Goal: Task Accomplishment & Management: Complete application form

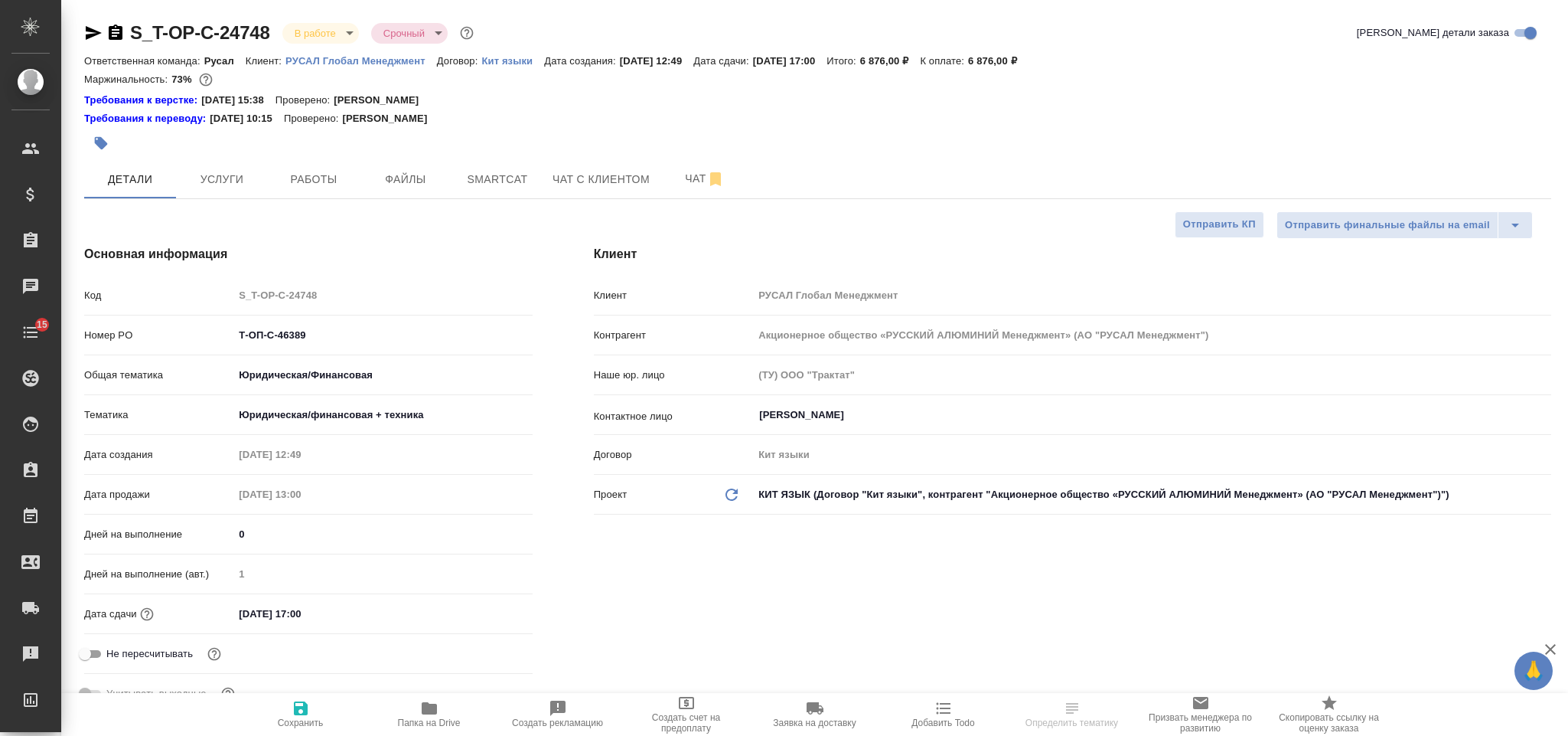
select select "RU"
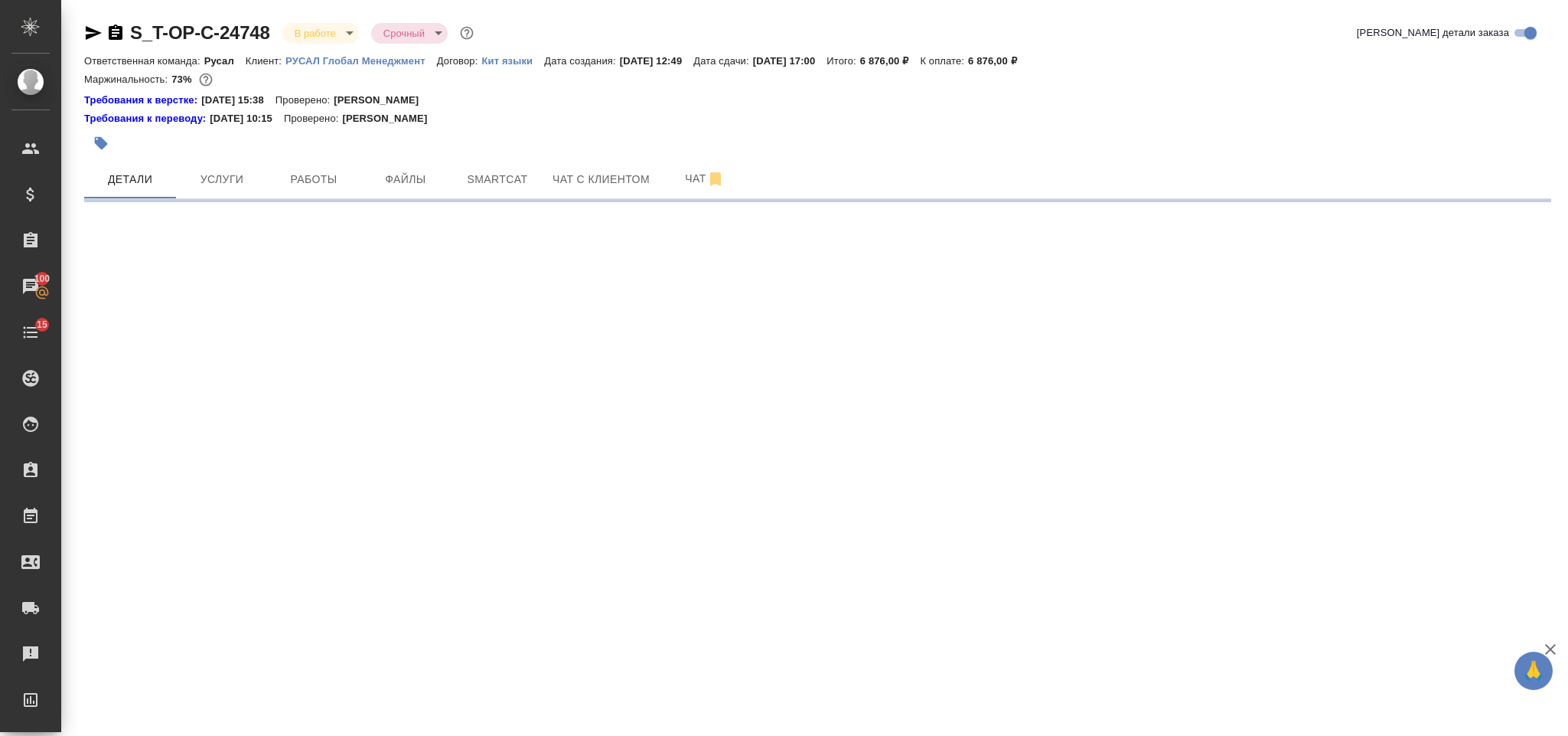
select select "RU"
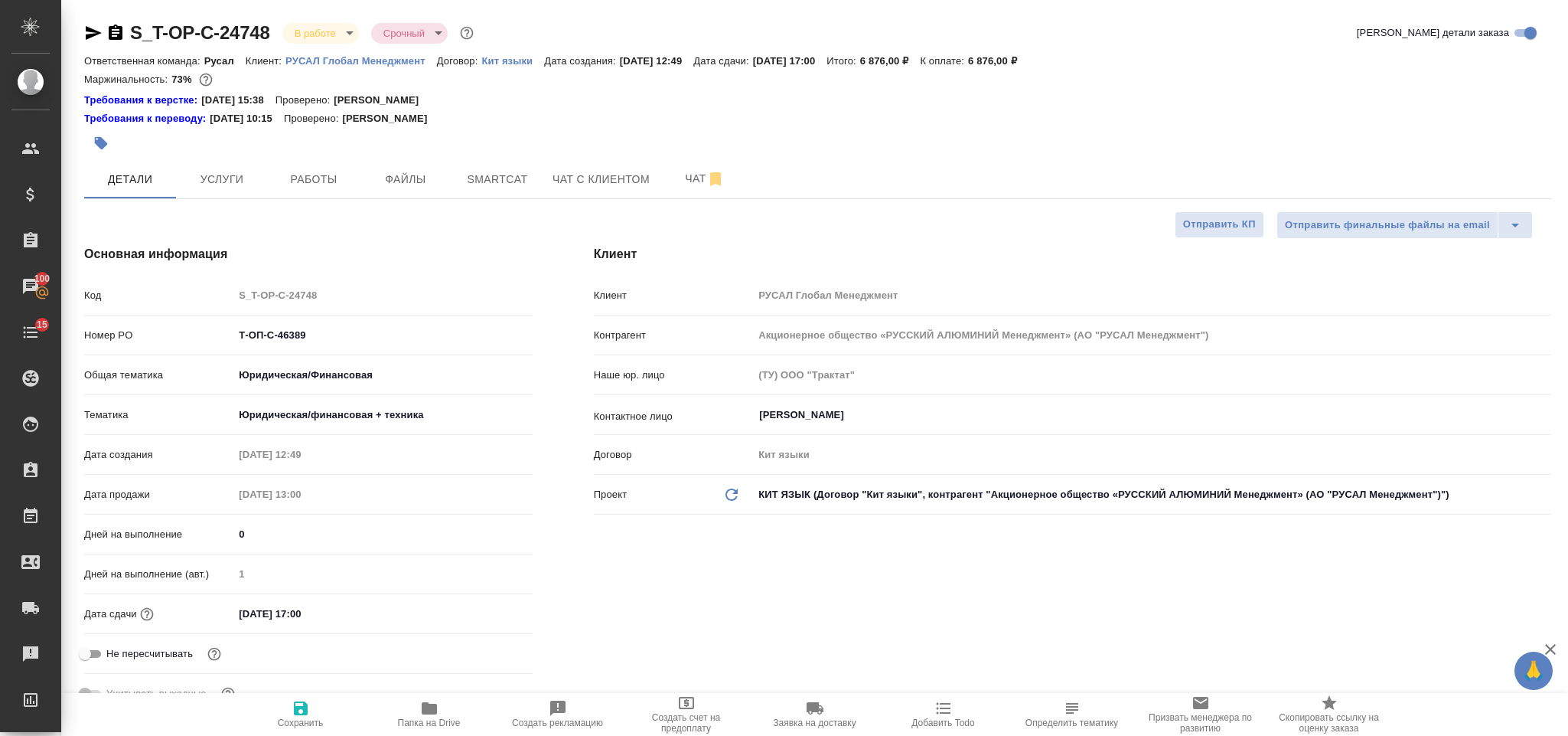
type textarea "x"
select select "RU"
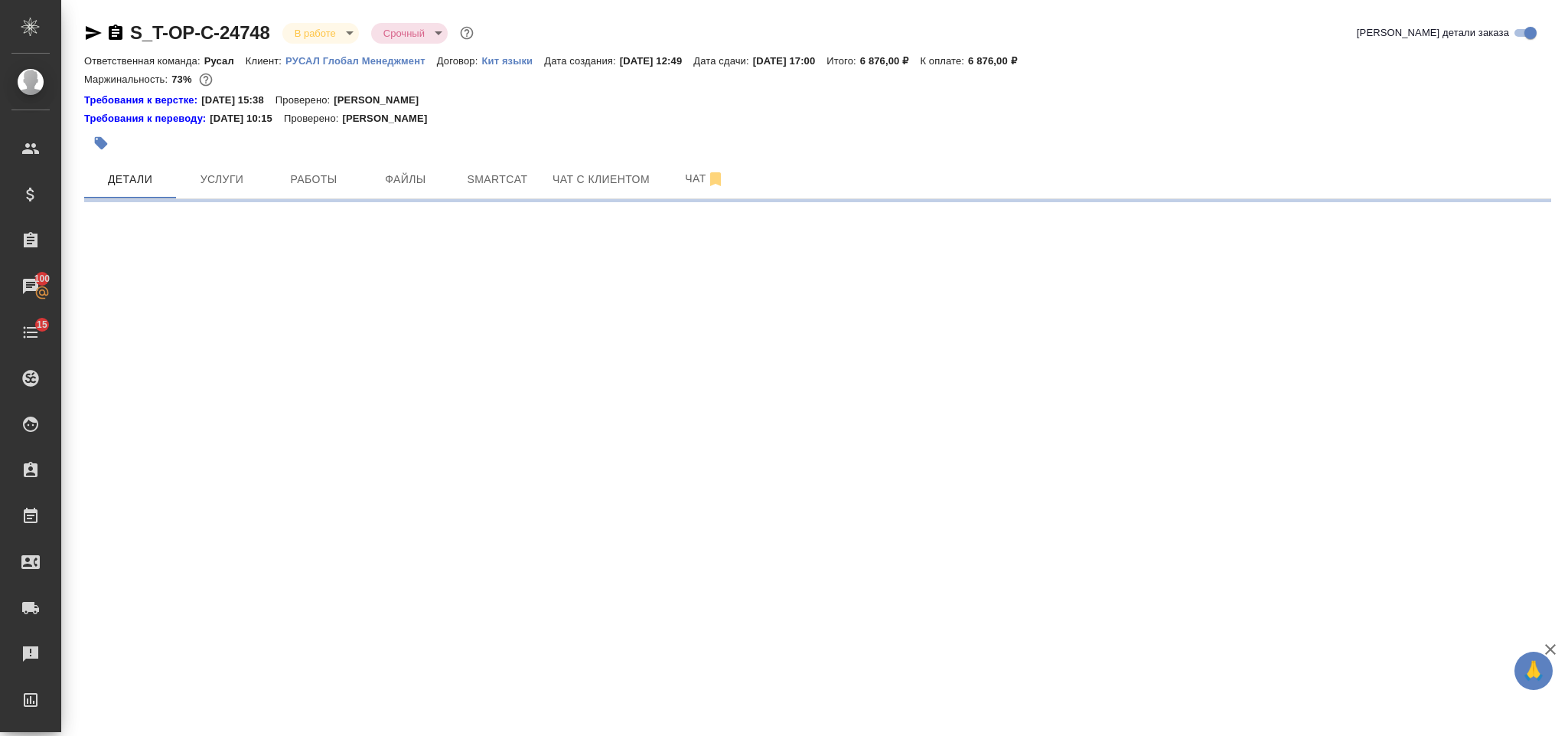
select select "RU"
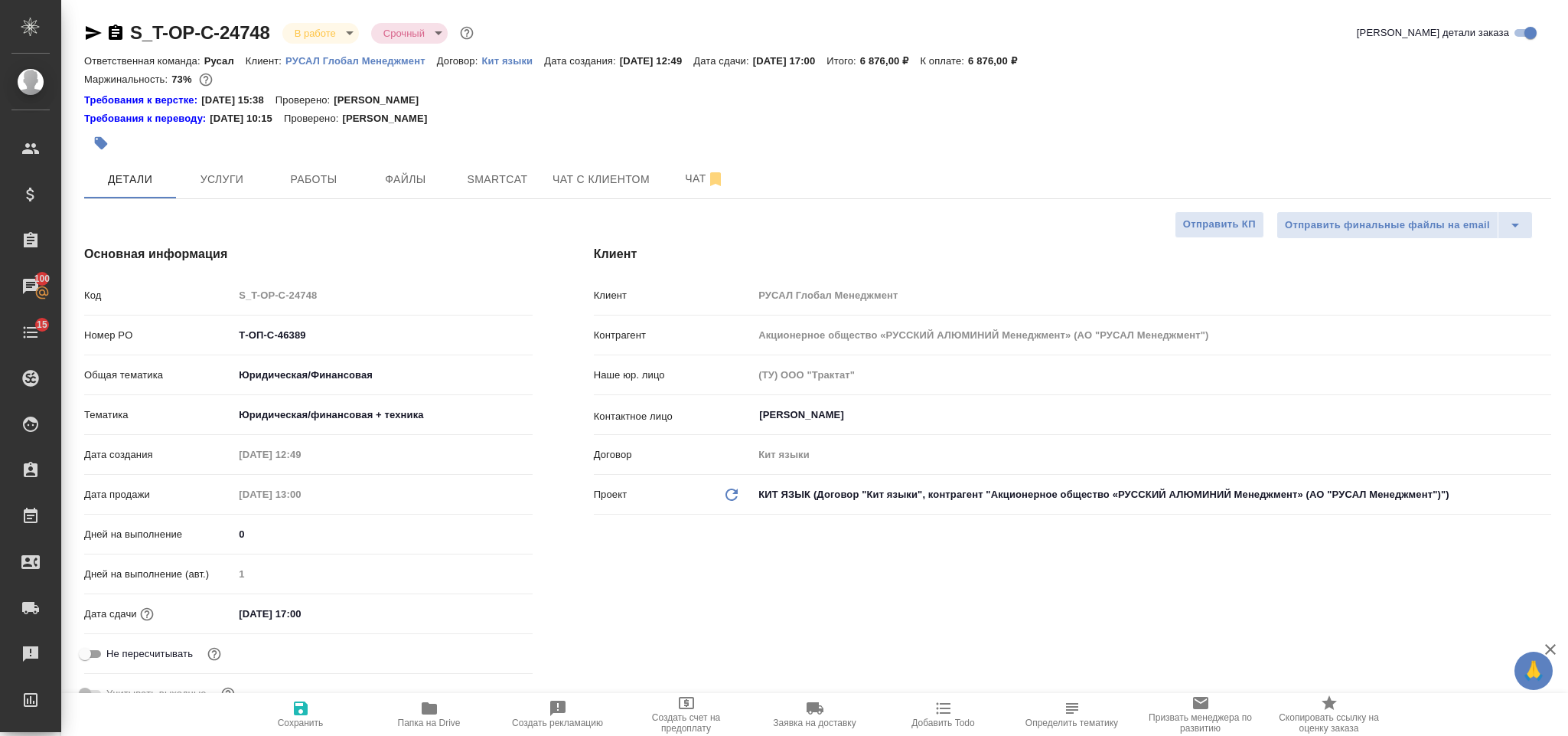
type textarea "x"
click at [484, 183] on span "Smartcat" at bounding box center [497, 179] width 73 height 19
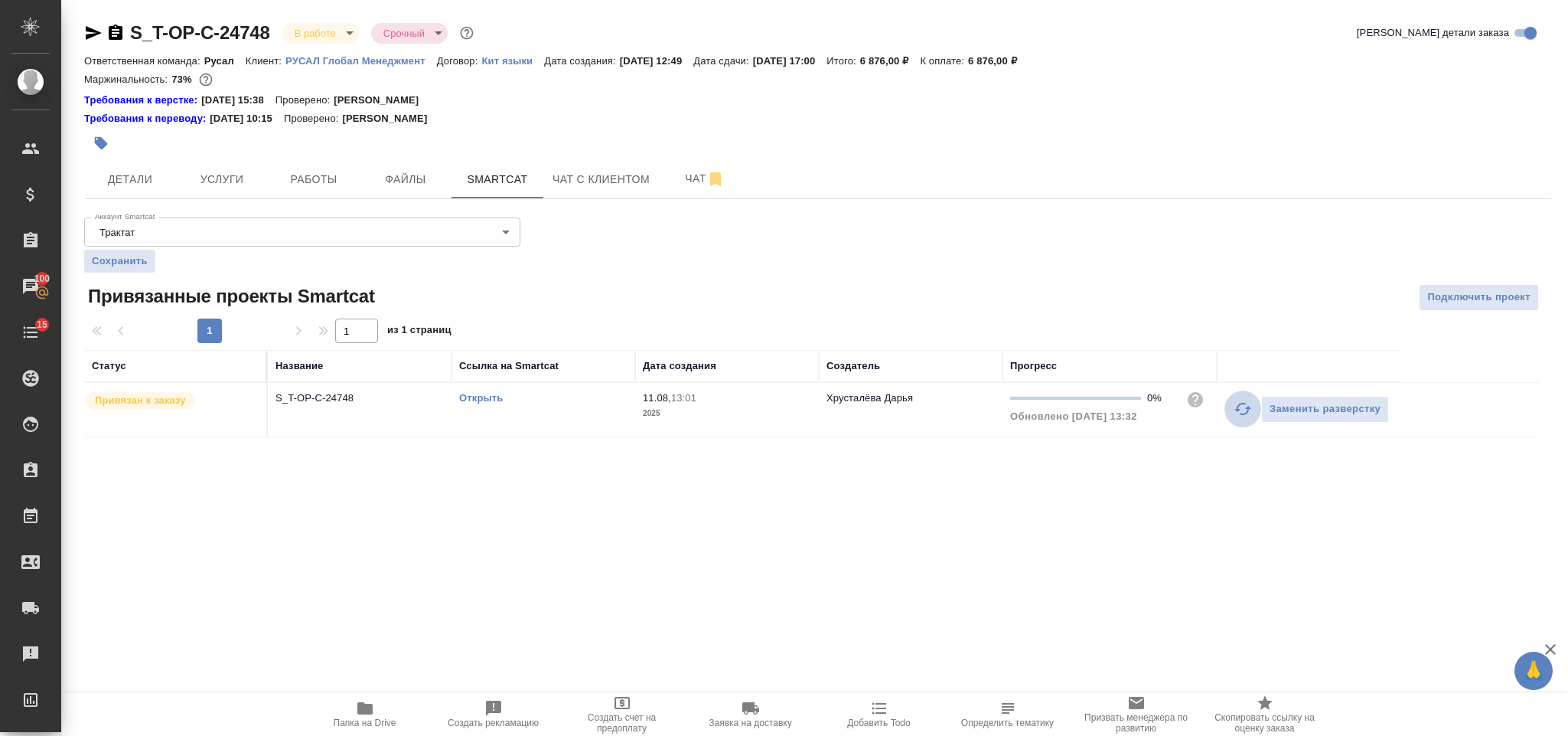
click at [1238, 416] on icon "button" at bounding box center [1243, 409] width 18 height 19
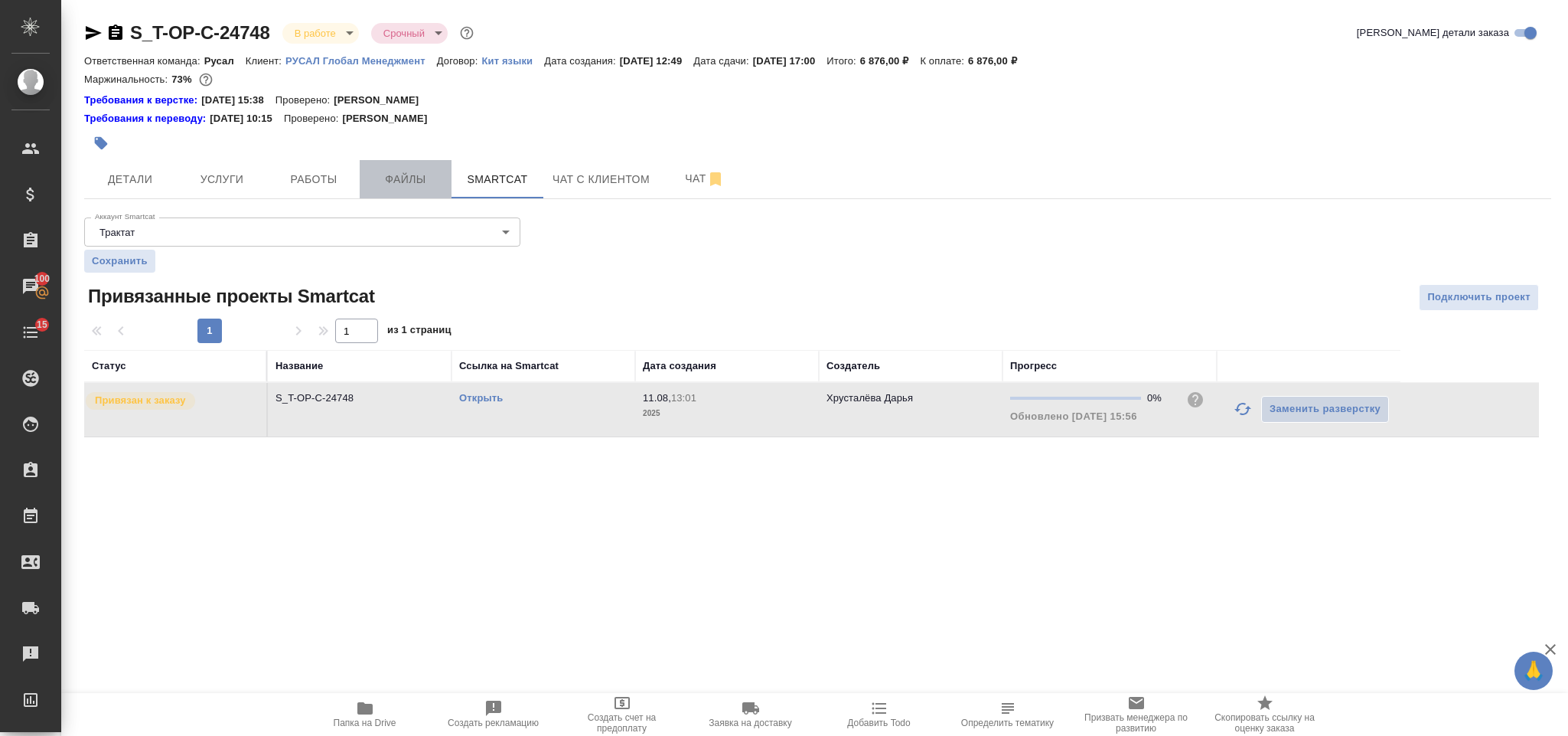
click at [368, 167] on button "Файлы" at bounding box center [405, 179] width 92 height 39
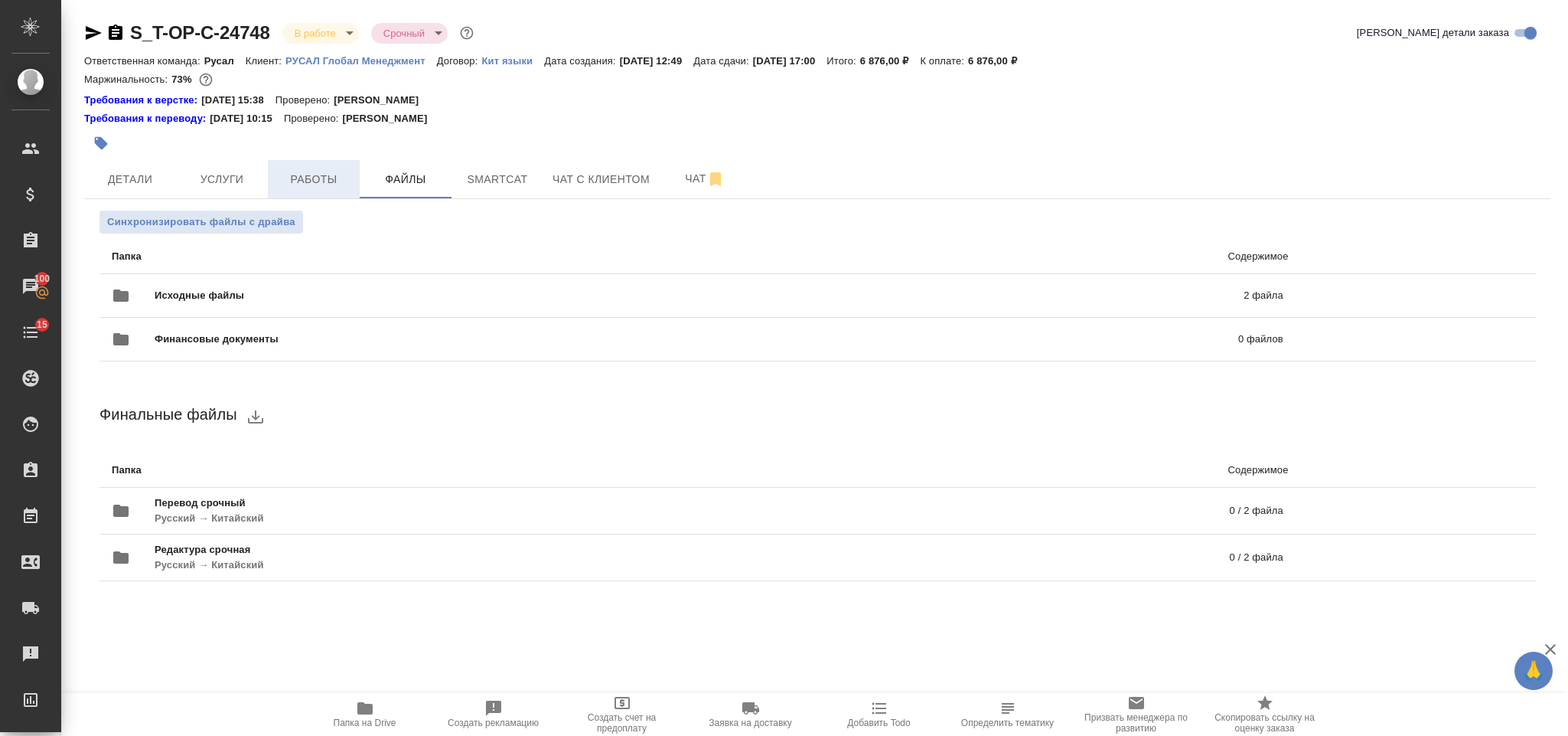
click at [336, 167] on button "Работы" at bounding box center [314, 179] width 92 height 39
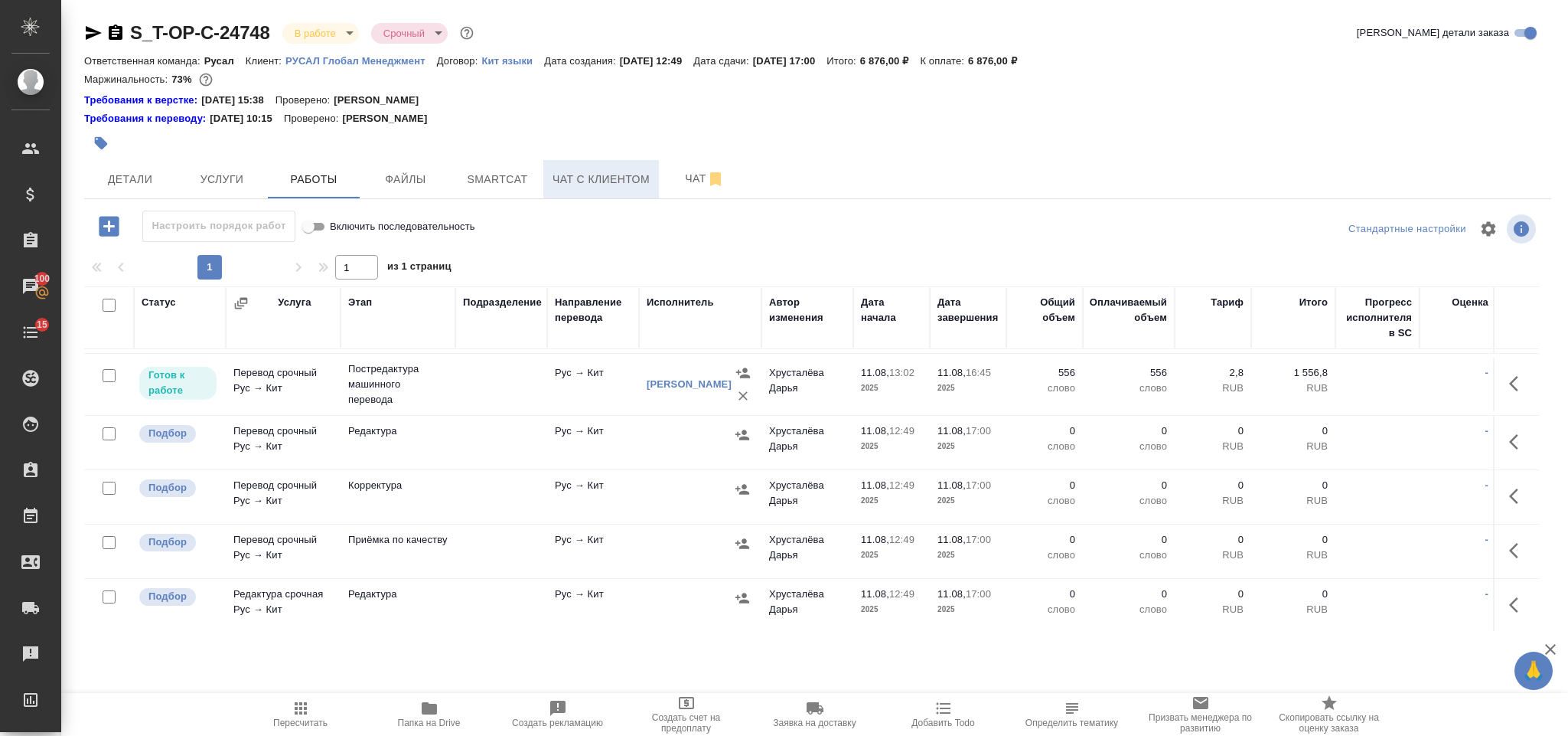
scroll to position [73, 0]
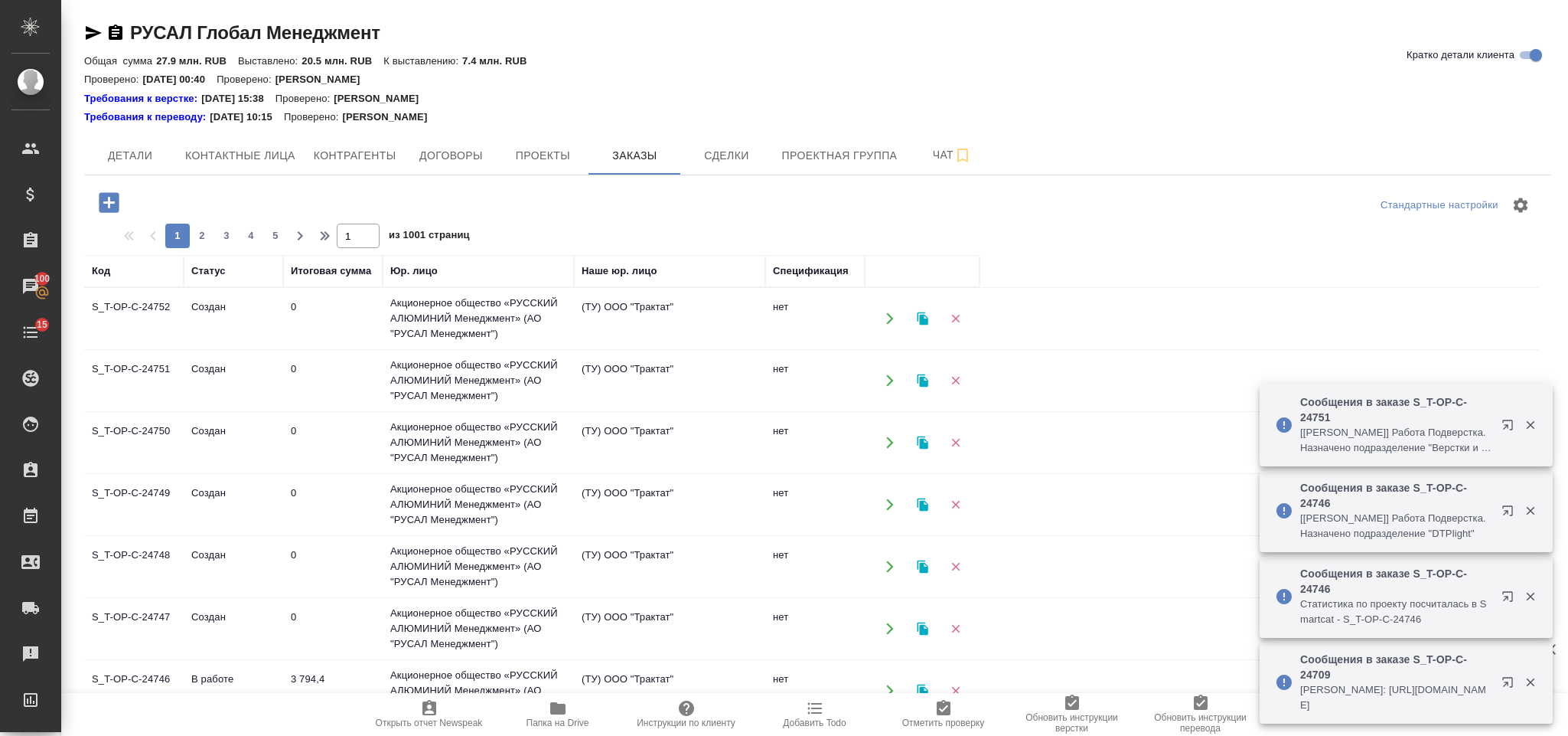
click at [115, 192] on icon "button" at bounding box center [109, 203] width 27 height 27
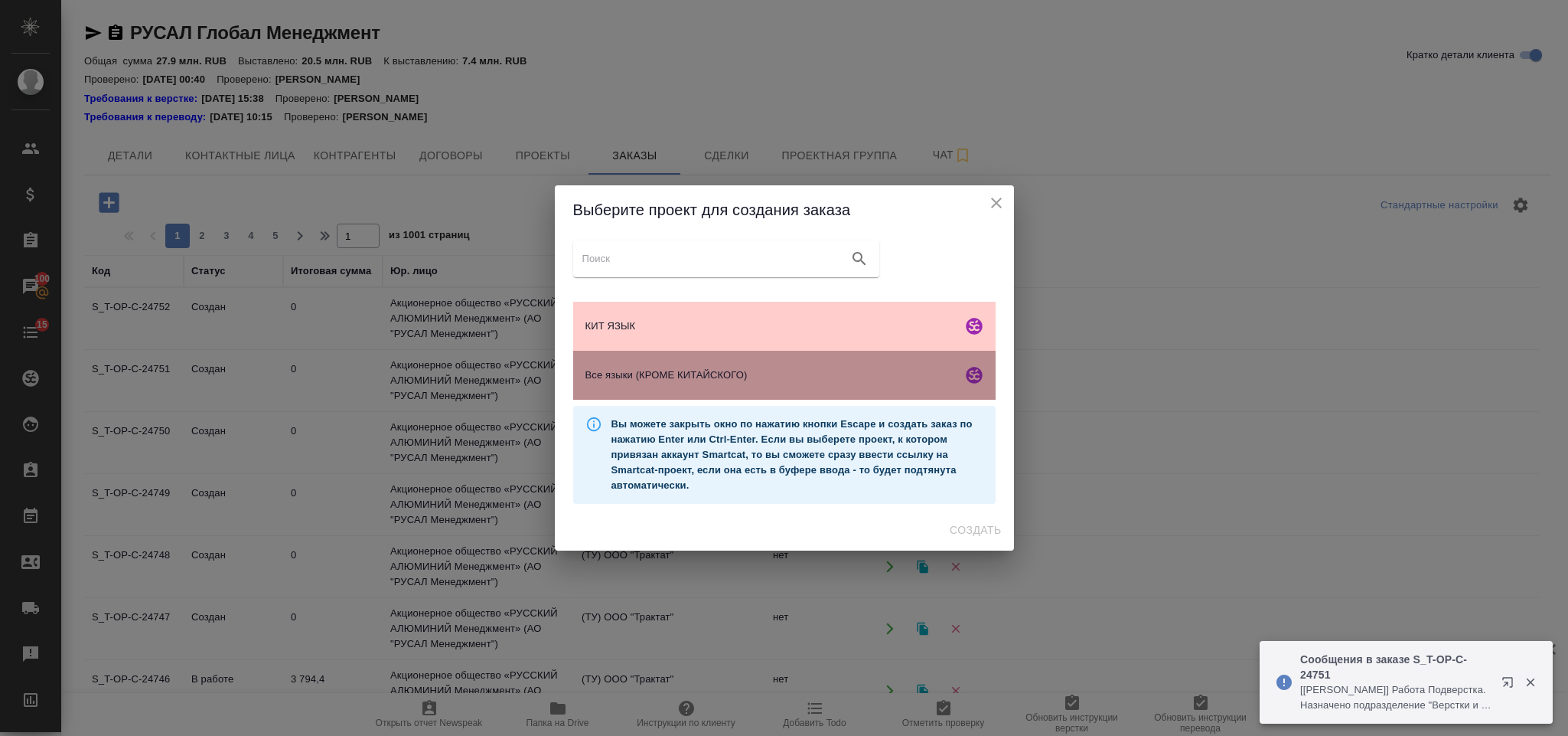
click at [747, 374] on span "Все языки (КРОМЕ КИТАЙСКОГО)" at bounding box center [770, 375] width 371 height 15
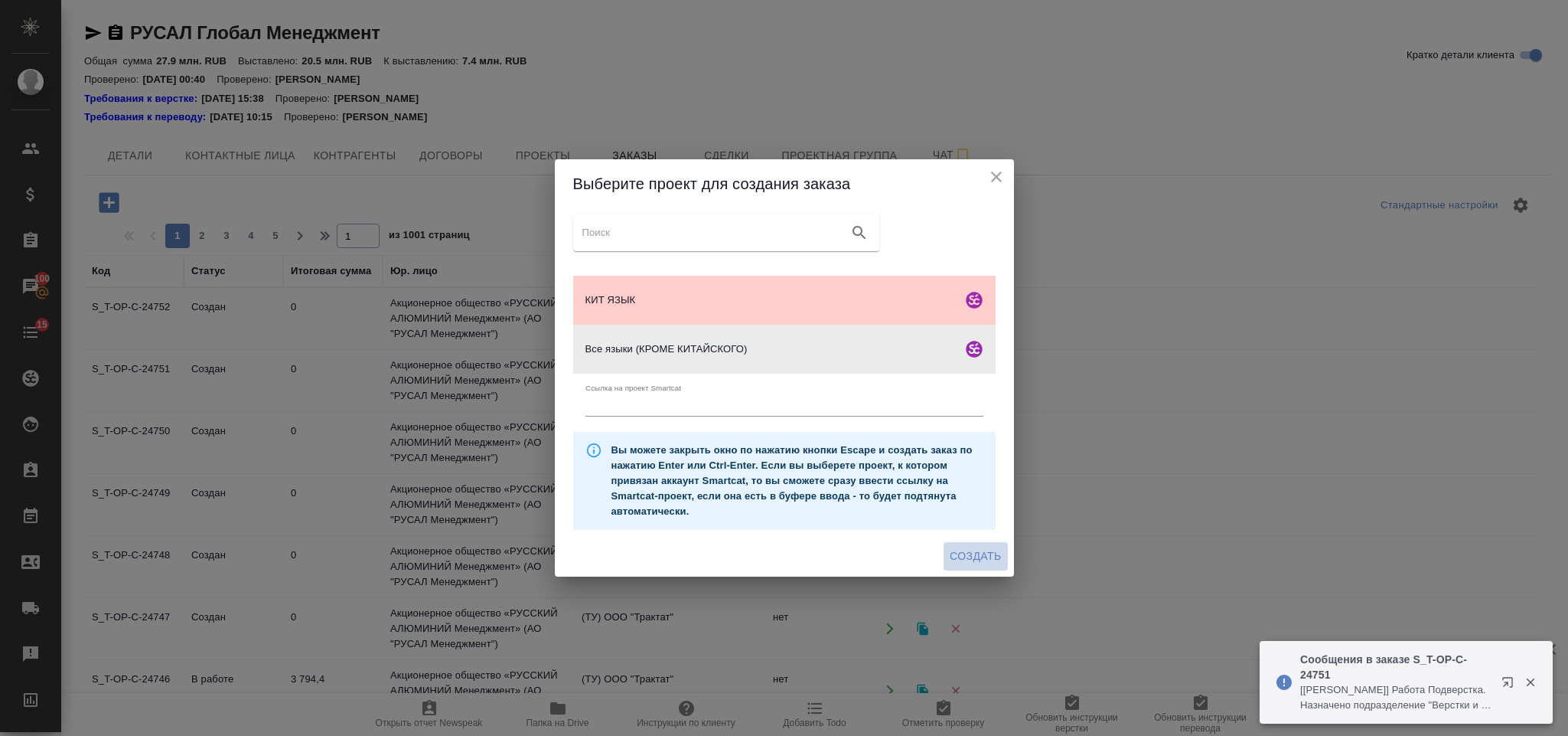
click at [971, 559] on span "Создать" at bounding box center [975, 556] width 51 height 19
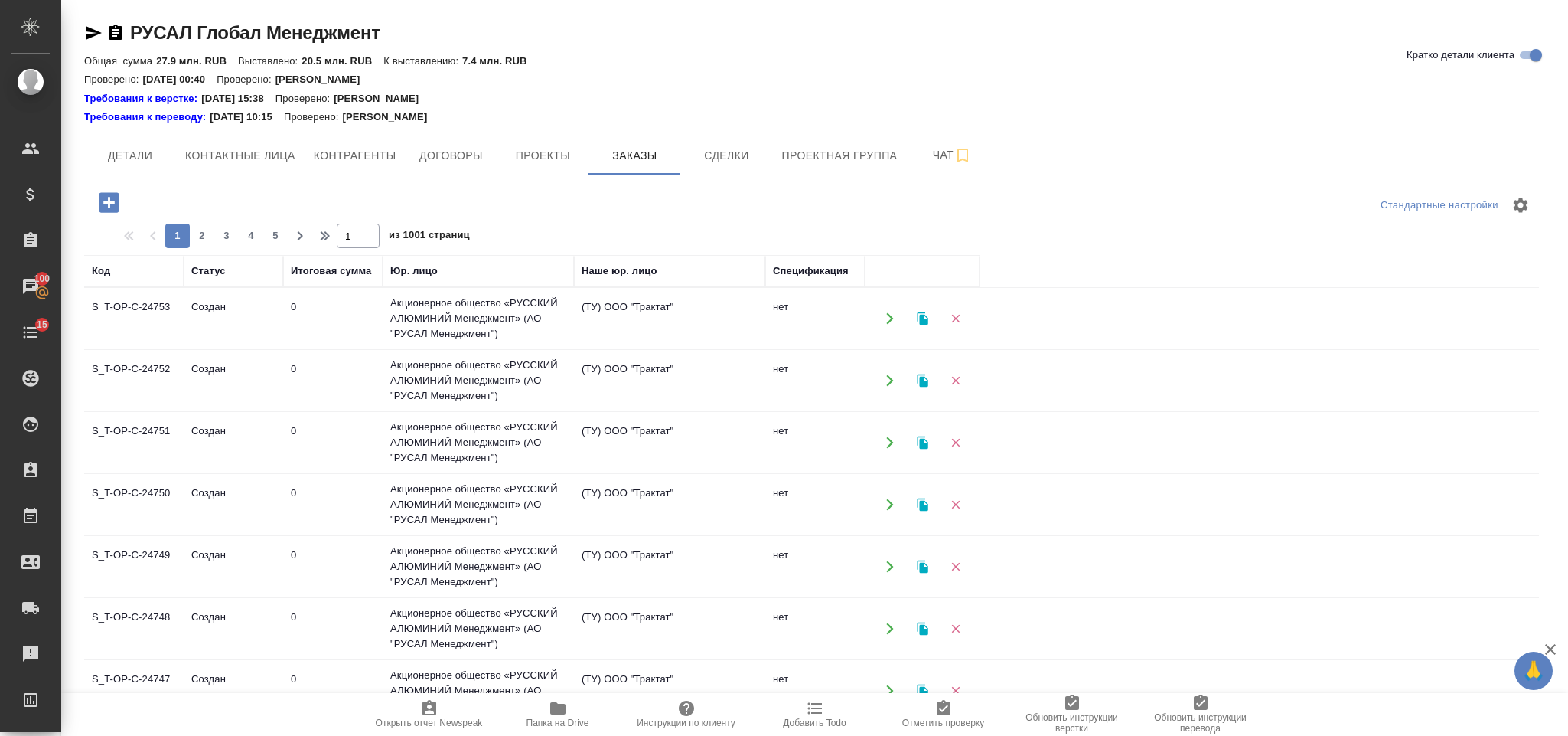
click at [94, 199] on button "button" at bounding box center [109, 202] width 42 height 31
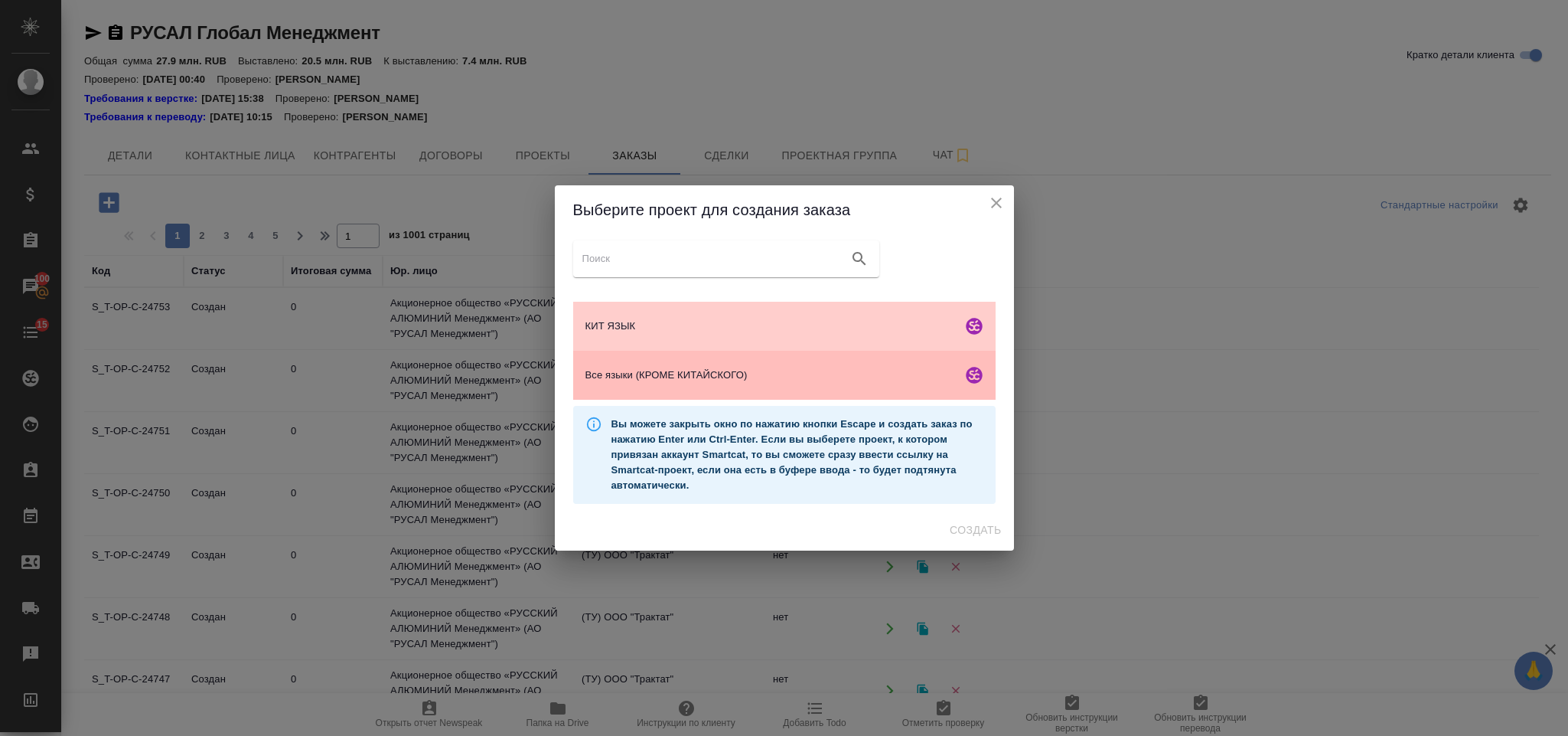
click at [712, 379] on span "Все языки (КРОМЕ КИТАЙСКОГО)" at bounding box center [770, 375] width 371 height 15
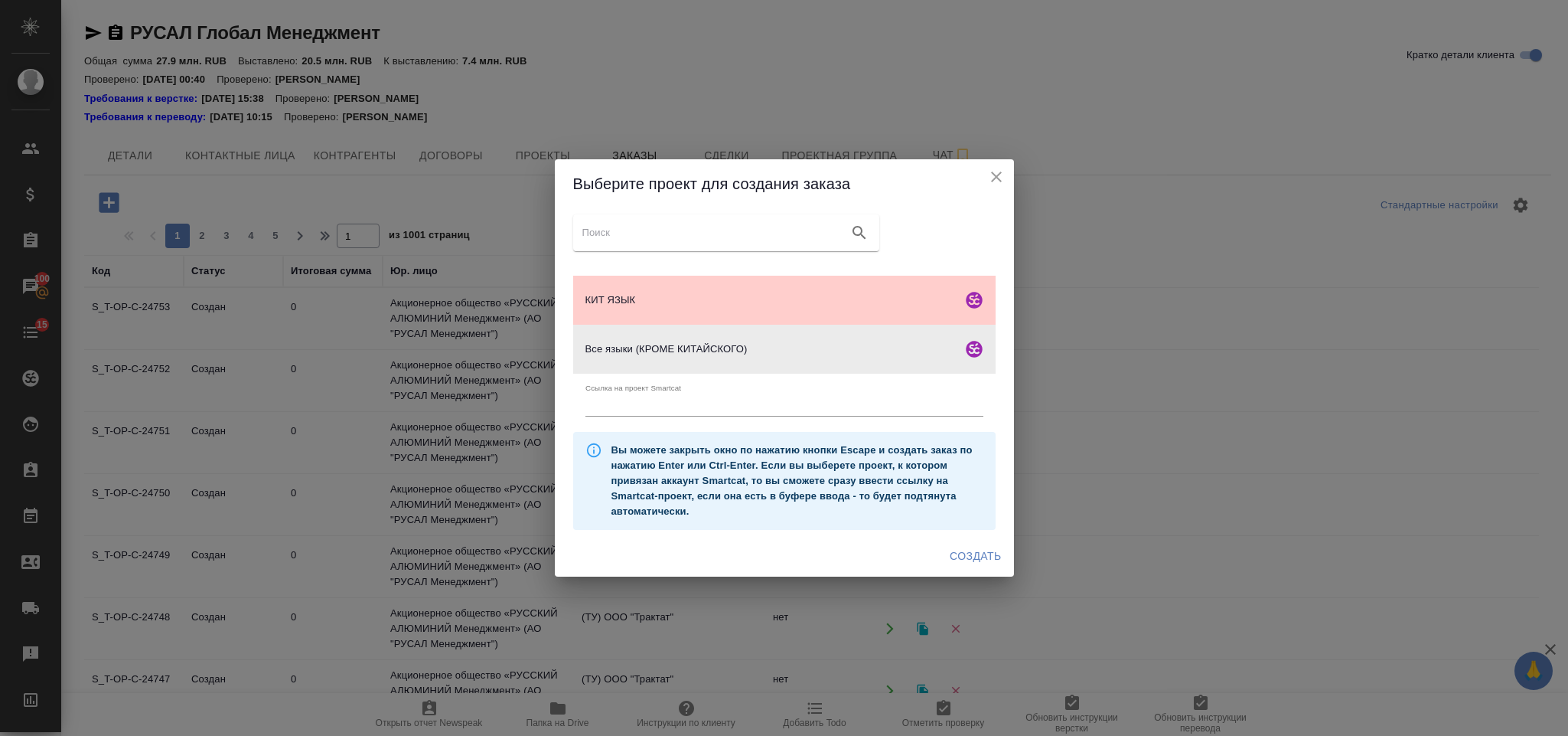
click at [958, 559] on span "Создать" at bounding box center [975, 556] width 51 height 19
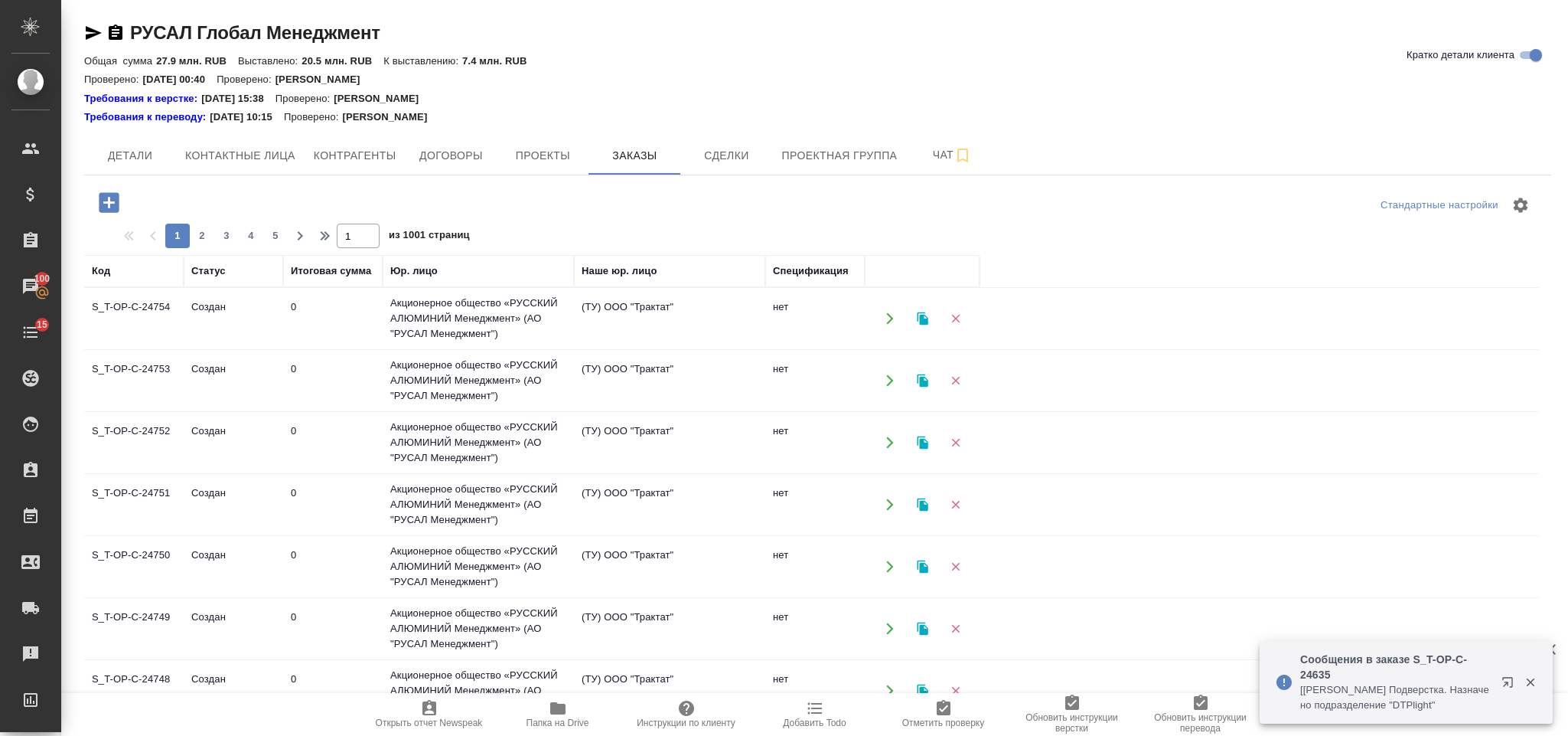
click at [108, 195] on icon "button" at bounding box center [108, 202] width 20 height 20
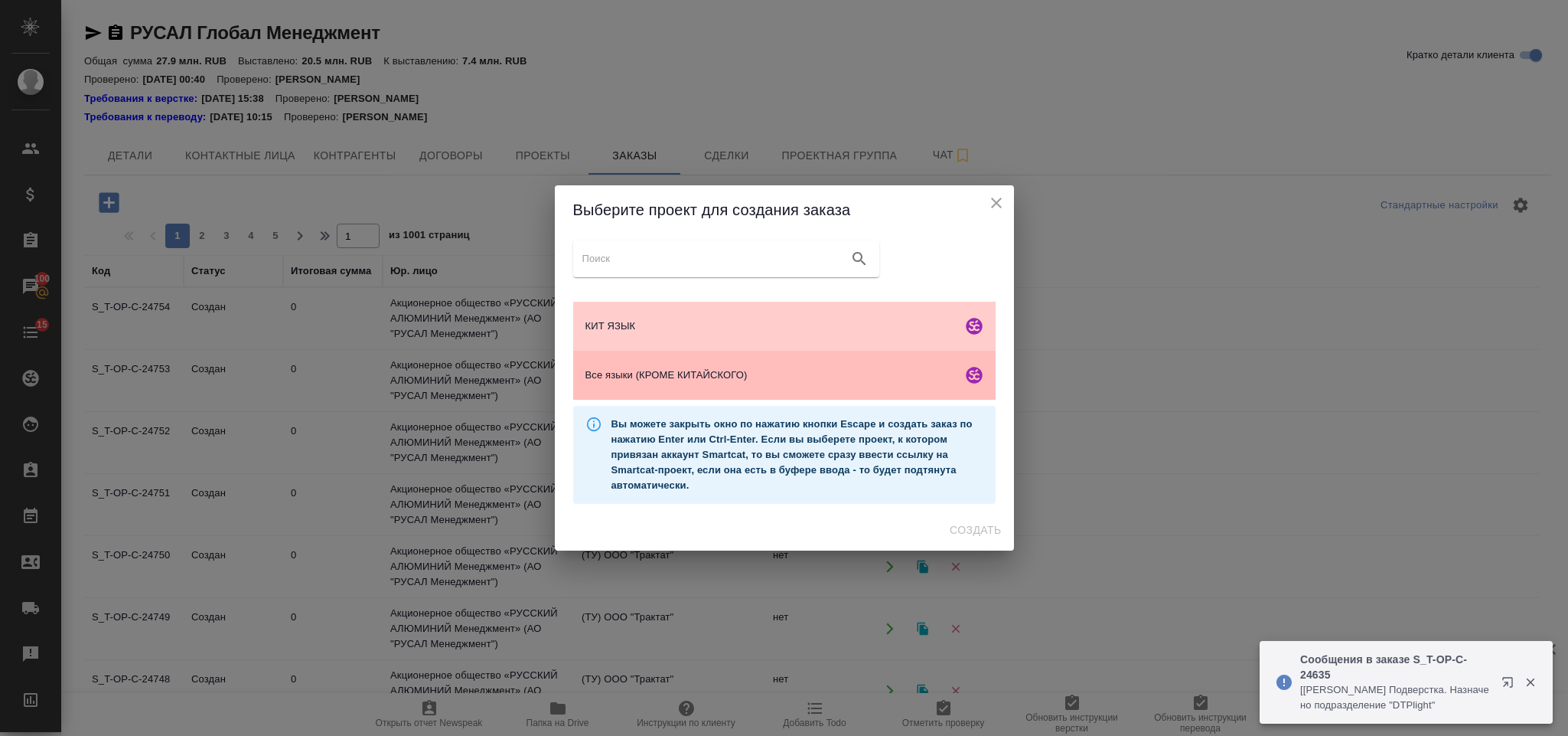
click at [720, 373] on span "Все языки (КРОМЕ КИТАЙСКОГО)" at bounding box center [770, 375] width 371 height 15
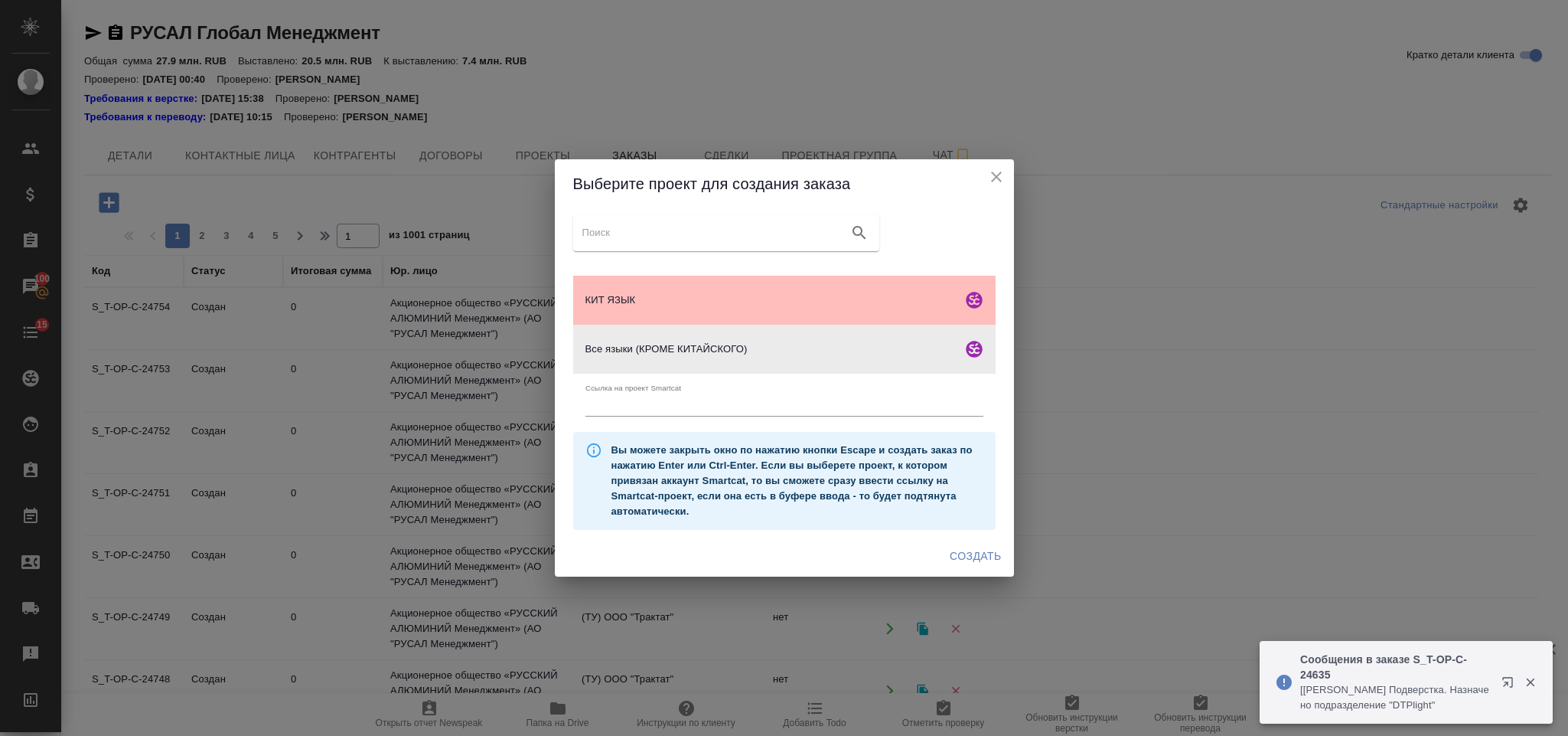
click at [827, 301] on span "КИТ ЯЗЫК" at bounding box center [770, 300] width 371 height 15
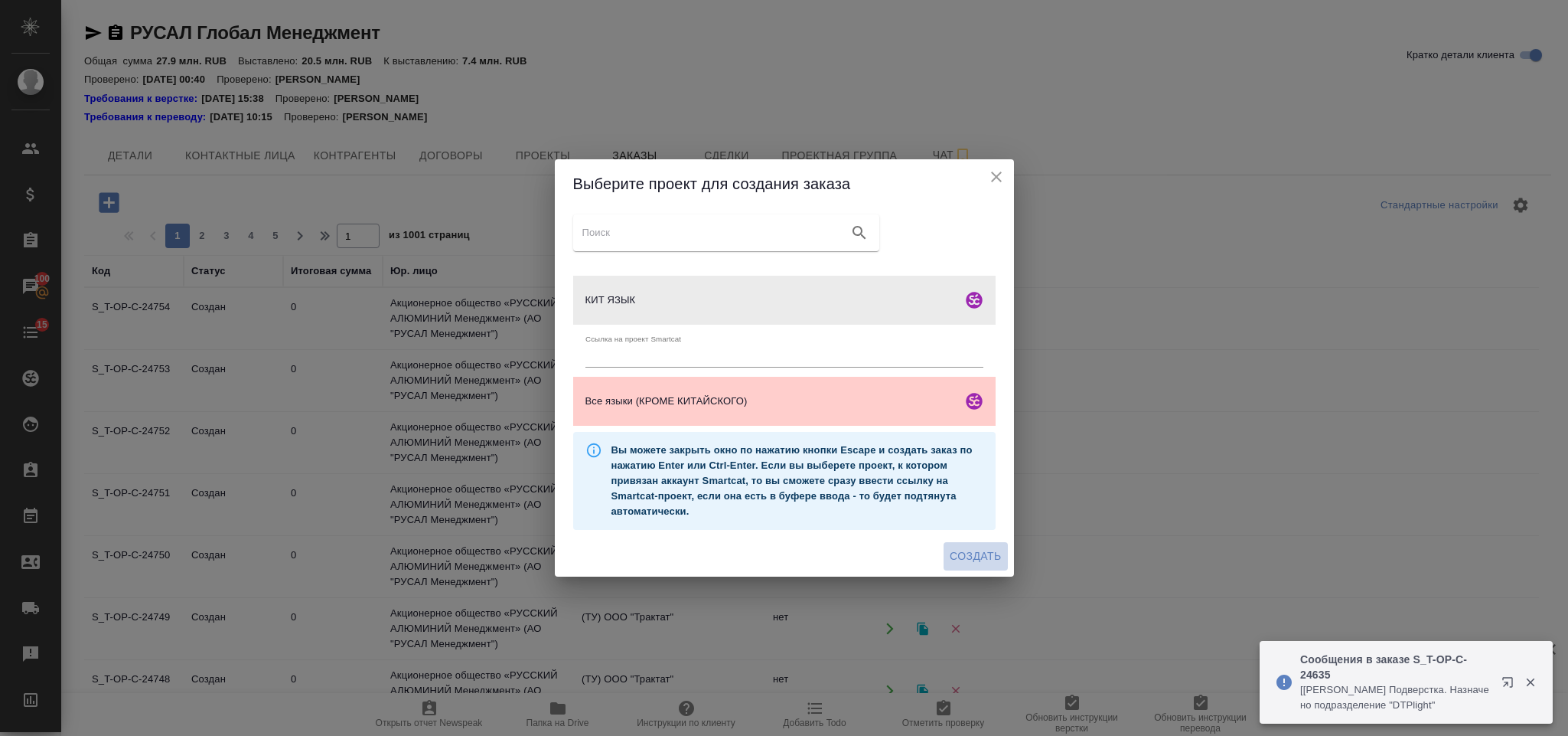
click at [962, 549] on span "Создать" at bounding box center [975, 556] width 51 height 19
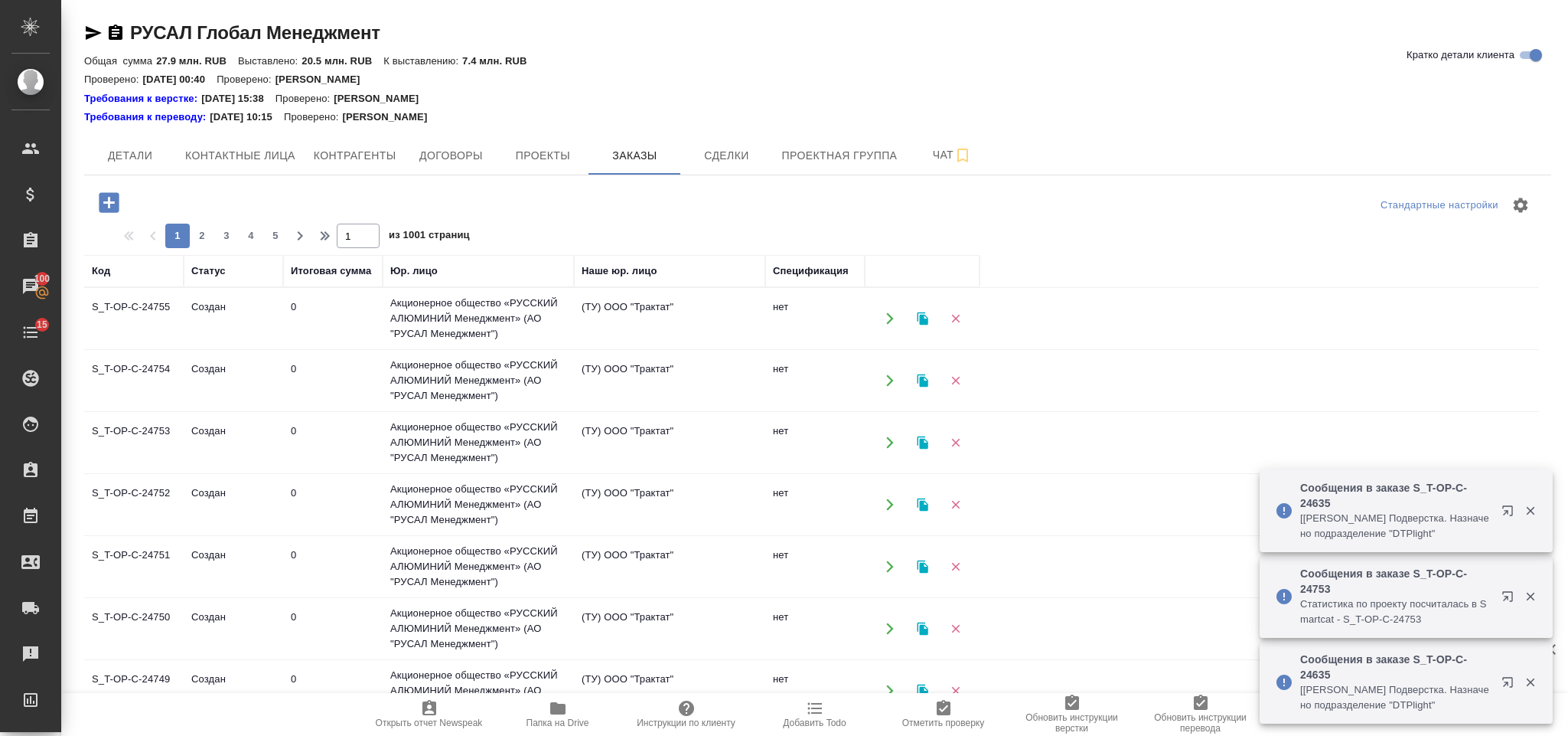
click at [111, 202] on icon "button" at bounding box center [109, 203] width 27 height 27
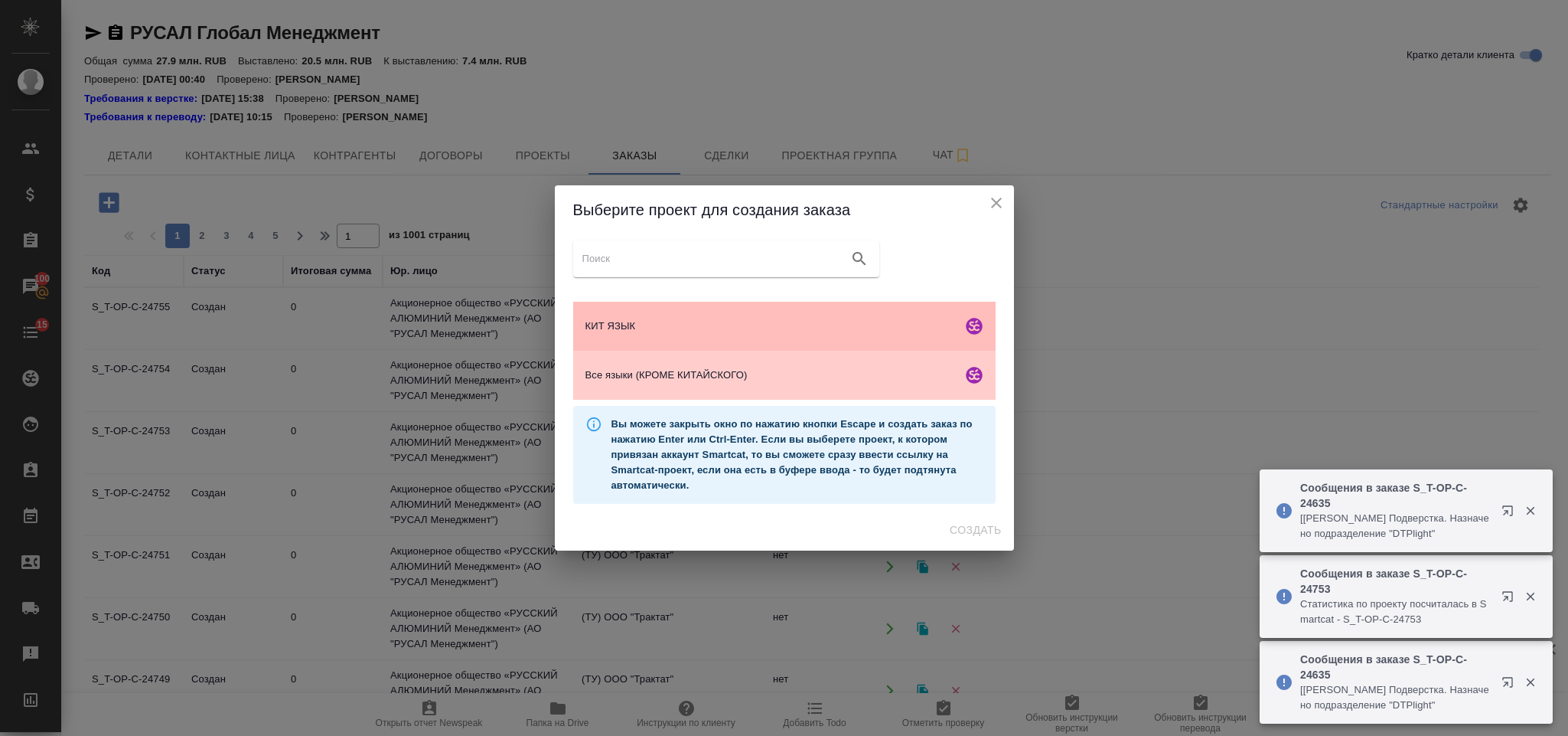
click at [684, 319] on span "КИТ ЯЗЫК" at bounding box center [770, 326] width 371 height 15
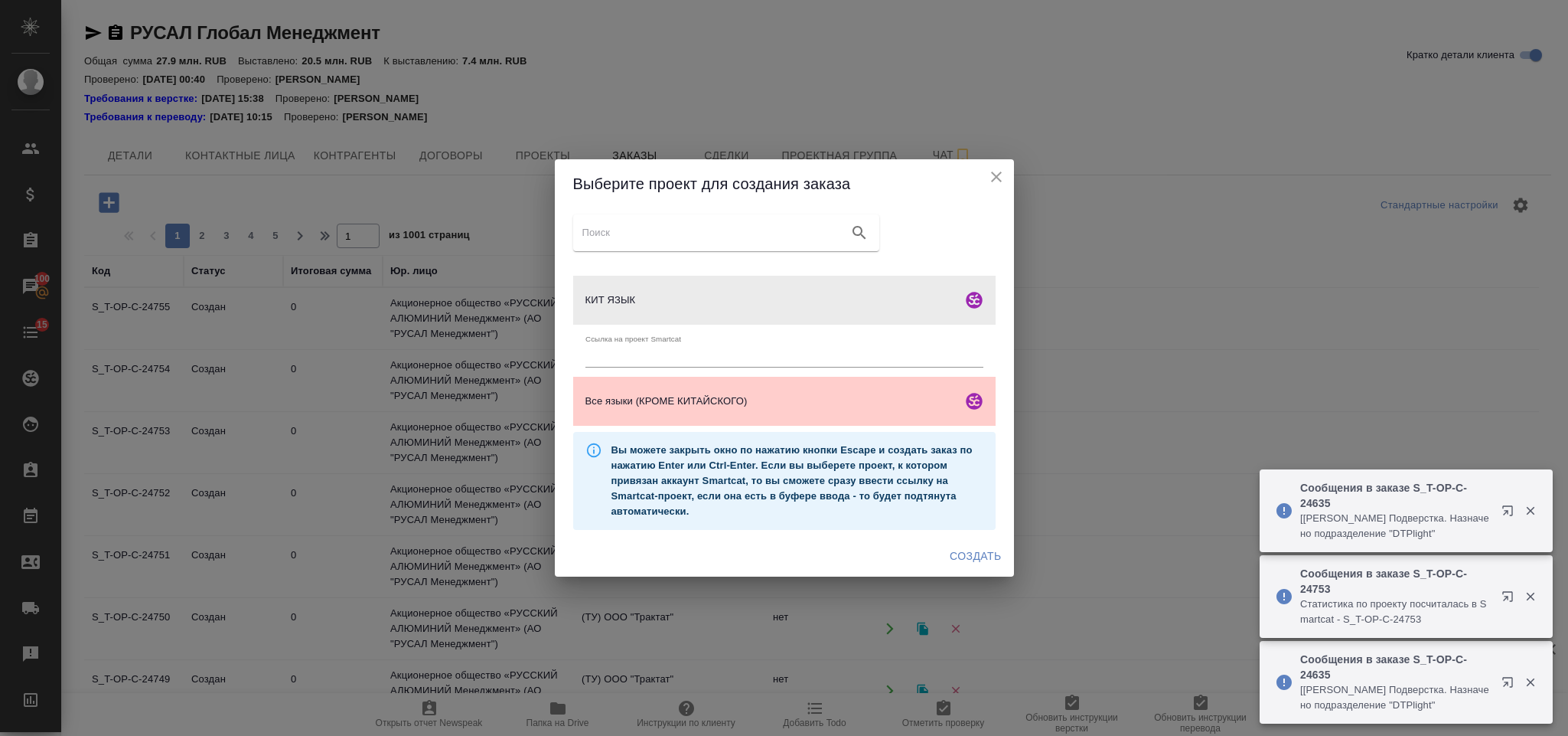
click at [958, 548] on span "Создать" at bounding box center [975, 556] width 51 height 19
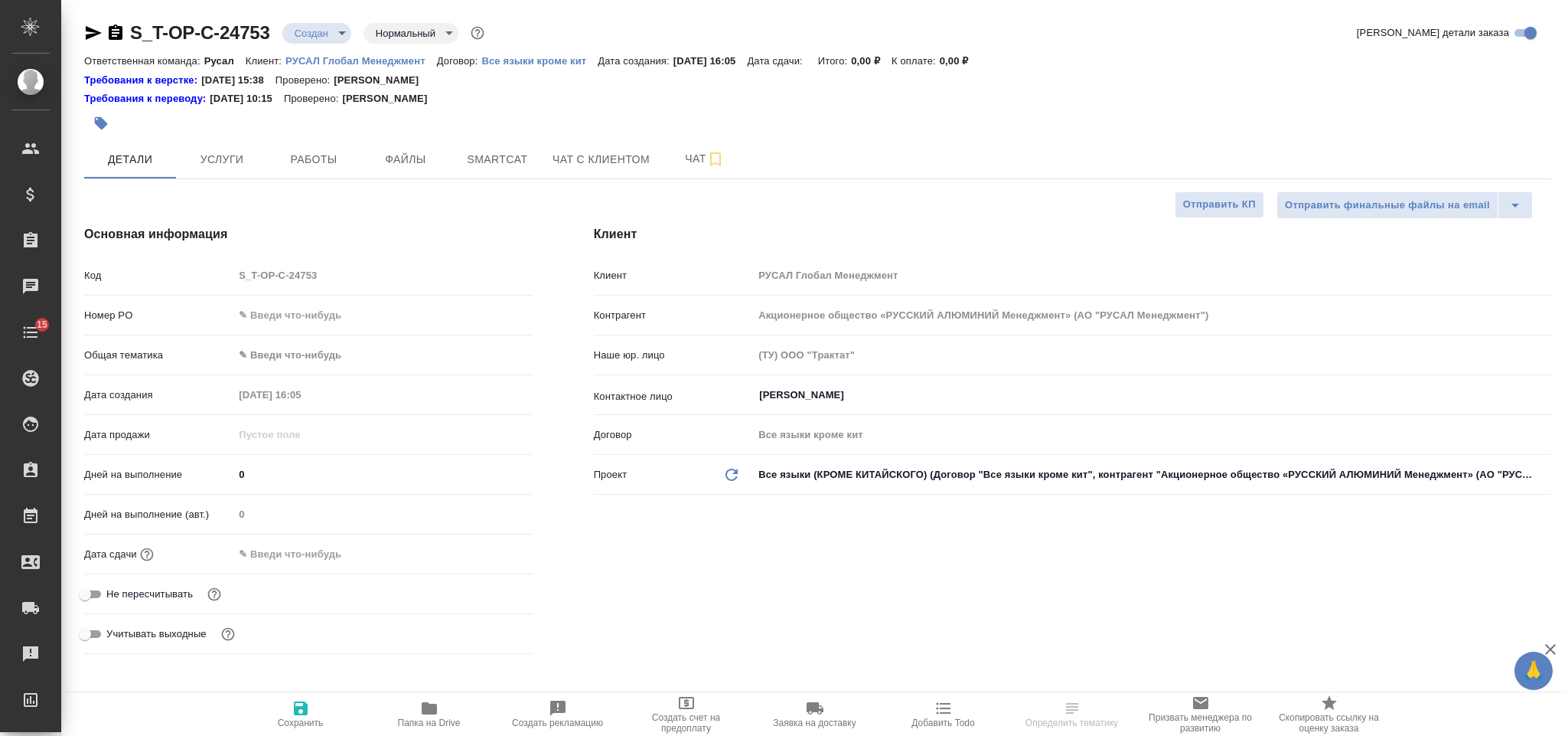
select select "RU"
click at [419, 313] on input "text" at bounding box center [383, 315] width 298 height 22
paste input "Т-ОП-С-46395 CД"
type input "Т-ОП-С-46395 CД"
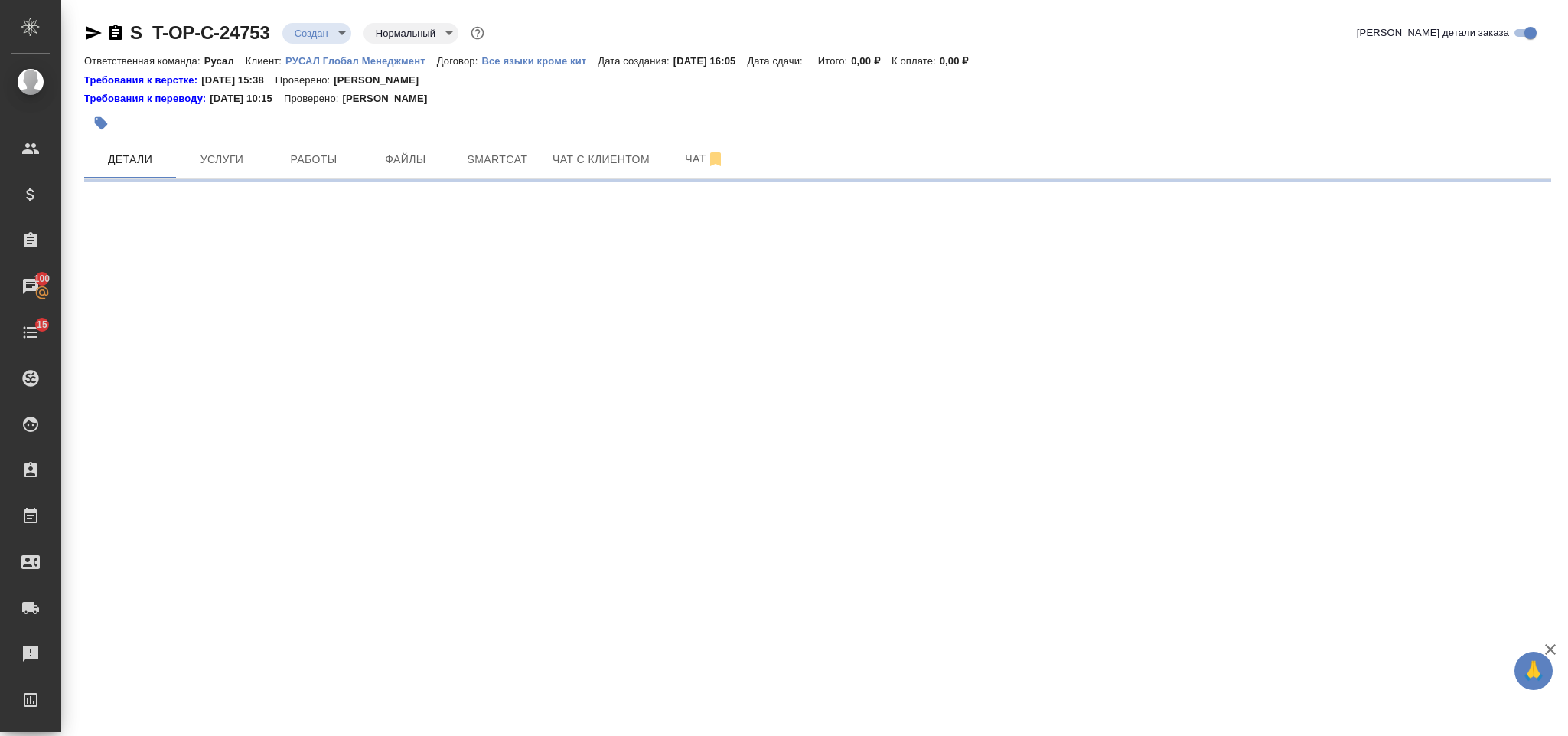
select select "RU"
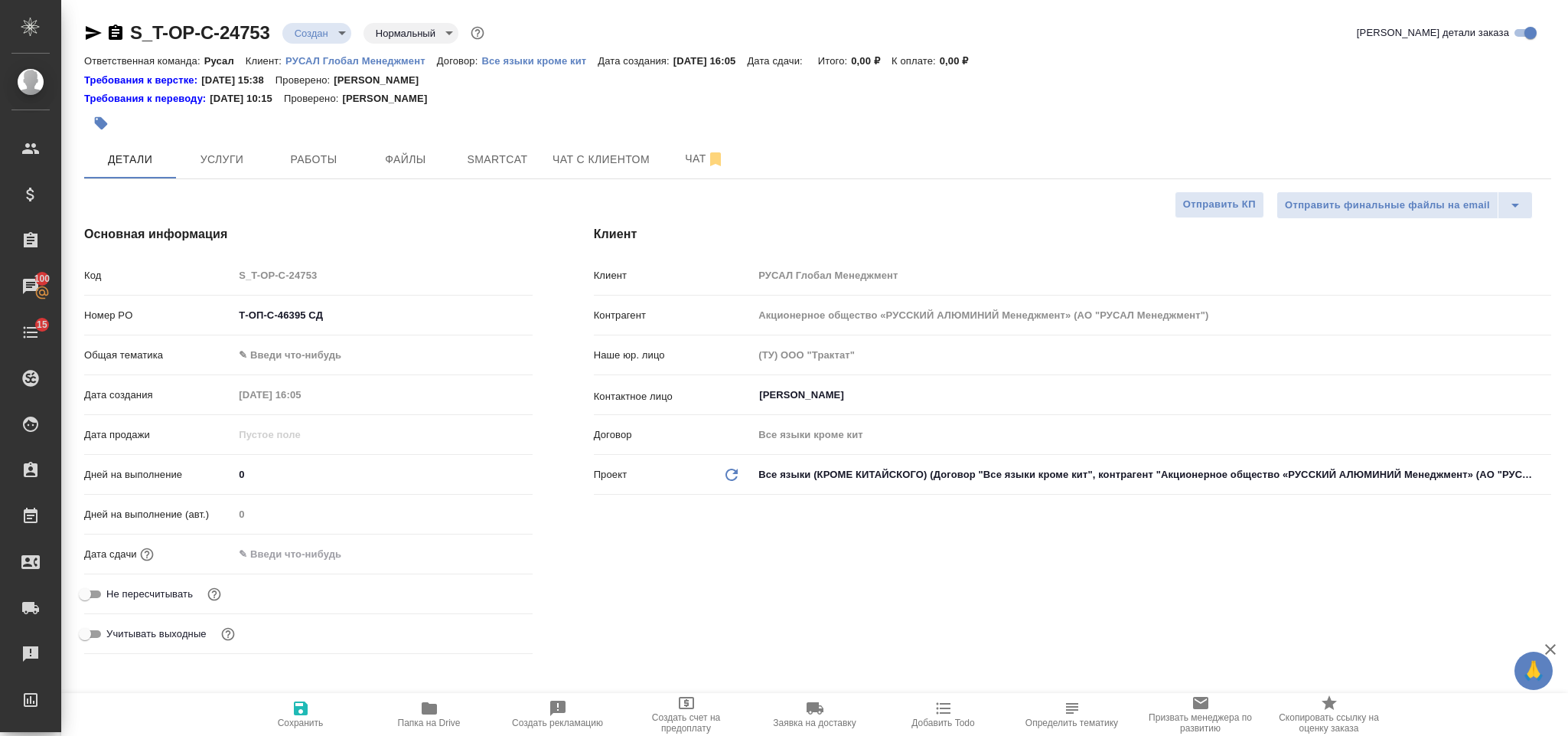
type textarea "x"
click at [313, 354] on body "🙏 .cls-1 fill:#fff; AWATERA Gorlenko Yuliua Клиенты Спецификации Заказы 100 Чат…" at bounding box center [784, 368] width 1568 height 736
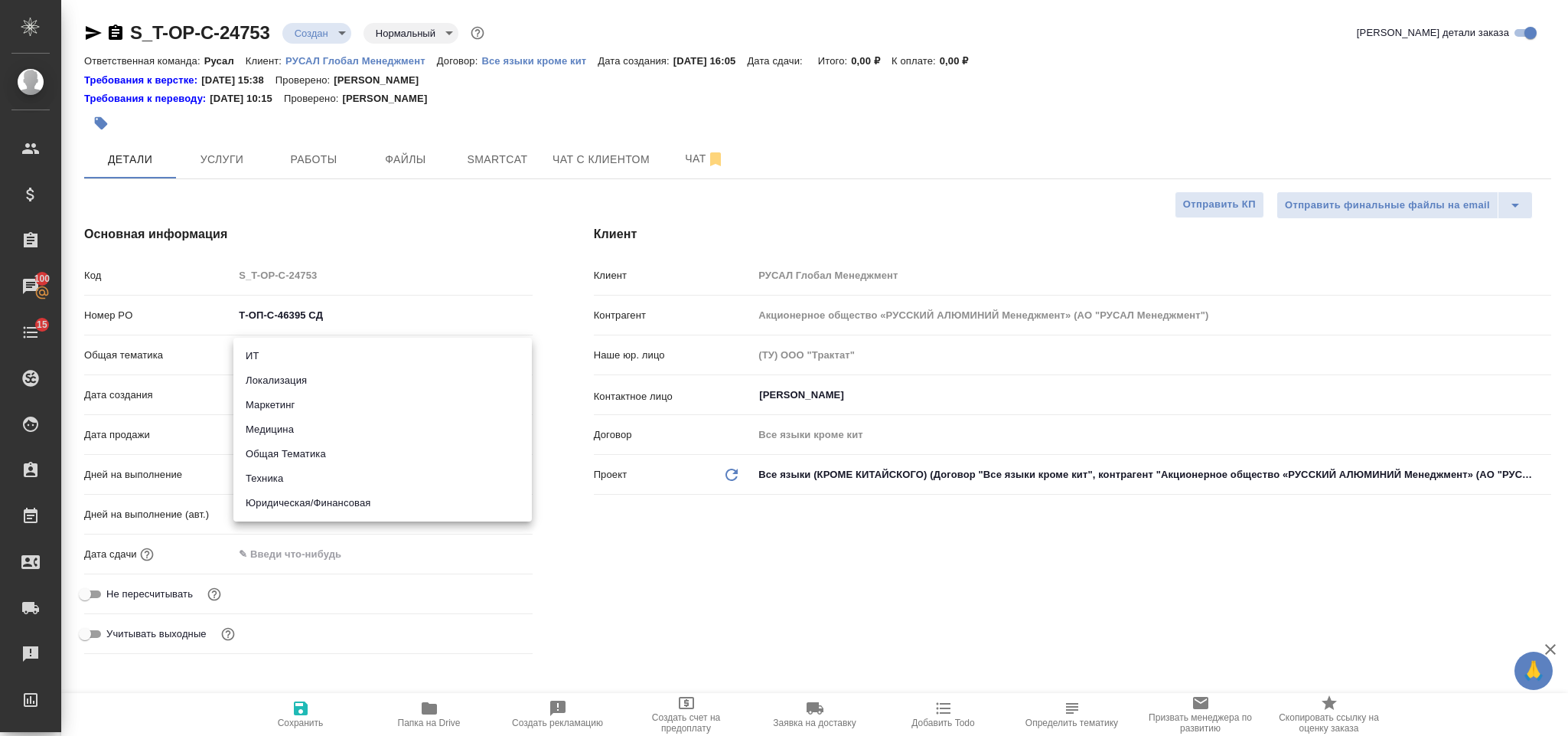
click at [311, 497] on li "Юридическая/Финансовая" at bounding box center [383, 503] width 298 height 24
type input "yr-fn"
type textarea "x"
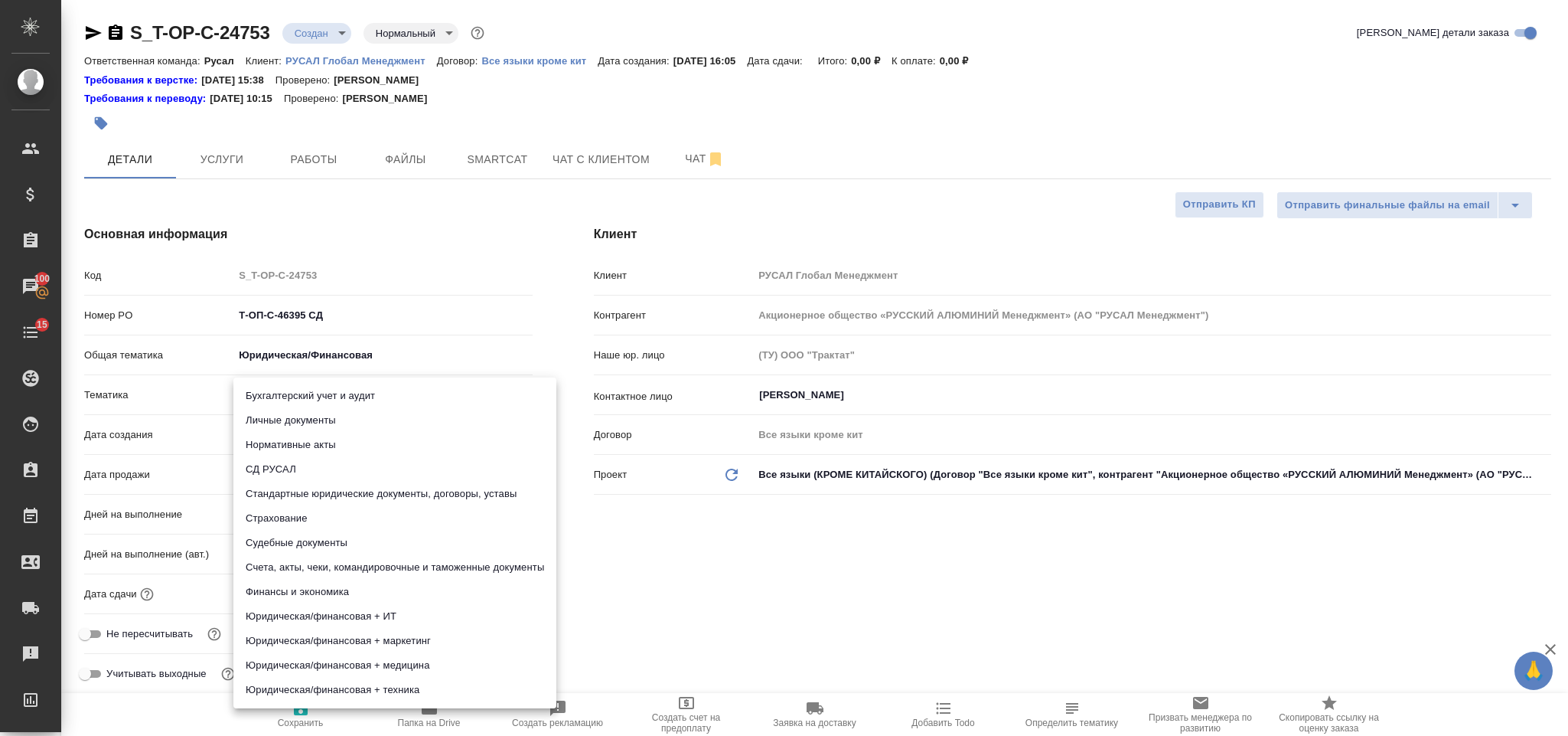
click at [302, 390] on body "🙏 .cls-1 fill:#fff; AWATERA Gorlenko Yuliua Клиенты Спецификации Заказы 100 Чат…" at bounding box center [784, 368] width 1568 height 736
click at [359, 467] on li "СД РУСАЛ" at bounding box center [395, 469] width 323 height 24
type textarea "x"
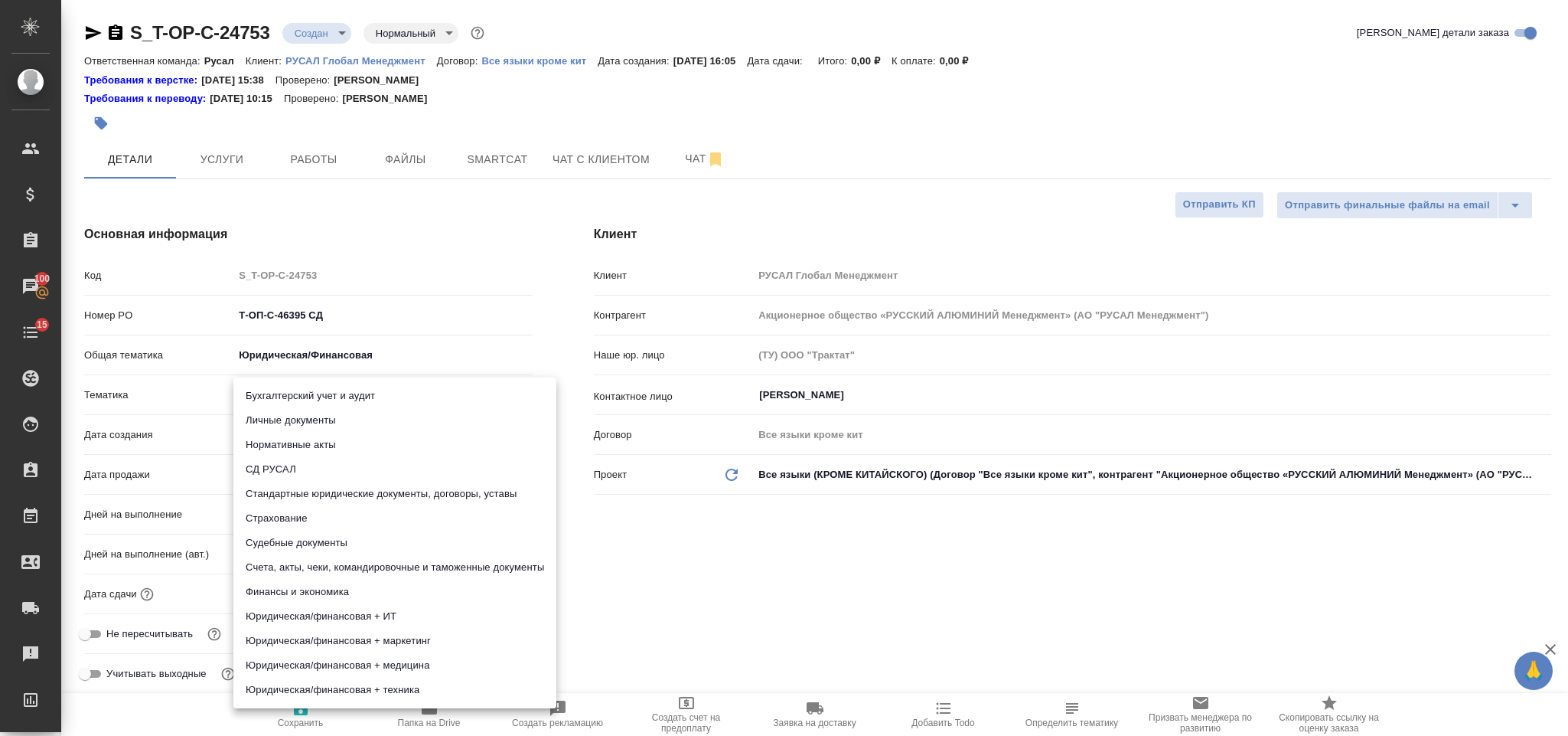
type input "5a8b8b956a9677013d343d50"
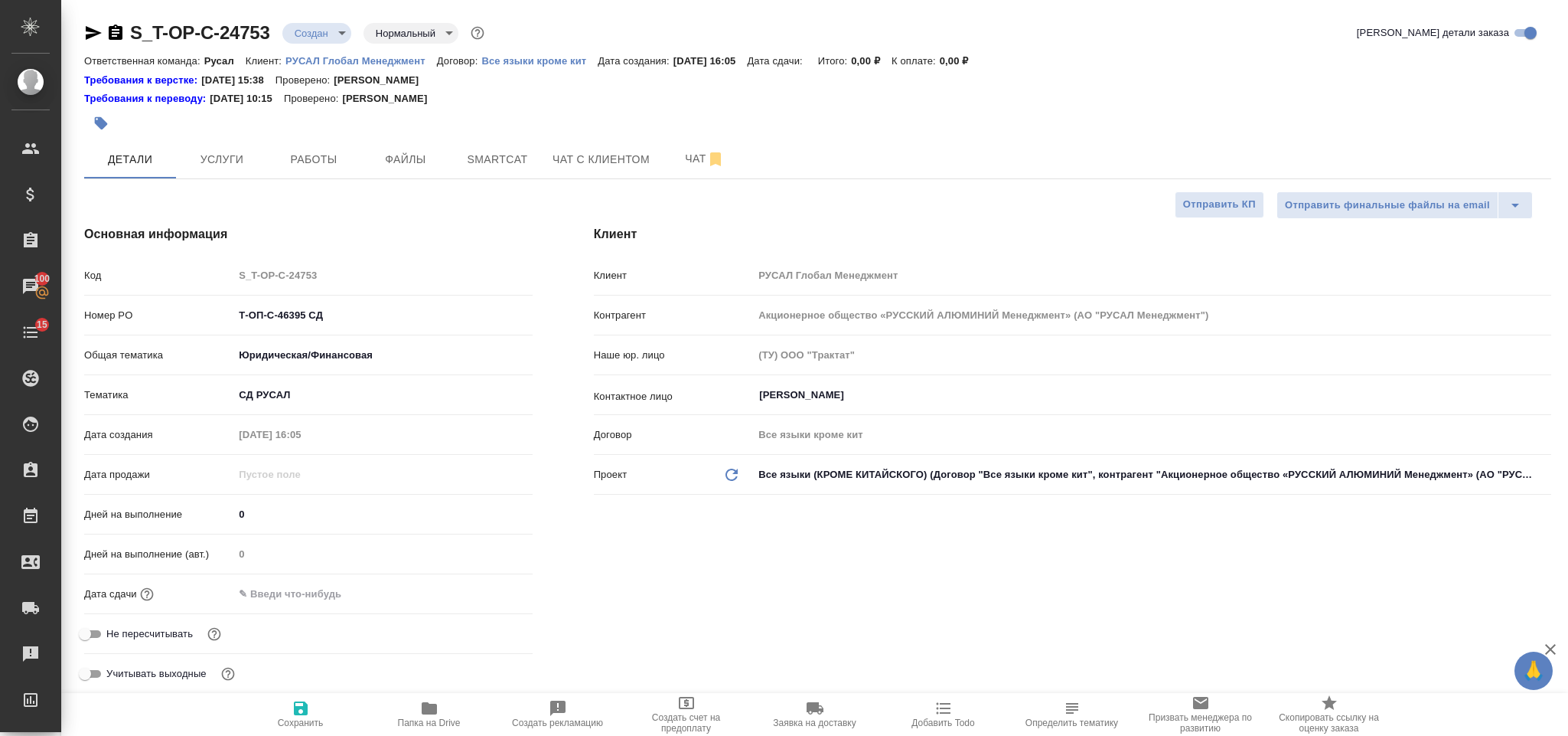
click at [346, 591] on input "text" at bounding box center [300, 594] width 134 height 22
click at [476, 593] on div at bounding box center [383, 594] width 298 height 22
click at [487, 593] on icon "button" at bounding box center [488, 594] width 18 height 19
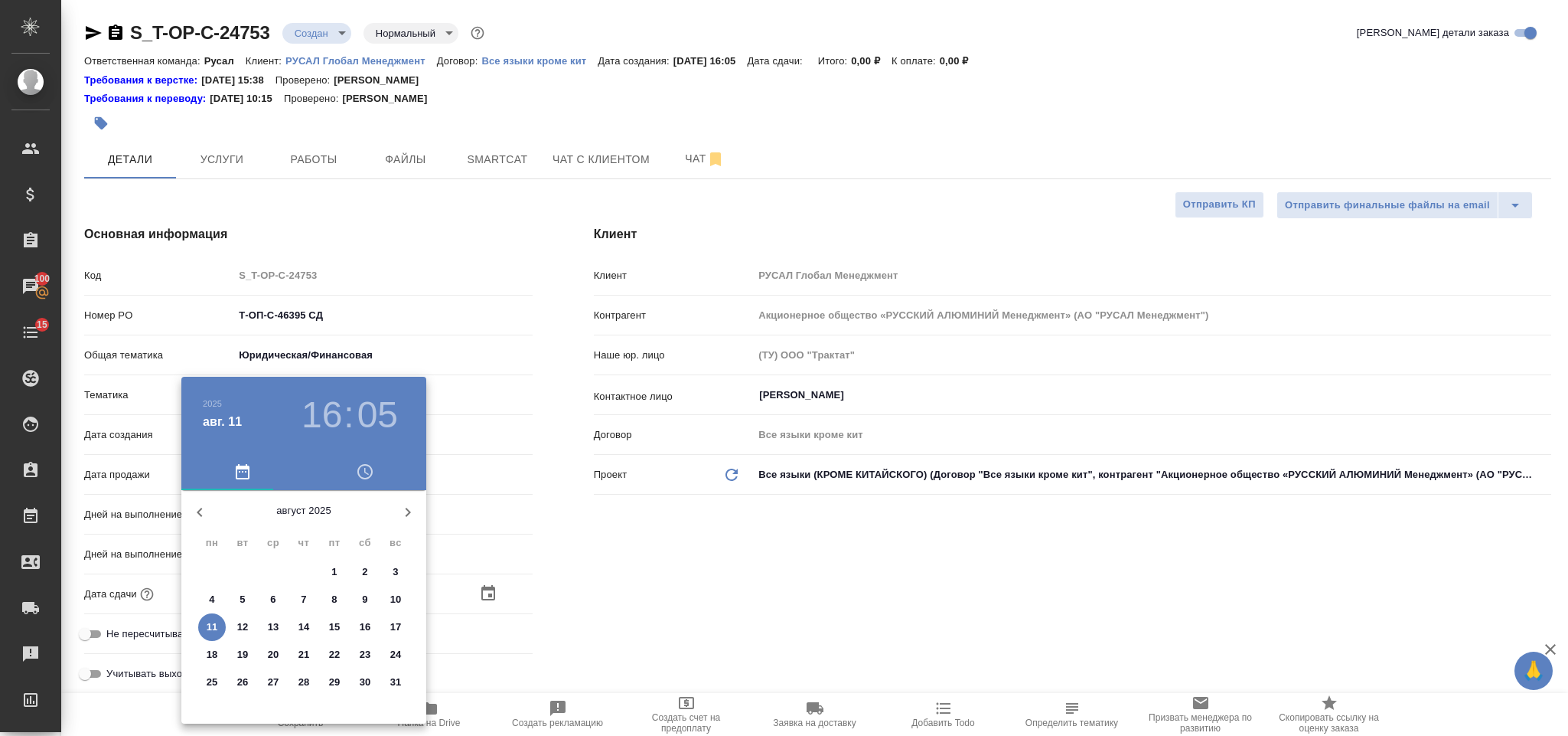
click at [214, 619] on p "11" at bounding box center [213, 627] width 12 height 15
type input "11.08.2025 16:05"
type textarea "x"
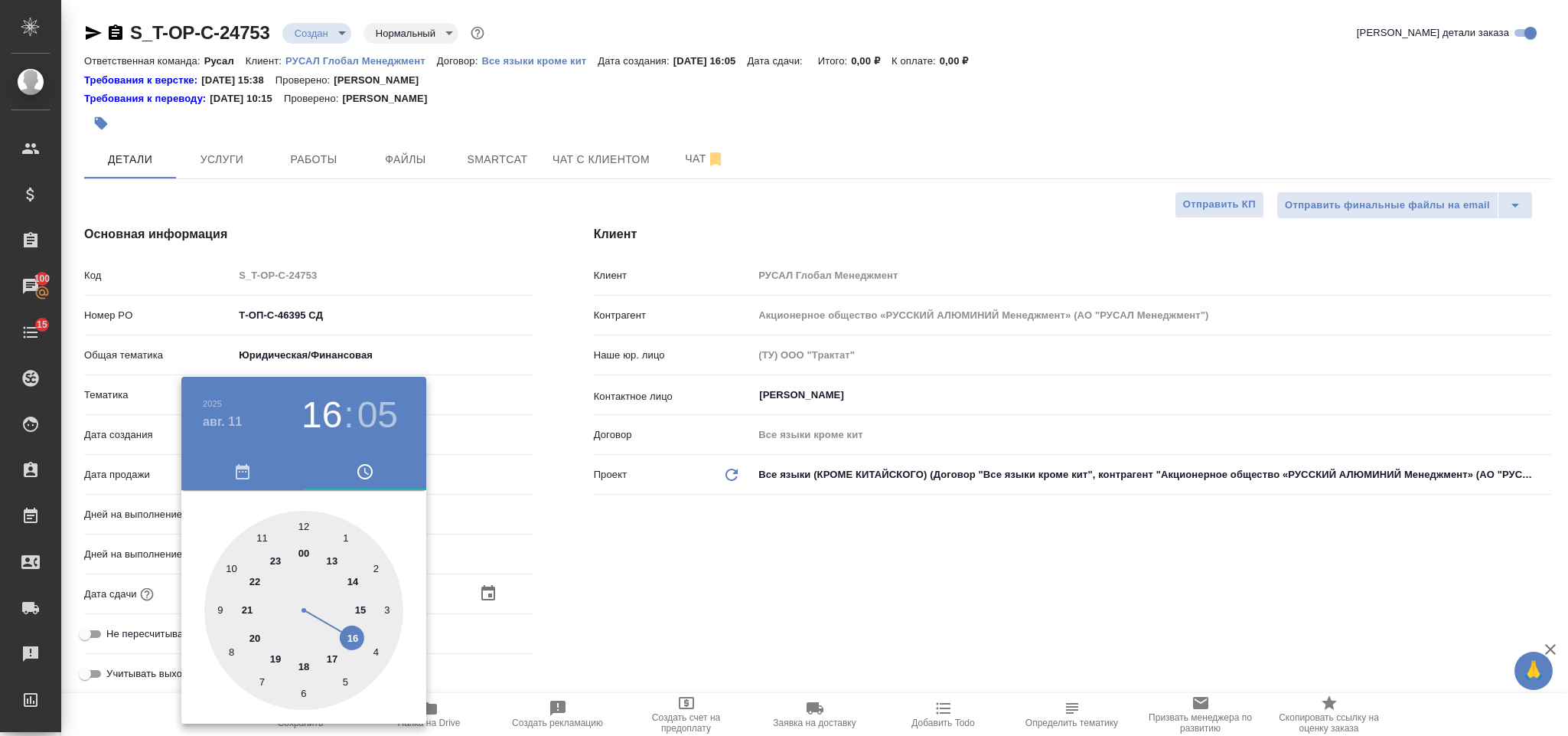
click at [331, 660] on div at bounding box center [304, 610] width 199 height 199
type input "11.08.2025 17:05"
type textarea "x"
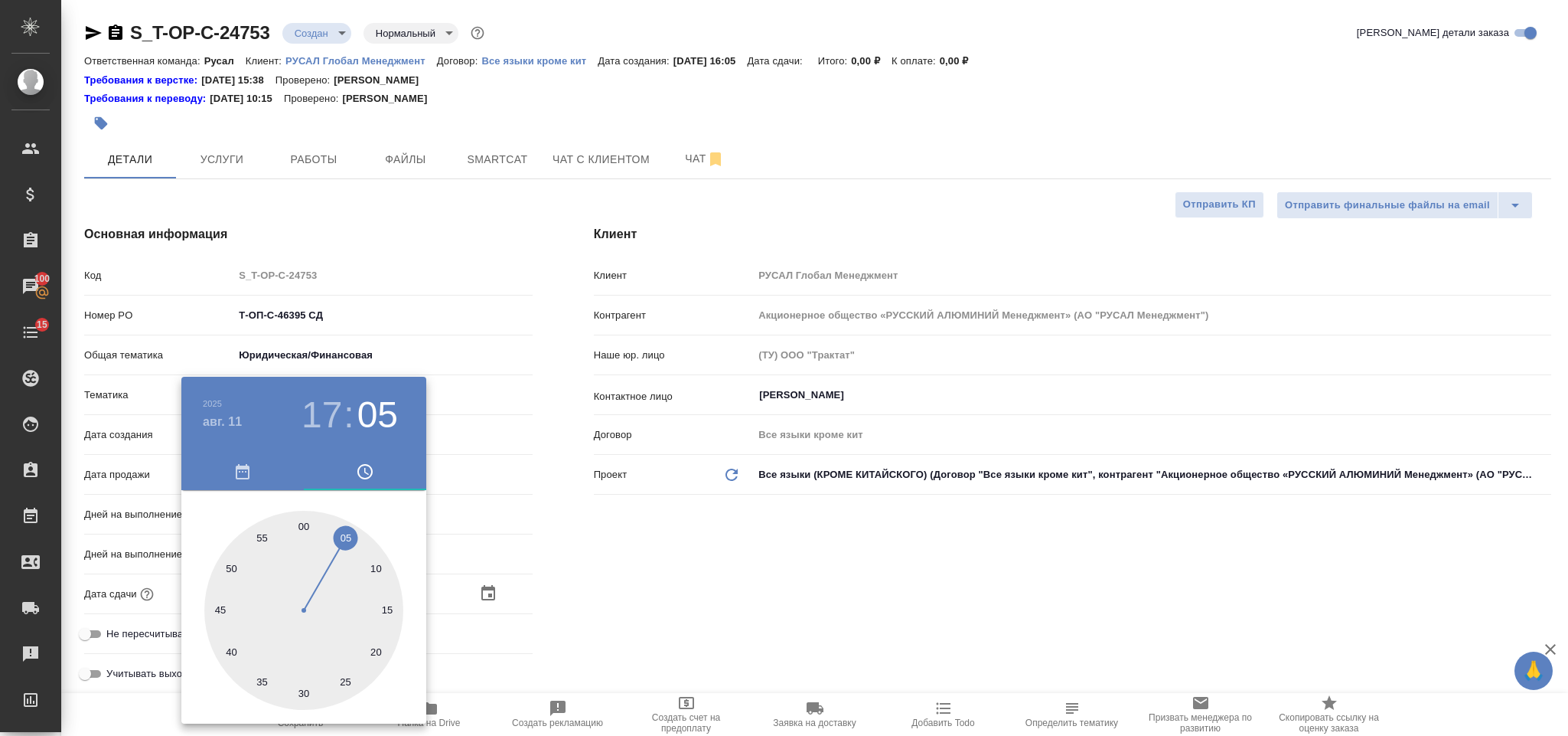
click at [308, 526] on div at bounding box center [304, 610] width 199 height 199
type input "11.08.2025 17:00"
type textarea "x"
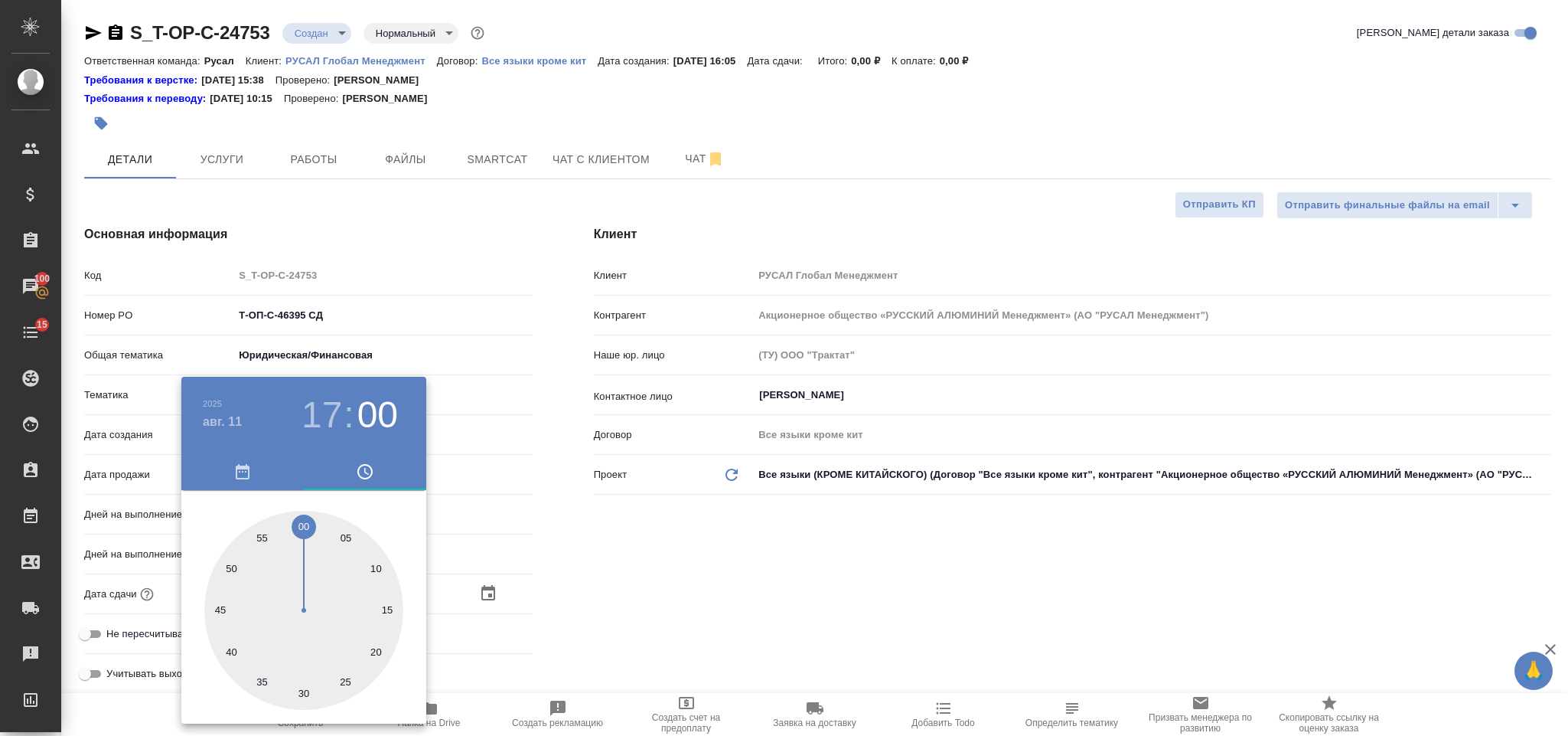
click at [666, 566] on div at bounding box center [784, 368] width 1568 height 736
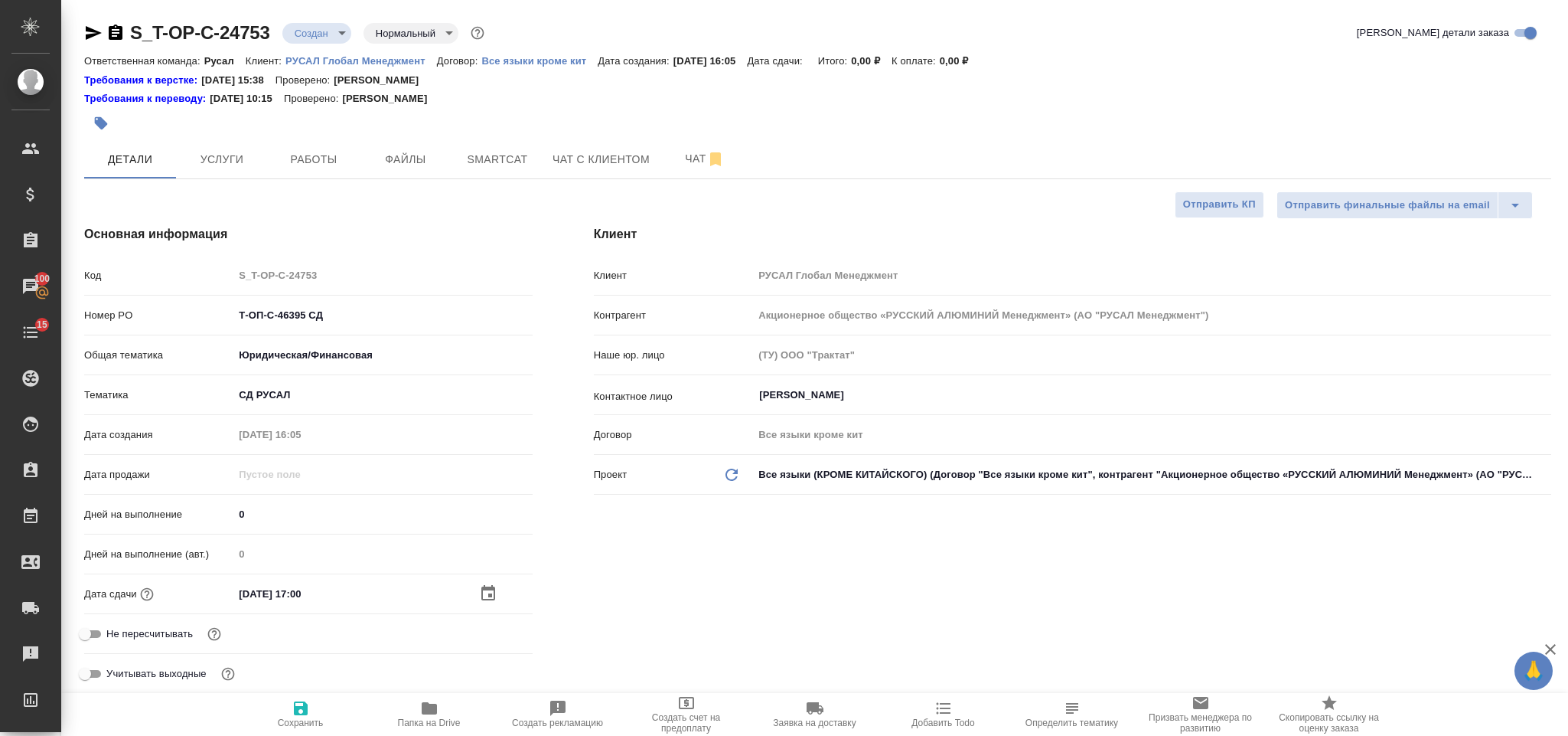
click at [304, 701] on icon "button" at bounding box center [301, 708] width 18 height 19
type textarea "x"
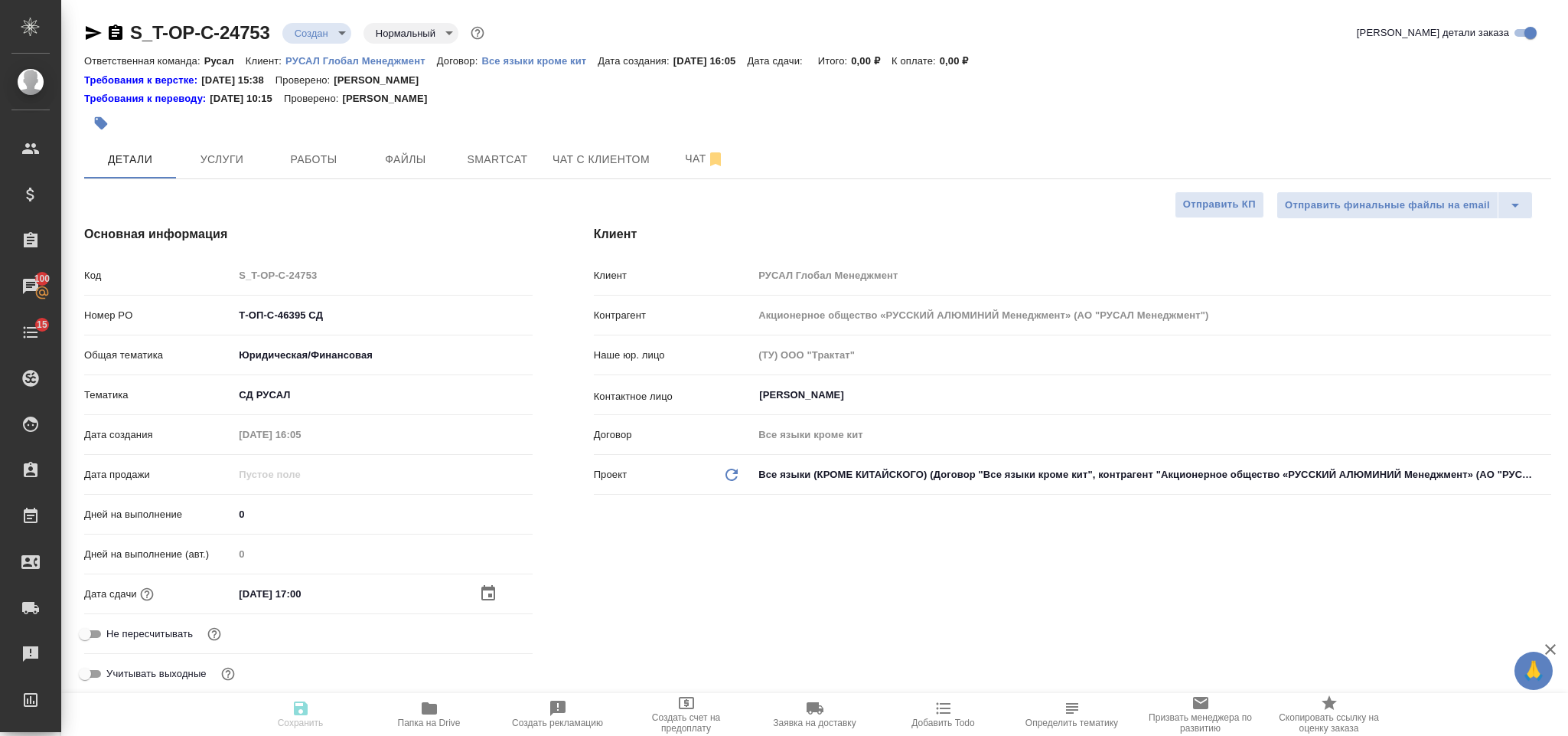
type textarea "x"
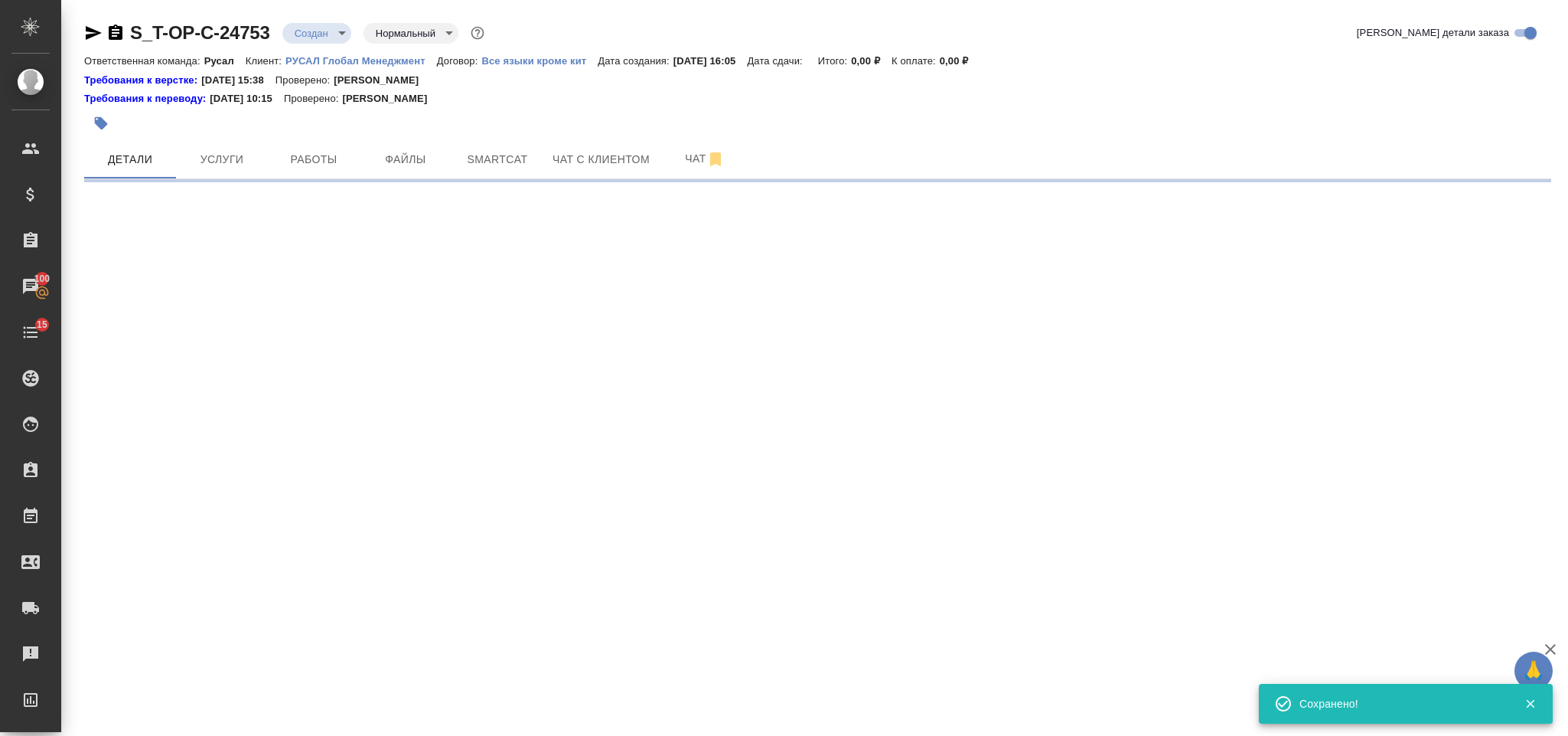
select select "RU"
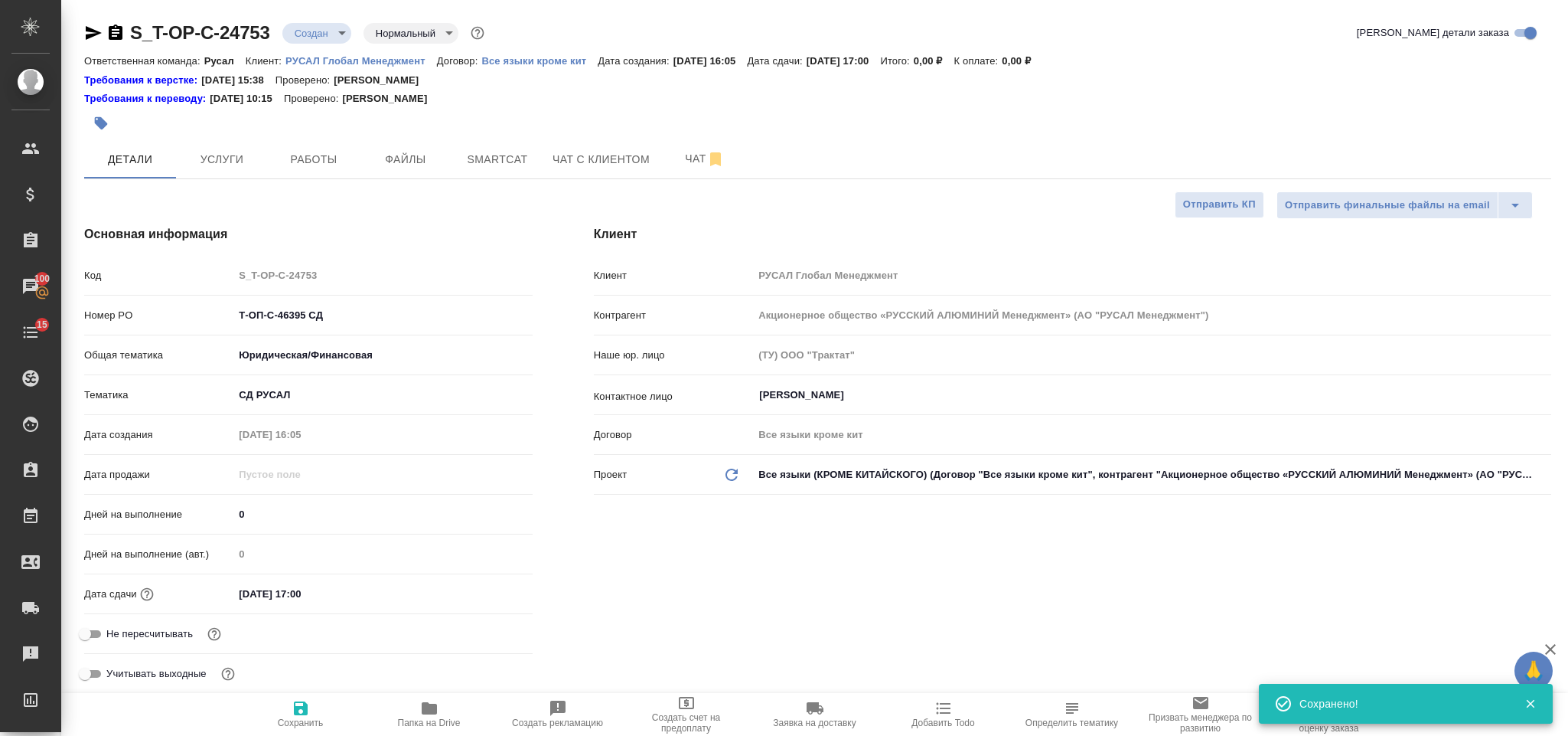
type textarea "x"
click at [425, 163] on span "Файлы" at bounding box center [405, 159] width 73 height 19
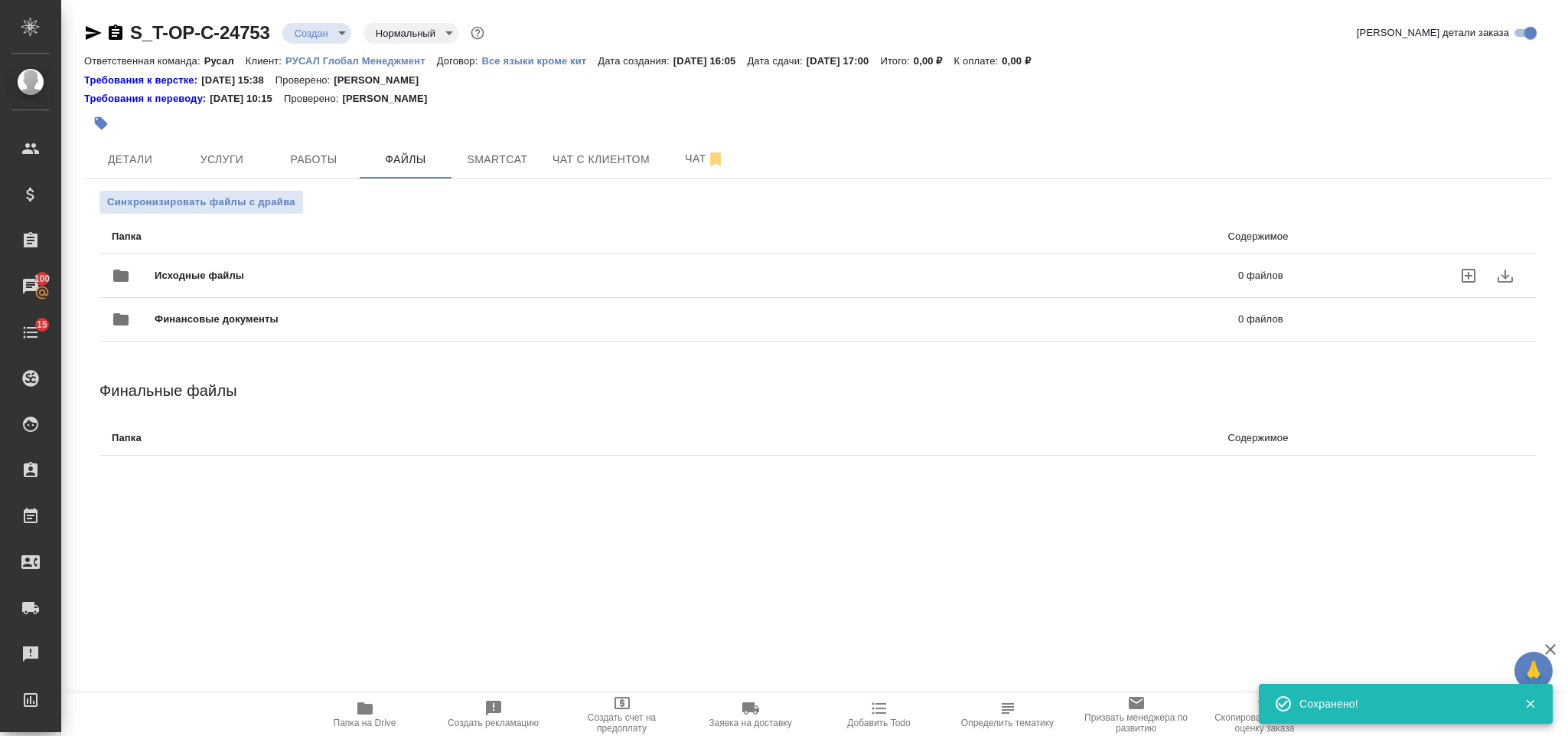
click at [387, 268] on span "Исходные файлы" at bounding box center [448, 276] width 587 height 15
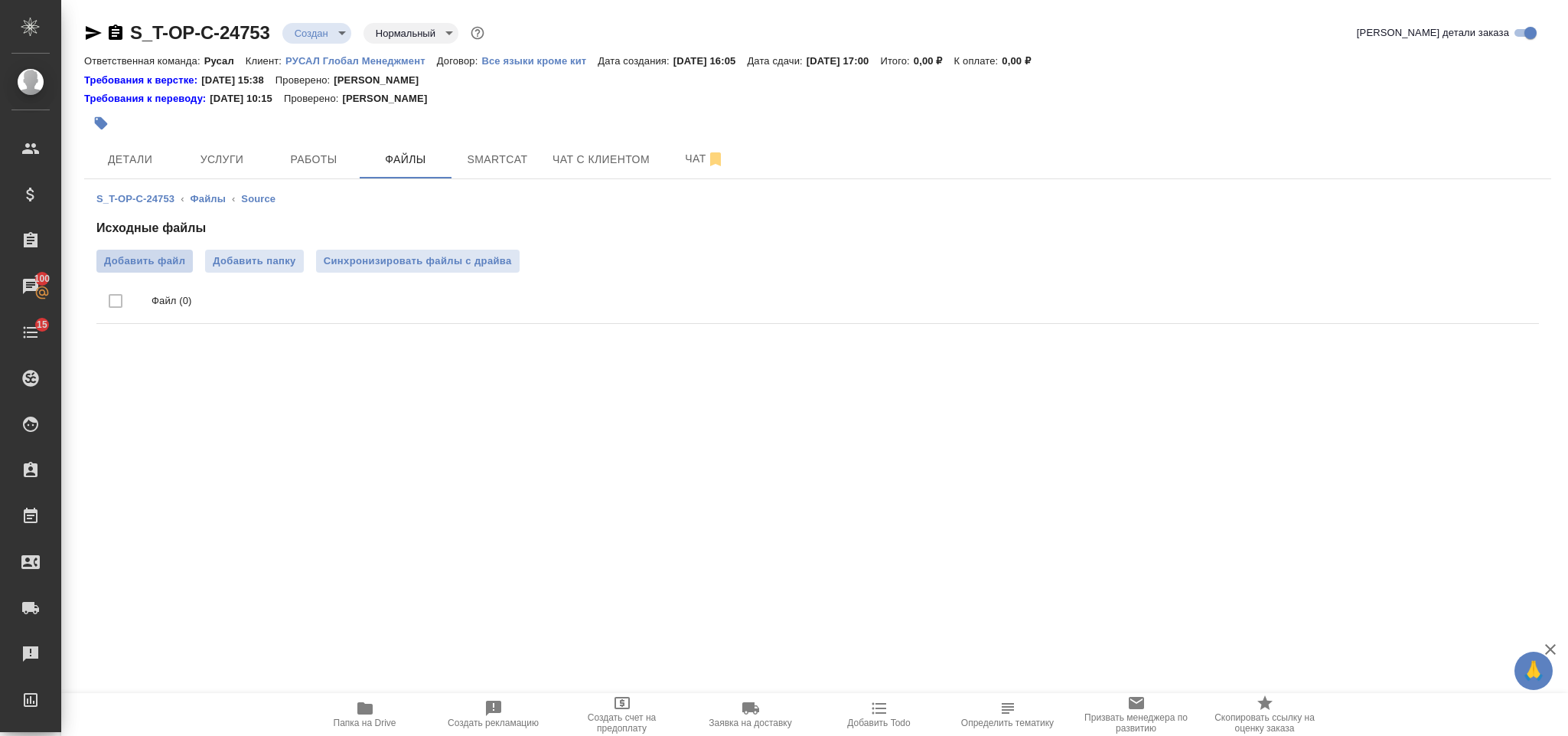
click at [188, 251] on label "Добавить файл" at bounding box center [145, 261] width 97 height 23
click at [0, 0] on input "Добавить файл" at bounding box center [0, 0] width 0 height 0
click at [233, 175] on button "Услуги" at bounding box center [221, 160] width 92 height 39
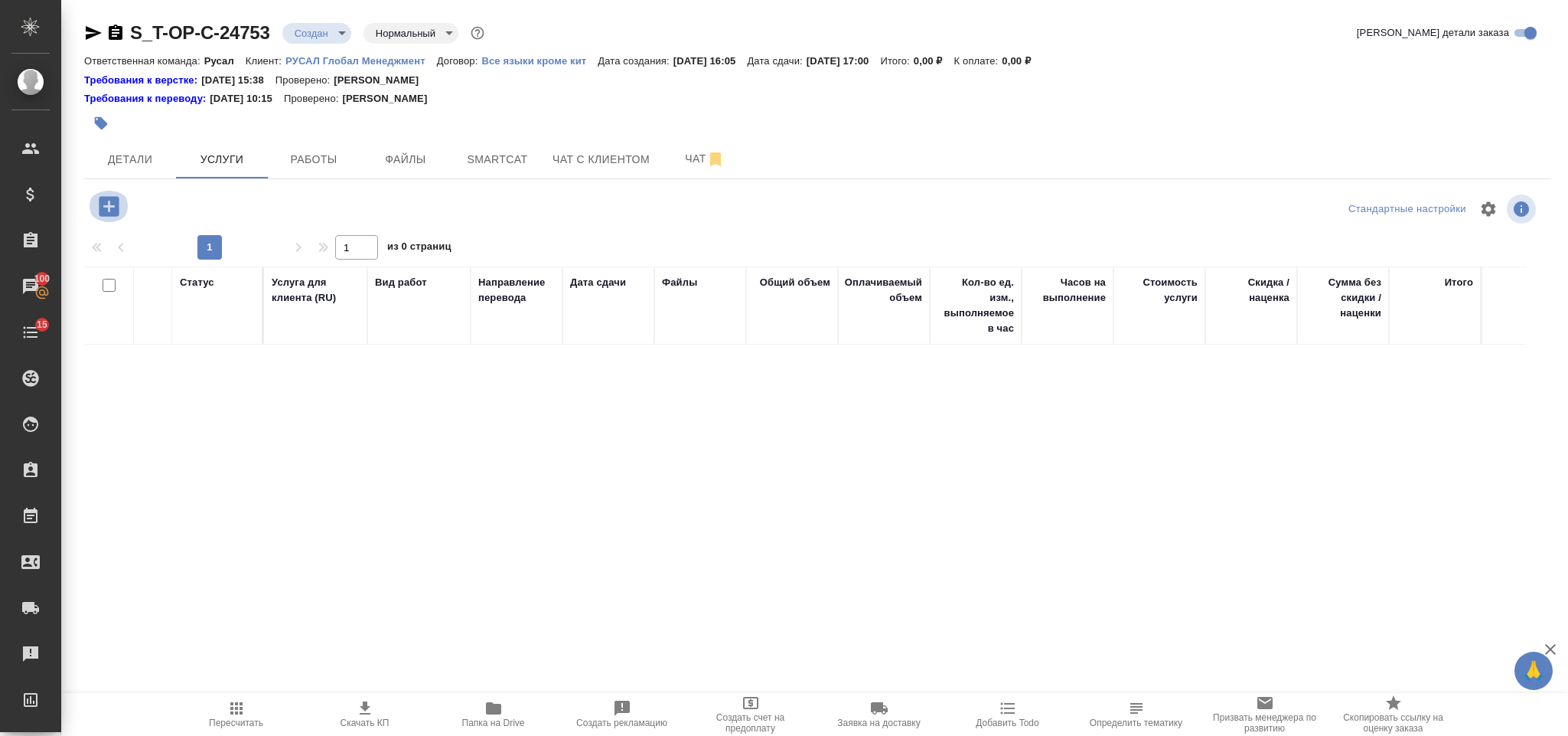
click at [113, 203] on icon "button" at bounding box center [108, 206] width 20 height 20
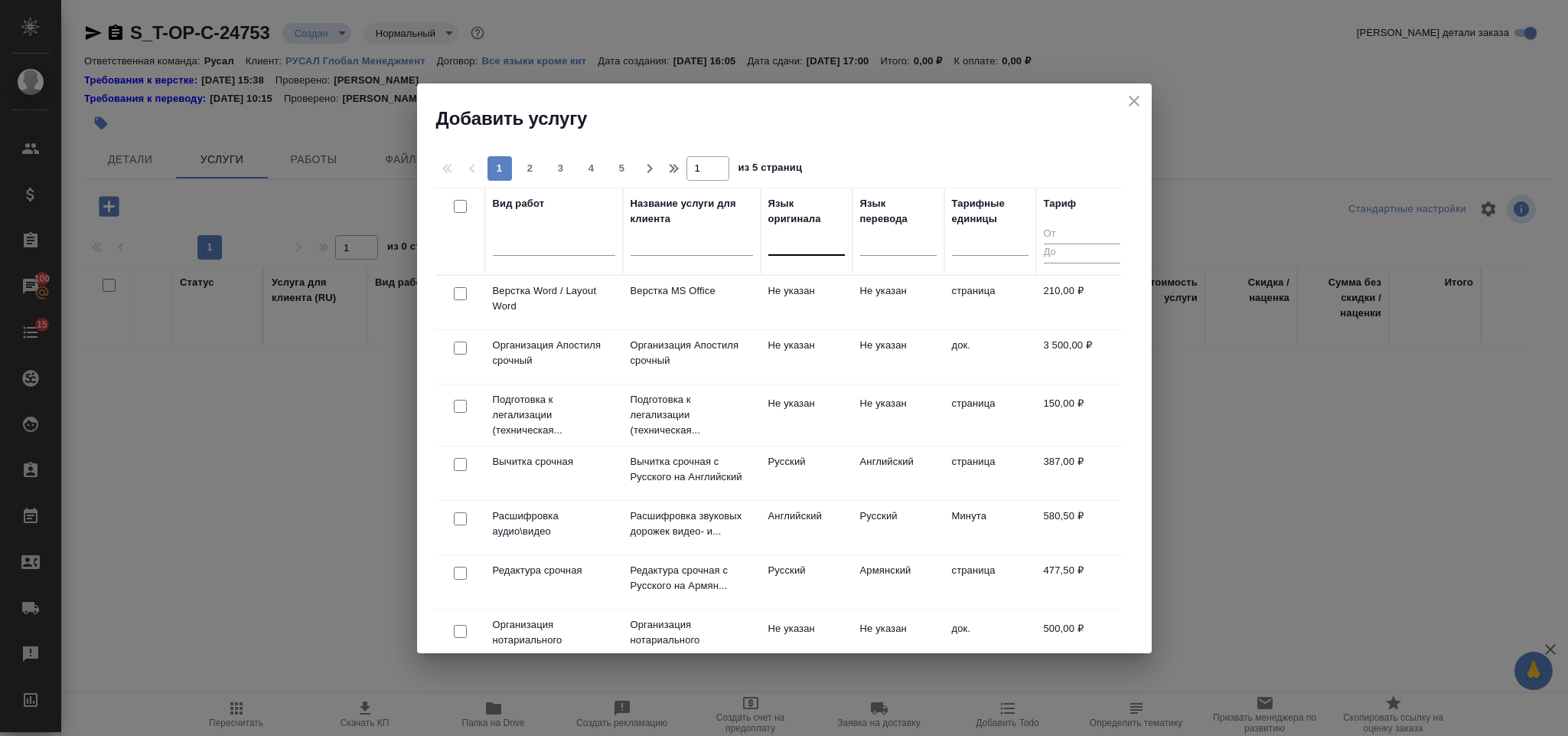
click at [790, 241] on div at bounding box center [806, 240] width 77 height 22
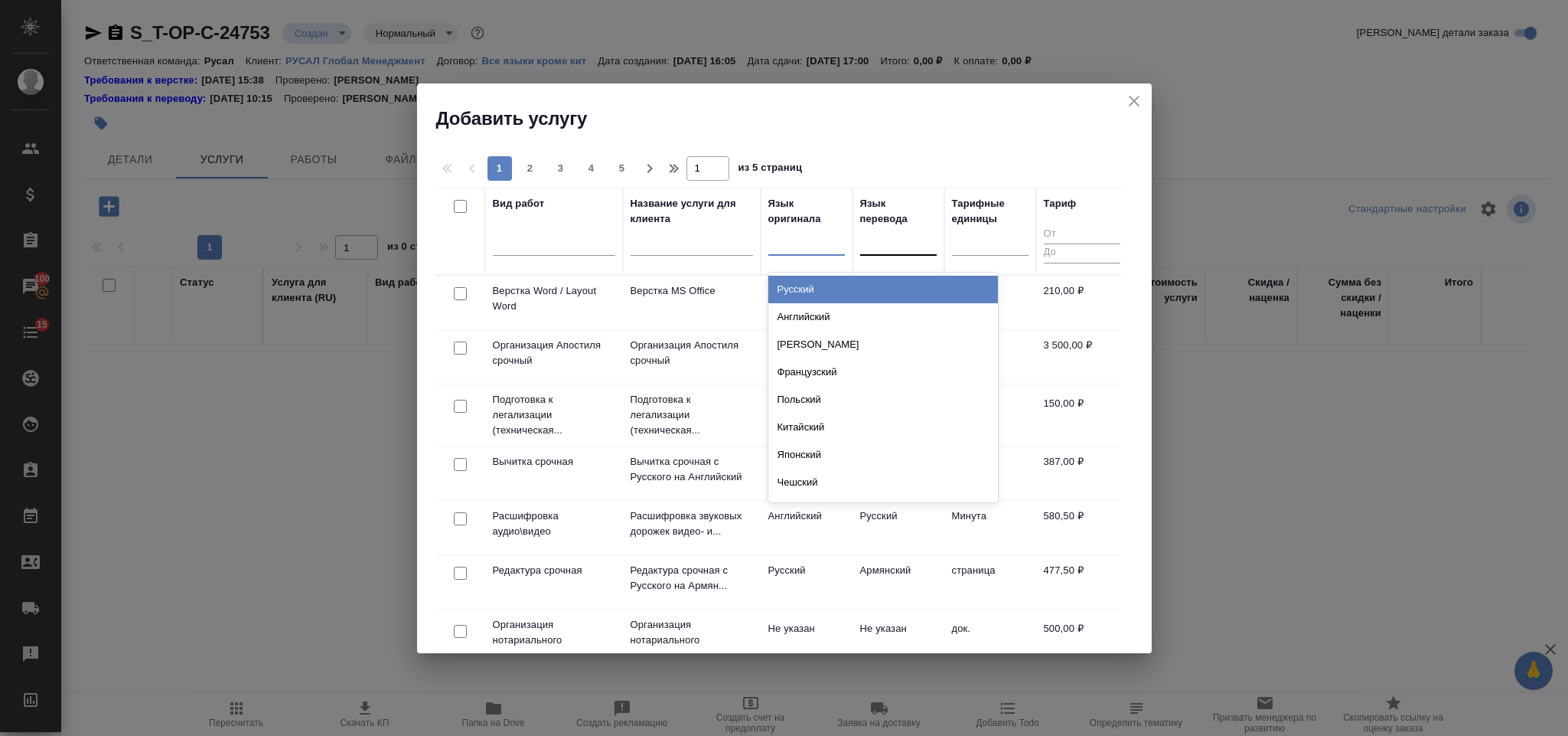
click at [834, 286] on div "Русский" at bounding box center [883, 289] width 230 height 28
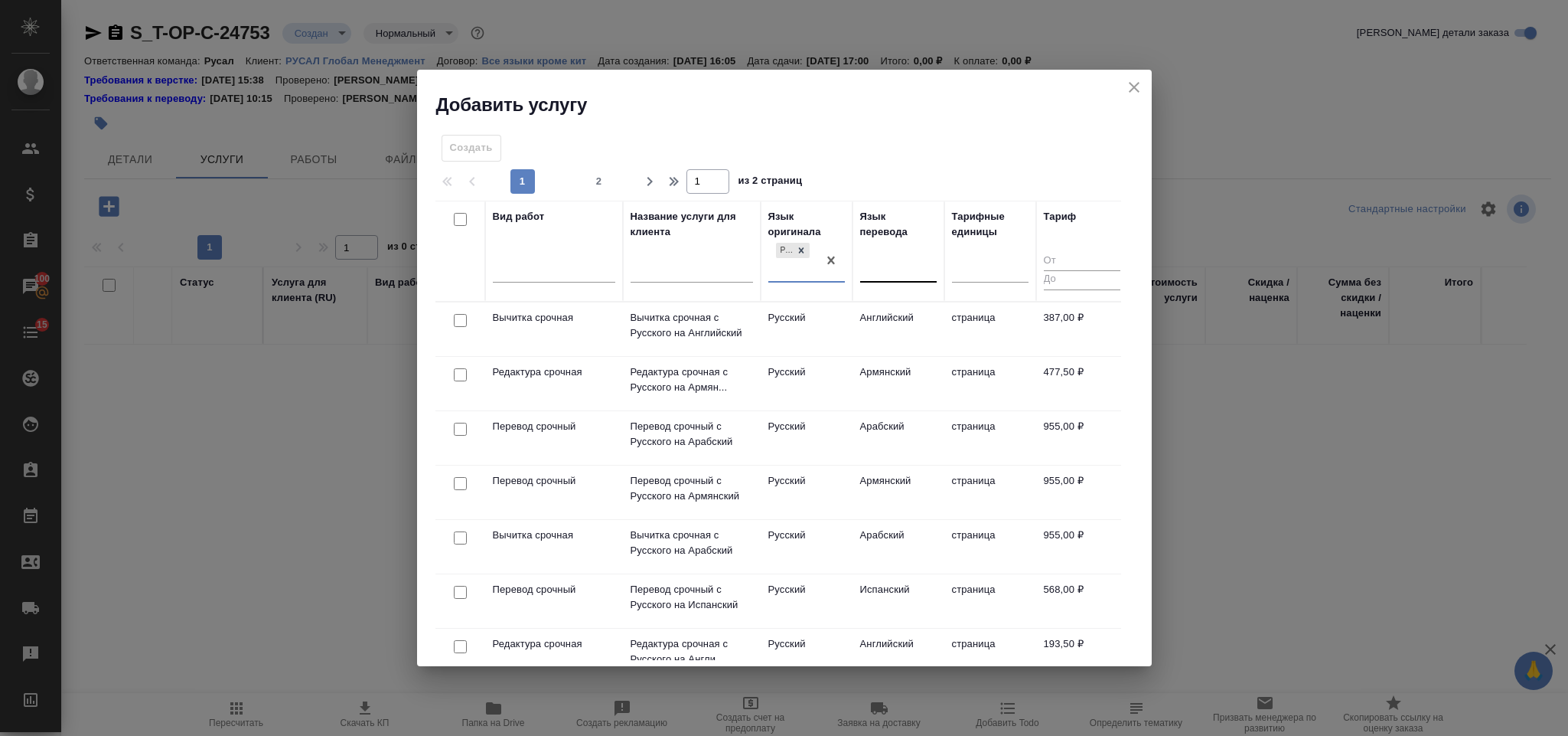
click at [873, 262] on div at bounding box center [898, 267] width 77 height 22
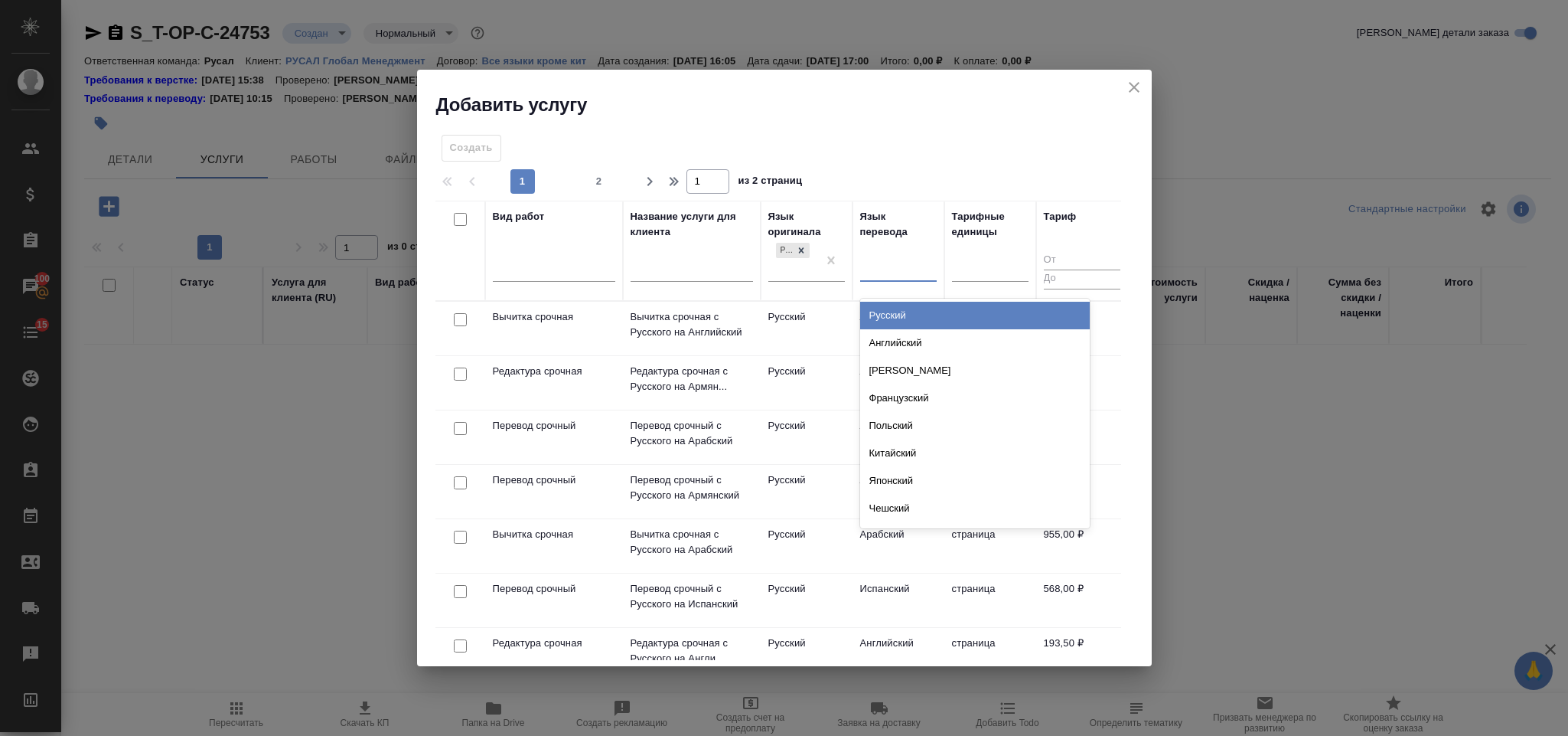
click at [903, 337] on div "Английский" at bounding box center [974, 342] width 230 height 28
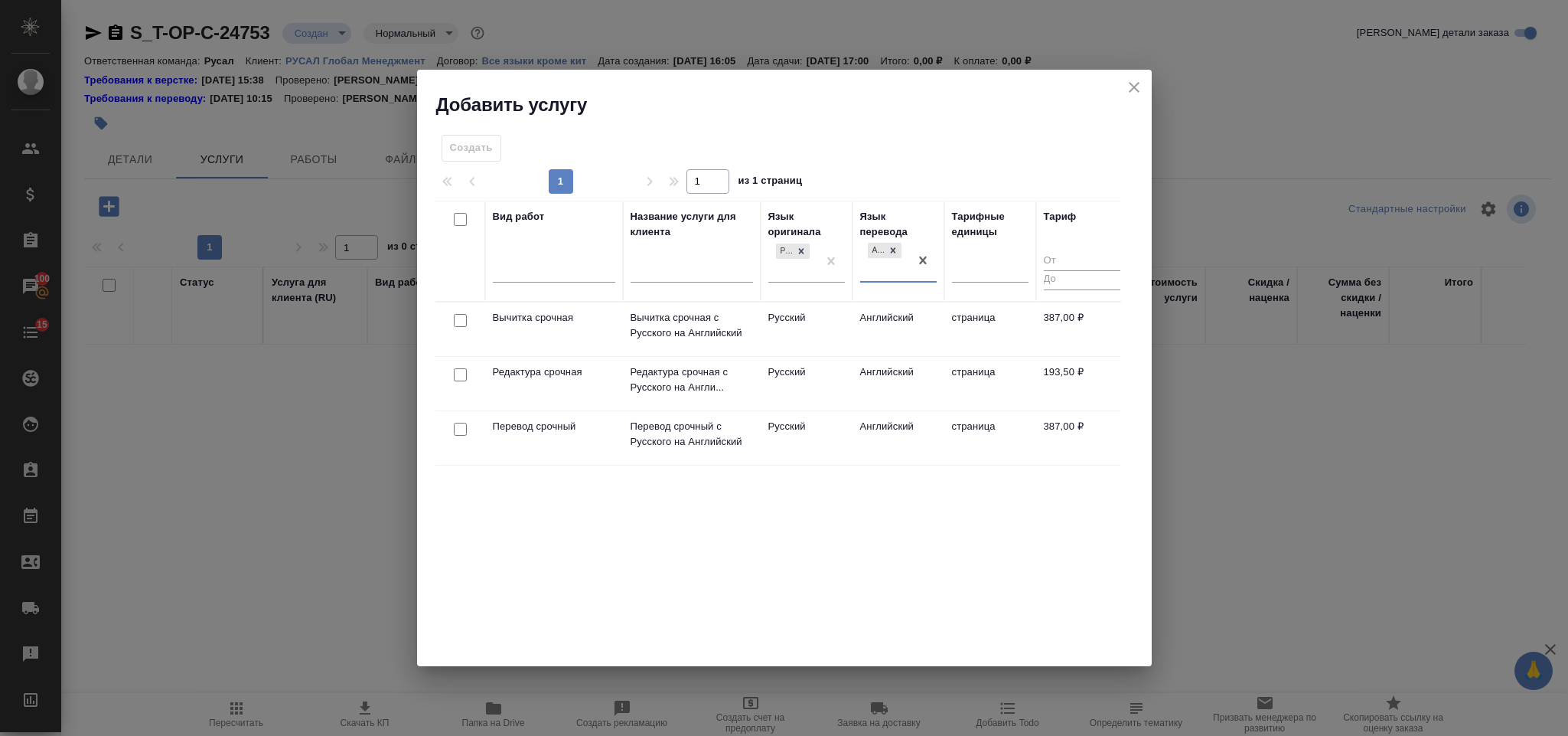
click at [462, 430] on input "checkbox" at bounding box center [460, 428] width 13 height 13
checkbox input "true"
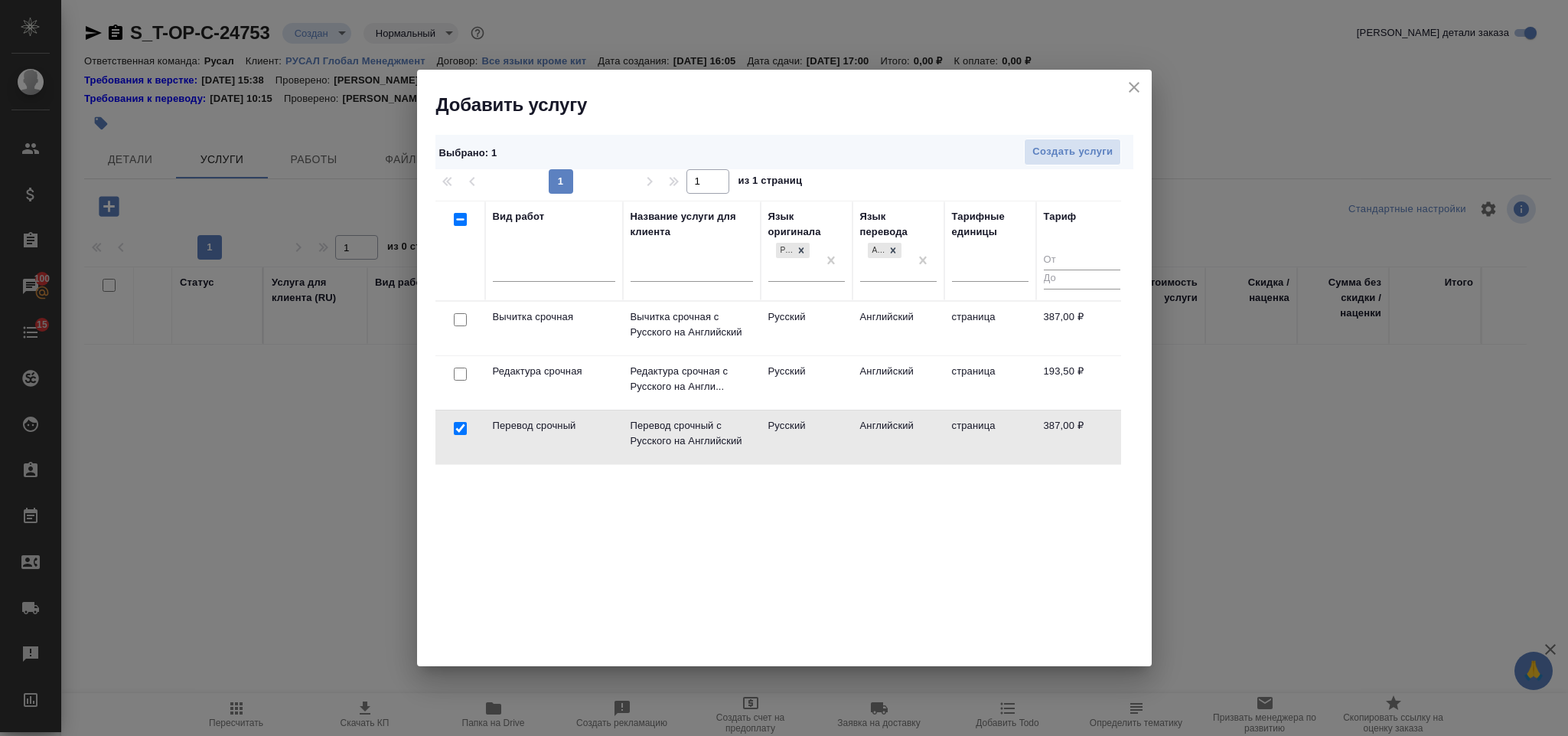
click at [457, 372] on input "checkbox" at bounding box center [460, 373] width 13 height 13
checkbox input "true"
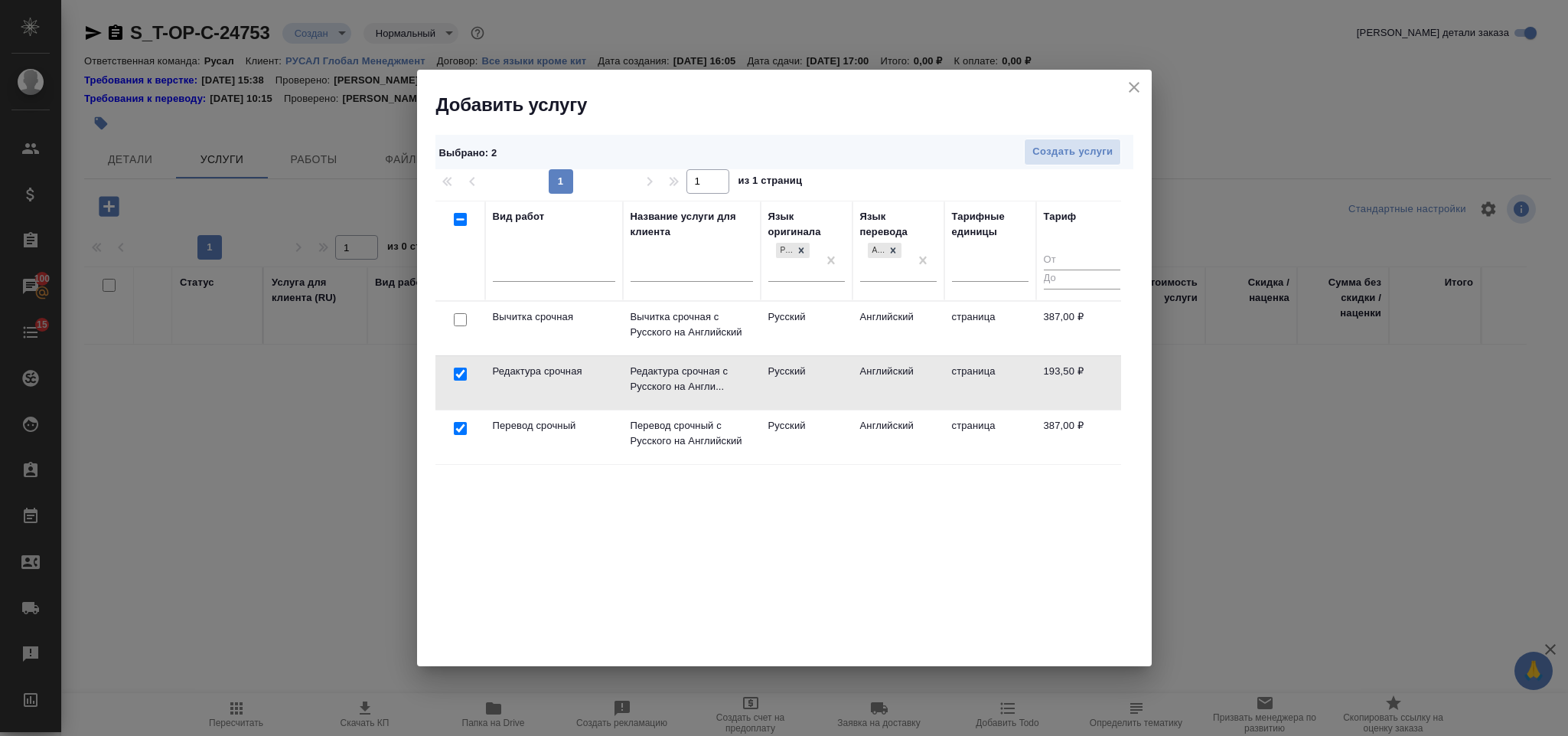
click at [462, 321] on input "checkbox" at bounding box center [460, 319] width 13 height 13
checkbox input "true"
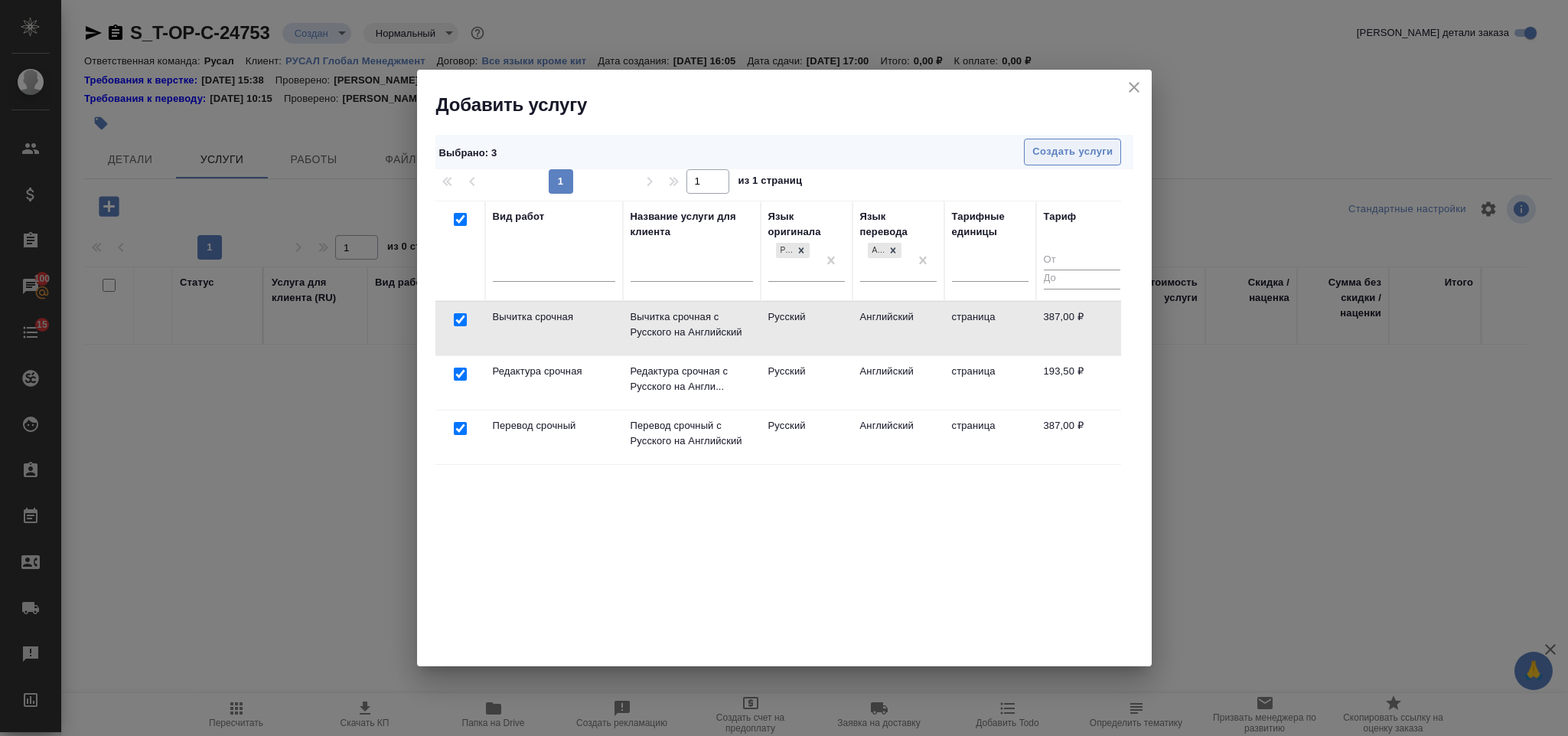
click at [1037, 156] on span "Создать услуги" at bounding box center [1073, 151] width 81 height 18
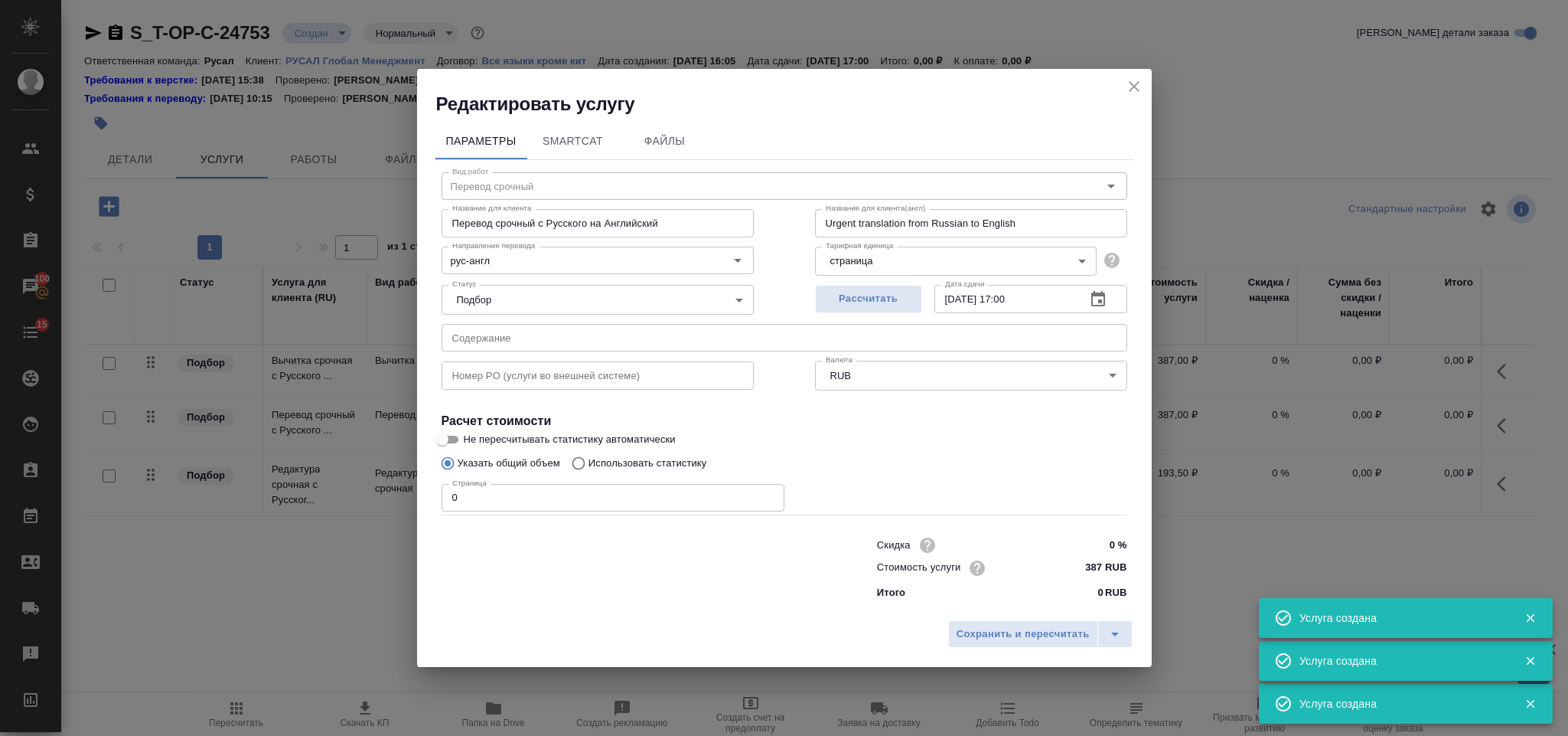
type input "Перевод срочный"
type input "Перевод срочный с Русского на Английский"
type input "Urgent translation from Russian to English"
type input "387 RUB"
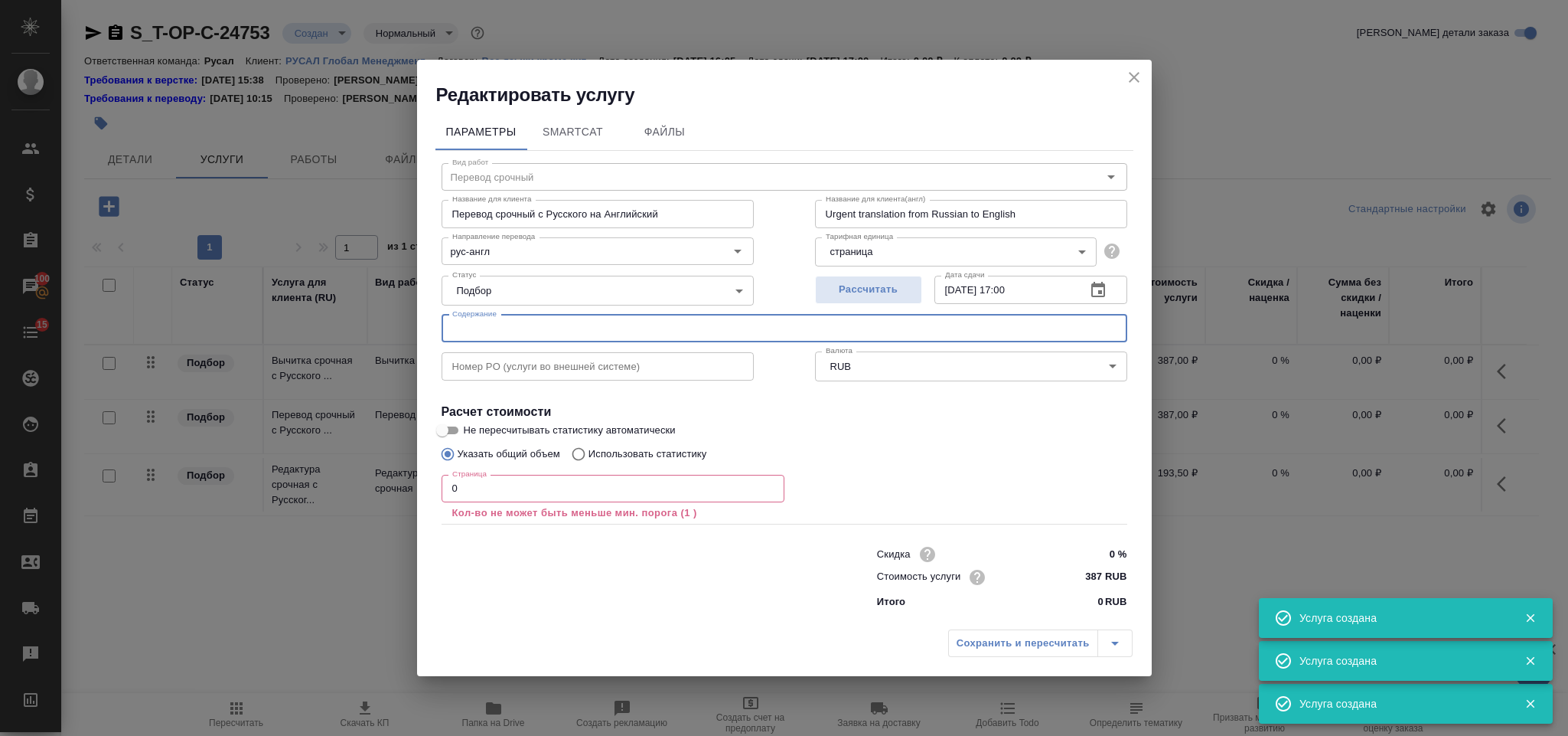
click at [509, 333] on input "text" at bounding box center [784, 328] width 686 height 28
paste input "справка по 18 пакету санкций ЕС"
type input "справка по 18 пакету санкций ЕС"
click at [489, 494] on input "0" at bounding box center [613, 488] width 343 height 28
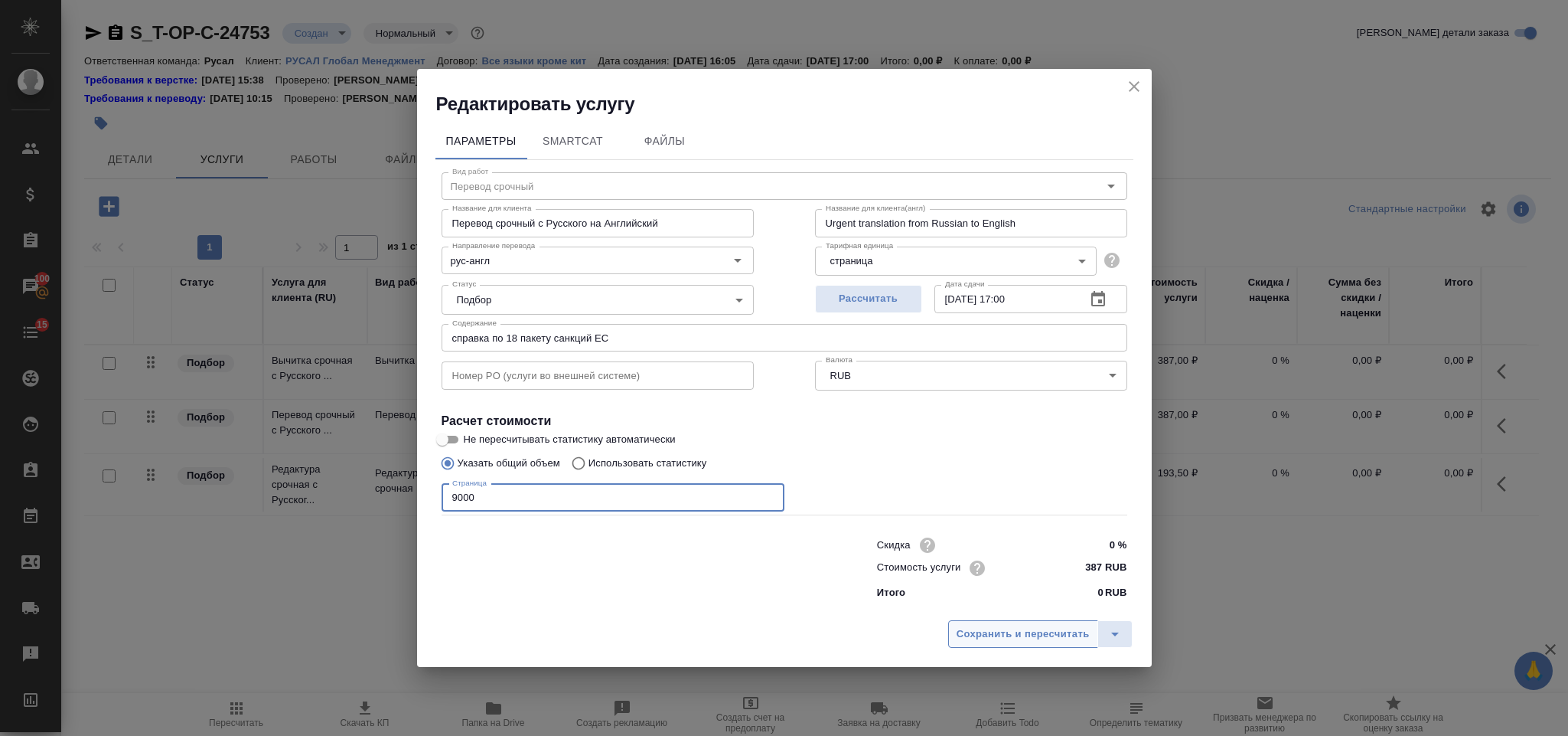
type input "9000"
click at [1011, 627] on span "Сохранить и пересчитать" at bounding box center [1023, 634] width 133 height 18
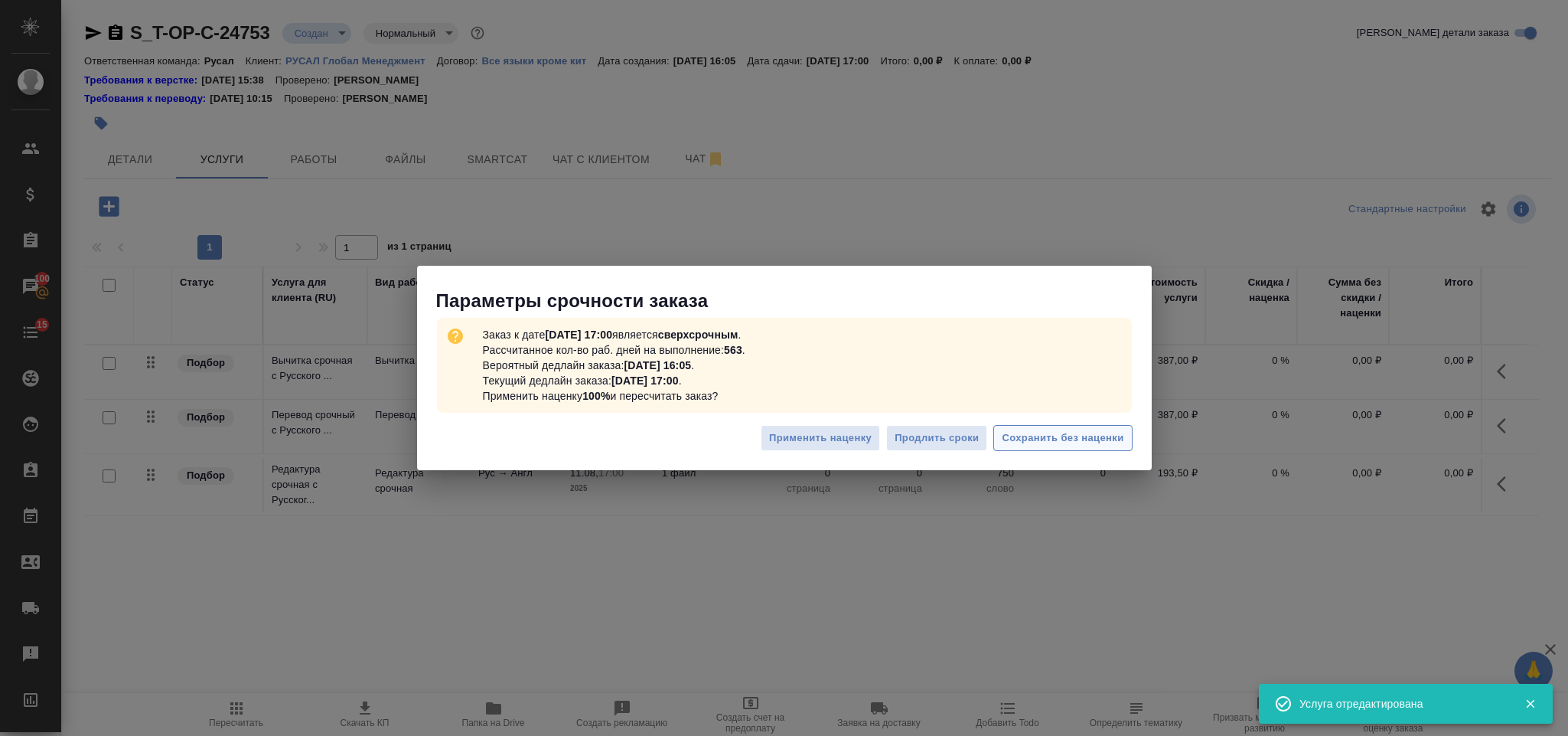
click at [1043, 443] on span "Сохранить без наценки" at bounding box center [1063, 438] width 122 height 18
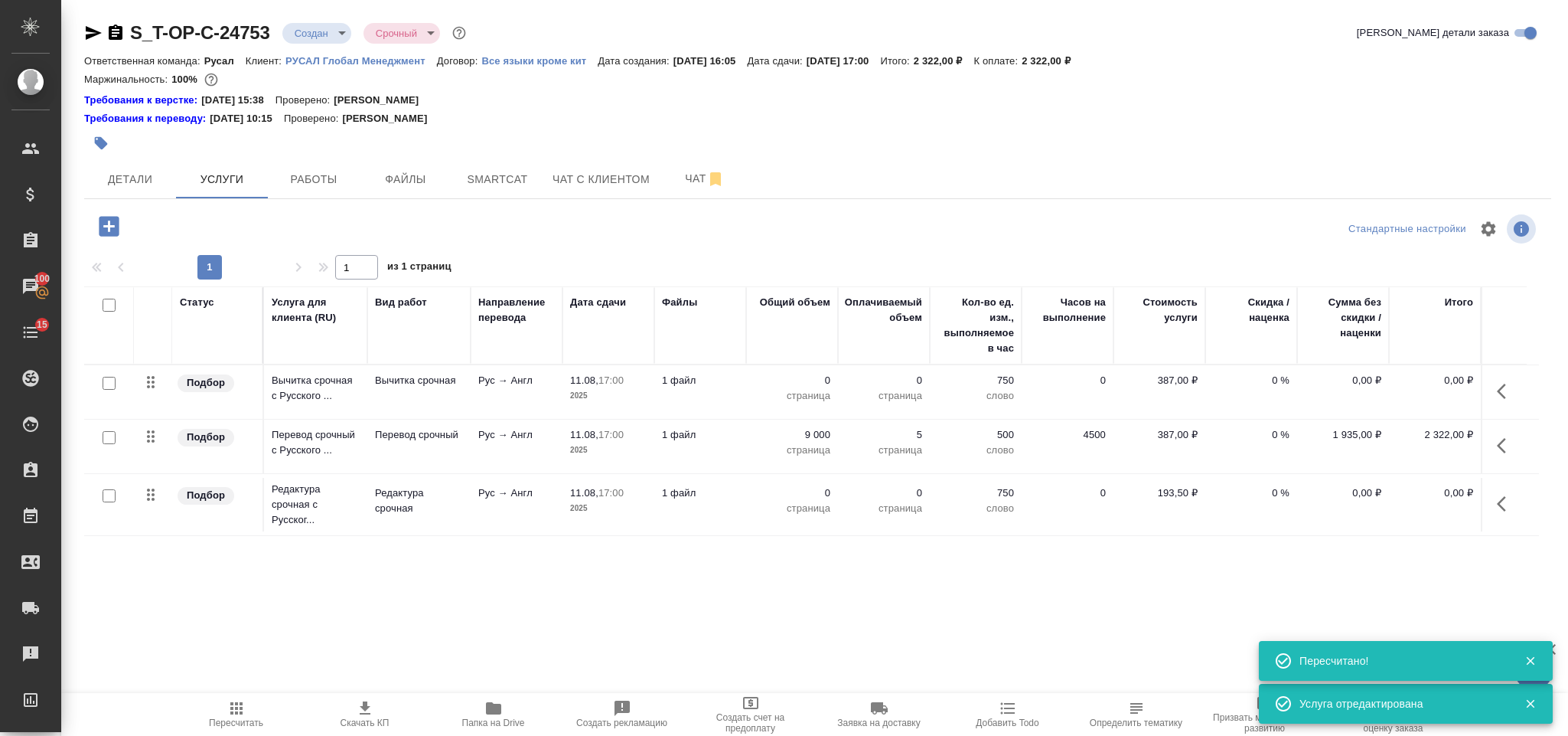
type input "urgent"
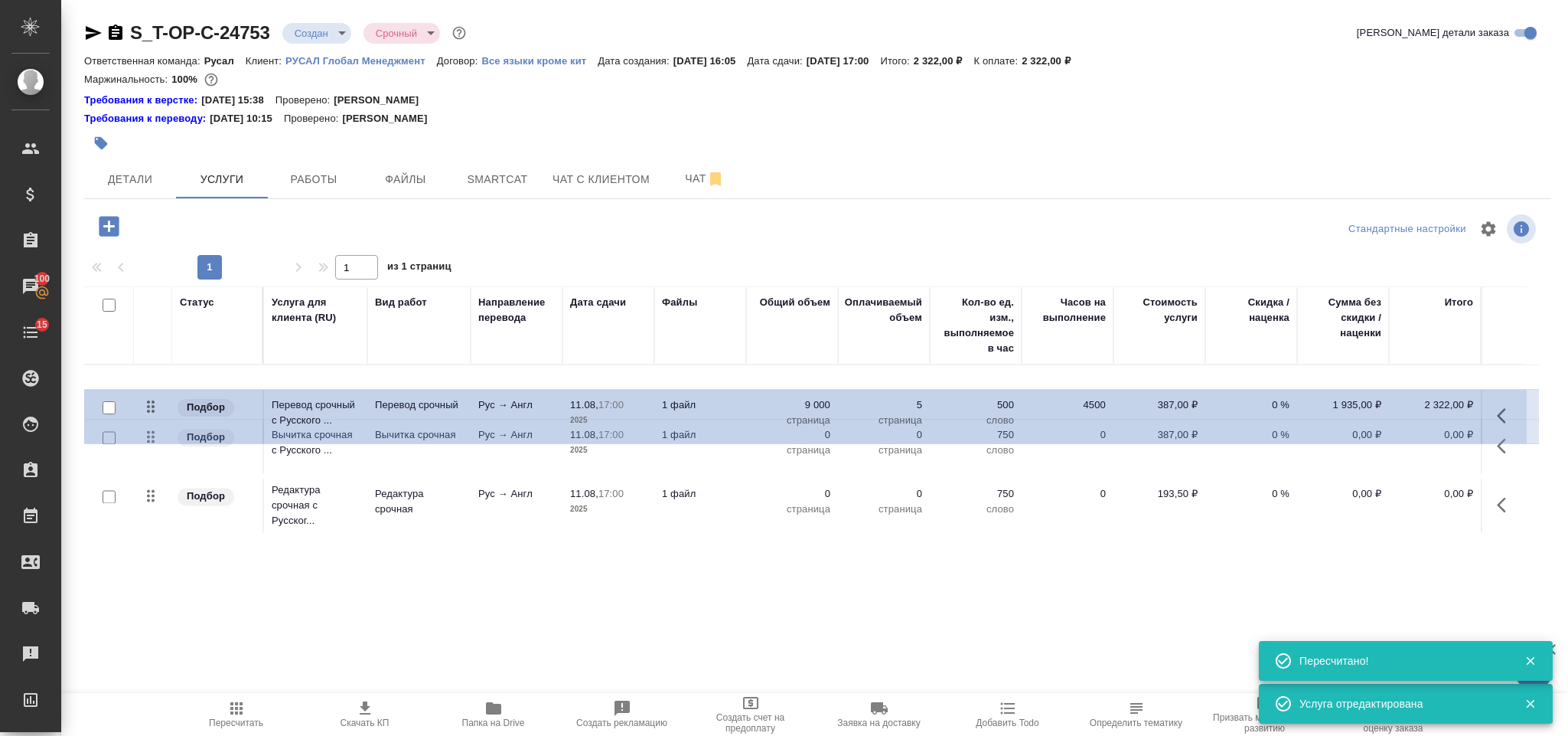
drag, startPoint x: 151, startPoint y: 437, endPoint x: 151, endPoint y: 400, distance: 37.0
click at [151, 400] on table "Статус Услуга для клиента (RU) Вид работ Направление перевода Дата сдачи Файлы …" at bounding box center [811, 411] width 1455 height 251
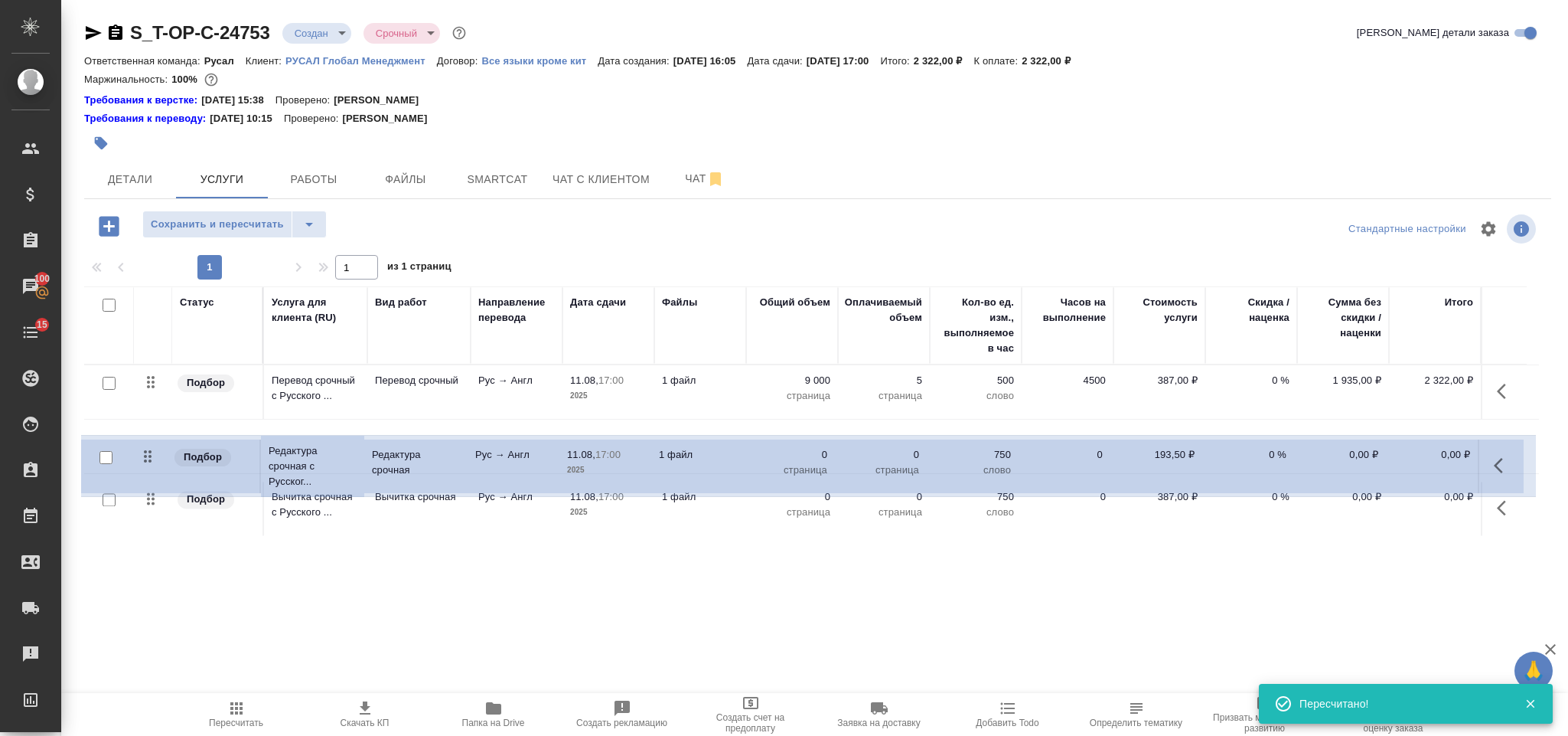
drag, startPoint x: 152, startPoint y: 499, endPoint x: 150, endPoint y: 439, distance: 60.0
click at [150, 439] on table "Статус Услуга для клиента (RU) Вид работ Направление перевода Дата сдачи Файлы …" at bounding box center [811, 410] width 1455 height 250
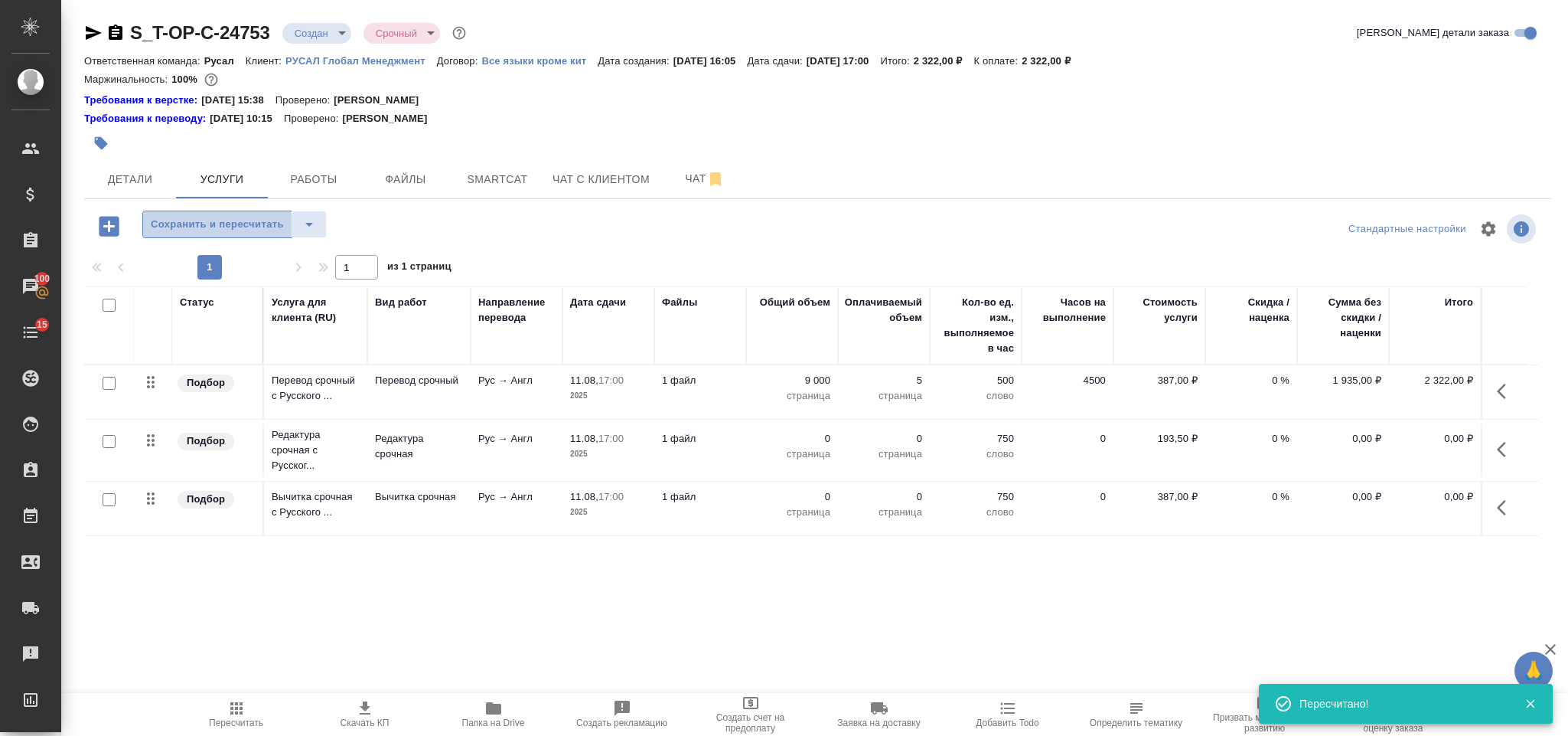
click at [201, 230] on span "Сохранить и пересчитать" at bounding box center [217, 225] width 133 height 18
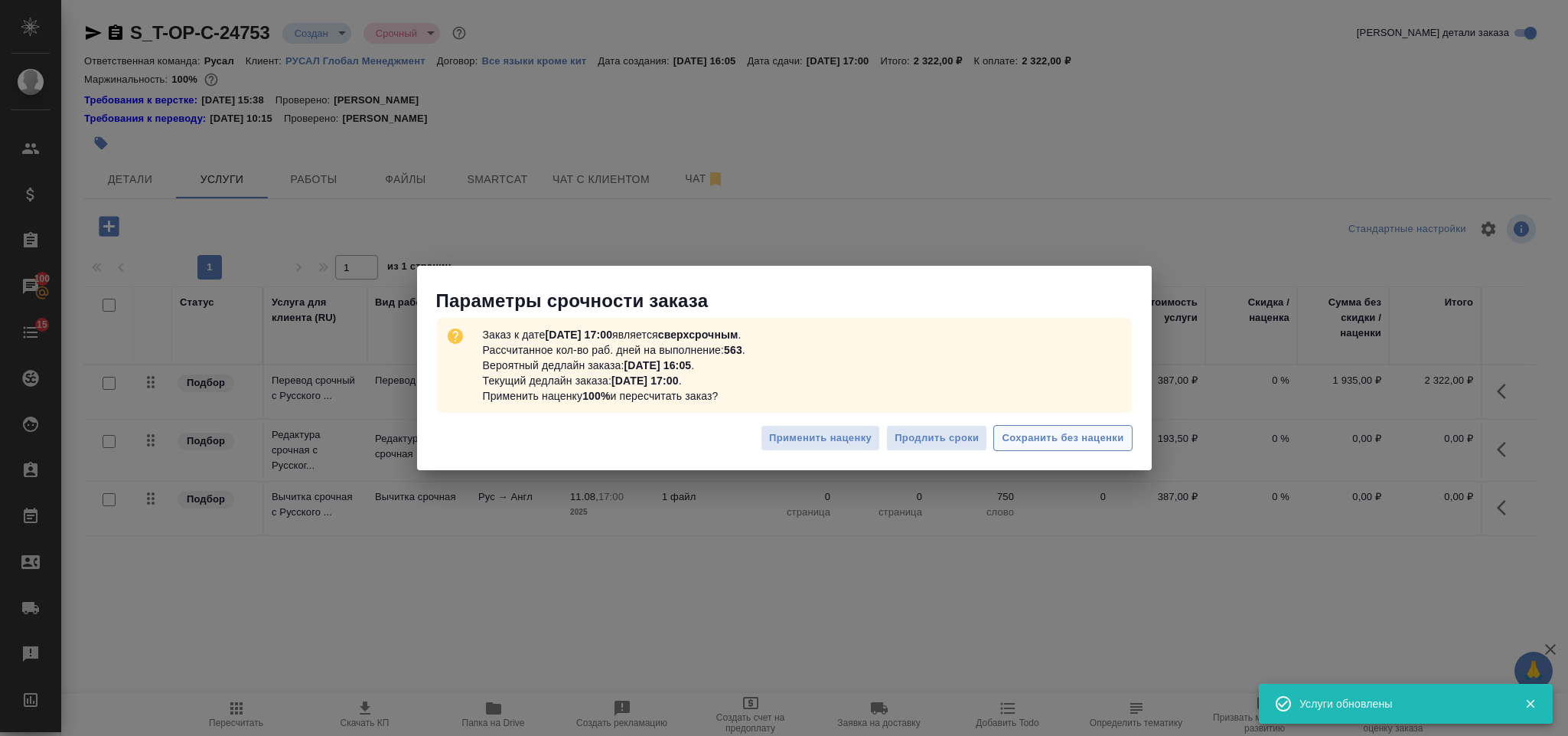
click at [1020, 437] on span "Сохранить без наценки" at bounding box center [1063, 438] width 122 height 18
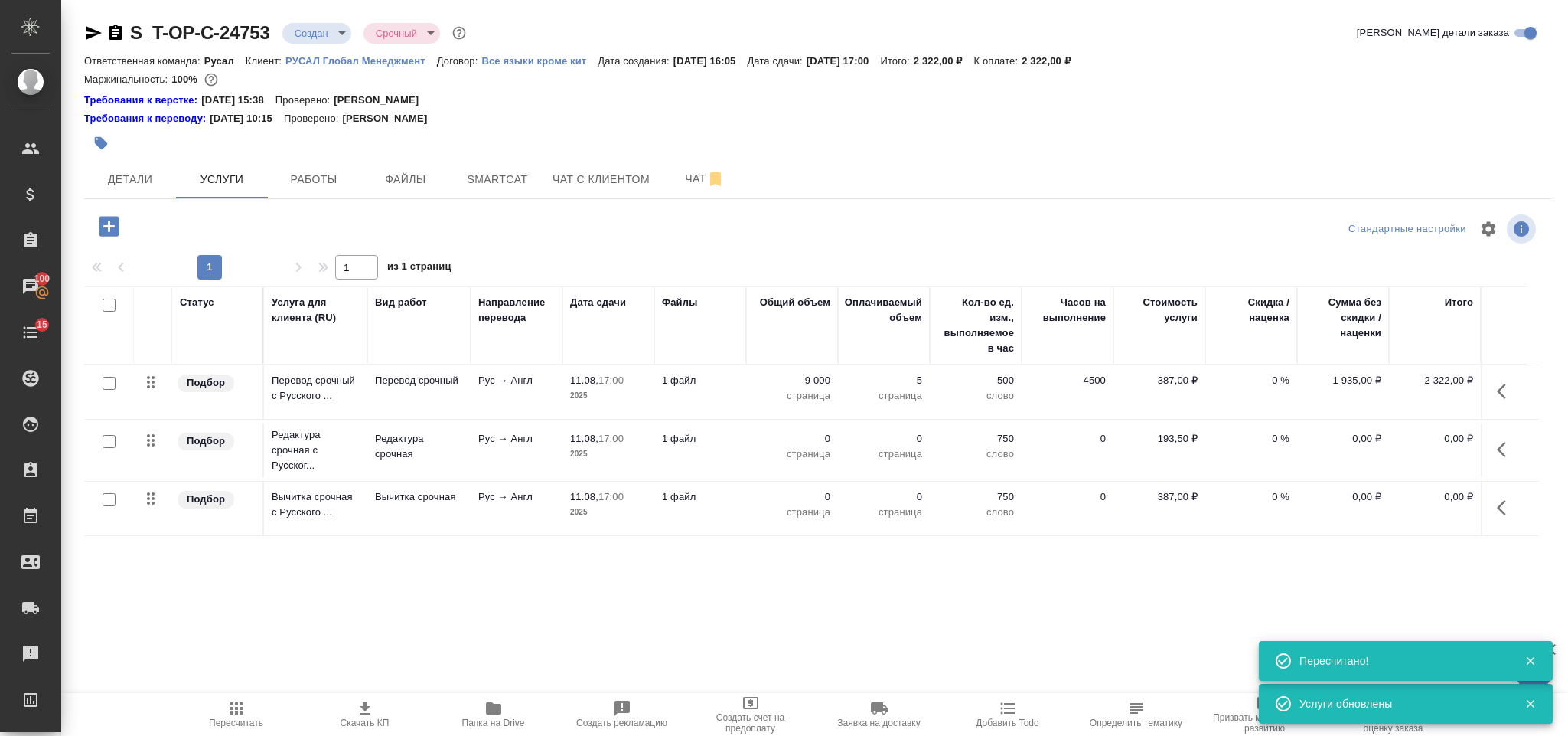
click at [1504, 451] on icon "button" at bounding box center [1507, 449] width 18 height 19
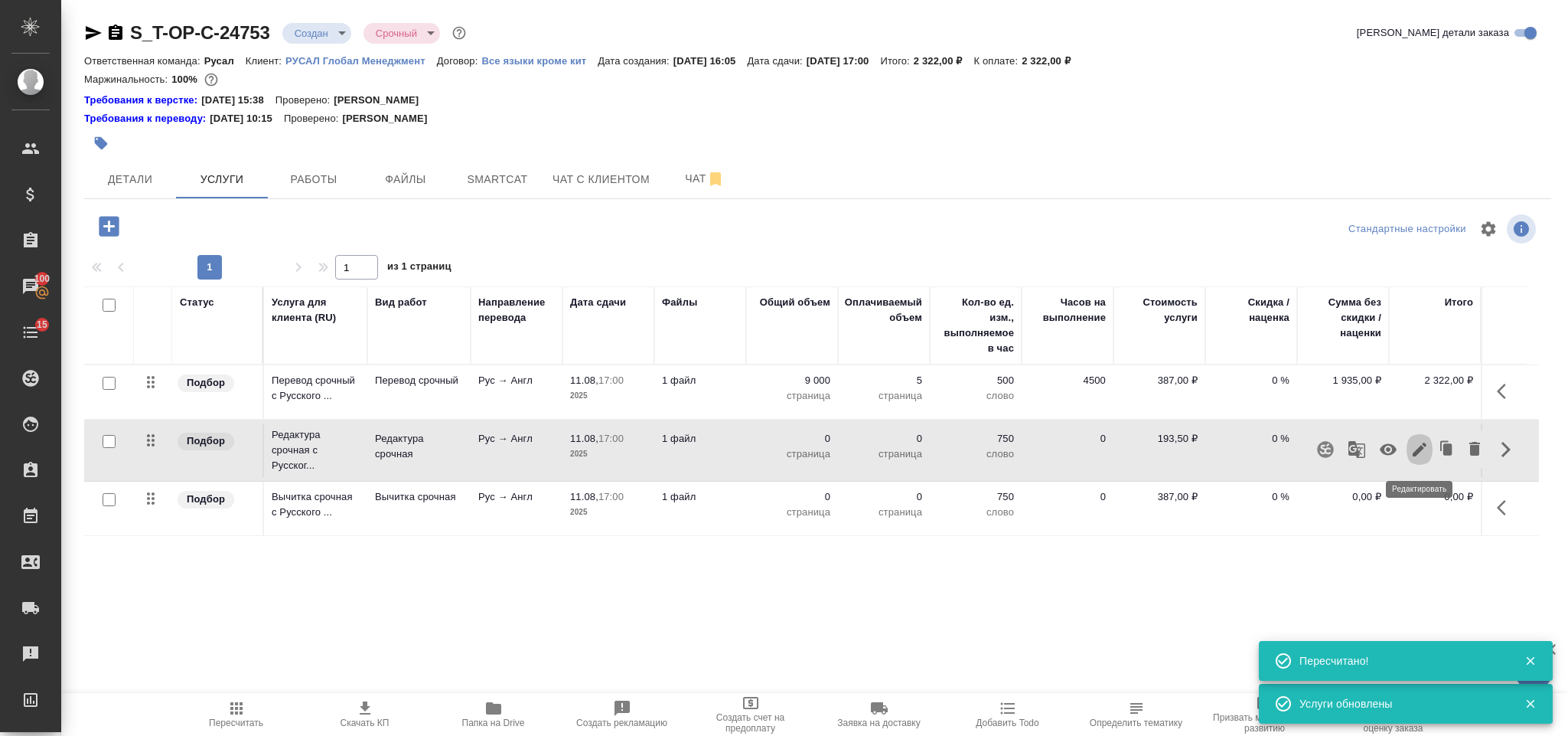
click at [1420, 451] on icon "button" at bounding box center [1419, 449] width 13 height 13
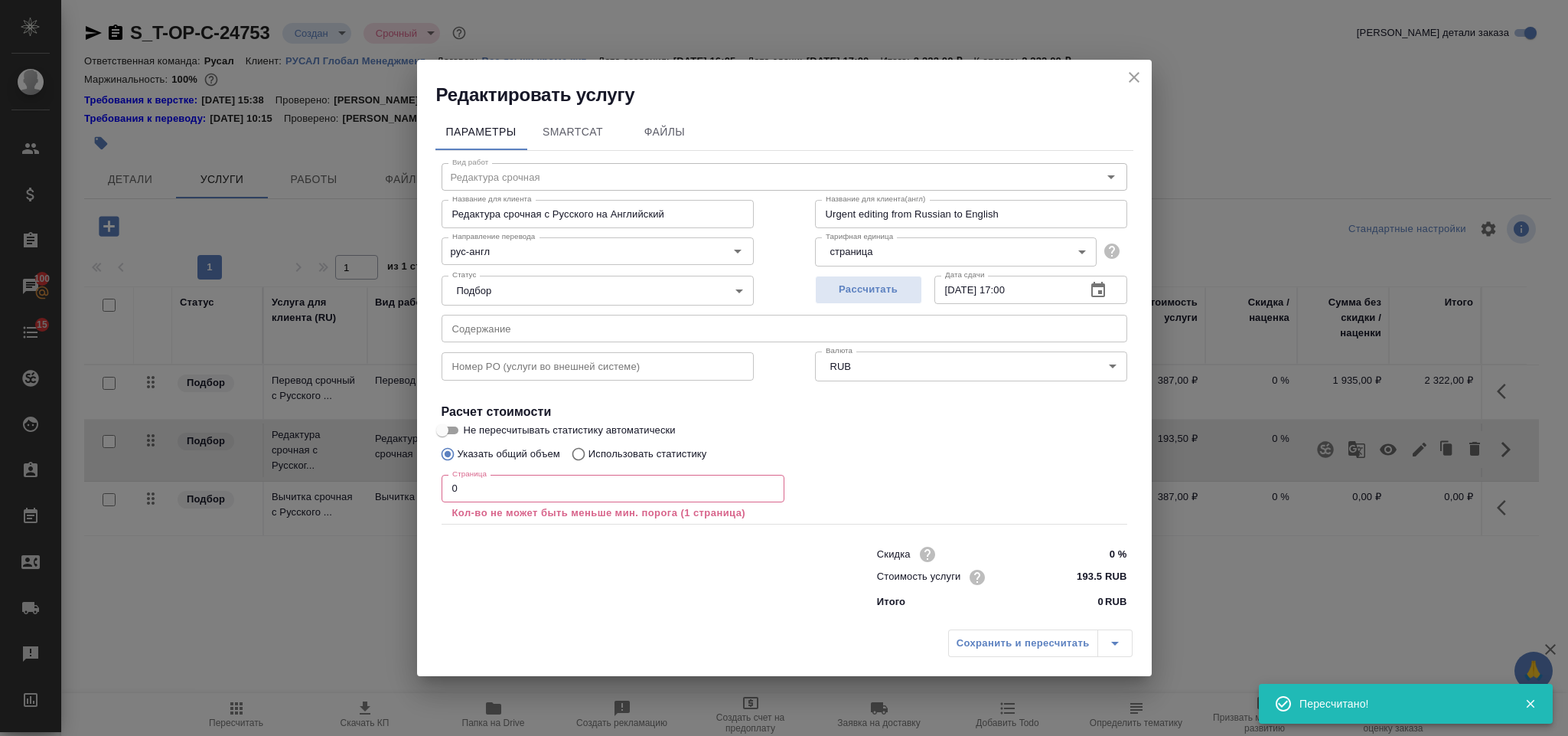
click at [558, 487] on input "0" at bounding box center [613, 488] width 343 height 28
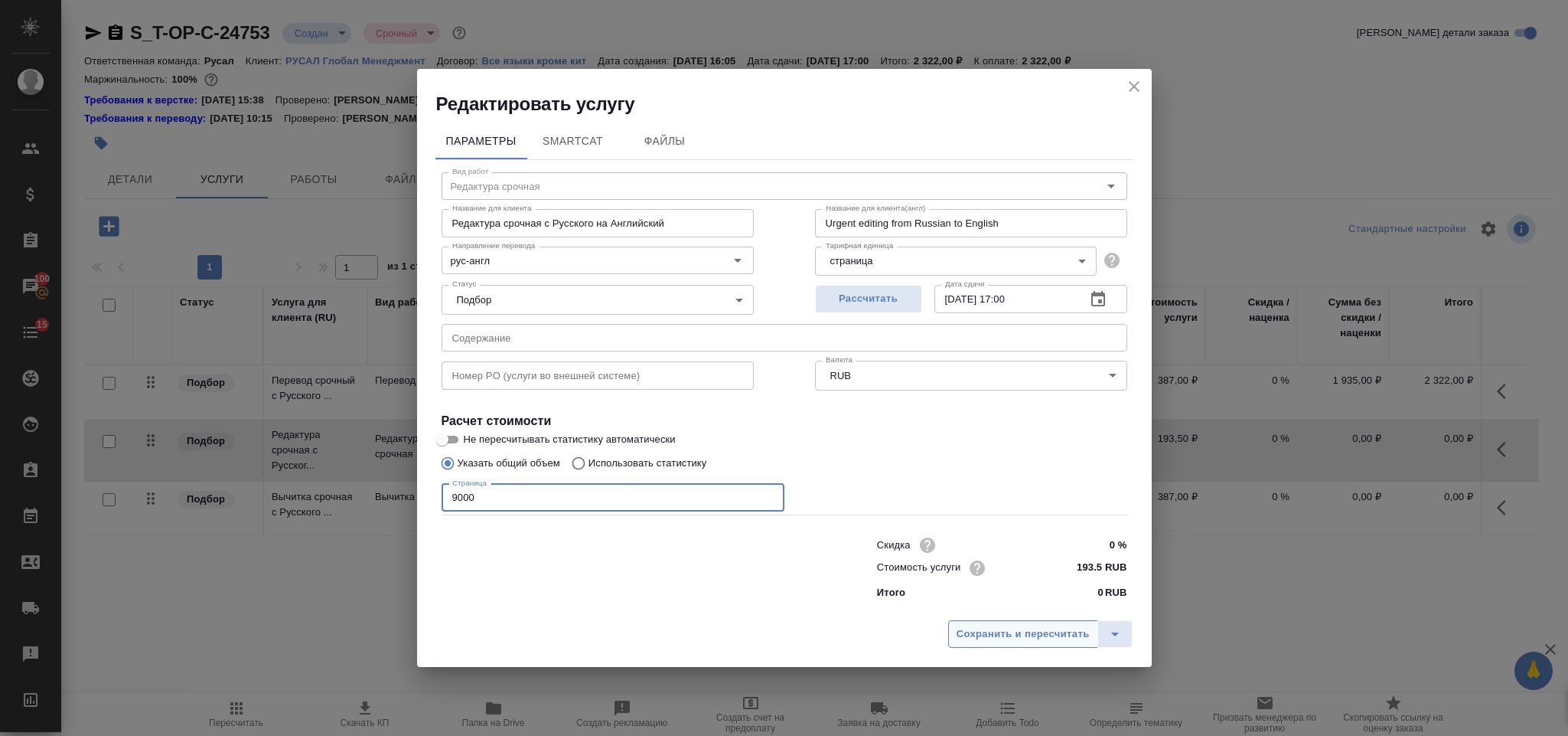
type input "9000"
click at [1028, 645] on button "Сохранить и пересчитать" at bounding box center [1023, 633] width 150 height 28
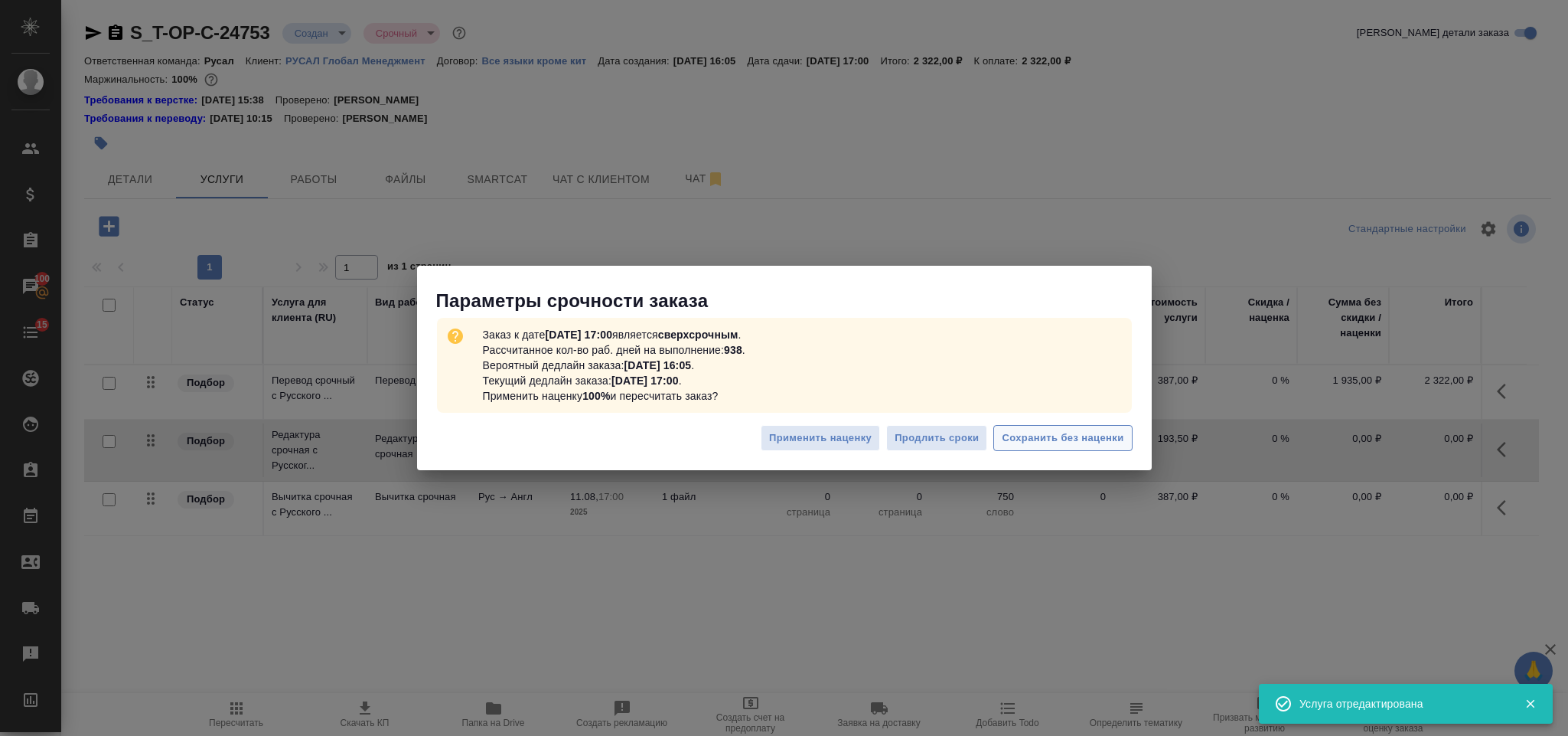
click at [1064, 434] on span "Сохранить без наценки" at bounding box center [1063, 438] width 122 height 18
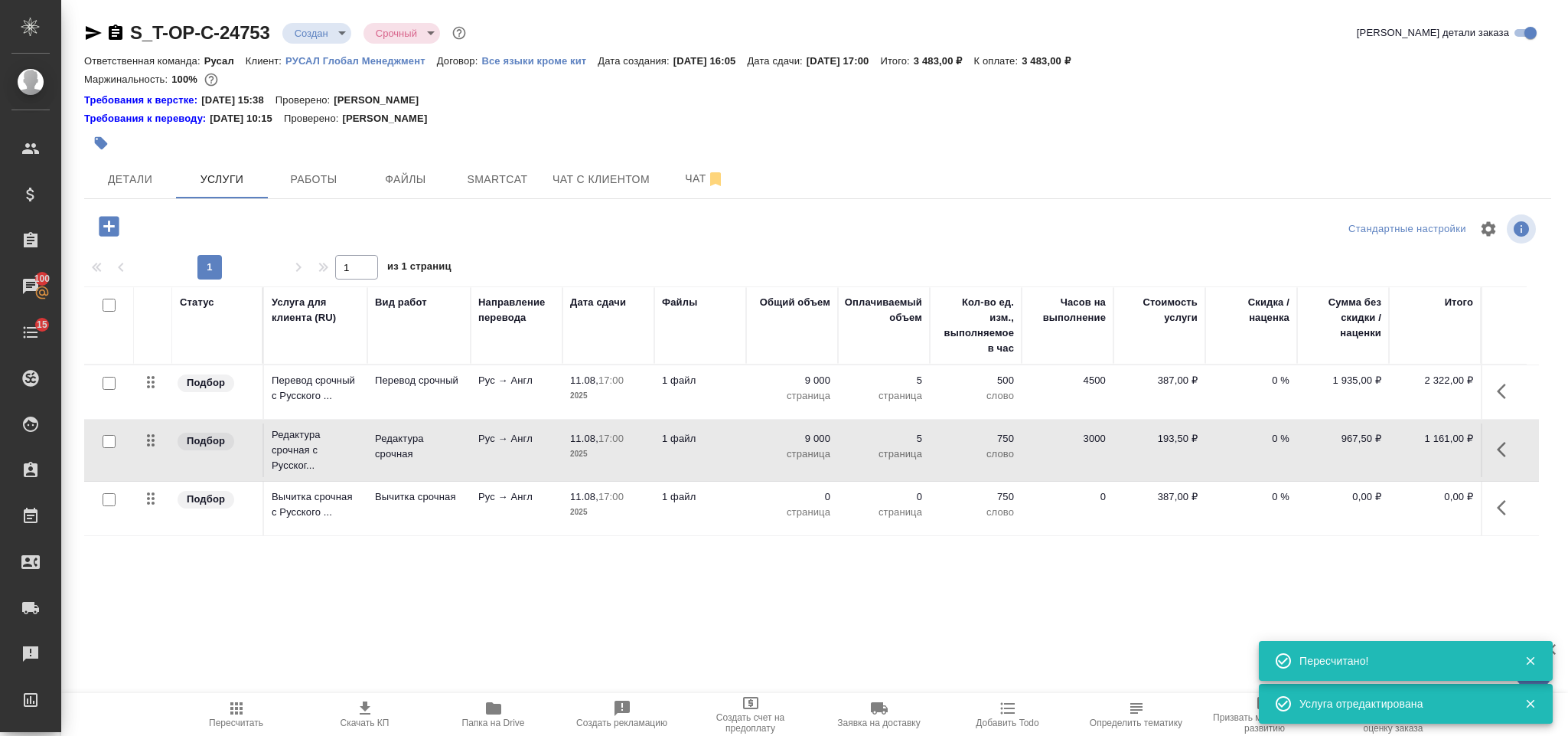
drag, startPoint x: 1474, startPoint y: 515, endPoint x: 1508, endPoint y: 510, distance: 34.4
click at [1508, 510] on icon "button" at bounding box center [1507, 508] width 18 height 19
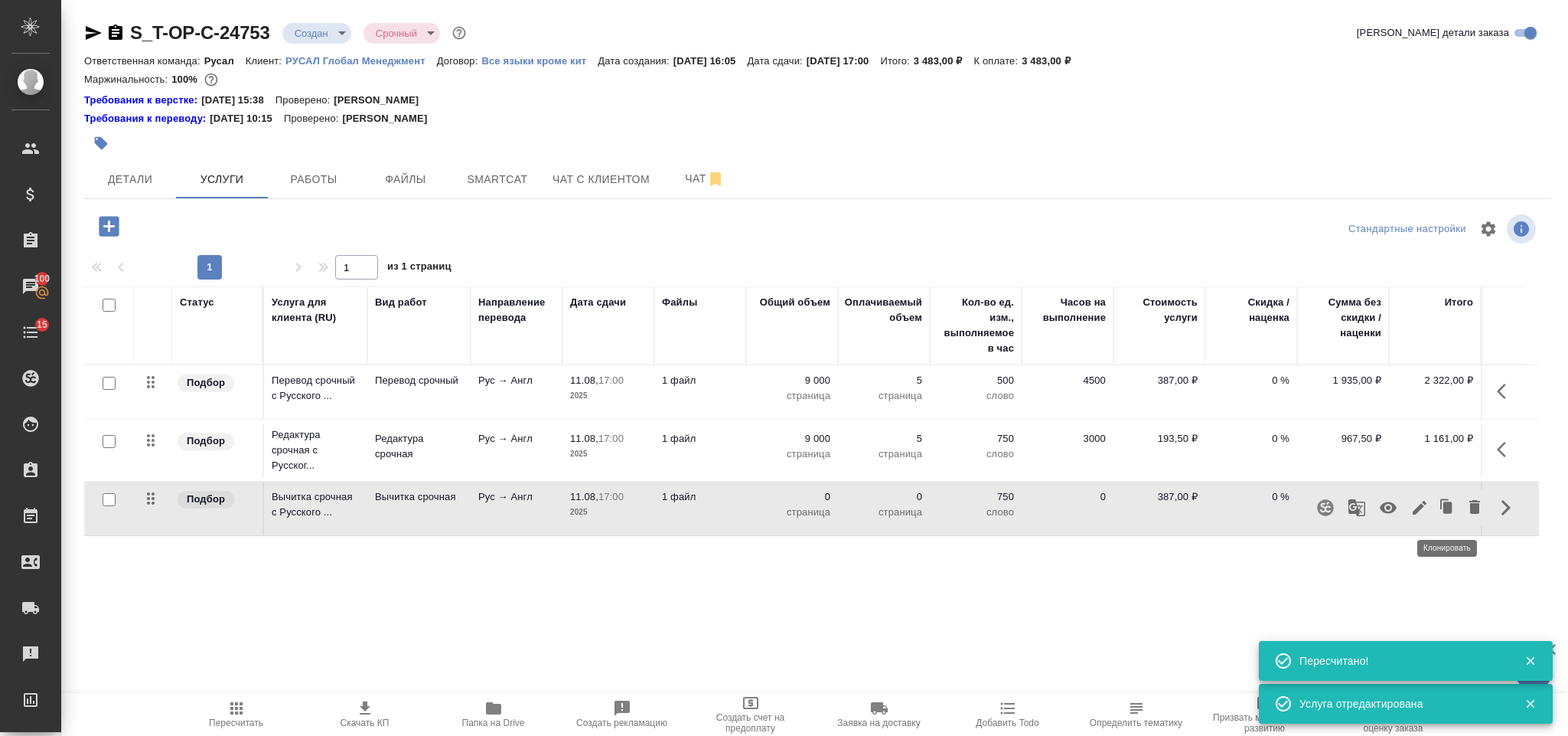
click at [1421, 503] on icon "button" at bounding box center [1420, 508] width 18 height 19
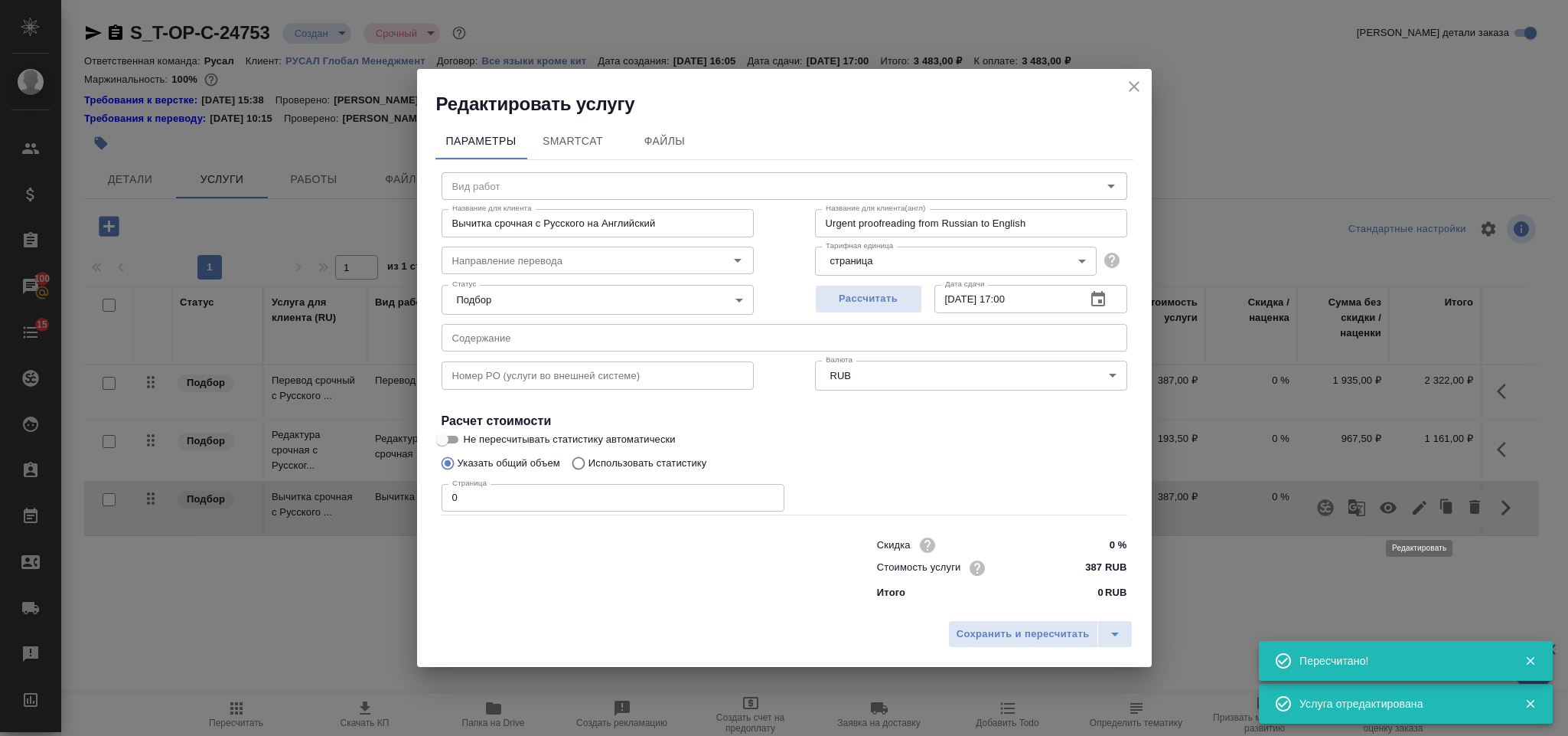
type input "Вычитка срочная"
type input "рус-англ"
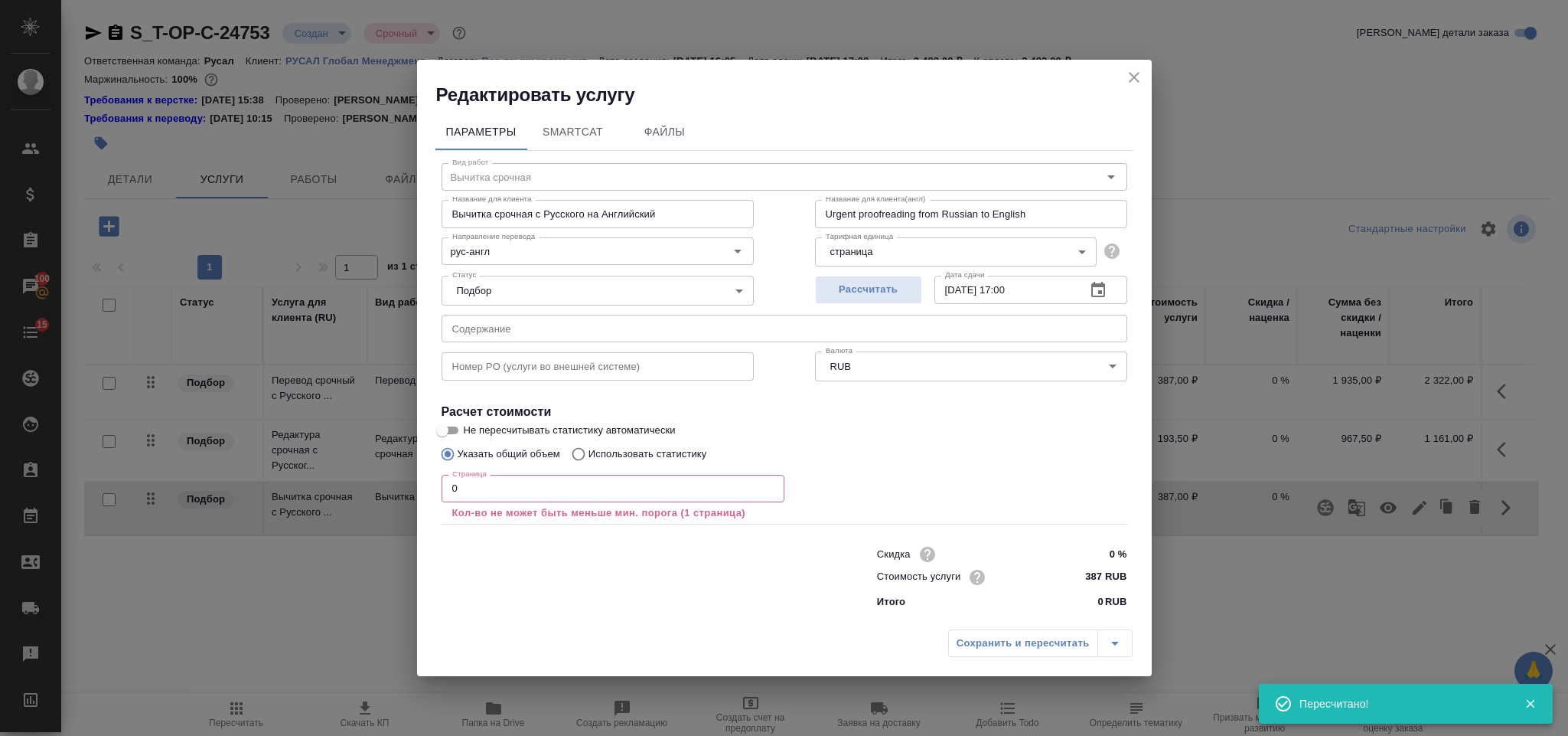
click at [508, 485] on input "0" at bounding box center [613, 488] width 343 height 28
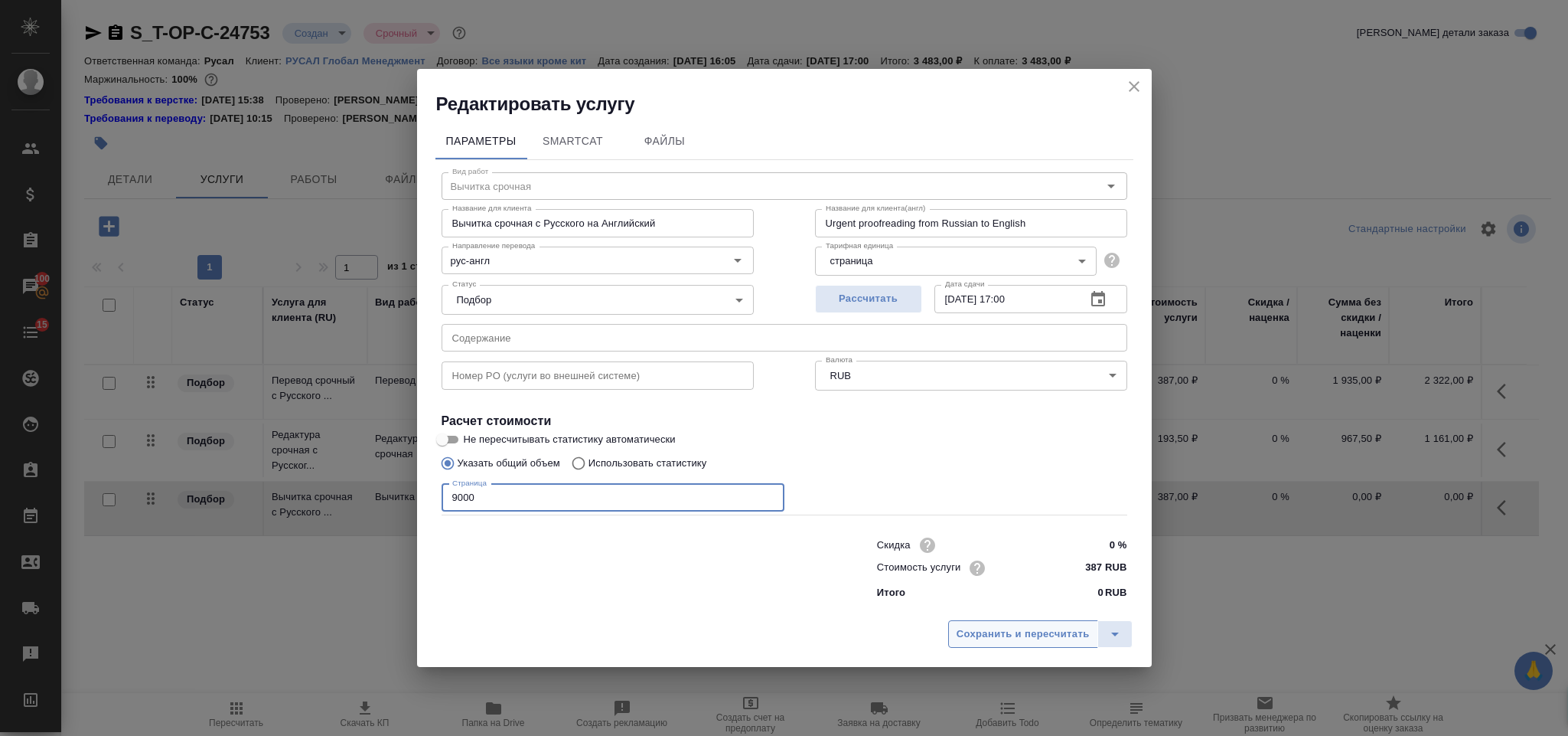
type input "9000"
click at [1015, 643] on button "Сохранить и пересчитать" at bounding box center [1023, 633] width 150 height 28
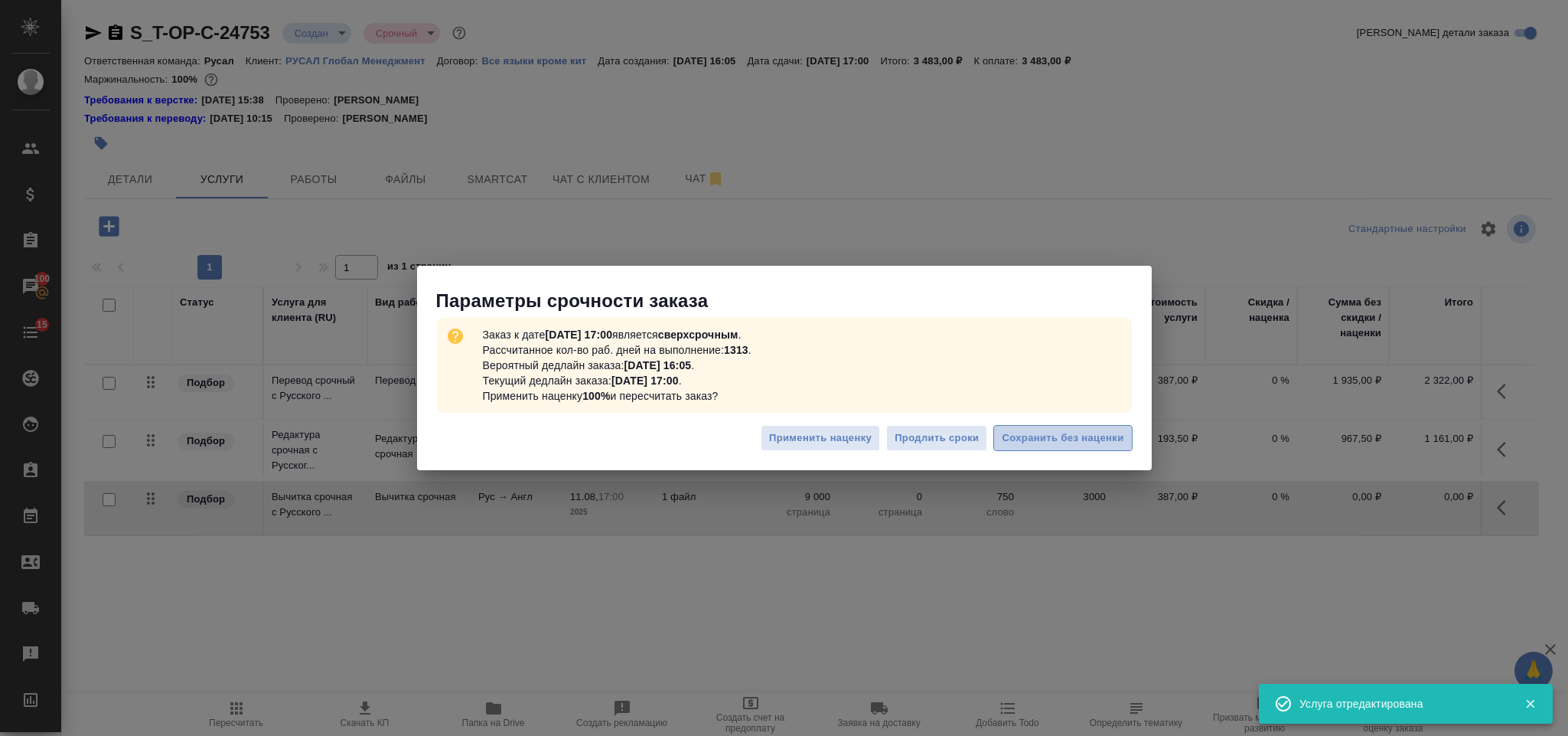
click at [1027, 435] on span "Сохранить без наценки" at bounding box center [1063, 438] width 122 height 18
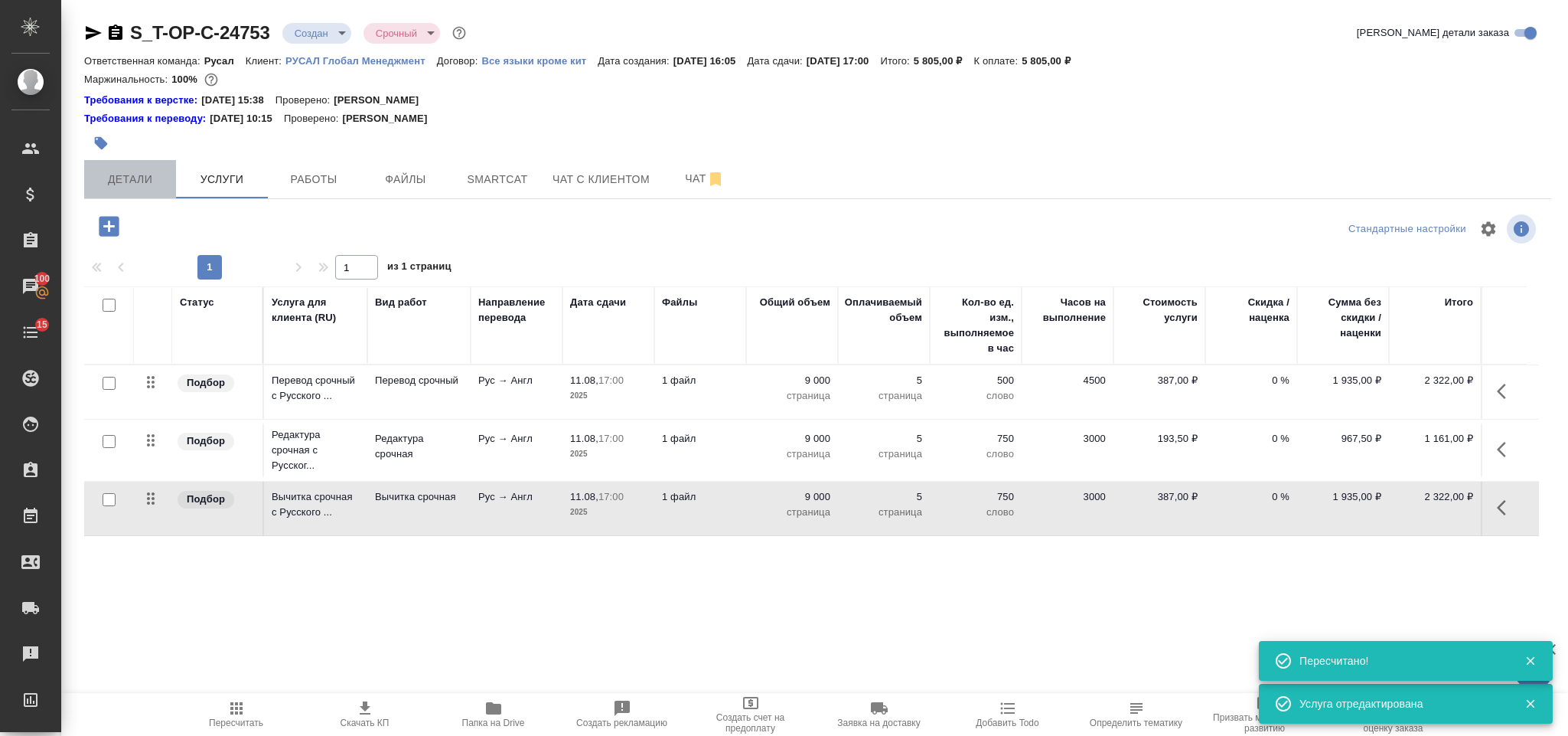
click at [122, 175] on span "Детали" at bounding box center [129, 179] width 73 height 19
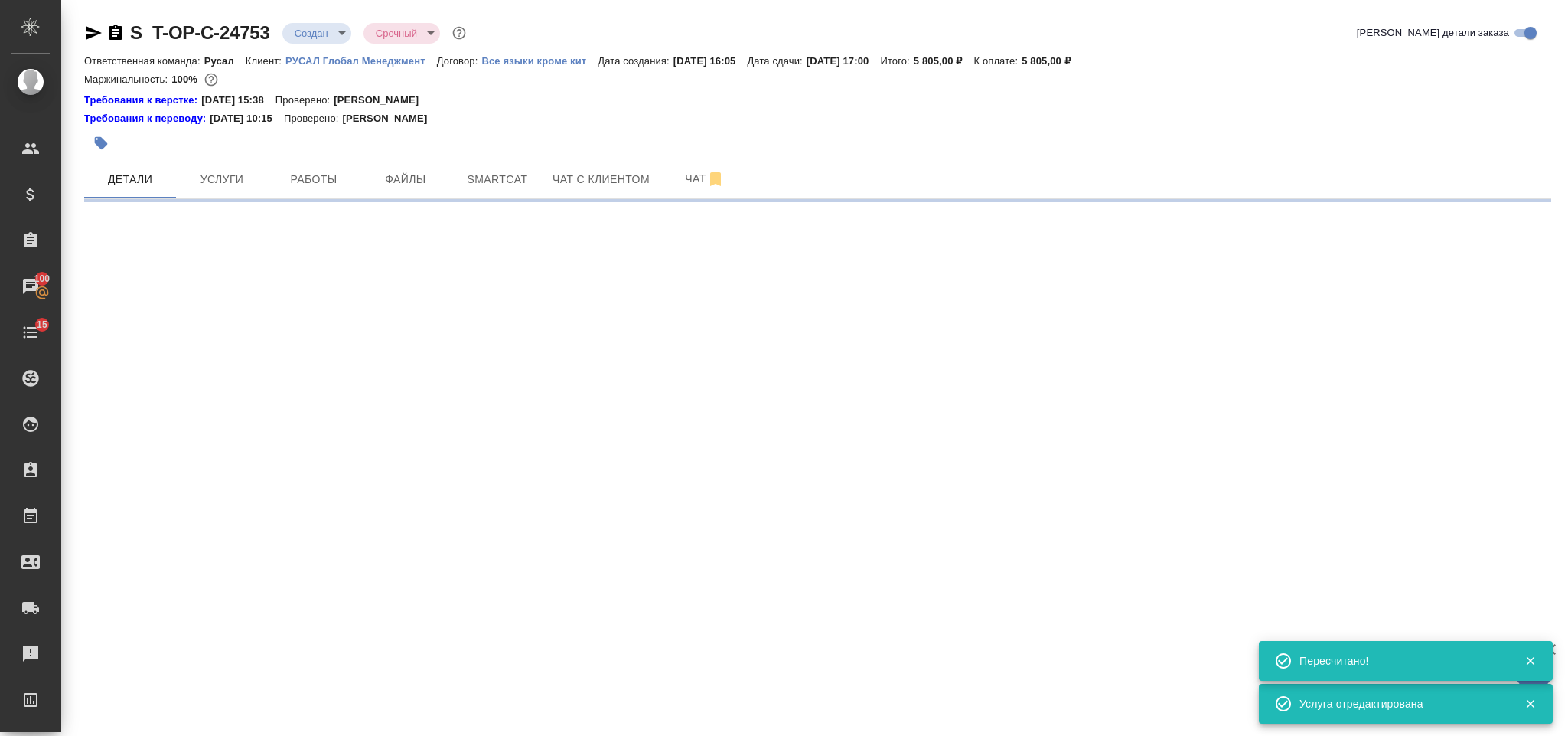
select select "RU"
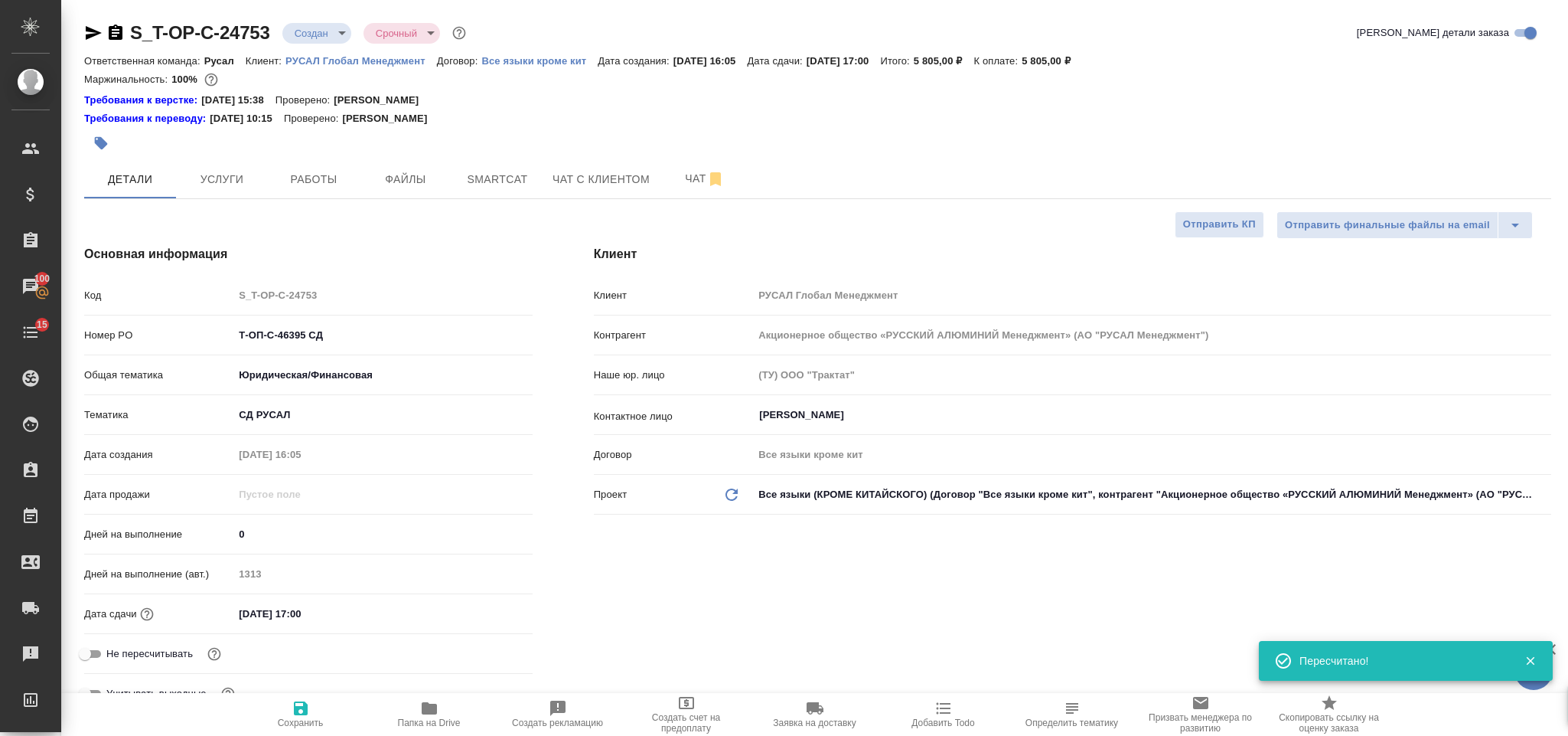
type textarea "x"
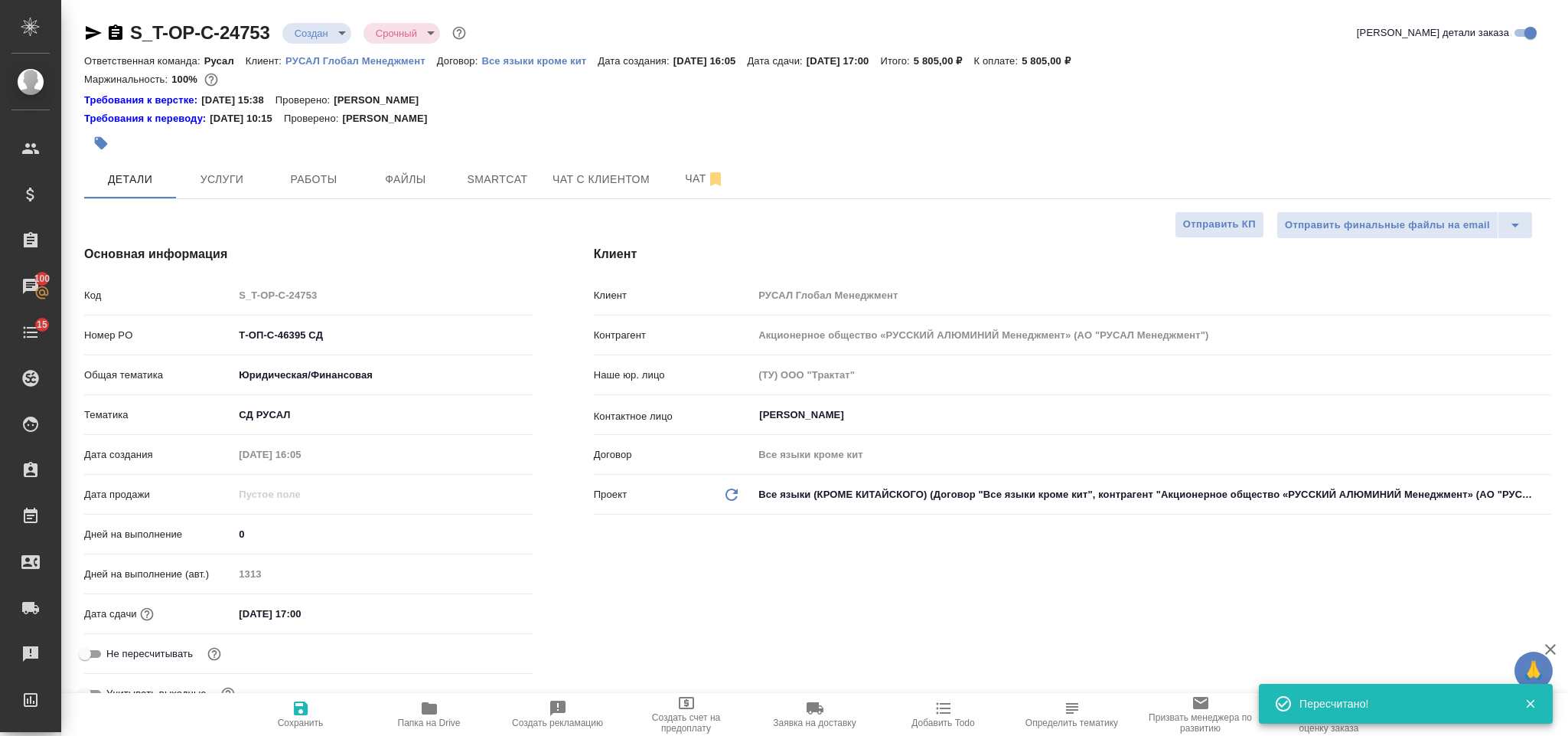
click at [115, 30] on icon "button" at bounding box center [115, 32] width 13 height 15
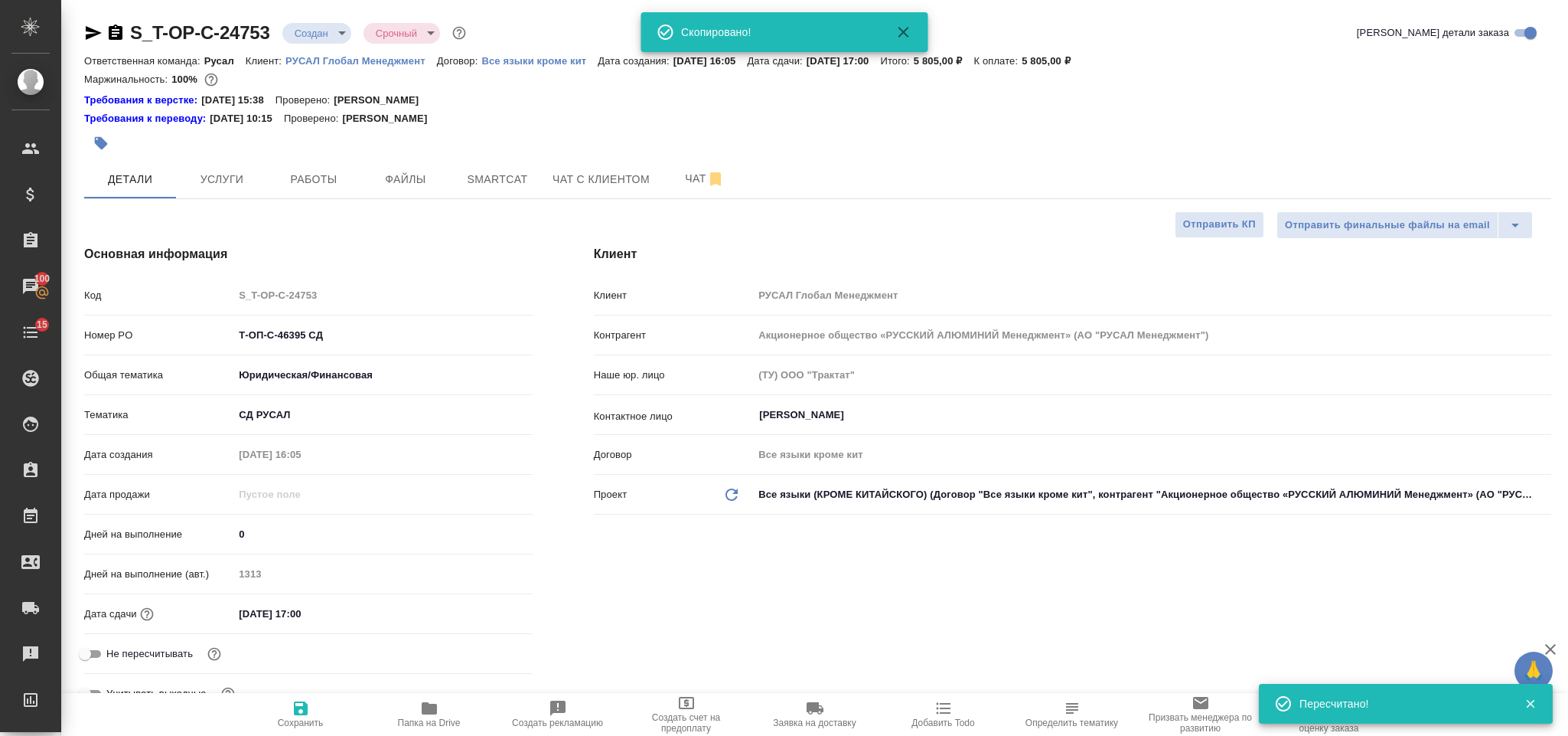
type textarea "x"
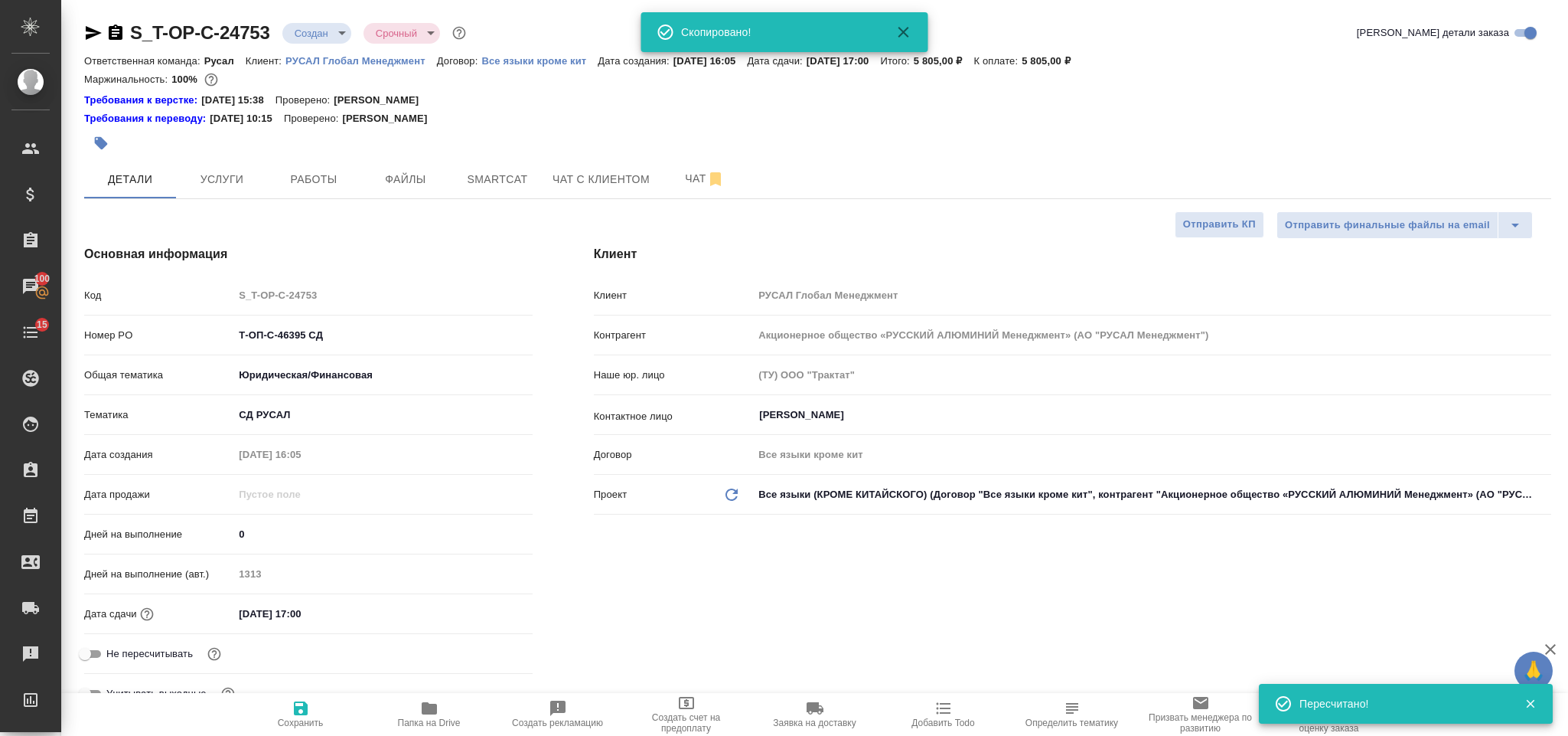
type textarea "x"
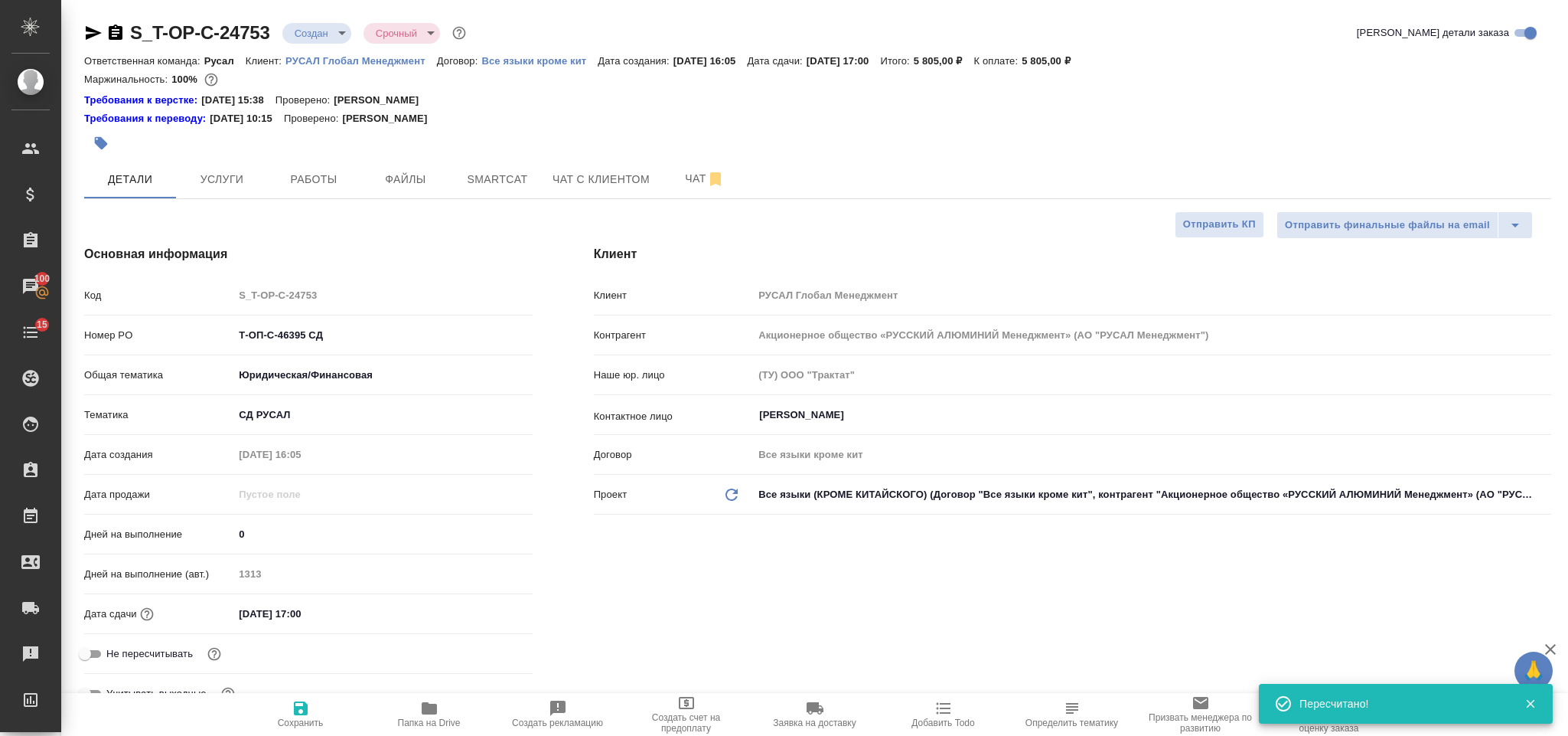
click at [90, 33] on icon "button" at bounding box center [93, 33] width 18 height 19
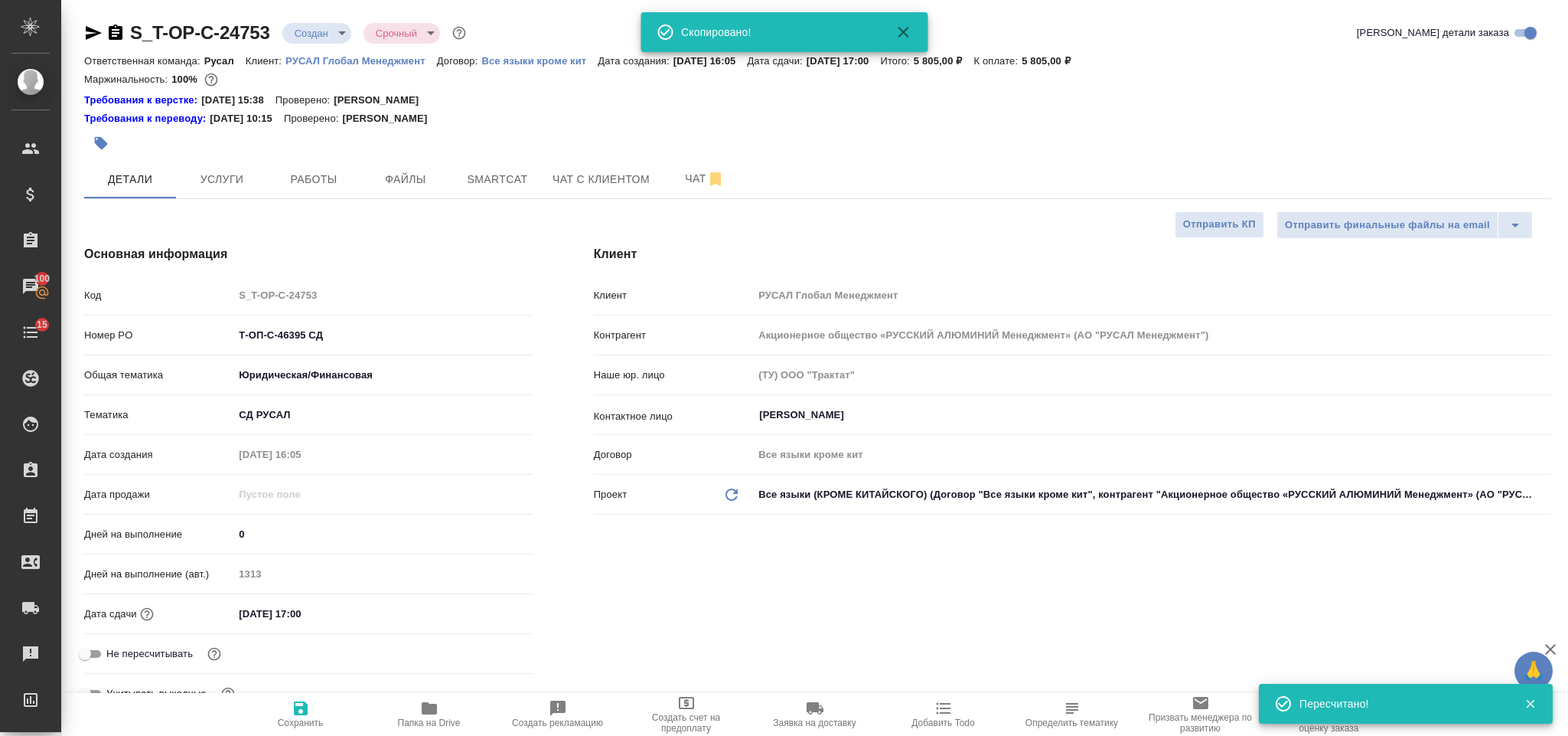
type textarea "x"
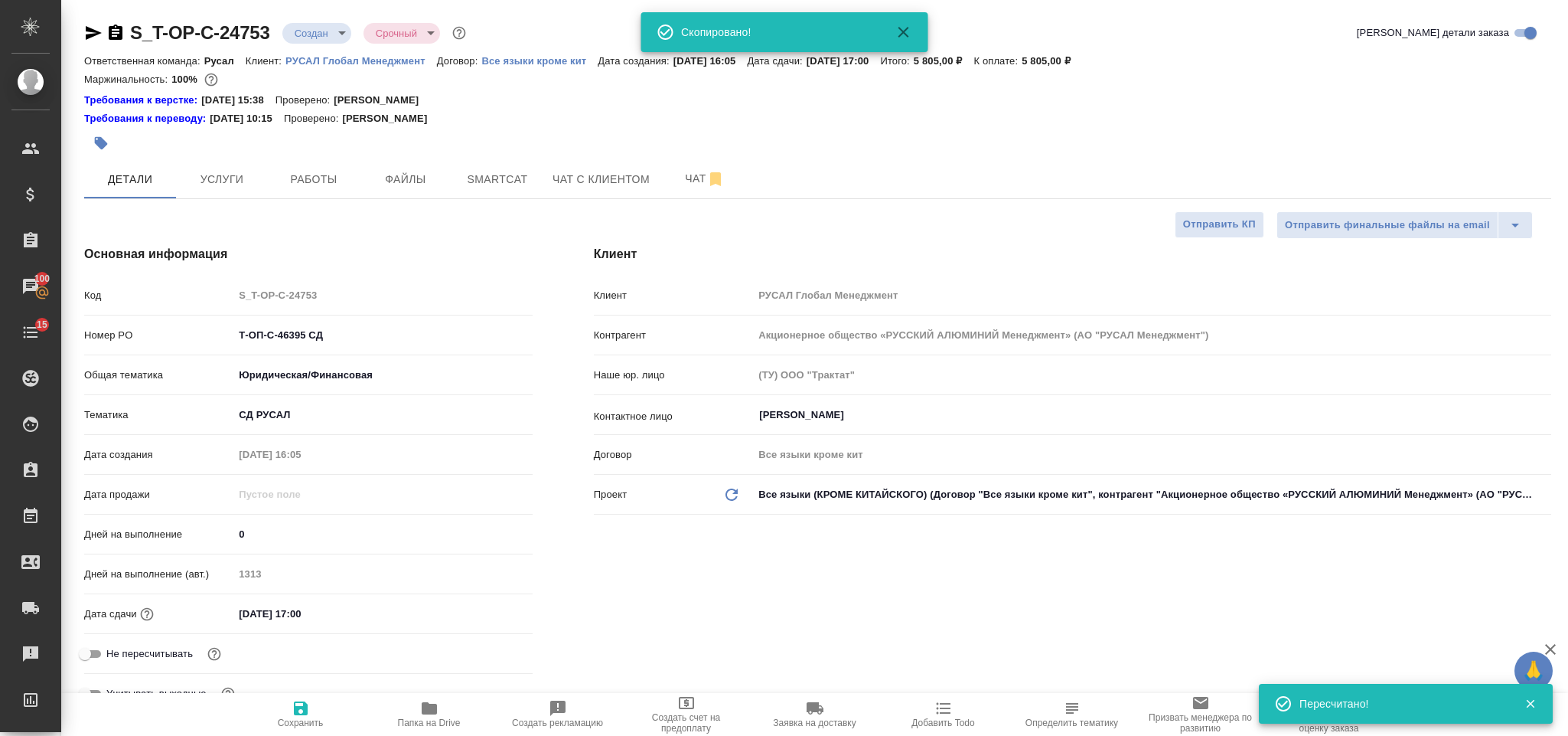
type textarea "x"
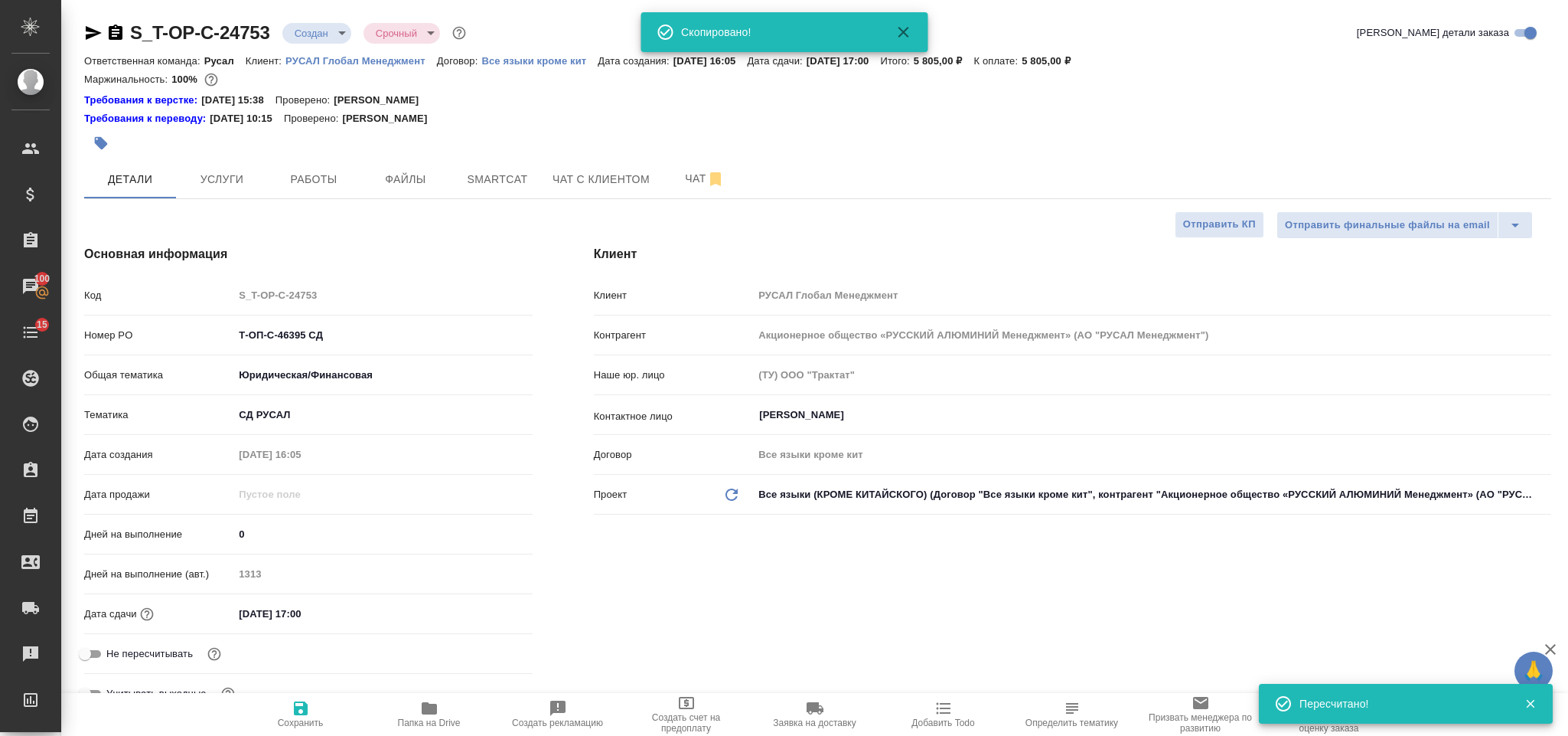
type textarea "x"
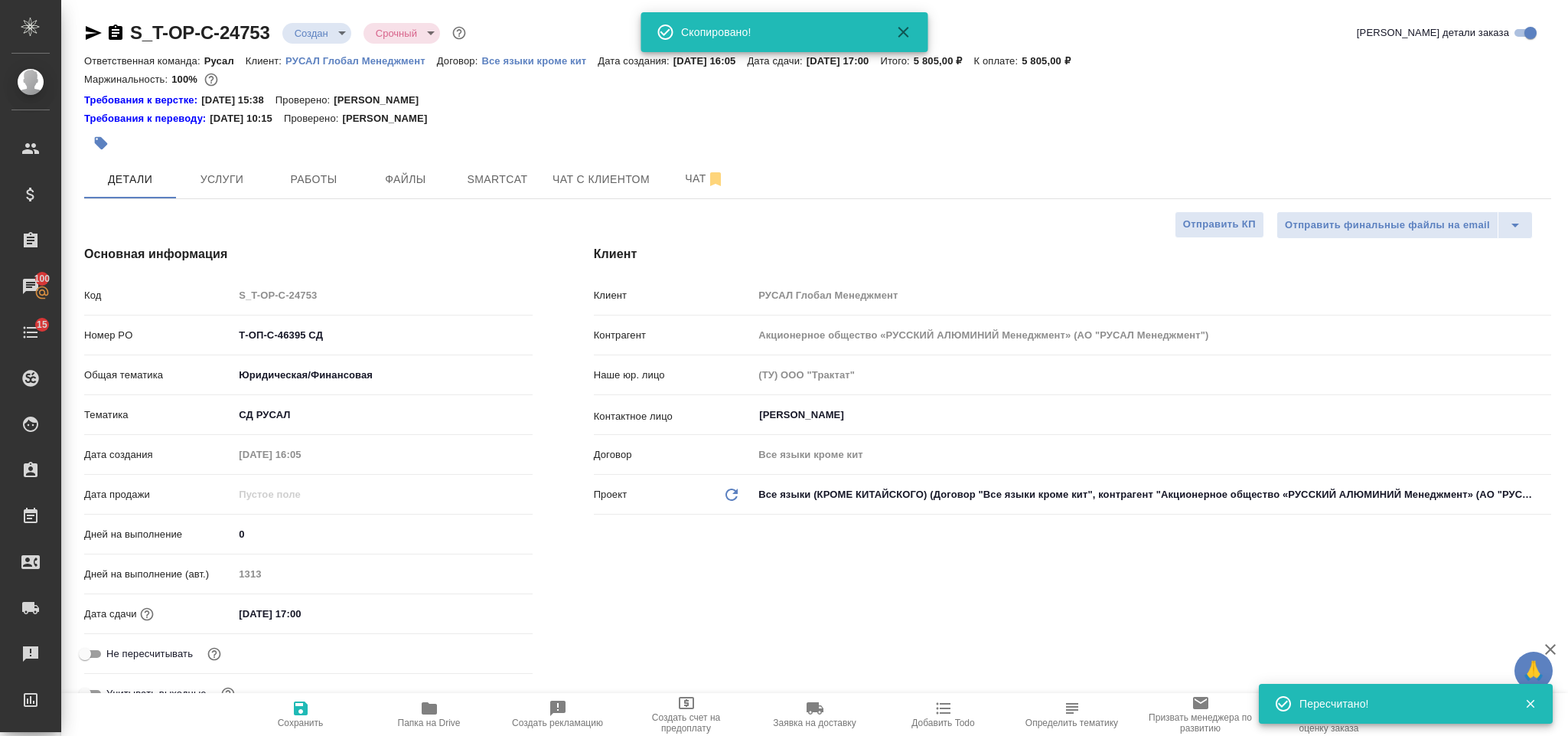
type textarea "x"
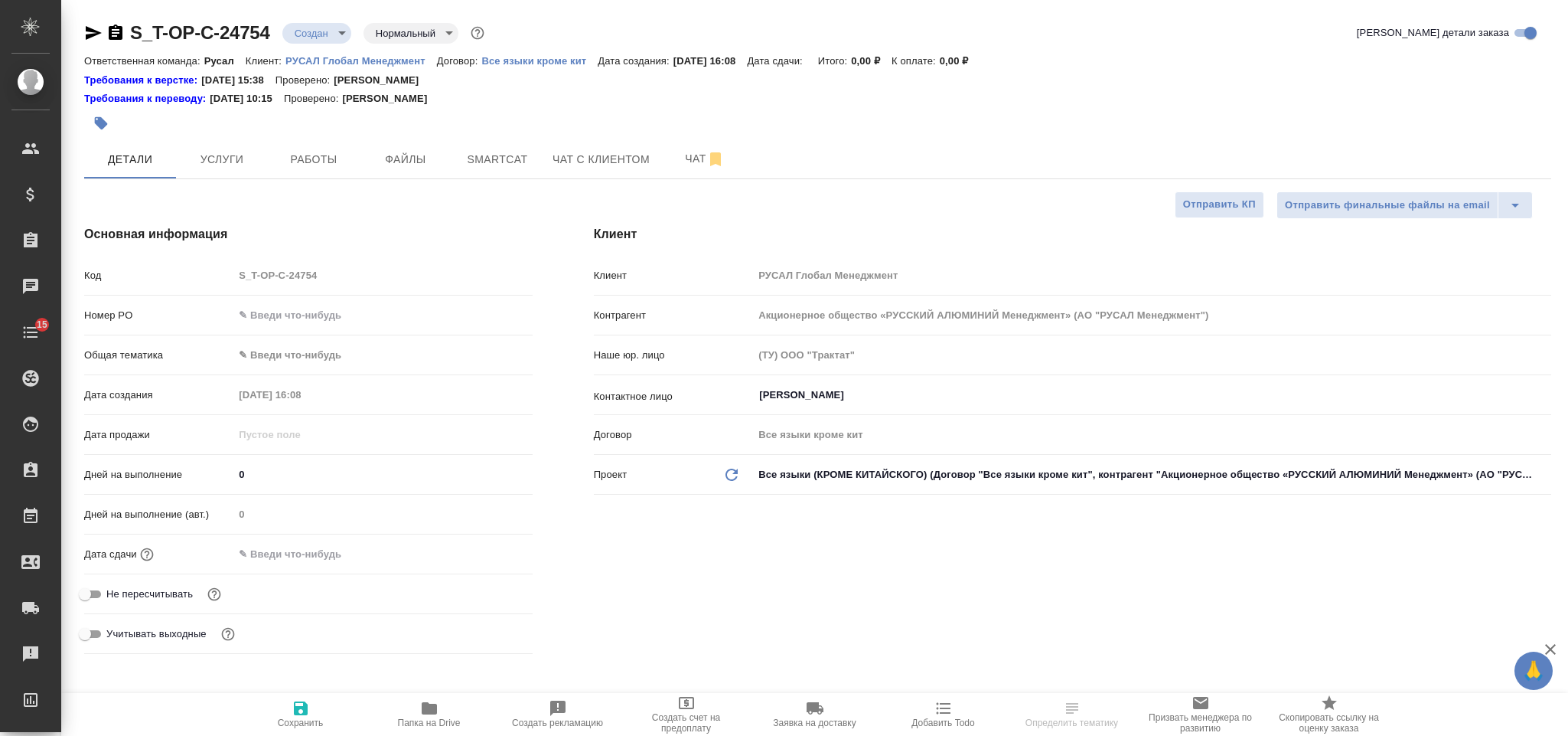
select select "RU"
click at [358, 313] on input "text" at bounding box center [383, 315] width 298 height 22
paste input "Т-ОП-С-46394"
type input "Т-ОП-С-46394"
click at [351, 352] on body "🙏 .cls-1 fill:#fff; AWATERA Gorlenko Yuliua Клиенты Спецификации Заказы Чаты 15…" at bounding box center [784, 368] width 1568 height 736
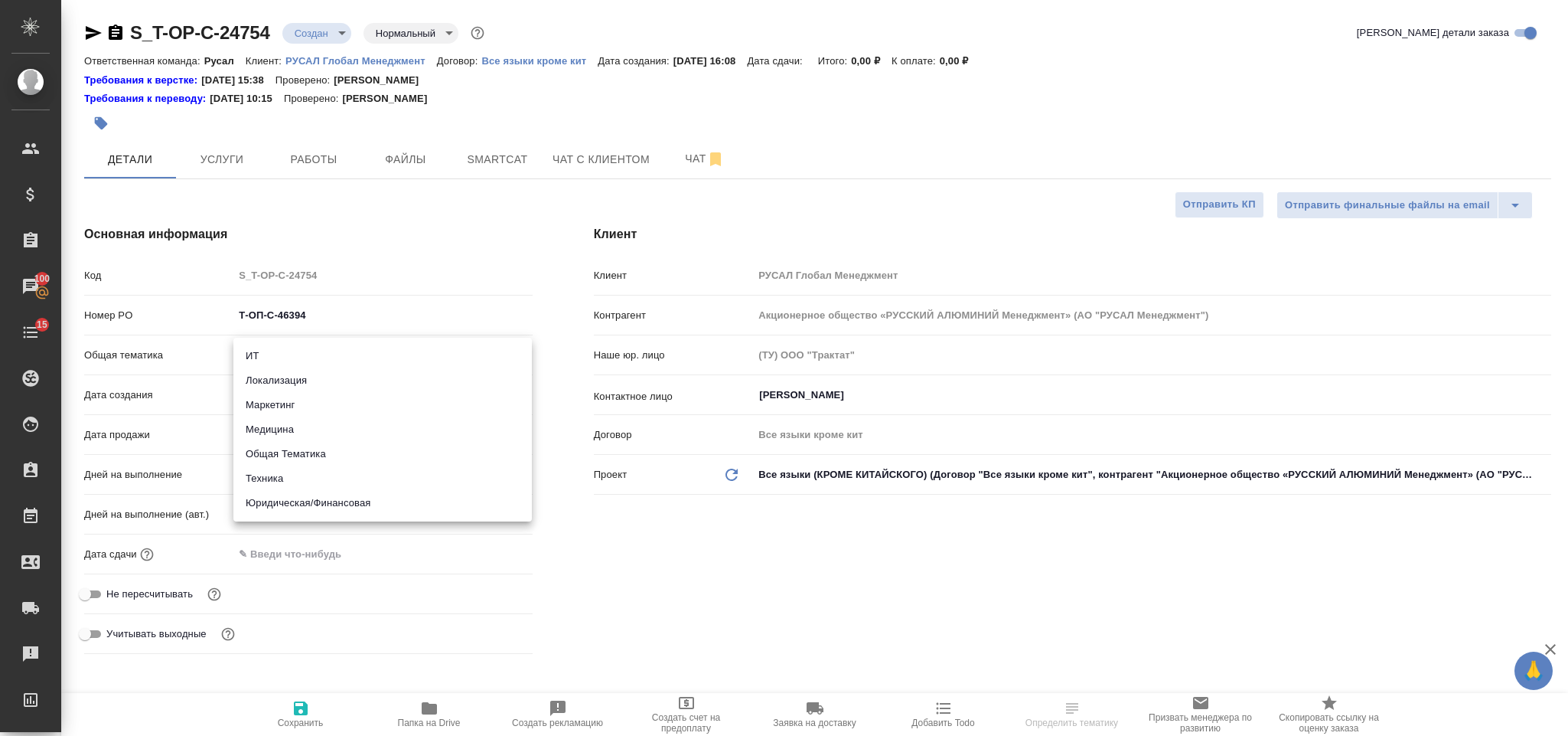
click at [388, 494] on li "Юридическая/Финансовая" at bounding box center [383, 503] width 298 height 24
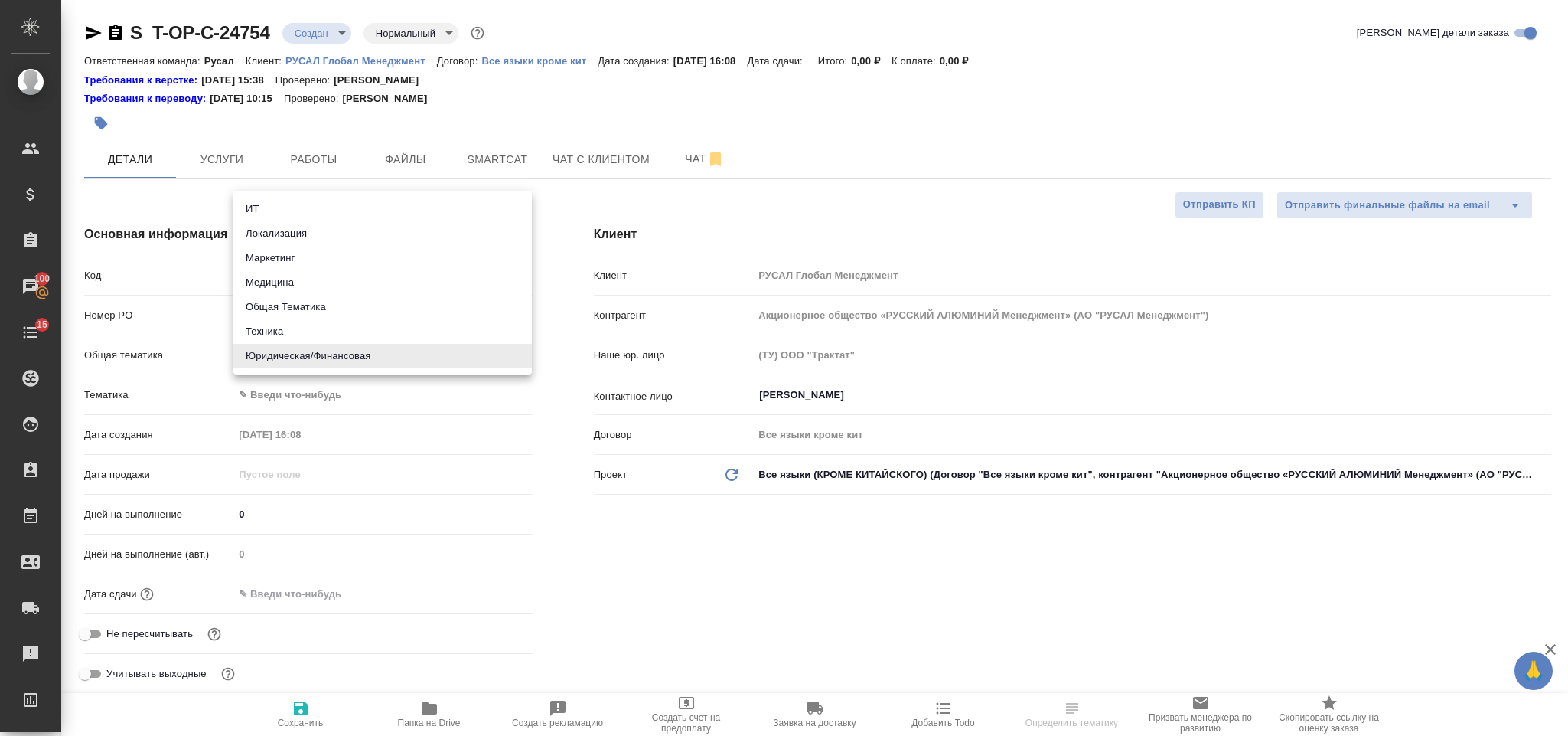
click at [361, 362] on body "🙏 .cls-1 fill:#fff; AWATERA Gorlenko Yuliua Клиенты Спецификации Заказы 100 Чат…" at bounding box center [784, 368] width 1568 height 736
click at [314, 331] on li "Техника" at bounding box center [383, 331] width 298 height 24
type input "tech"
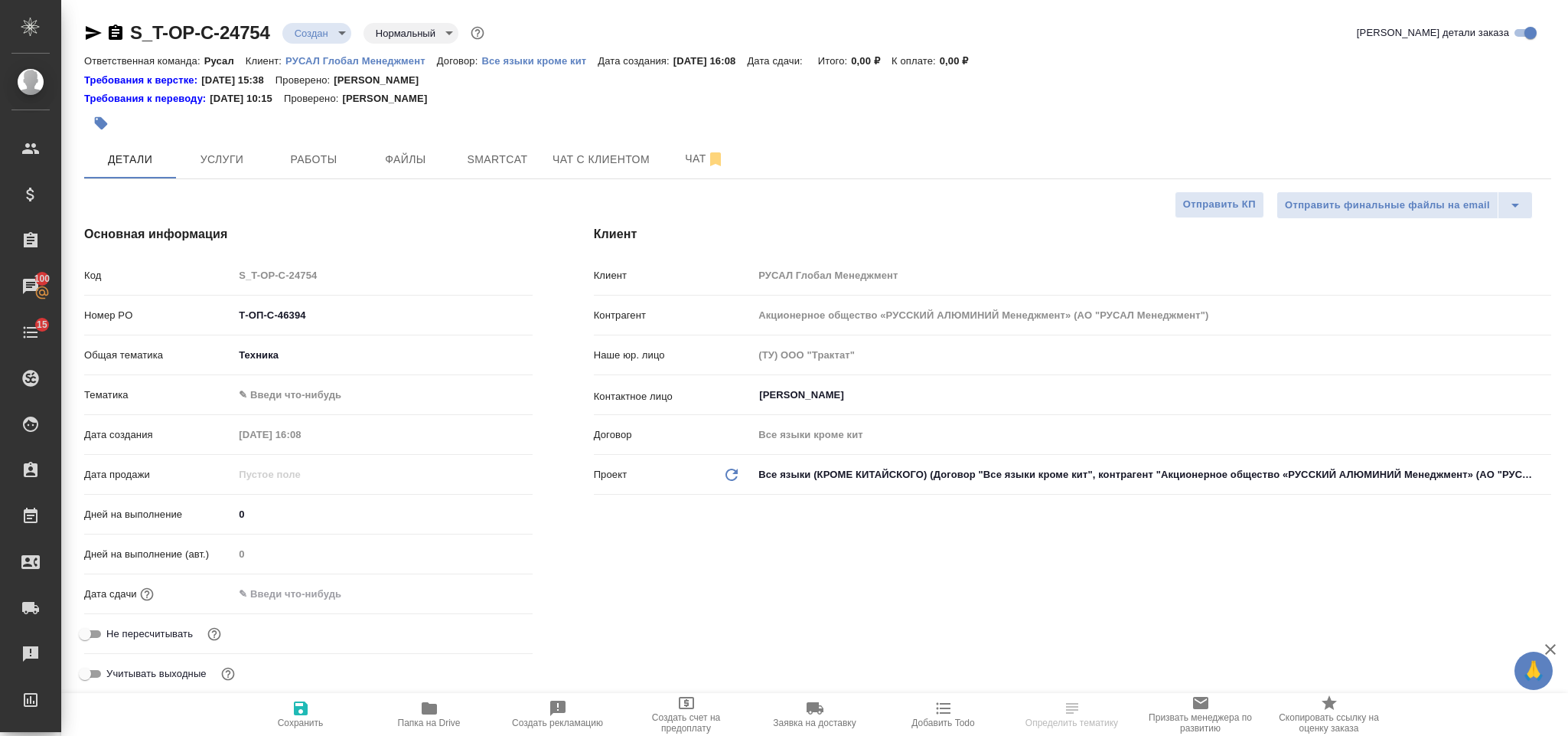
click at [294, 396] on body "🙏 .cls-1 fill:#fff; AWATERA Gorlenko Yuliua Клиенты Спецификации Заказы 100 Чат…" at bounding box center [784, 368] width 1568 height 736
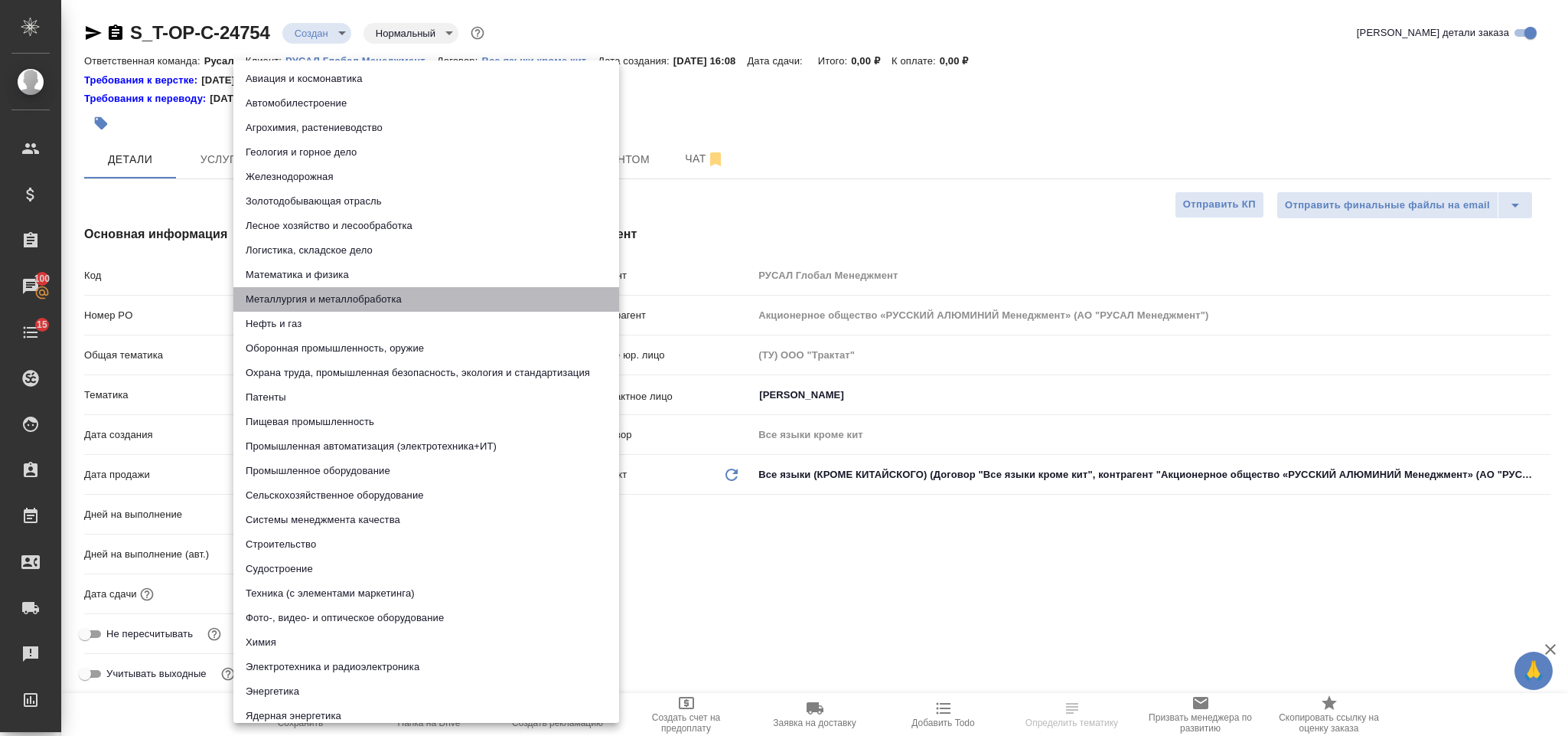
click at [315, 294] on li "Металлургия и металлобработка" at bounding box center [426, 299] width 386 height 24
type input "60014e23f7d9dc5f480a3cf8"
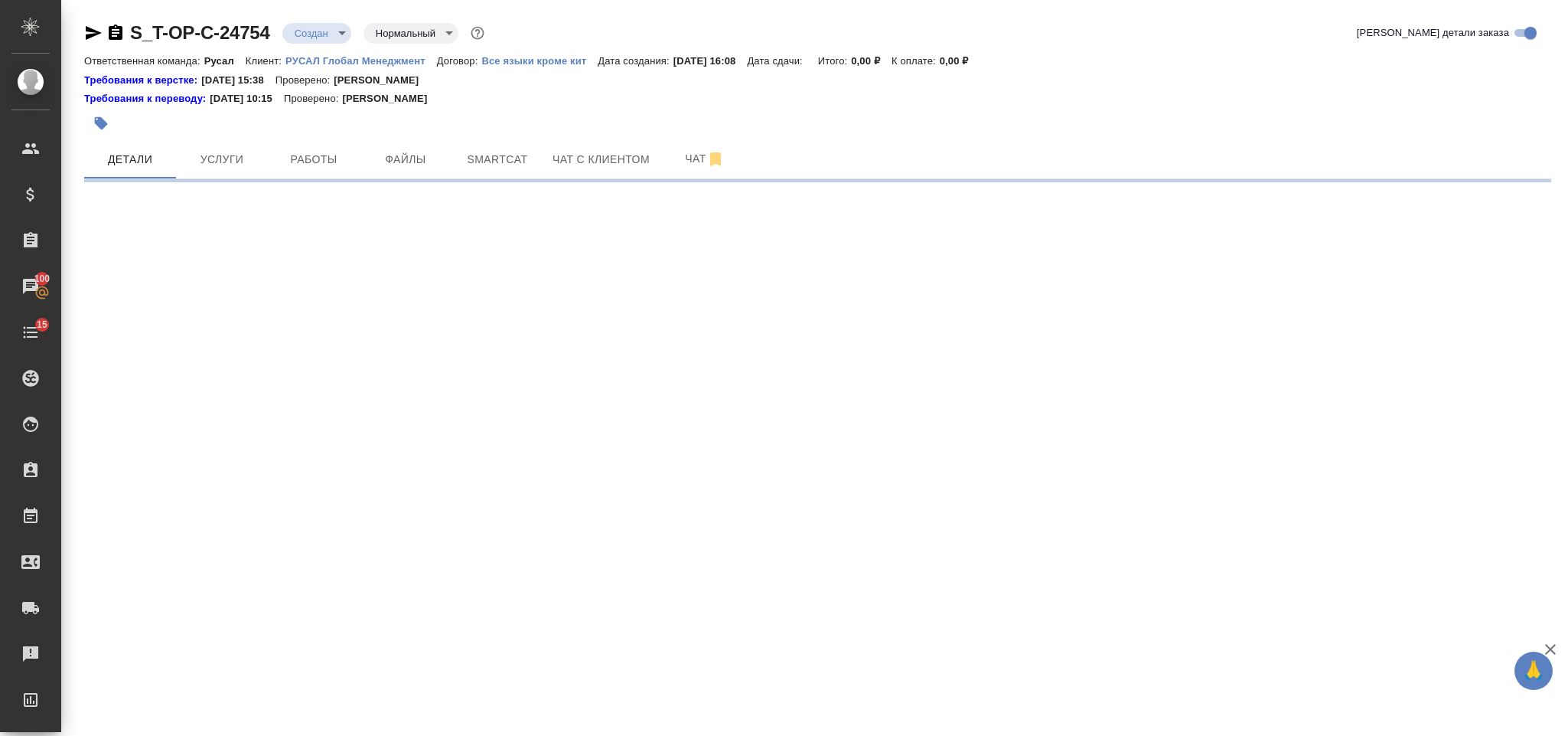
click at [298, 596] on div ".cls-1 fill:#fff; AWATERA Gorlenko Yuliua Клиенты Спецификации Заказы 100 Чаты …" at bounding box center [784, 368] width 1568 height 736
select select "RU"
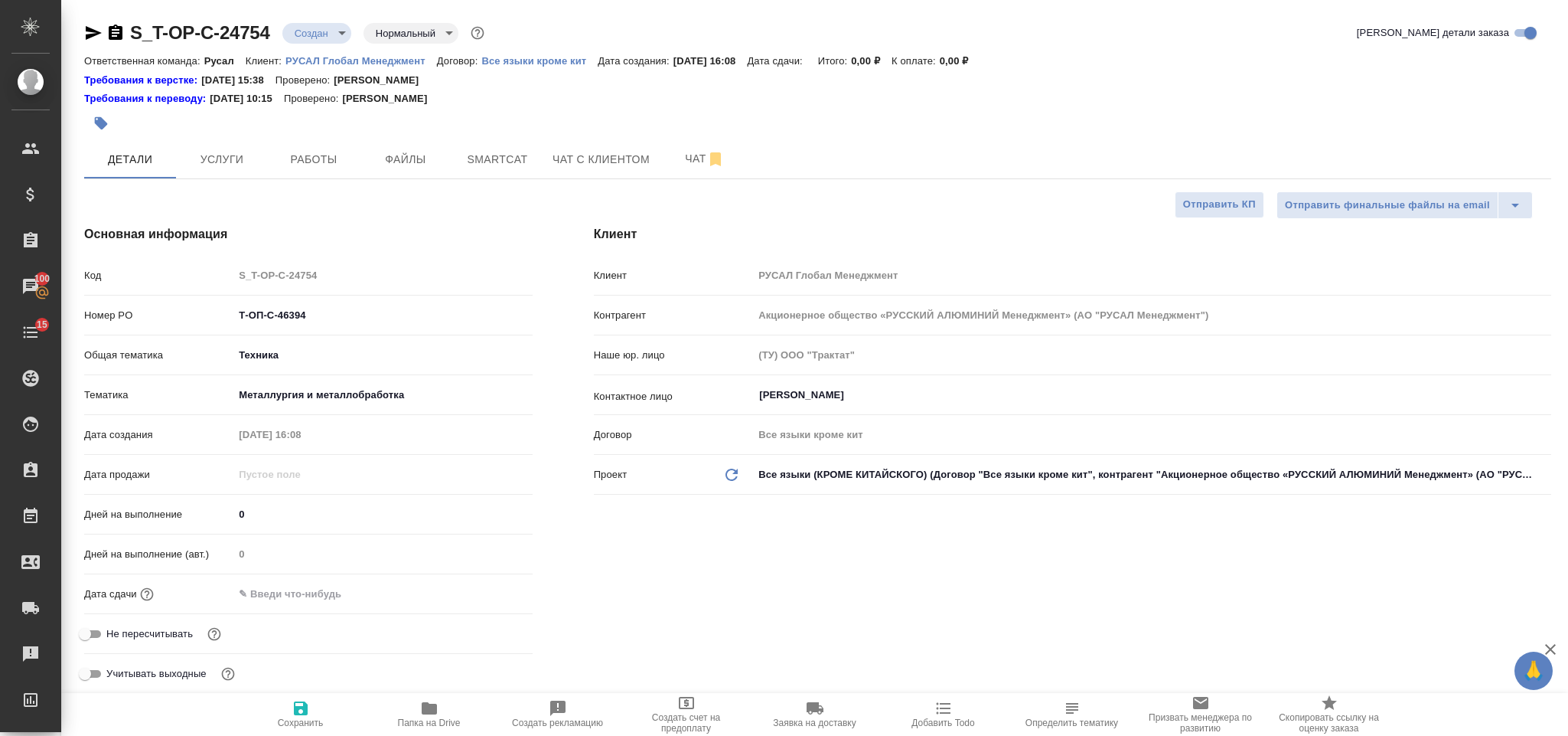
click at [287, 586] on input "text" at bounding box center [300, 594] width 134 height 22
type textarea "x"
click at [487, 591] on icon "button" at bounding box center [488, 593] width 18 height 19
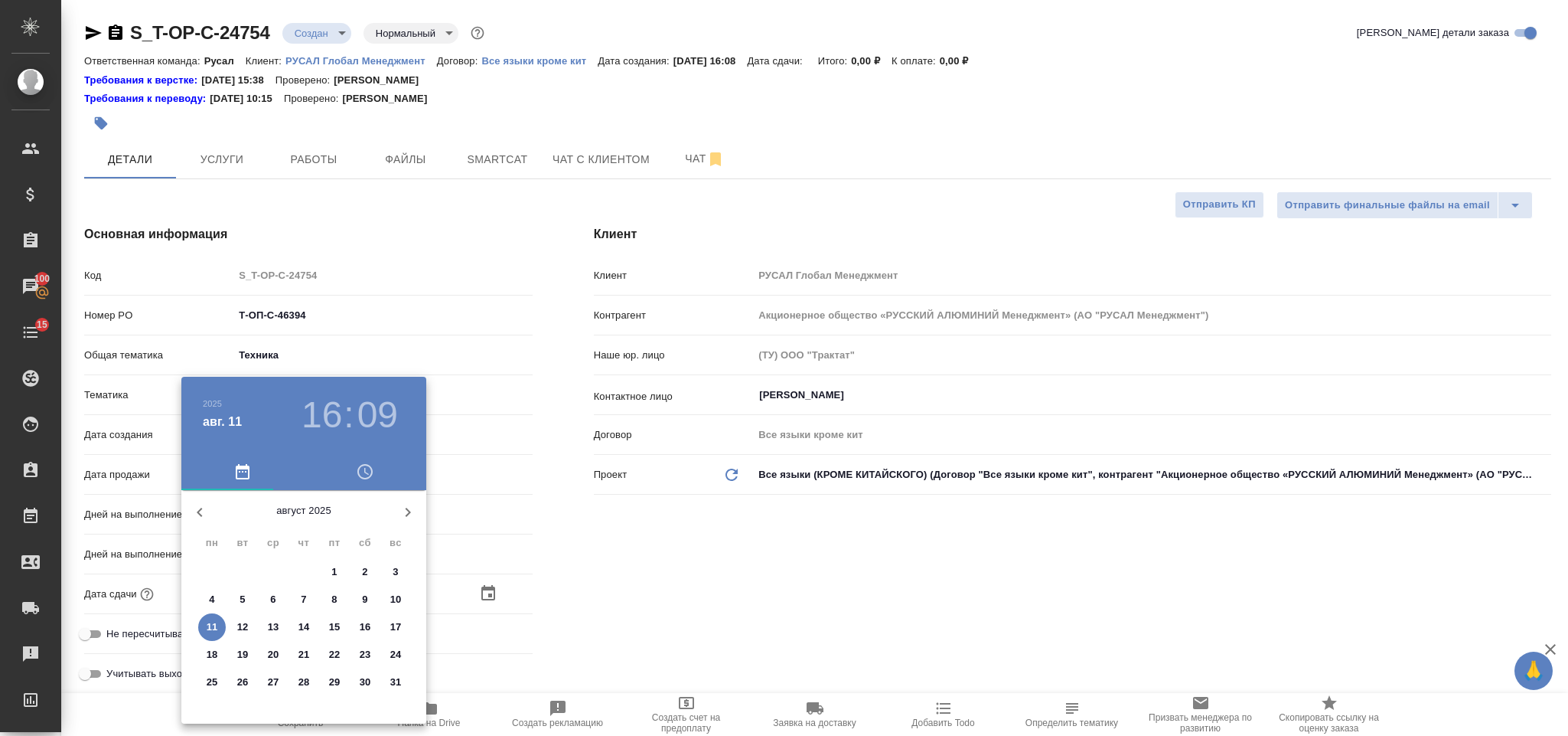
type textarea "x"
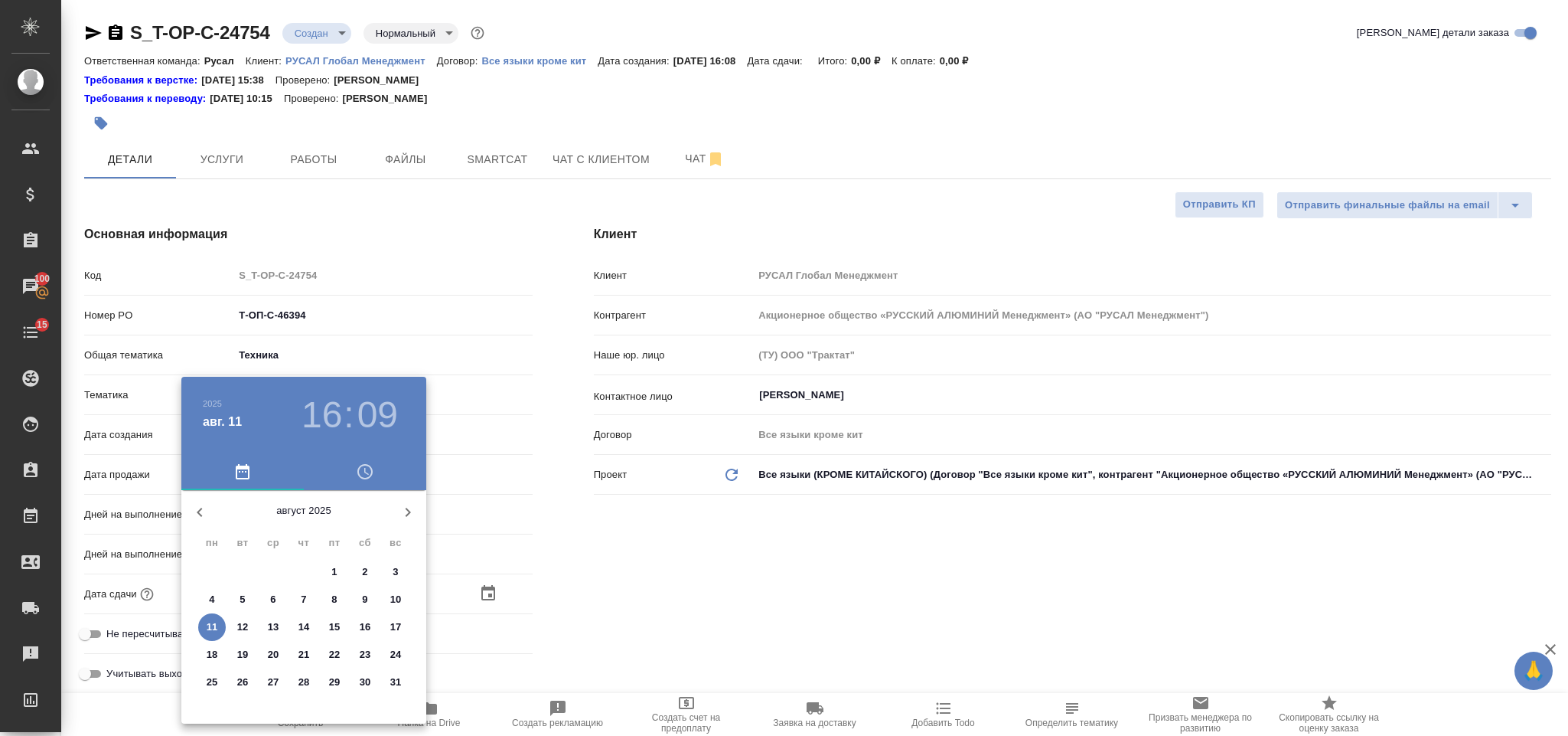
type textarea "x"
click at [337, 627] on p "15" at bounding box center [335, 627] width 12 height 15
type input "15.08.2025 16:09"
type textarea "x"
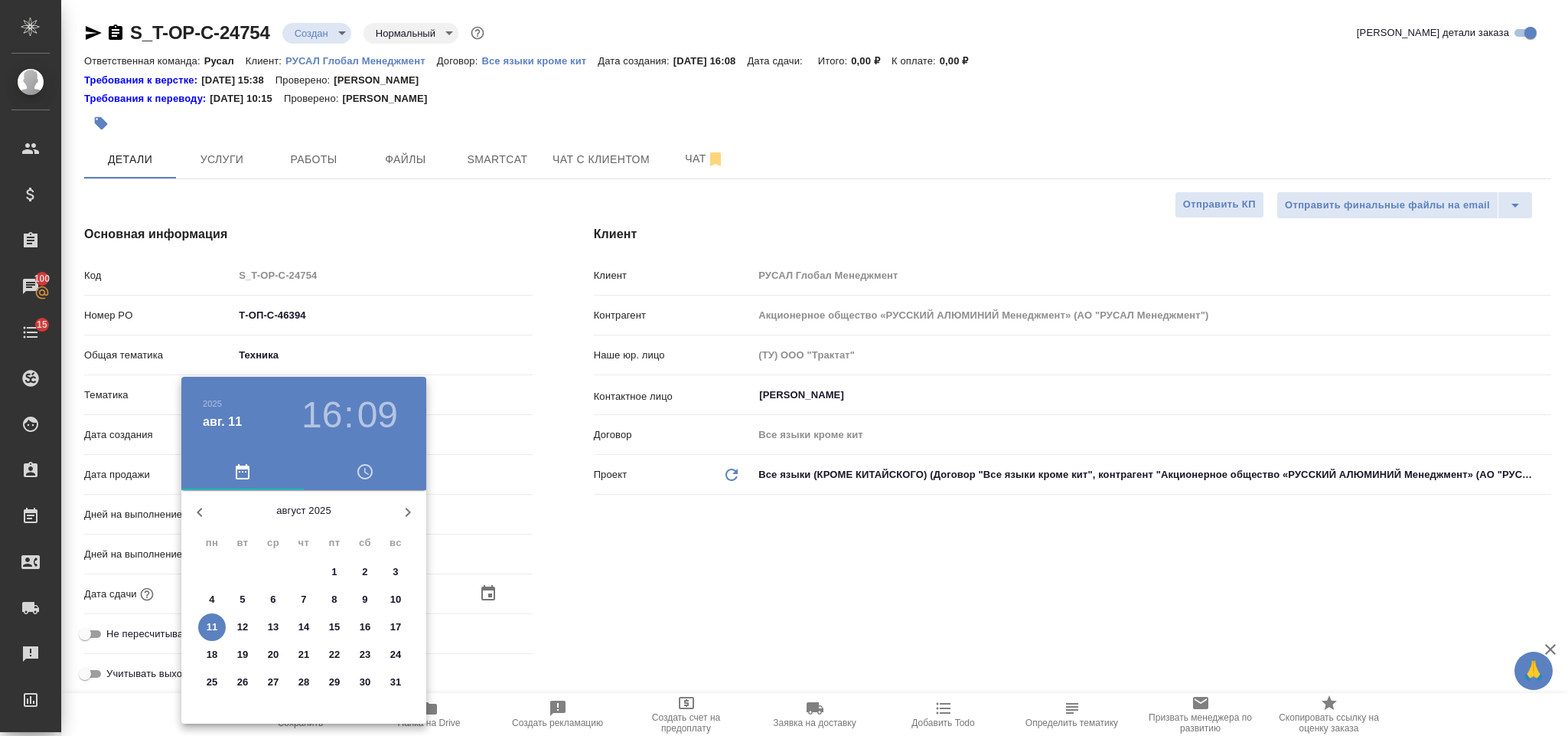
type textarea "x"
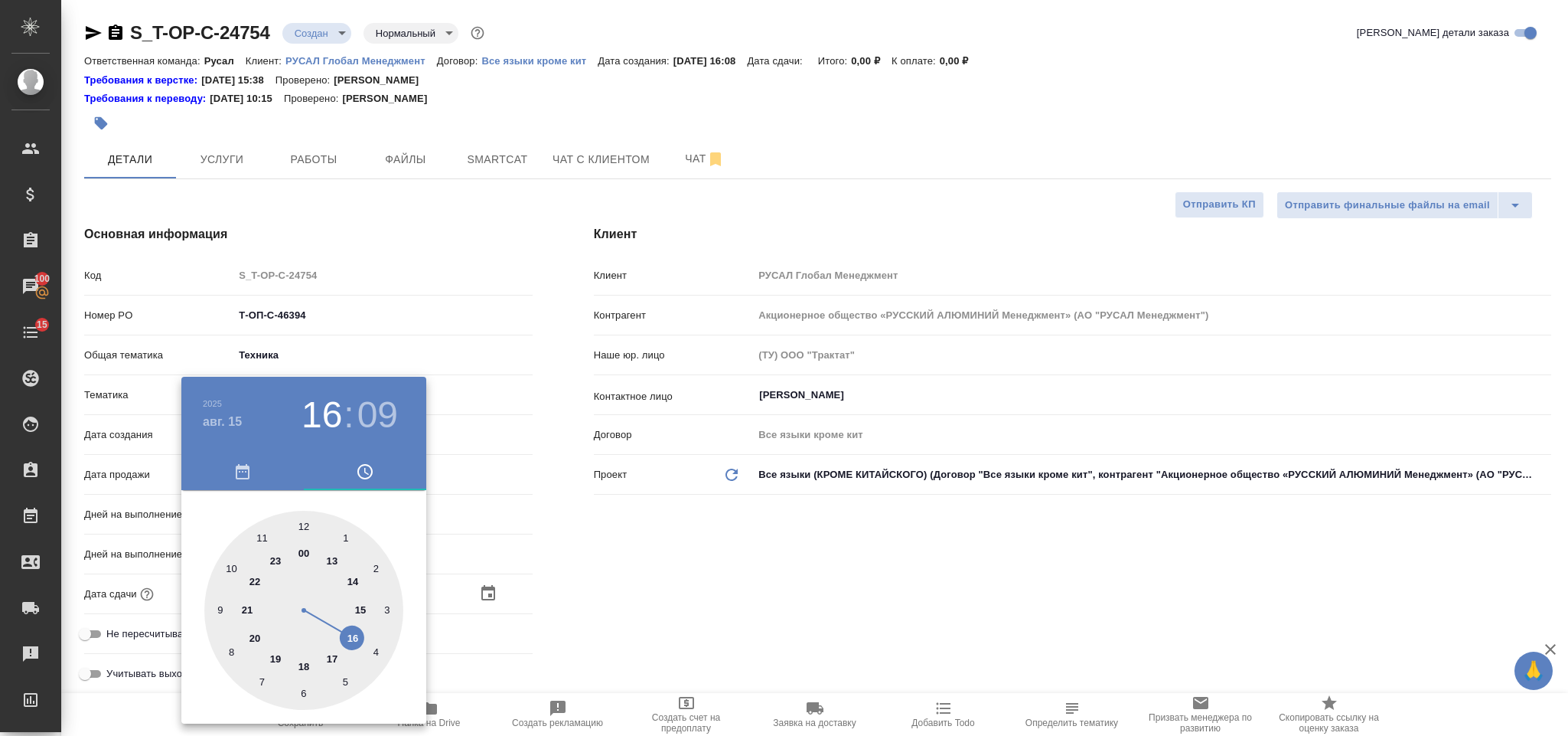
click at [362, 609] on div at bounding box center [304, 610] width 199 height 199
type input "15.08.2025 15:09"
type textarea "x"
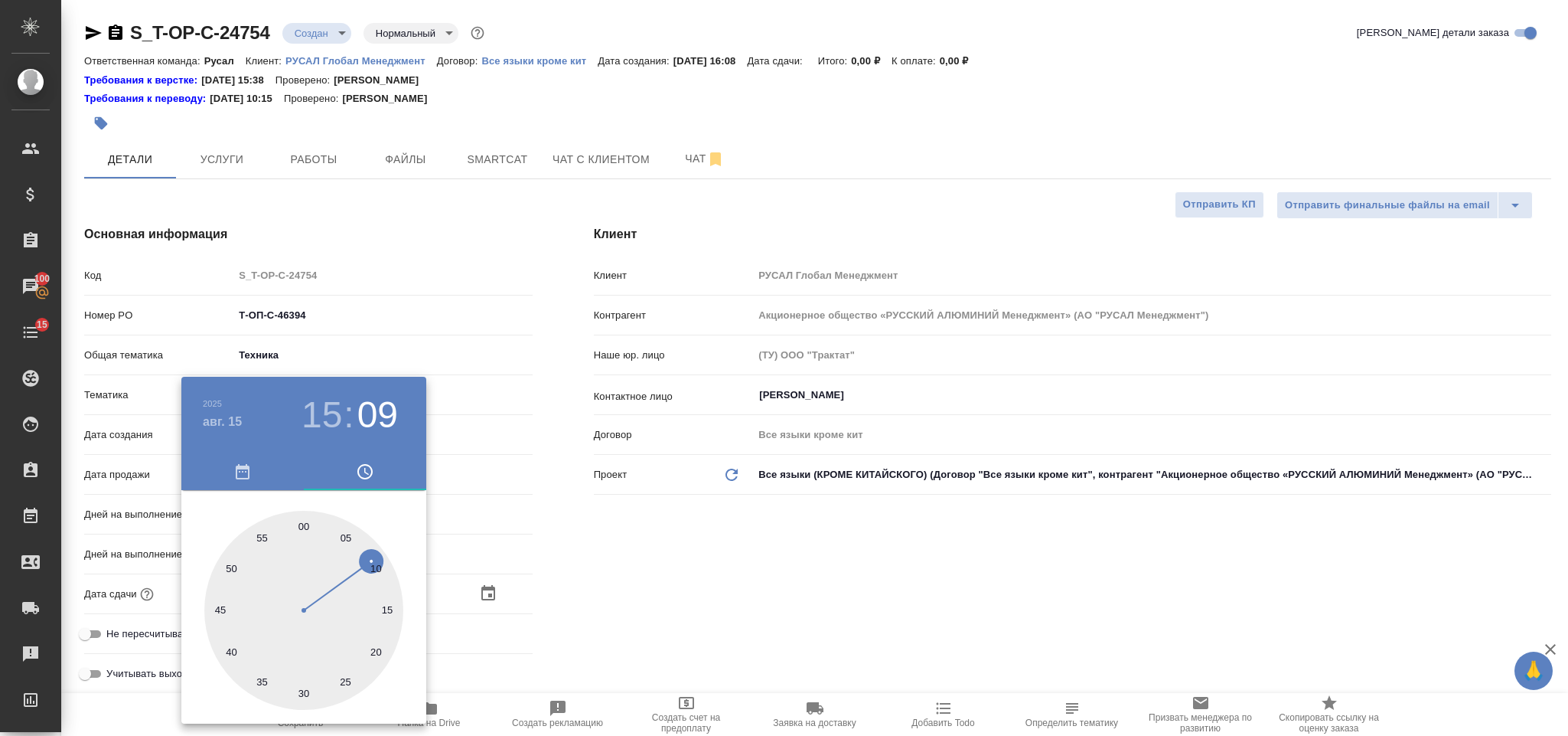
click at [308, 522] on div at bounding box center [304, 610] width 199 height 199
type input "15.08.2025 15:00"
type textarea "x"
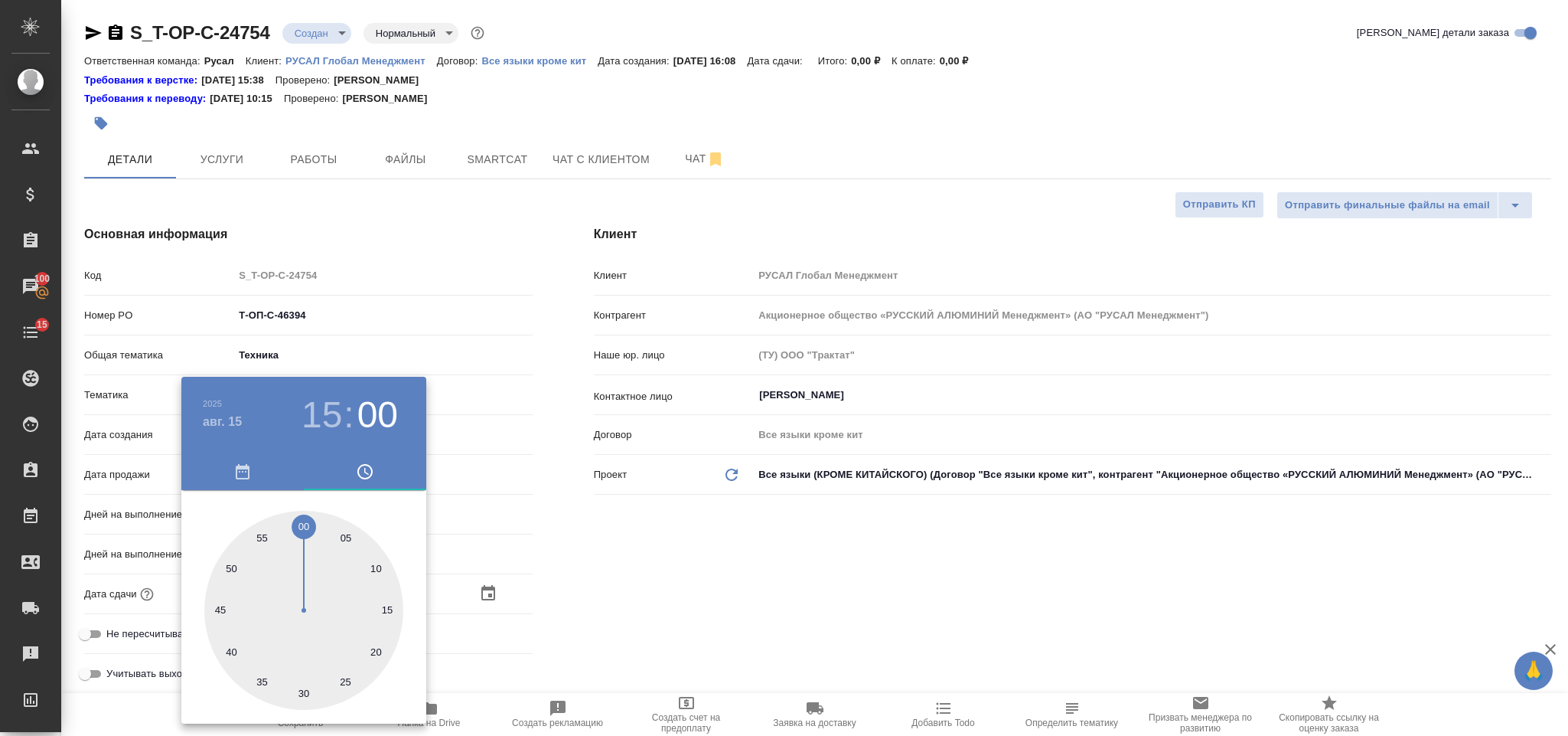
click at [669, 553] on div at bounding box center [784, 368] width 1568 height 736
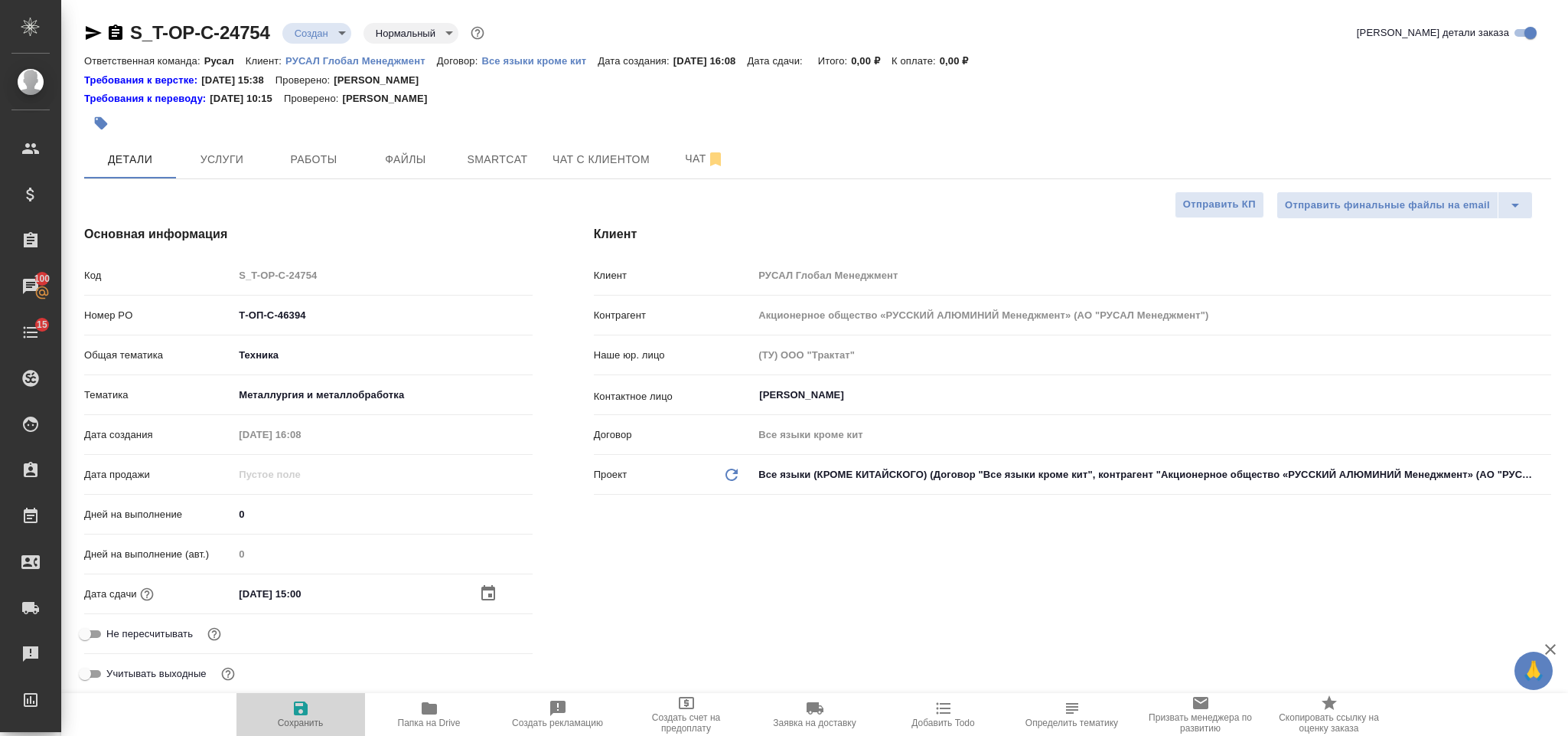
click at [306, 699] on icon "button" at bounding box center [301, 708] width 18 height 19
type textarea "x"
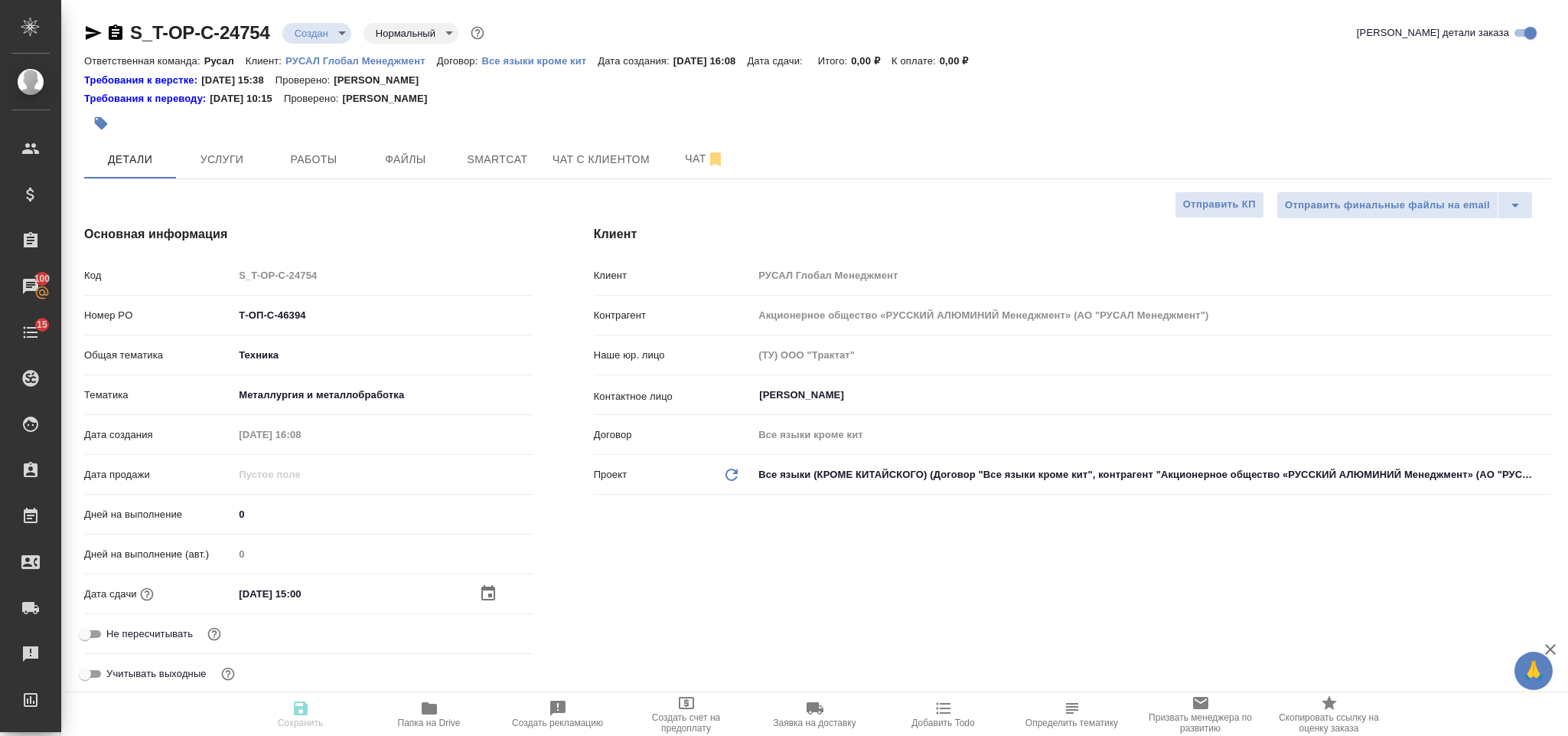
type textarea "x"
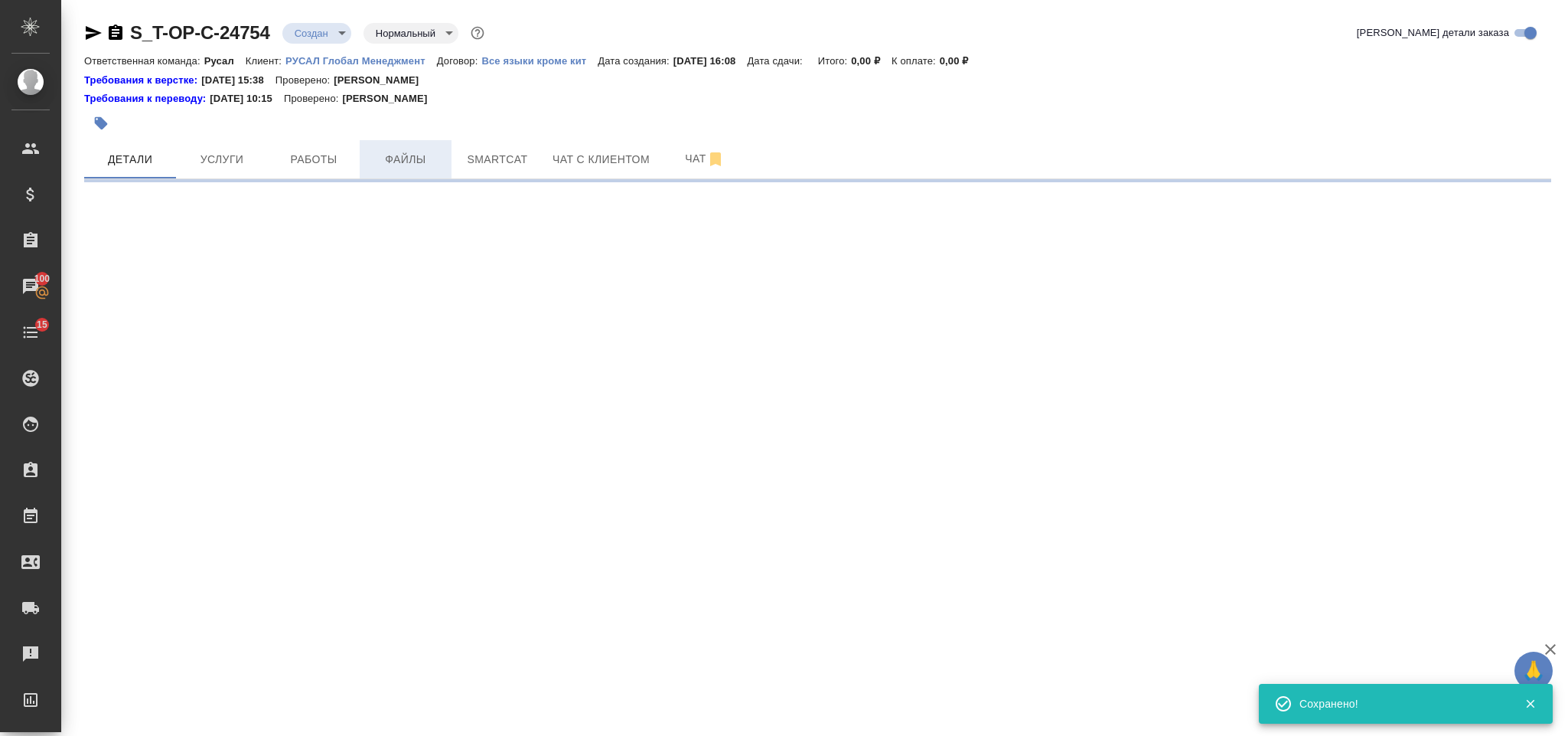
select select "RU"
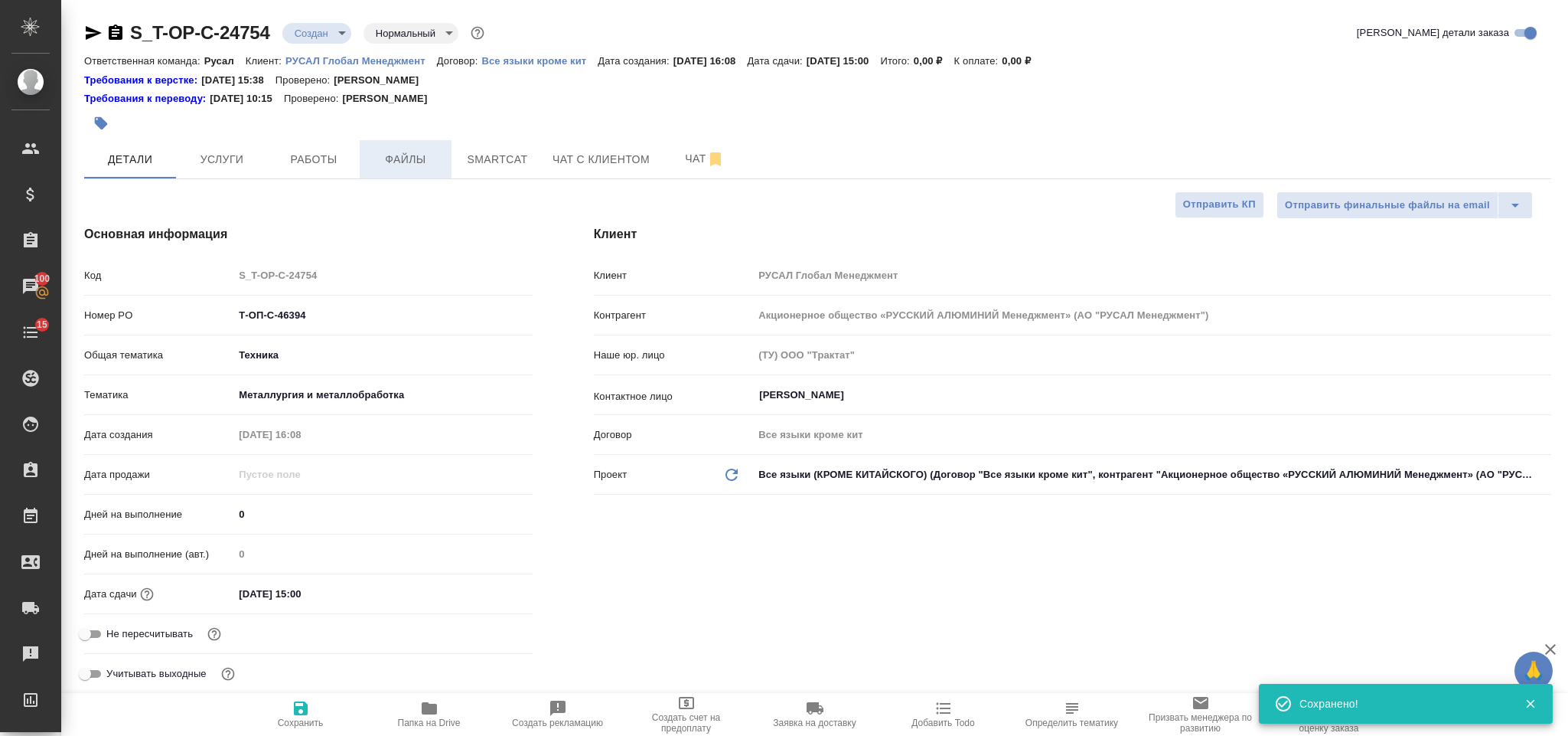
click at [402, 151] on span "Файлы" at bounding box center [405, 159] width 73 height 19
type textarea "x"
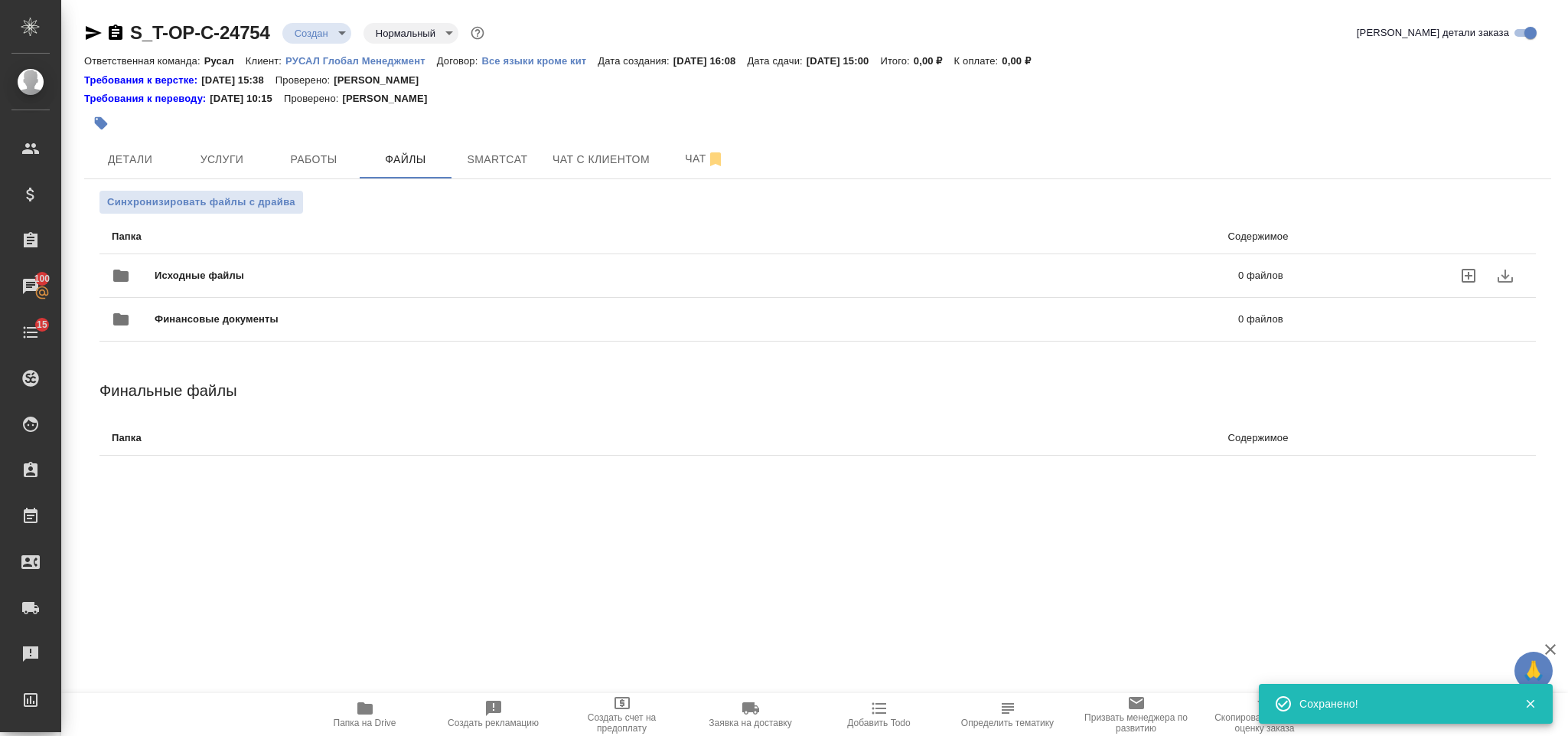
click at [262, 278] on span "Исходные файлы" at bounding box center [448, 276] width 587 height 15
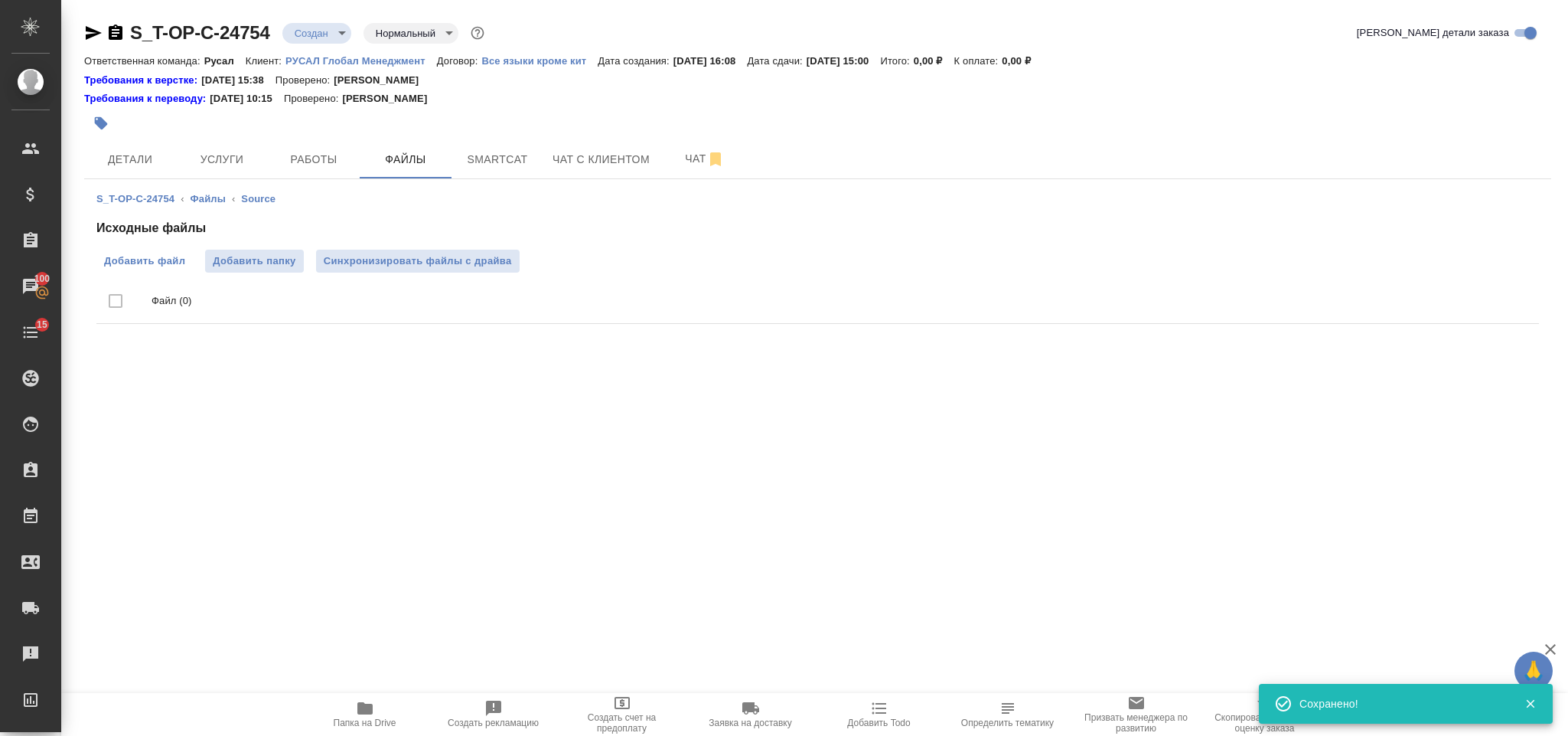
click at [171, 260] on span "Добавить файл" at bounding box center [145, 261] width 81 height 15
click at [0, 0] on input "Добавить файл" at bounding box center [0, 0] width 0 height 0
click at [237, 139] on div at bounding box center [573, 124] width 978 height 34
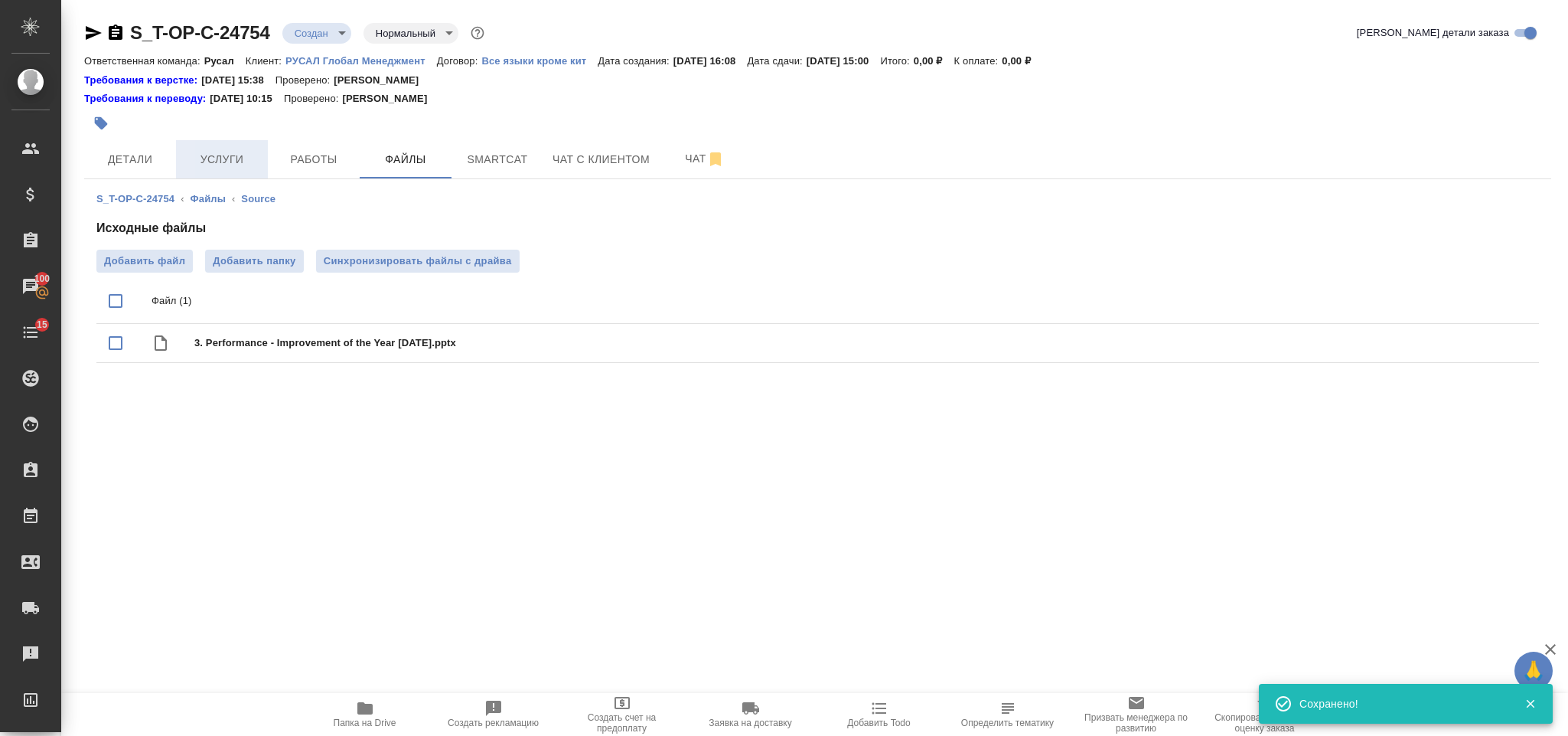
click at [237, 148] on button "Услуги" at bounding box center [221, 160] width 92 height 39
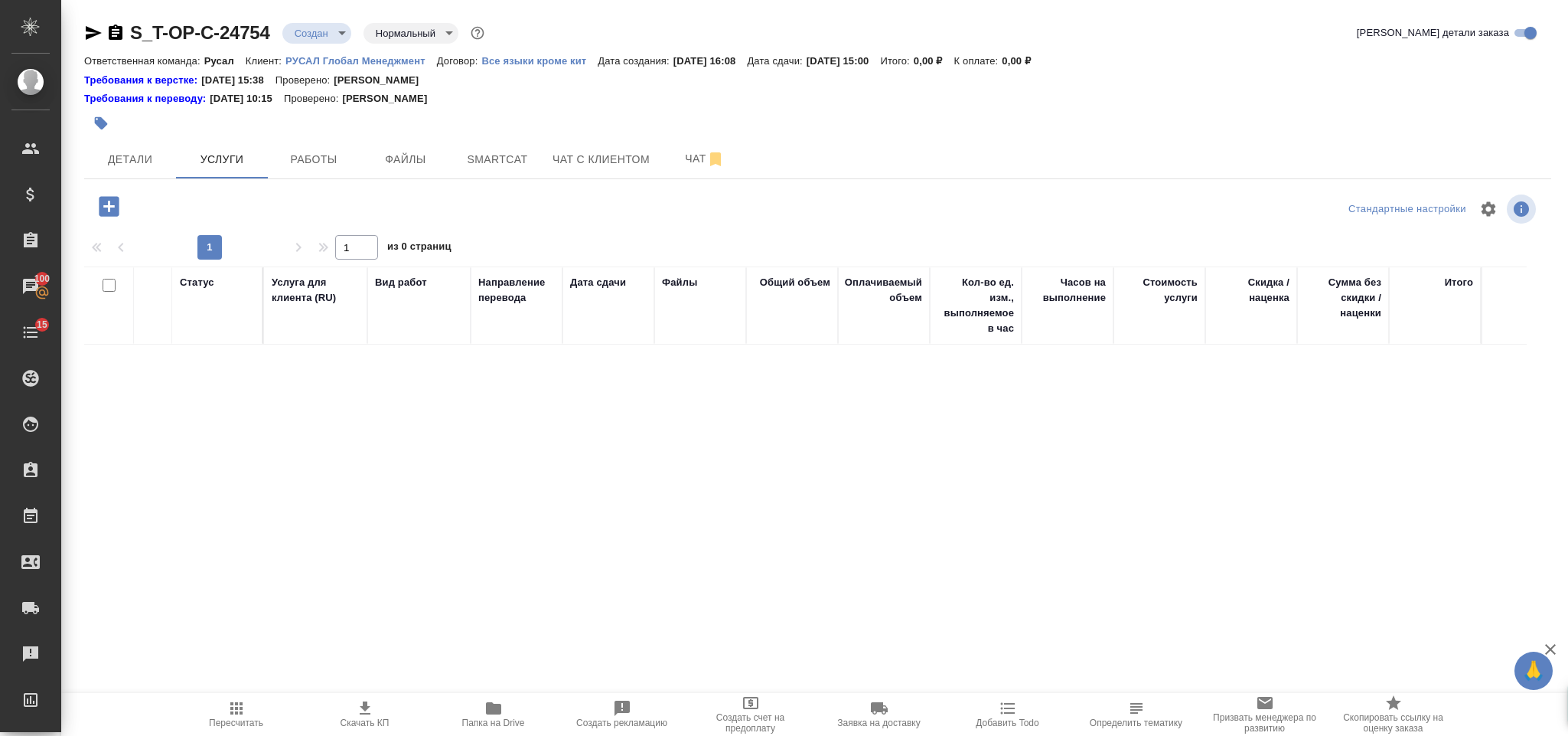
click at [108, 214] on icon "button" at bounding box center [108, 206] width 20 height 20
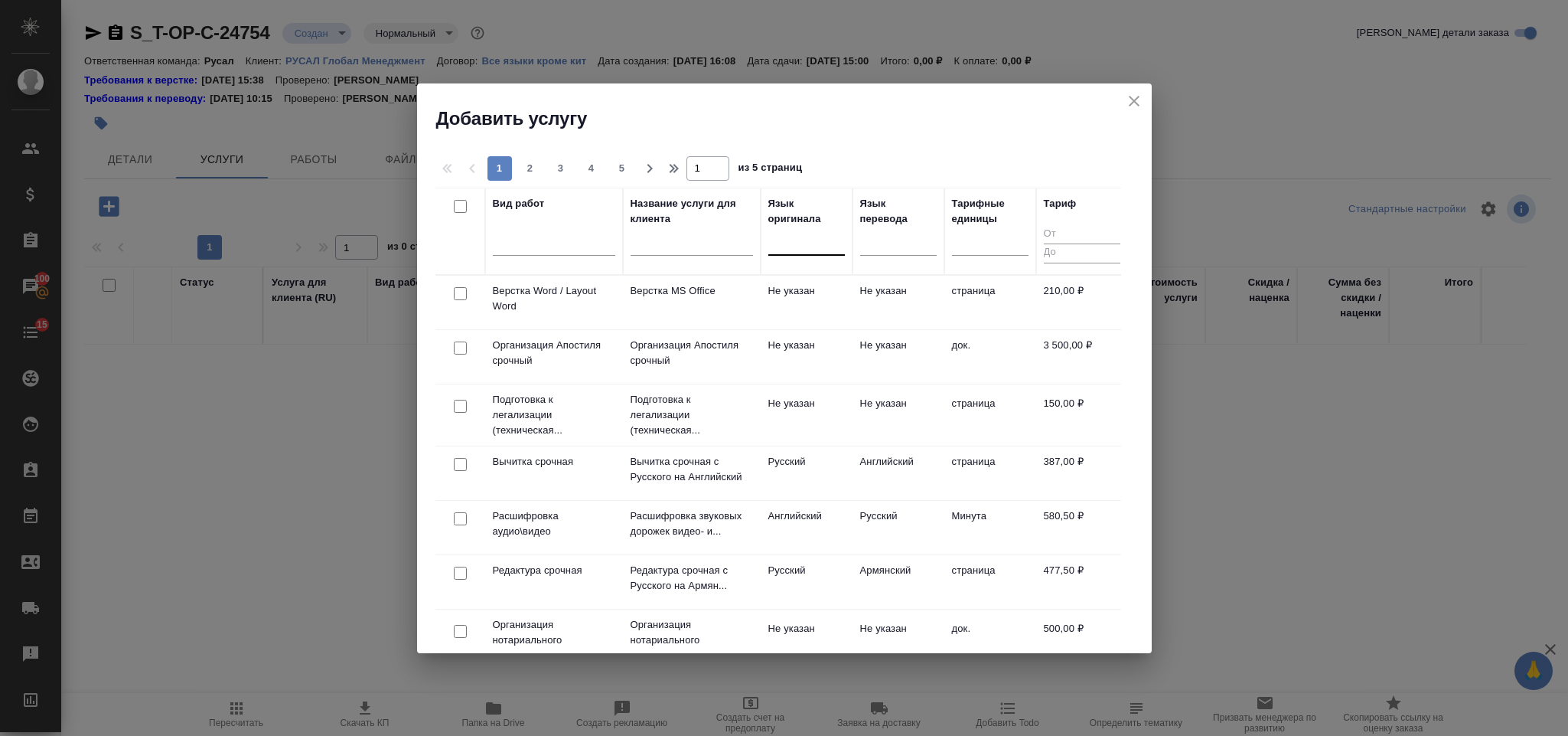
click at [820, 242] on div at bounding box center [806, 240] width 77 height 22
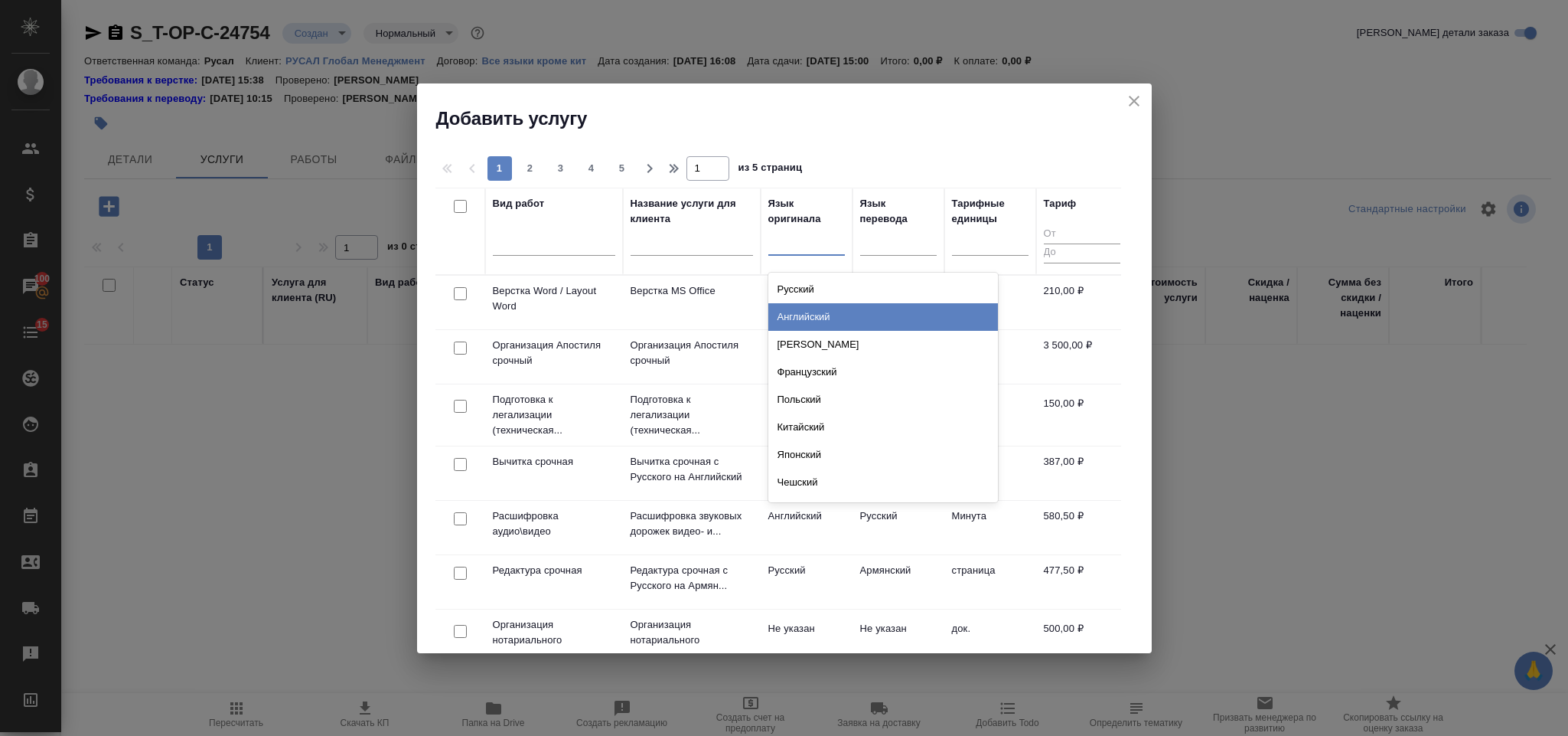
click at [845, 310] on div "Английский" at bounding box center [883, 316] width 230 height 28
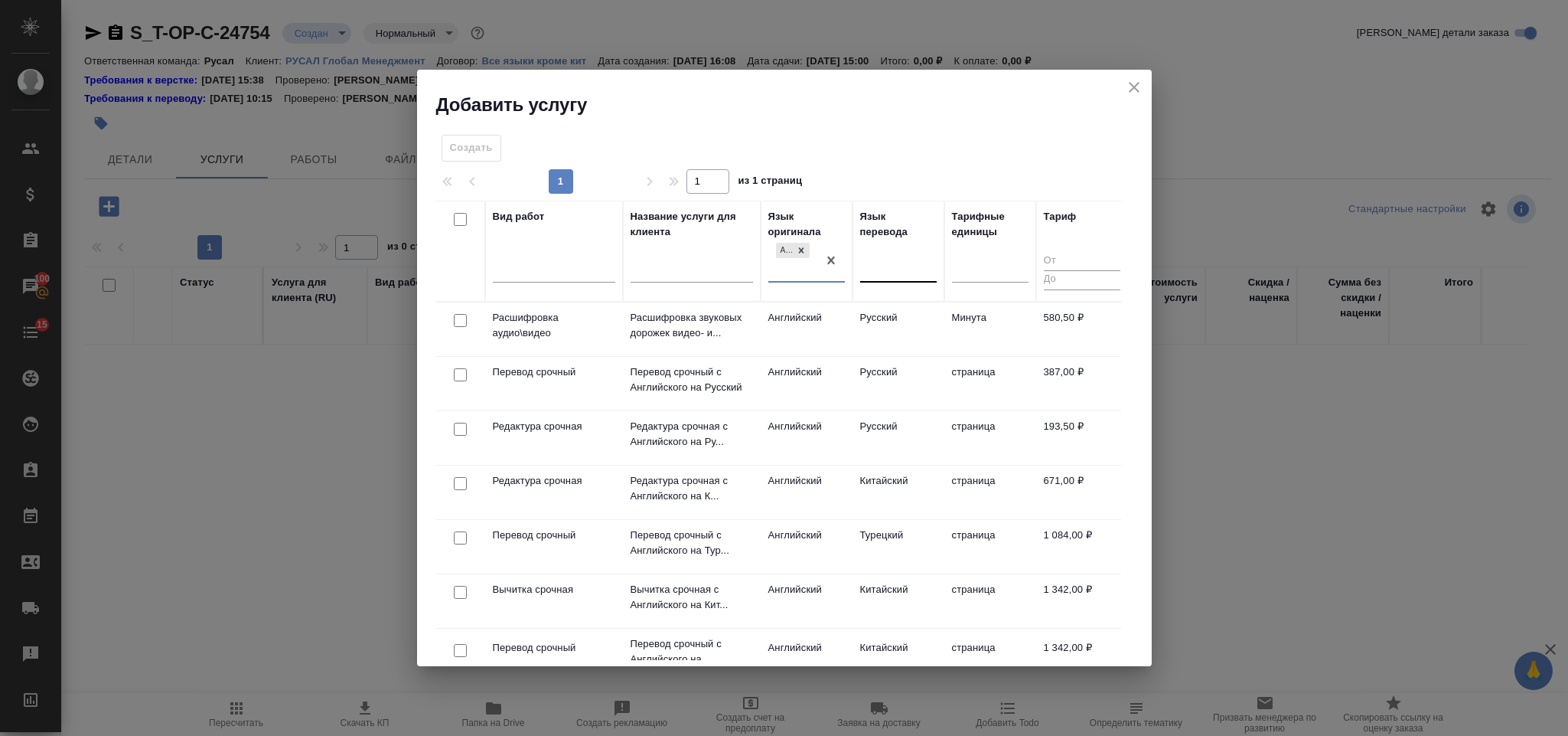
click at [878, 258] on div at bounding box center [898, 267] width 77 height 22
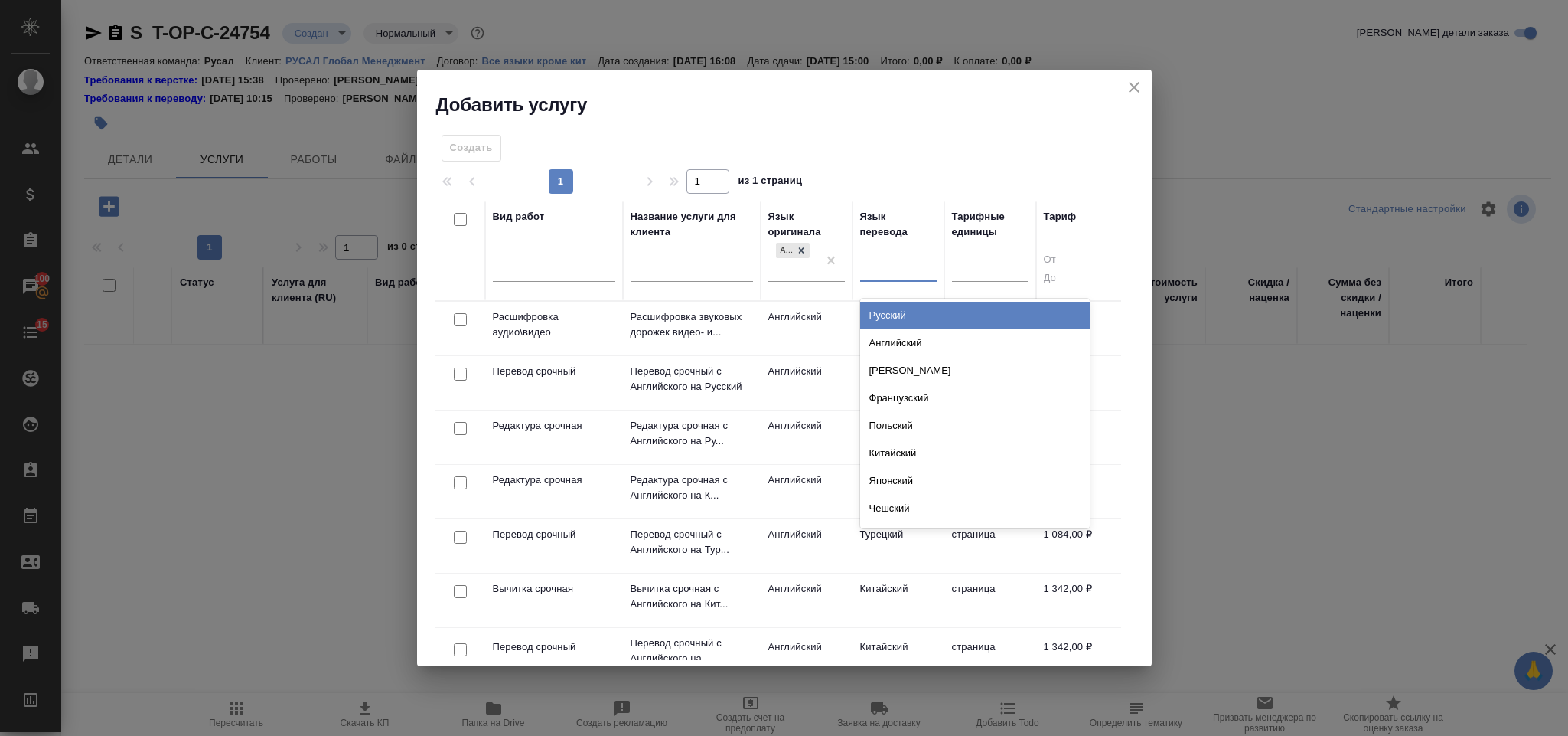
click at [895, 310] on div "Русский" at bounding box center [974, 315] width 230 height 28
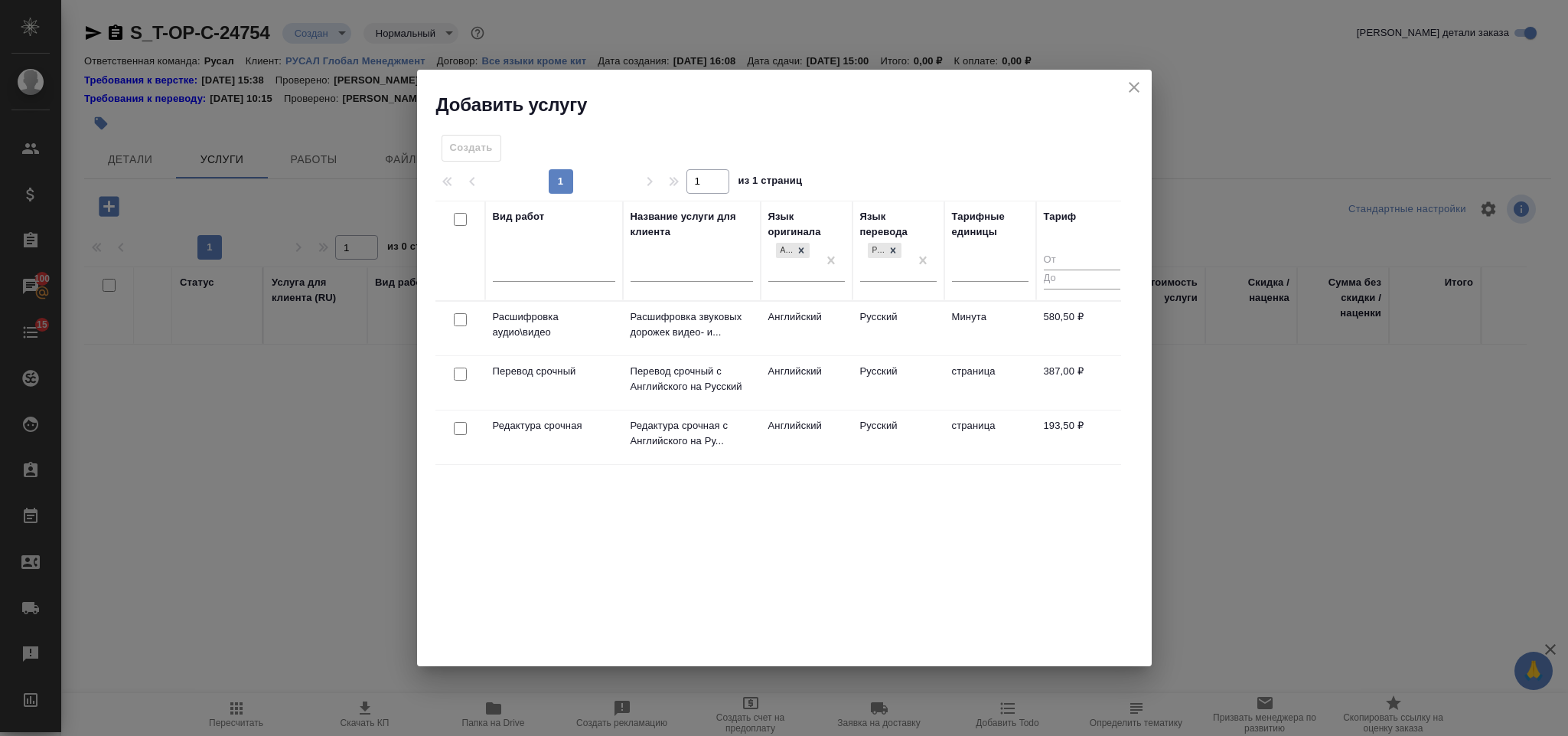
click at [895, 310] on td "Русский" at bounding box center [898, 329] width 92 height 54
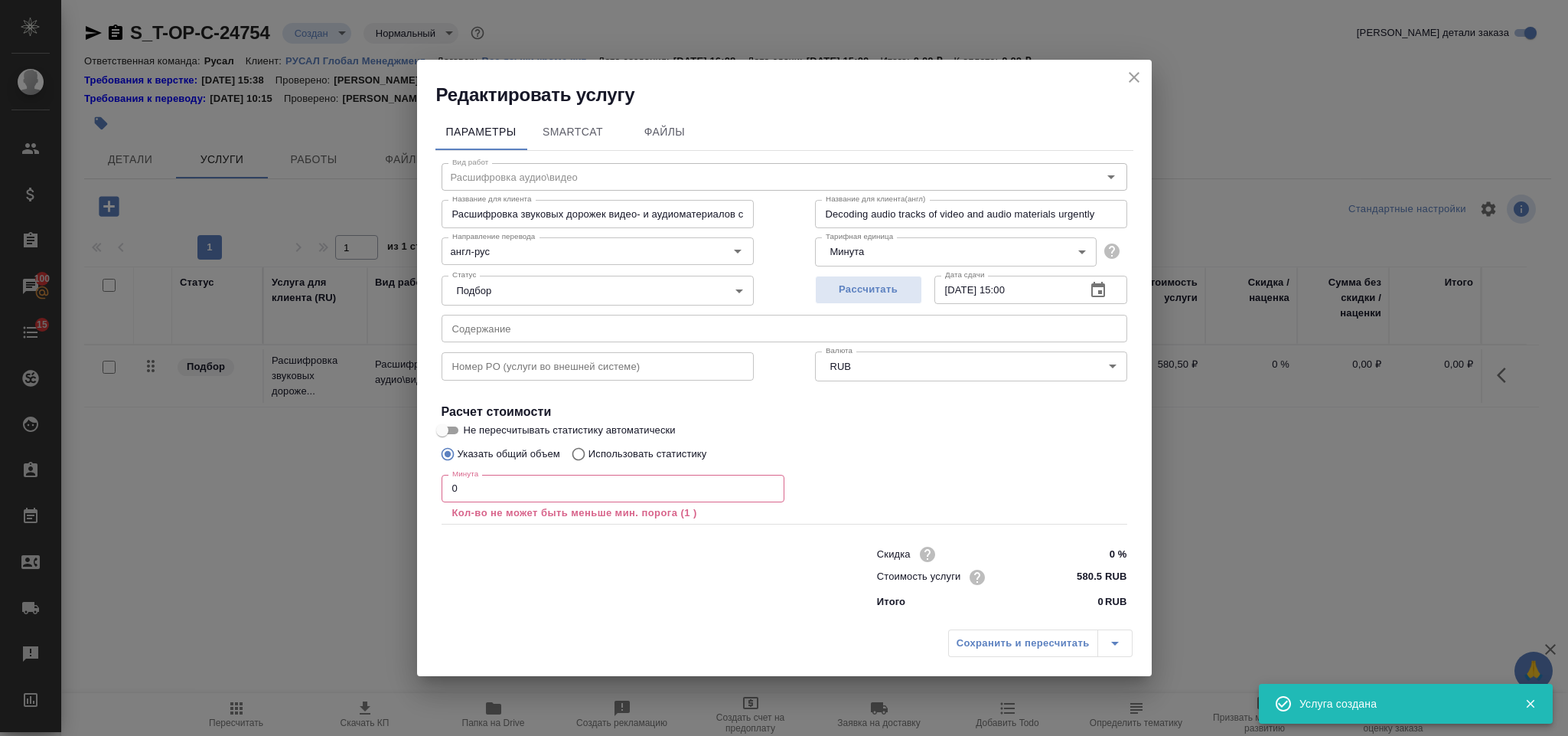
click at [1137, 74] on icon "close" at bounding box center [1134, 77] width 11 height 11
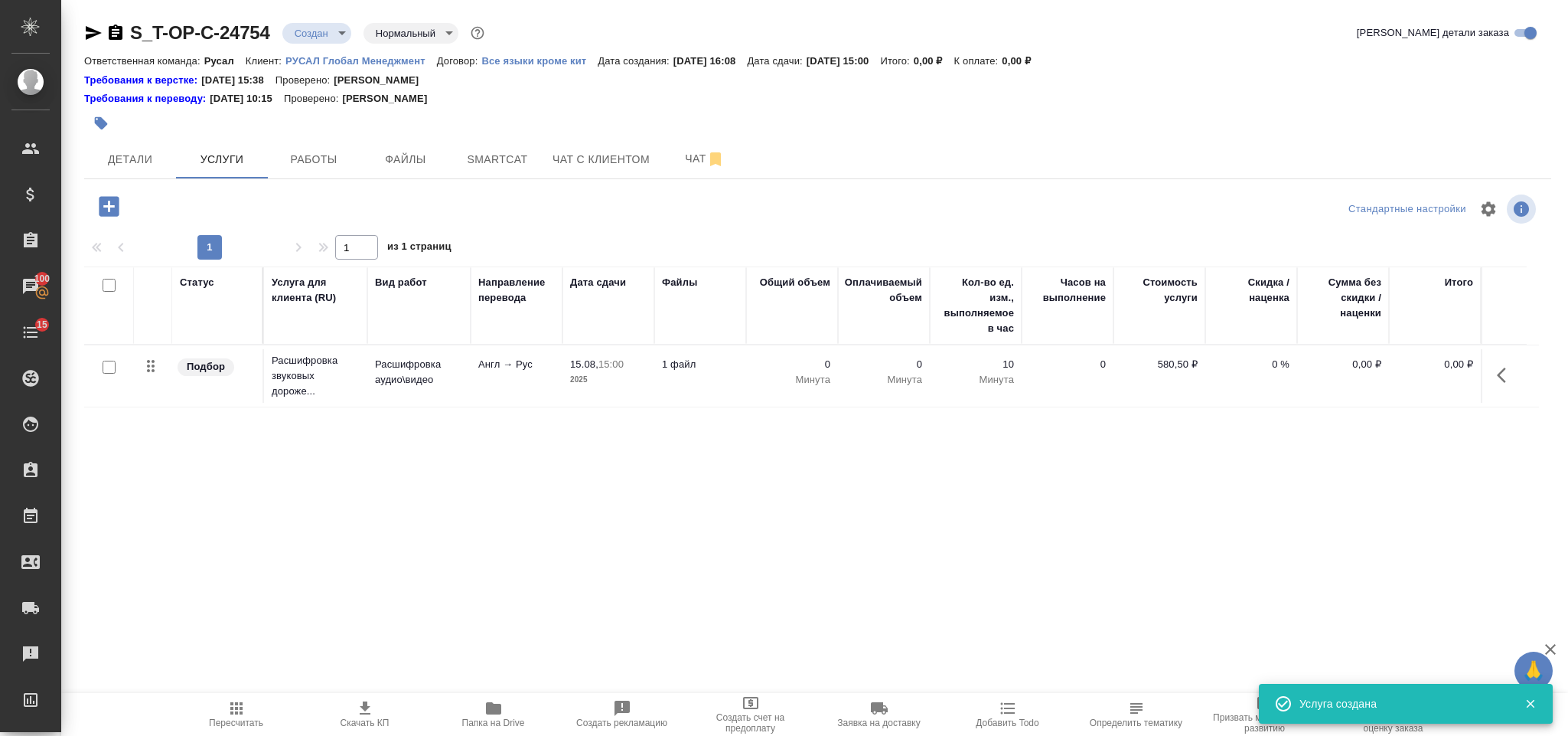
click at [1507, 365] on button "button" at bounding box center [1507, 375] width 37 height 37
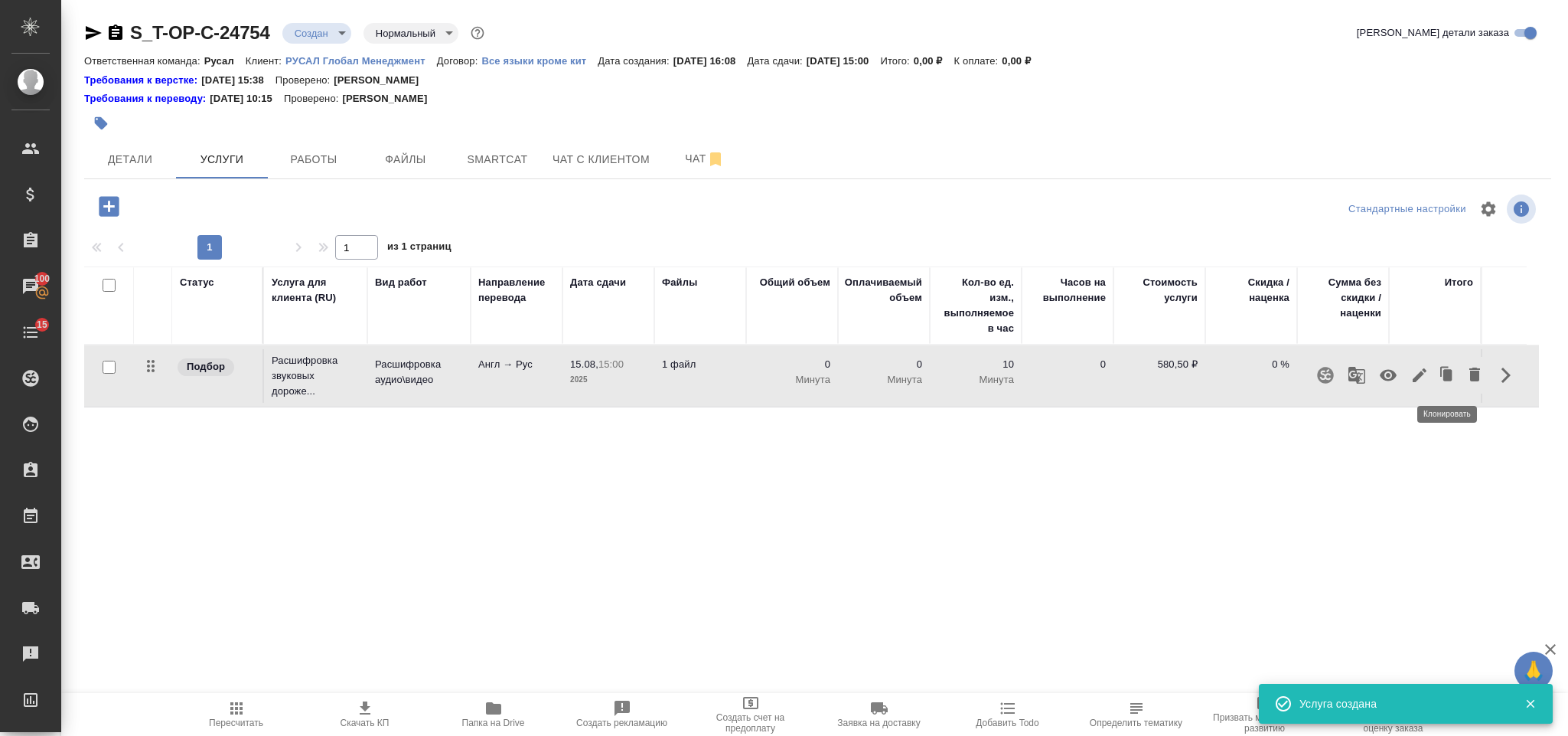
click at [1474, 381] on icon "button" at bounding box center [1475, 374] width 11 height 13
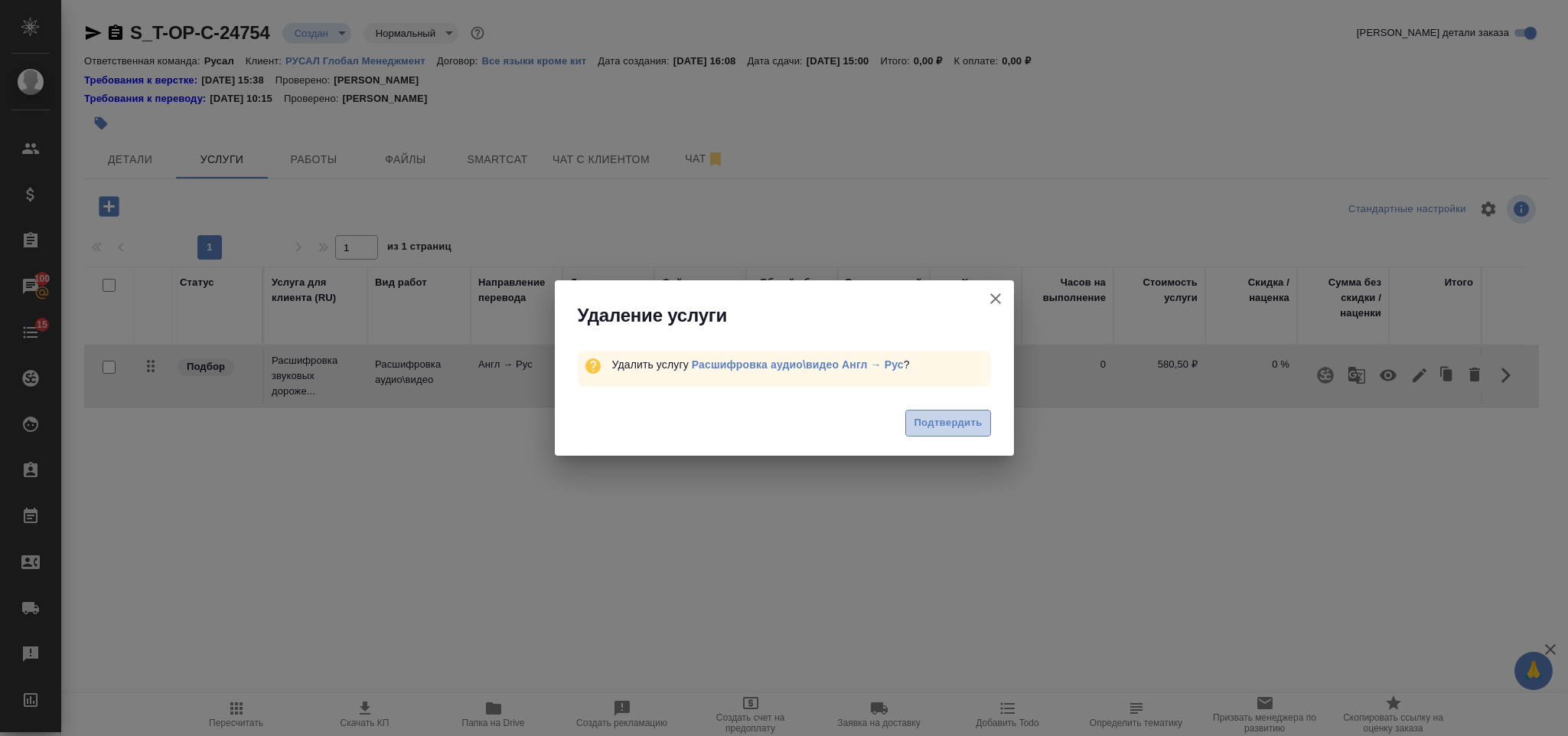
click at [969, 427] on span "Подтвердить" at bounding box center [948, 422] width 68 height 18
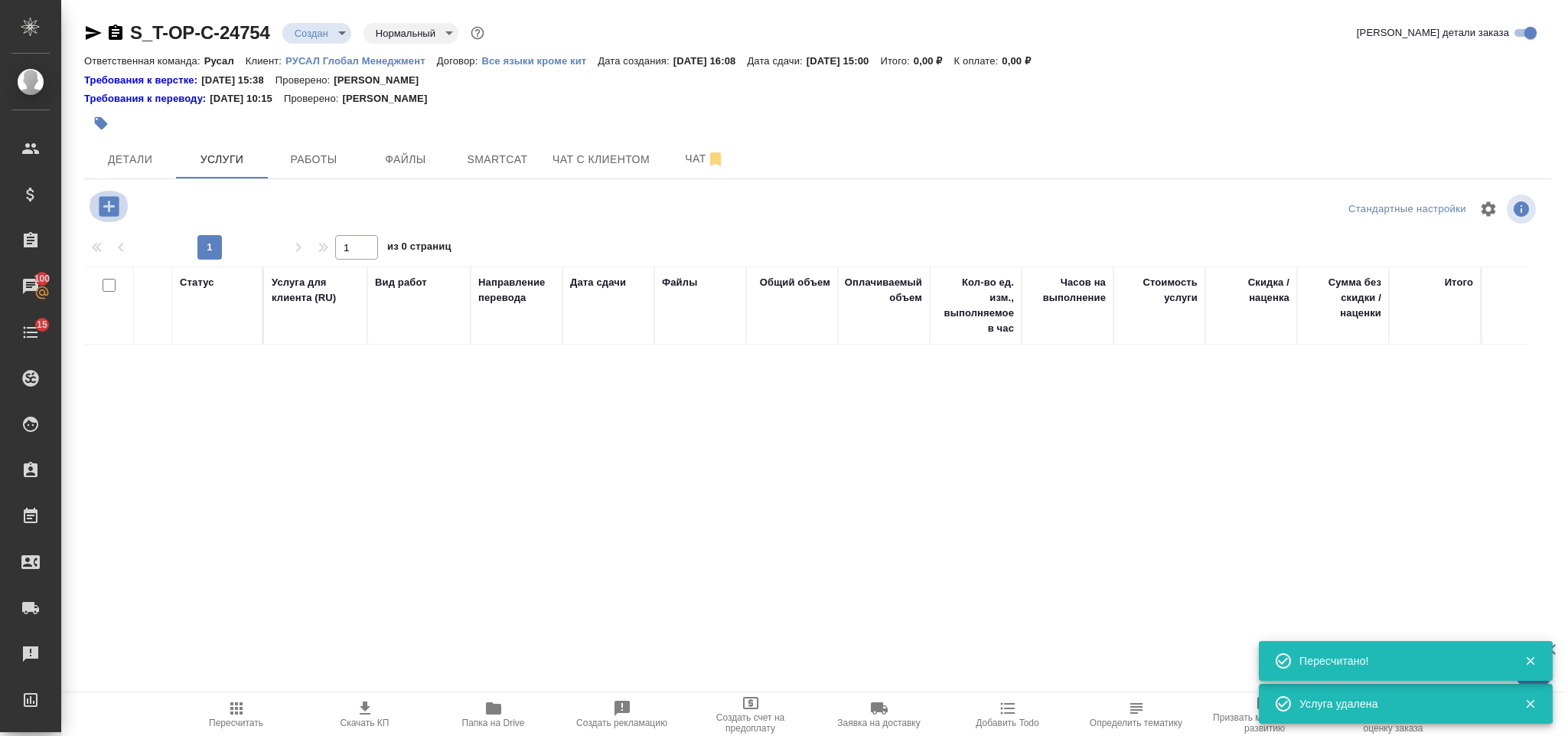
click at [117, 208] on icon "button" at bounding box center [108, 206] width 20 height 20
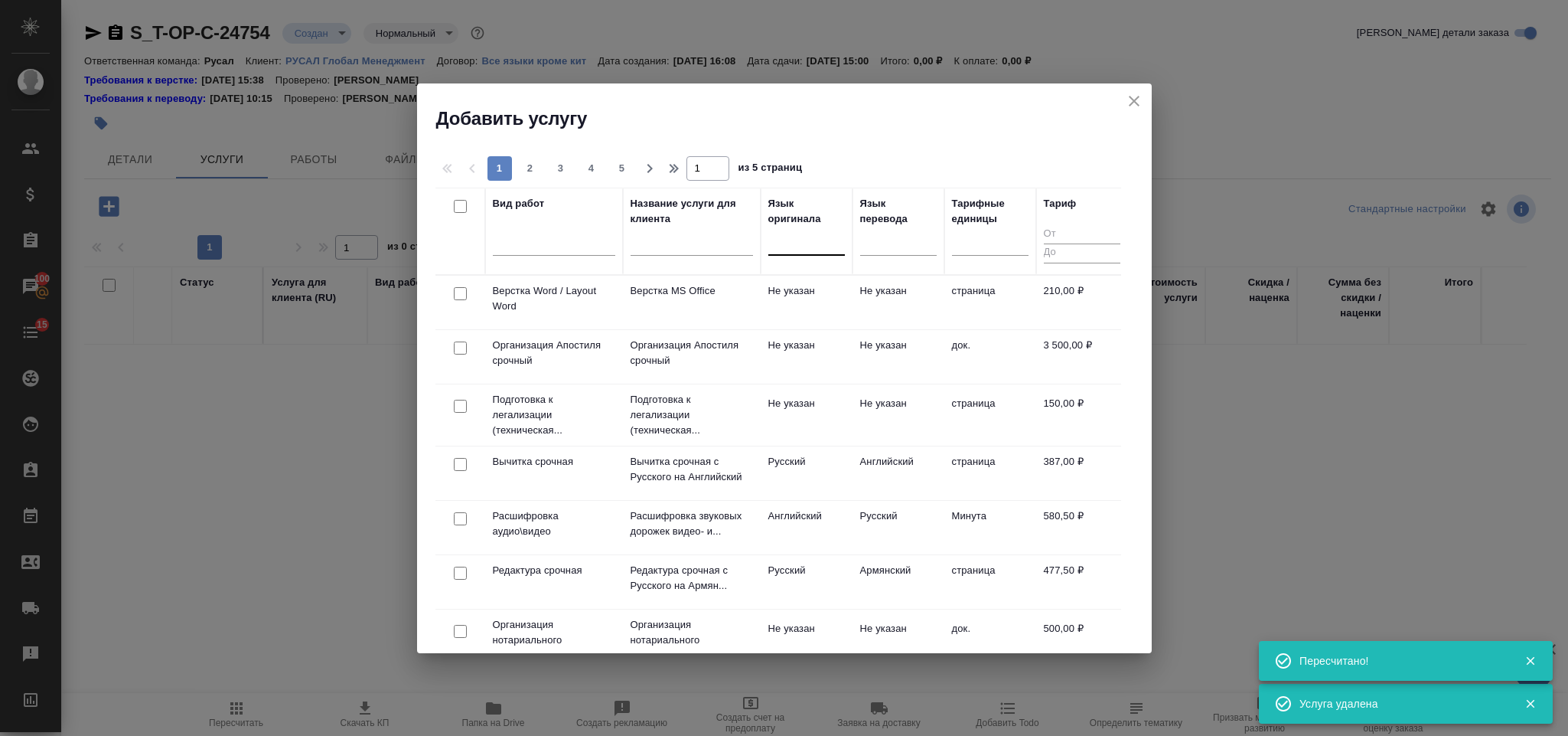
click at [784, 246] on div at bounding box center [806, 240] width 77 height 22
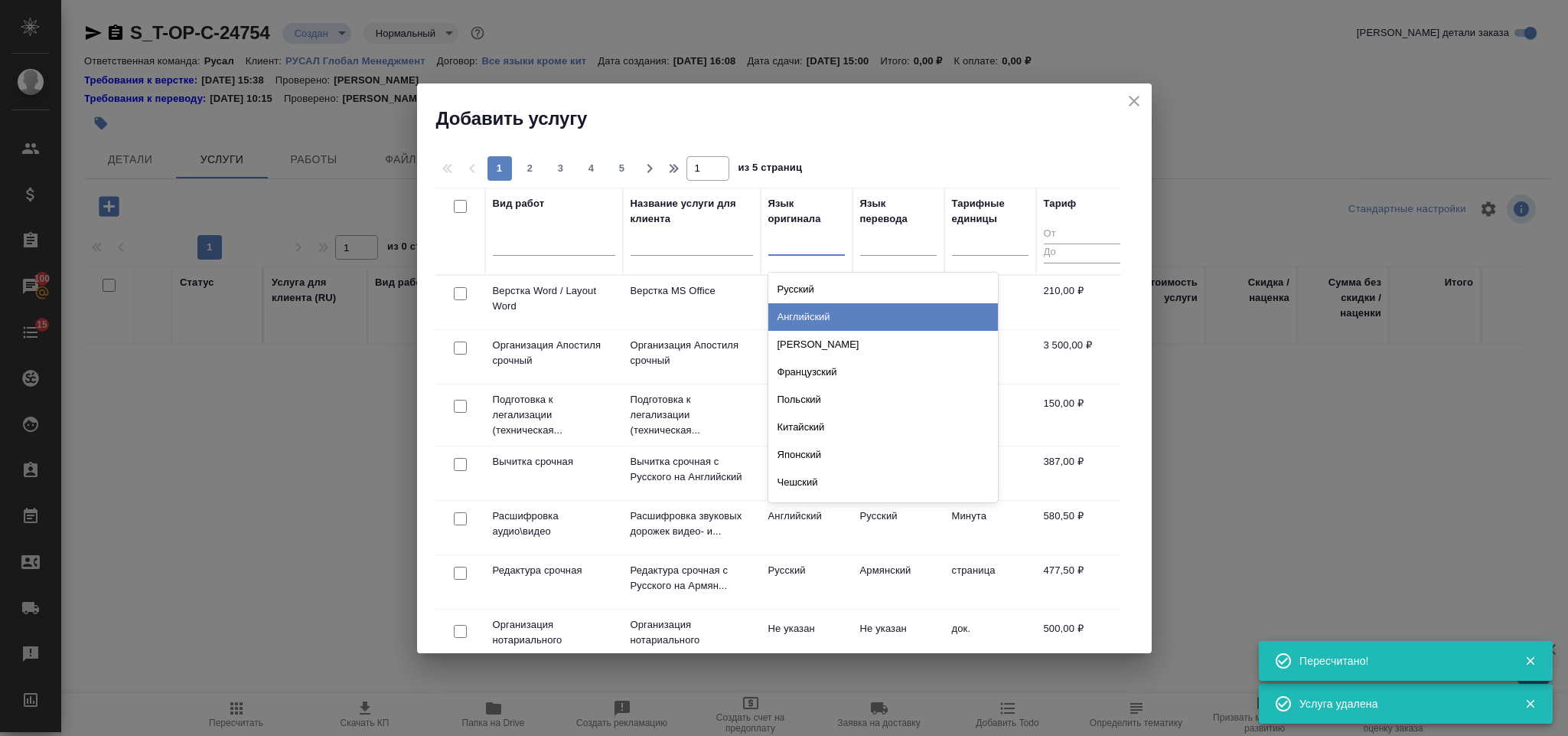
click at [804, 317] on div "Английский" at bounding box center [883, 316] width 230 height 28
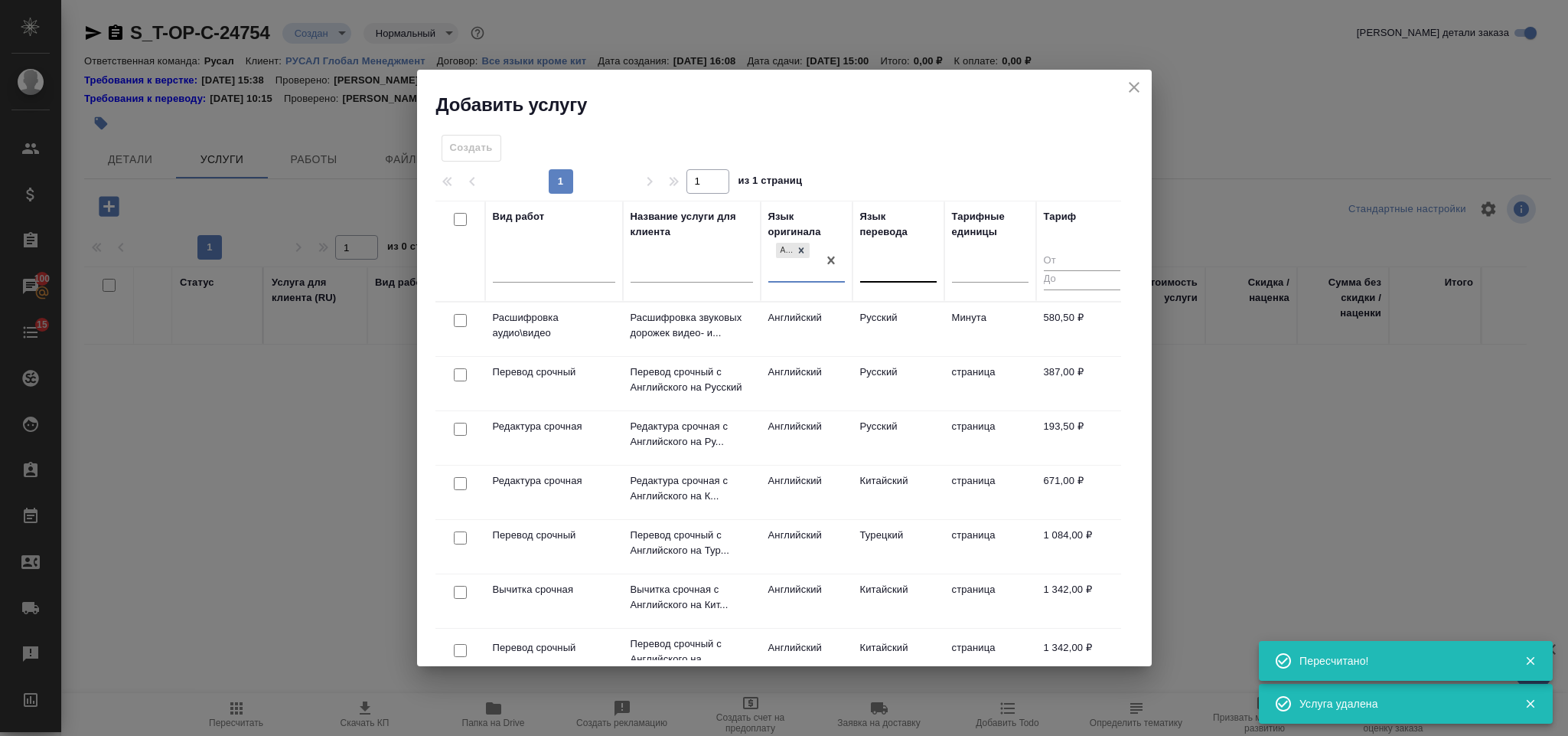
click at [889, 262] on div at bounding box center [898, 267] width 77 height 22
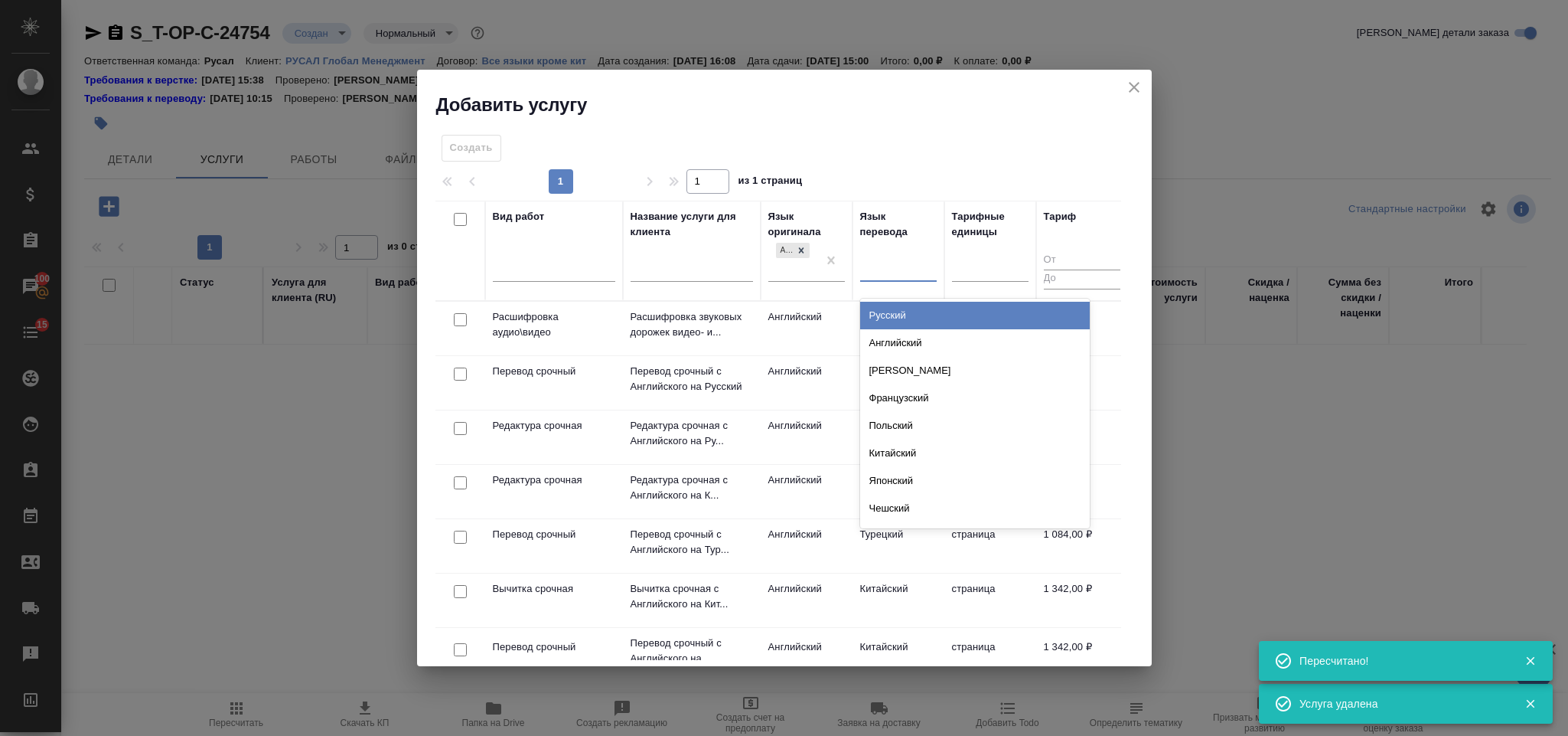
click at [889, 312] on div "Русский" at bounding box center [974, 315] width 230 height 28
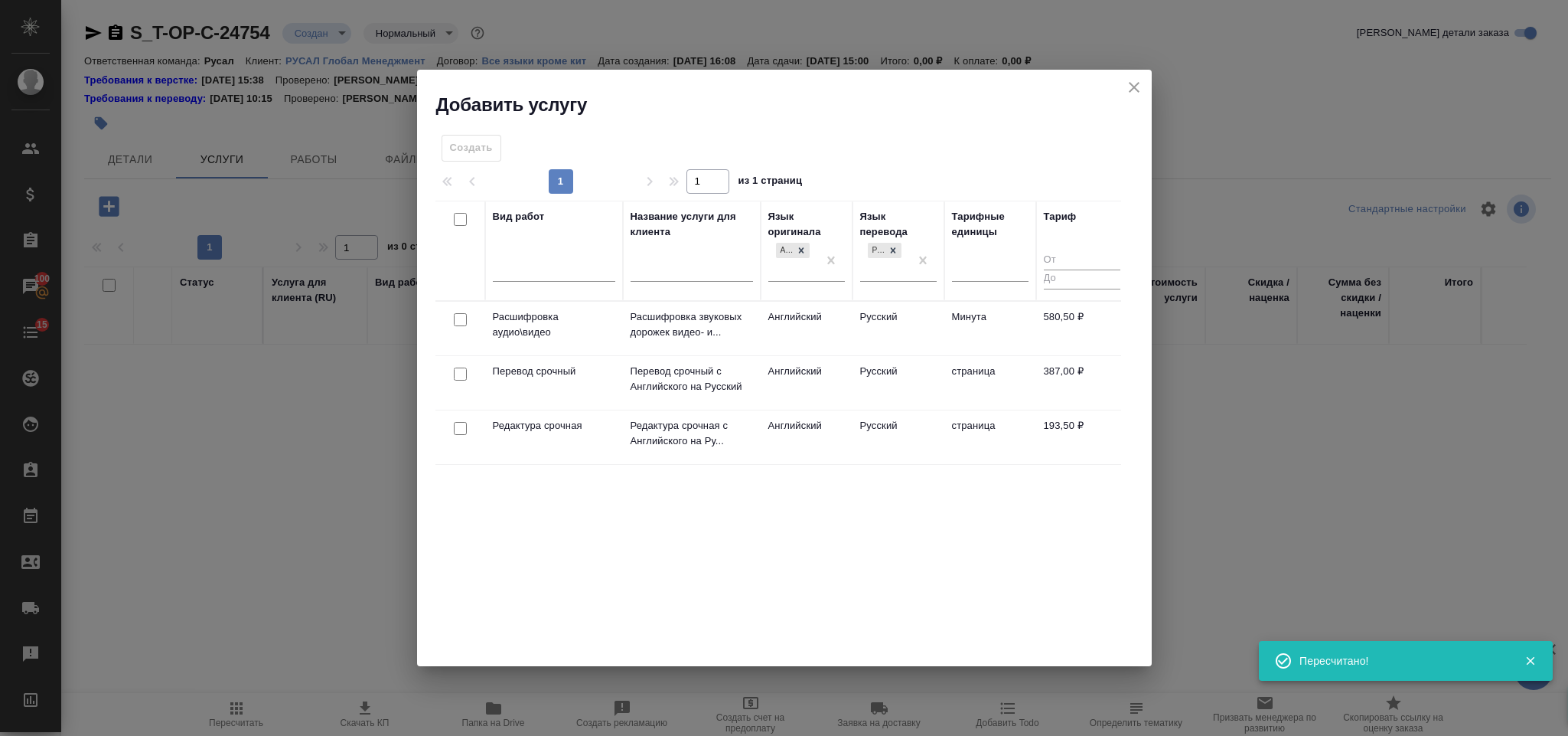
click at [462, 375] on input "checkbox" at bounding box center [460, 373] width 13 height 13
checkbox input "true"
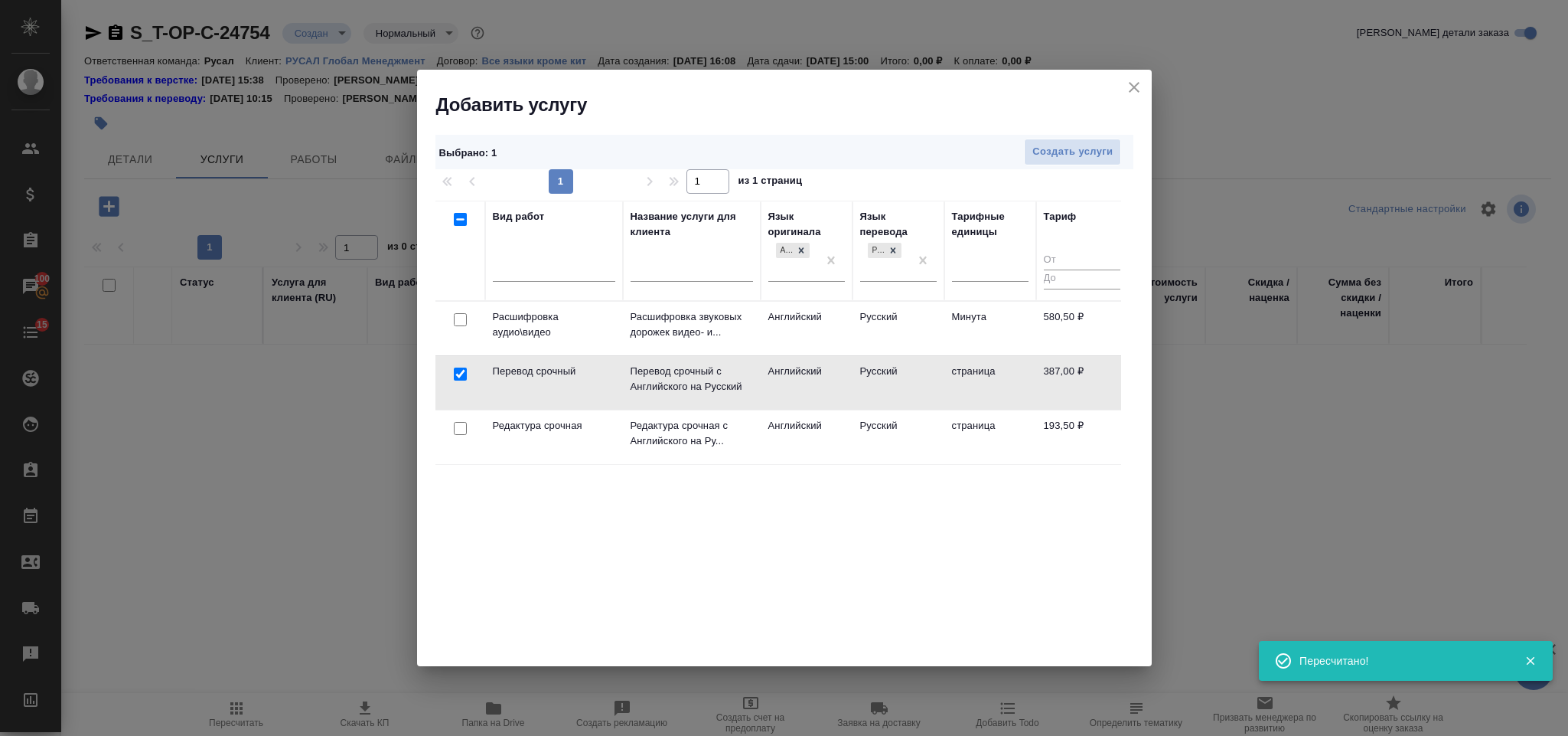
click at [457, 435] on input "checkbox" at bounding box center [460, 428] width 13 height 13
checkbox input "true"
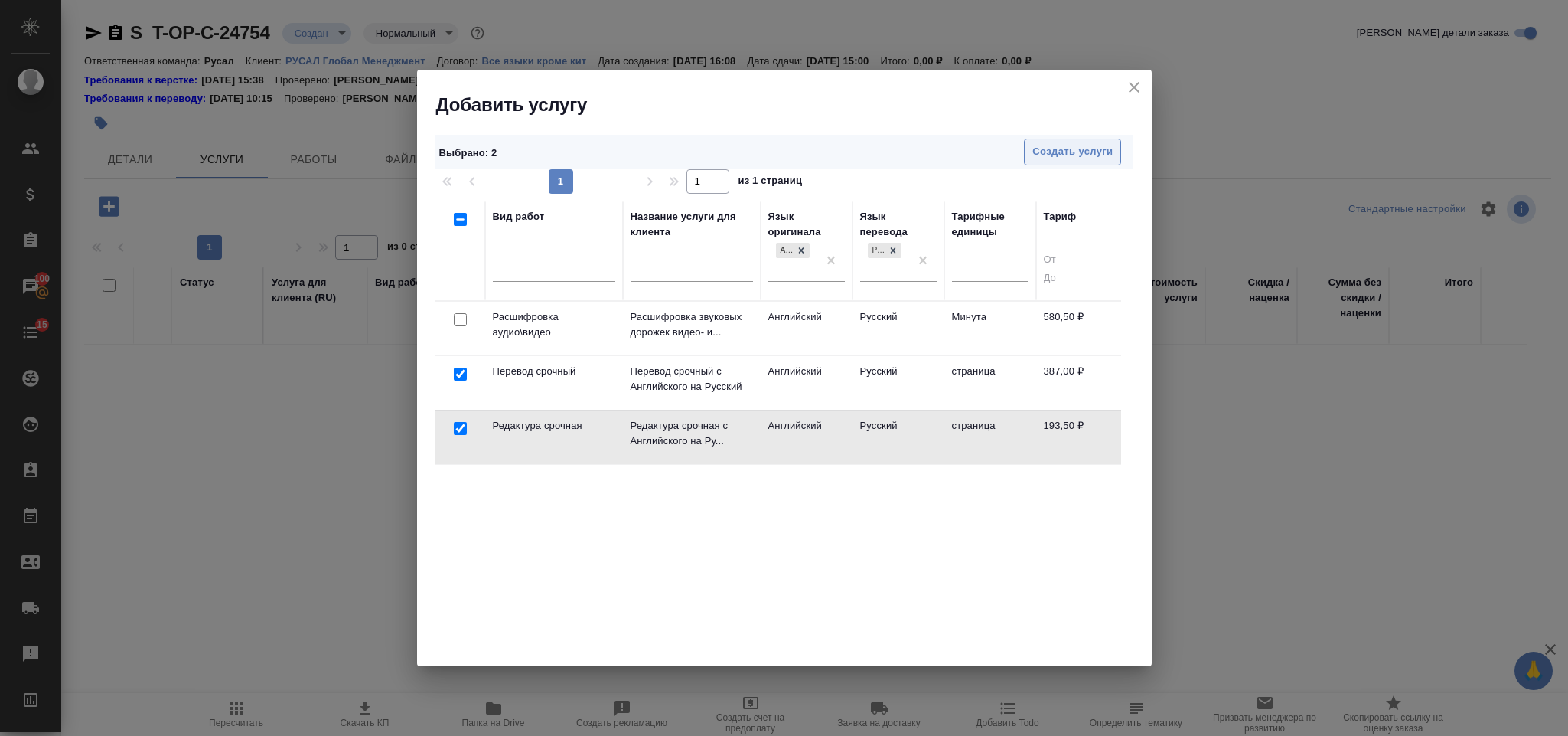
click at [1047, 154] on span "Создать услуги" at bounding box center [1073, 151] width 81 height 18
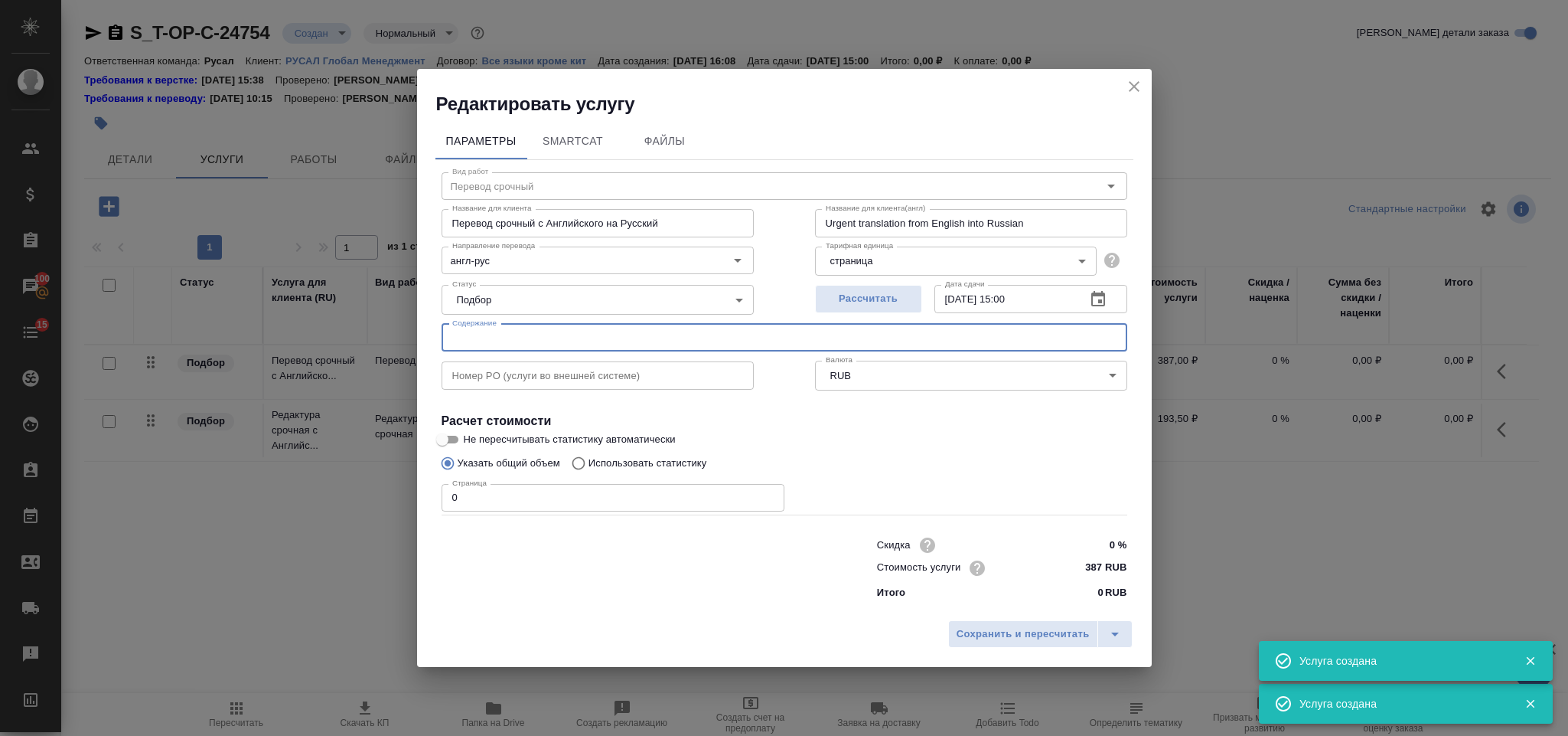
type input "Перевод срочный"
type input "Перевод срочный с Английского на Русский"
type input "Urgent translation from English into Russian"
type input "387 RUB"
click at [553, 336] on input "text" at bounding box center [784, 337] width 686 height 28
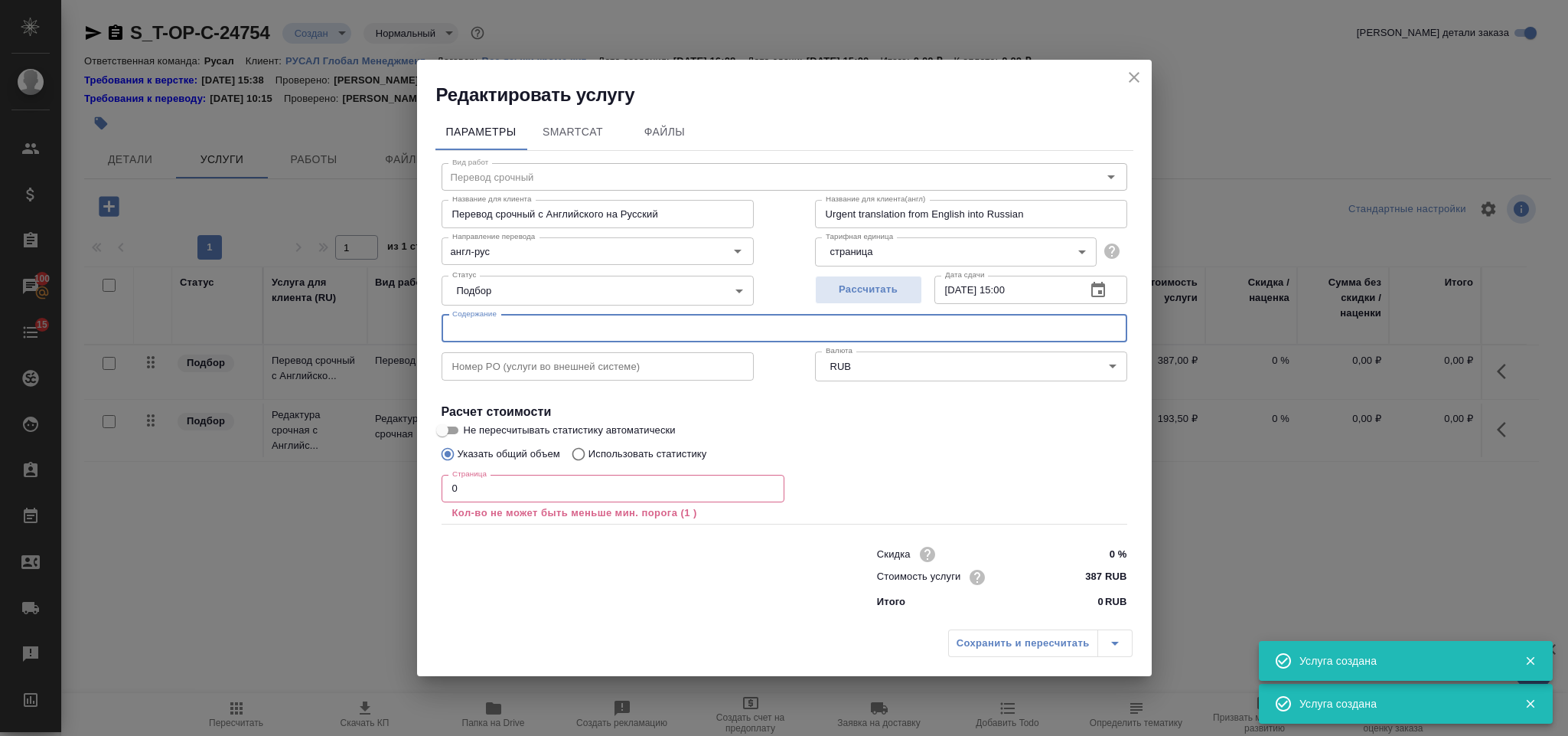
paste input "3. Performance - Improvement of the Year 2025"
type input "3. Performance - Improvement of the Year 2025"
click at [551, 466] on label "Указать общий объем" at bounding box center [496, 454] width 127 height 29
click at [457, 466] on input "Указать общий объем" at bounding box center [445, 454] width 24 height 29
click at [549, 476] on input "0" at bounding box center [613, 488] width 343 height 28
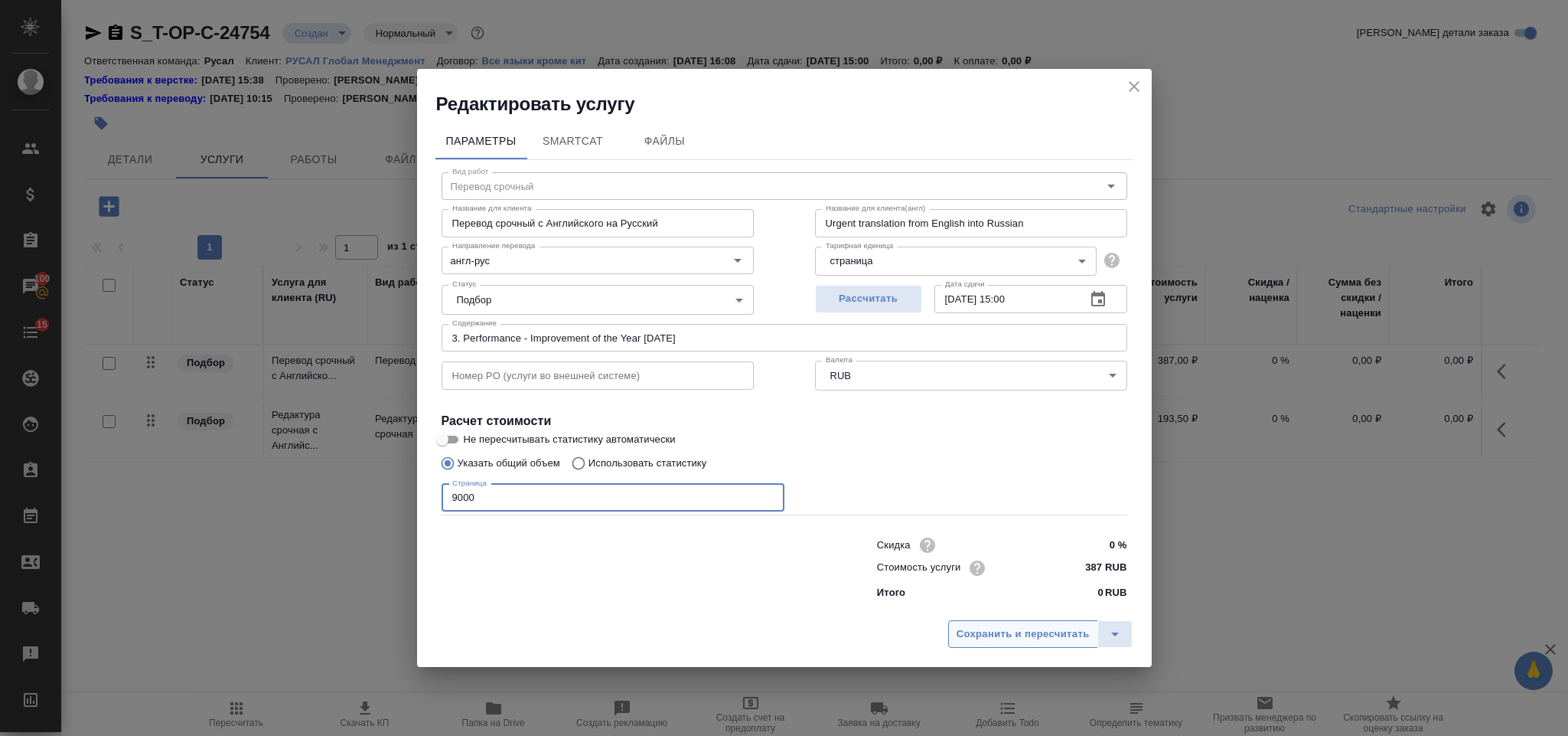
type input "9000"
click at [992, 633] on span "Сохранить и пересчитать" at bounding box center [1023, 634] width 133 height 18
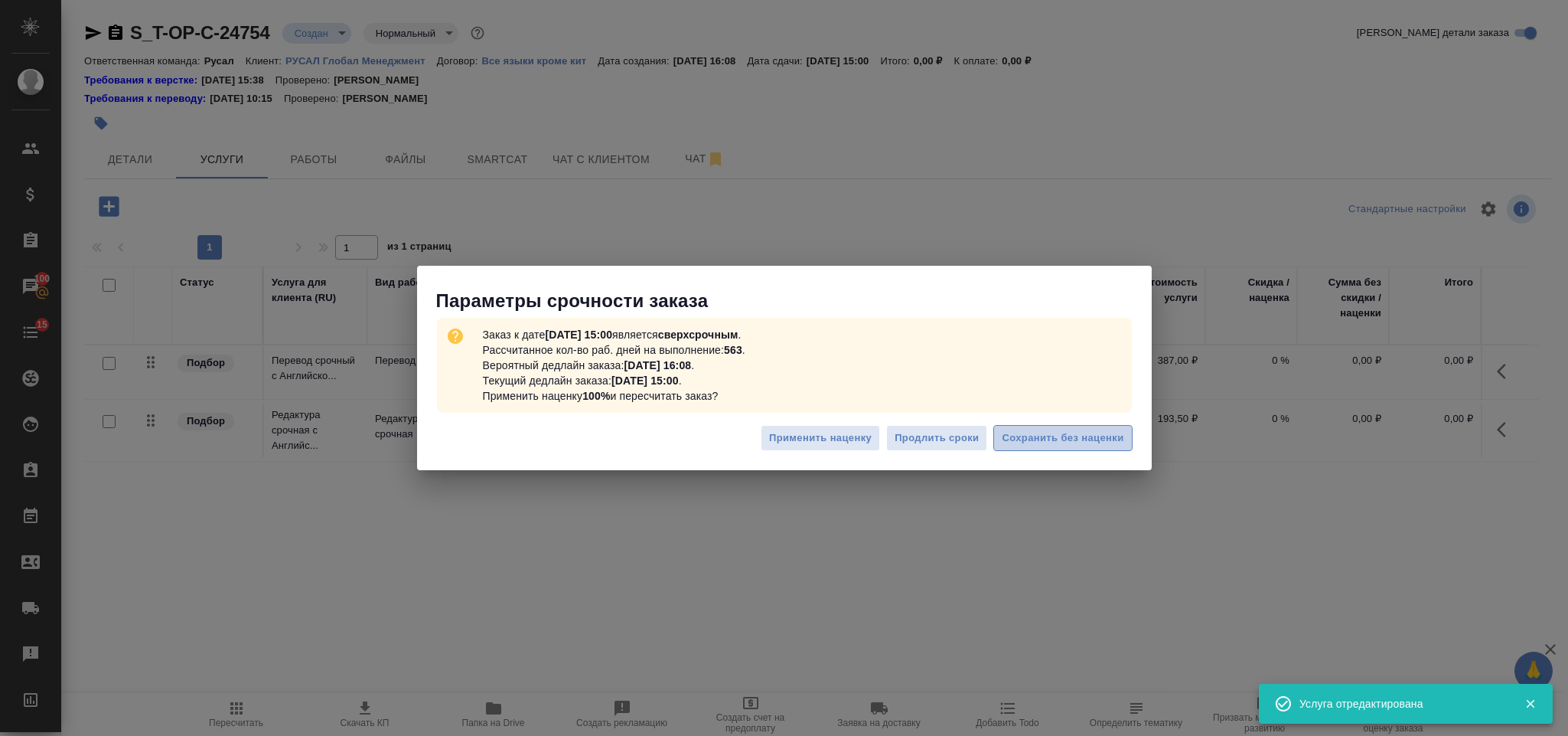
click at [1031, 427] on button "Сохранить без наценки" at bounding box center [1063, 438] width 139 height 27
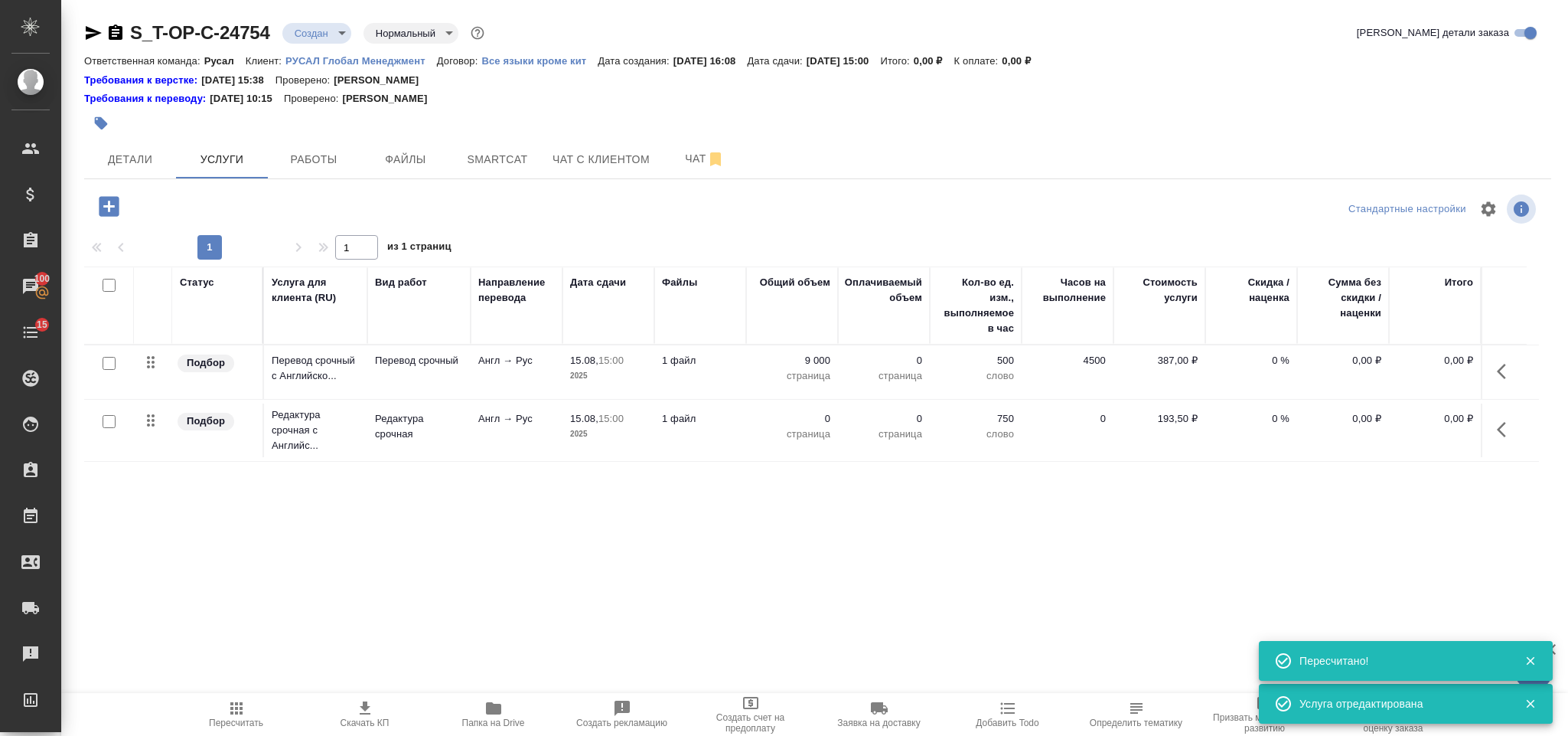
type input "urgent"
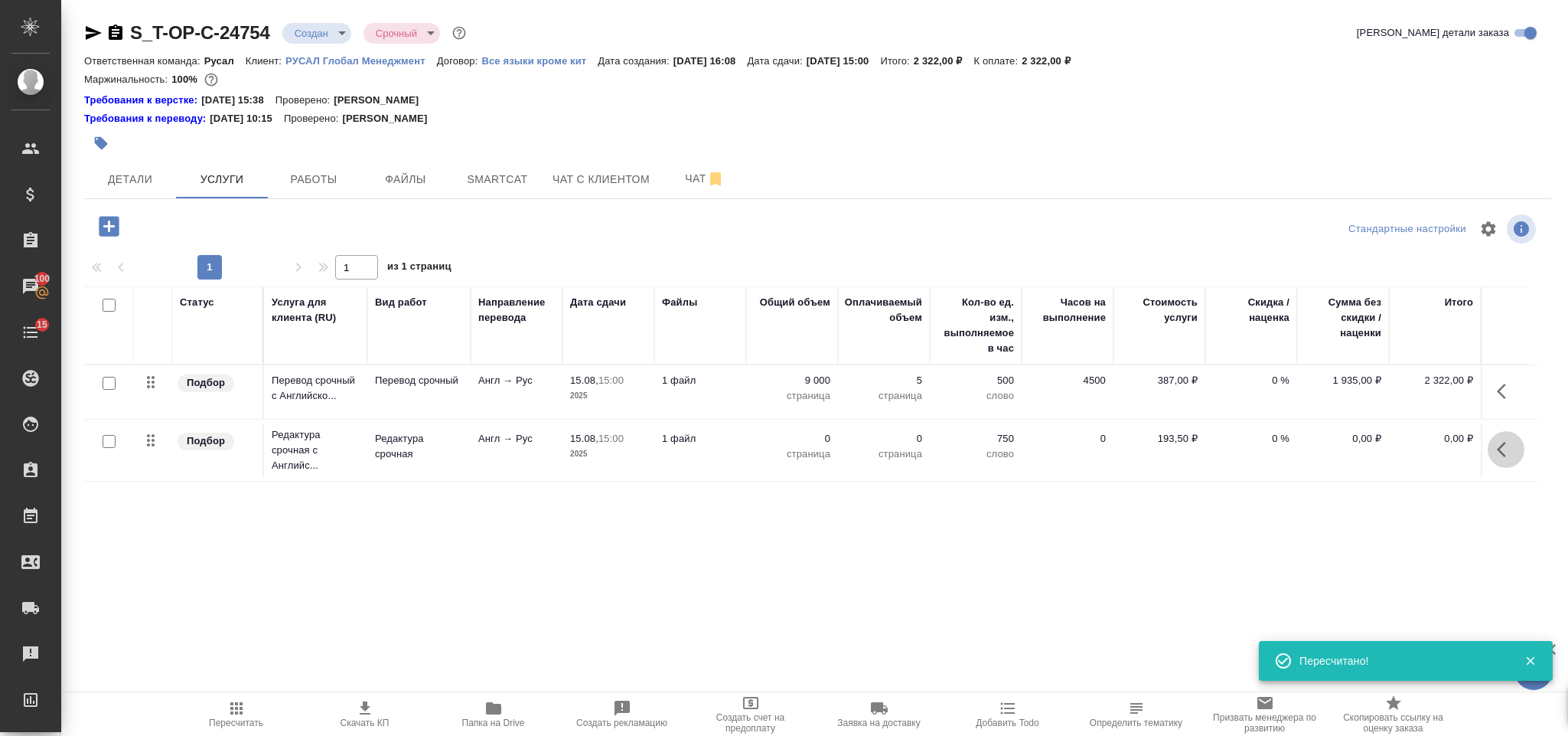
click at [1513, 447] on icon "button" at bounding box center [1507, 449] width 18 height 19
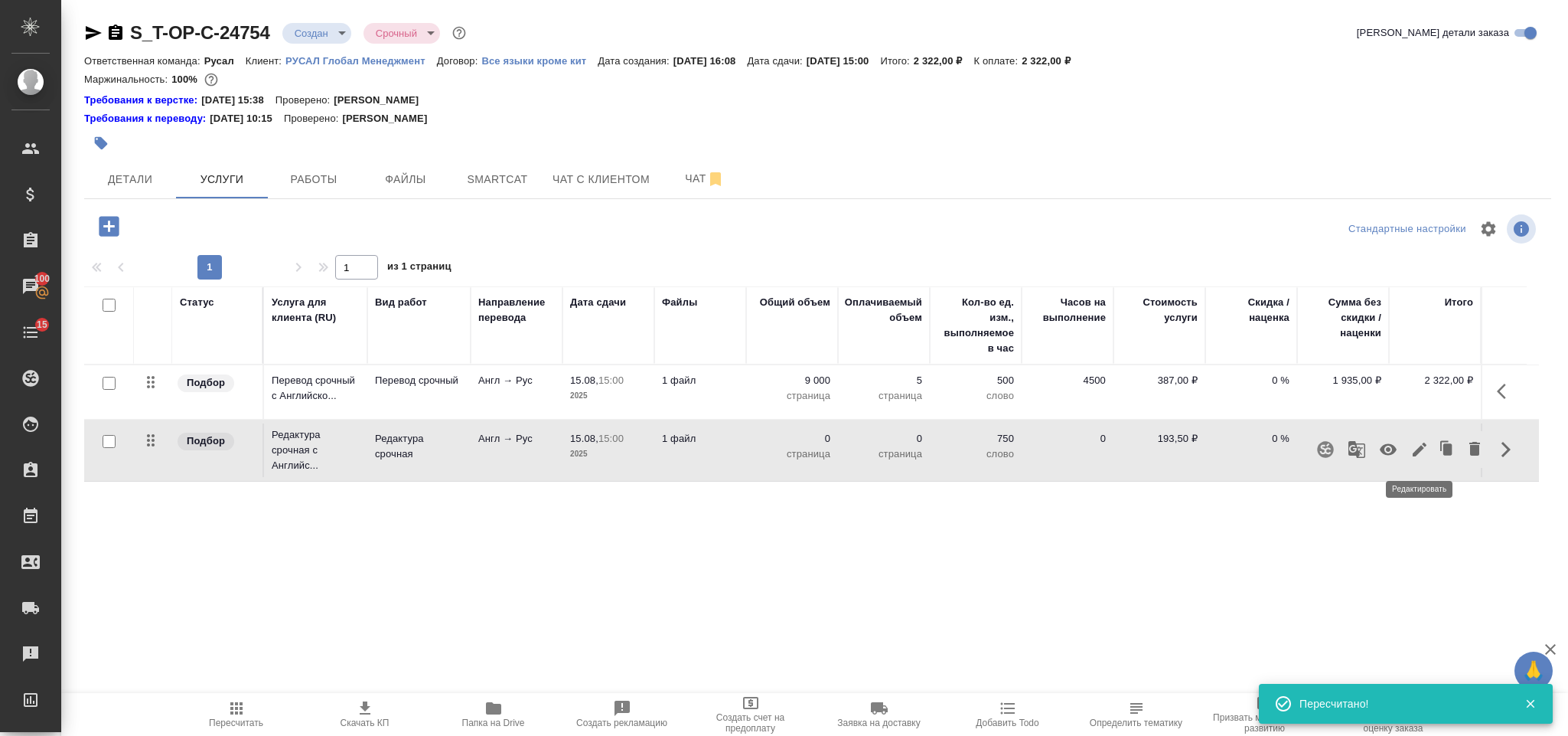
click at [1419, 451] on icon "button" at bounding box center [1419, 449] width 13 height 13
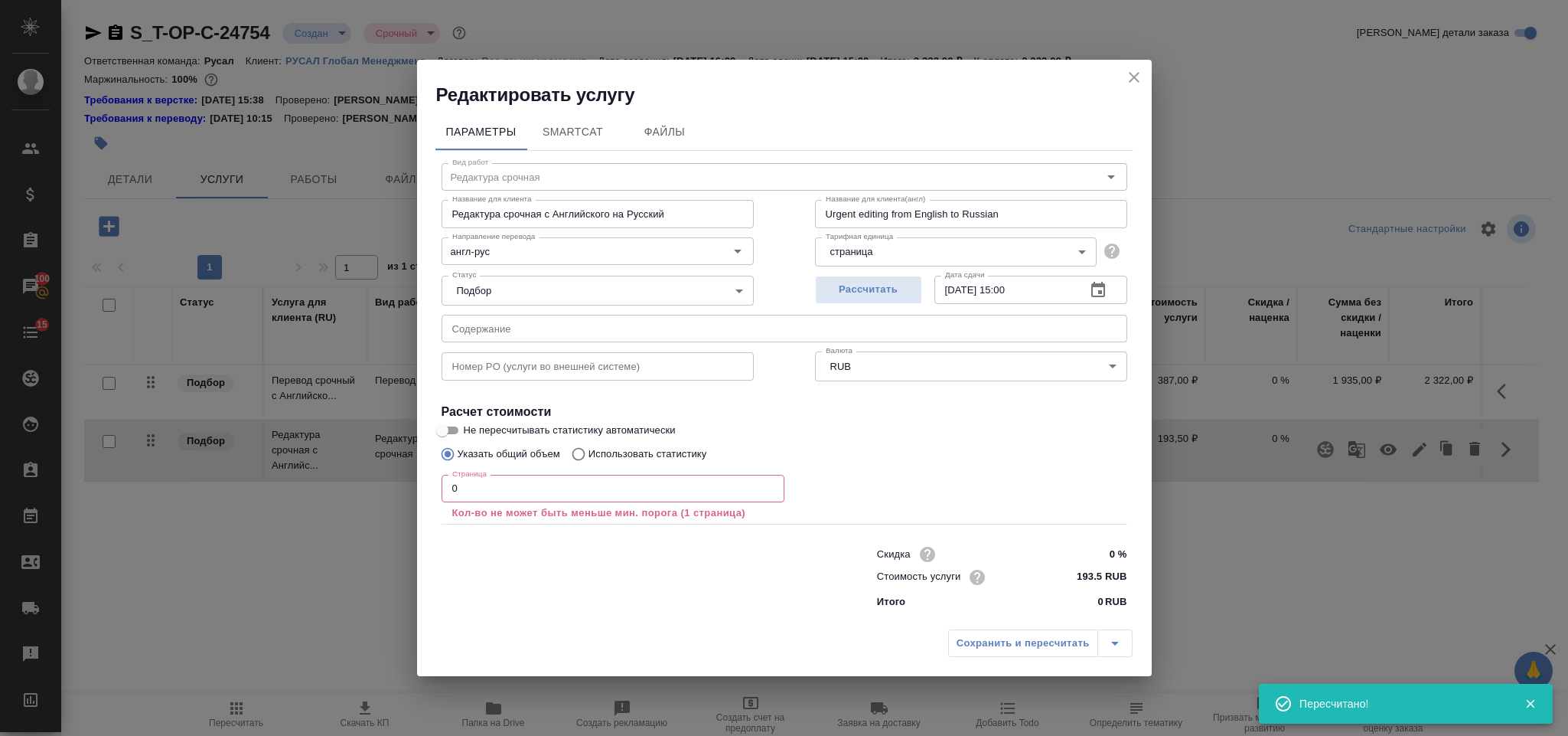
click at [490, 496] on input "0" at bounding box center [613, 488] width 343 height 28
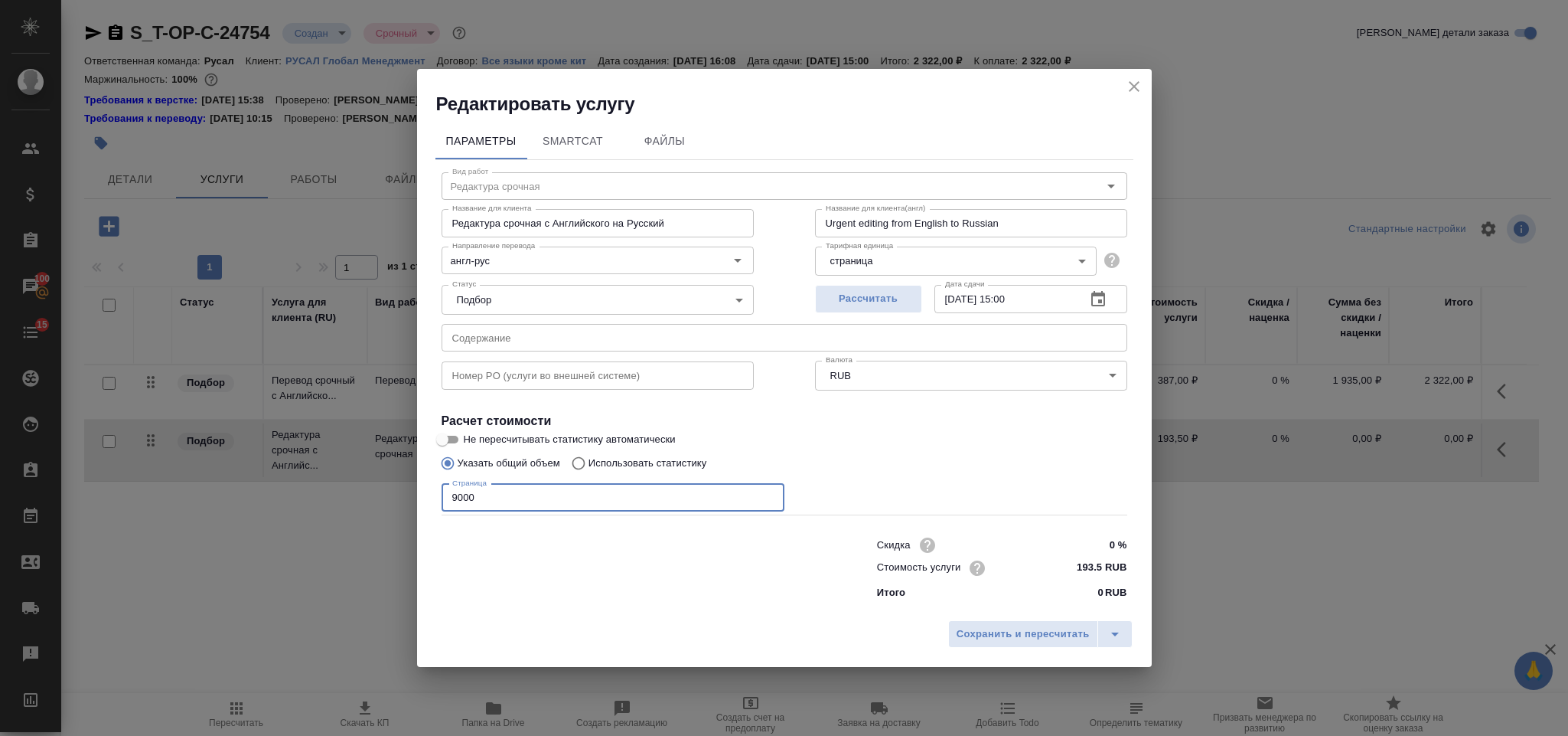
type input "9000"
click at [985, 617] on div "Сохранить и пересчитать" at bounding box center [784, 639] width 735 height 55
click at [996, 637] on span "Сохранить и пересчитать" at bounding box center [1023, 634] width 133 height 18
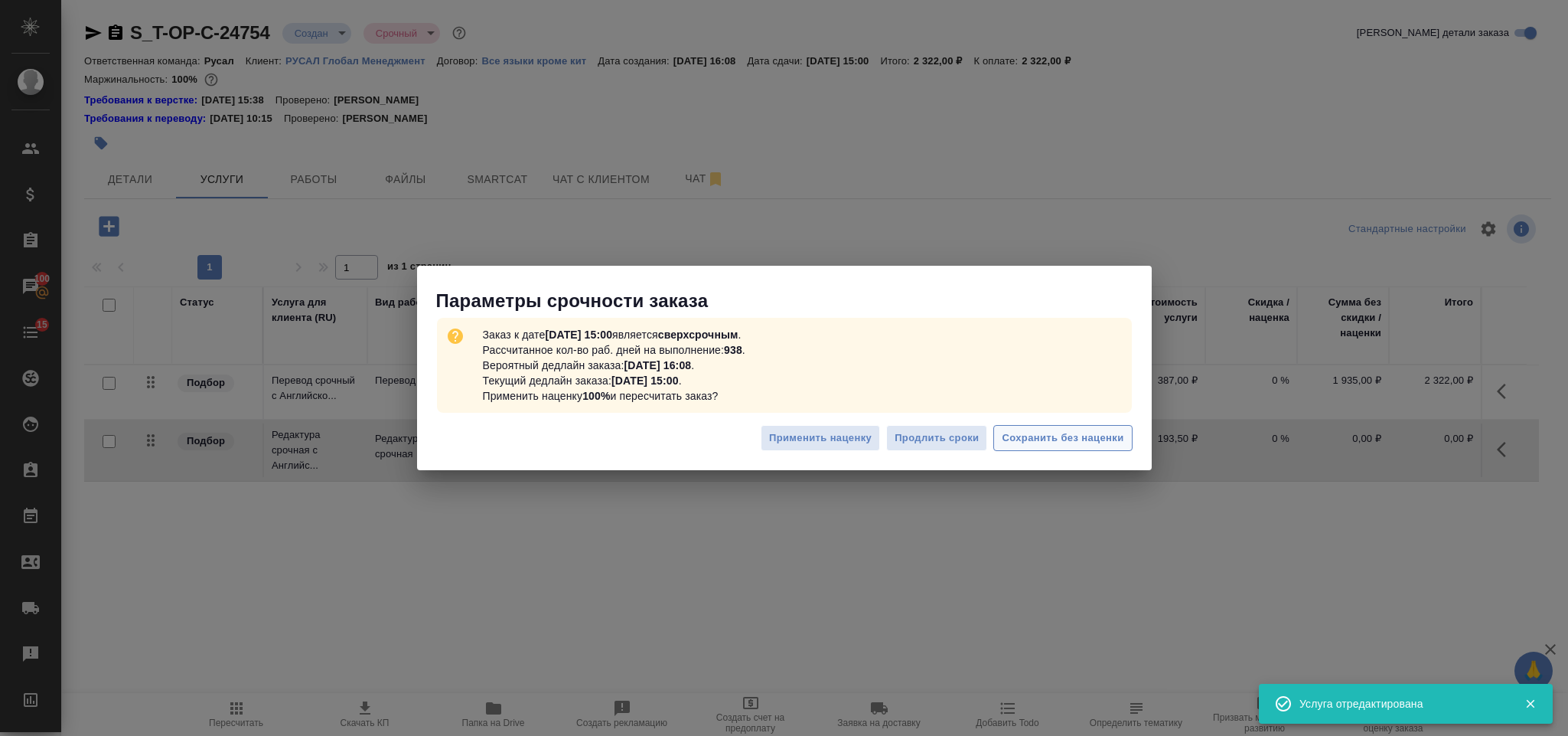
click at [1028, 432] on span "Сохранить без наценки" at bounding box center [1063, 438] width 122 height 18
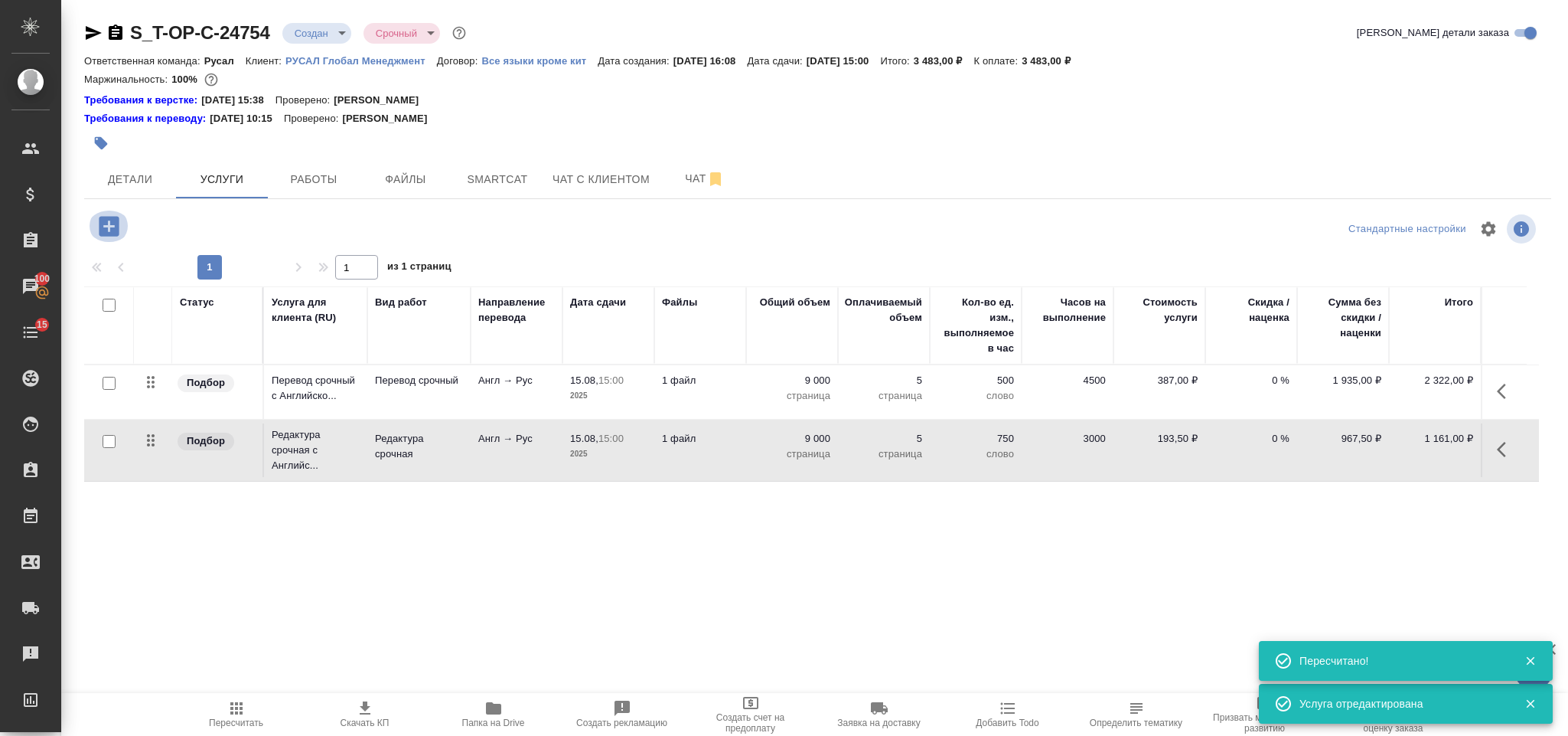
click at [111, 225] on icon "button" at bounding box center [108, 226] width 20 height 20
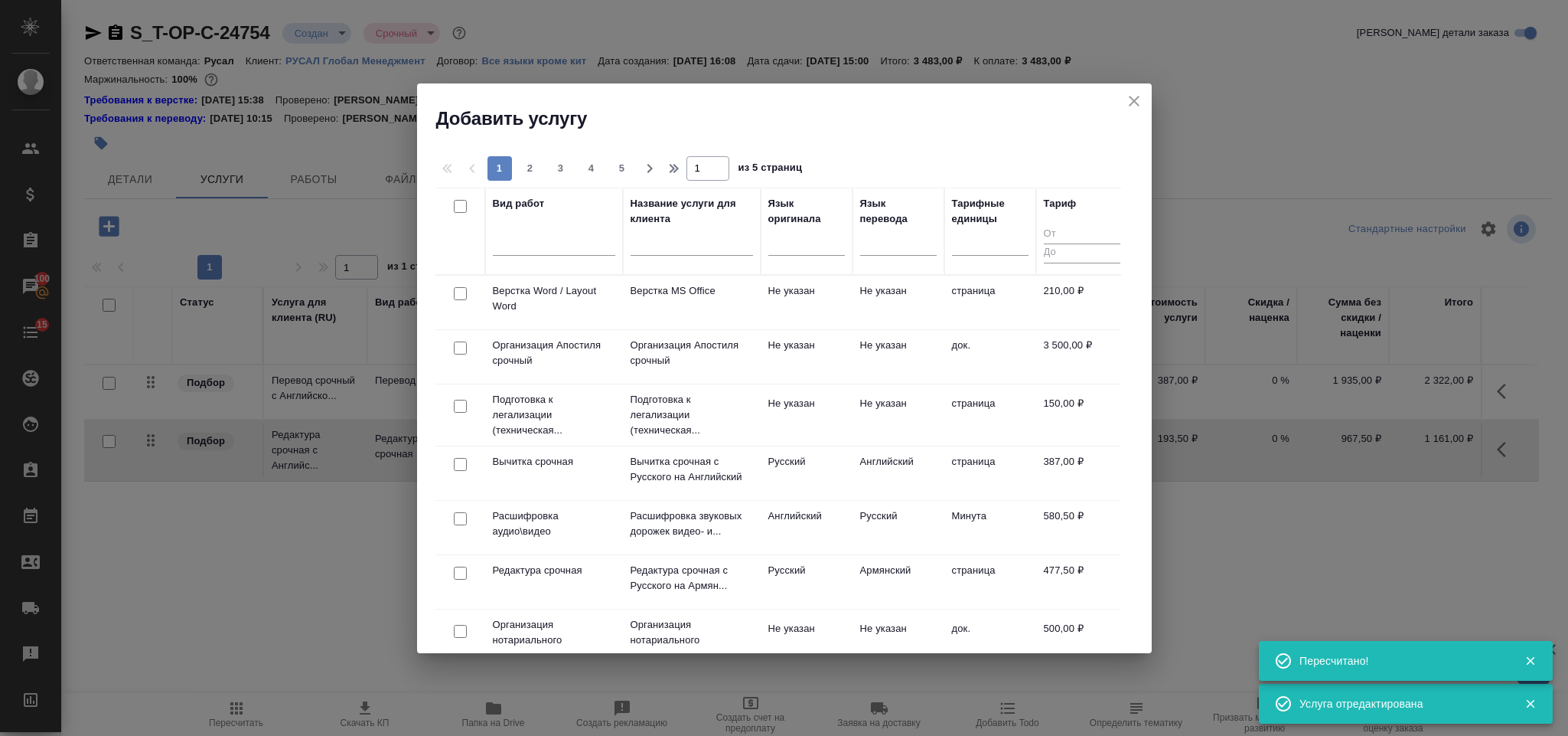
click at [457, 293] on input "checkbox" at bounding box center [460, 293] width 13 height 13
checkbox input "true"
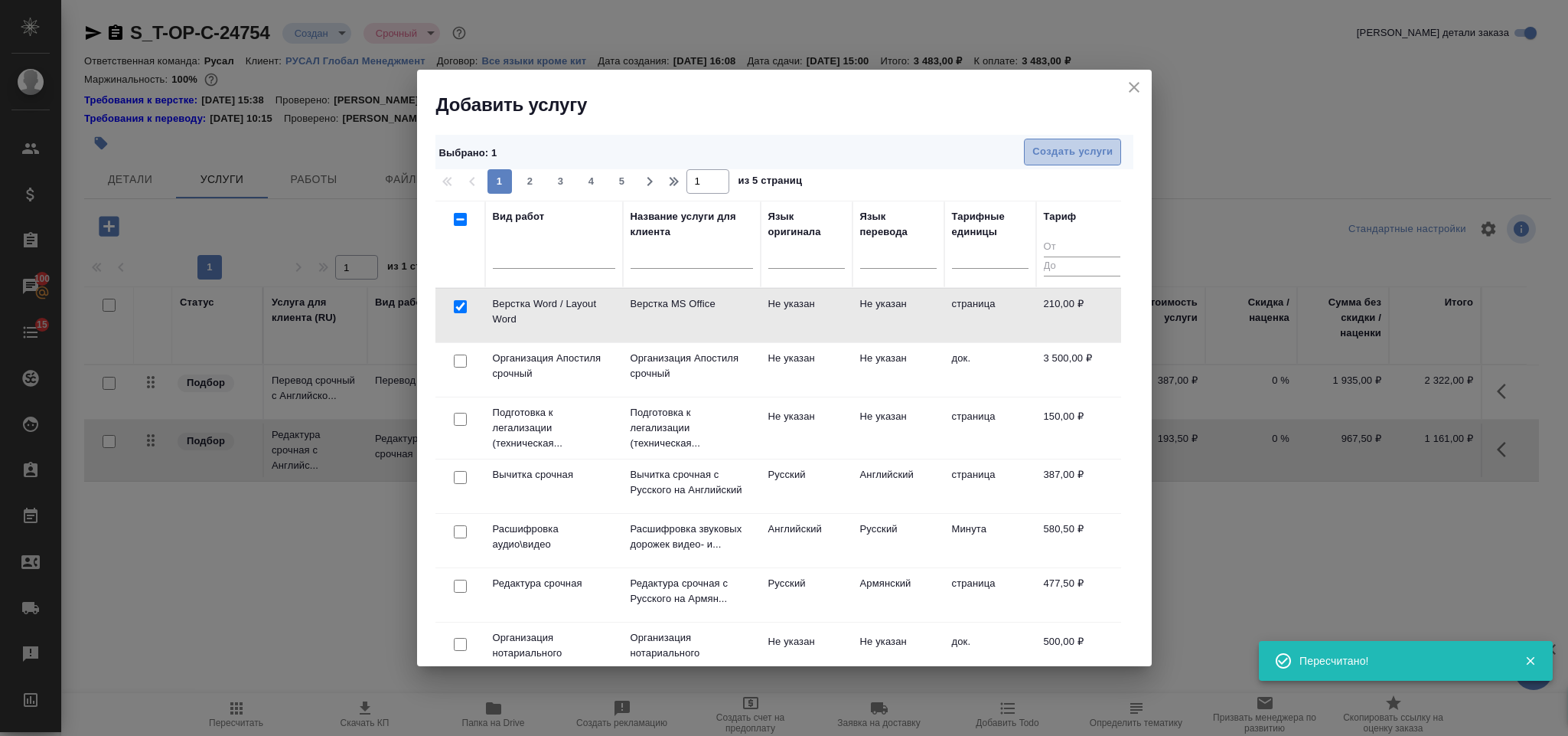
click at [1045, 150] on span "Создать услуги" at bounding box center [1073, 151] width 81 height 18
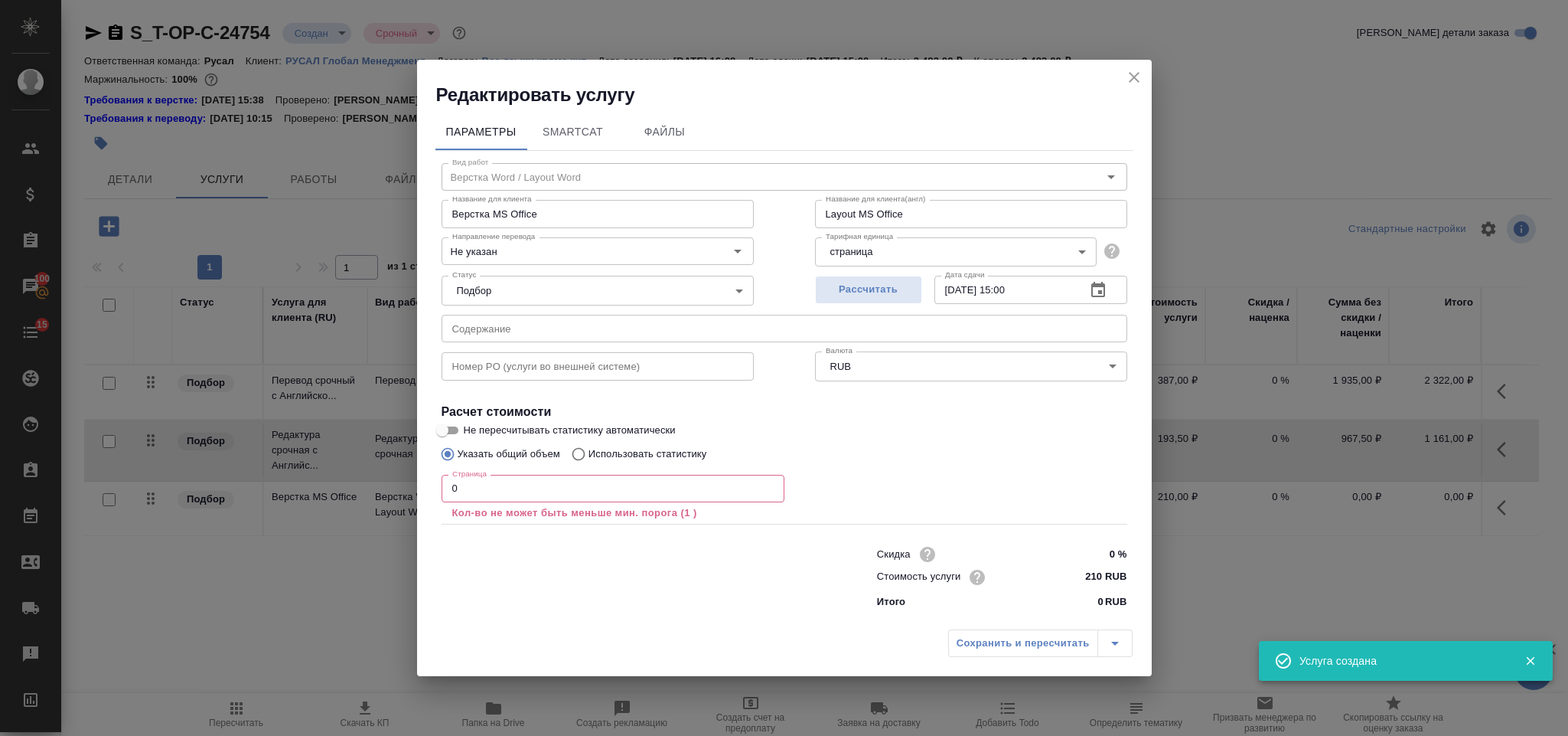
click at [501, 324] on input "text" at bounding box center [784, 328] width 686 height 28
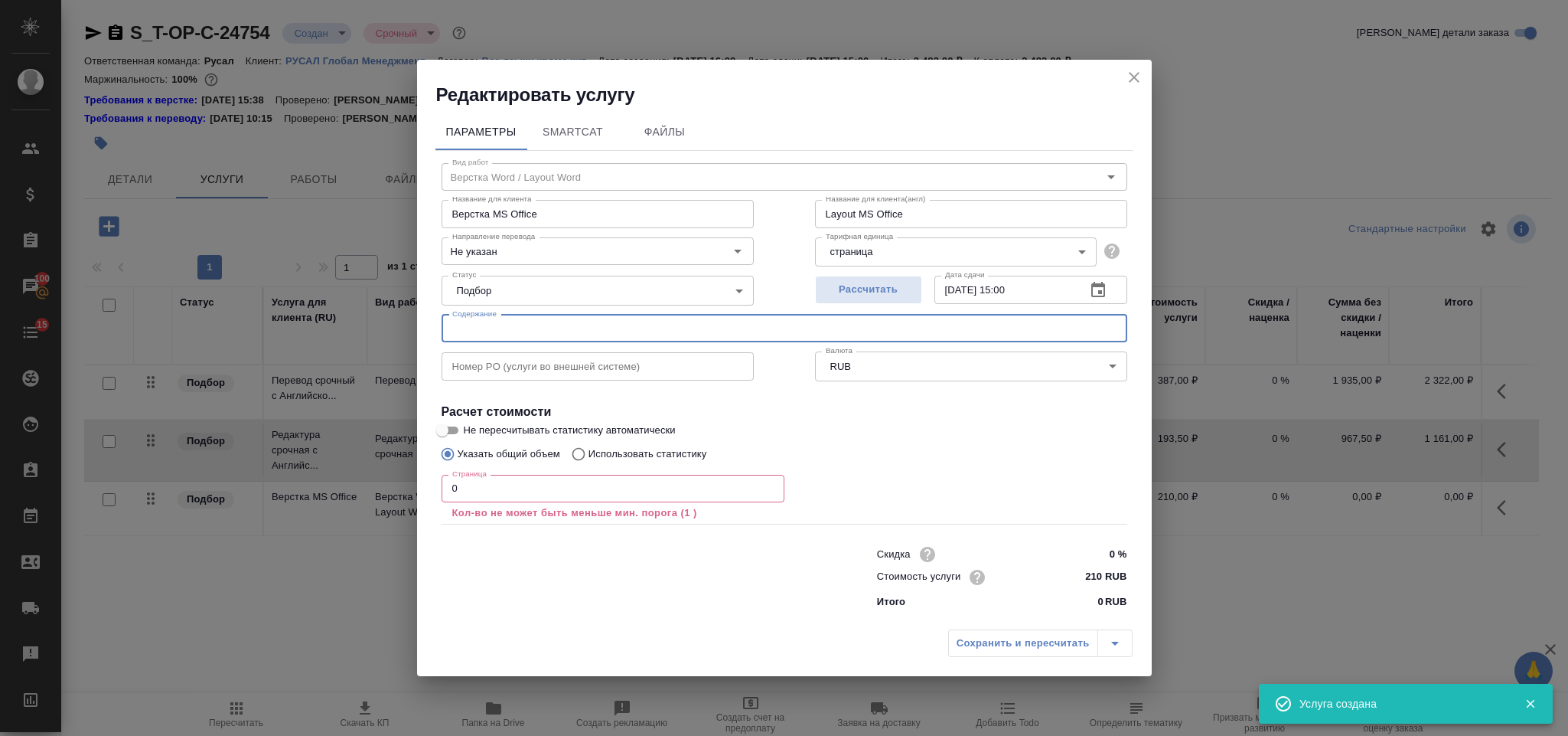
paste input "3. Performance - Improvement of the Year 2025"
type input "3. Performance - Improvement of the Year 2025"
click at [483, 492] on input "0" at bounding box center [613, 488] width 343 height 28
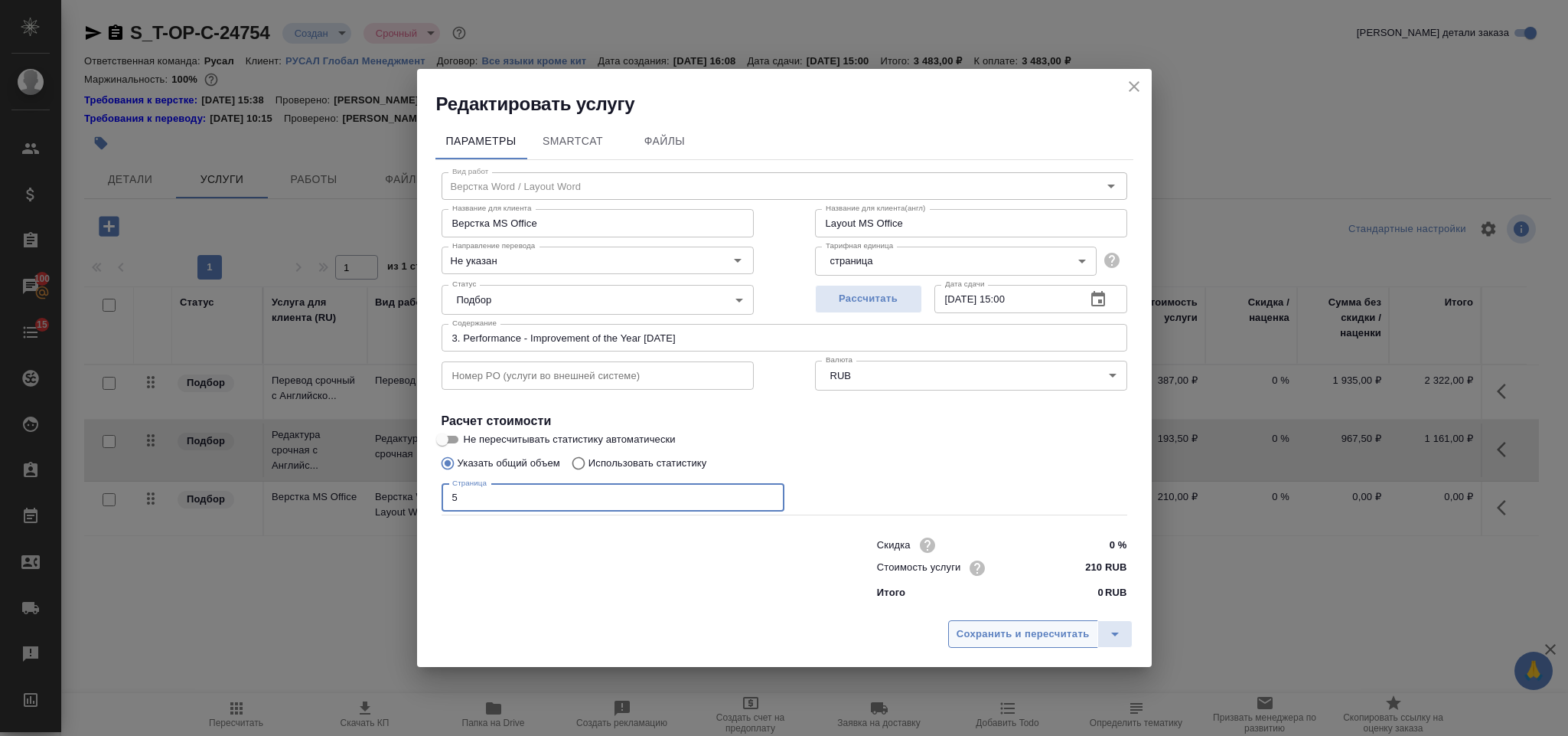
type input "5"
click at [953, 634] on button "Сохранить и пересчитать" at bounding box center [1023, 633] width 150 height 28
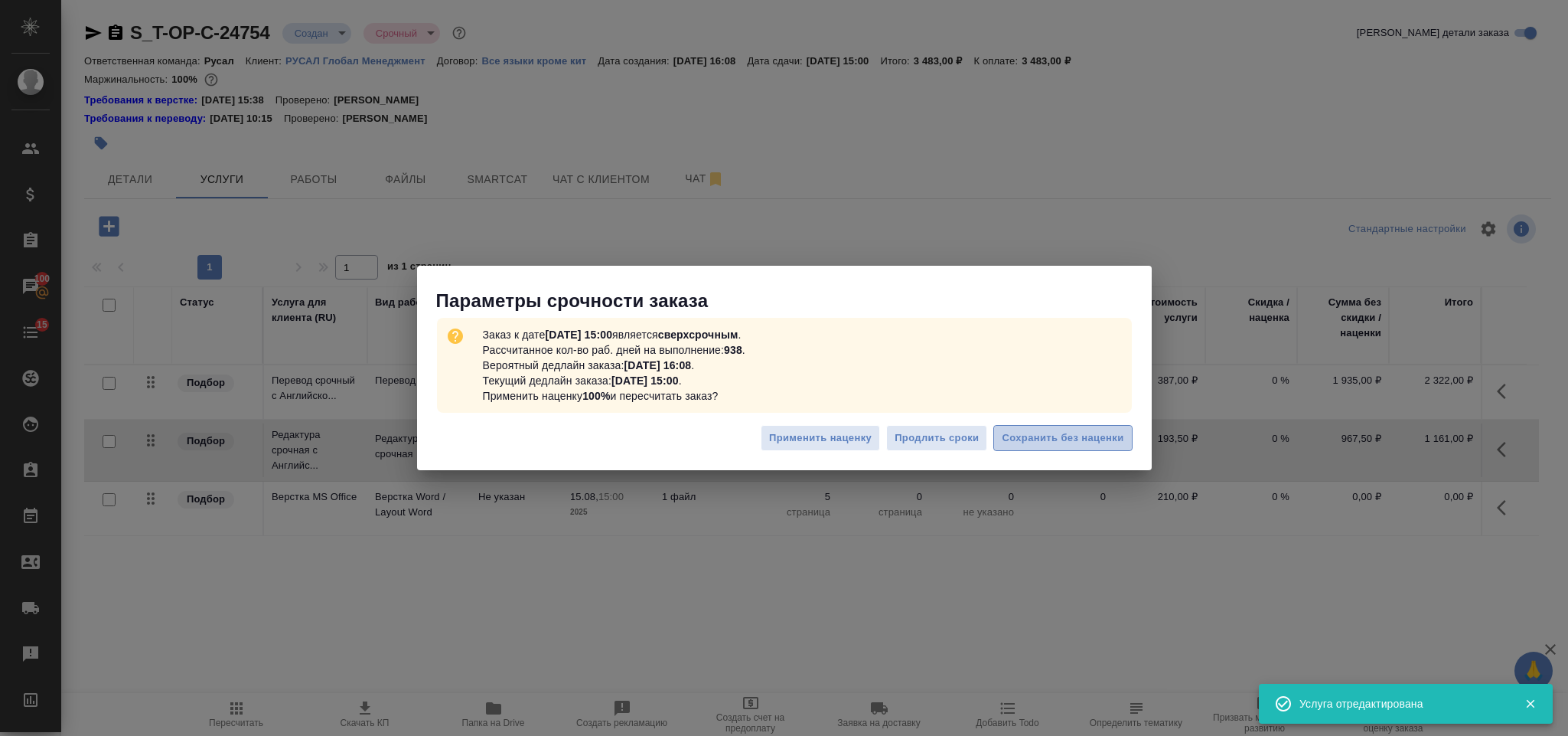
click at [1093, 430] on span "Сохранить без наценки" at bounding box center [1063, 438] width 122 height 18
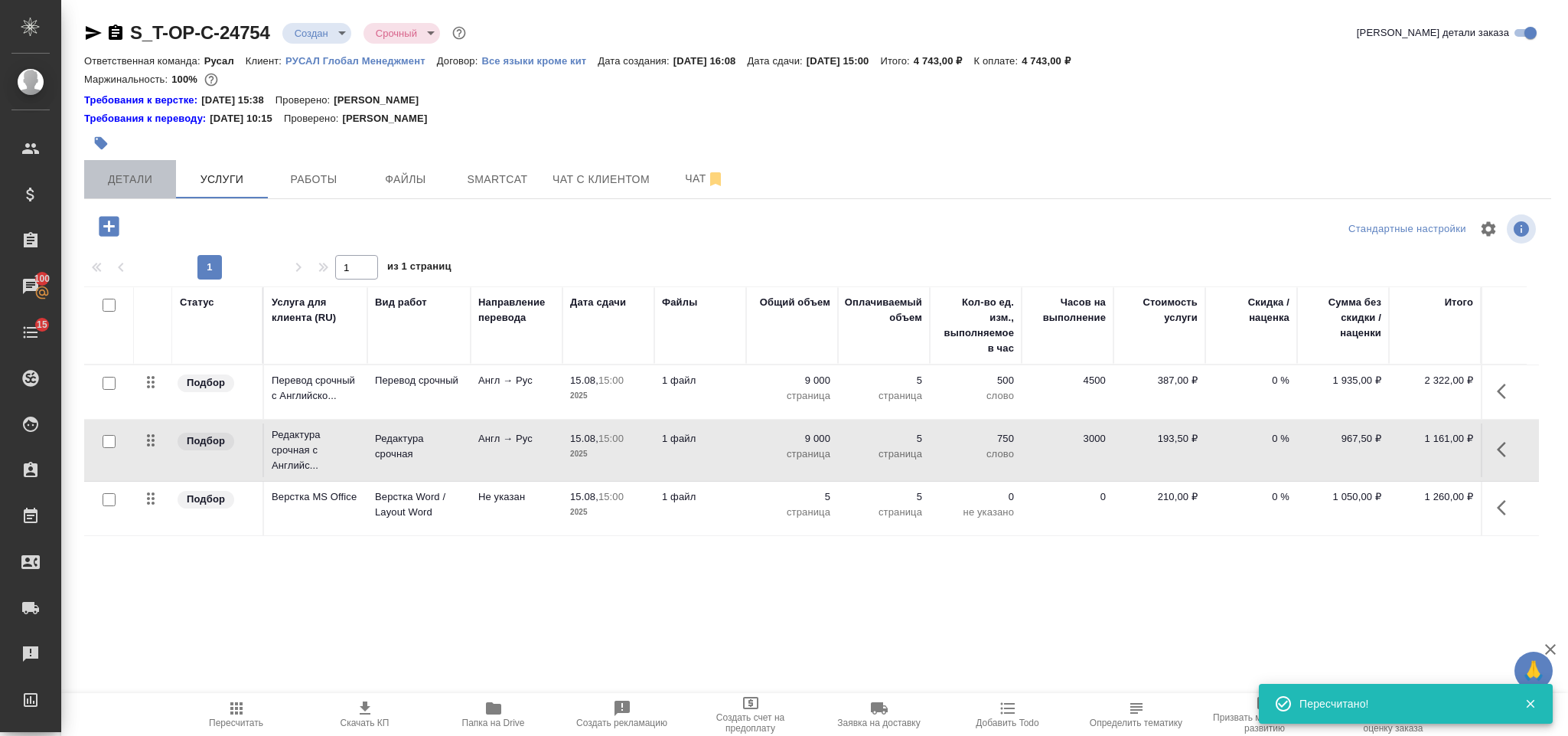
click at [154, 166] on button "Детали" at bounding box center [129, 179] width 92 height 39
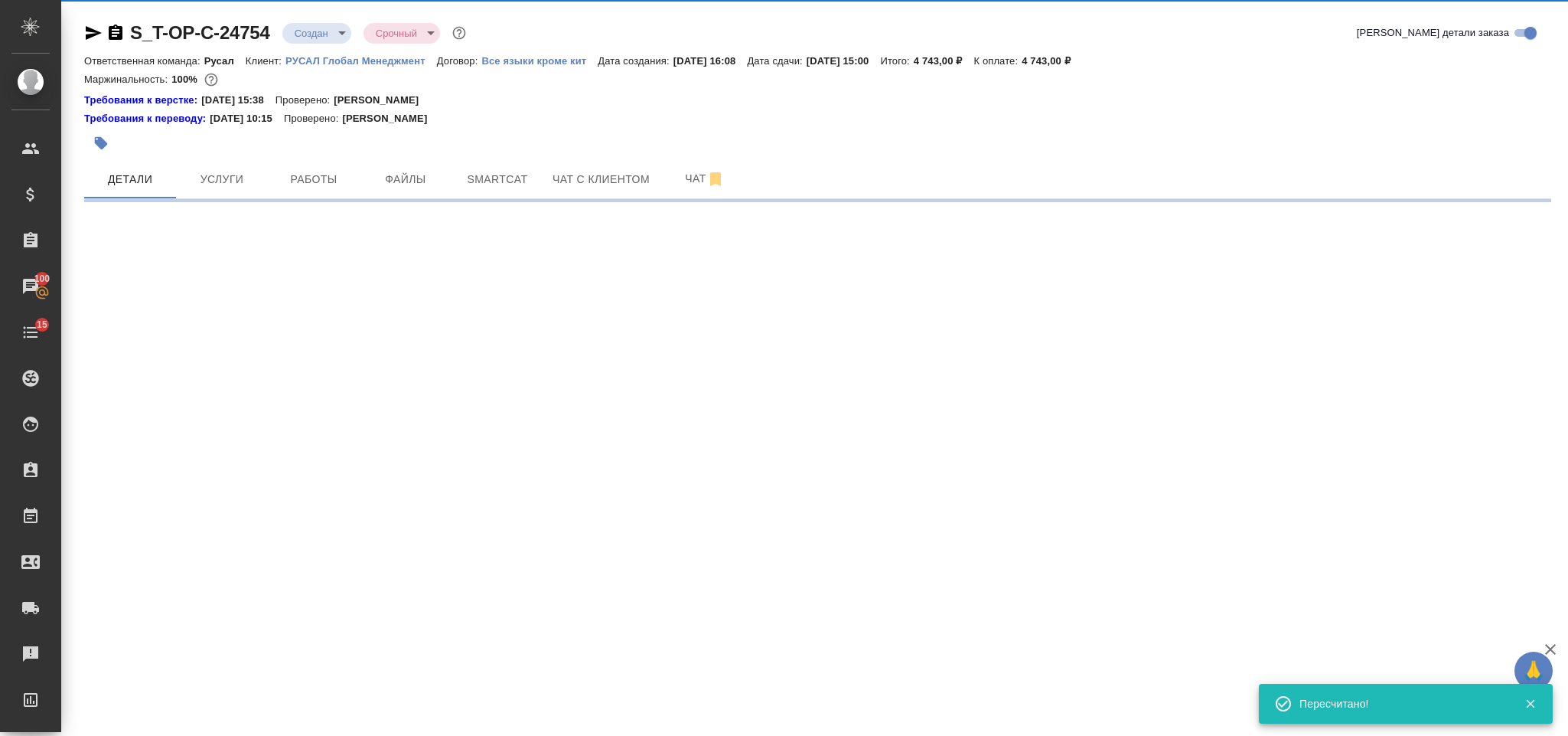
select select "RU"
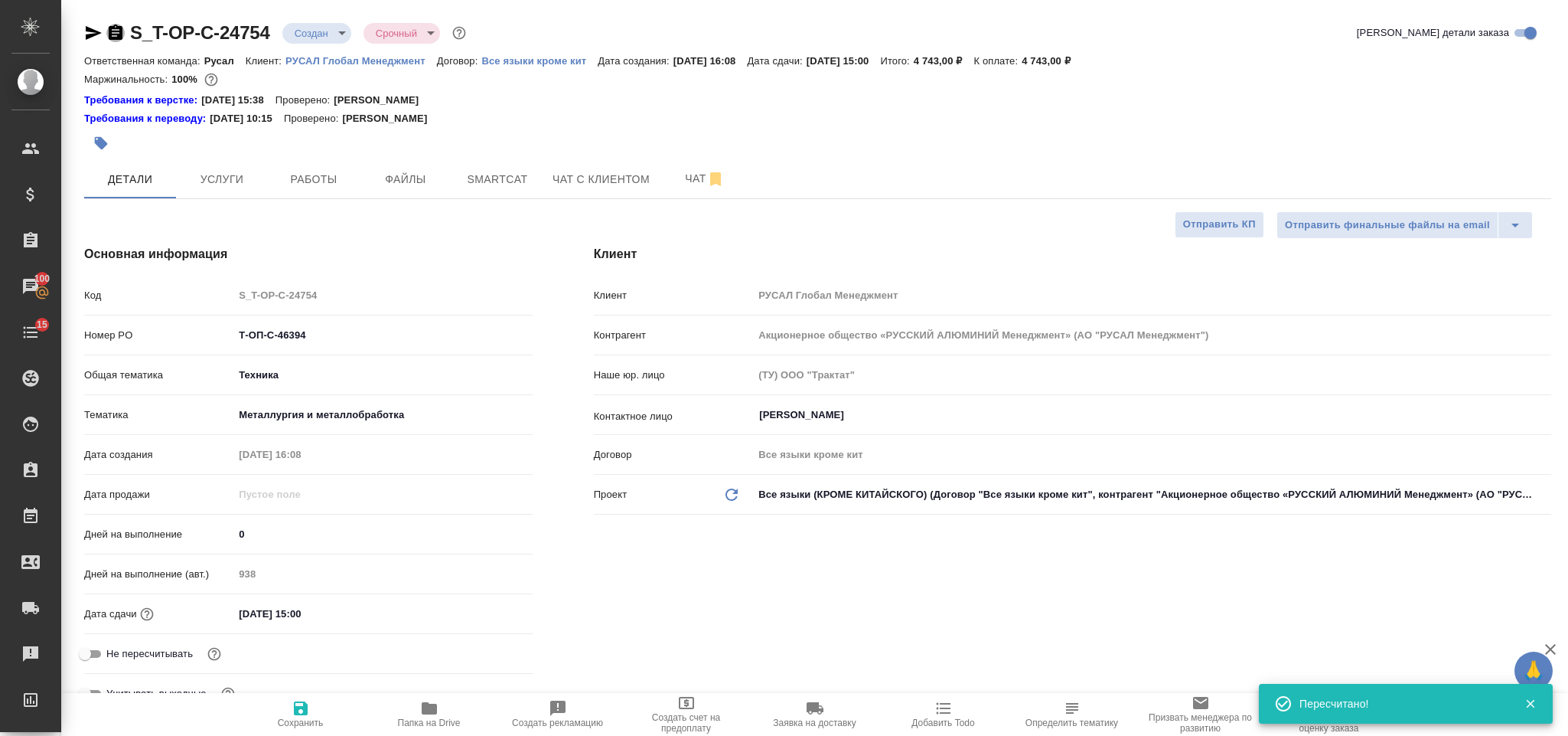
click at [119, 30] on icon "button" at bounding box center [115, 32] width 13 height 15
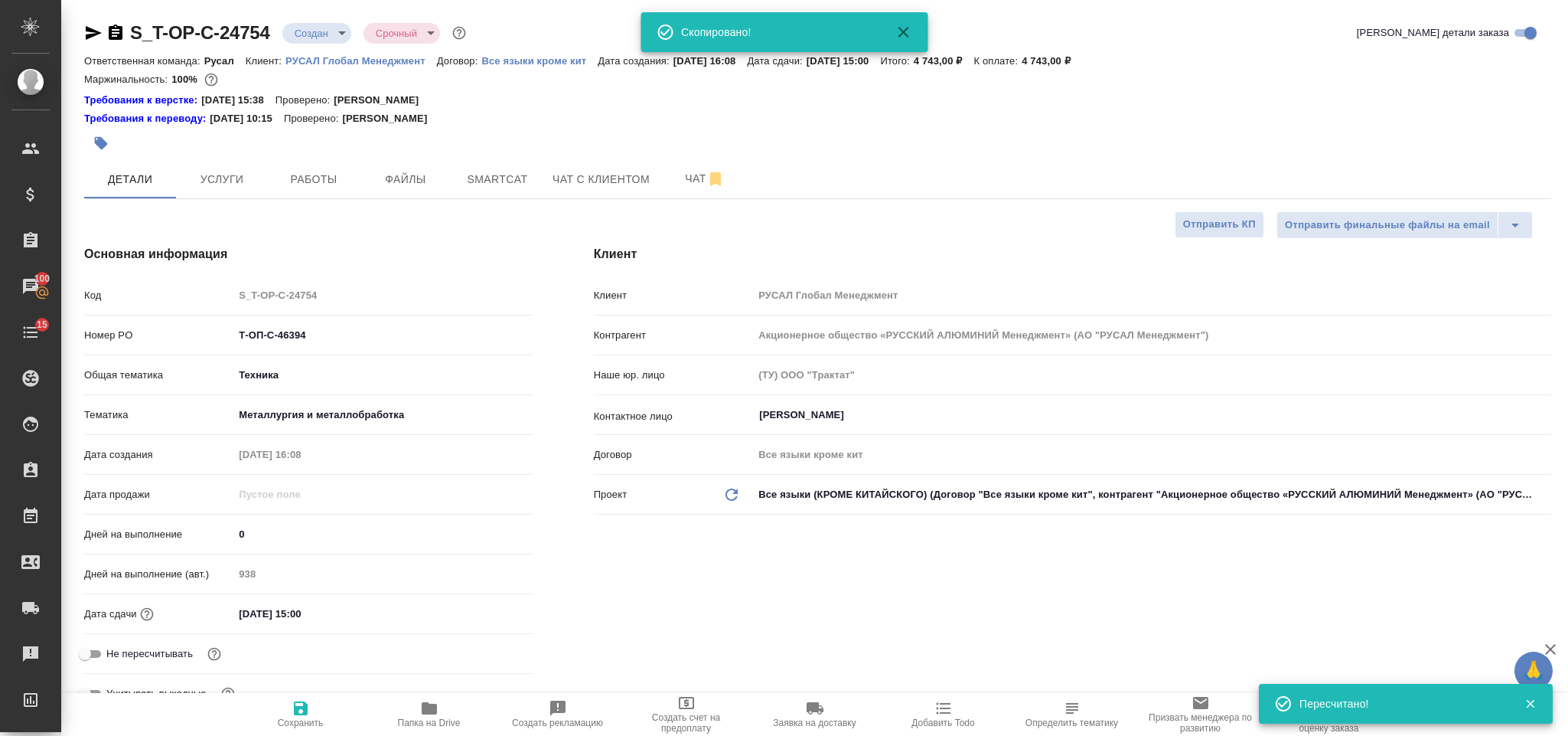
type textarea "x"
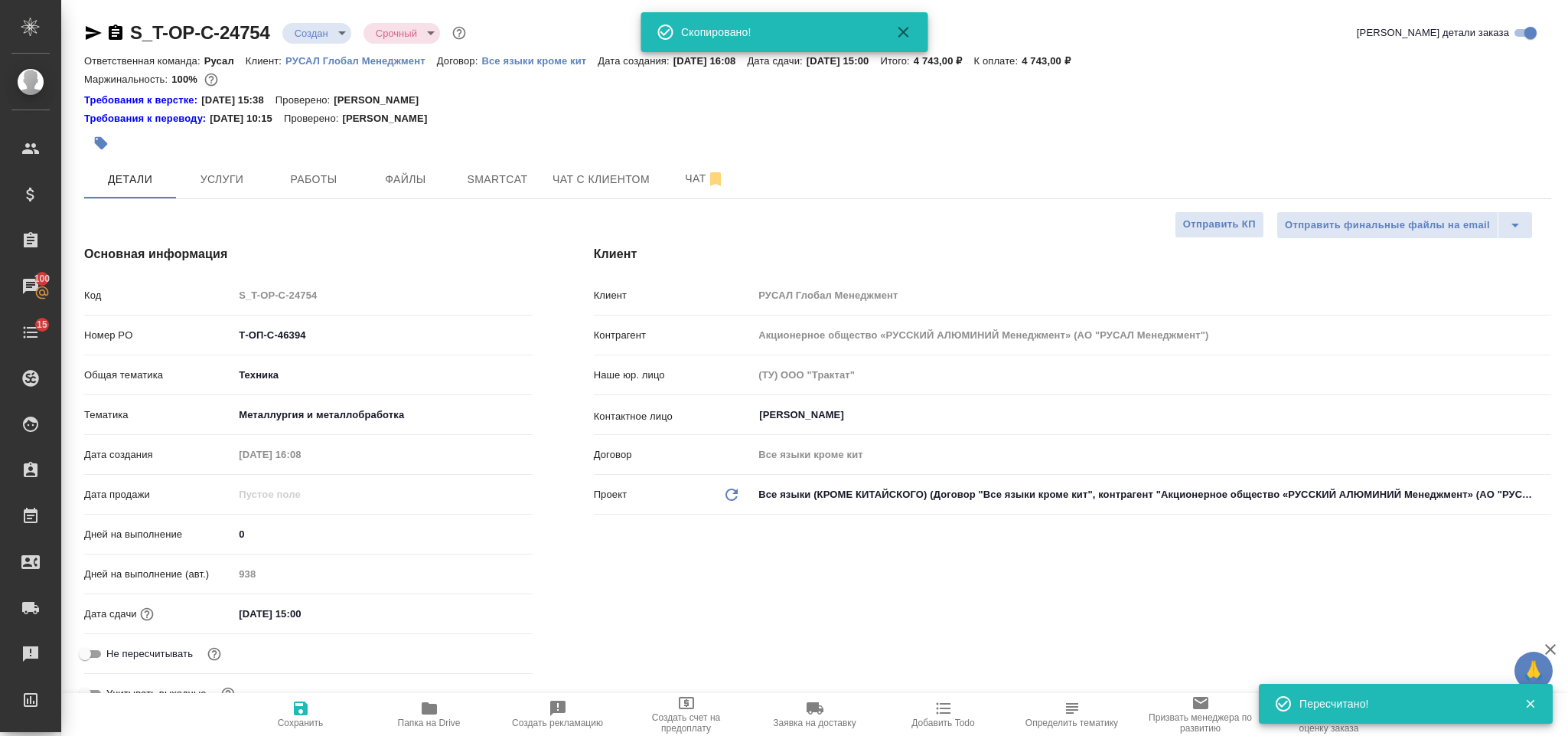
type textarea "x"
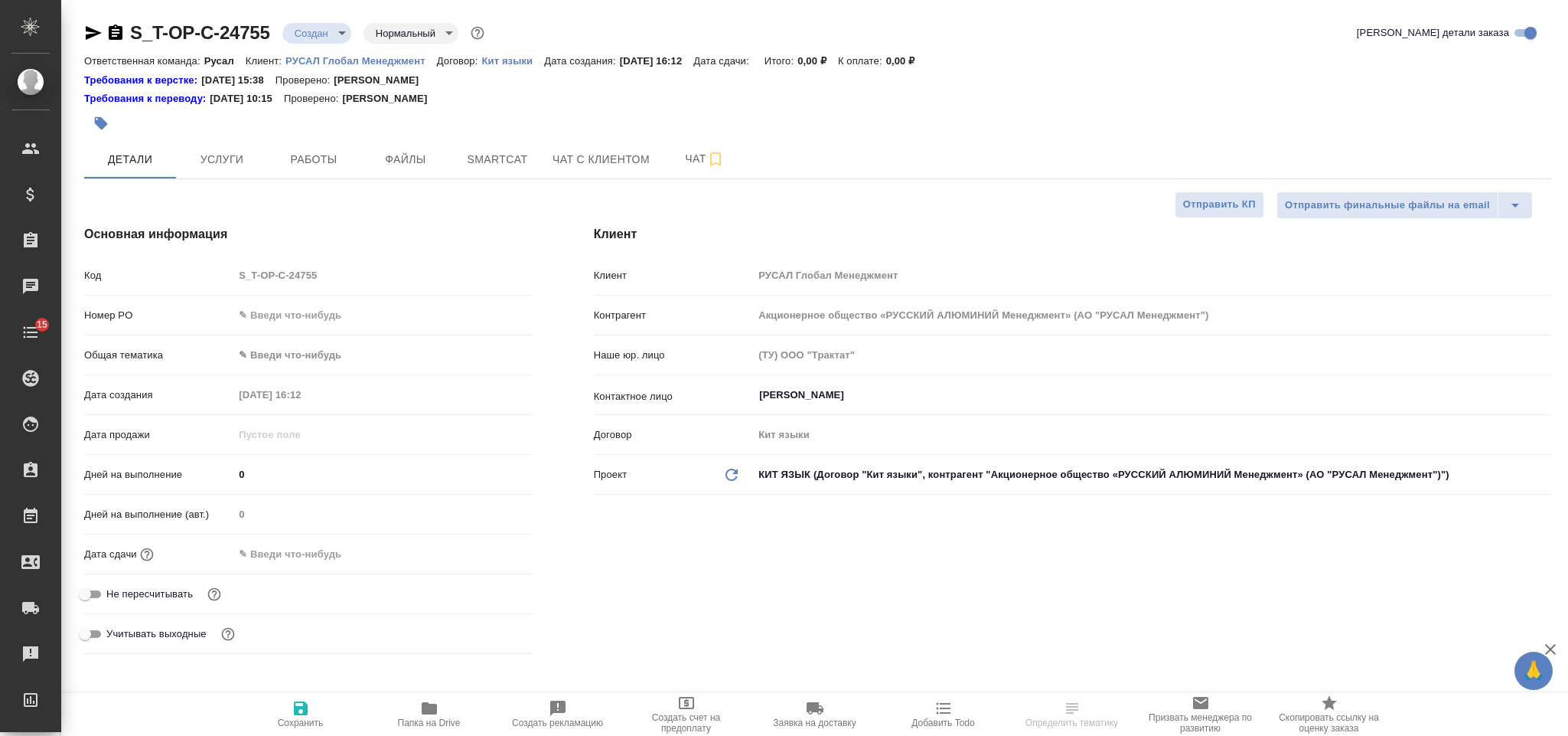
select select "RU"
click at [329, 312] on input "text" at bounding box center [383, 315] width 298 height 22
paste input "Т-ОП-С-46396"
type input "Т-ОП-С-46396"
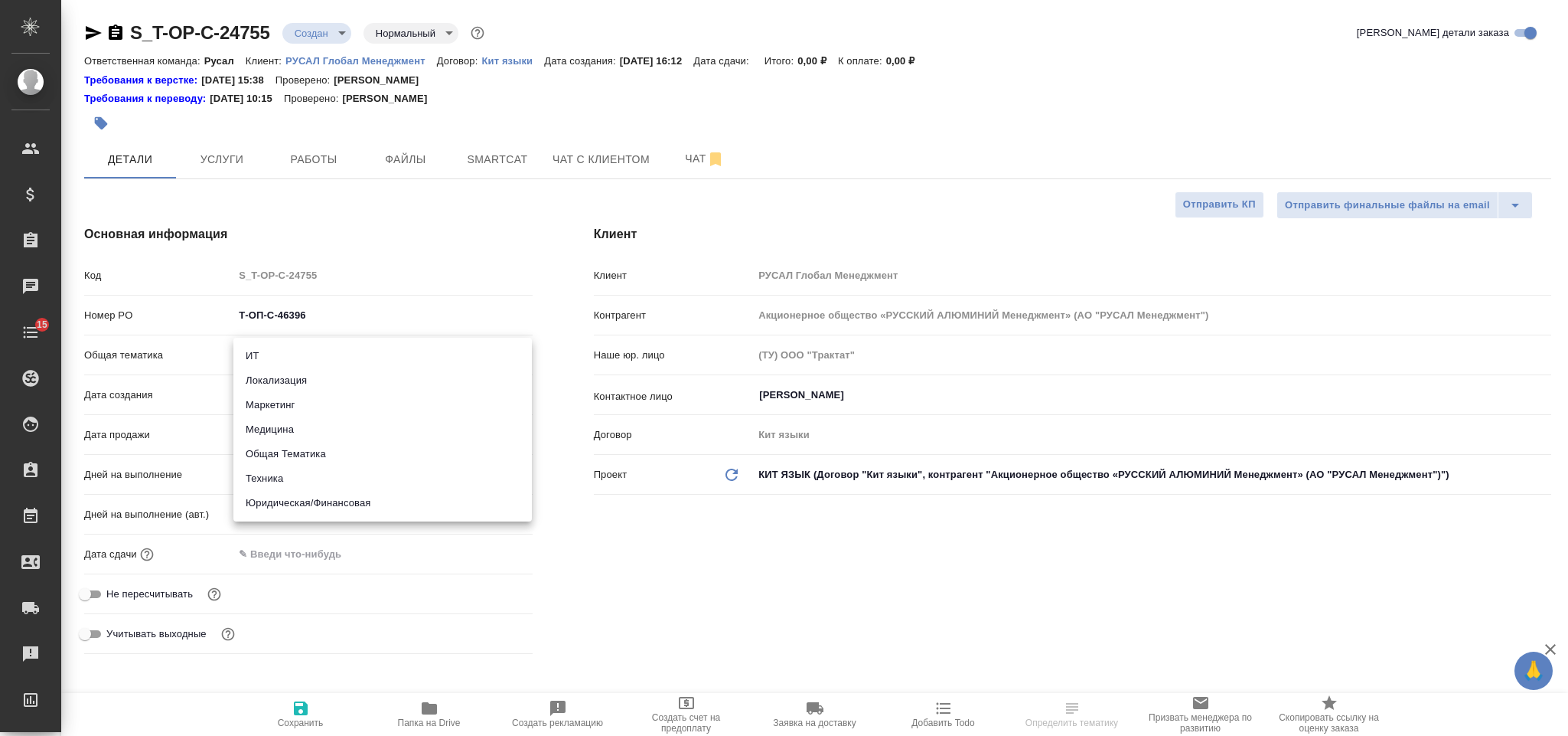
click at [346, 356] on body "🙏 .cls-1 fill:#fff; AWATERA Gorlenko [PERSON_NAME] Спецификации Заказы Чаты 15 …" at bounding box center [784, 368] width 1568 height 736
click at [329, 497] on li "Юридическая/Финансовая" at bounding box center [383, 503] width 298 height 24
type input "yr-fn"
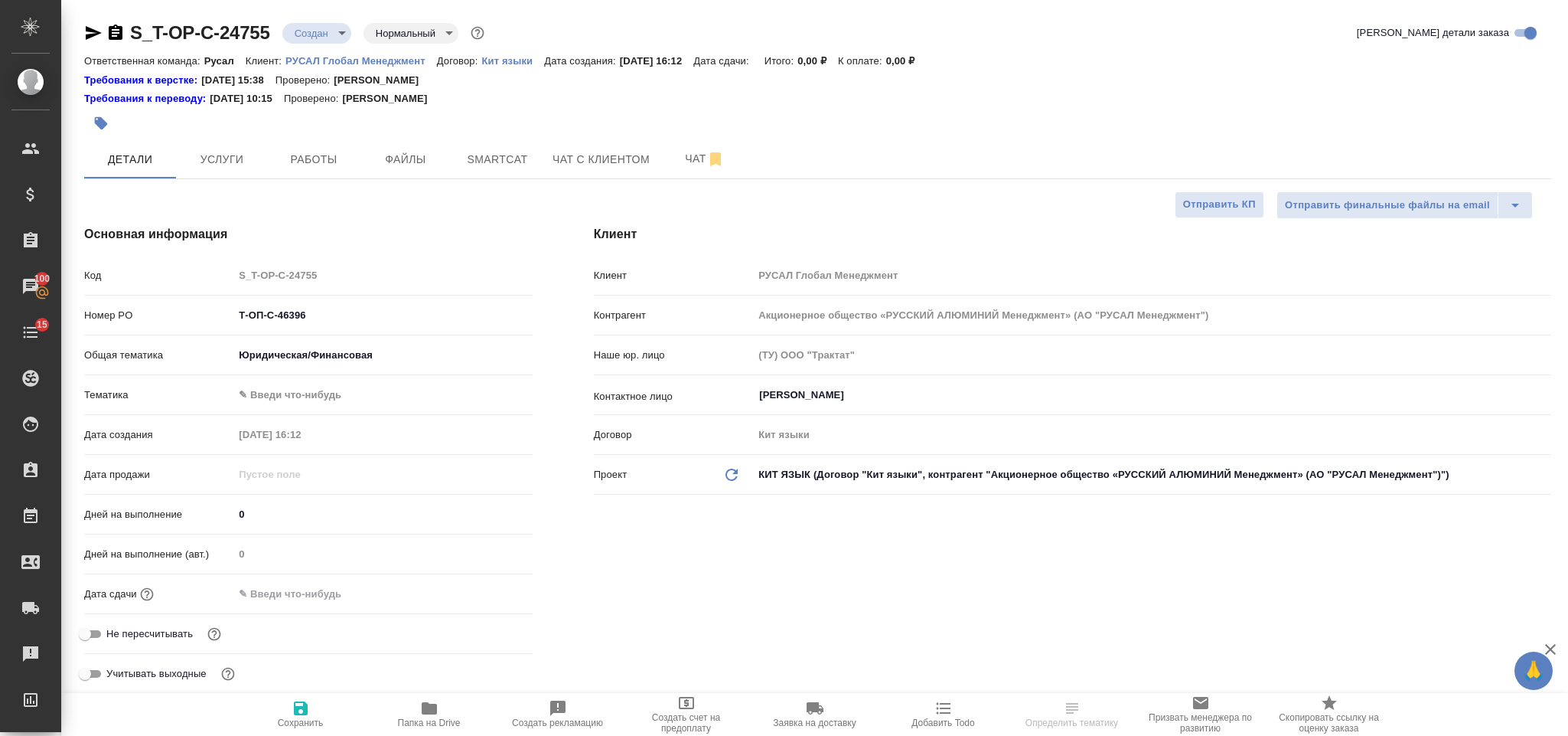
click at [329, 394] on body "🙏 .cls-1 fill:#fff; AWATERA [PERSON_NAME] Спецификации Заказы 100 Чаты 15 Todo …" at bounding box center [784, 368] width 1568 height 736
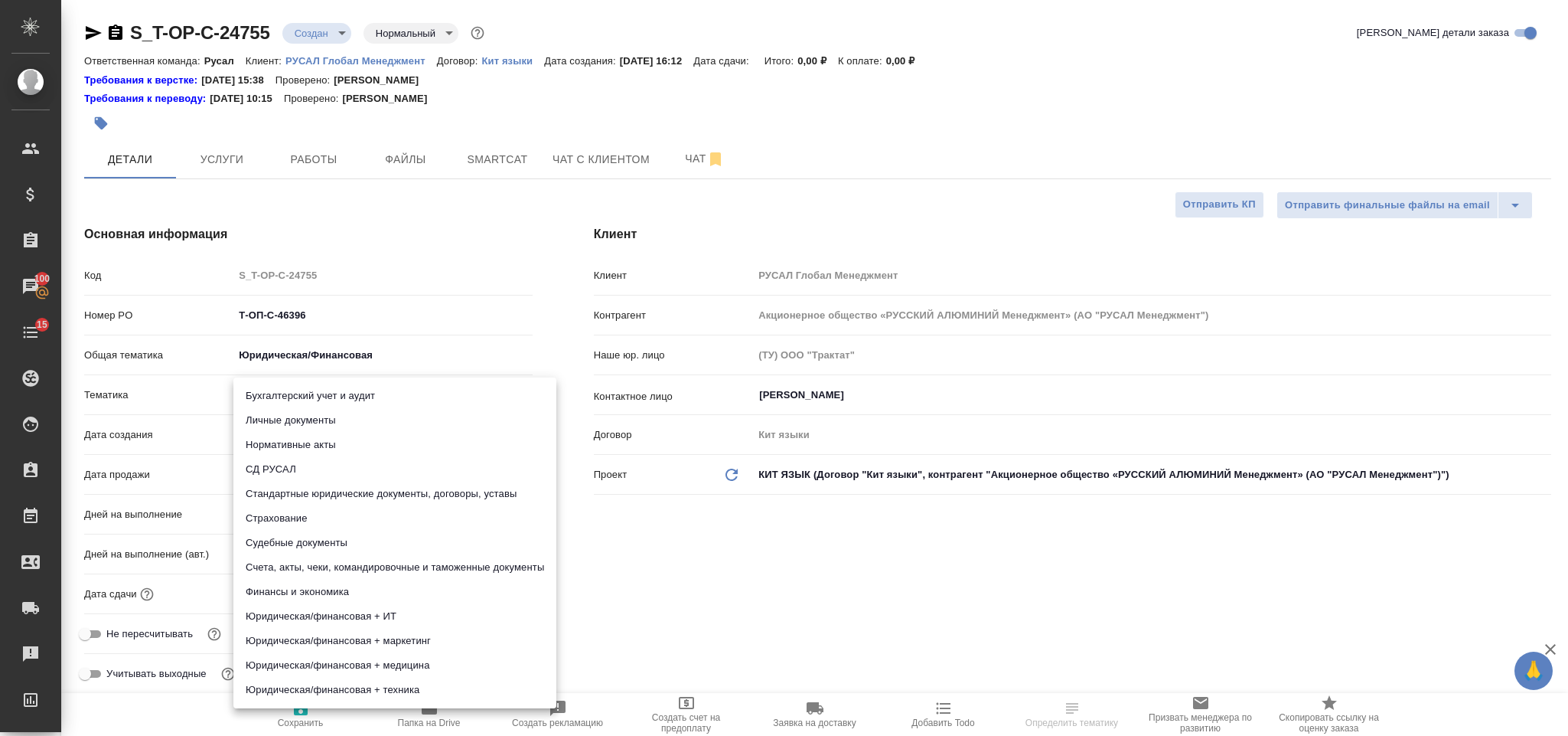
click at [383, 485] on li "Стандартные юридические документы, договоры, уставы" at bounding box center [395, 494] width 323 height 24
type input "5f647205b73bc97568ca66bf"
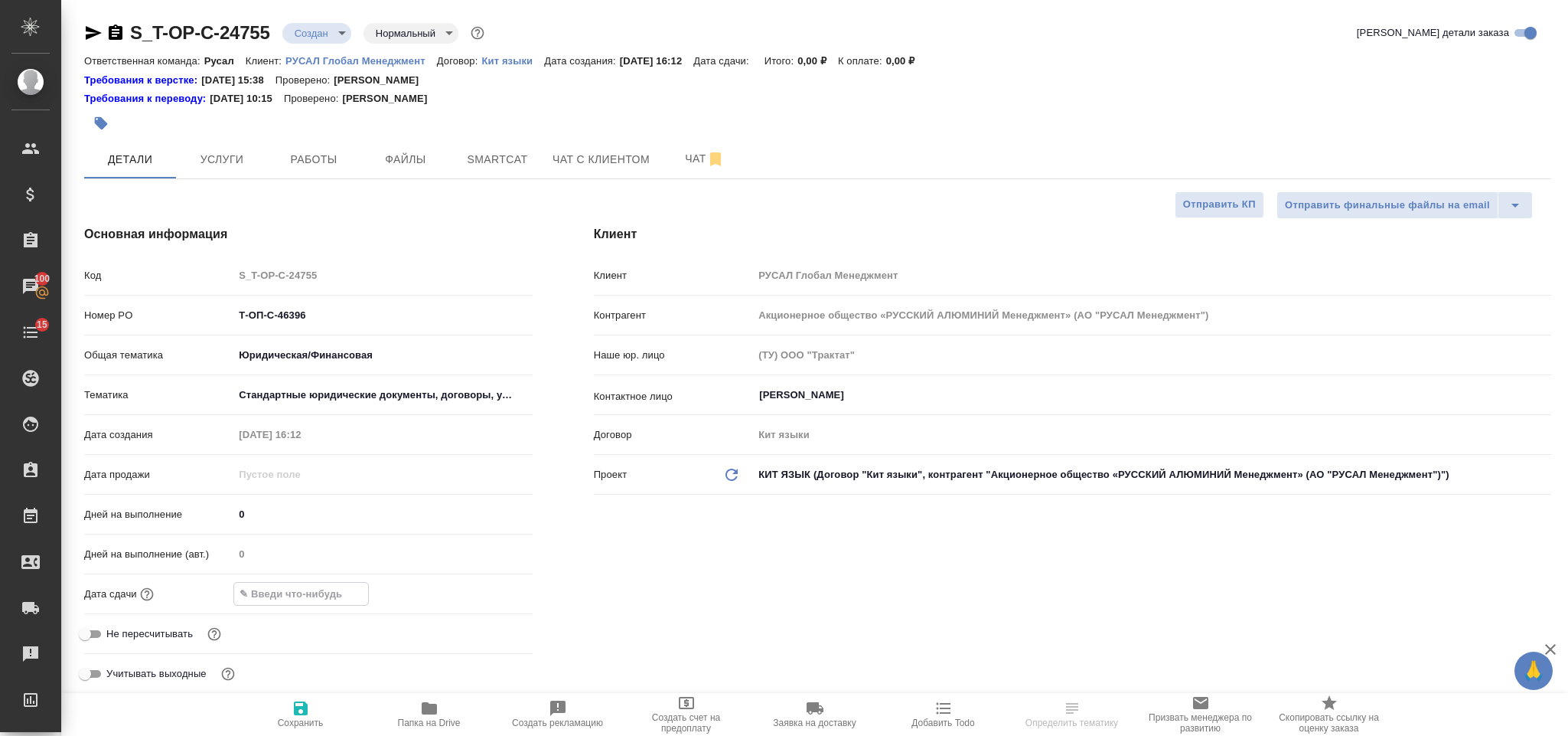
click at [333, 584] on input "text" at bounding box center [301, 594] width 134 height 22
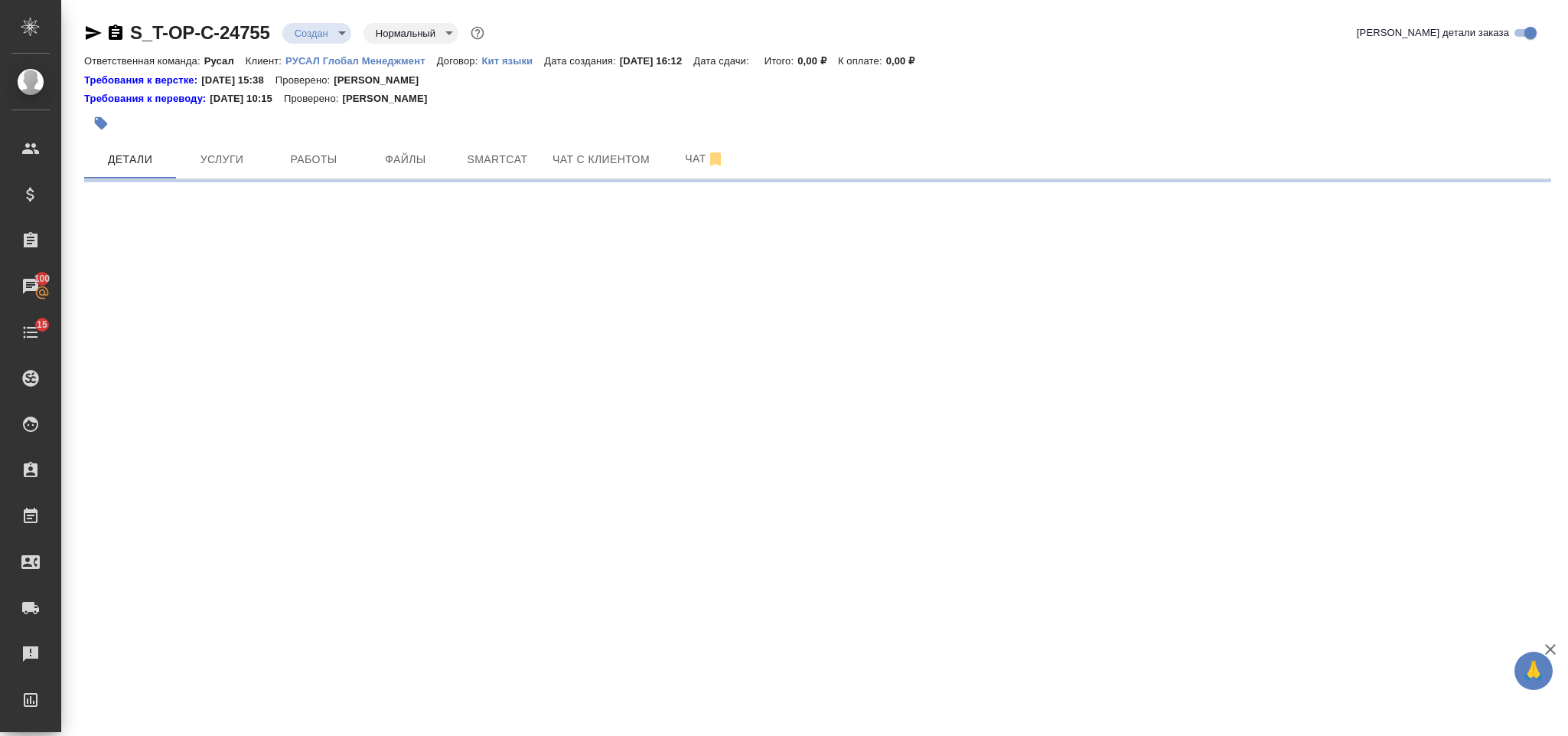
select select "RU"
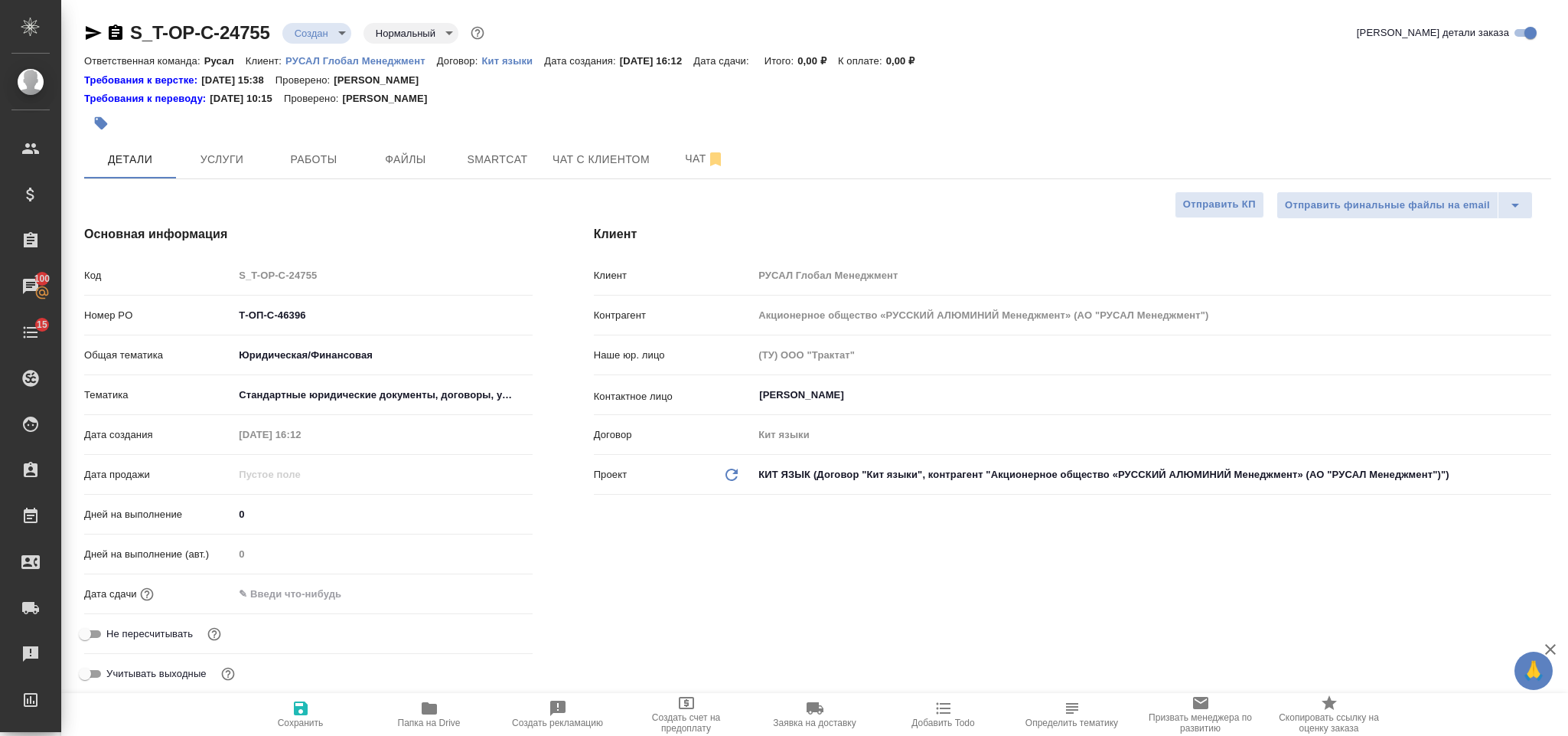
type textarea "x"
click at [430, 590] on div at bounding box center [383, 594] width 298 height 22
drag, startPoint x: 282, startPoint y: 588, endPoint x: 329, endPoint y: 594, distance: 47.4
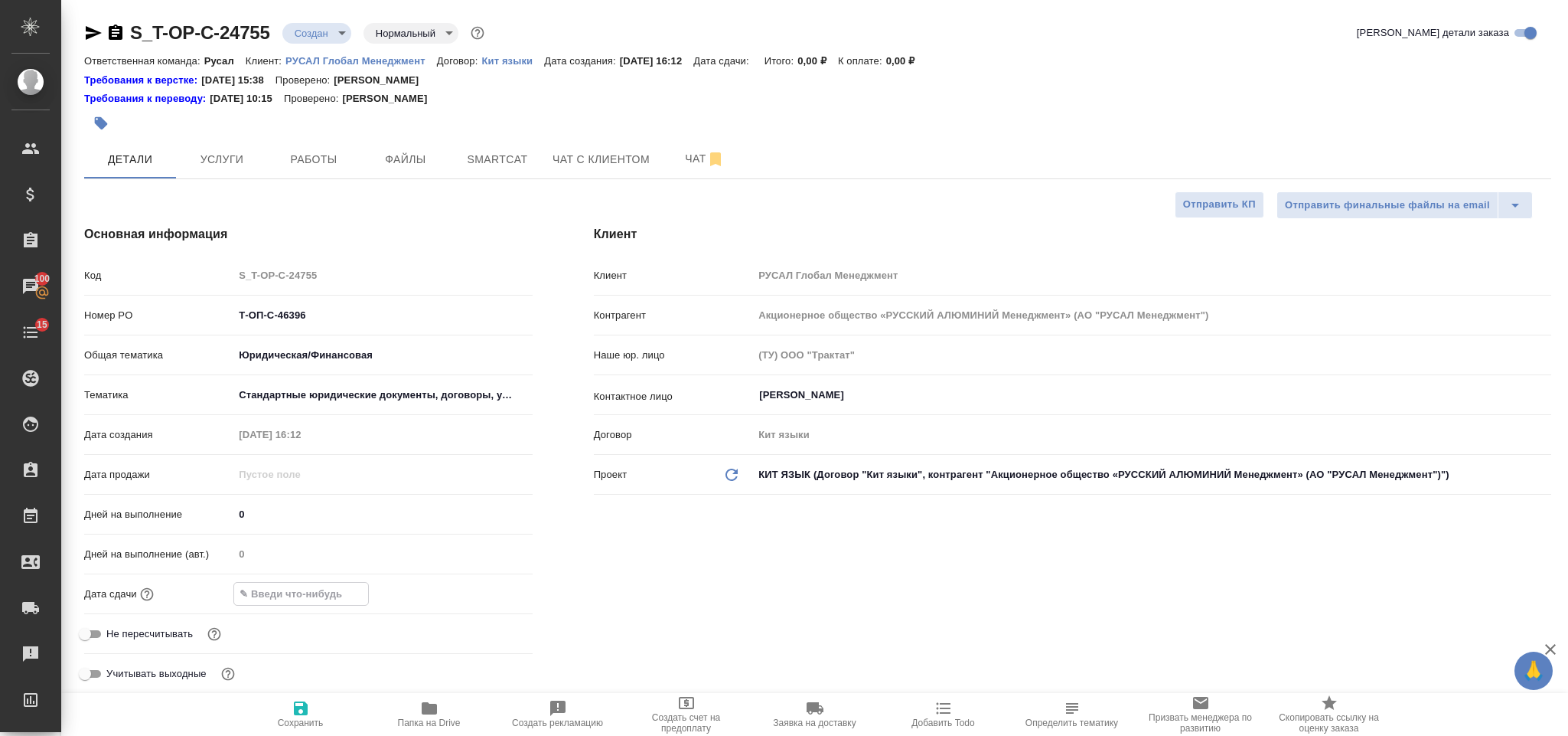
click at [285, 588] on input "text" at bounding box center [301, 594] width 134 height 22
click at [490, 590] on icon "button" at bounding box center [488, 594] width 18 height 19
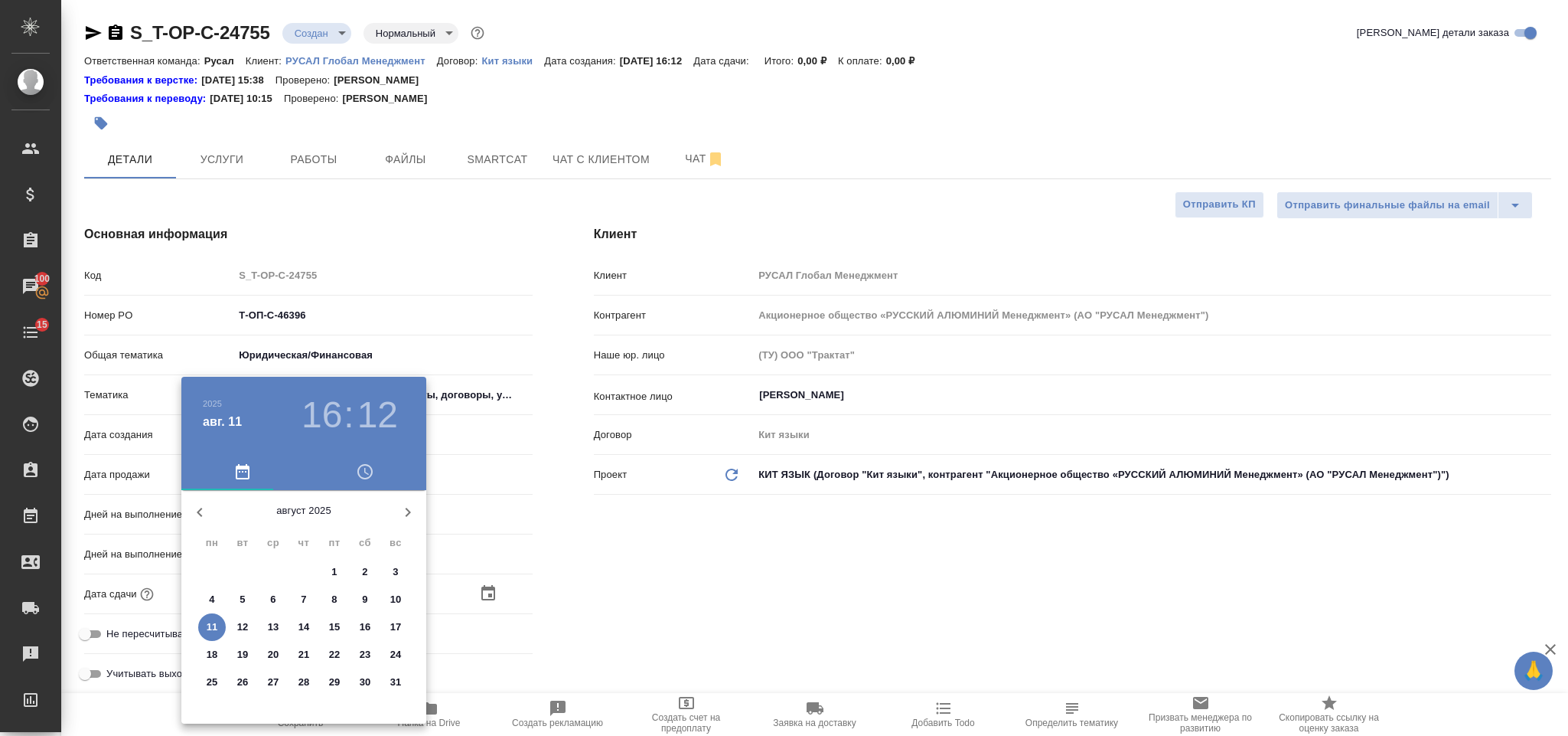
click at [240, 619] on p "12" at bounding box center [243, 627] width 12 height 15
type input "[DATE] 16:12"
type textarea "x"
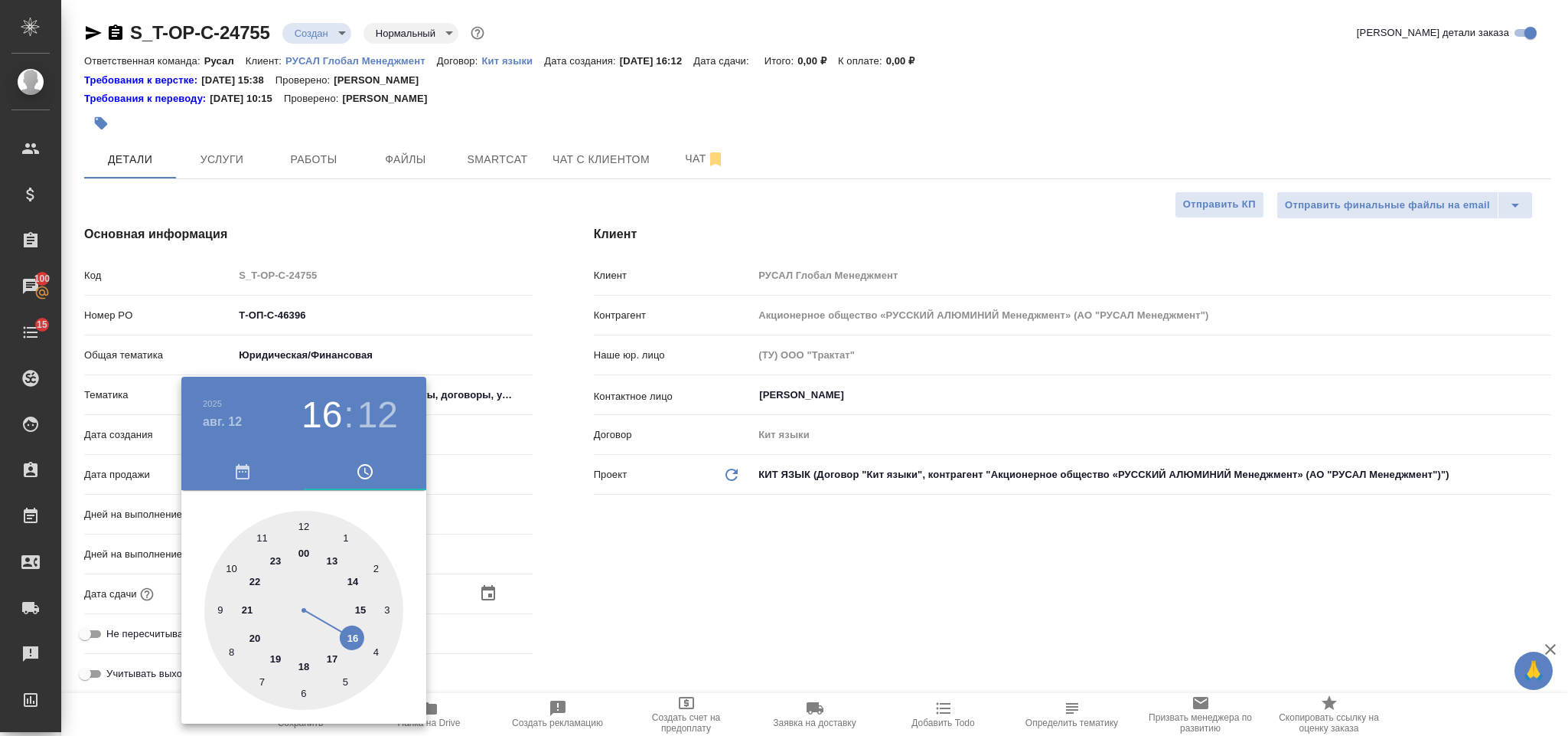
click at [233, 563] on div at bounding box center [304, 610] width 199 height 199
type input "[DATE] 10:12"
type textarea "x"
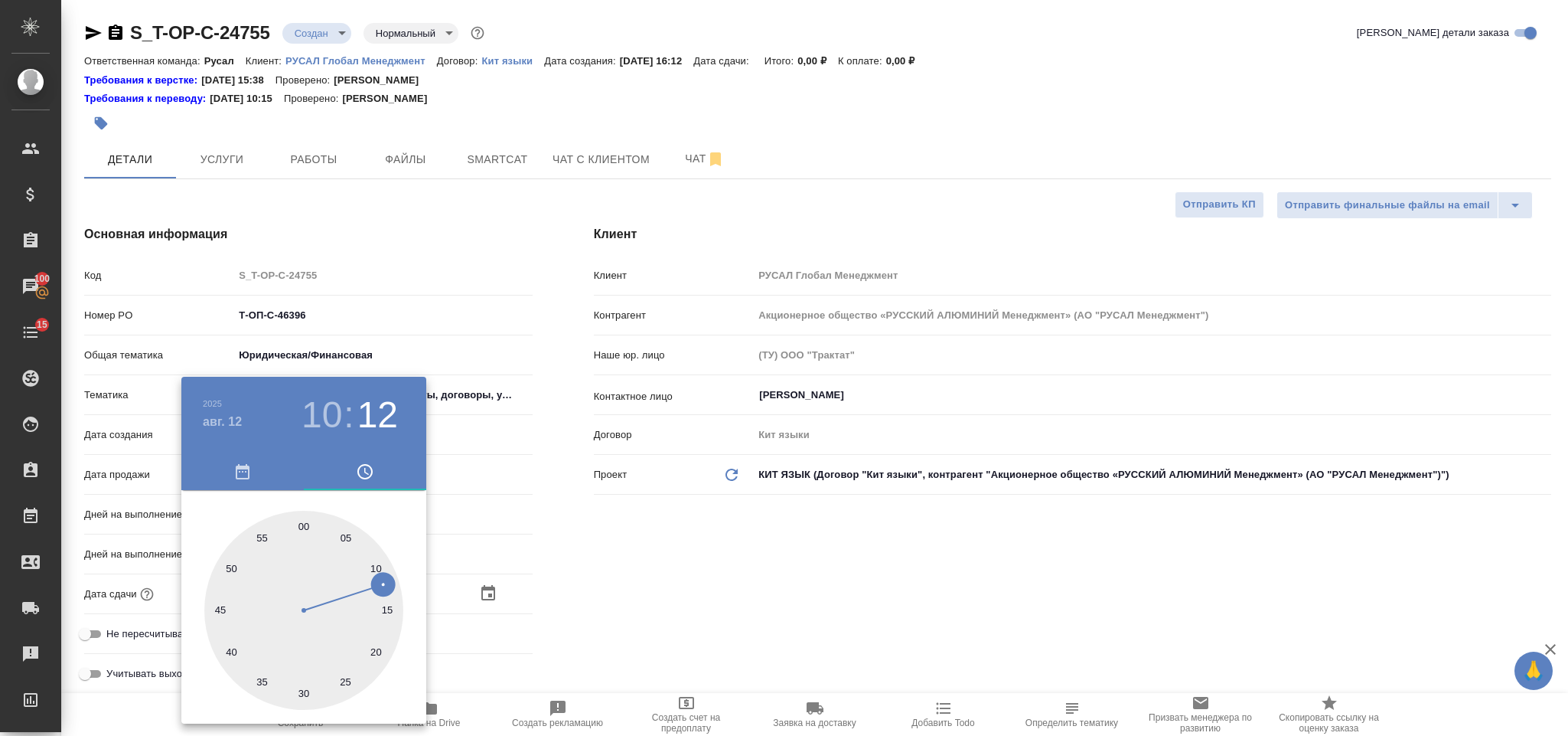
click at [308, 520] on div at bounding box center [304, 610] width 199 height 199
type input "[DATE] 10:00"
type textarea "x"
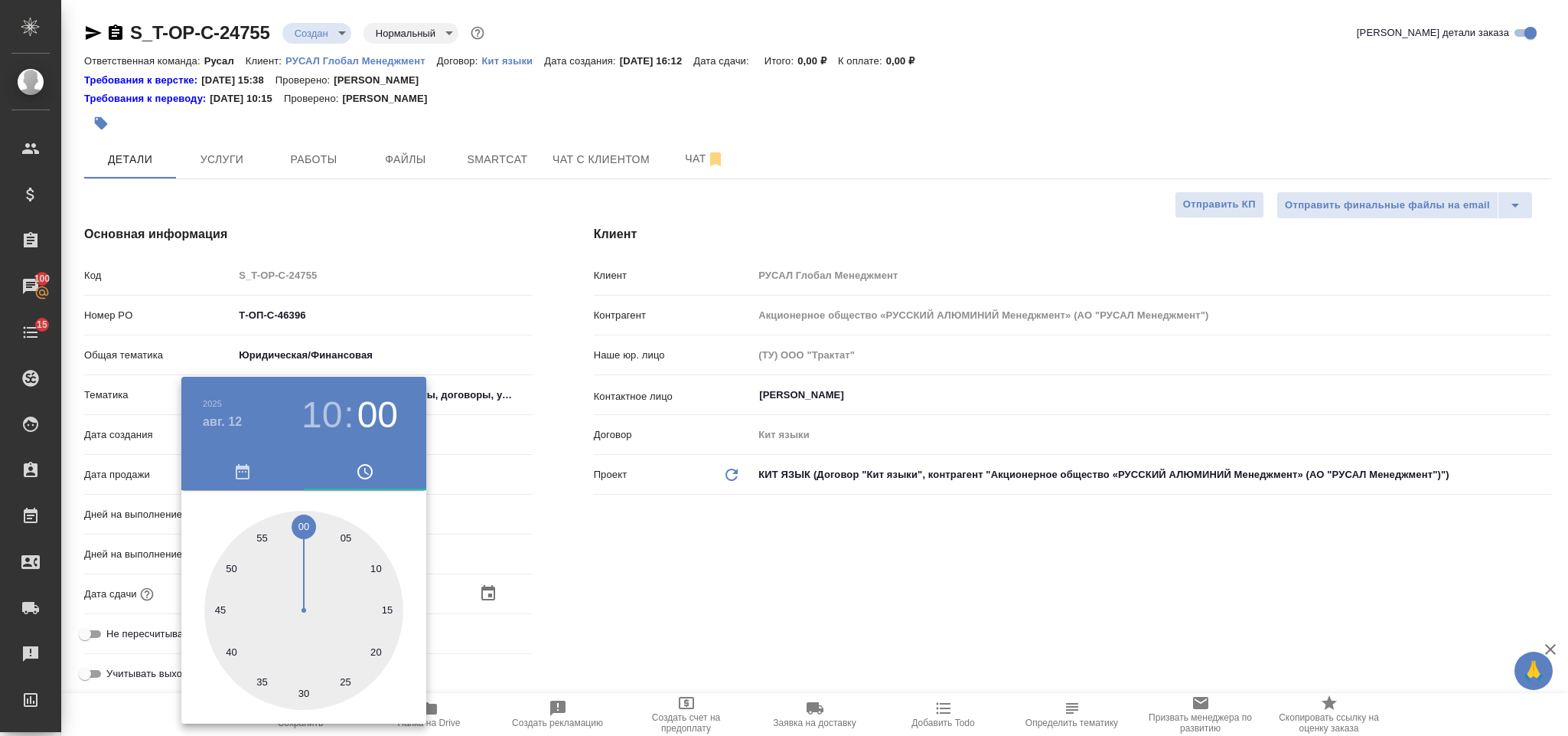
click at [568, 545] on div at bounding box center [784, 368] width 1568 height 736
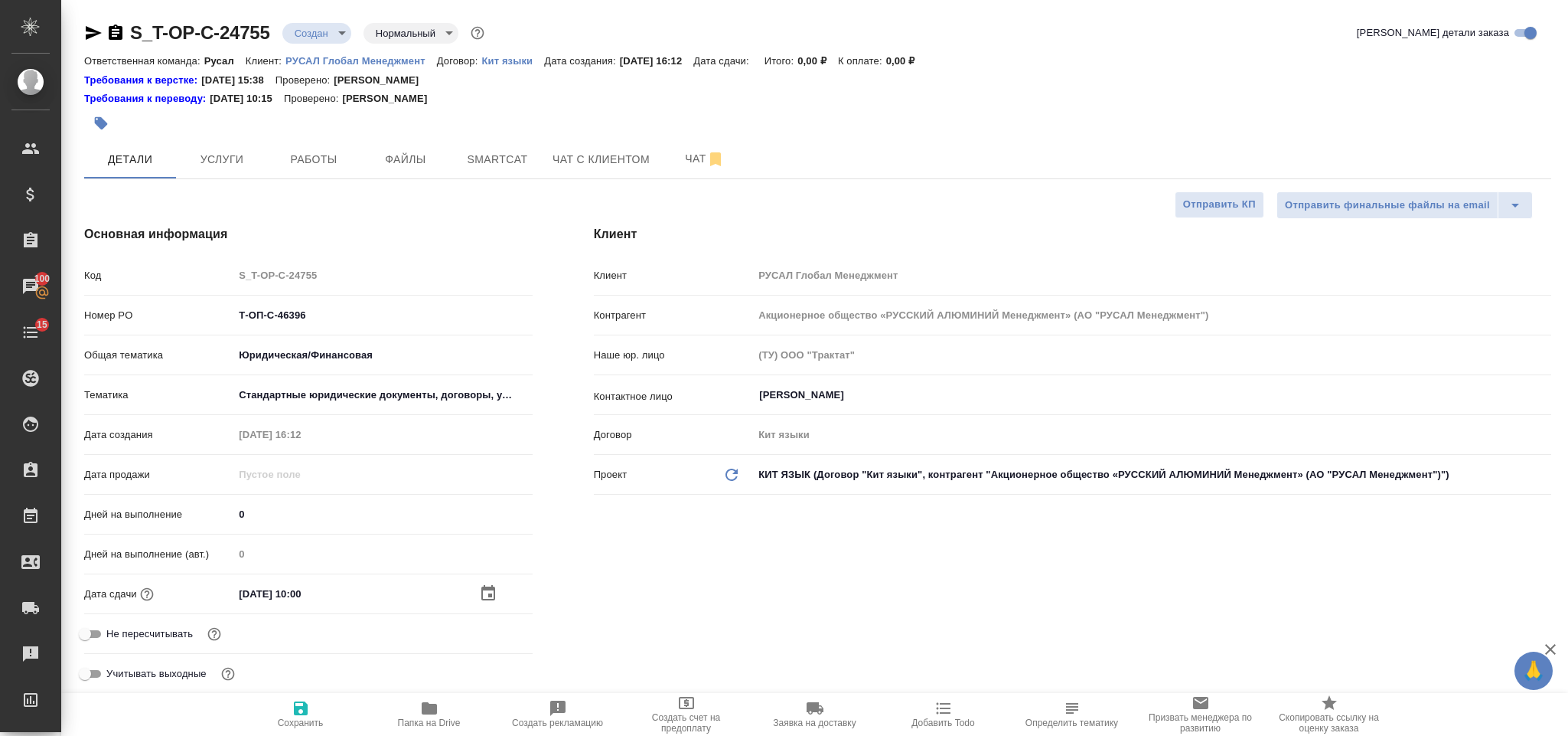
click at [317, 705] on span "Сохранить" at bounding box center [300, 713] width 110 height 29
type textarea "x"
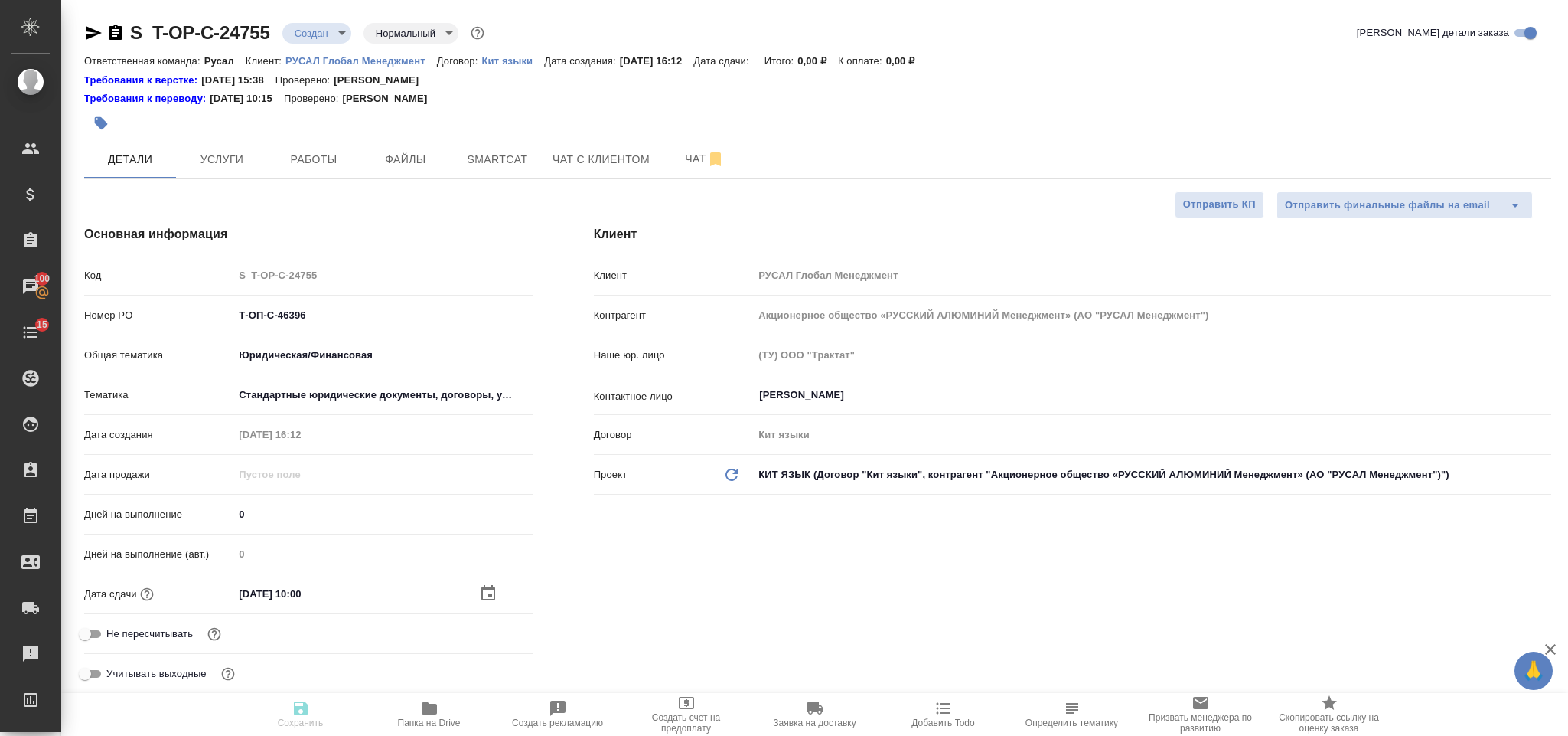
type textarea "x"
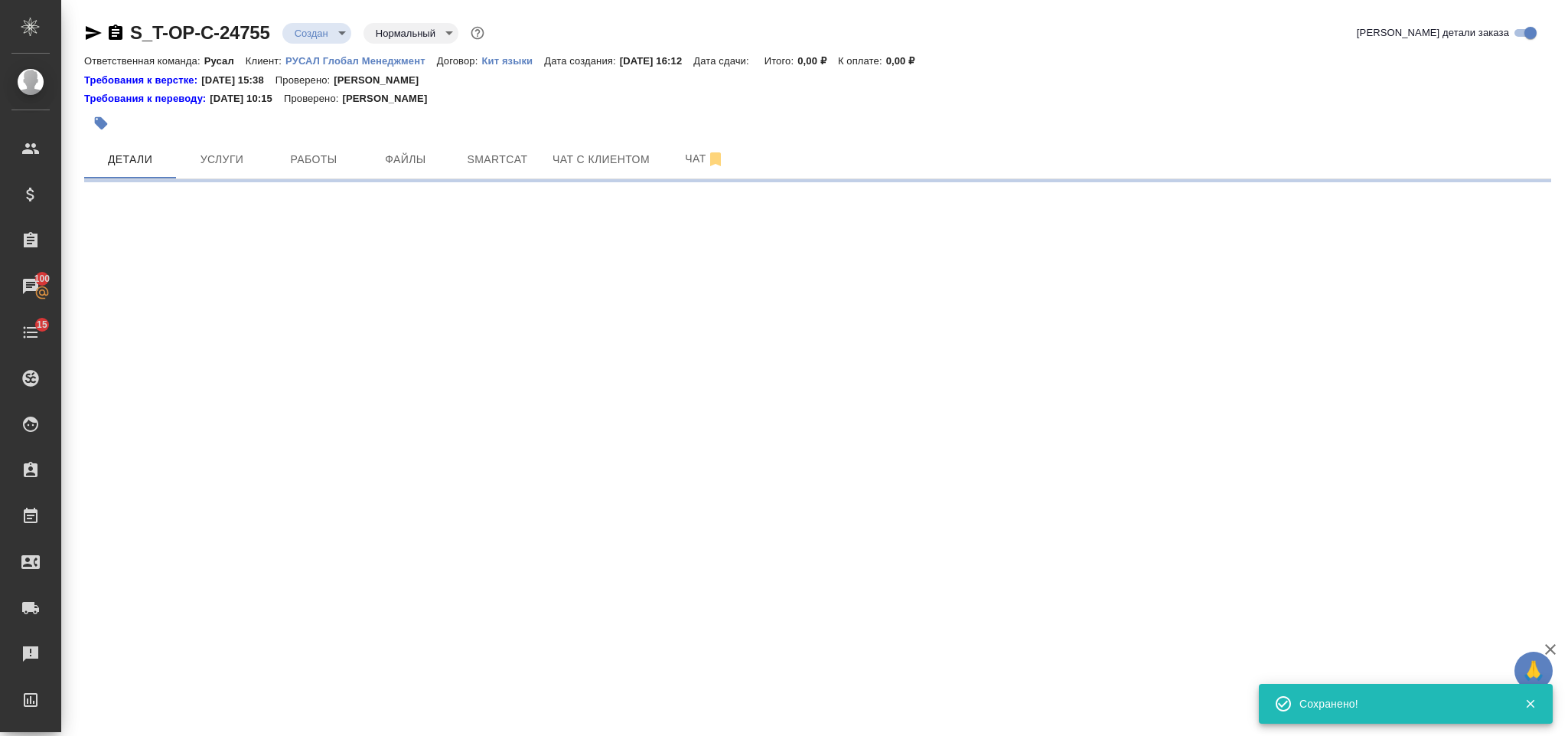
select select "RU"
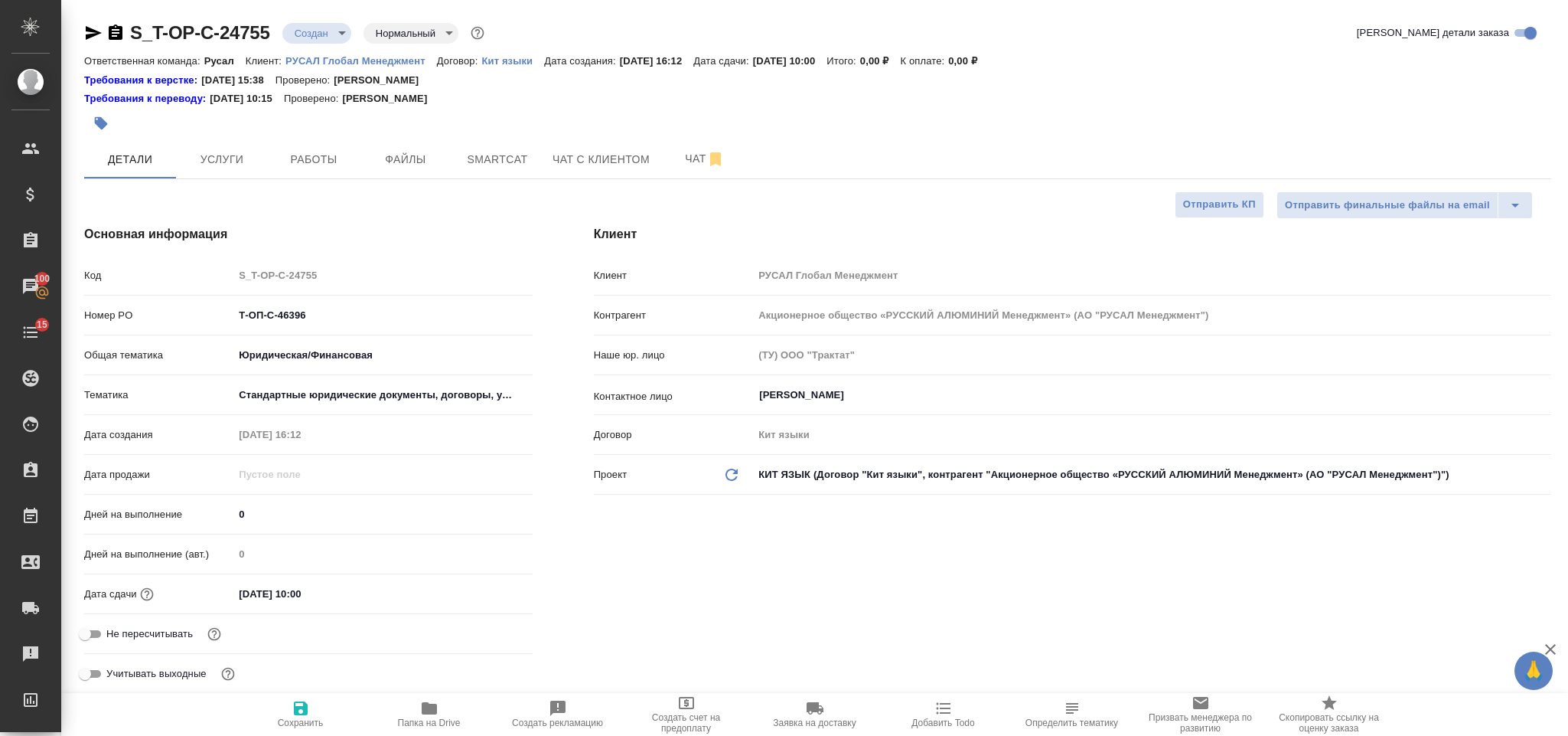
type textarea "x"
click at [435, 146] on button "Файлы" at bounding box center [405, 160] width 92 height 39
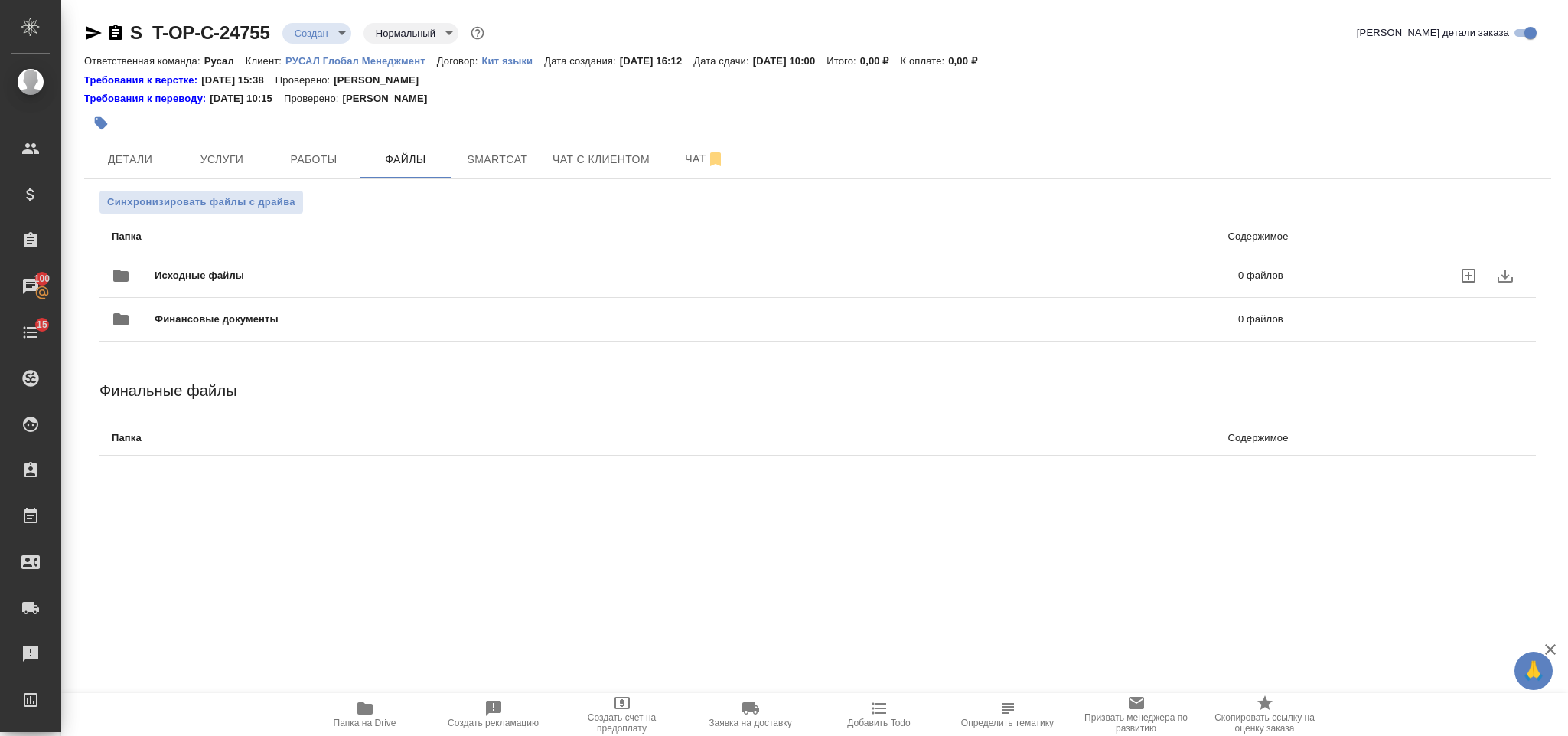
click at [404, 252] on div "Исходные файлы 0 файлов" at bounding box center [698, 276] width 1202 height 67
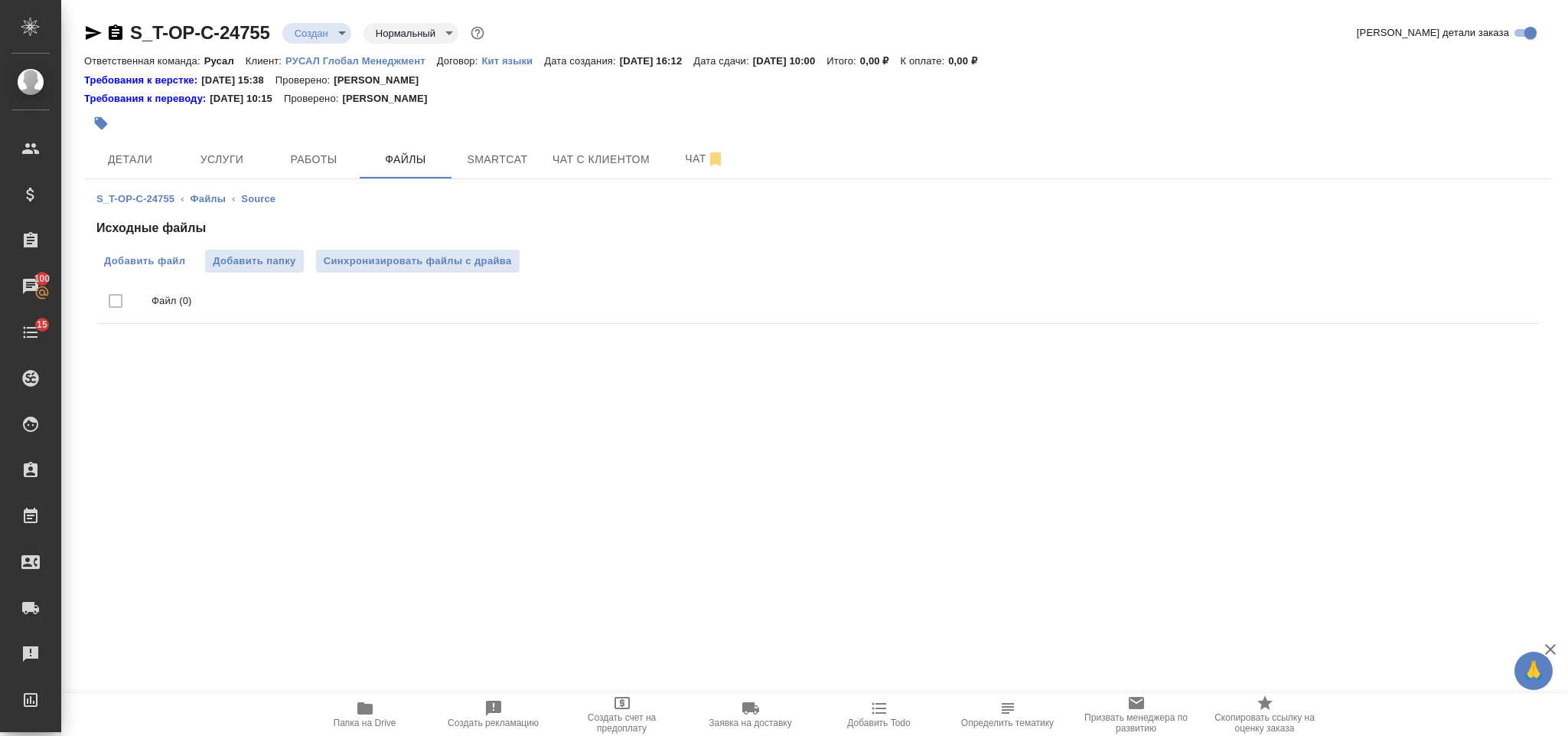
click at [175, 250] on label "Добавить файл" at bounding box center [145, 261] width 97 height 23
click at [0, 0] on input "Добавить файл" at bounding box center [0, 0] width 0 height 0
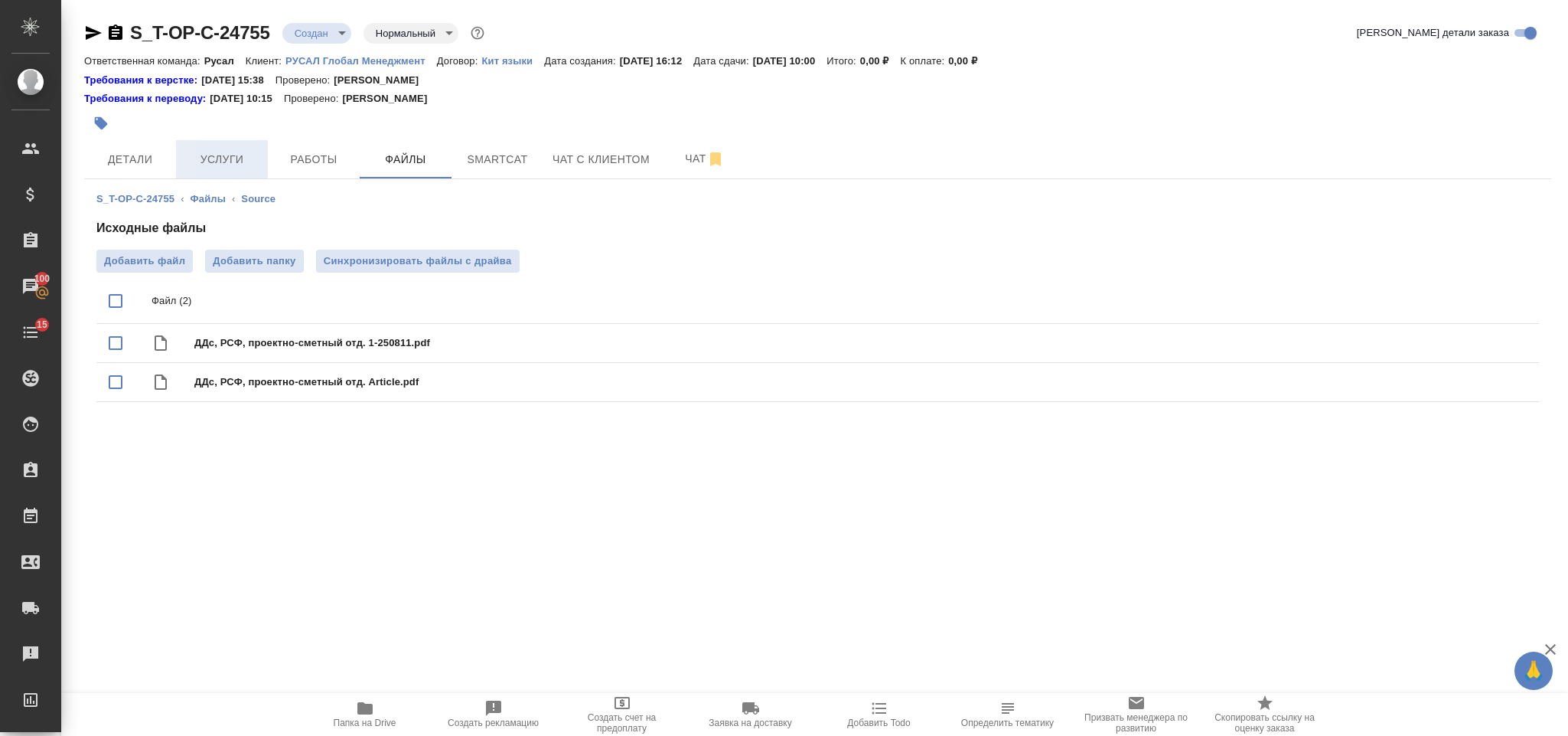
click at [224, 156] on span "Услуги" at bounding box center [221, 159] width 73 height 19
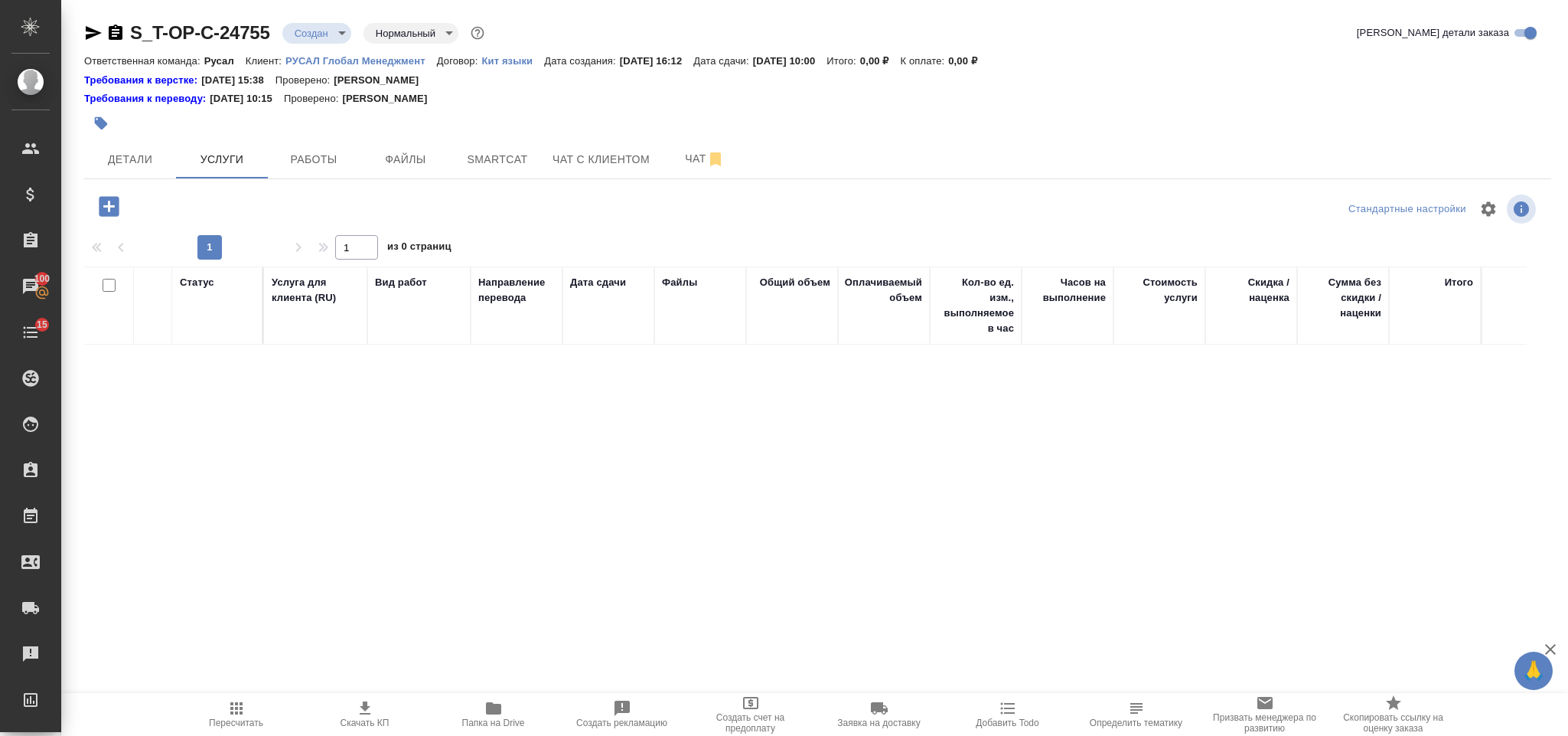
click at [117, 207] on icon "button" at bounding box center [108, 206] width 20 height 20
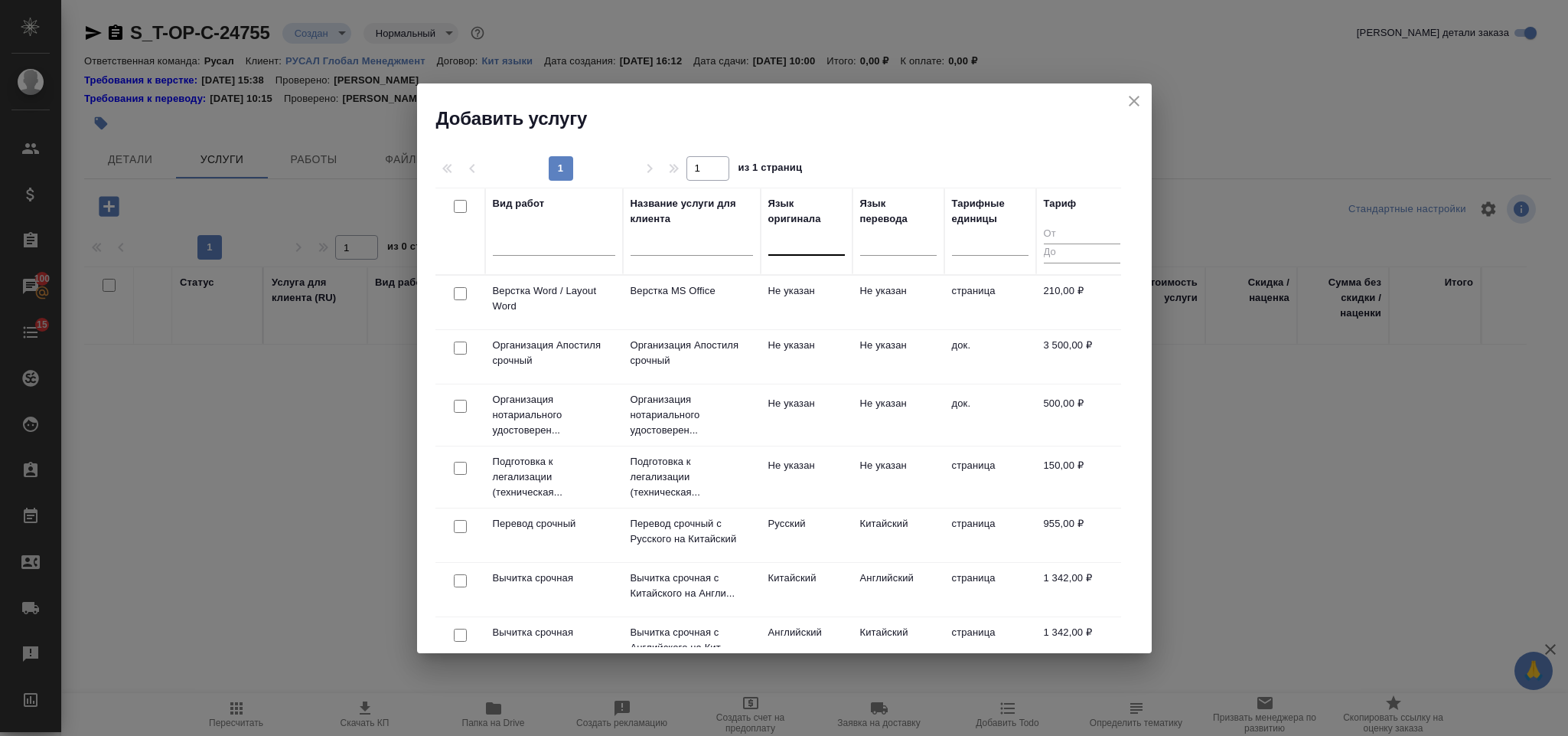
click at [786, 241] on div at bounding box center [806, 240] width 77 height 22
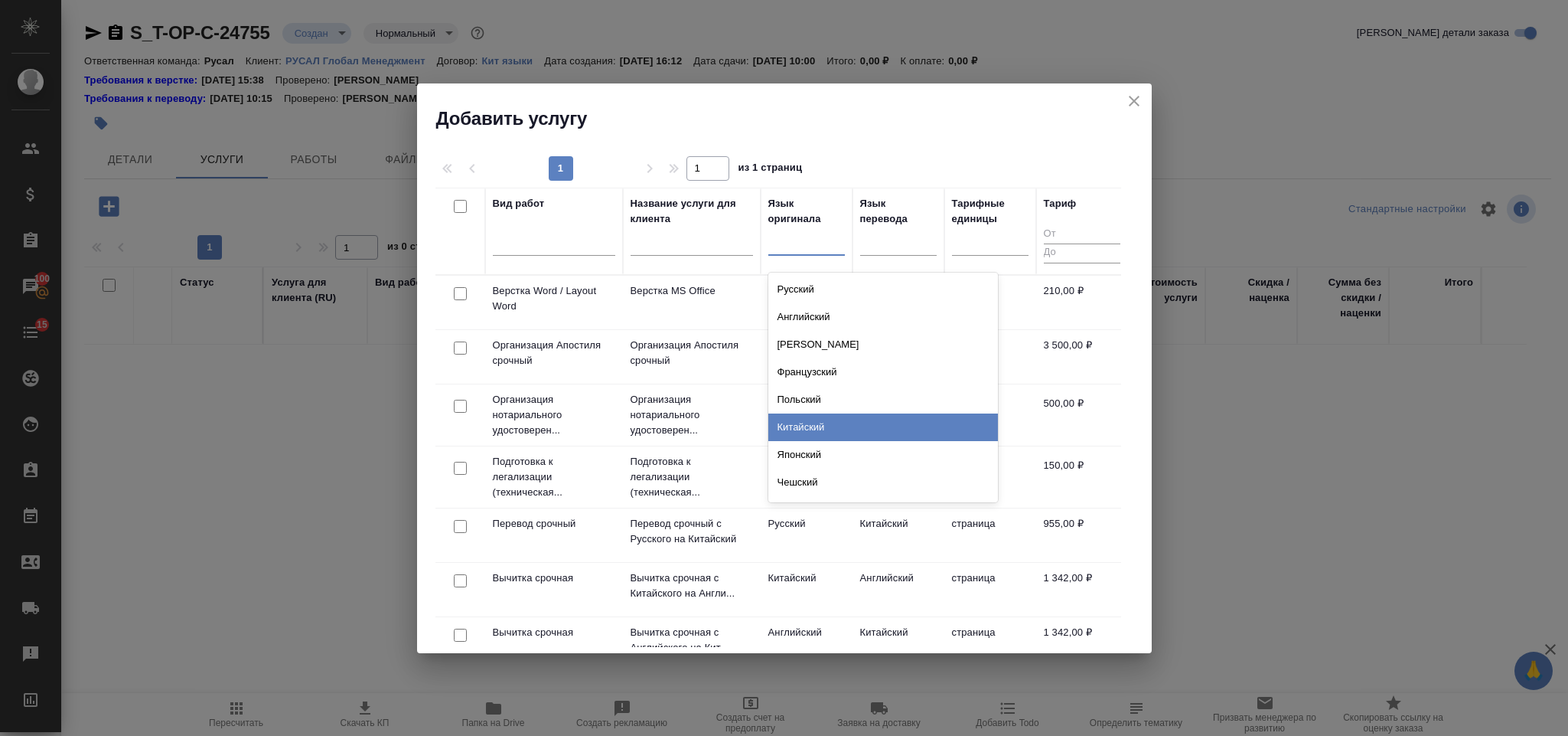
click at [834, 423] on div "Китайский" at bounding box center [883, 427] width 230 height 28
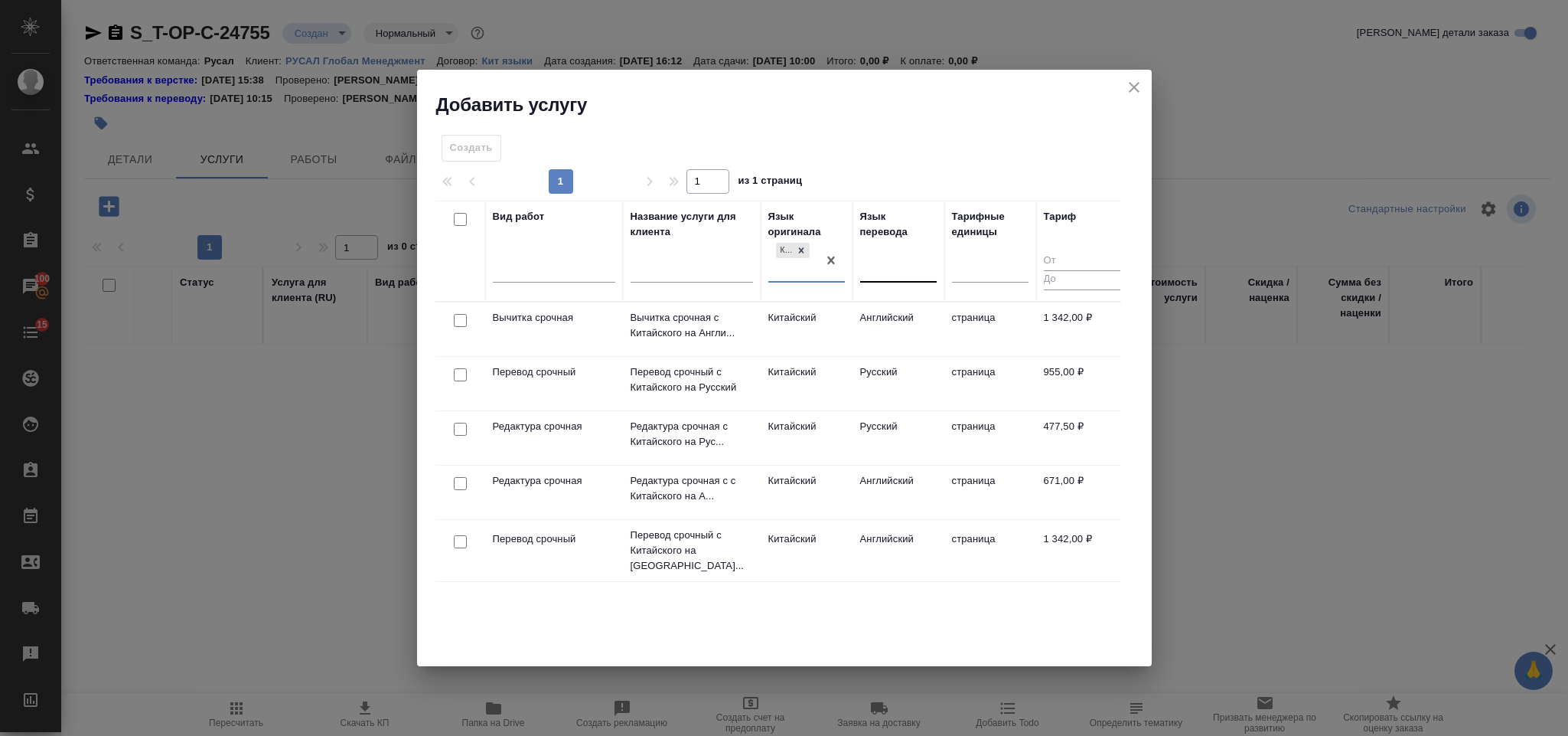
click at [890, 262] on div at bounding box center [898, 267] width 77 height 22
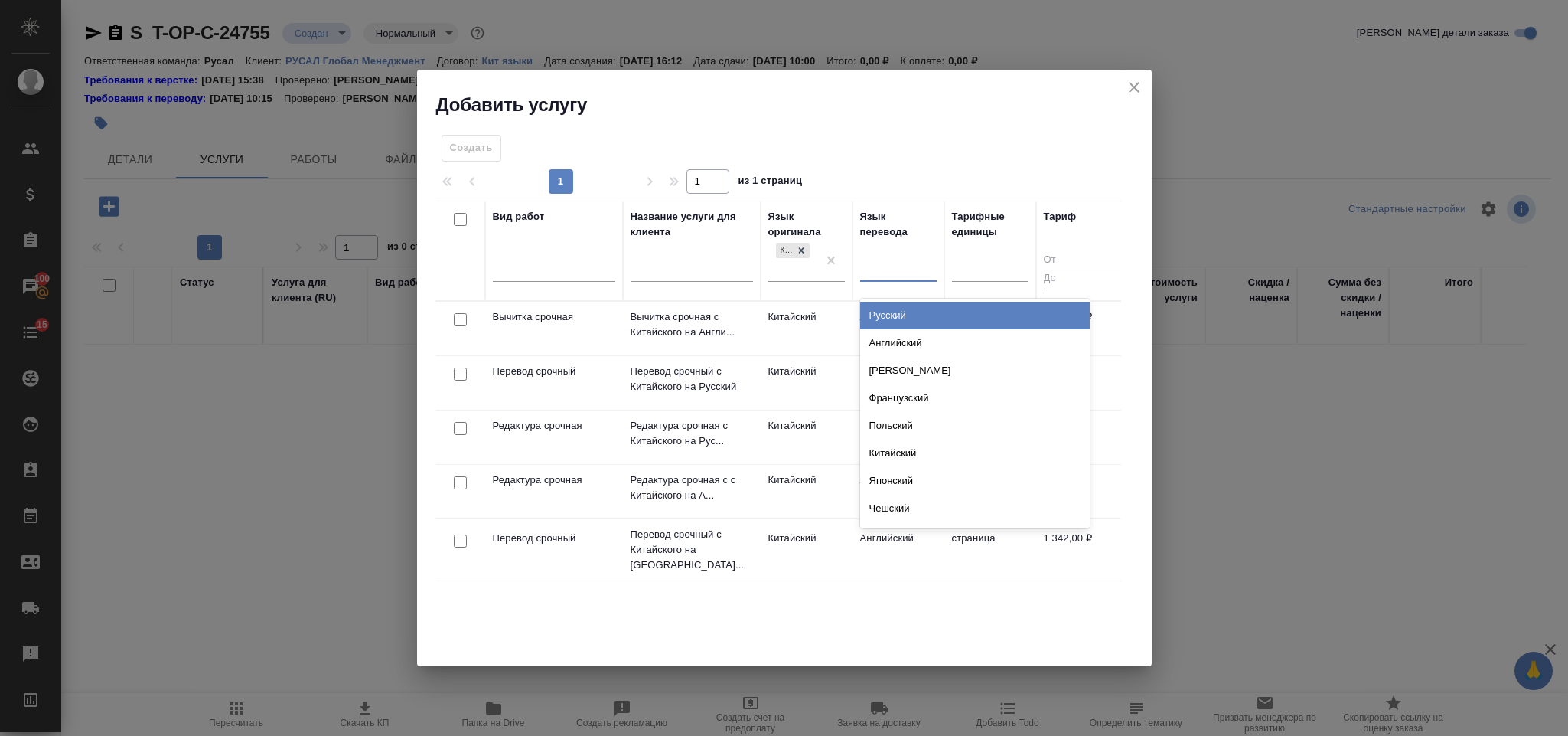
click at [905, 313] on div "Русский" at bounding box center [974, 315] width 230 height 28
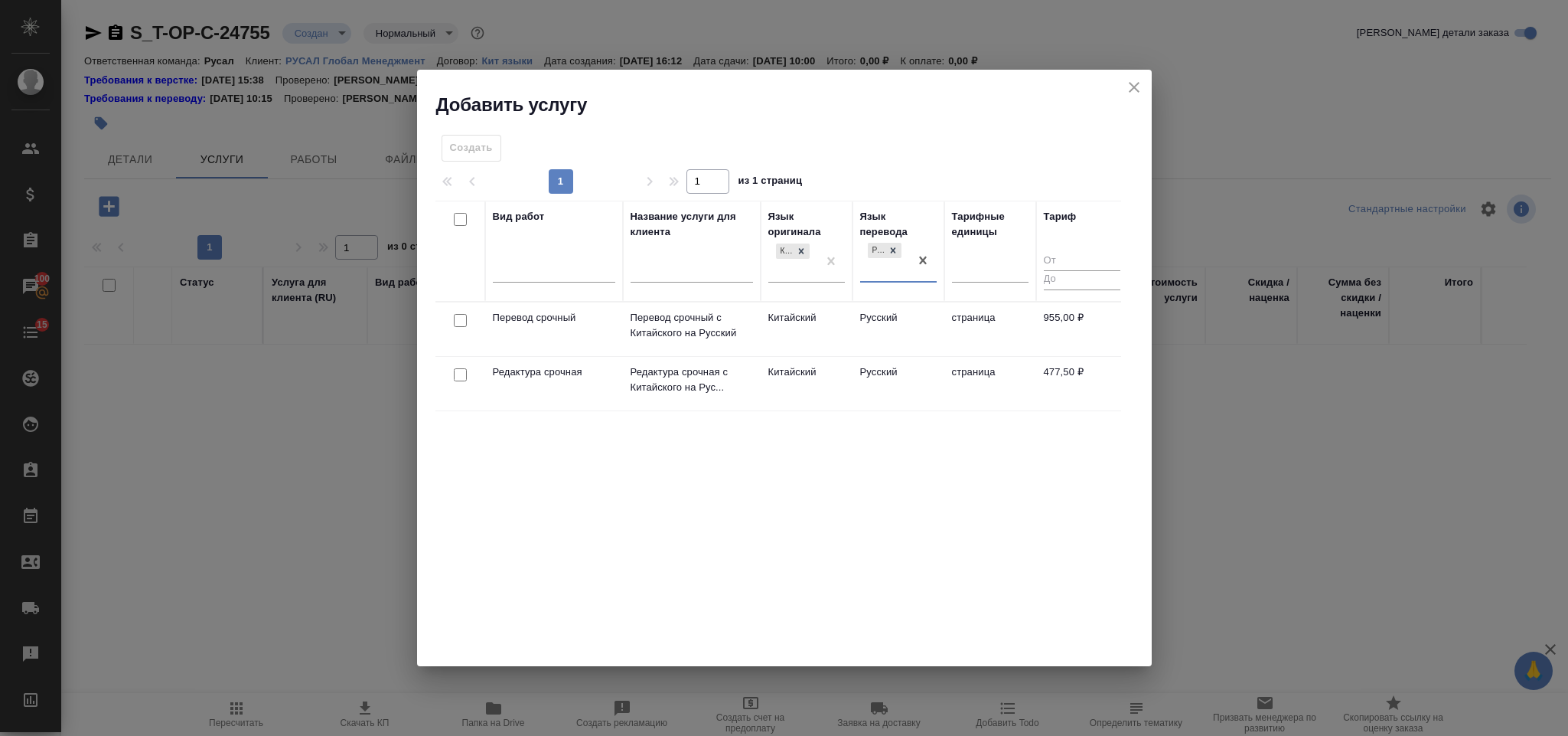
click at [460, 317] on input "checkbox" at bounding box center [460, 320] width 13 height 13
checkbox input "true"
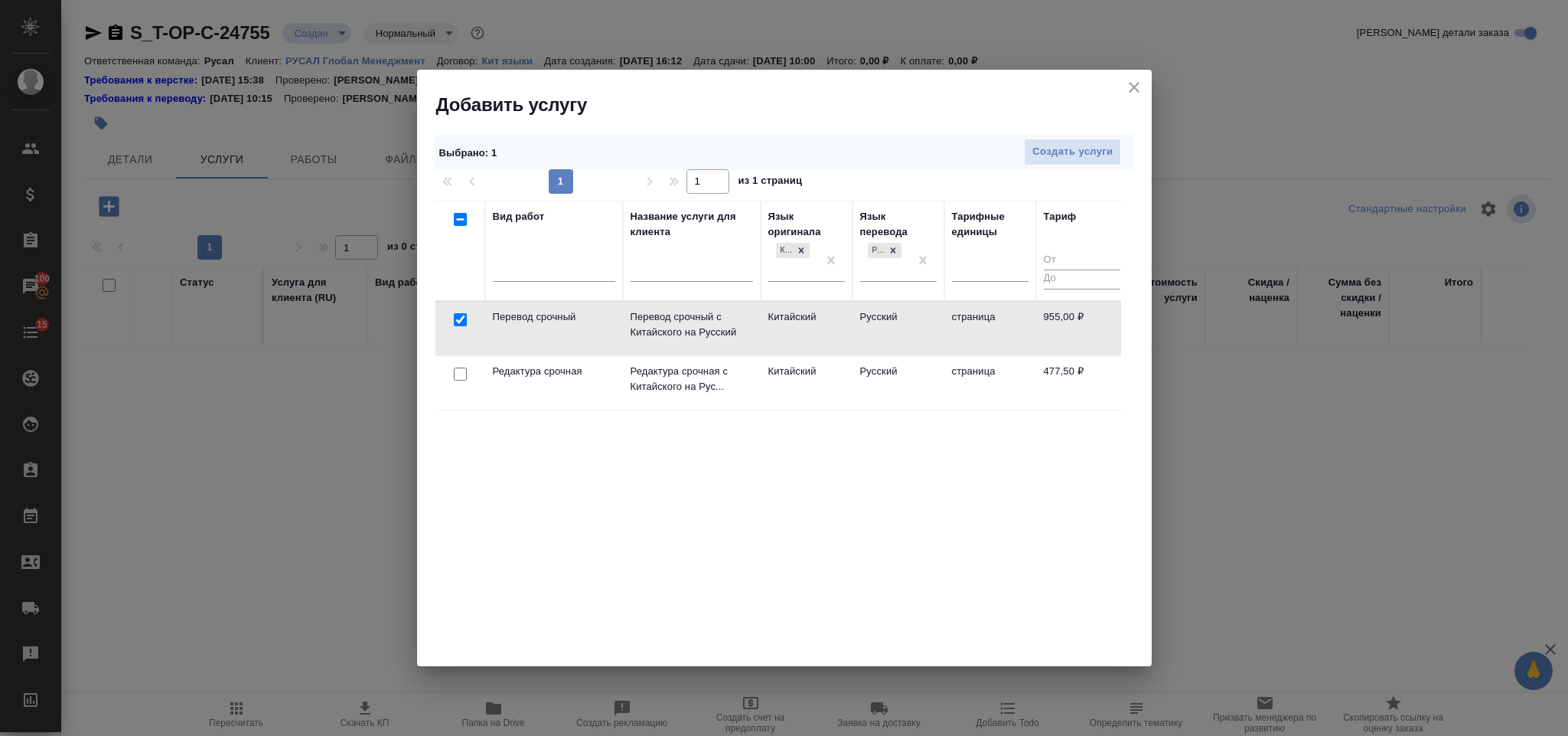
click at [456, 355] on td at bounding box center [460, 329] width 50 height 54
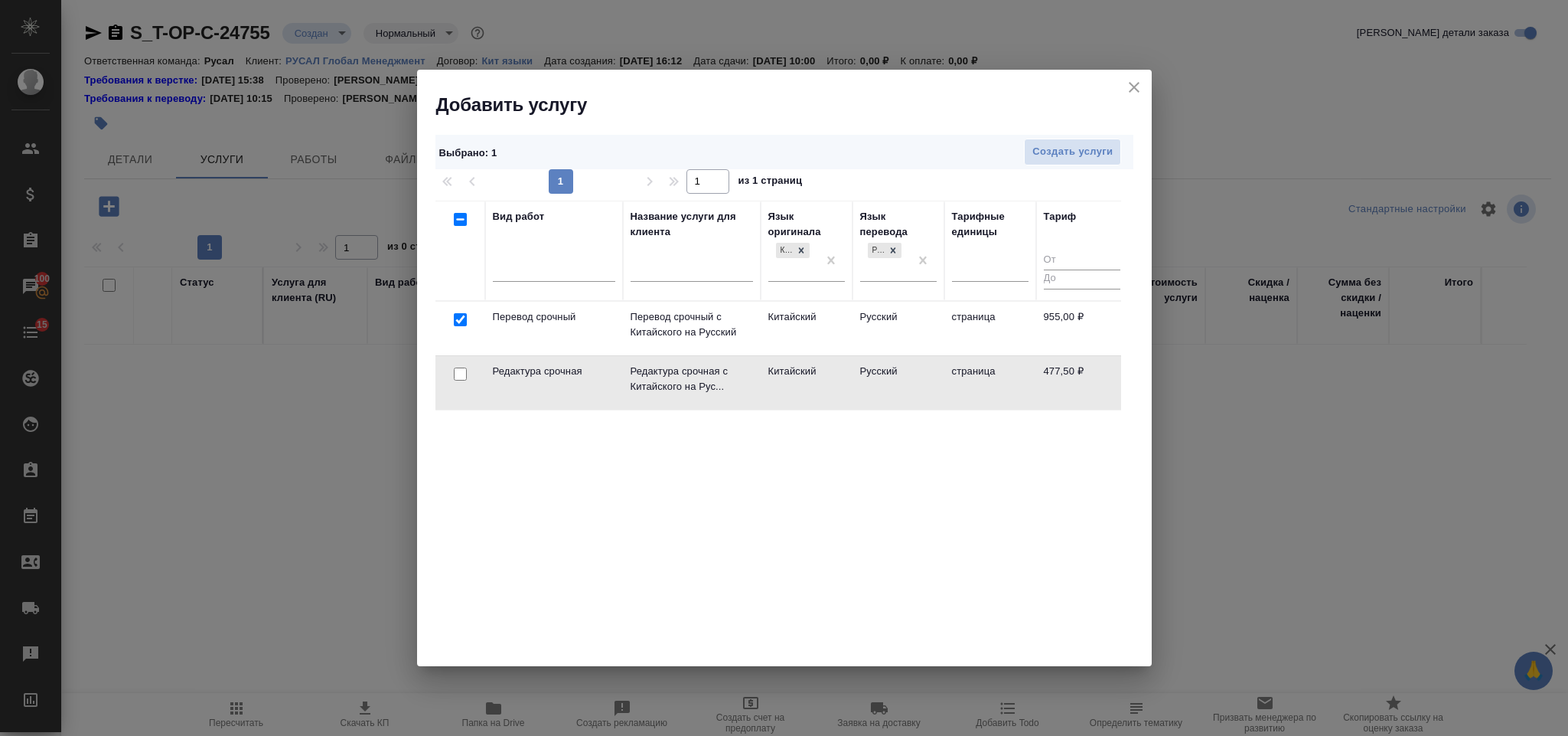
click at [464, 370] on input "checkbox" at bounding box center [460, 373] width 13 height 13
checkbox input "true"
click at [1107, 132] on div "Выбрано : 2 Создать услуги 1 1 из 1 страниц Вид работ Название услуги для клиен…" at bounding box center [784, 391] width 735 height 549
click at [1088, 159] on span "Создать услуги" at bounding box center [1073, 151] width 81 height 18
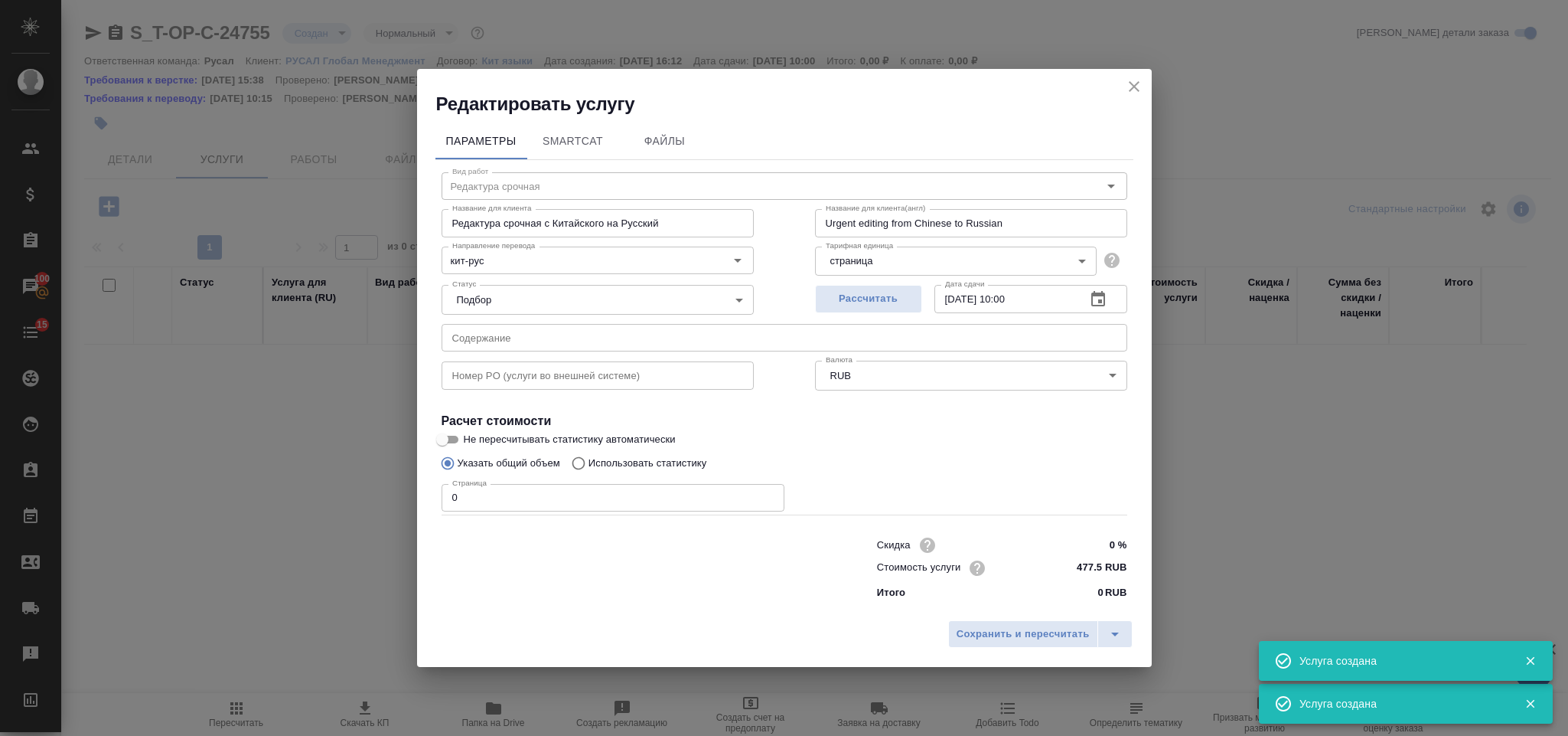
click at [501, 327] on input "text" at bounding box center [784, 337] width 686 height 28
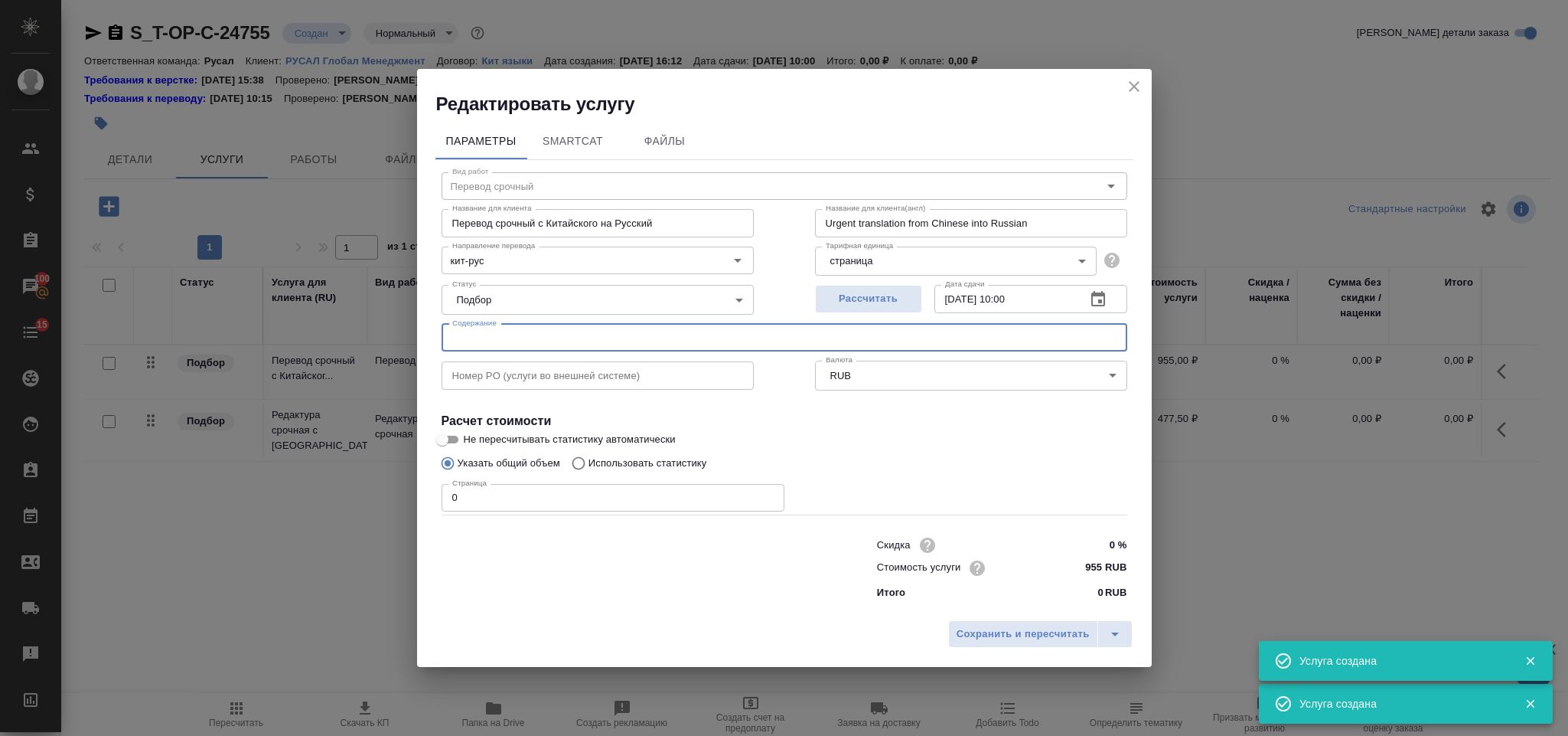
type input "Перевод срочный"
type input "Перевод срочный с Китайского на Русский"
type input "Urgent translation from Chinese into Russian"
type input "955 RUB"
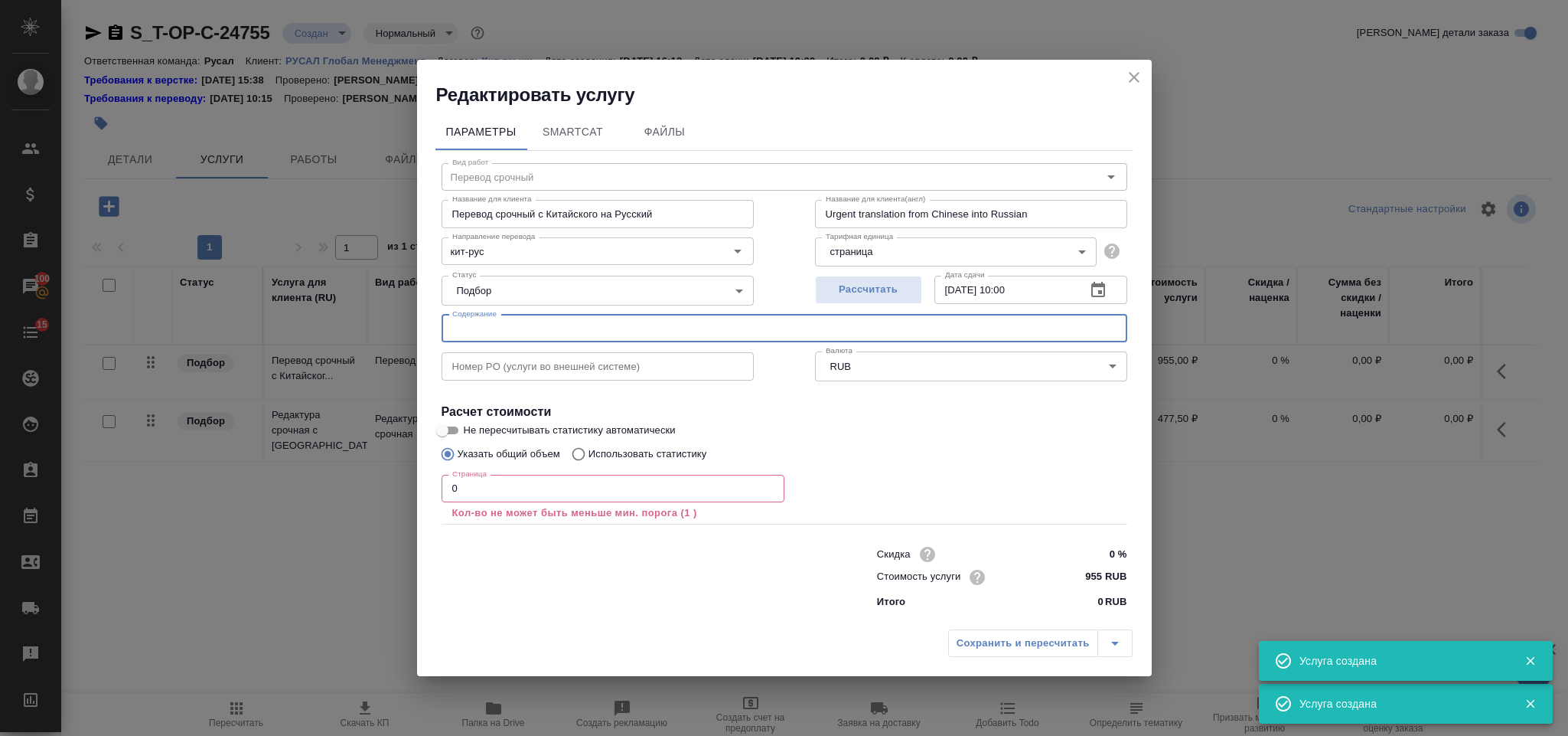
paste input "ДДс, РСФ, проектно-сметный отд. Article"
type input "ДДс, РСФ, проектно-сметный отд. Article"
click at [501, 501] on input "0" at bounding box center [613, 488] width 343 height 28
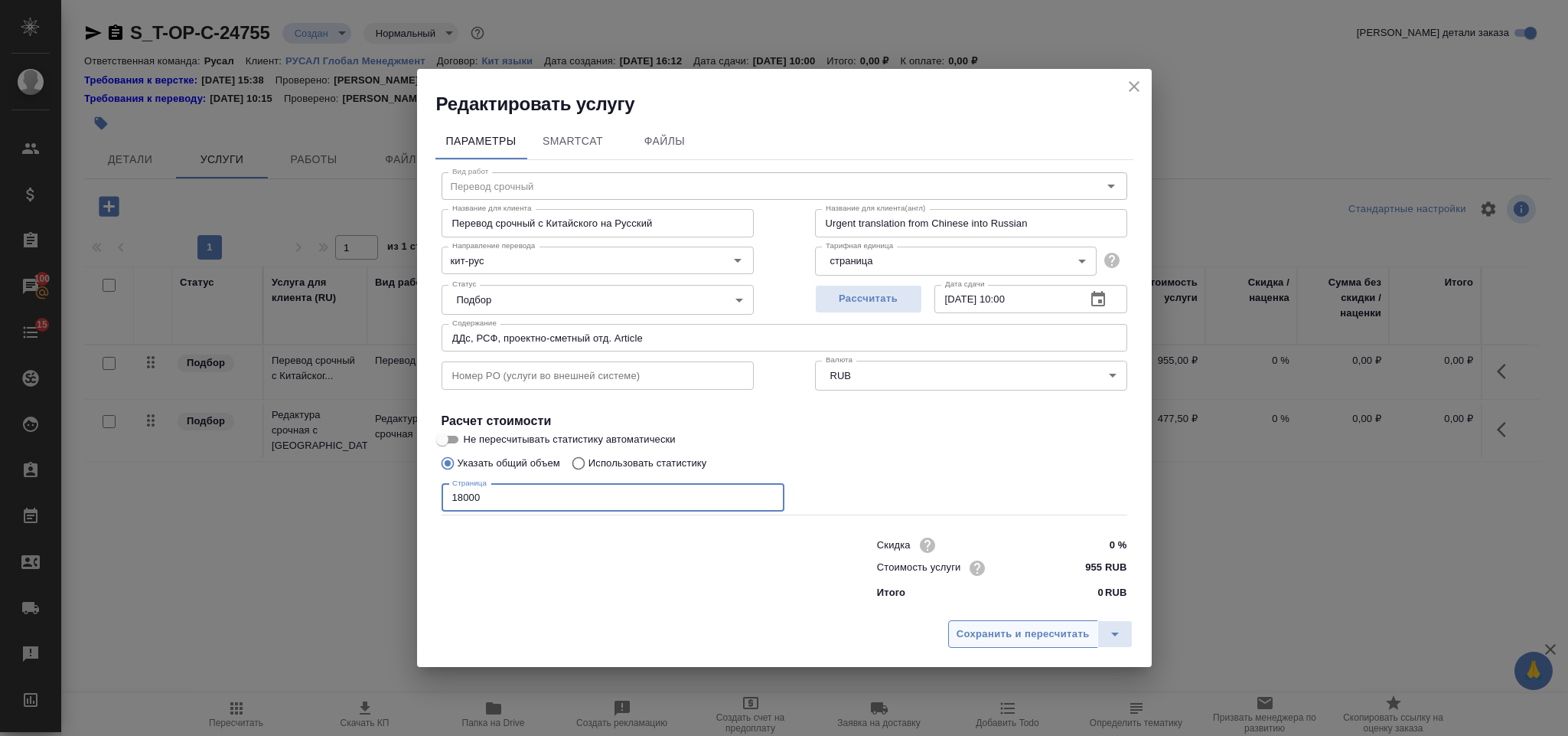
type input "18000"
click at [963, 637] on span "Сохранить и пересчитать" at bounding box center [1023, 634] width 133 height 18
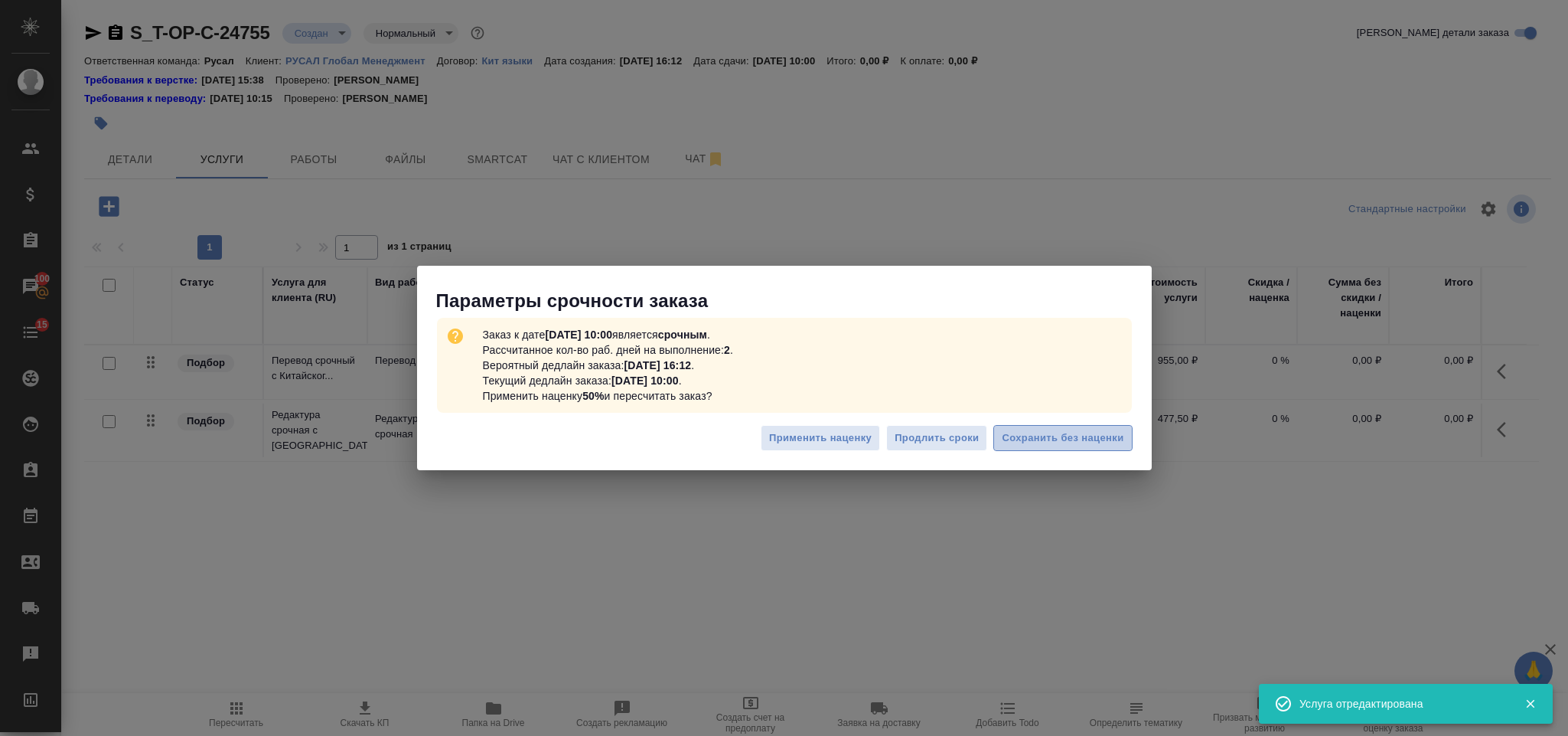
click at [1085, 427] on button "Сохранить без наценки" at bounding box center [1063, 438] width 139 height 27
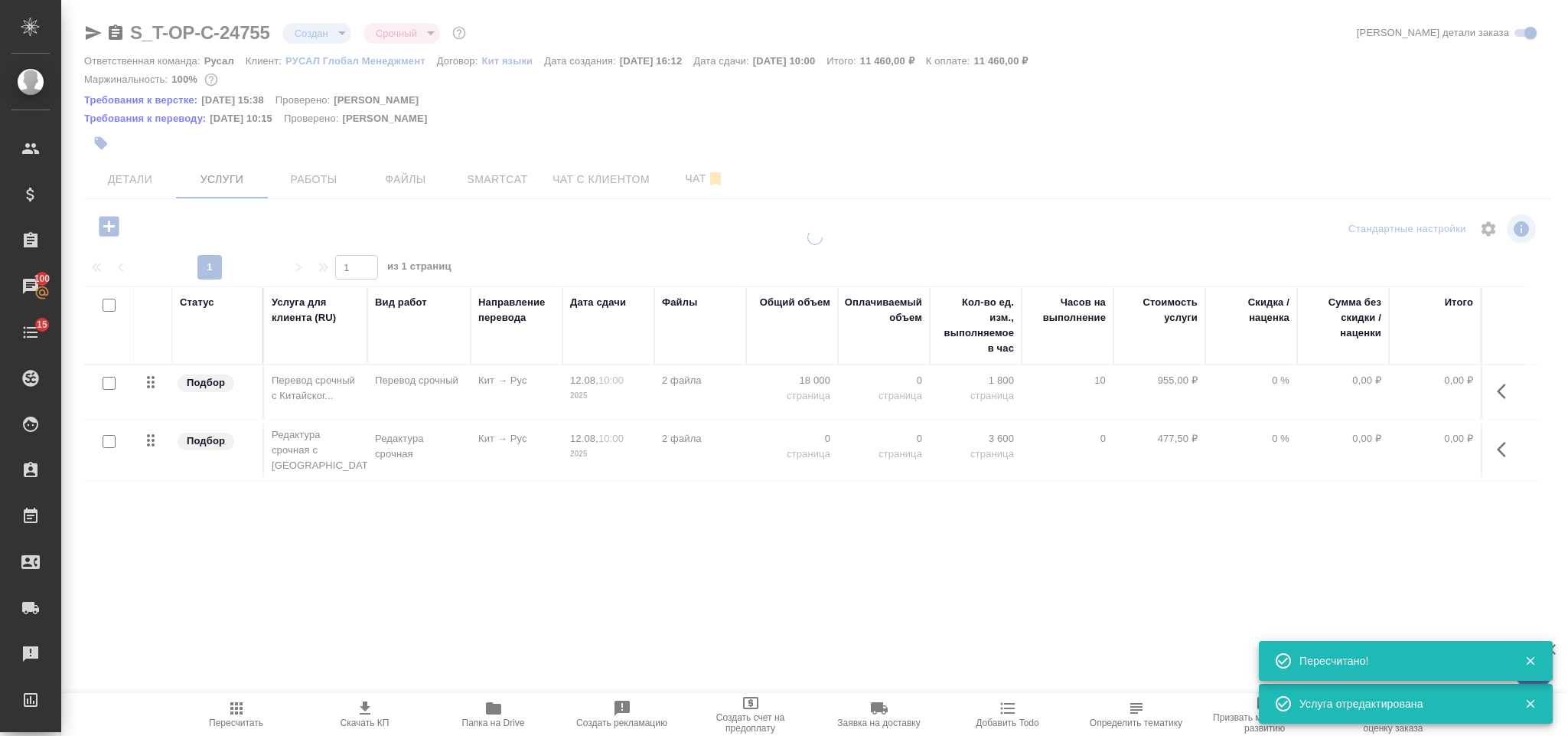
type input "urgent"
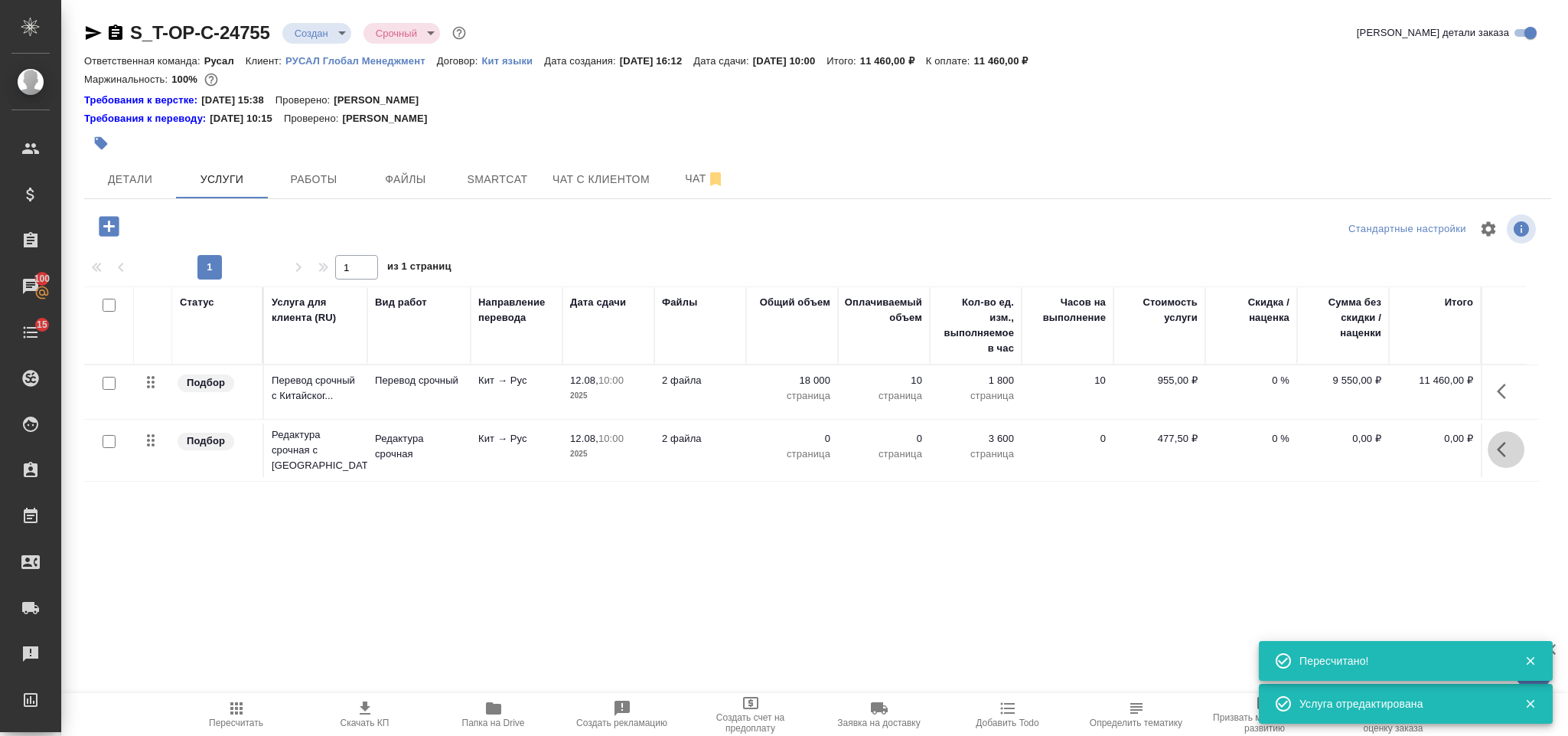
click at [1504, 455] on icon "button" at bounding box center [1507, 449] width 18 height 19
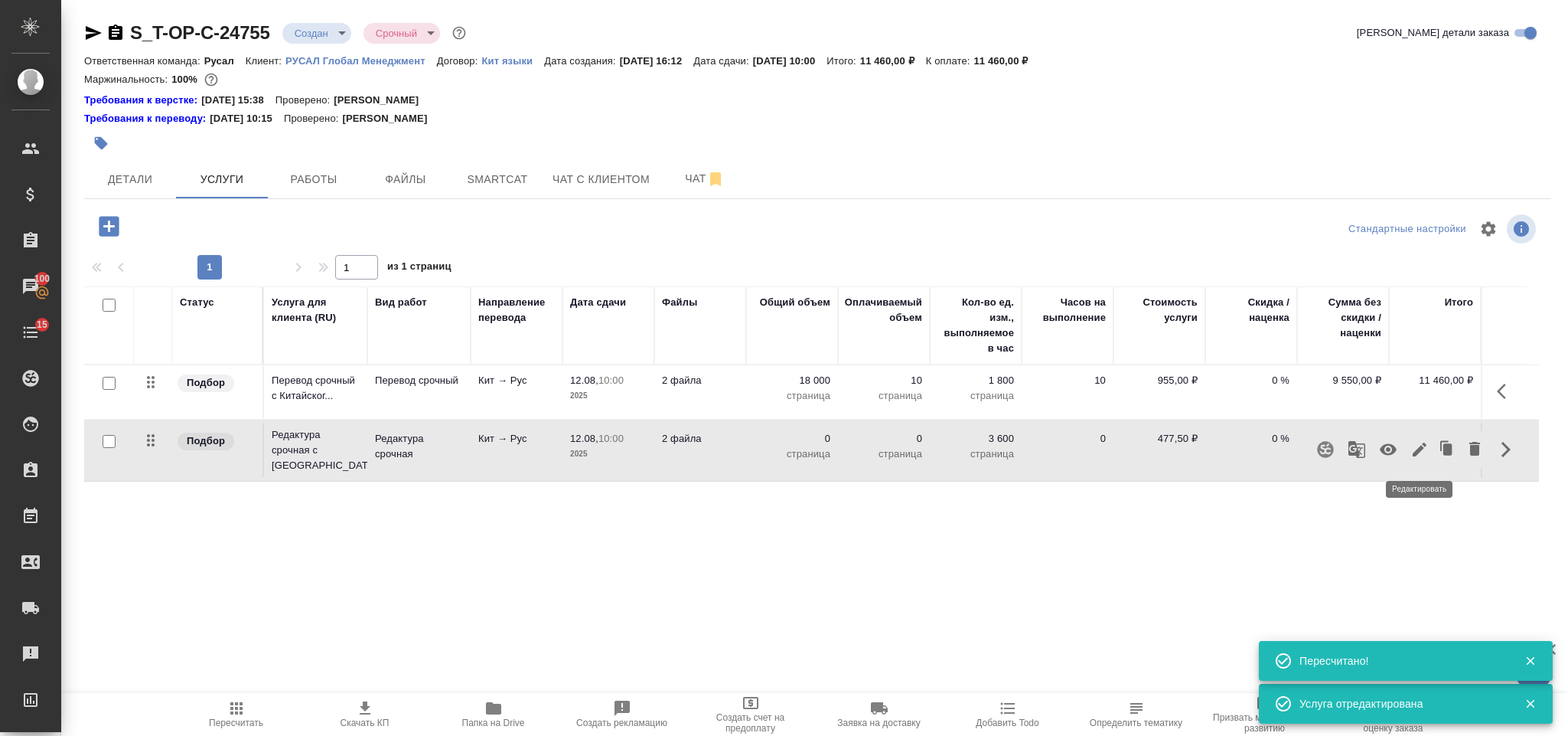
click at [1423, 443] on icon "button" at bounding box center [1420, 449] width 18 height 19
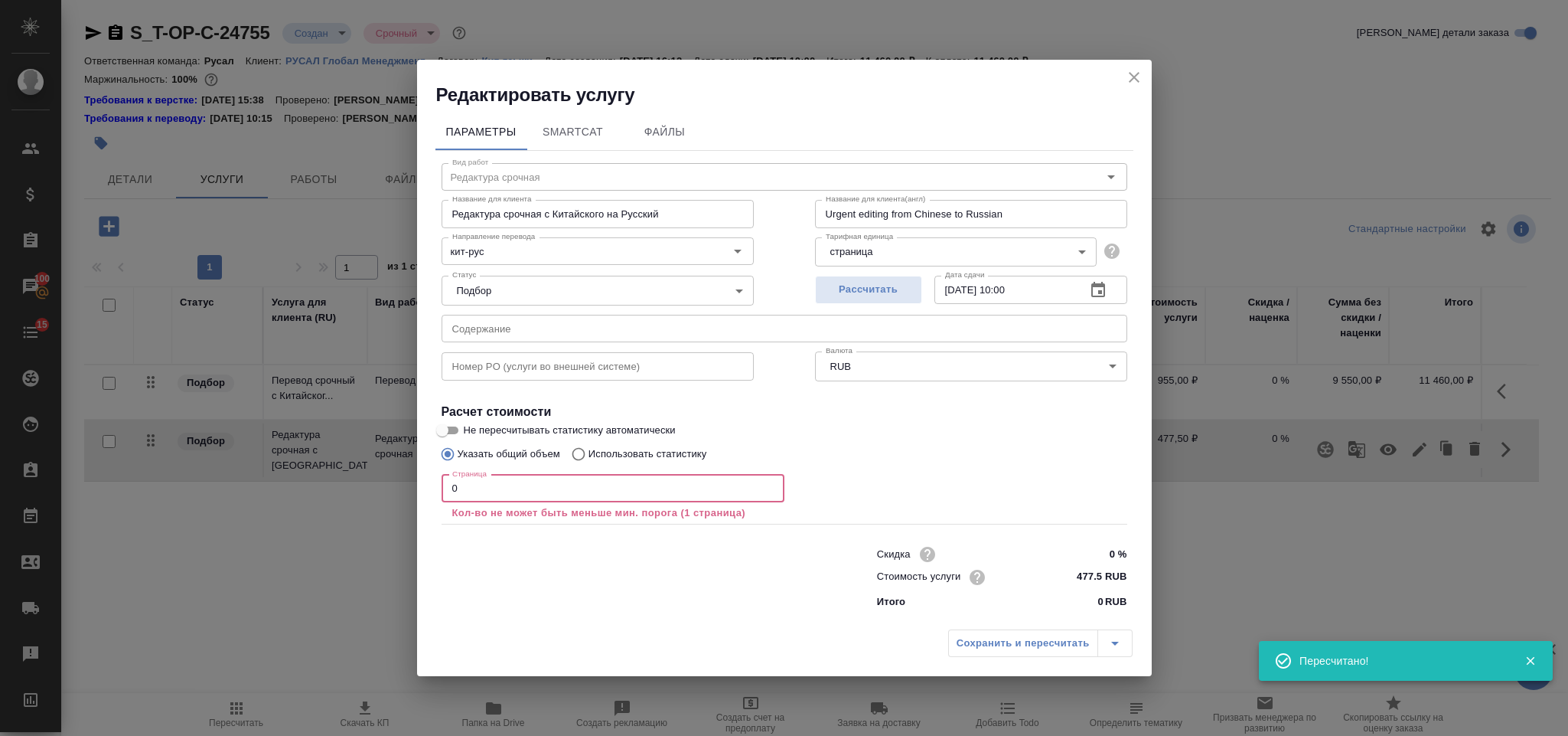
click at [501, 492] on input "0" at bounding box center [613, 488] width 343 height 28
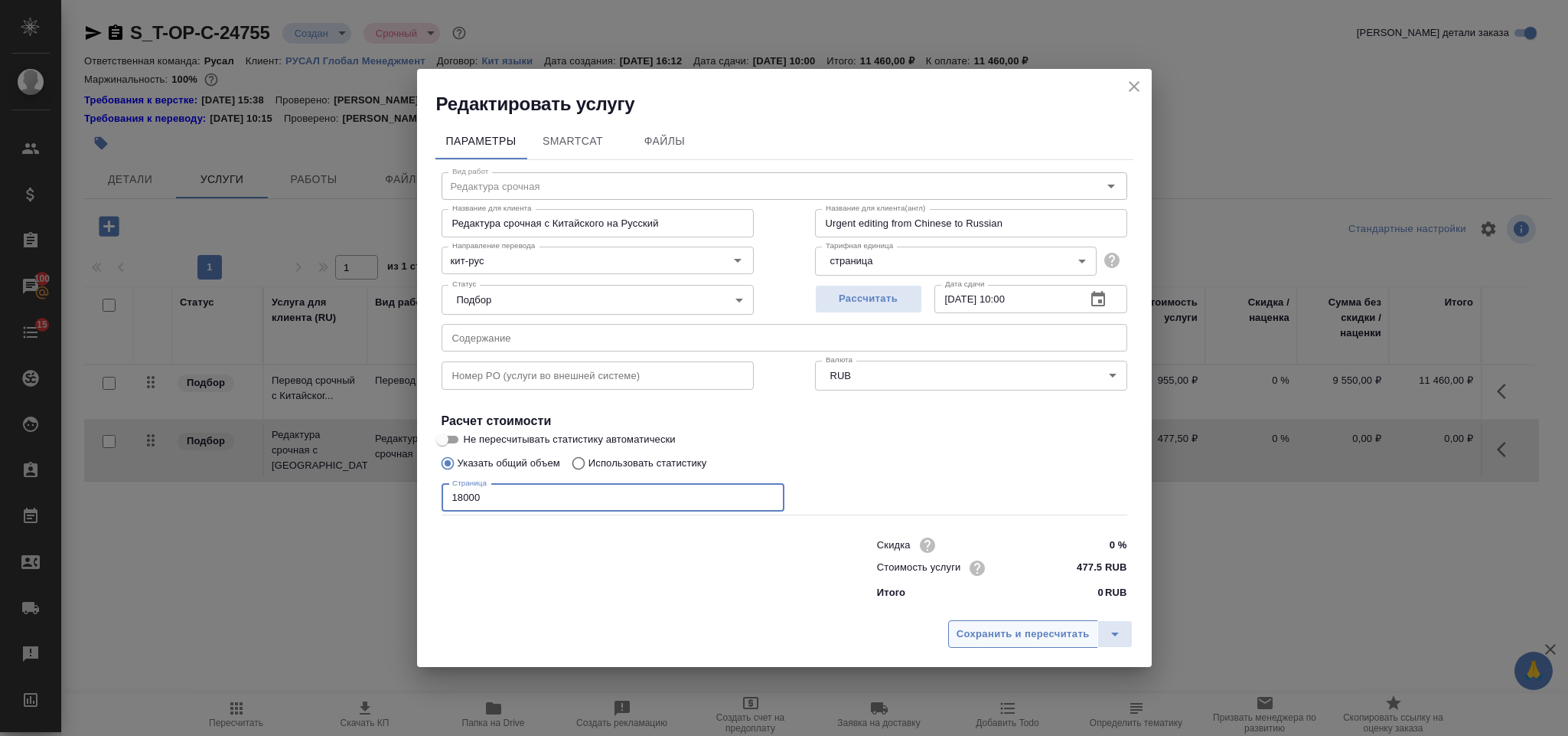
type input "18000"
click at [969, 638] on span "Сохранить и пересчитать" at bounding box center [1023, 634] width 133 height 18
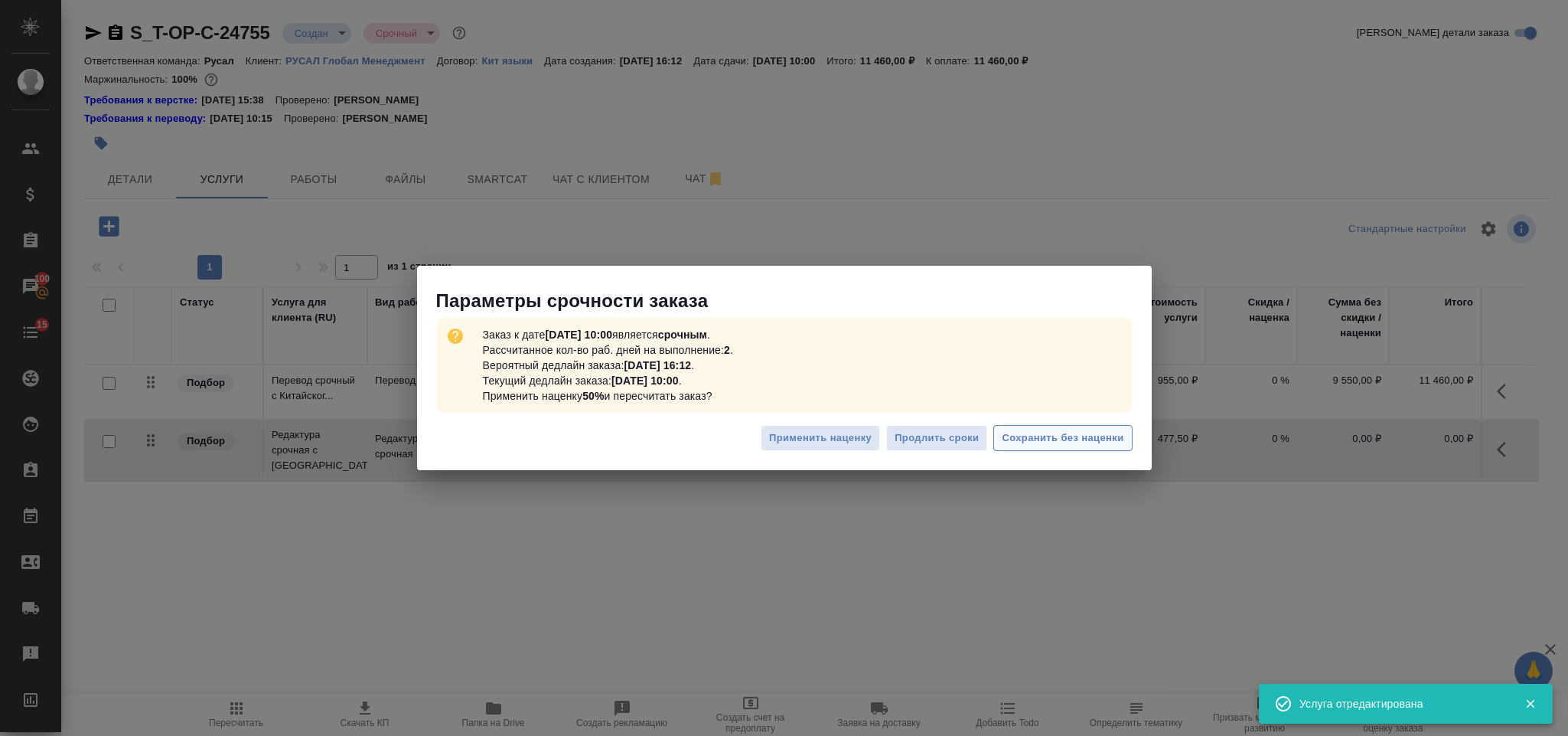
click at [1031, 427] on button "Сохранить без наценки" at bounding box center [1063, 438] width 139 height 27
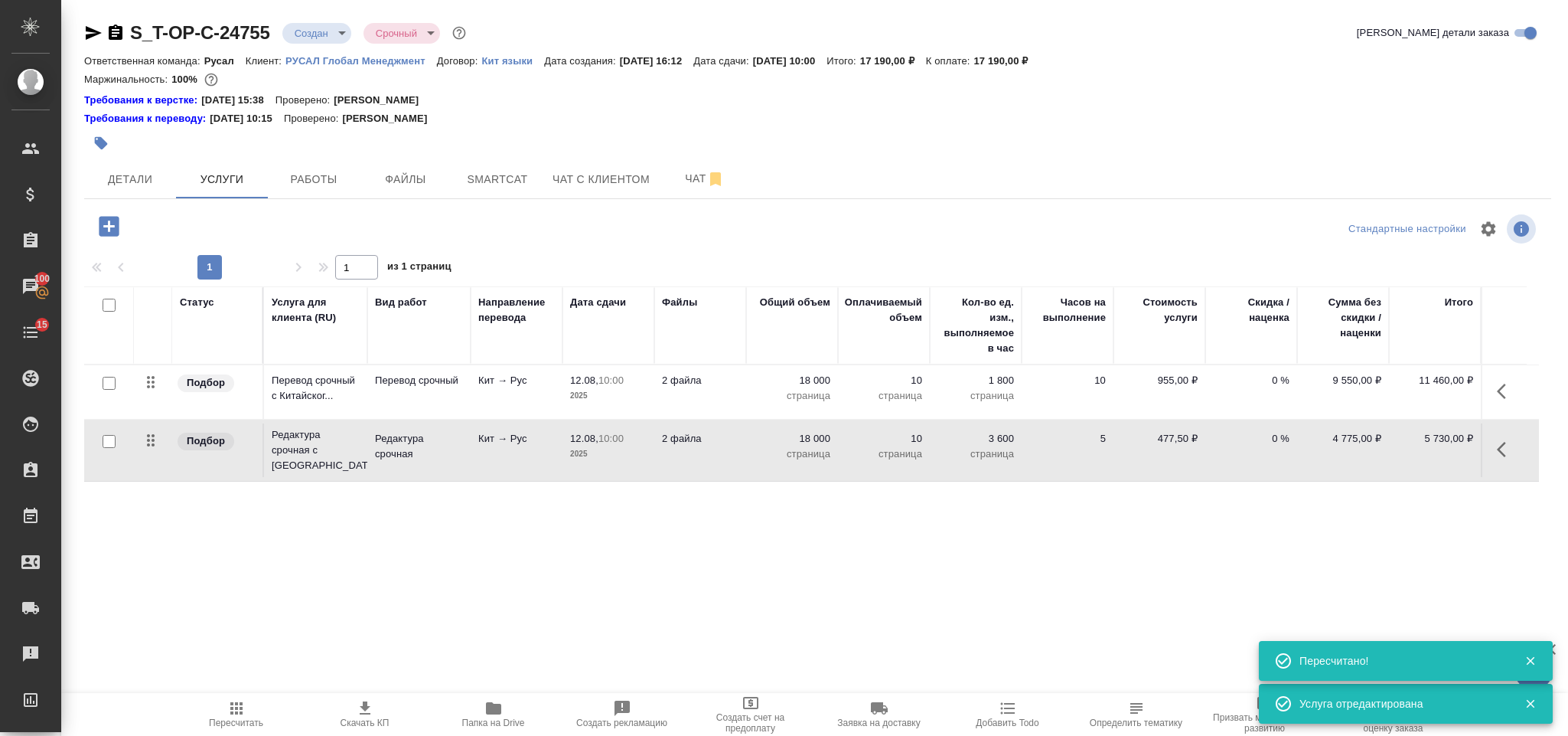
click at [110, 223] on icon "button" at bounding box center [108, 226] width 20 height 20
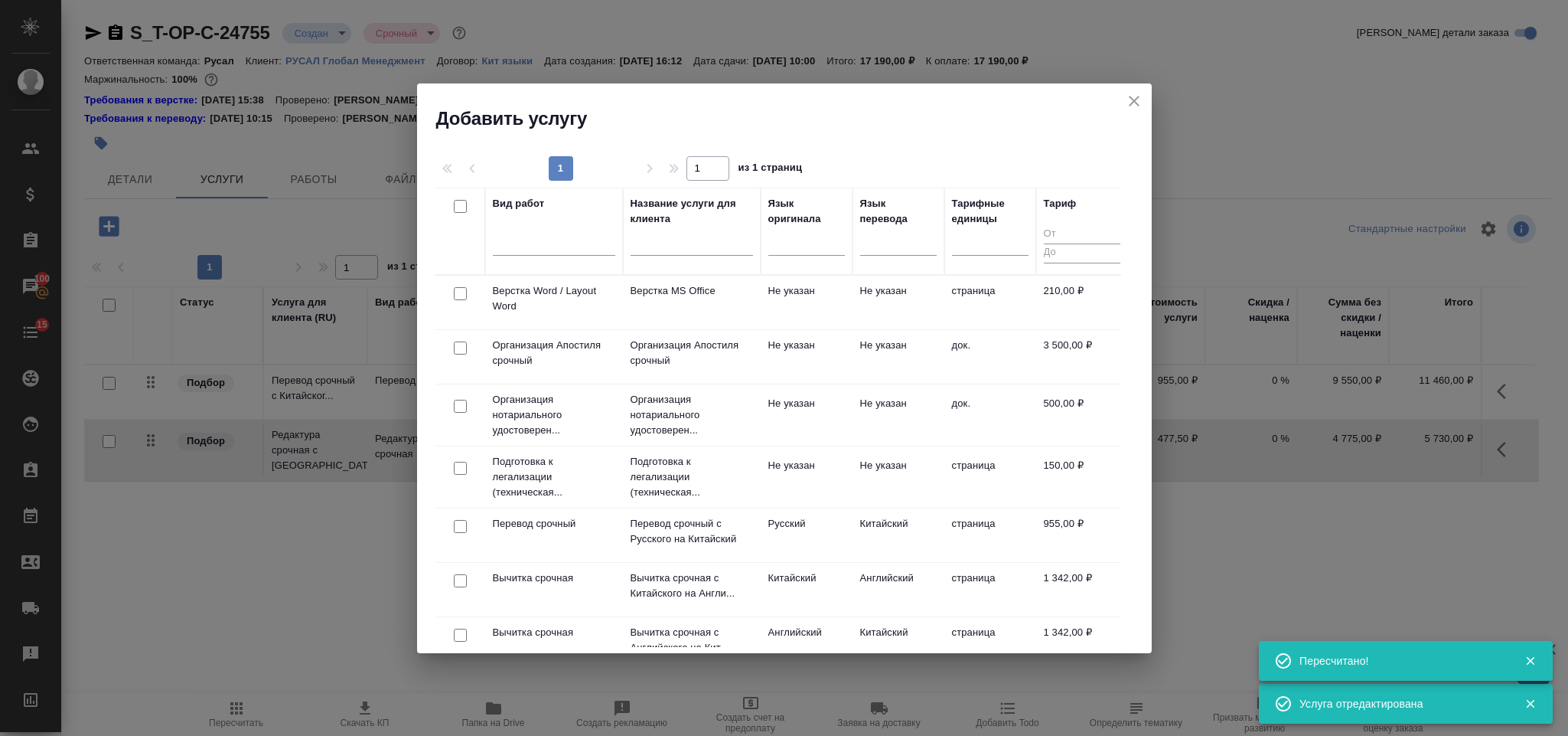
click at [455, 299] on input "checkbox" at bounding box center [460, 293] width 13 height 13
checkbox input "true"
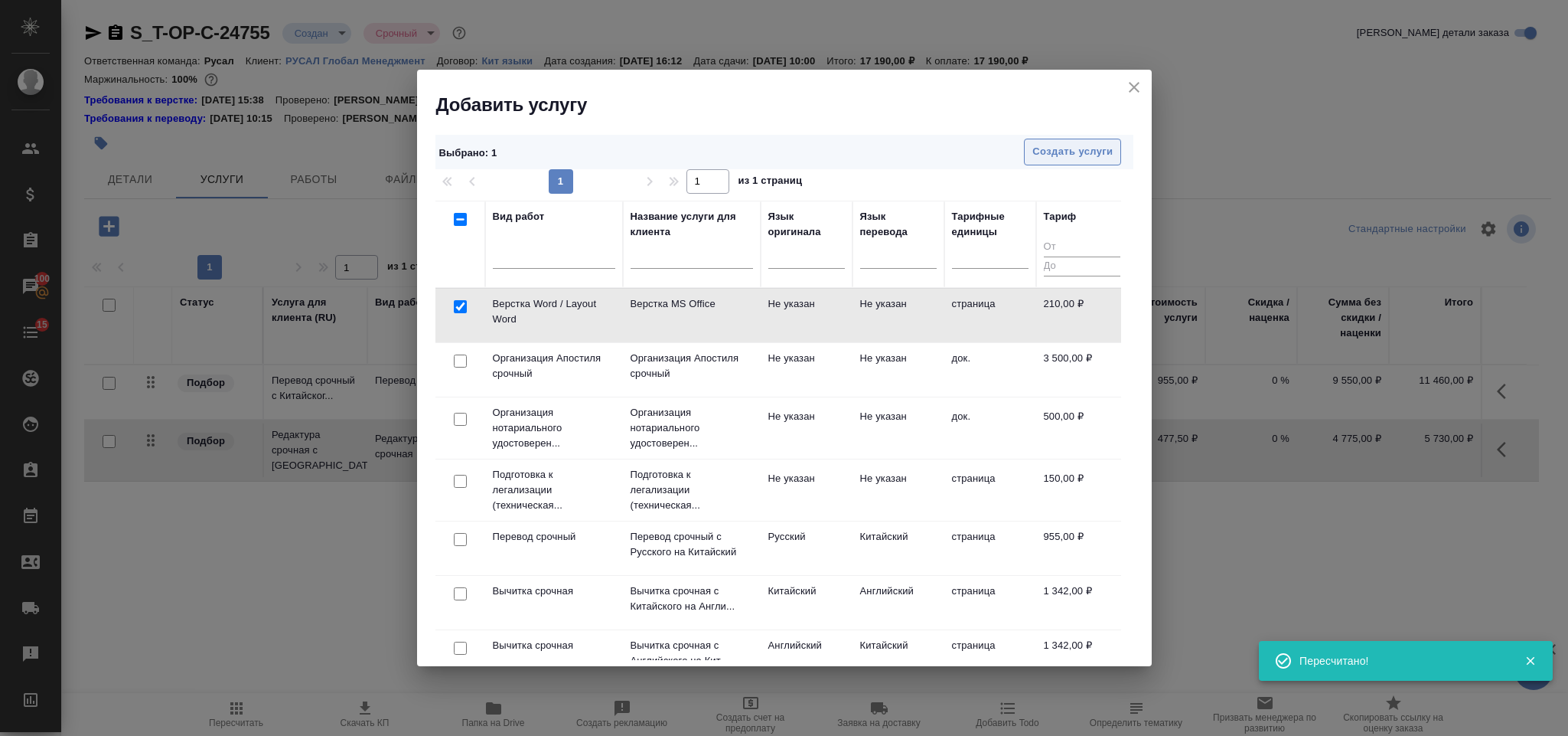
click at [1048, 148] on span "Создать услуги" at bounding box center [1073, 151] width 81 height 18
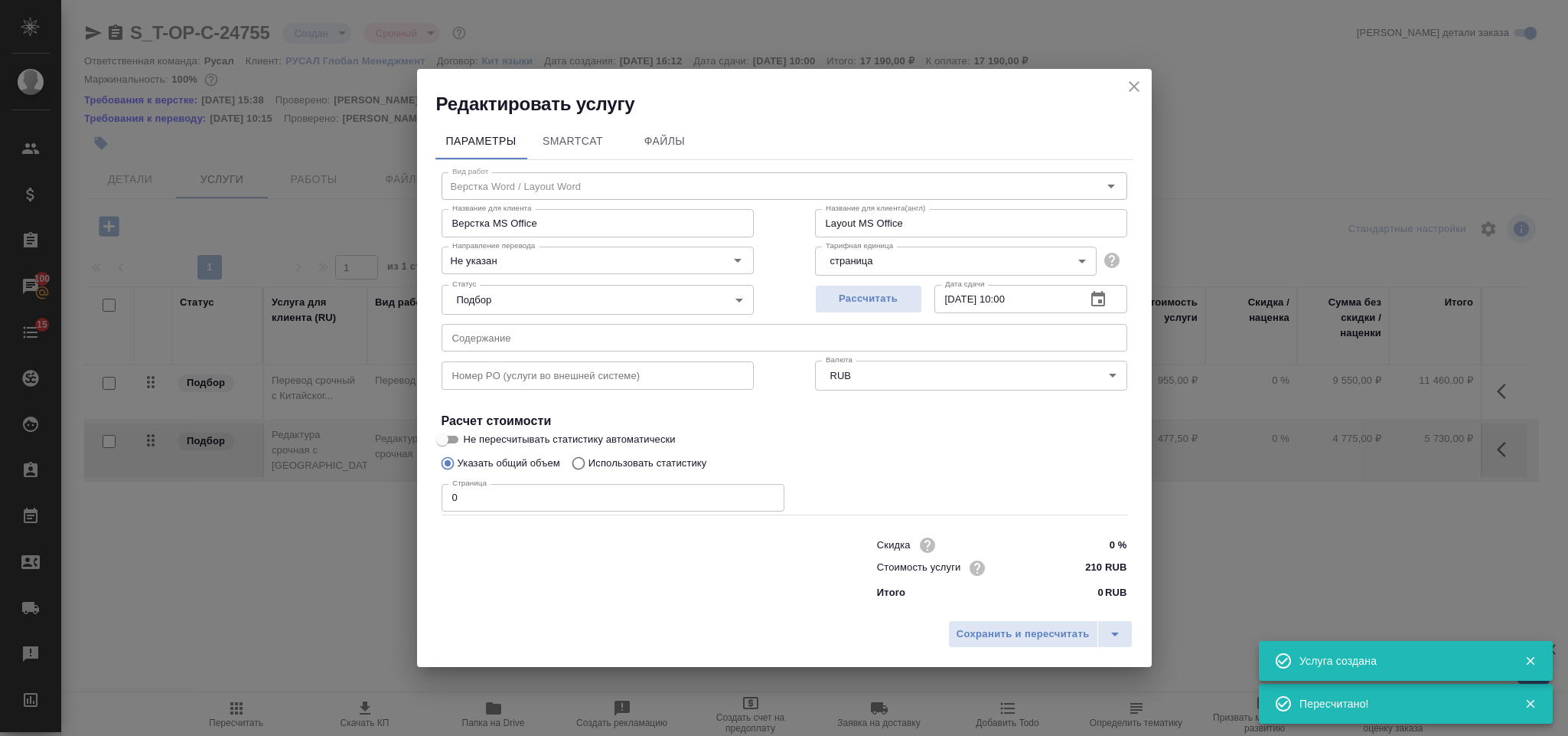
click at [469, 497] on input "0" at bounding box center [613, 497] width 343 height 28
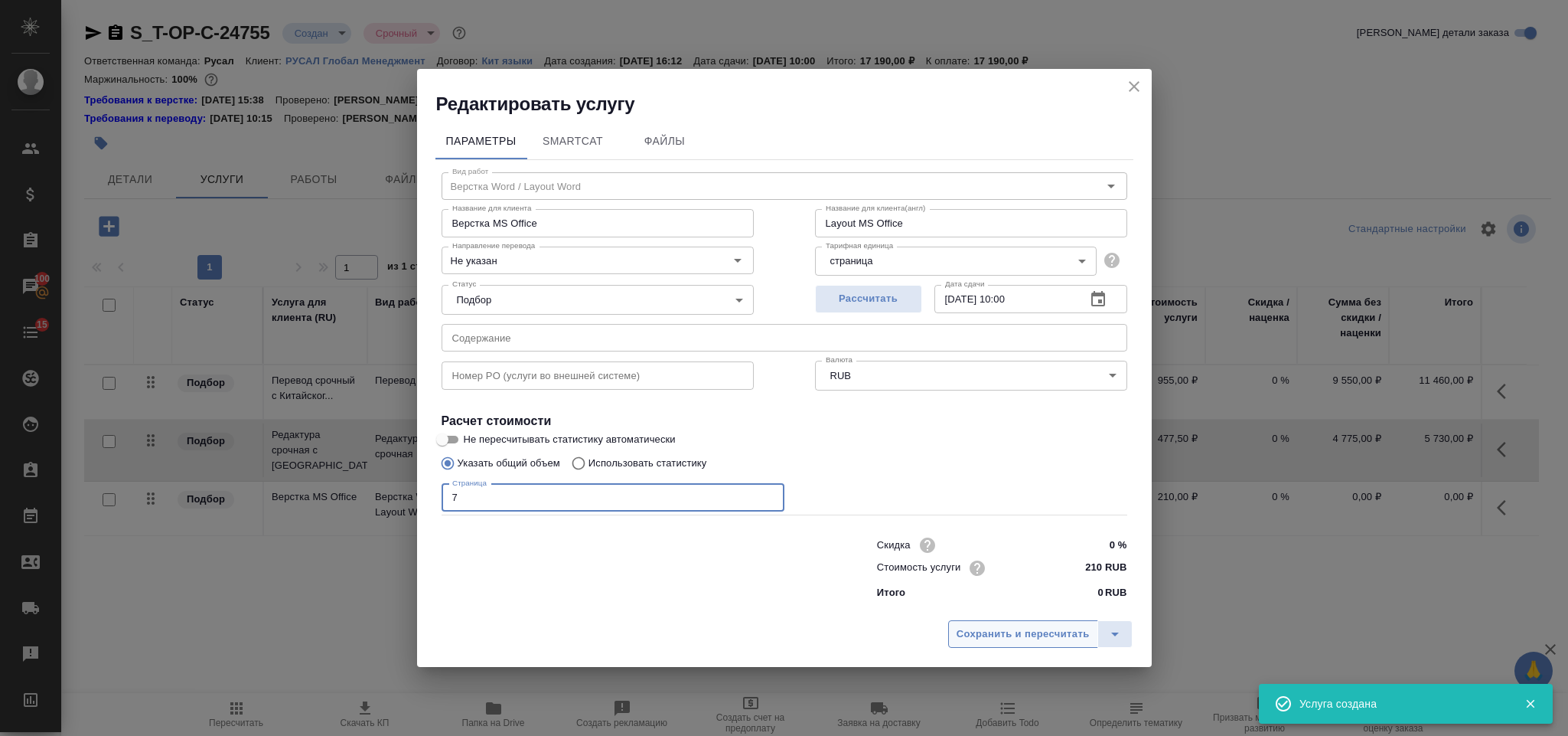
type input "7"
click at [1017, 632] on span "Сохранить и пересчитать" at bounding box center [1023, 634] width 133 height 18
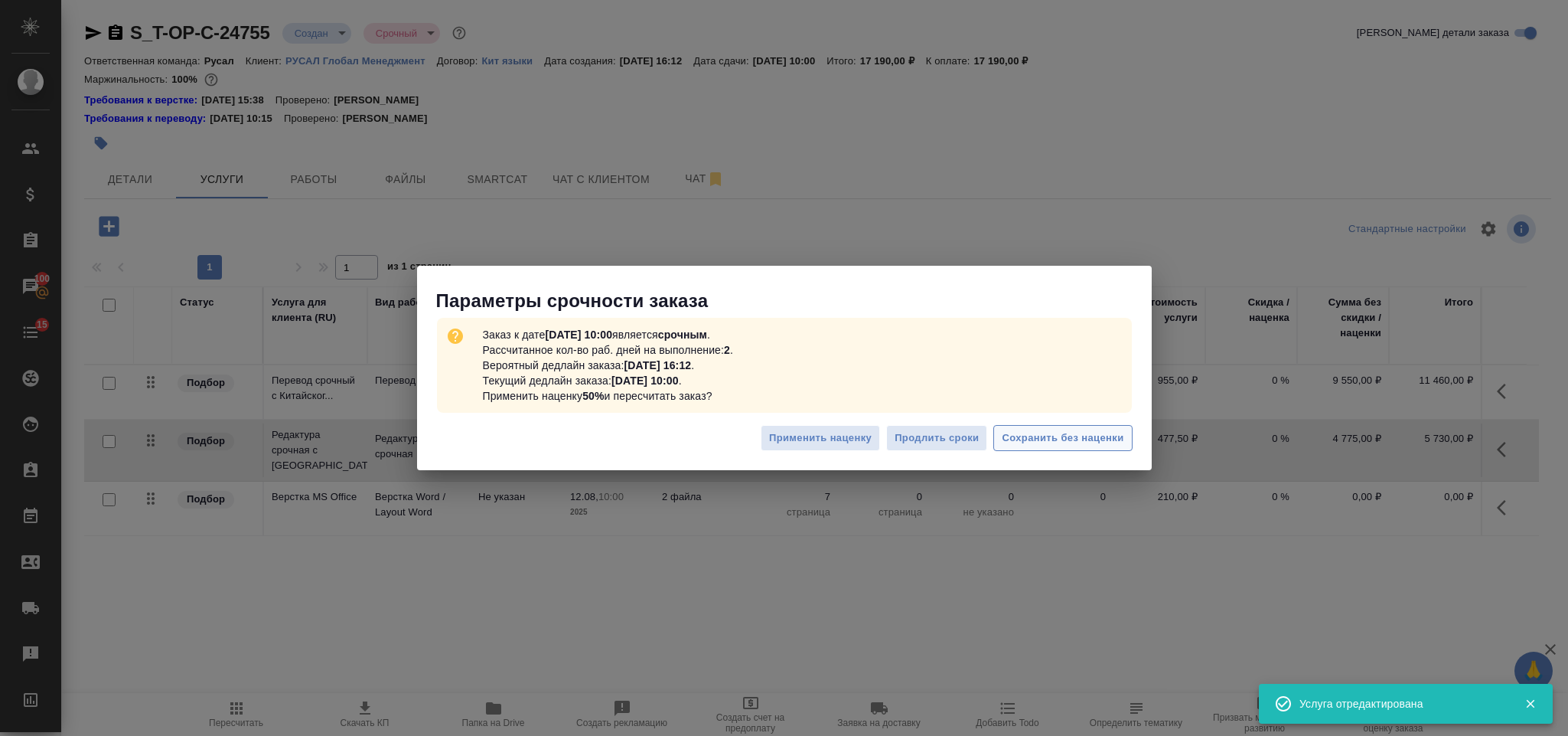
click at [1049, 432] on span "Сохранить без наценки" at bounding box center [1063, 438] width 122 height 18
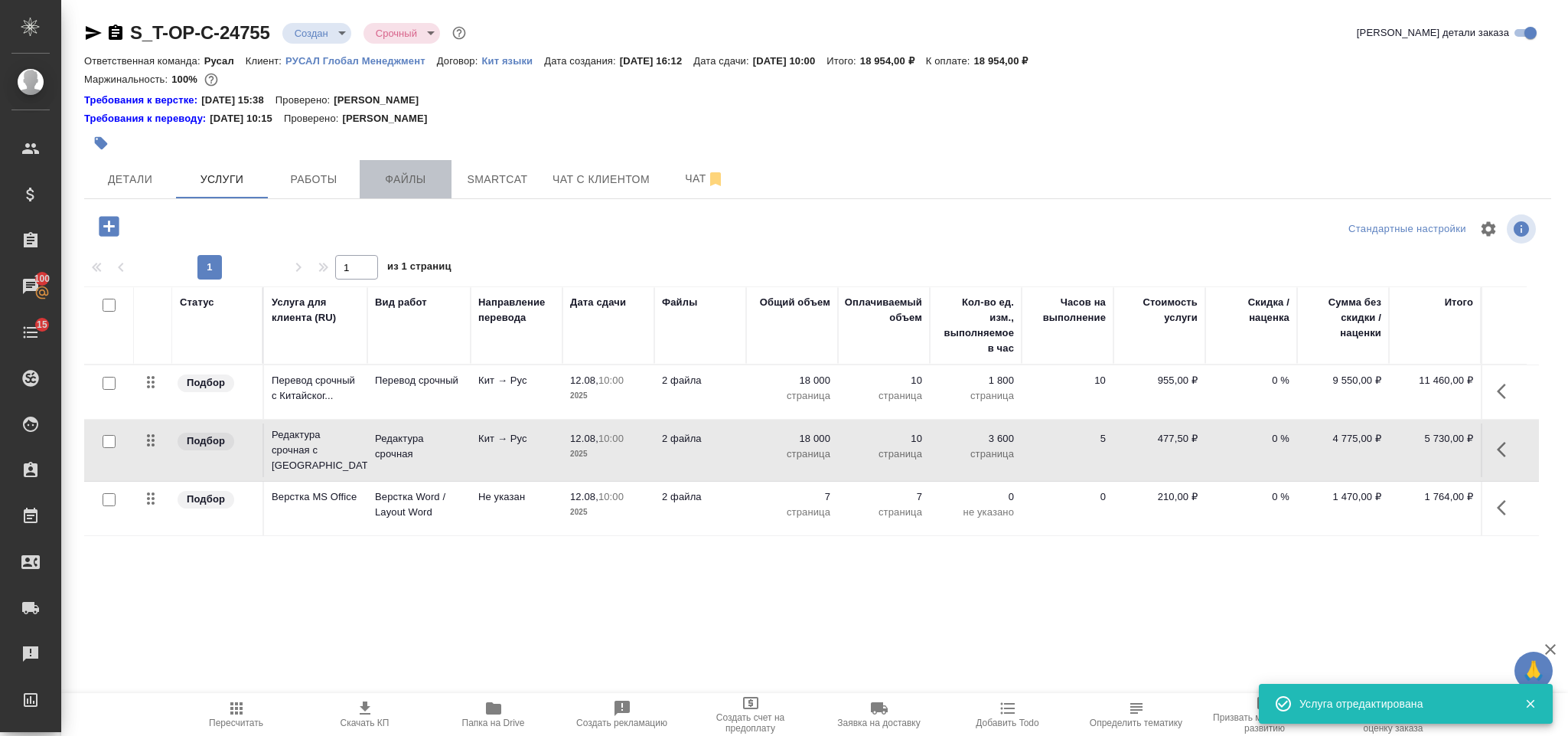
click at [425, 175] on span "Файлы" at bounding box center [405, 179] width 73 height 19
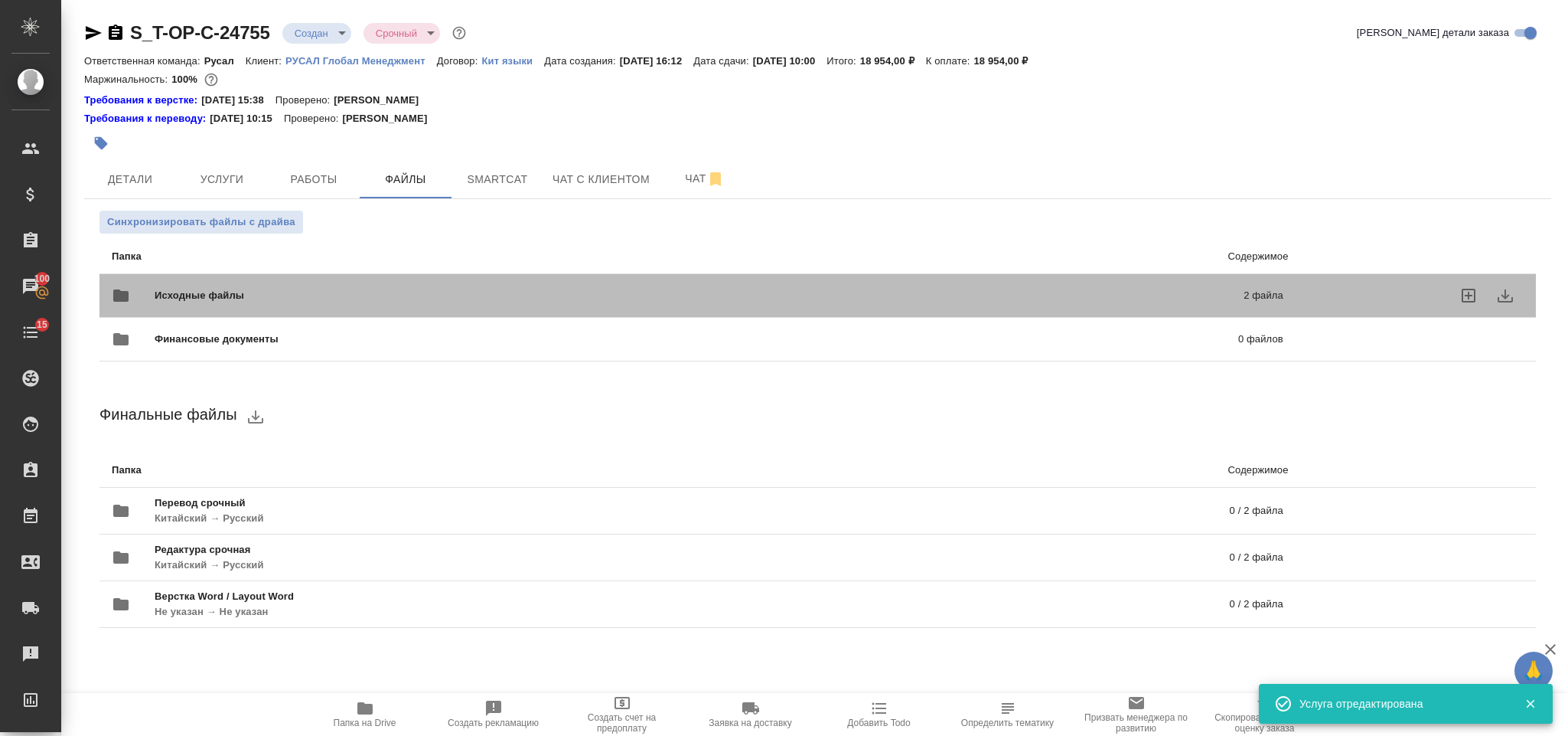
click at [427, 294] on span "Исходные файлы" at bounding box center [449, 295] width 589 height 15
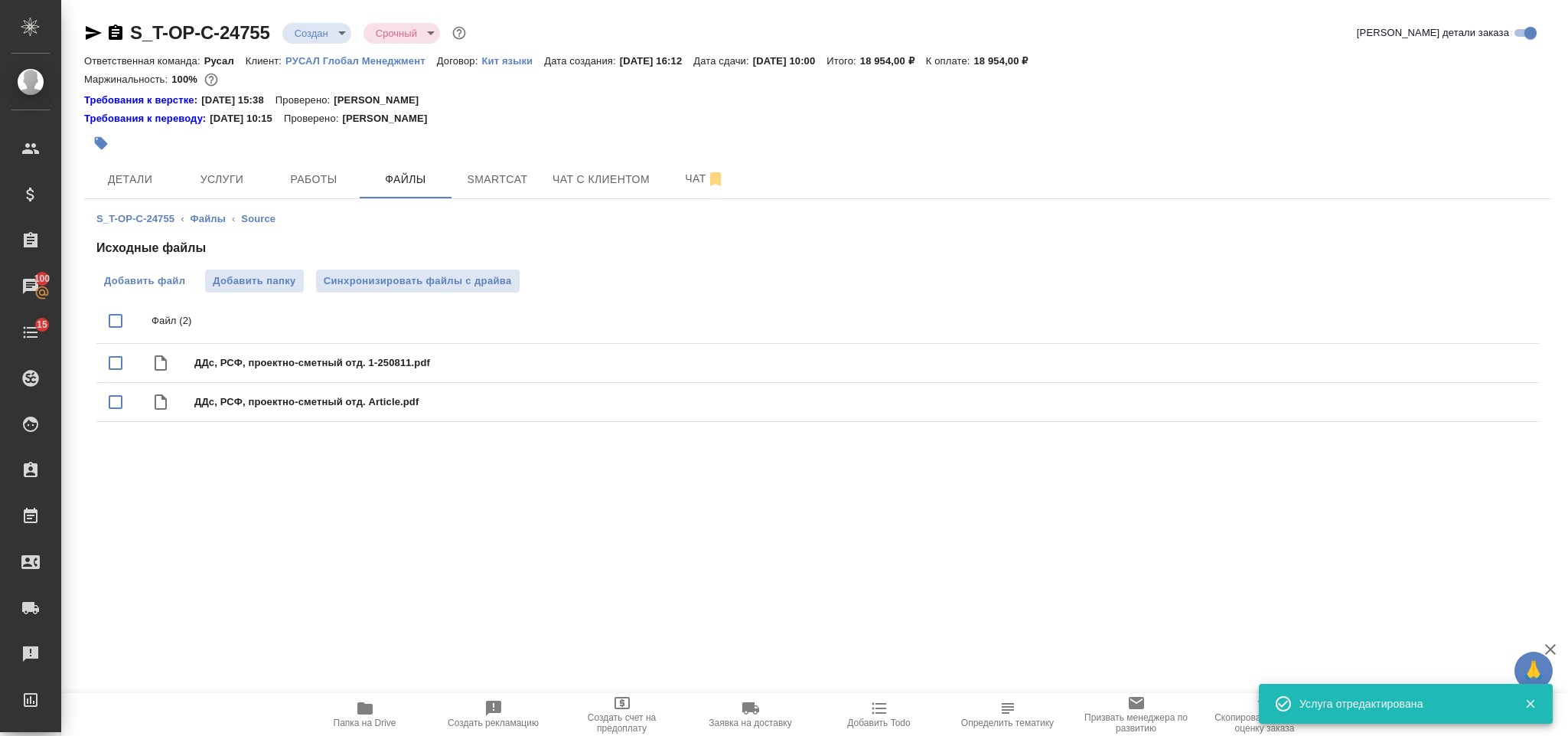
click at [168, 280] on span "Добавить файл" at bounding box center [145, 281] width 81 height 15
click at [0, 0] on input "Добавить файл" at bounding box center [0, 0] width 0 height 0
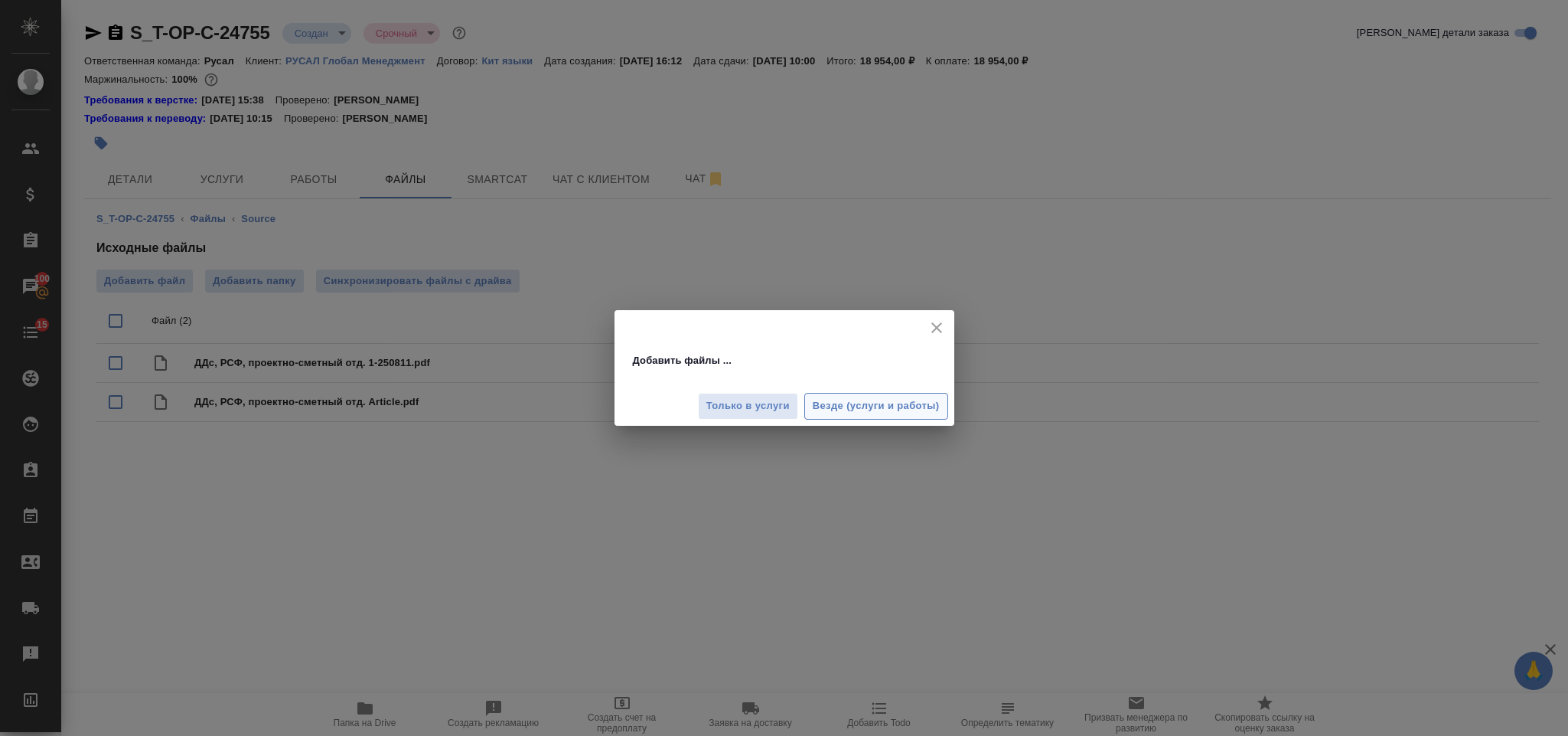
click at [832, 406] on span "Везде (услуги и работы)" at bounding box center [876, 405] width 127 height 18
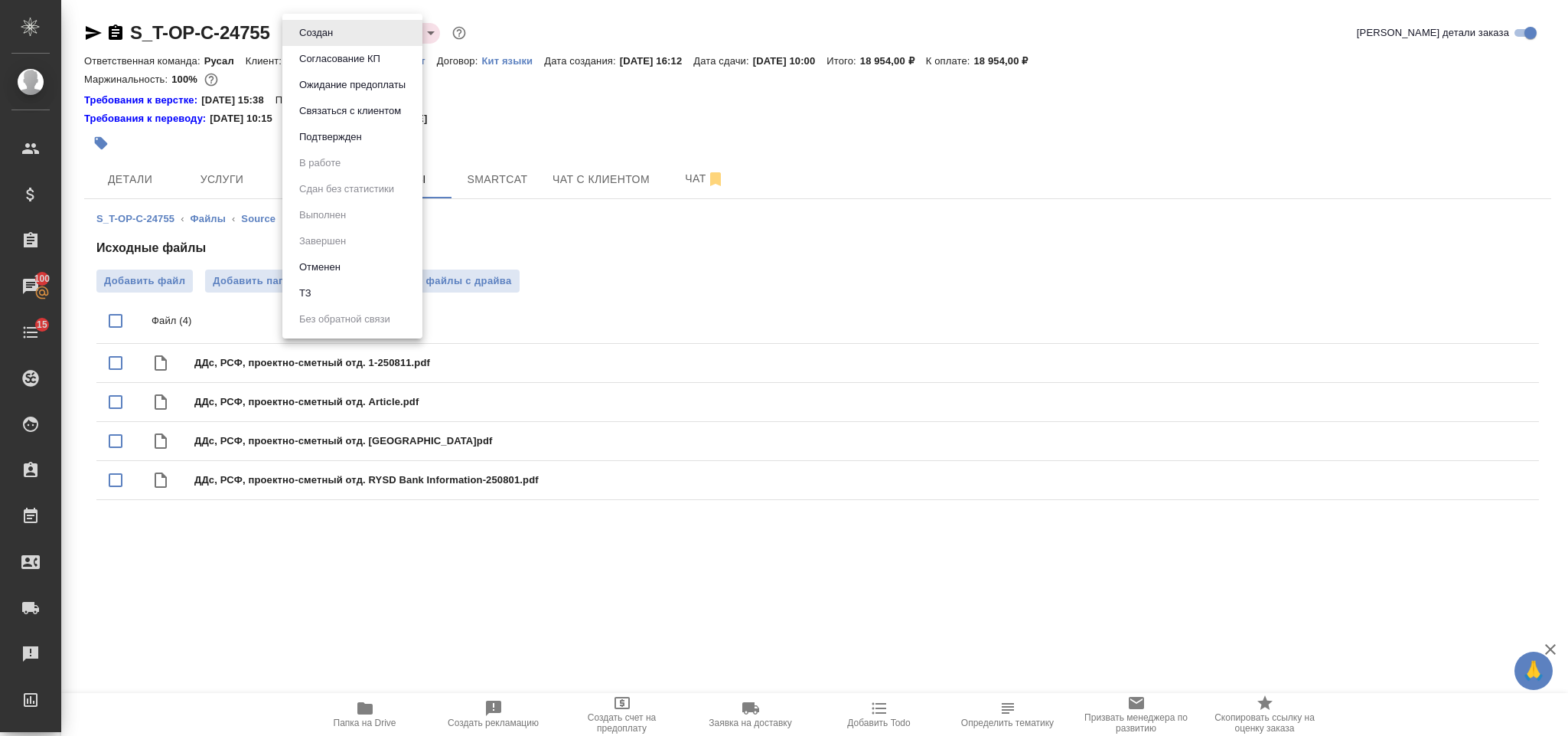
click at [301, 35] on body "🙏 .cls-1 fill:#fff; AWATERA Gorlenko Yuliua Клиенты Спецификации Заказы 100 Чат…" at bounding box center [784, 368] width 1568 height 736
click at [362, 292] on li "ТЗ" at bounding box center [352, 293] width 140 height 26
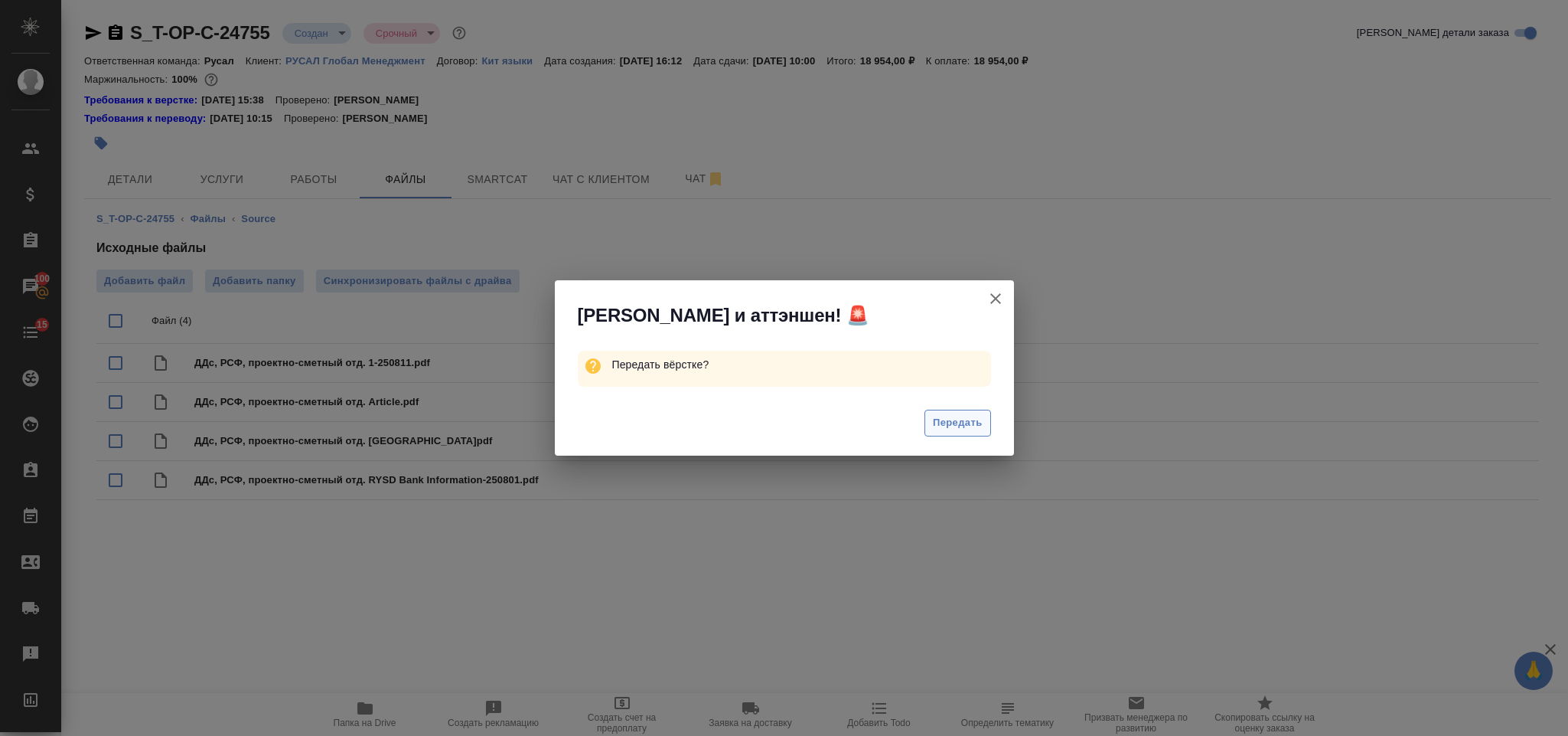
click at [951, 414] on span "Передать" at bounding box center [958, 422] width 50 height 18
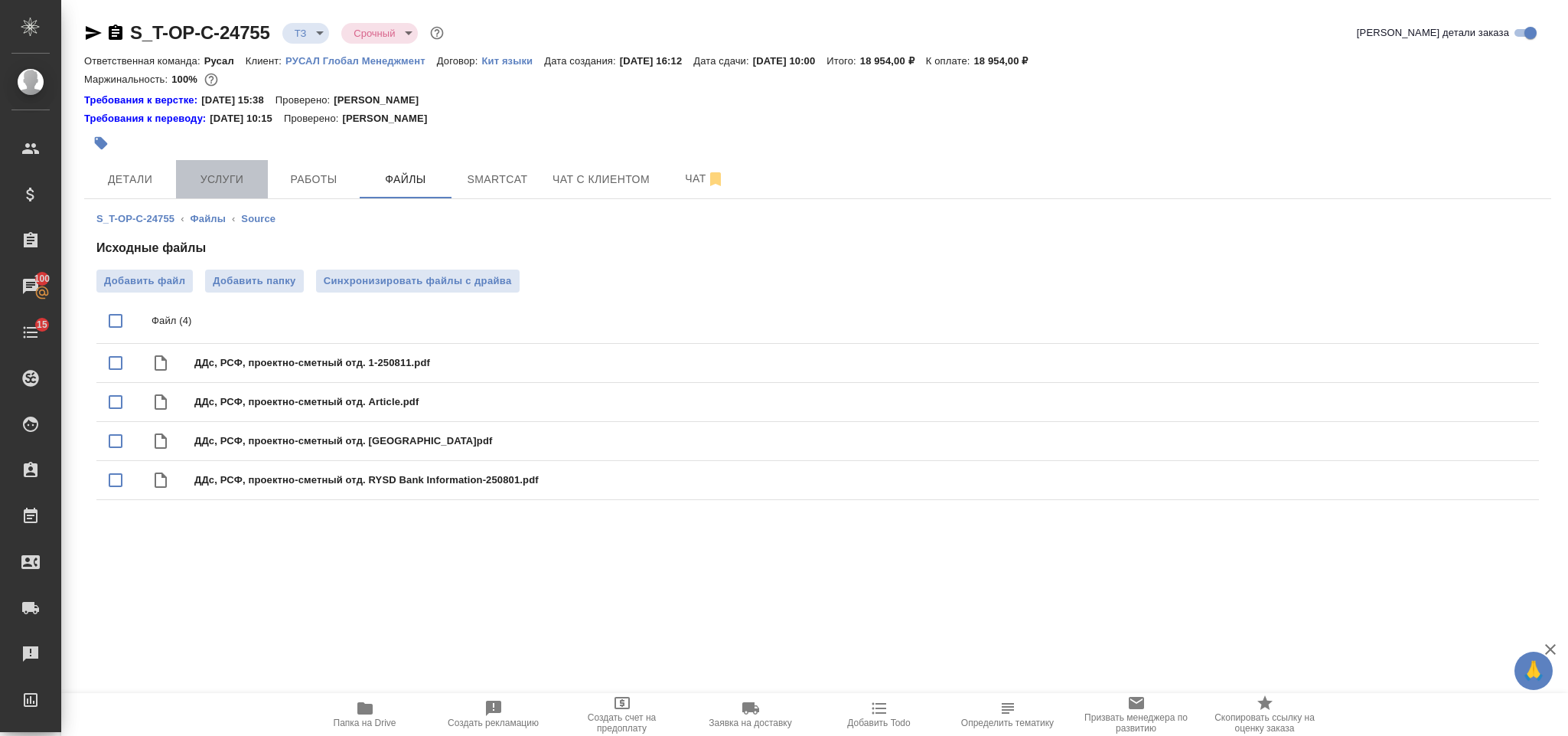
click at [225, 163] on button "Услуги" at bounding box center [221, 179] width 92 height 39
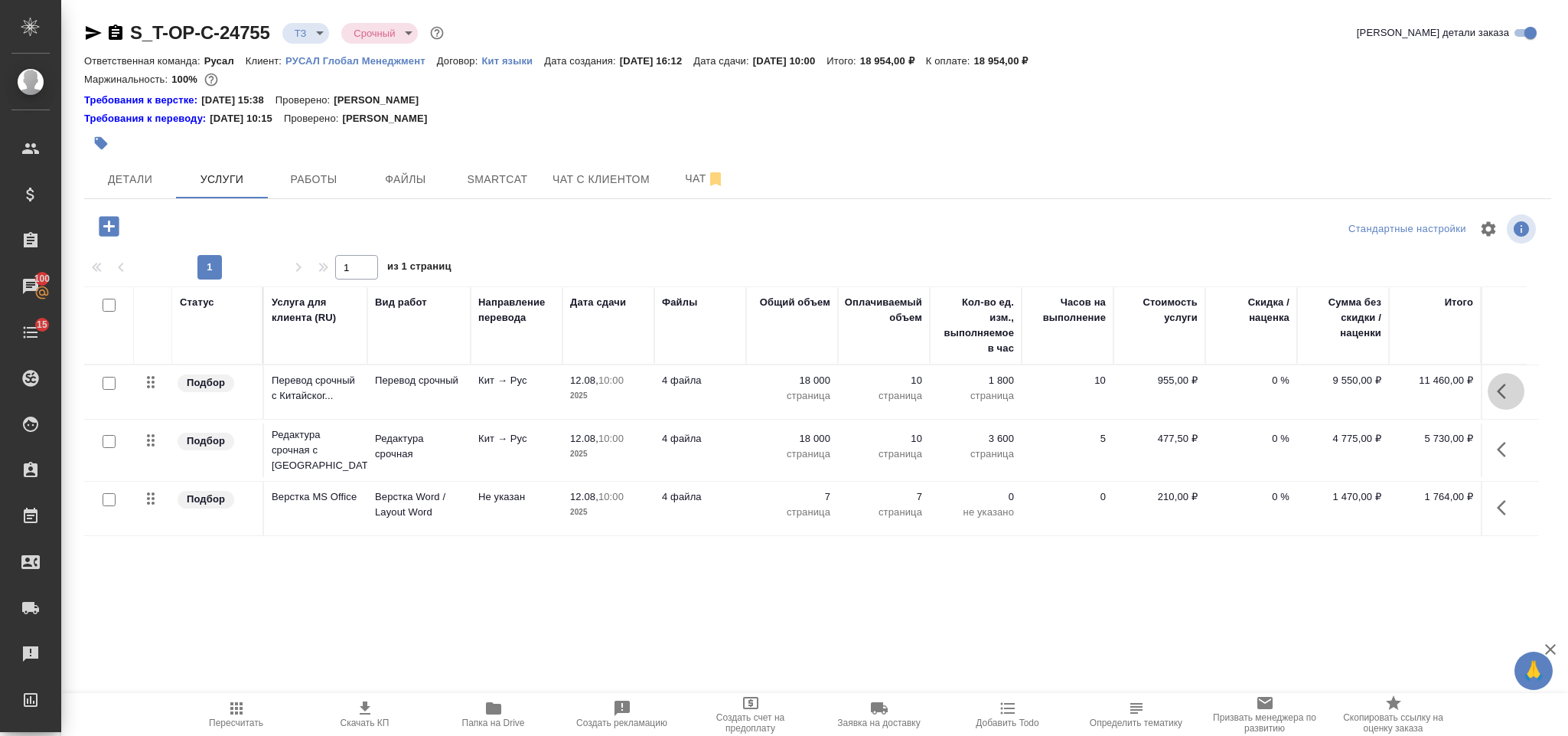
click at [1507, 384] on icon "button" at bounding box center [1507, 391] width 18 height 19
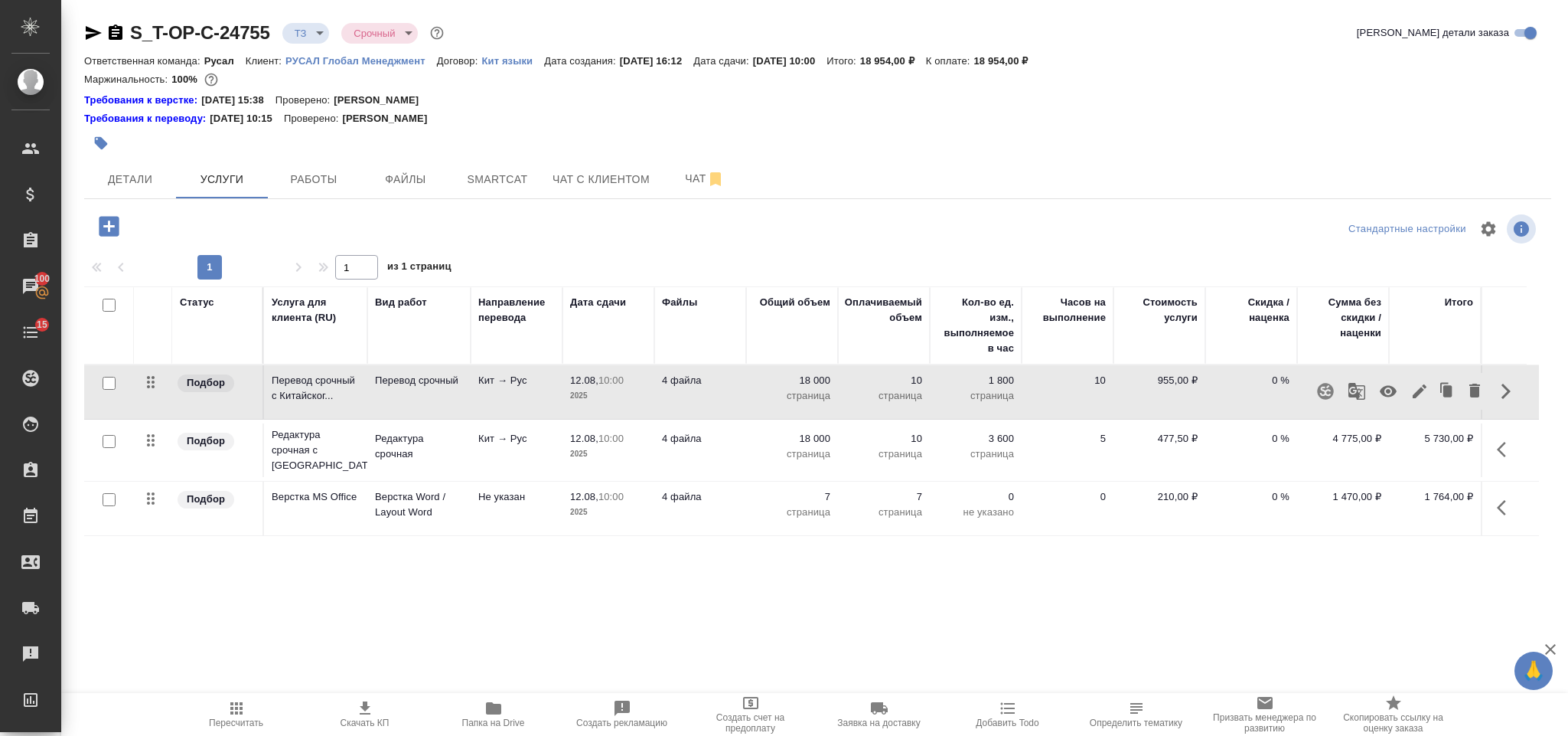
click at [1420, 397] on icon "button" at bounding box center [1420, 391] width 18 height 19
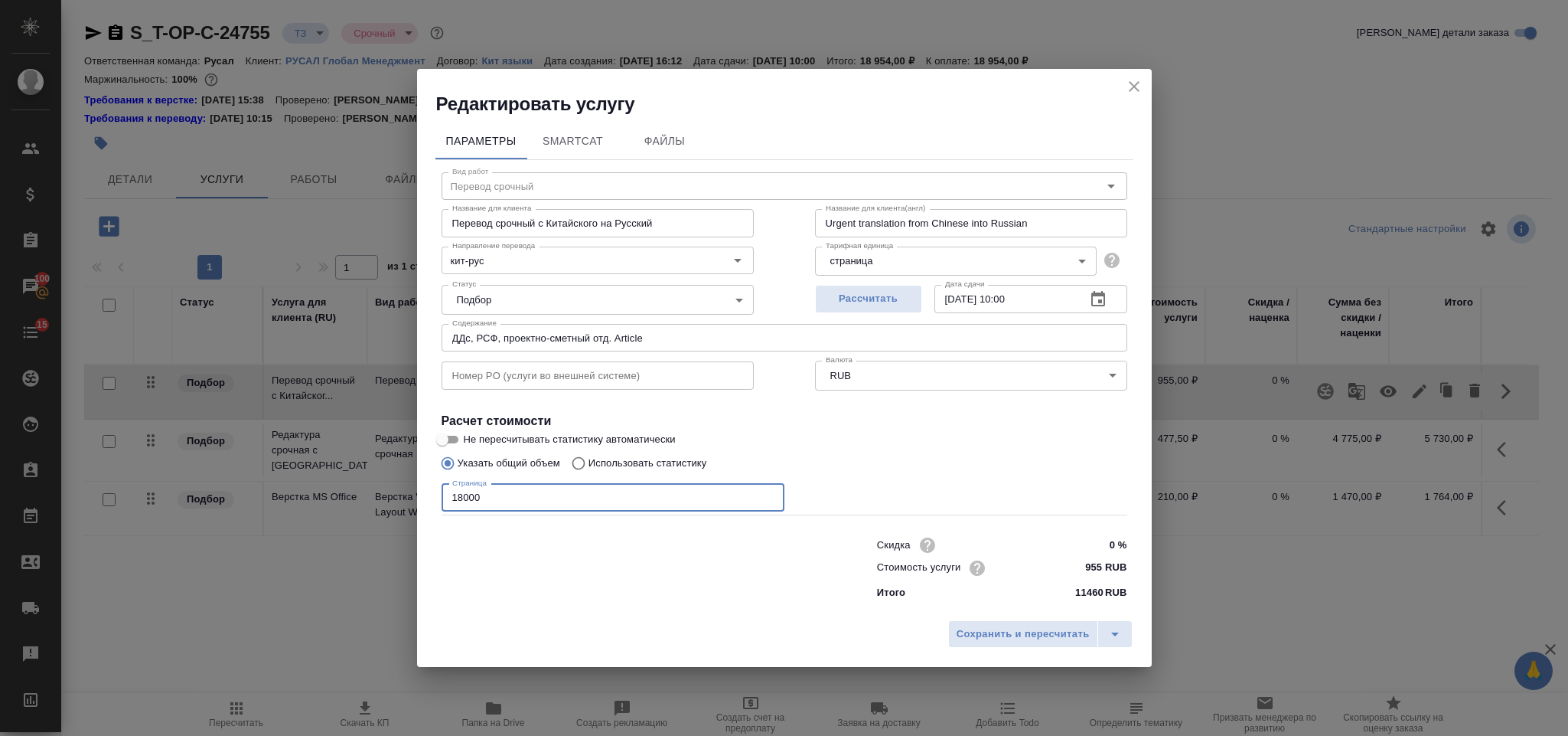
drag, startPoint x: 510, startPoint y: 499, endPoint x: 434, endPoint y: 499, distance: 76.0
click at [434, 499] on div "Параметры SmartCat Файлы Вид работ Перевод срочный Вид работ Название для клиен…" at bounding box center [784, 364] width 735 height 496
type input "27000"
click at [980, 636] on span "Сохранить и пересчитать" at bounding box center [1023, 634] width 133 height 18
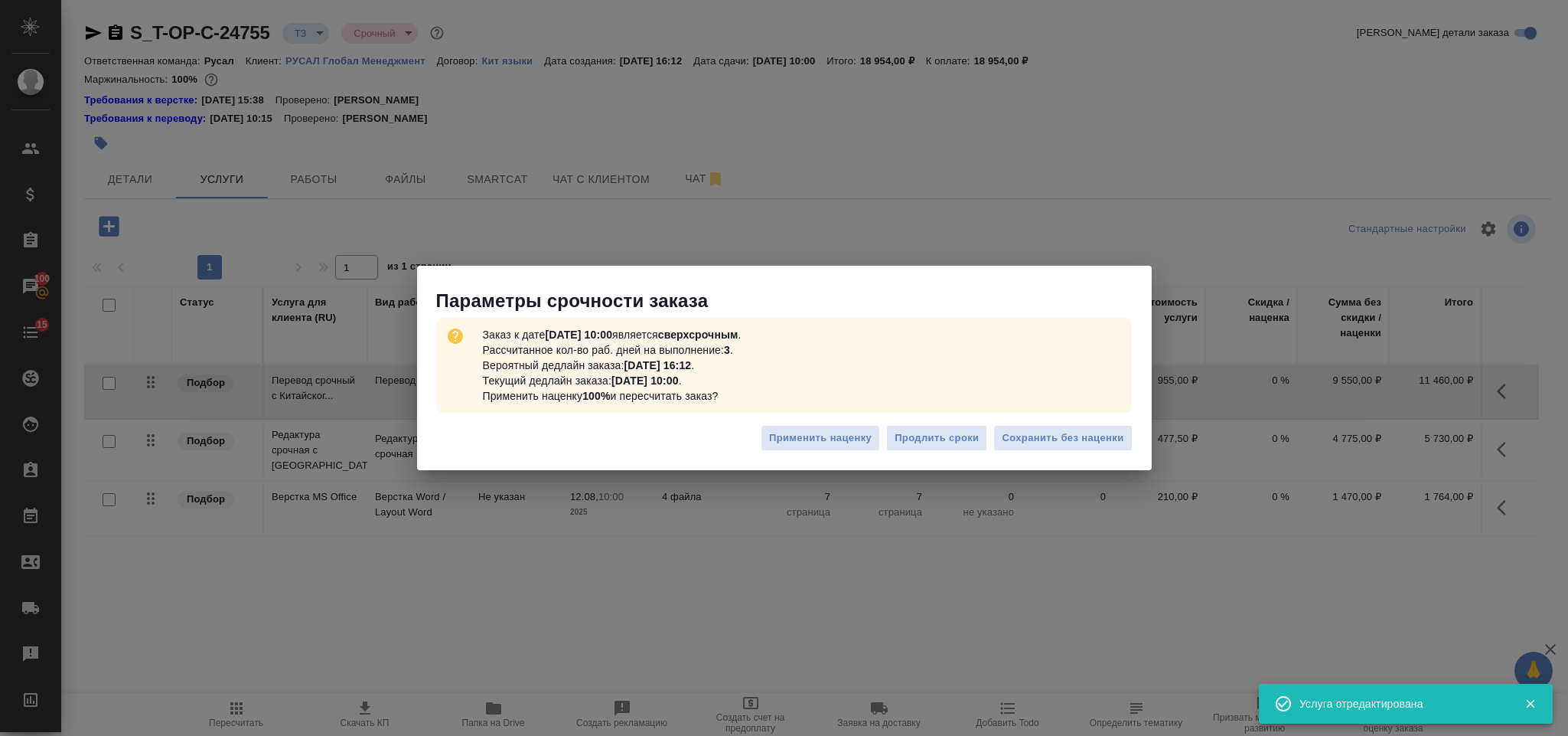
click at [1050, 421] on div "Применить наценку Продлить сроки Сохранить без наценки" at bounding box center [784, 444] width 735 height 54
click at [1057, 447] on span "Сохранить без наценки" at bounding box center [1063, 438] width 122 height 18
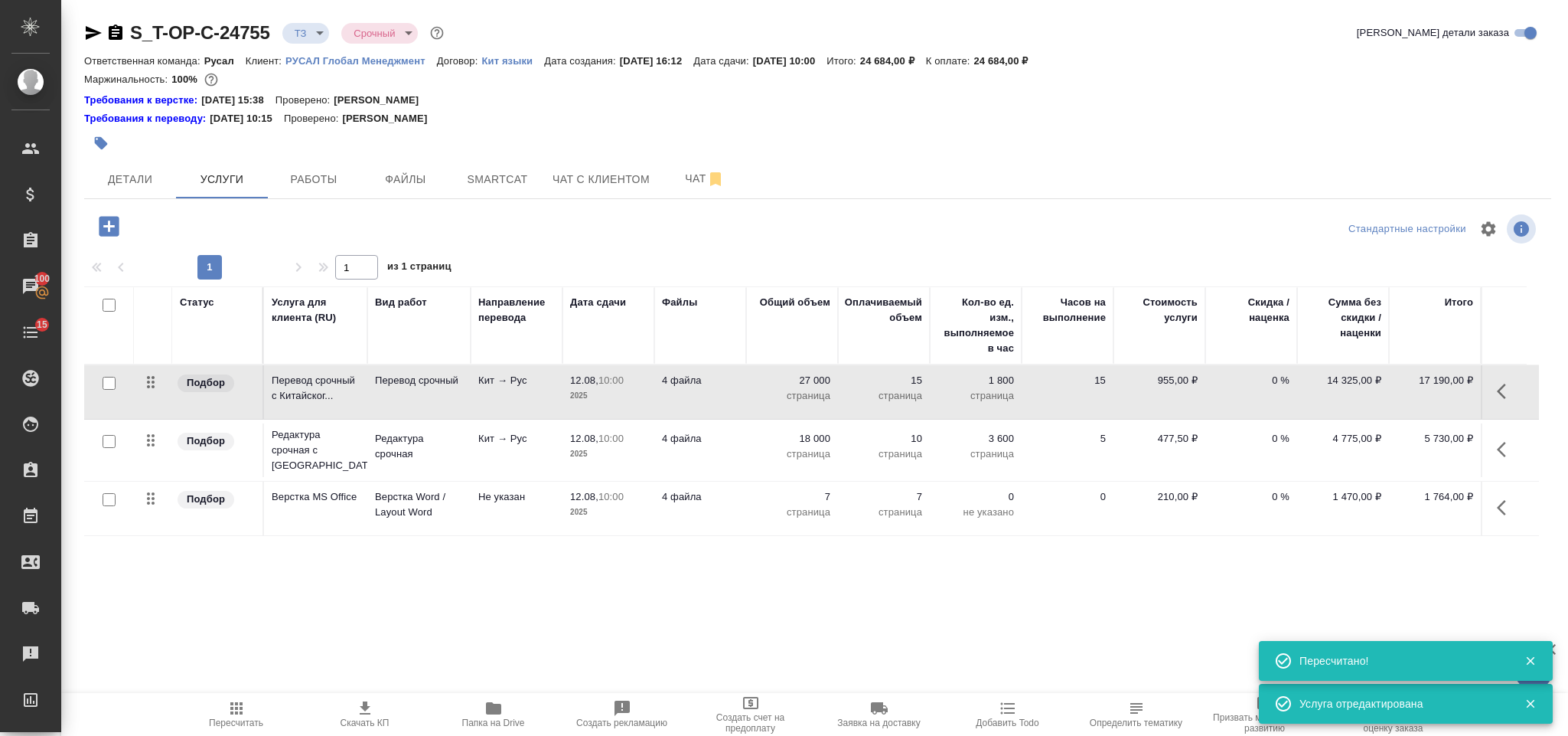
click at [1508, 453] on icon "button" at bounding box center [1507, 449] width 18 height 19
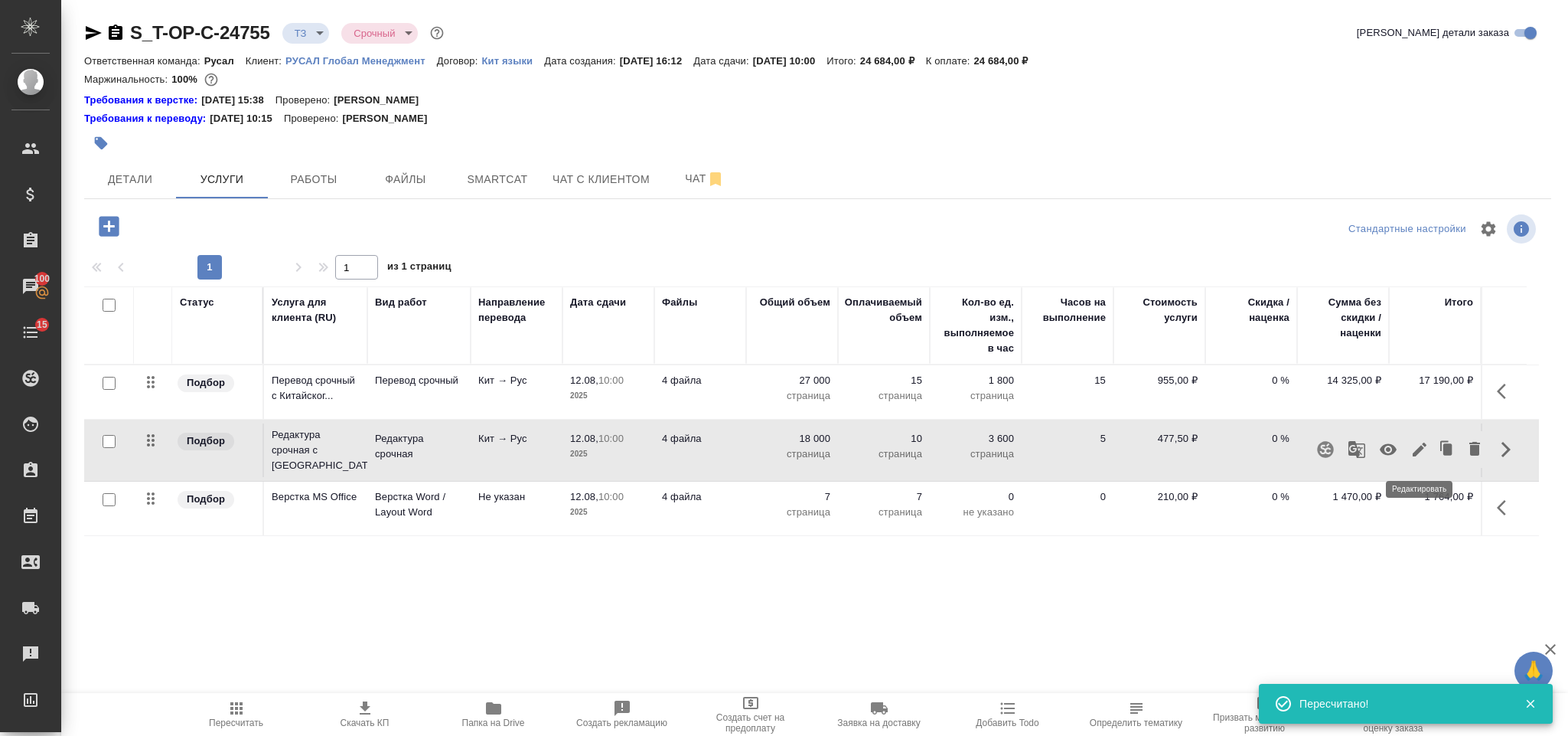
click at [1421, 447] on icon "button" at bounding box center [1420, 449] width 18 height 19
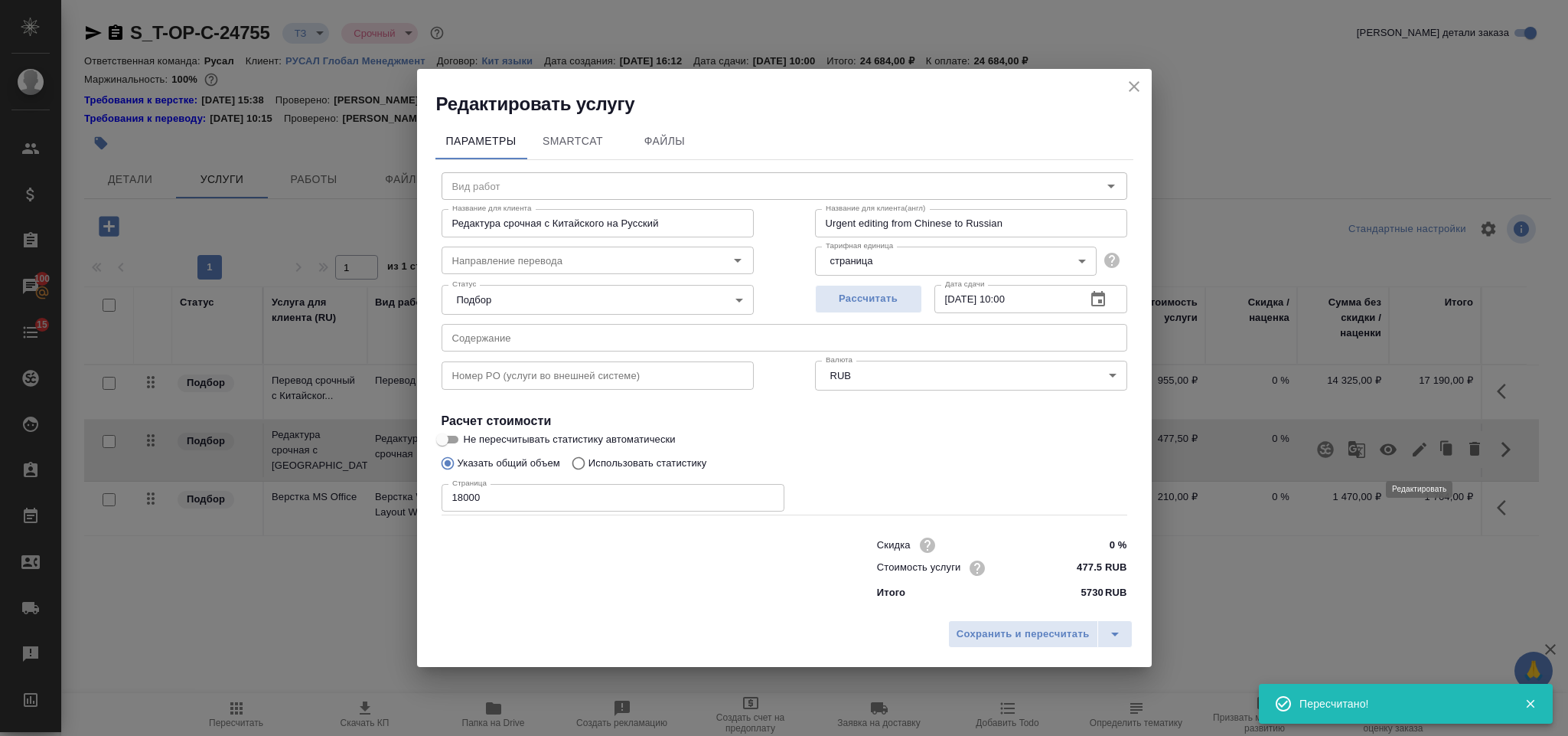
type input "Редактура срочная"
type input "кит-рус"
drag, startPoint x: 481, startPoint y: 503, endPoint x: 402, endPoint y: 492, distance: 79.8
click at [402, 494] on div "Редактировать услугу Параметры SmartCat Файлы Вид работ Редактура срочная Вид р…" at bounding box center [784, 368] width 1568 height 736
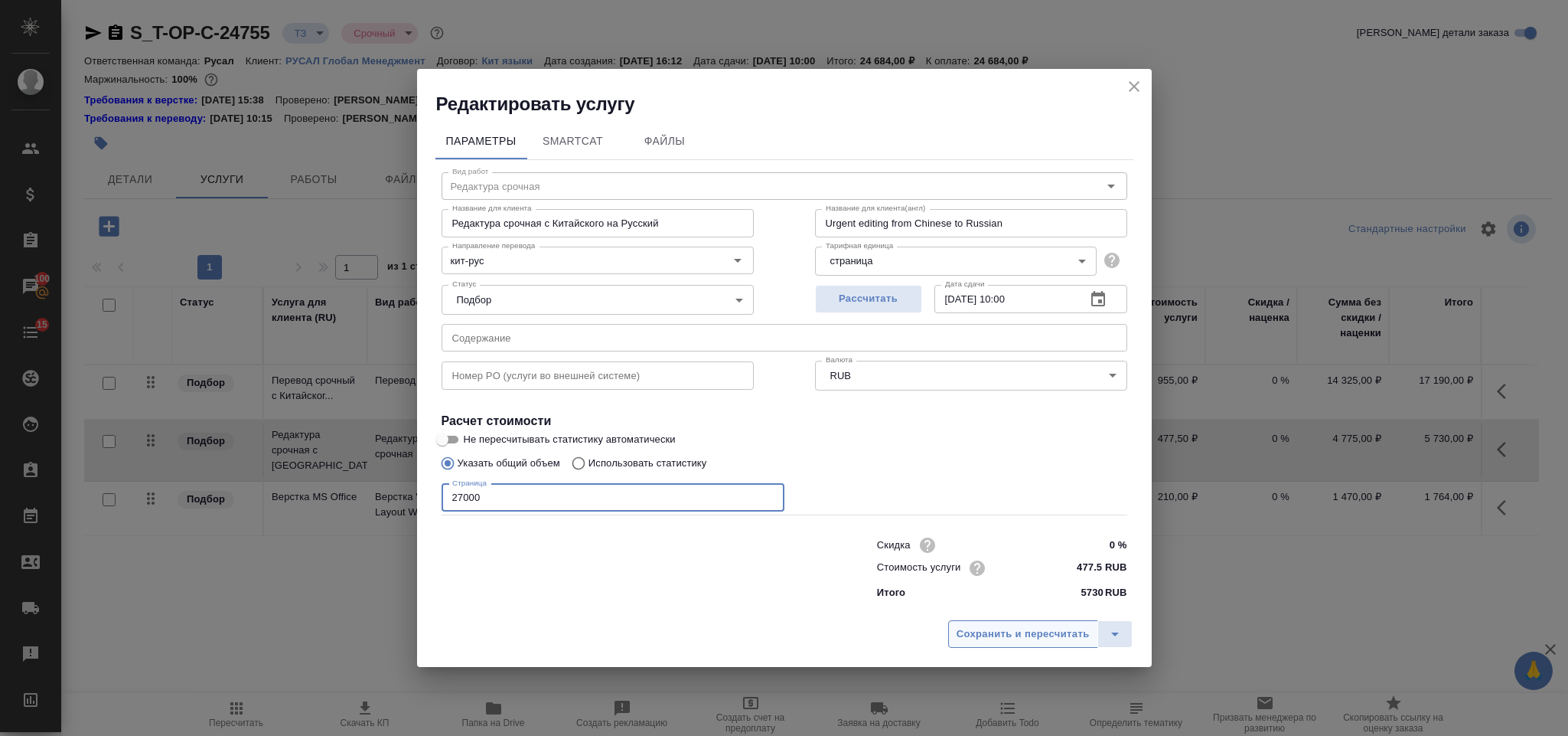
type input "27000"
click at [996, 627] on span "Сохранить и пересчитать" at bounding box center [1023, 634] width 133 height 18
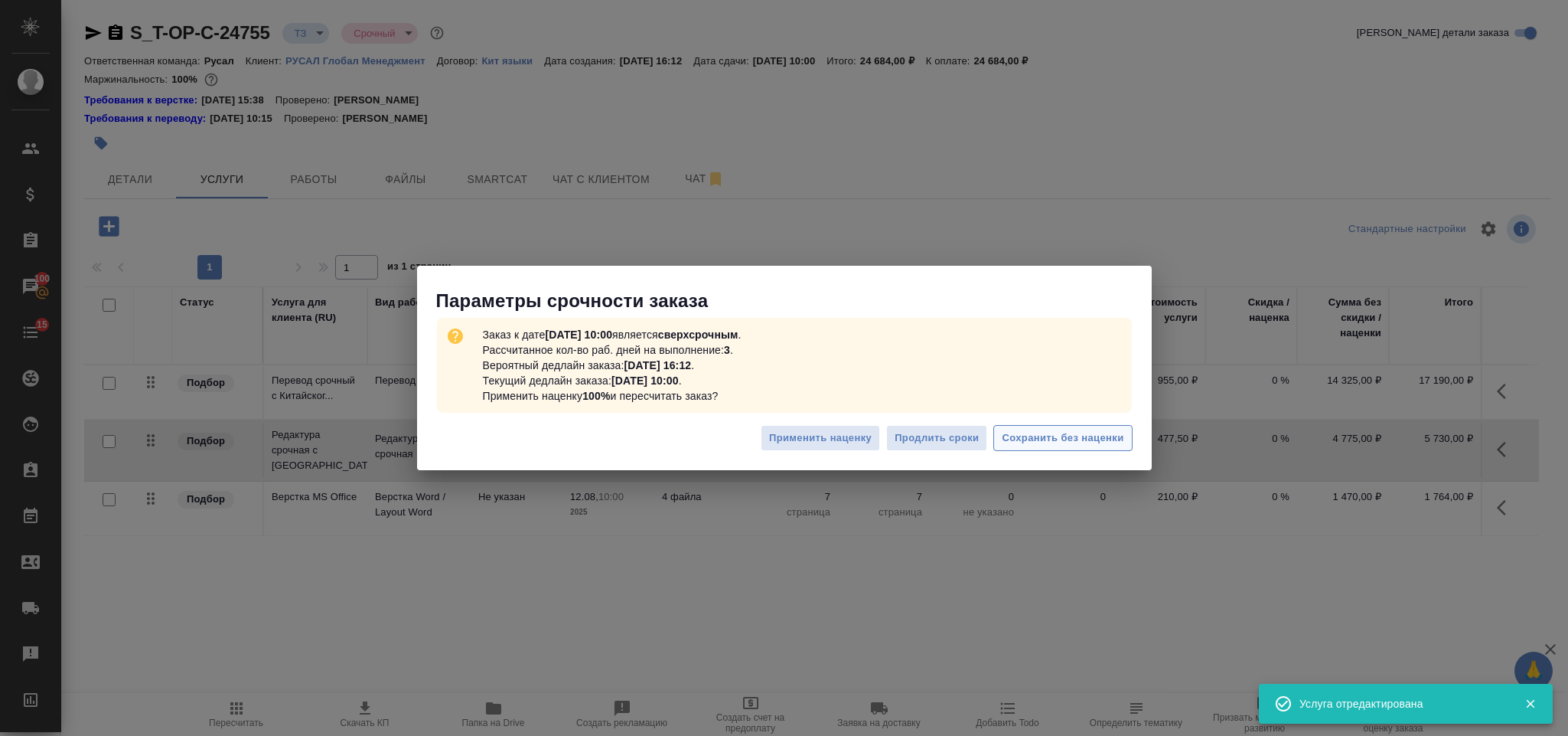
click at [1036, 431] on span "Сохранить без наценки" at bounding box center [1063, 438] width 122 height 18
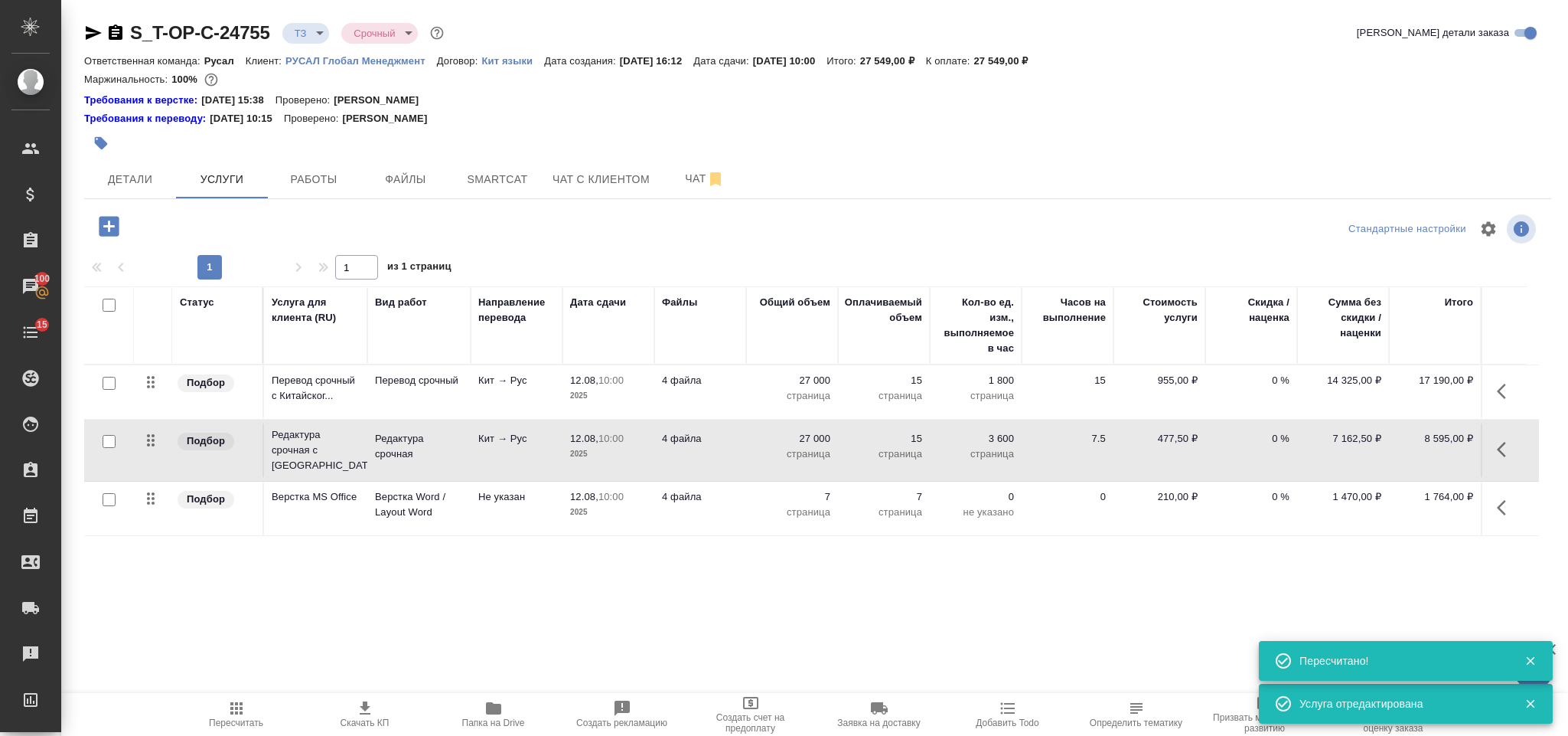
click at [1502, 506] on icon "button" at bounding box center [1502, 507] width 9 height 15
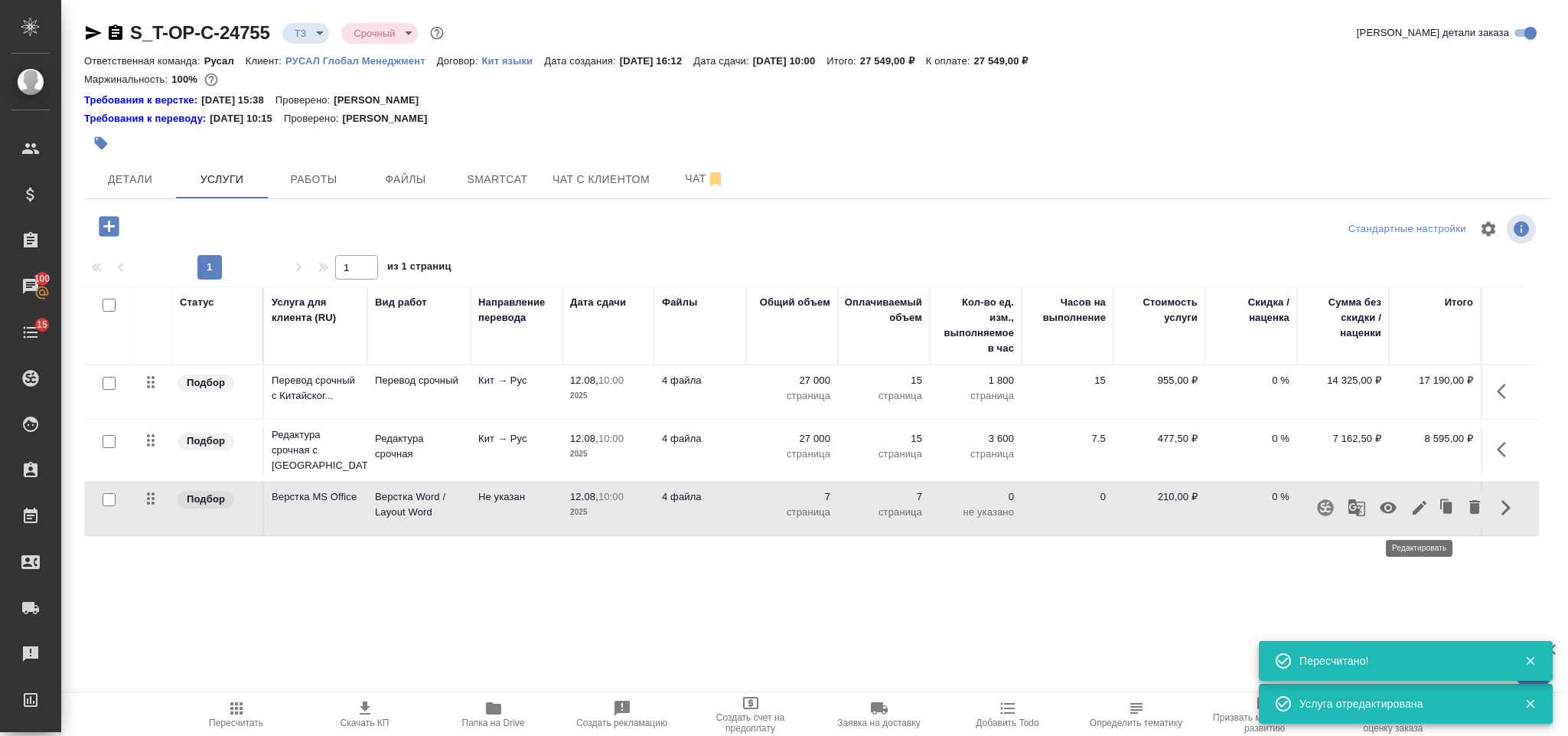
click at [1424, 501] on icon "button" at bounding box center [1420, 508] width 18 height 19
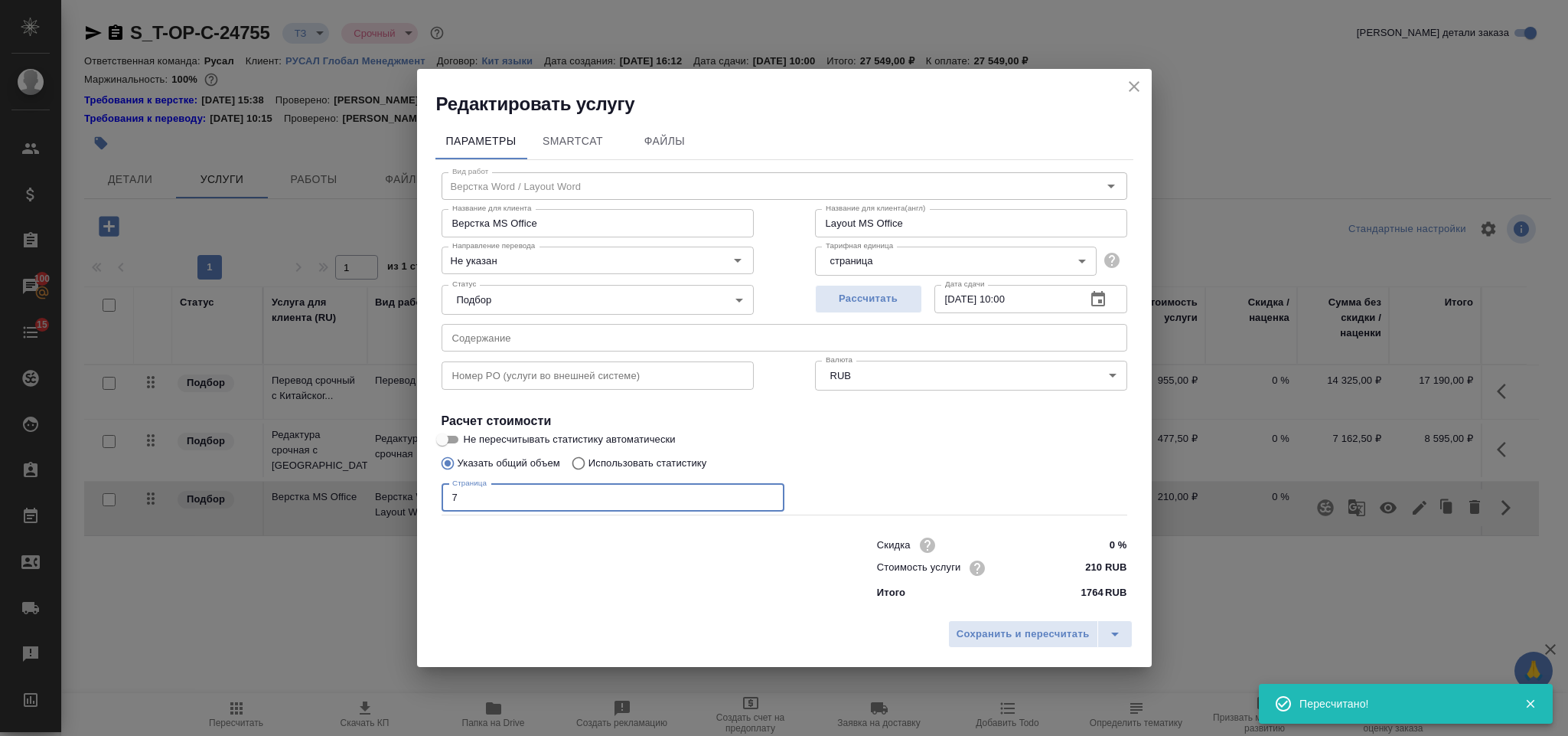
click at [508, 488] on input "7" at bounding box center [613, 497] width 343 height 28
type input "15"
click at [1006, 637] on span "Сохранить и пересчитать" at bounding box center [1023, 634] width 133 height 18
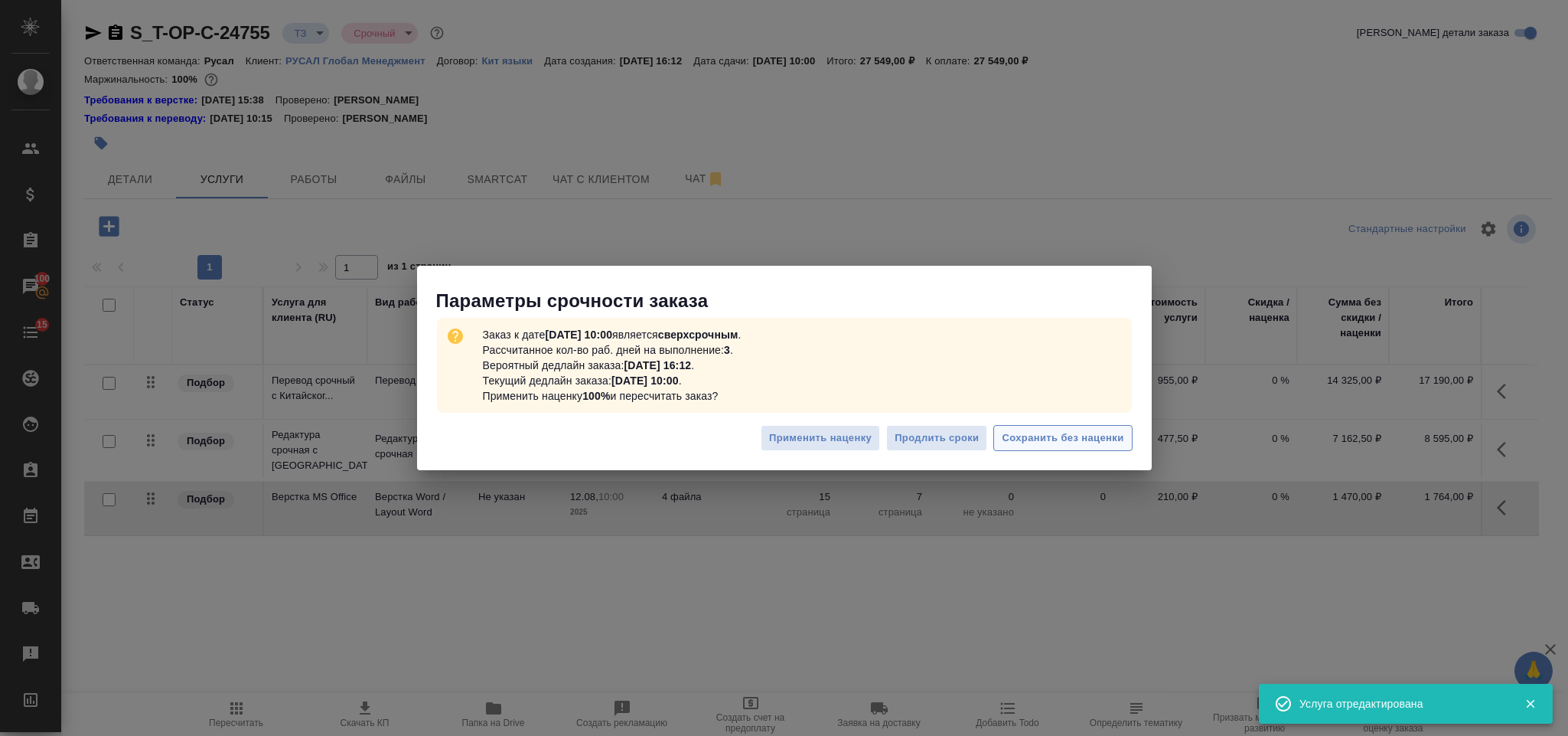
click at [1061, 427] on button "Сохранить без наценки" at bounding box center [1063, 438] width 139 height 27
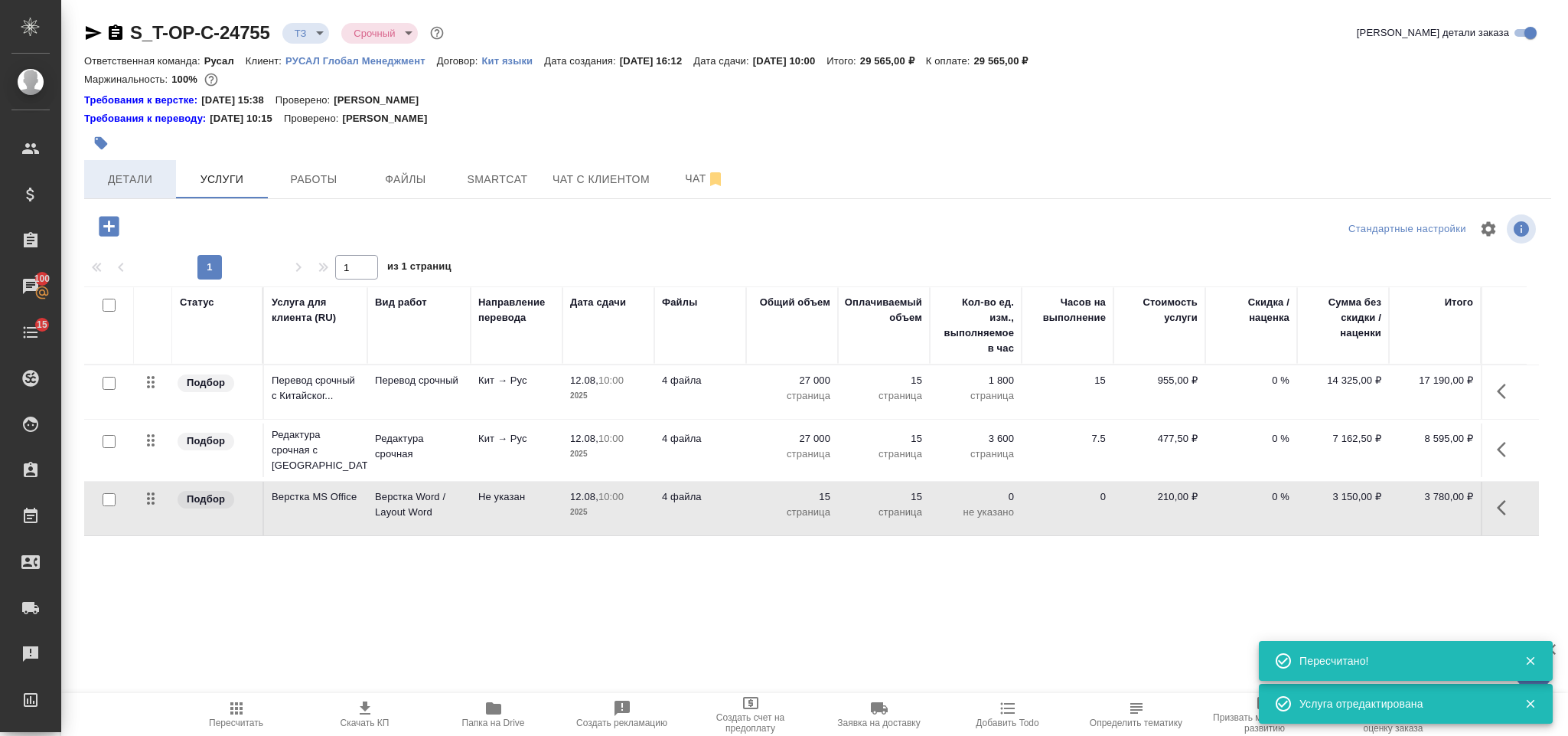
click at [145, 177] on span "Детали" at bounding box center [129, 179] width 73 height 19
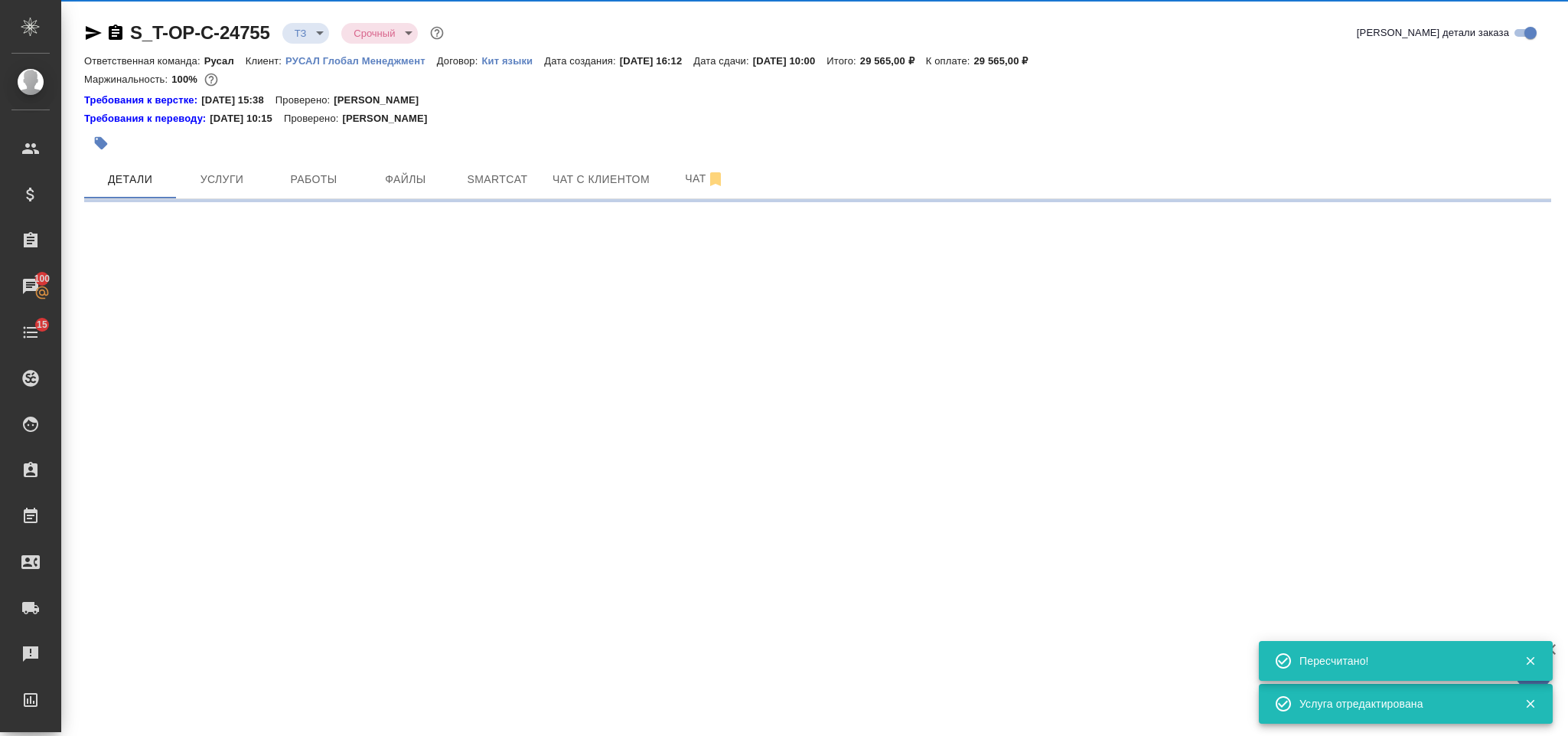
click at [119, 28] on icon "button" at bounding box center [115, 32] width 13 height 15
select select "RU"
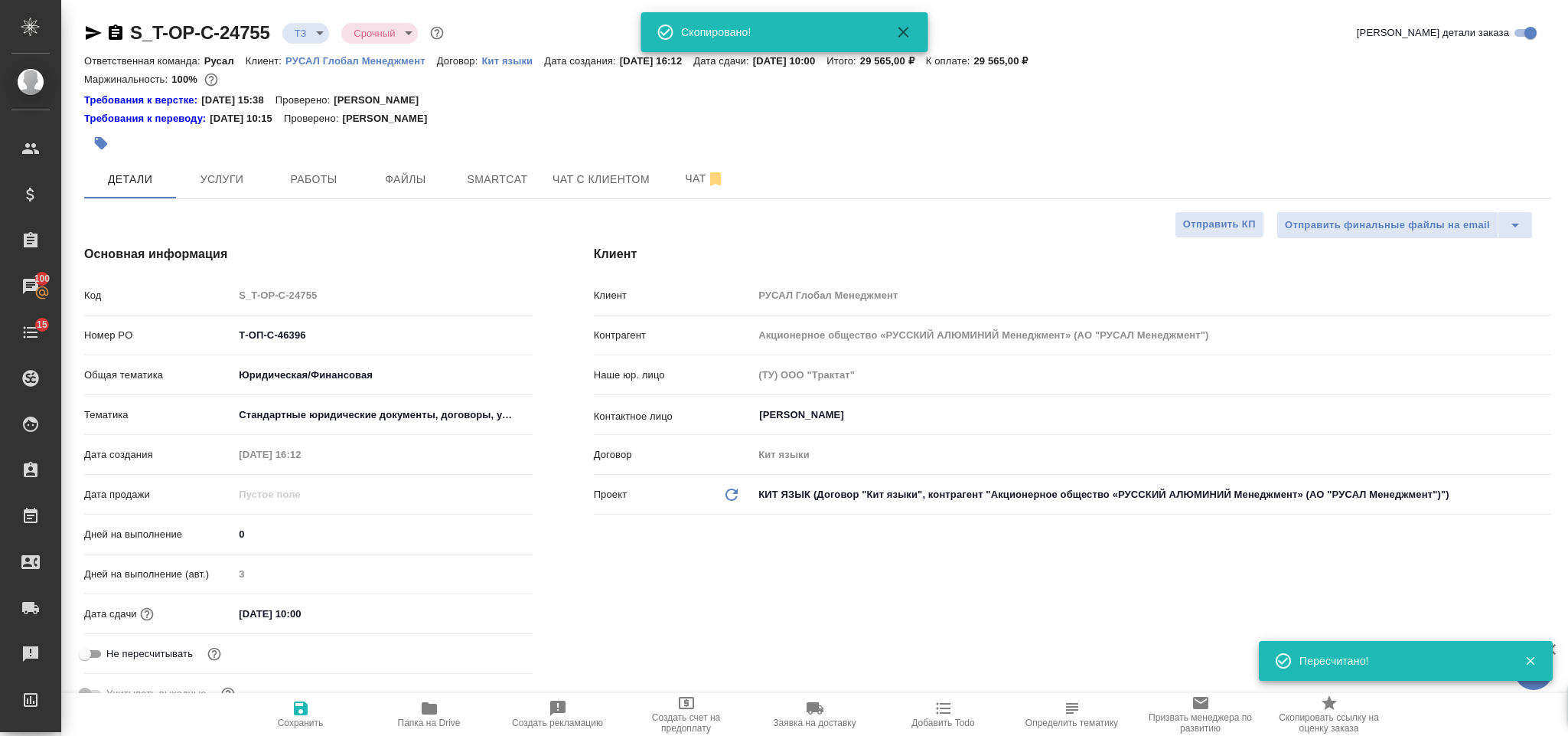
type textarea "x"
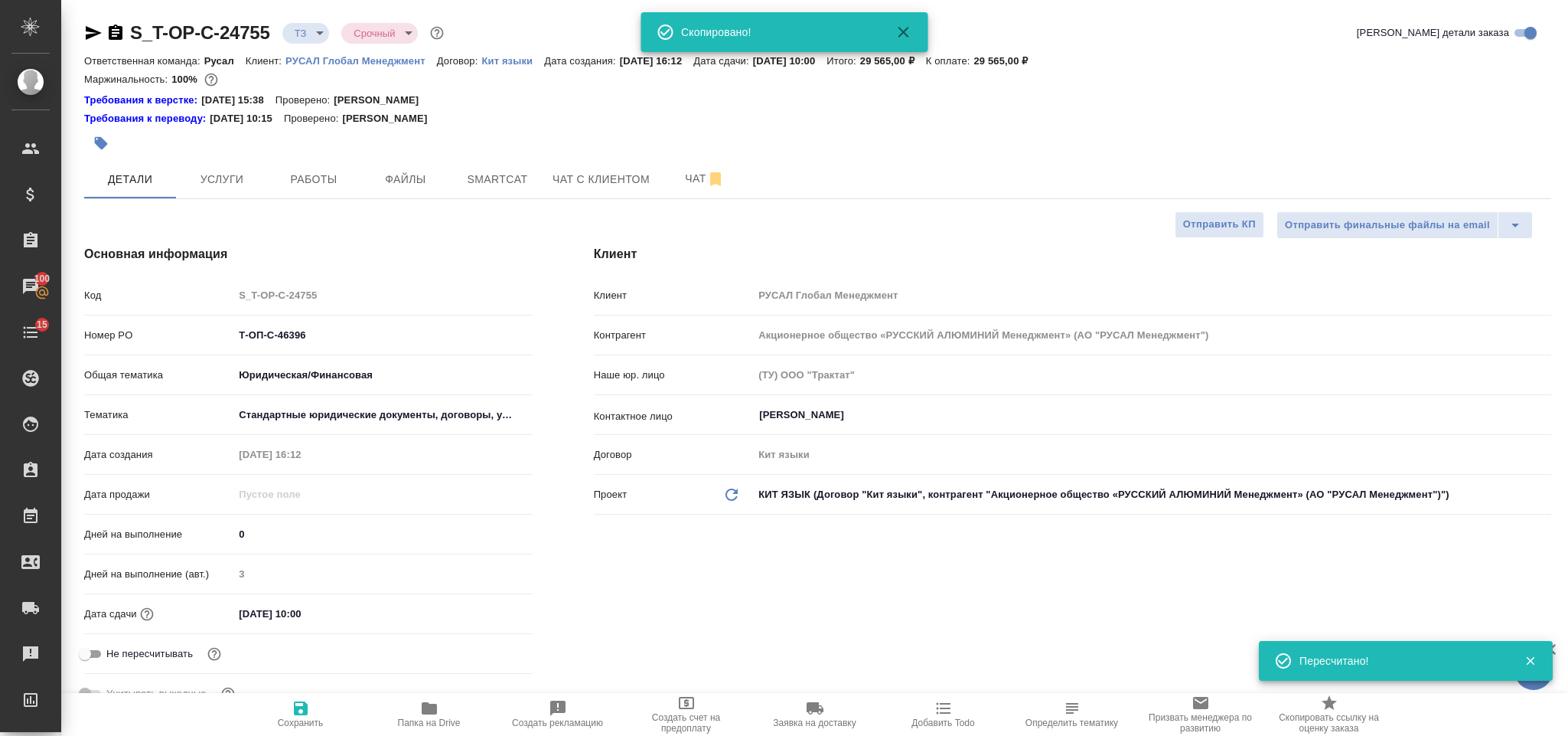
type textarea "x"
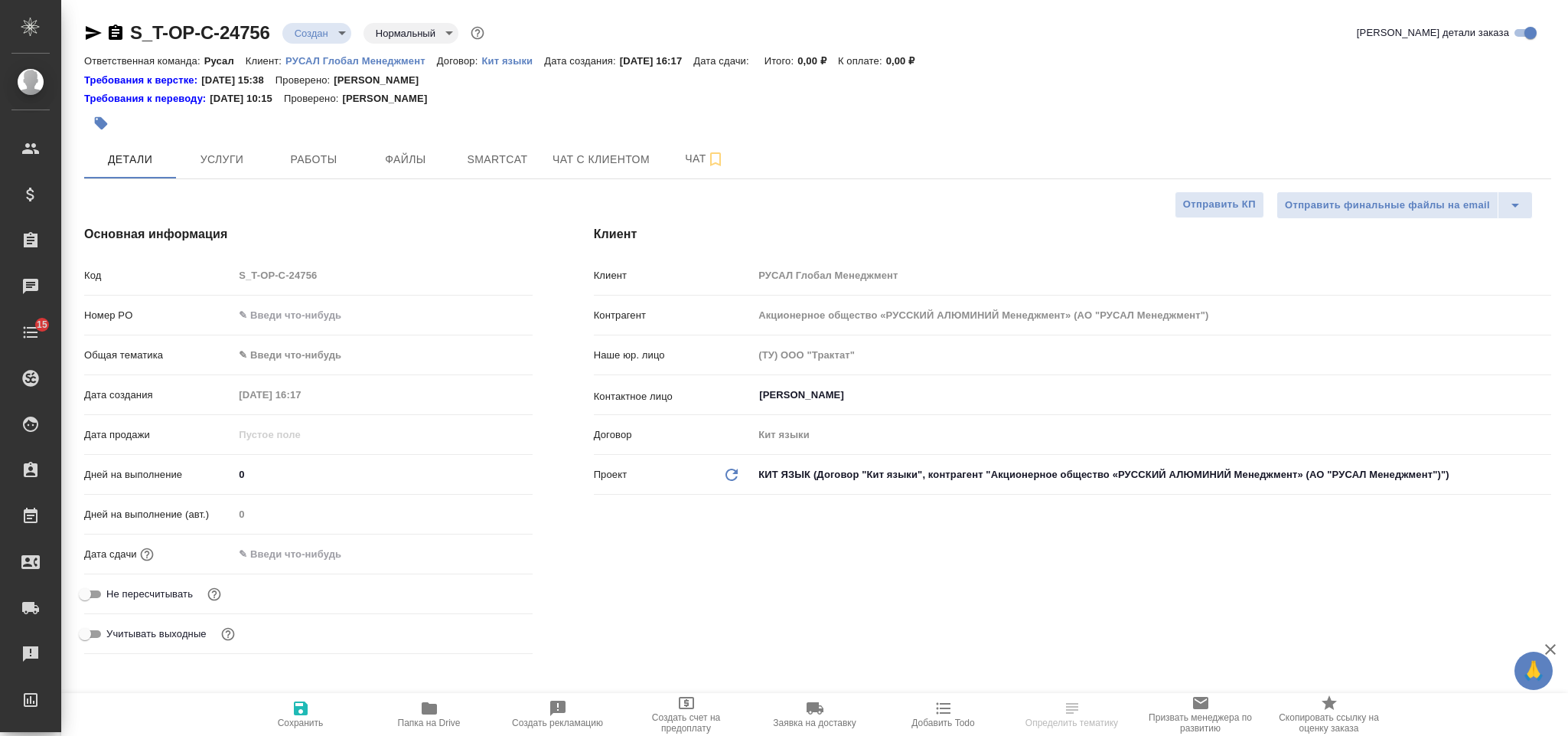
select select "RU"
click at [269, 312] on input "text" at bounding box center [383, 315] width 298 height 22
paste input "Т-ОП-С-46397"
type input "Т-ОП-С-46397"
click at [331, 357] on body "🙏 .cls-1 fill:#fff; AWATERA Gorlenko [PERSON_NAME] Спецификации Заказы Чаты 15 …" at bounding box center [784, 368] width 1568 height 736
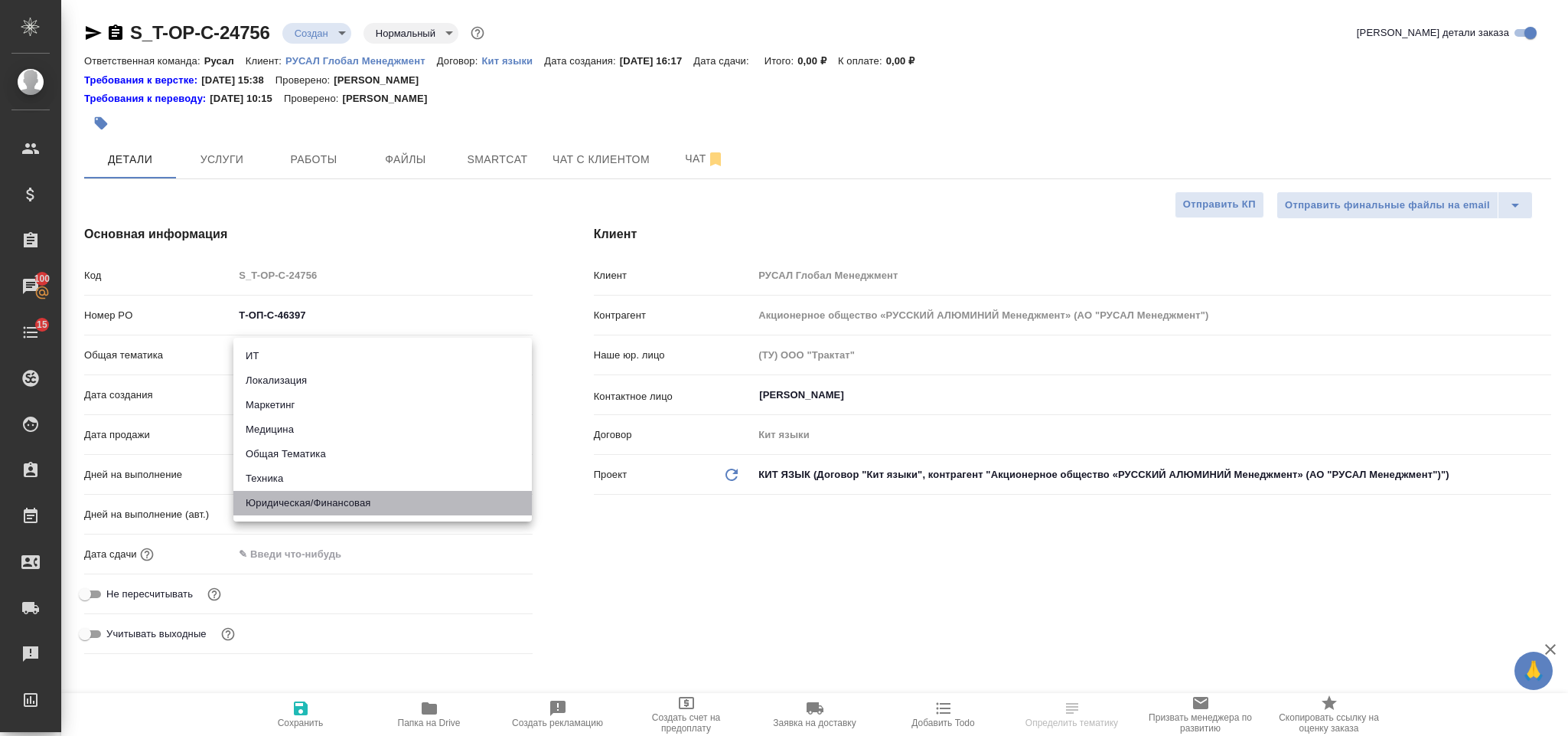
click at [340, 504] on li "Юридическая/Финансовая" at bounding box center [383, 503] width 298 height 24
type input "yr-fn"
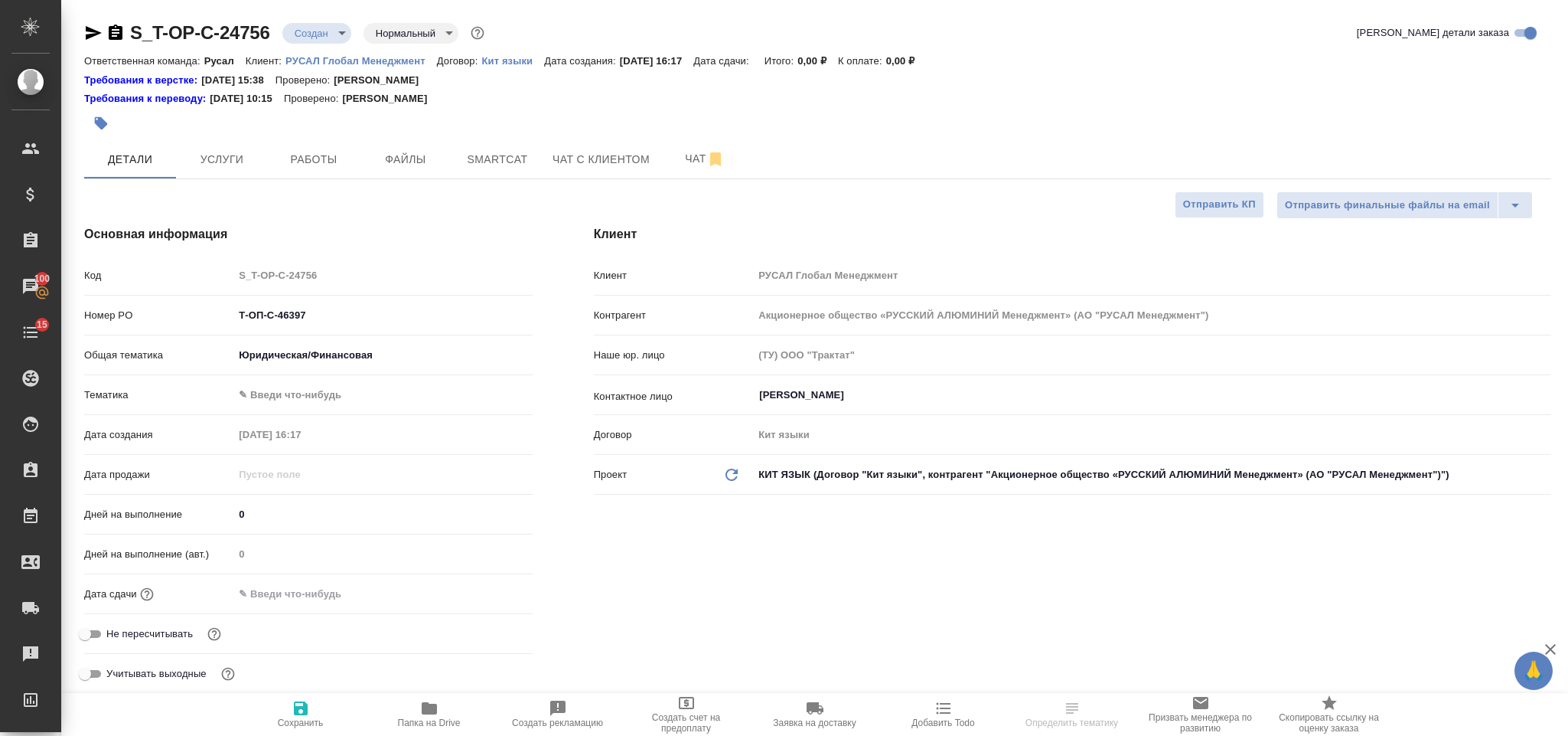
click at [349, 398] on body "🙏 .cls-1 fill:#fff; AWATERA [PERSON_NAME] Спецификации Заказы 100 Чаты 15 Todo …" at bounding box center [784, 368] width 1568 height 736
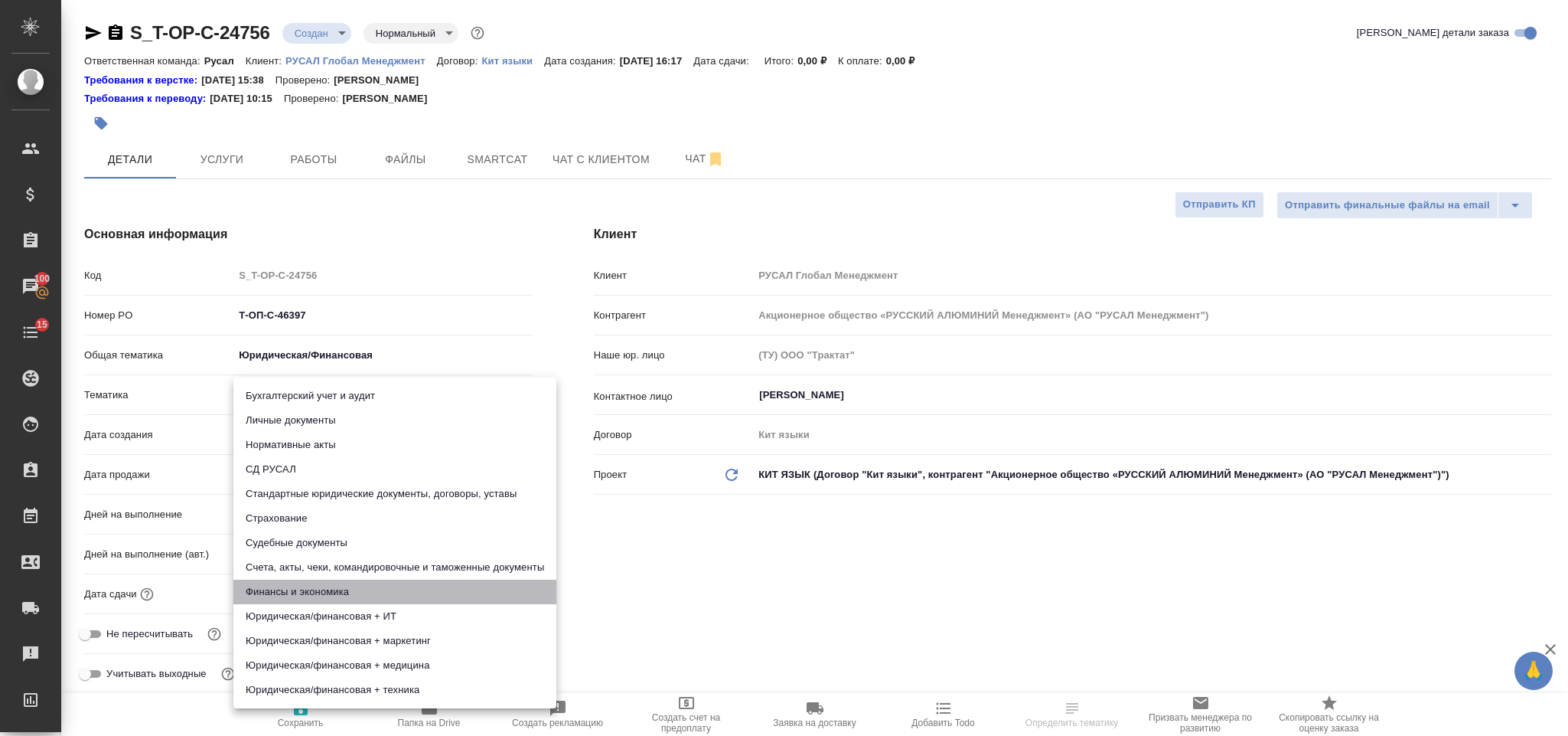
click at [368, 585] on li "Финансы и экономика" at bounding box center [395, 591] width 323 height 24
type input "5a8b8b956a9677013d343d3b"
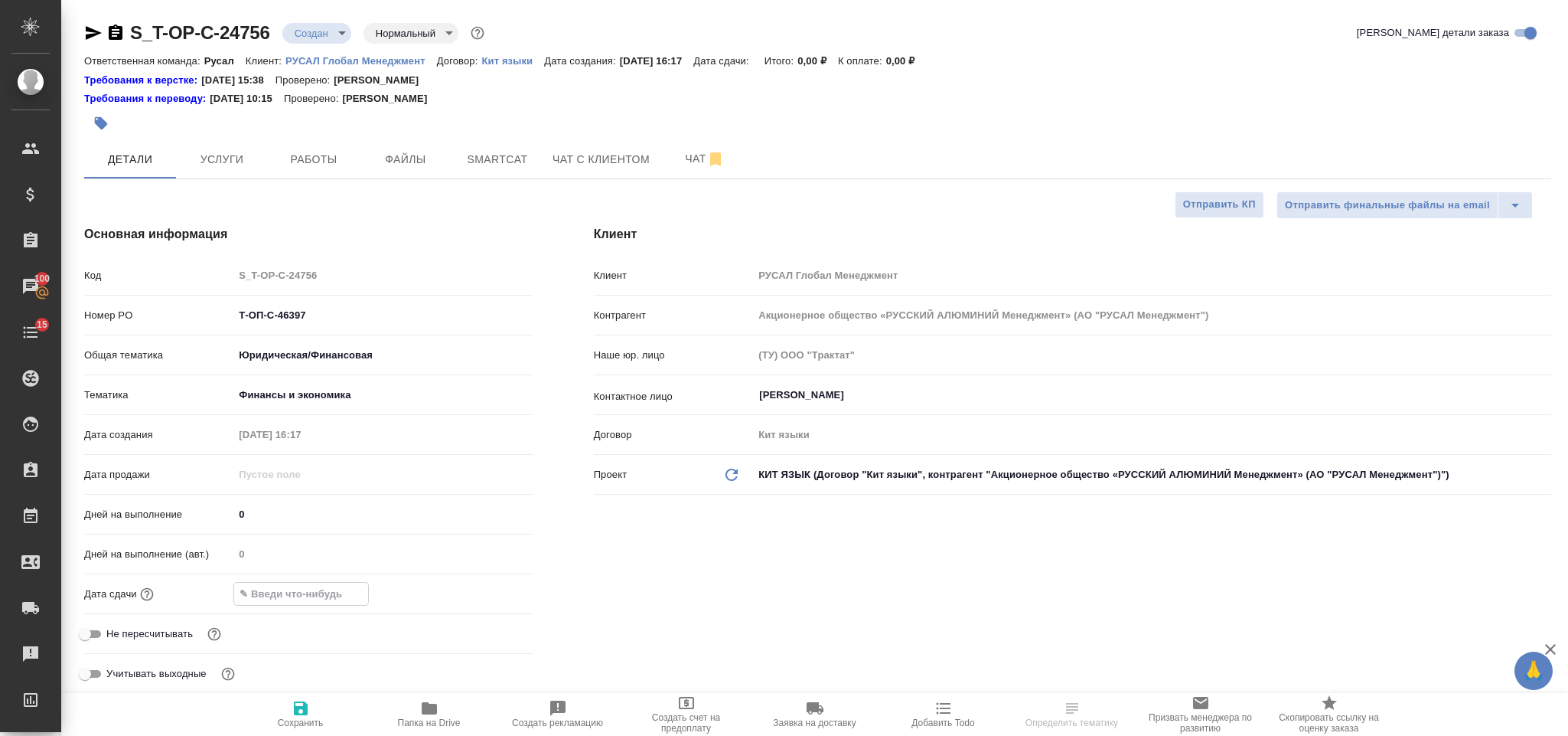
click at [301, 597] on input "text" at bounding box center [301, 594] width 134 height 22
click at [484, 591] on icon "button" at bounding box center [488, 593] width 18 height 19
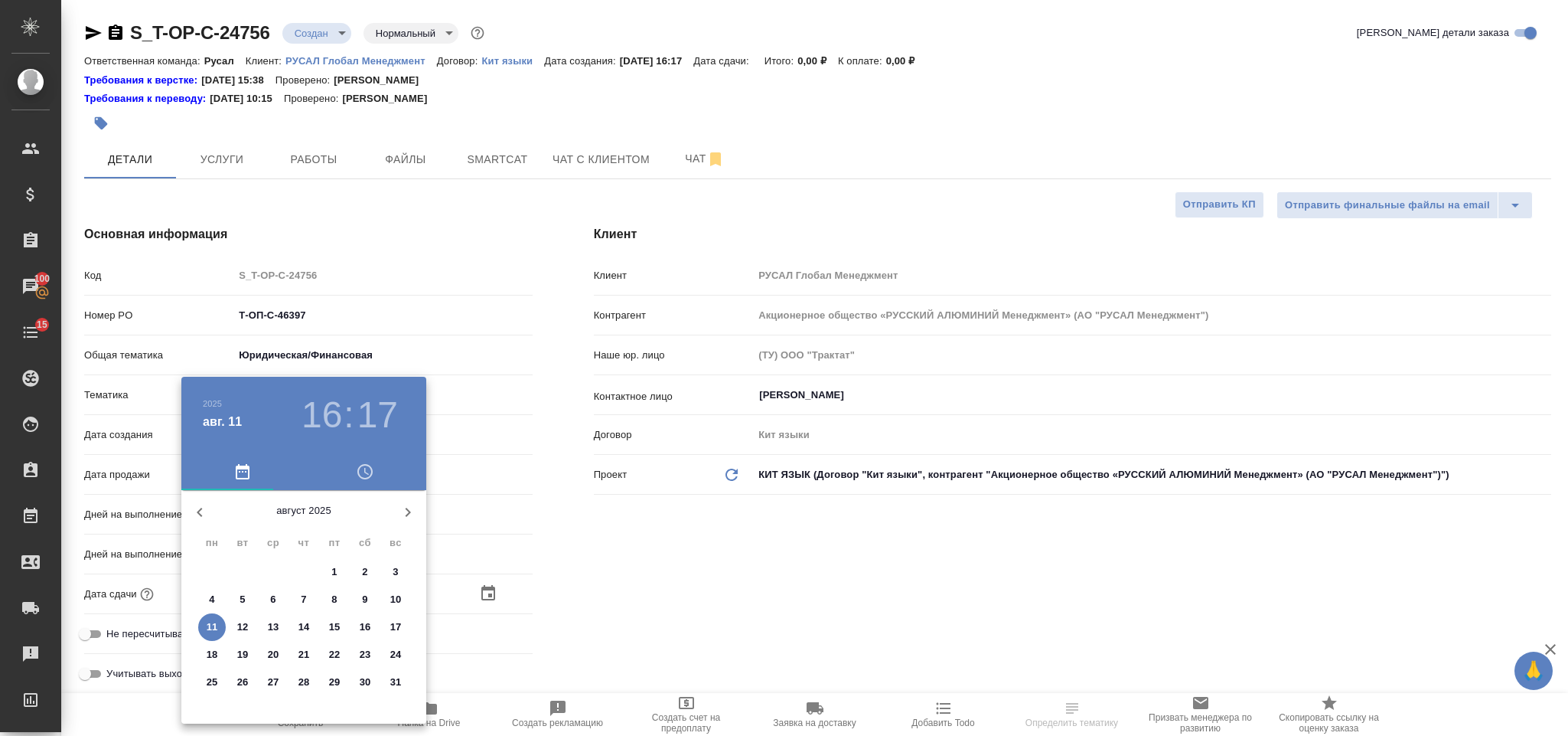
click at [243, 626] on div ".cls-1 fill:#fff; AWATERA [PERSON_NAME] Спецификации Заказы 100 Чаты 15 Todo Пр…" at bounding box center [784, 368] width 1568 height 736
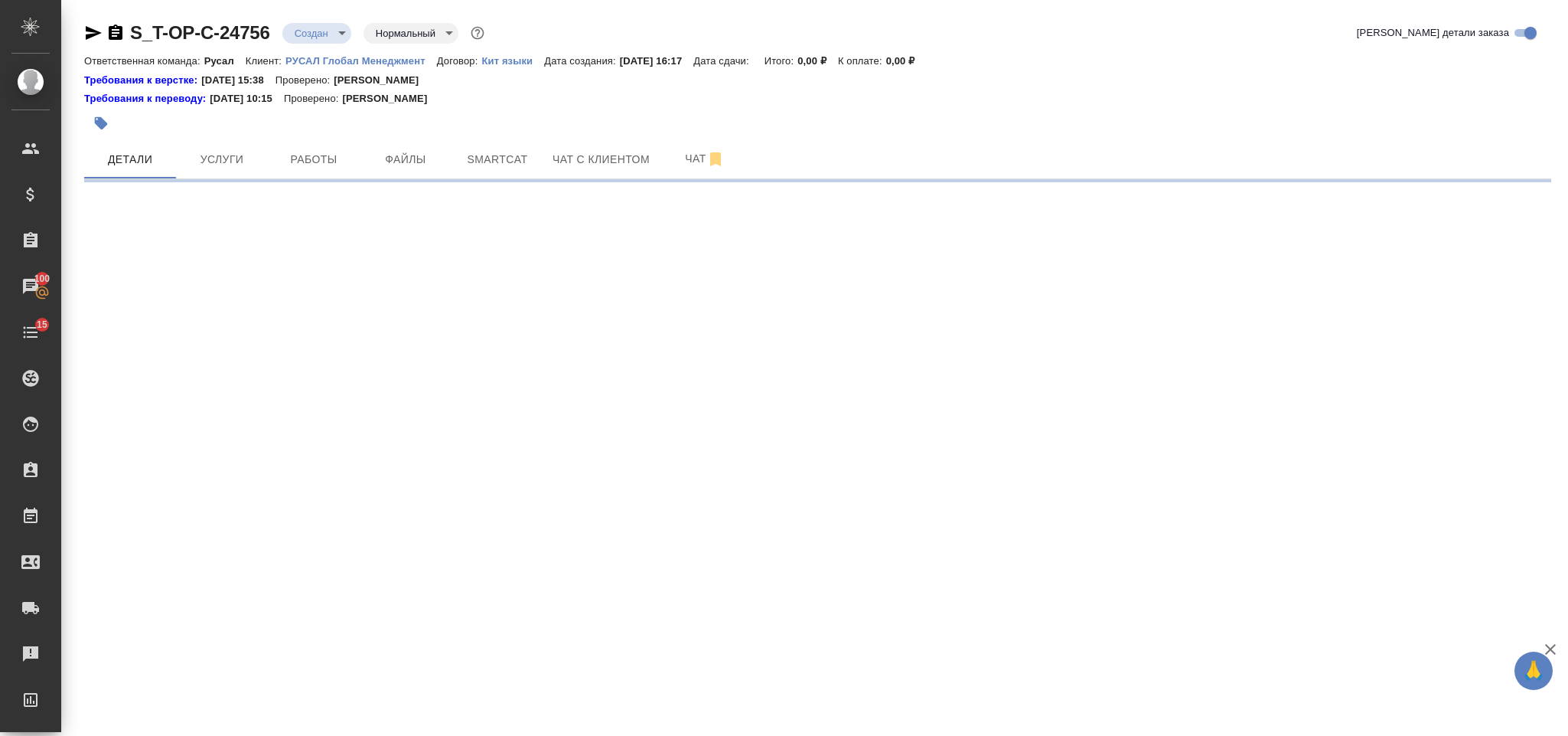
select select "RU"
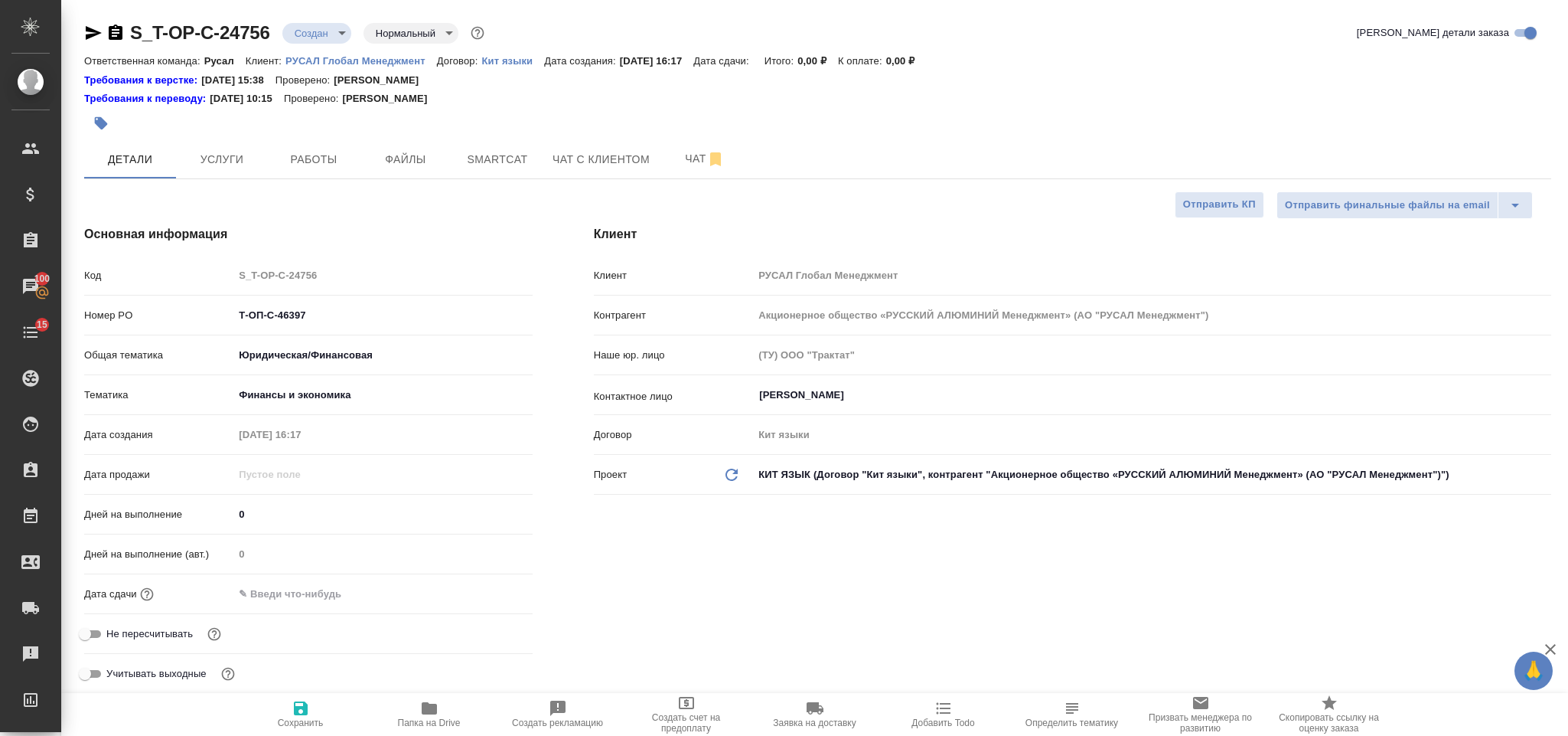
type textarea "x"
drag, startPoint x: 341, startPoint y: 589, endPoint x: 390, endPoint y: 590, distance: 49.0
click at [342, 589] on input "text" at bounding box center [301, 594] width 134 height 22
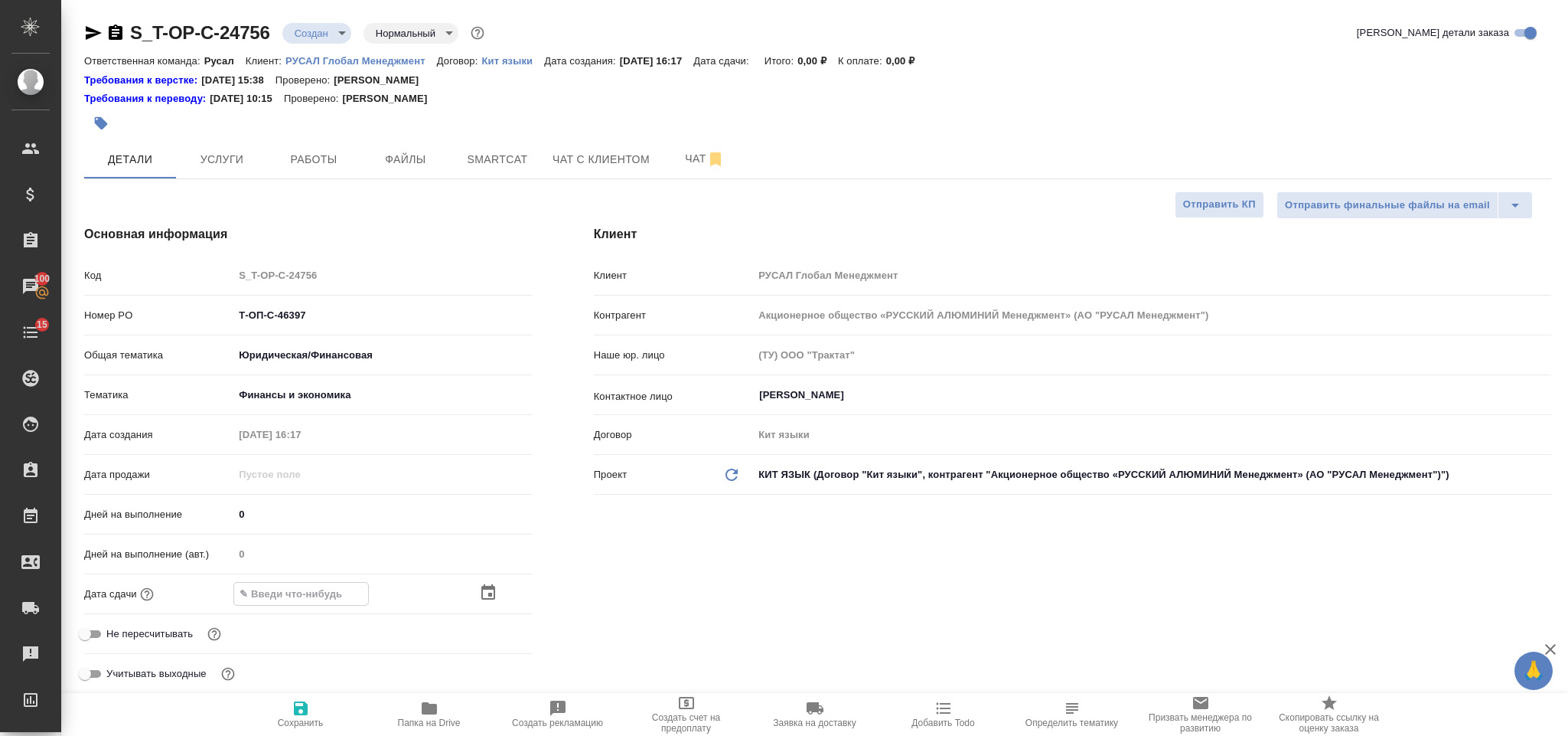
click at [491, 591] on icon "button" at bounding box center [488, 593] width 18 height 19
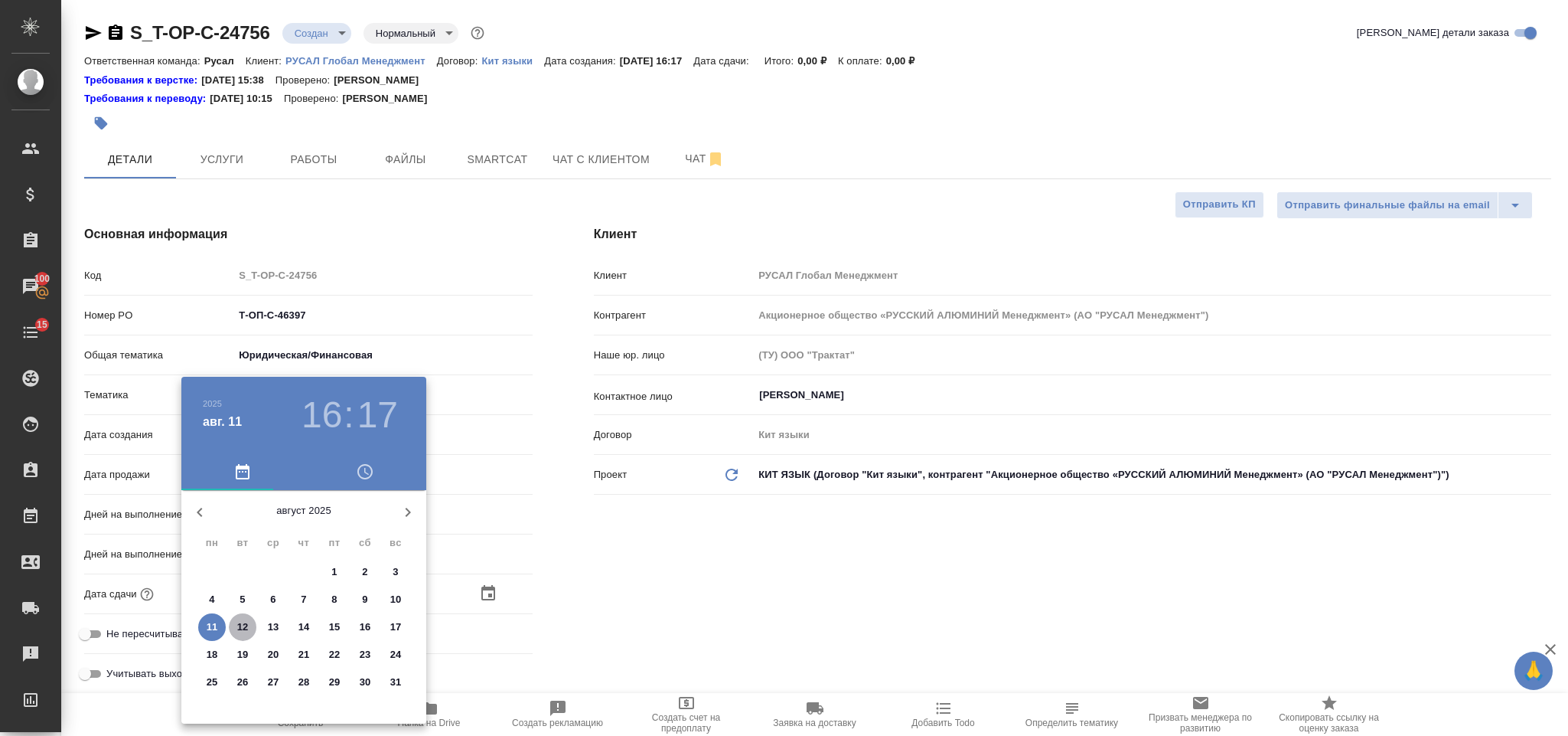
click at [242, 619] on p "12" at bounding box center [243, 627] width 12 height 15
type input "[DATE] 16:17"
type textarea "x"
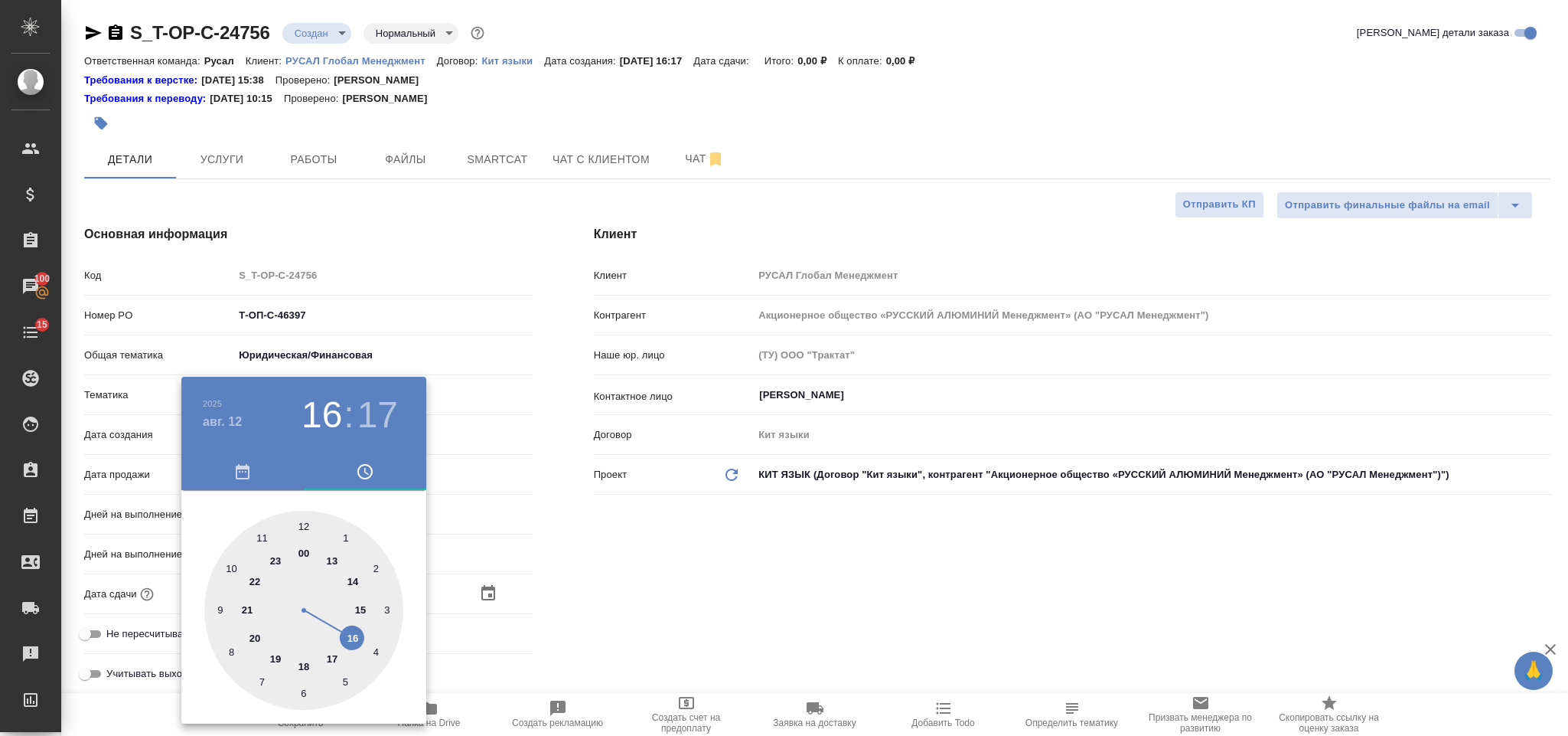
drag, startPoint x: 347, startPoint y: 637, endPoint x: 312, endPoint y: 685, distance: 59.4
click at [349, 637] on div at bounding box center [304, 610] width 199 height 199
type textarea "x"
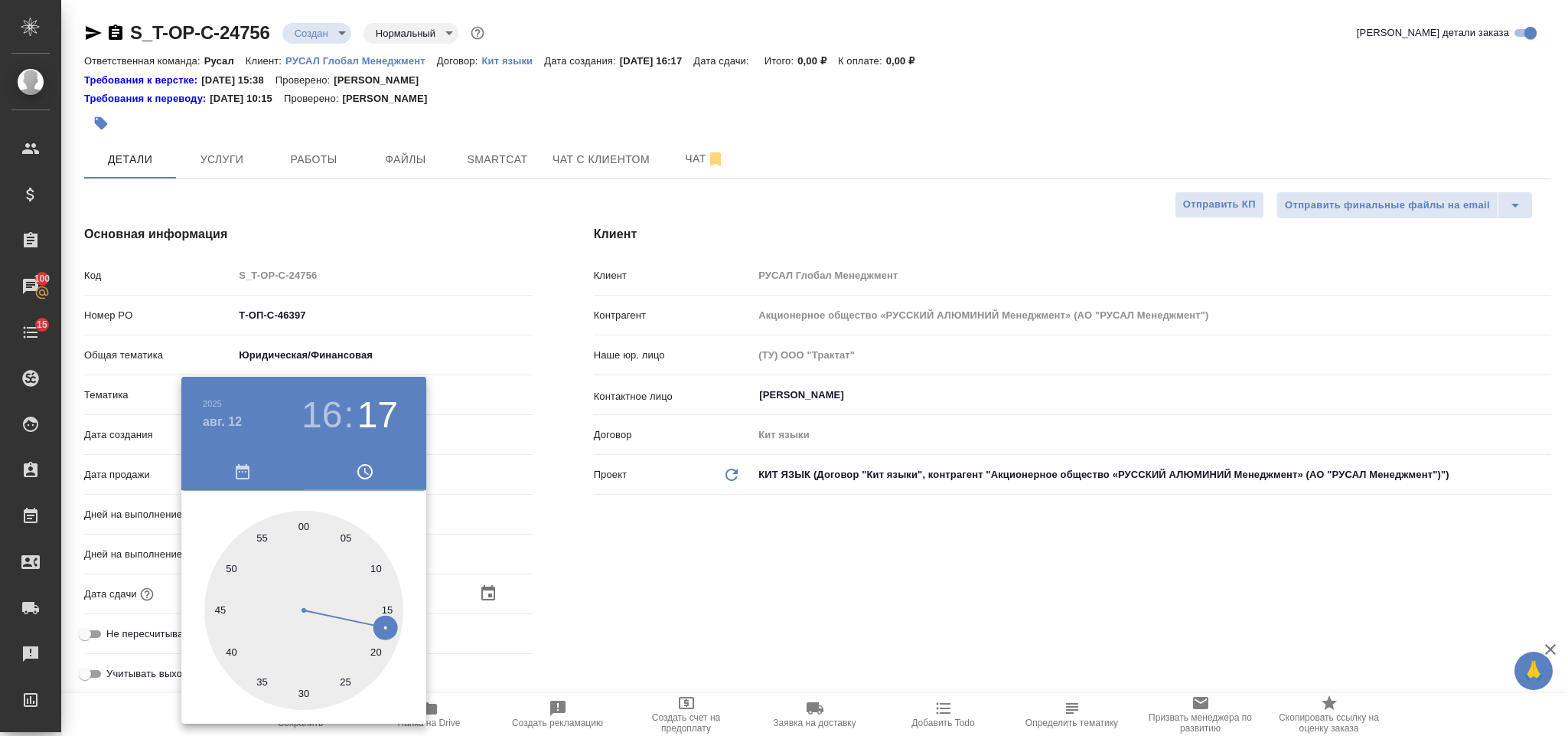
click at [310, 690] on div at bounding box center [304, 610] width 199 height 199
type input "[DATE] 16:29"
type textarea "x"
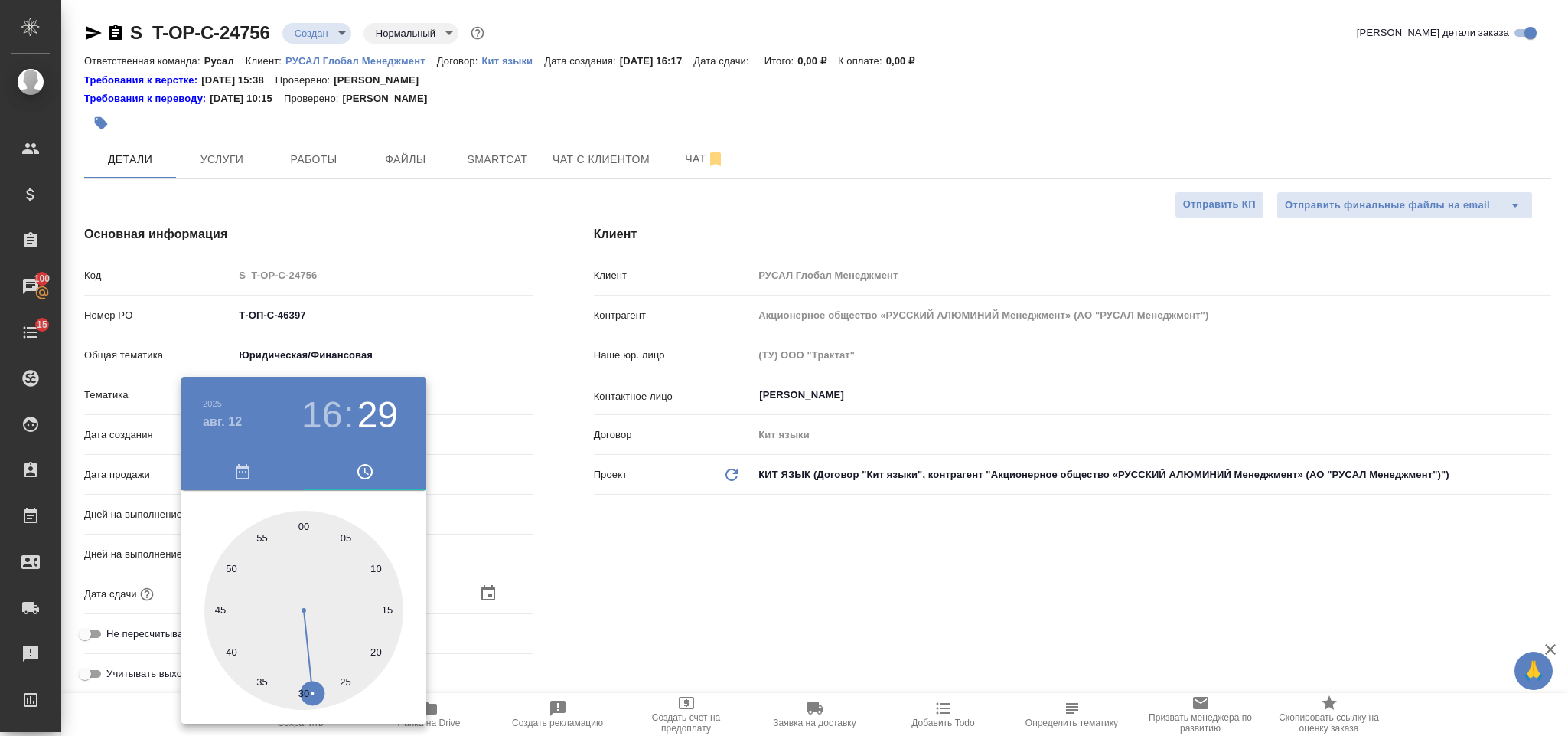
click at [305, 687] on div at bounding box center [304, 610] width 199 height 199
type input "[DATE] 16:30"
type textarea "x"
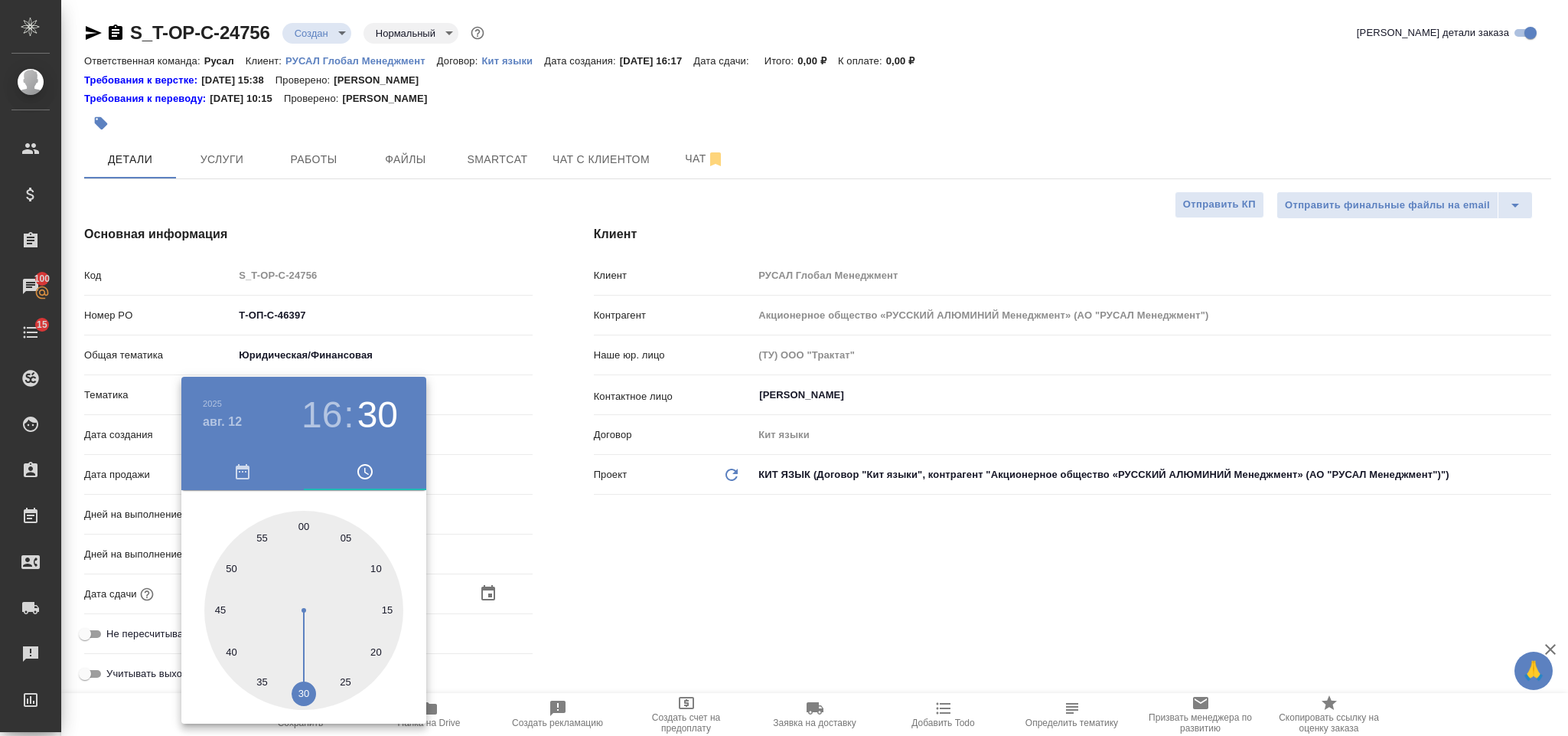
click at [554, 627] on div at bounding box center [784, 368] width 1568 height 736
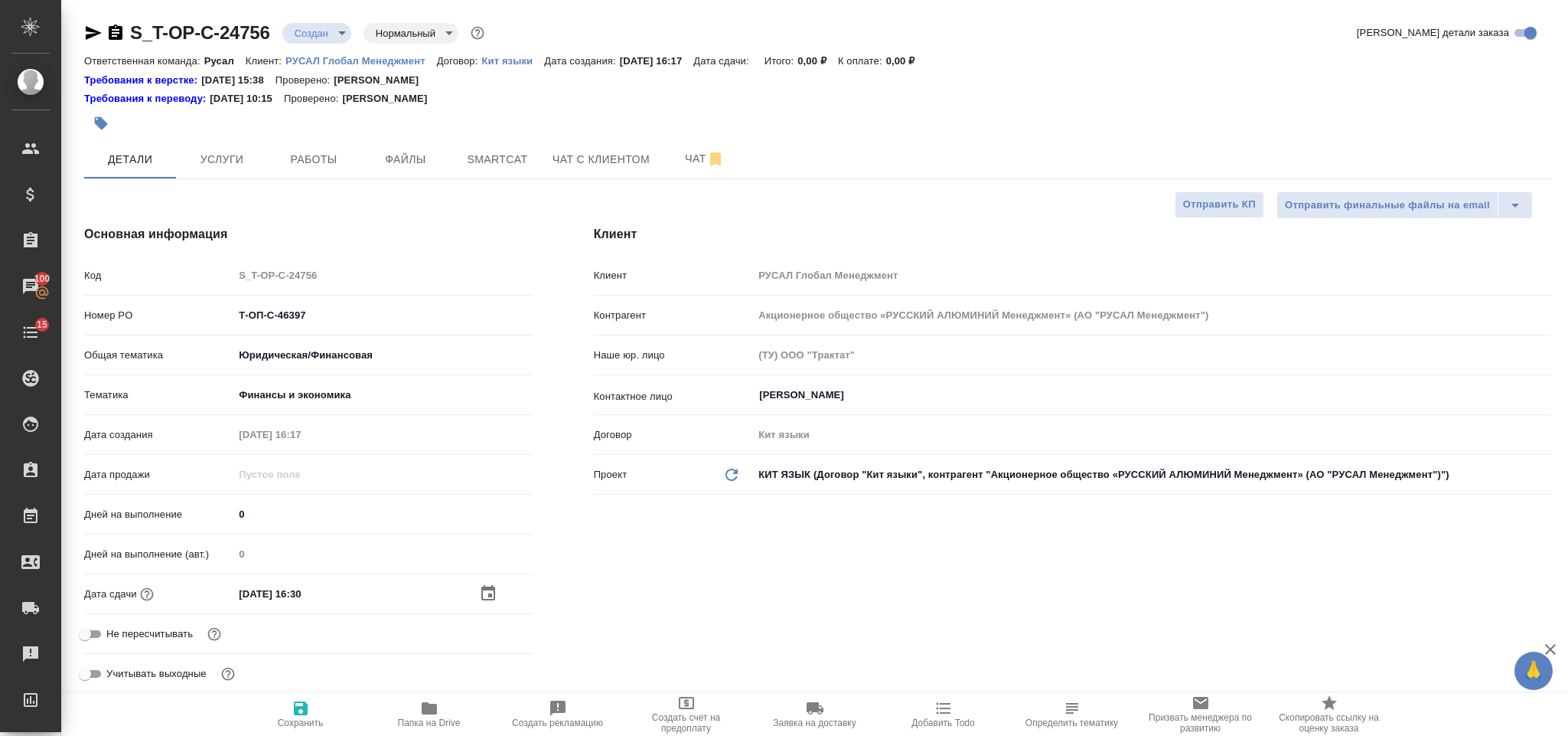
click at [308, 705] on icon "button" at bounding box center [301, 708] width 18 height 19
type textarea "x"
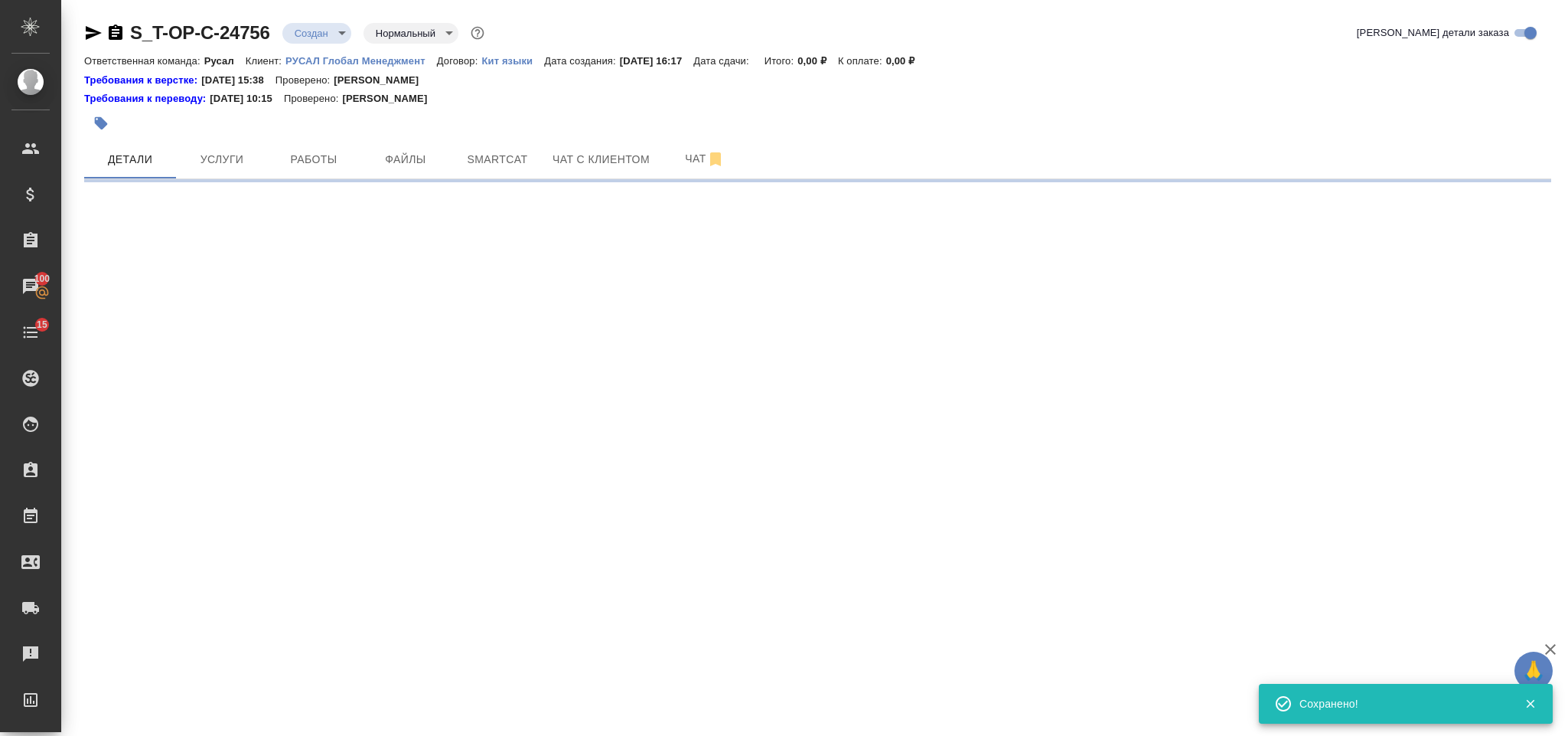
select select "RU"
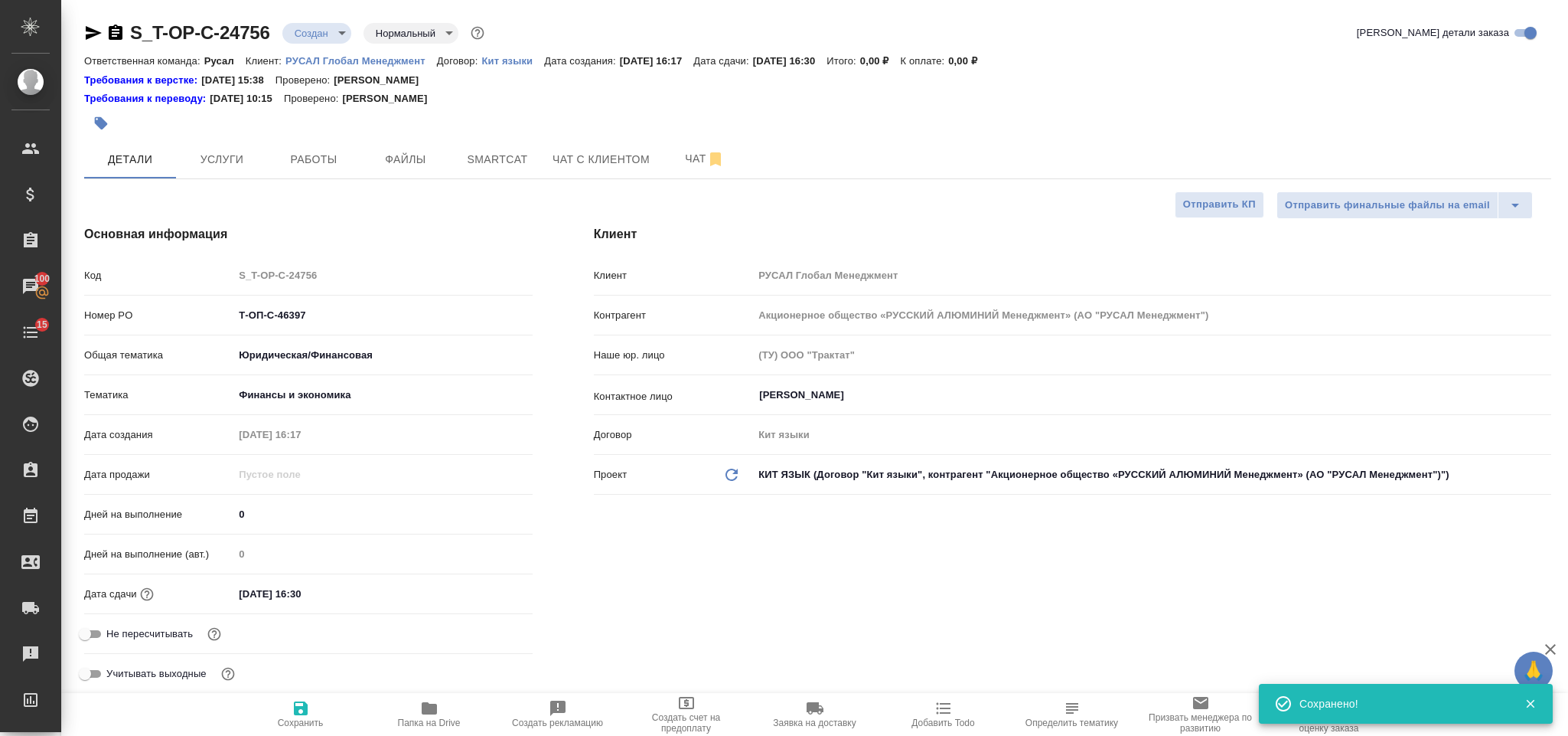
type textarea "x"
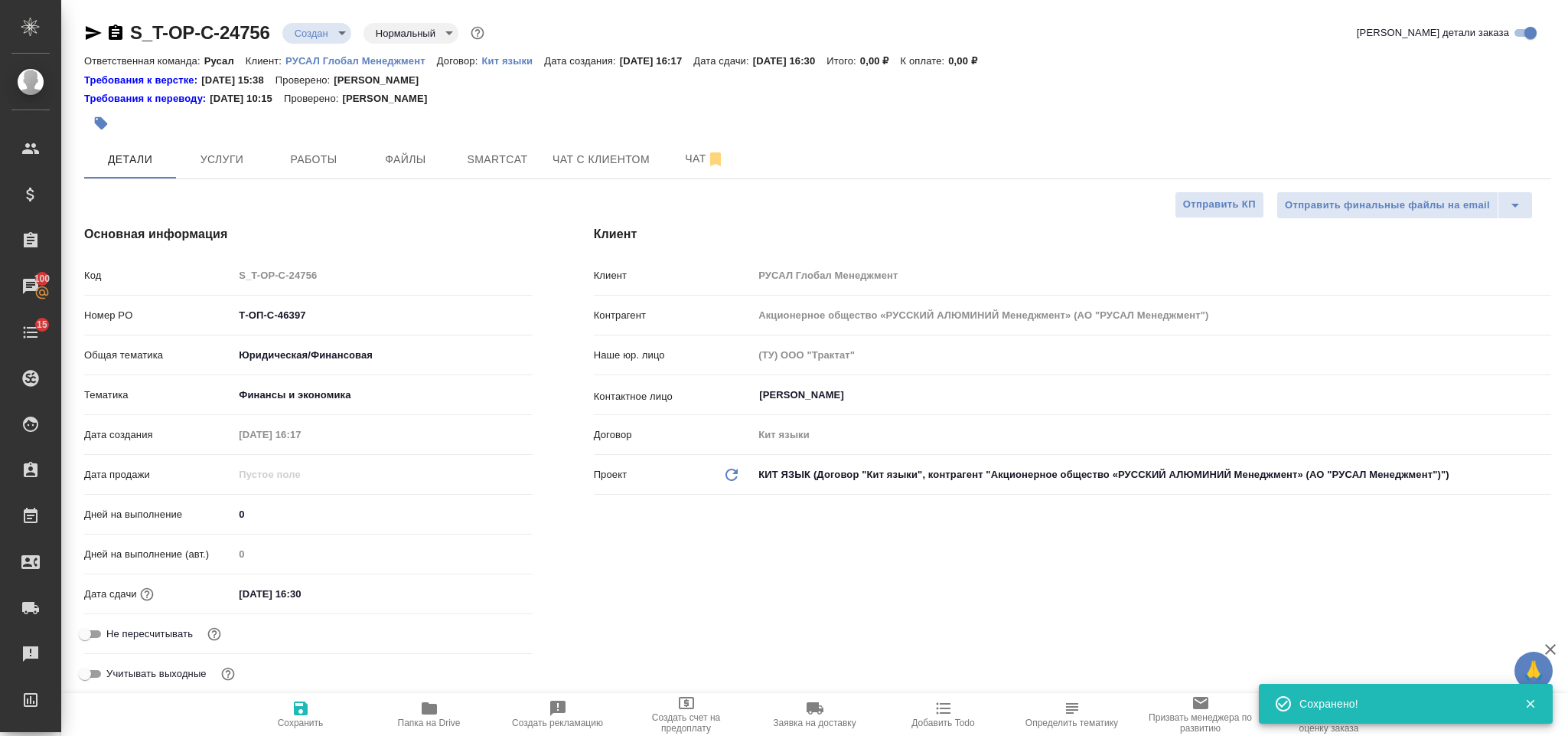
type textarea "x"
click at [430, 150] on span "Файлы" at bounding box center [405, 159] width 73 height 19
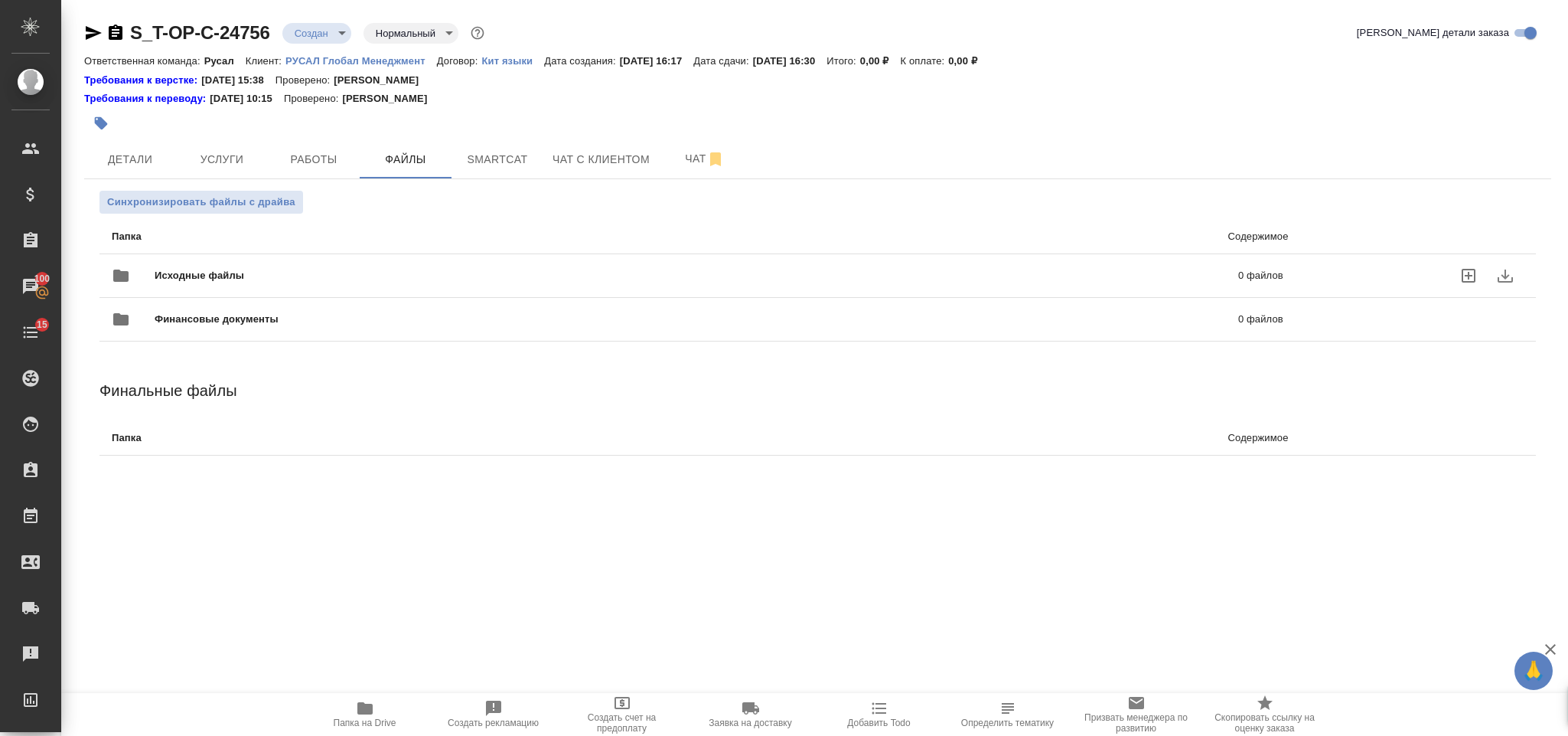
click at [298, 269] on span "Исходные файлы" at bounding box center [448, 276] width 587 height 15
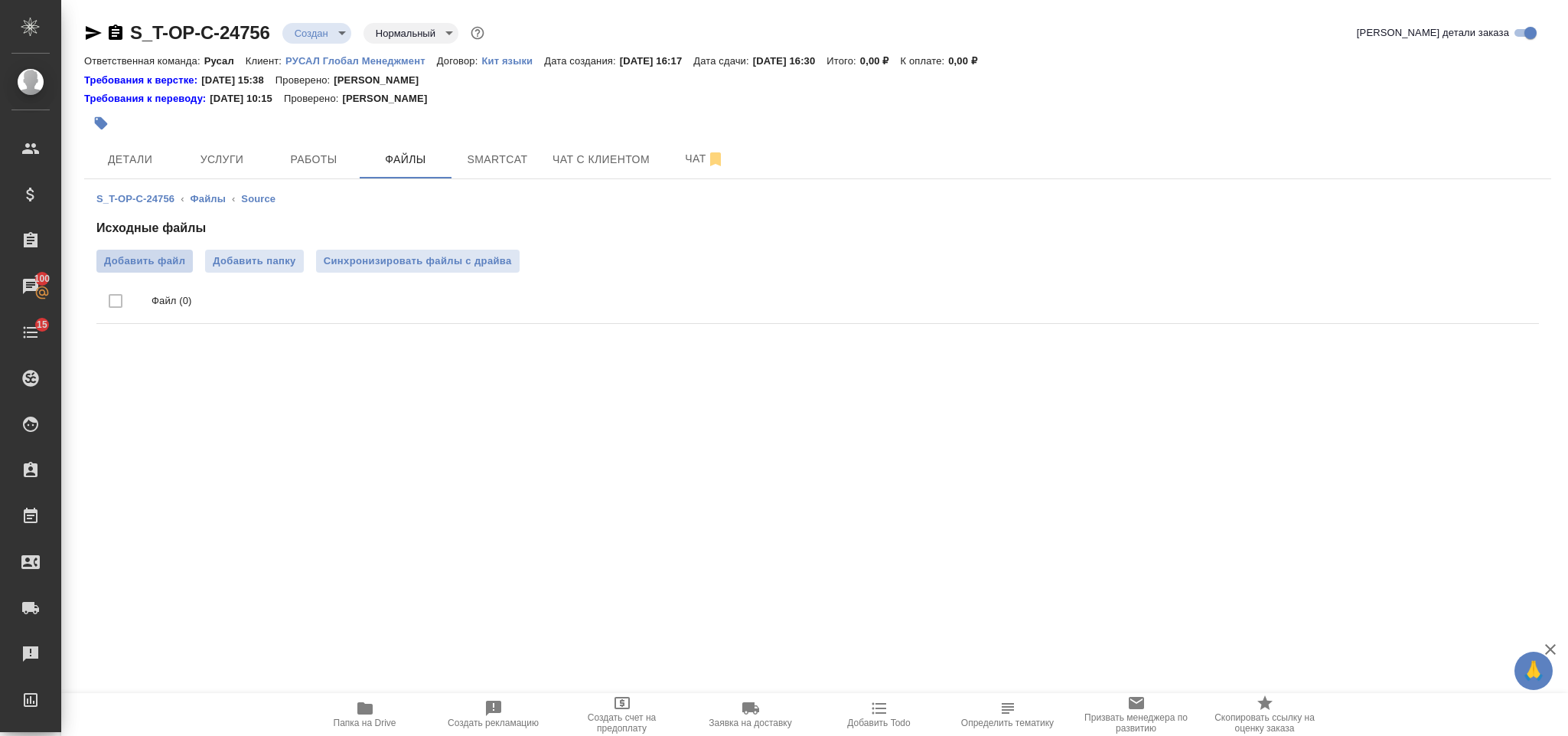
click at [177, 261] on span "Добавить файл" at bounding box center [145, 261] width 81 height 15
click at [0, 0] on input "Добавить файл" at bounding box center [0, 0] width 0 height 0
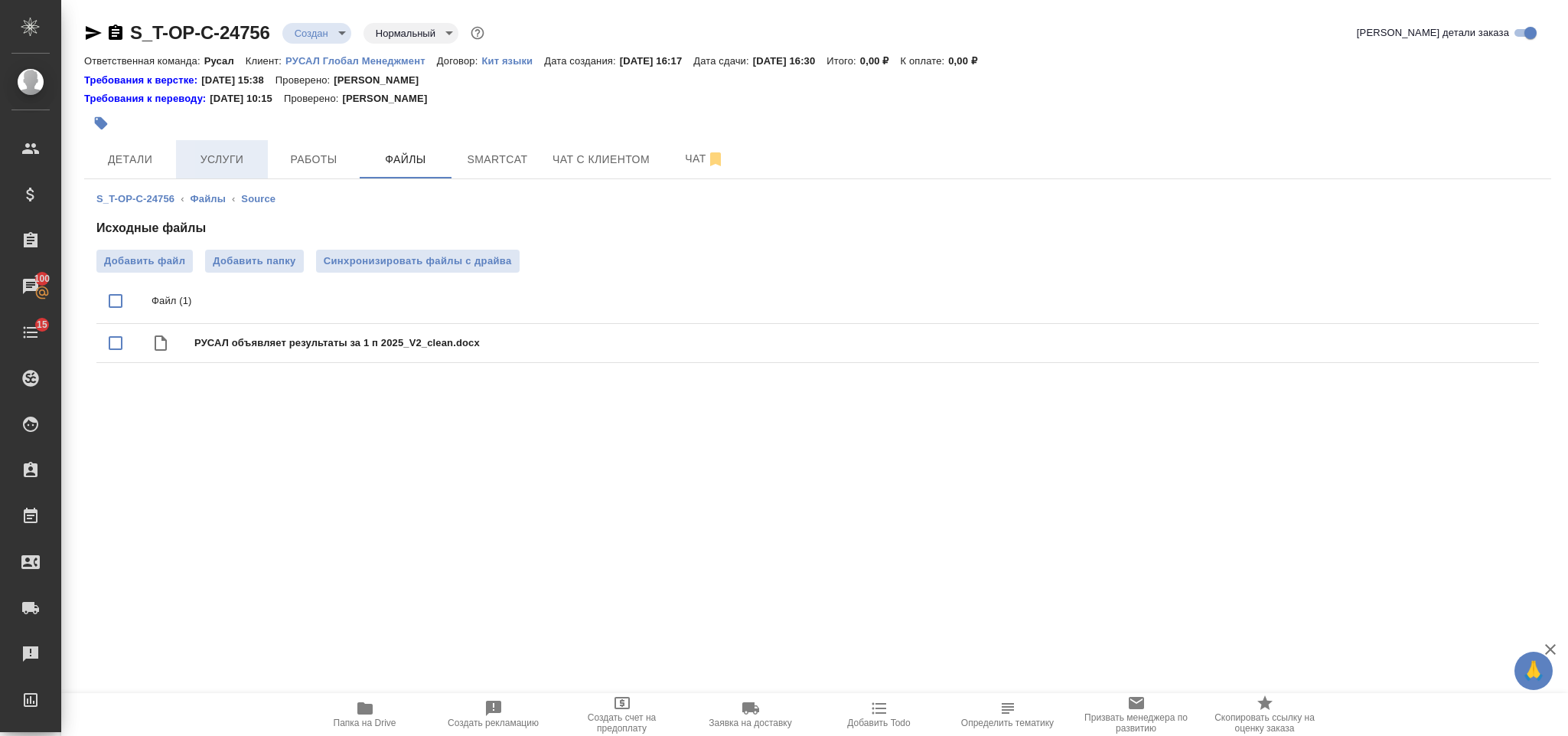
click at [202, 158] on span "Услуги" at bounding box center [221, 159] width 73 height 19
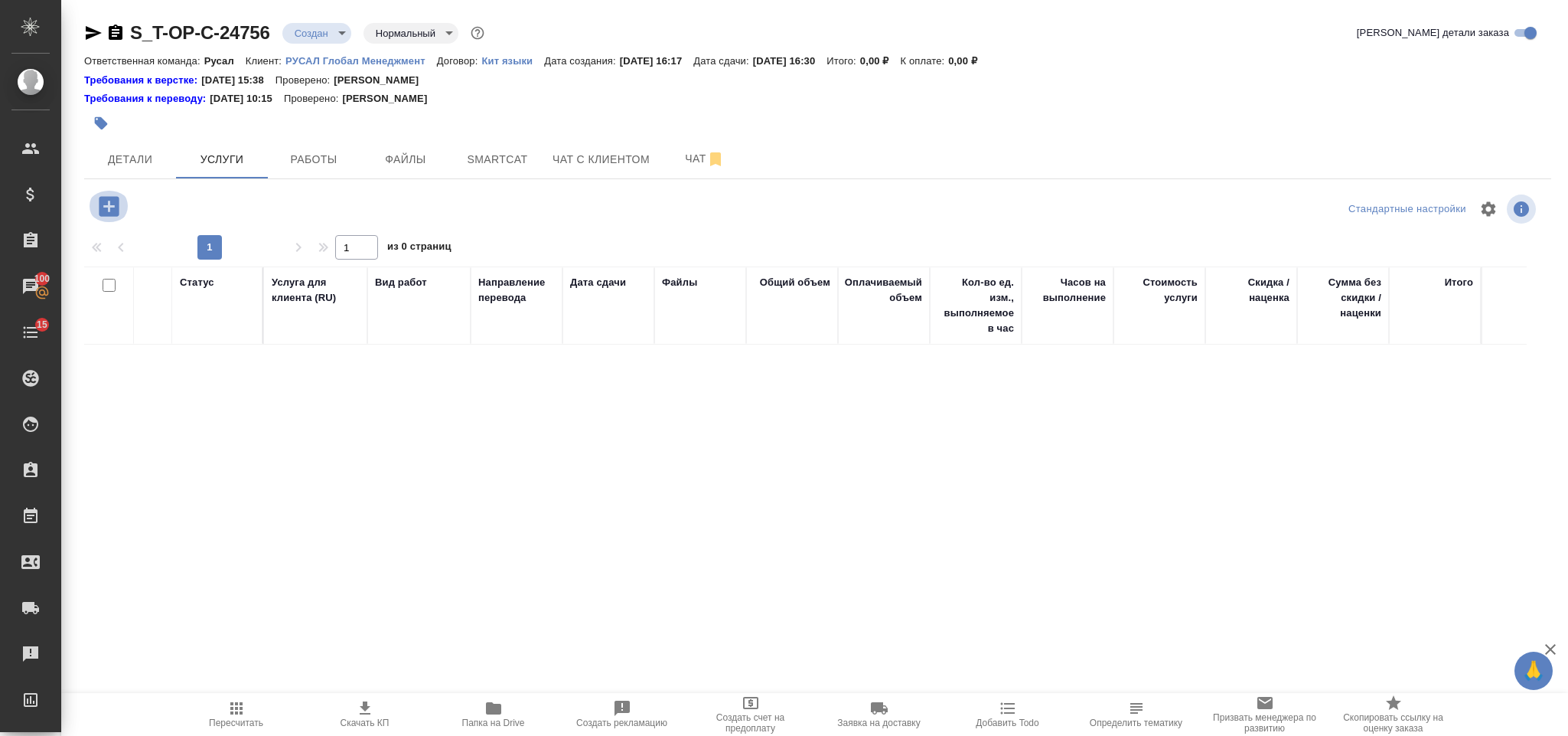
click at [124, 211] on button "button" at bounding box center [109, 206] width 42 height 31
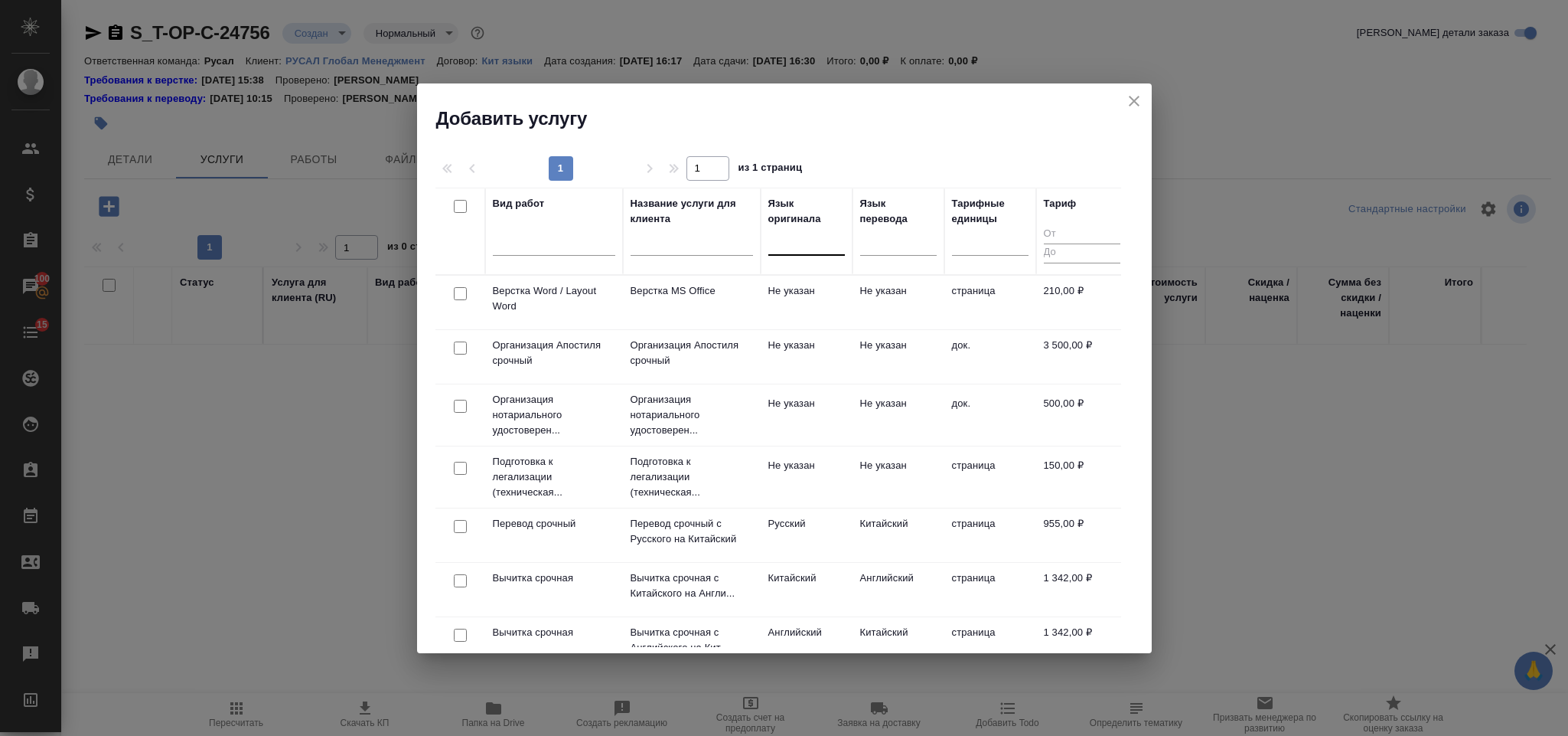
click at [785, 242] on div at bounding box center [806, 240] width 77 height 22
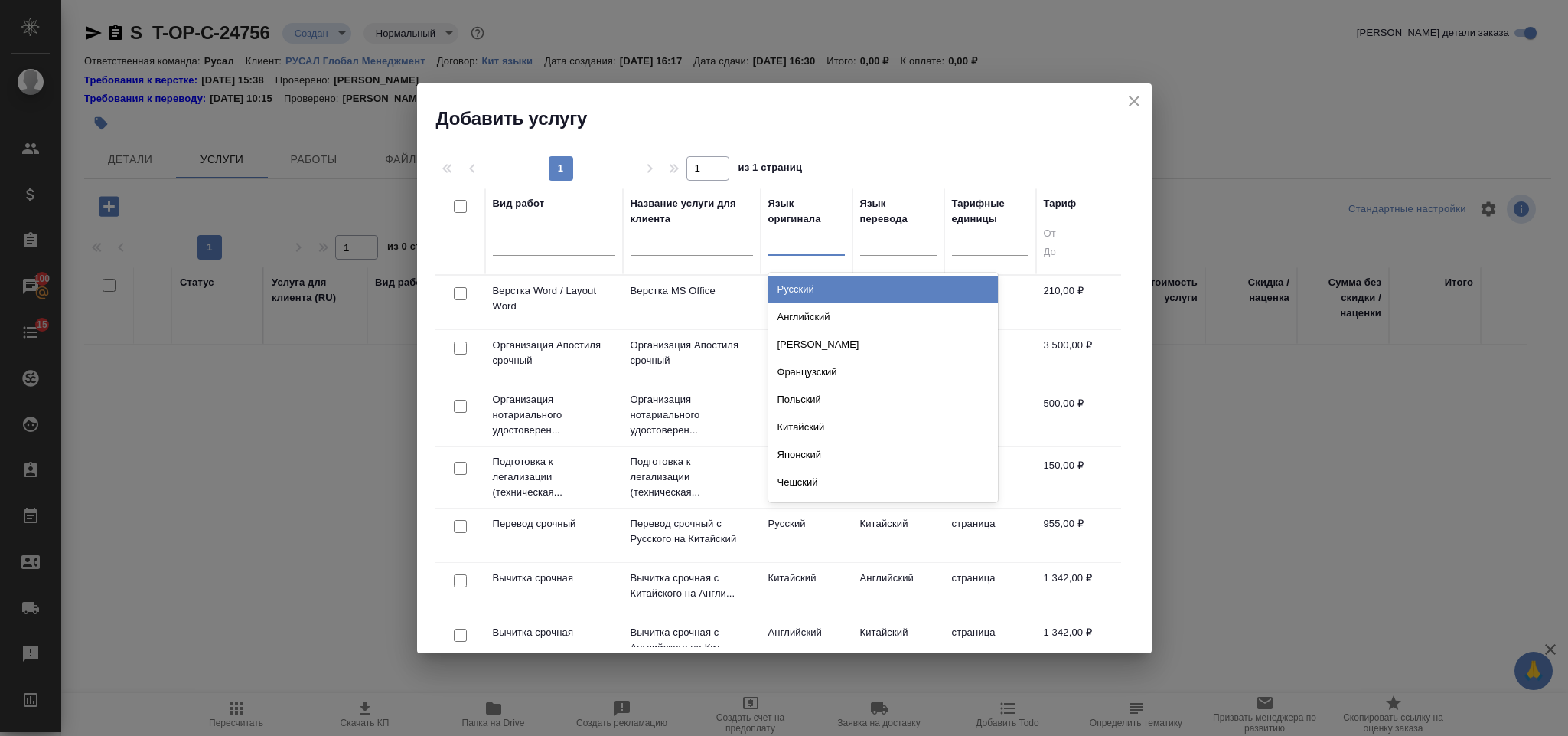
click at [809, 283] on div "Русский" at bounding box center [883, 289] width 230 height 28
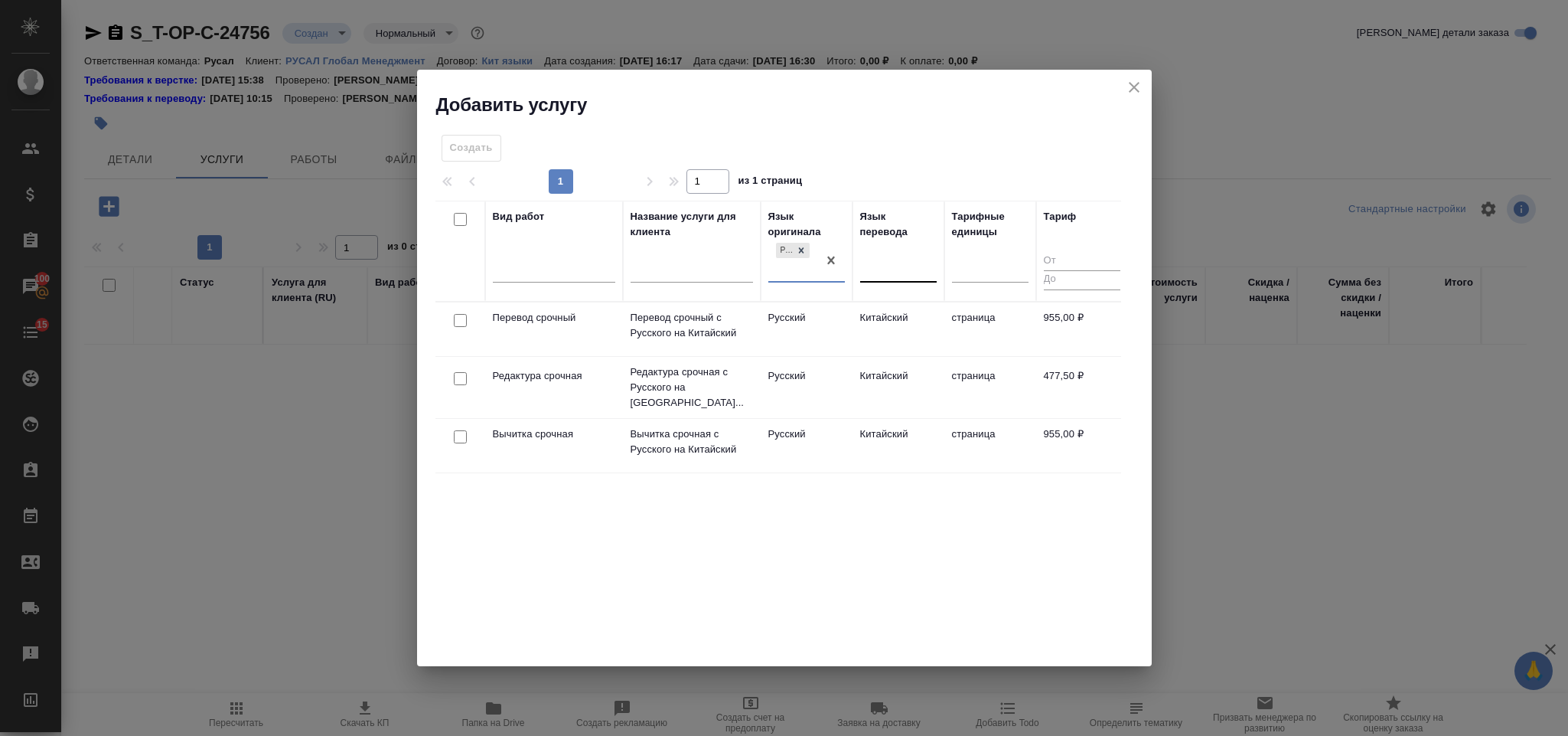
click at [908, 265] on div at bounding box center [898, 267] width 77 height 22
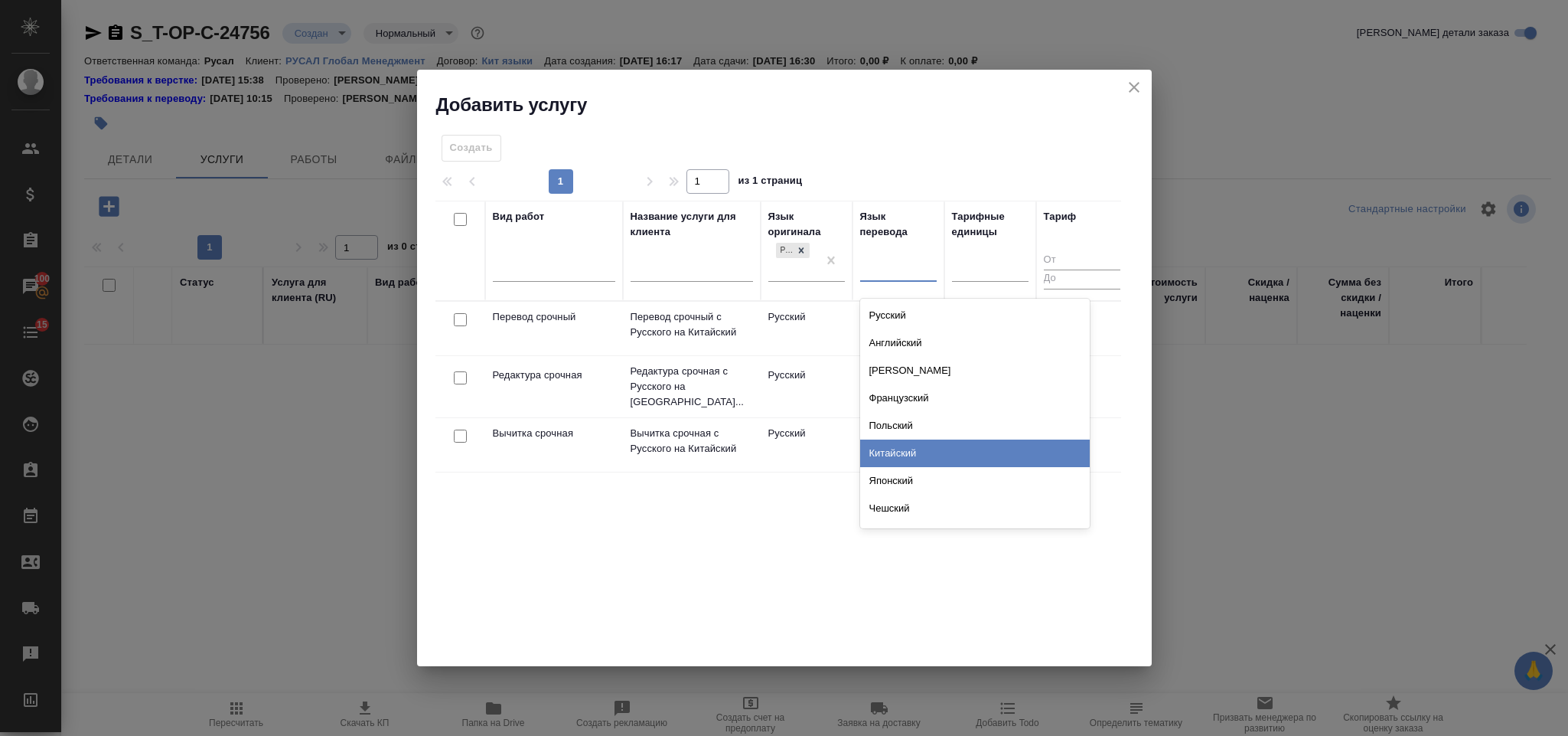
click at [912, 455] on div "Китайский" at bounding box center [974, 453] width 230 height 28
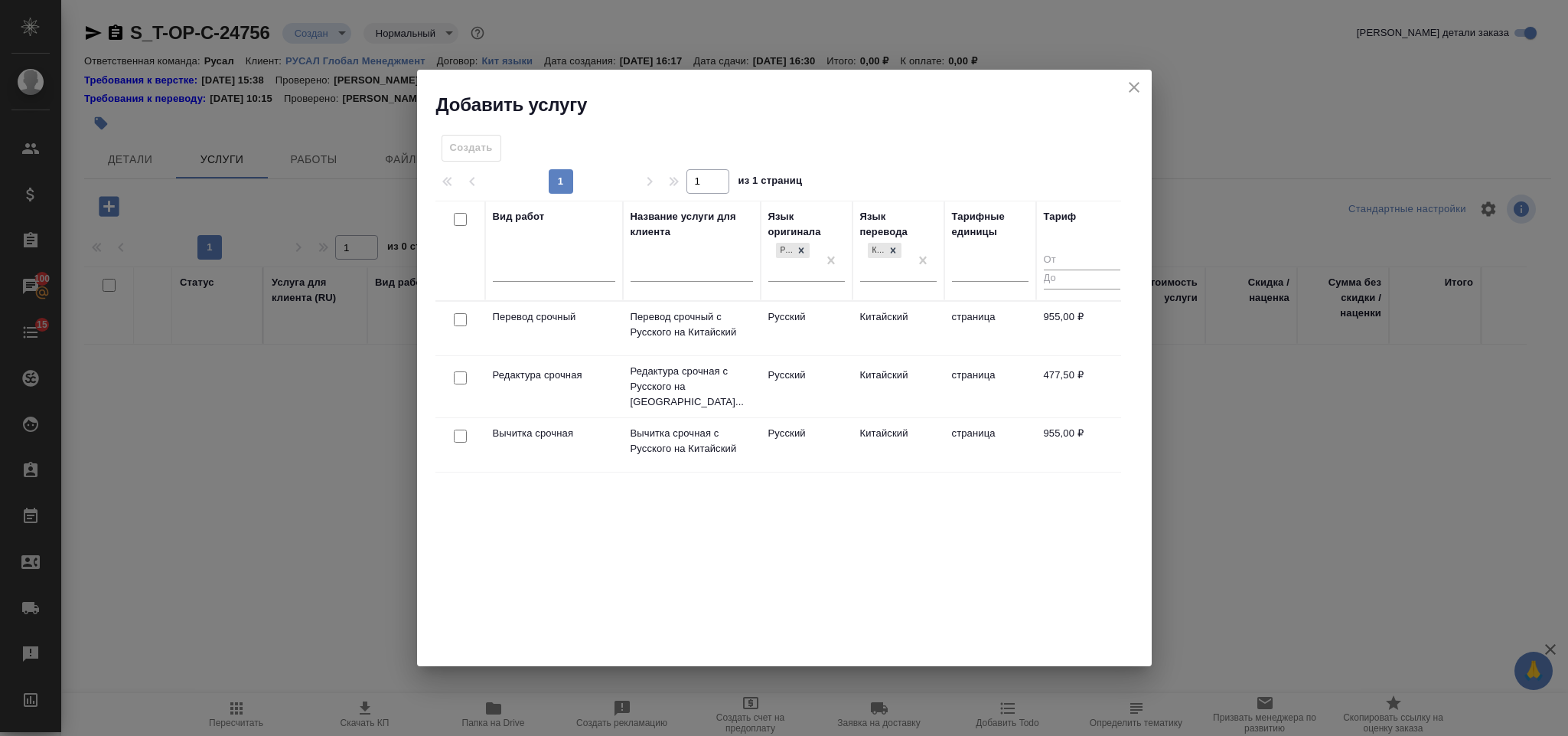
click at [457, 321] on input "checkbox" at bounding box center [460, 319] width 13 height 13
checkbox input "true"
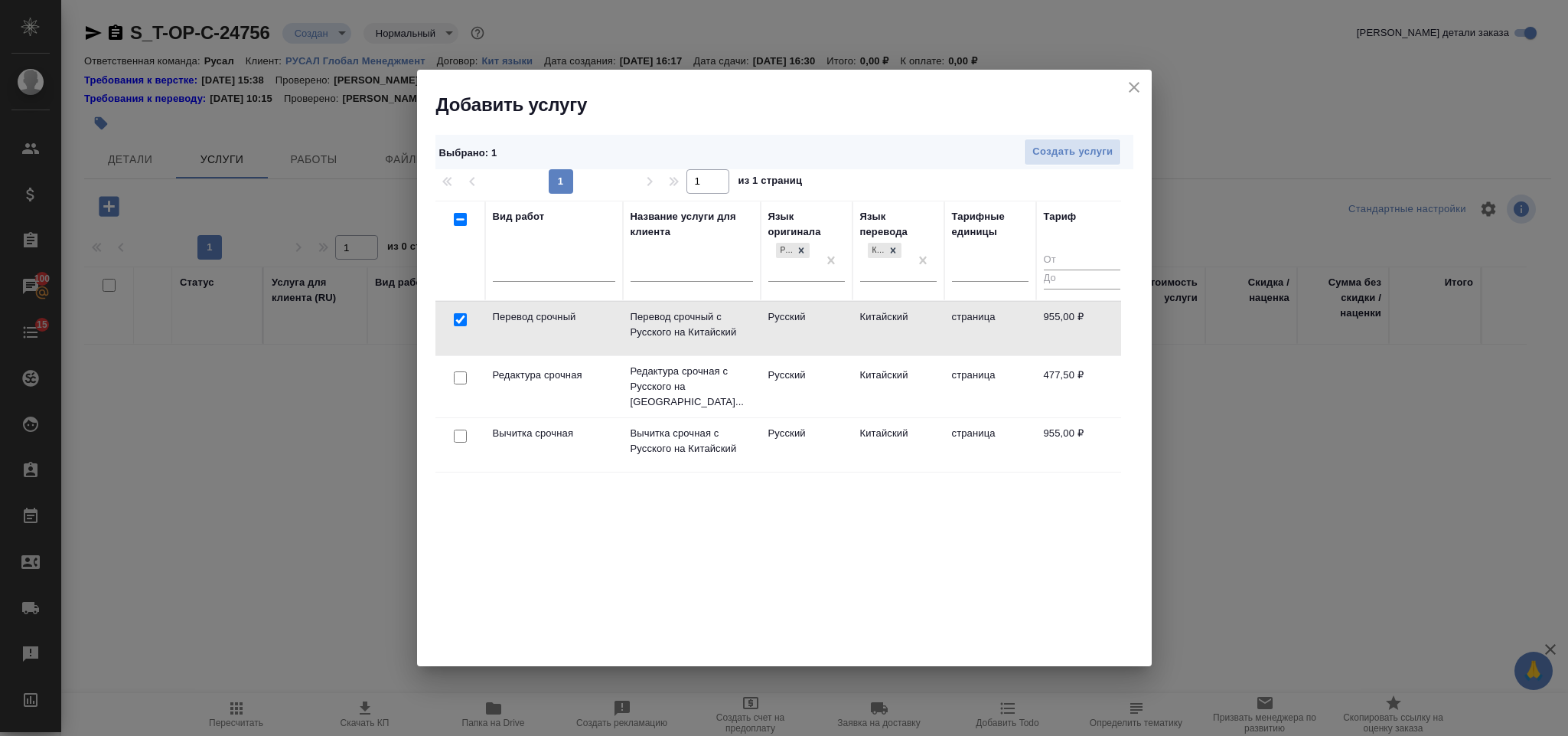
click at [456, 331] on div at bounding box center [460, 320] width 34 height 21
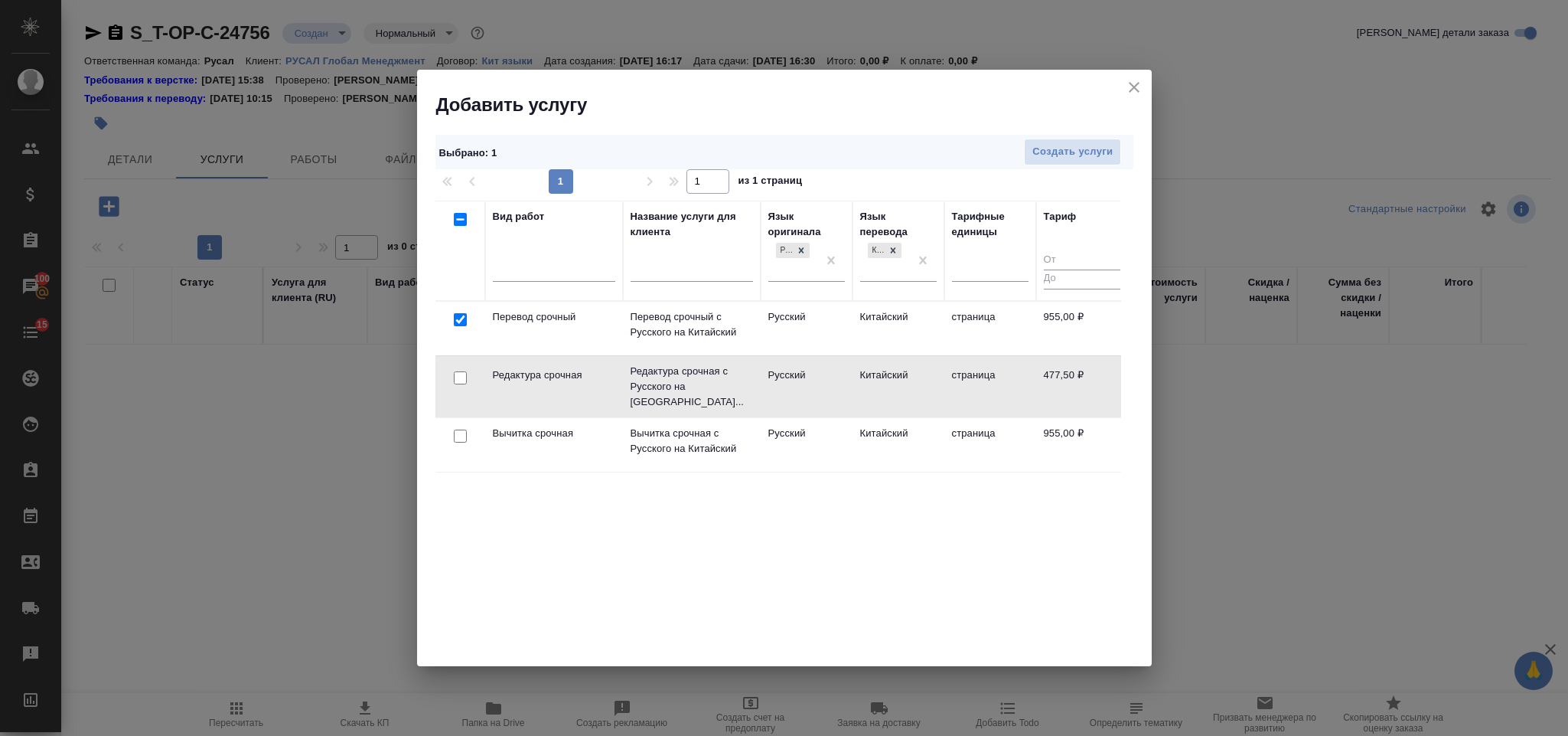
click at [456, 331] on div at bounding box center [460, 320] width 34 height 21
click at [457, 380] on input "checkbox" at bounding box center [460, 378] width 13 height 13
checkbox input "true"
click at [1103, 146] on span "Создать услуги" at bounding box center [1073, 151] width 81 height 18
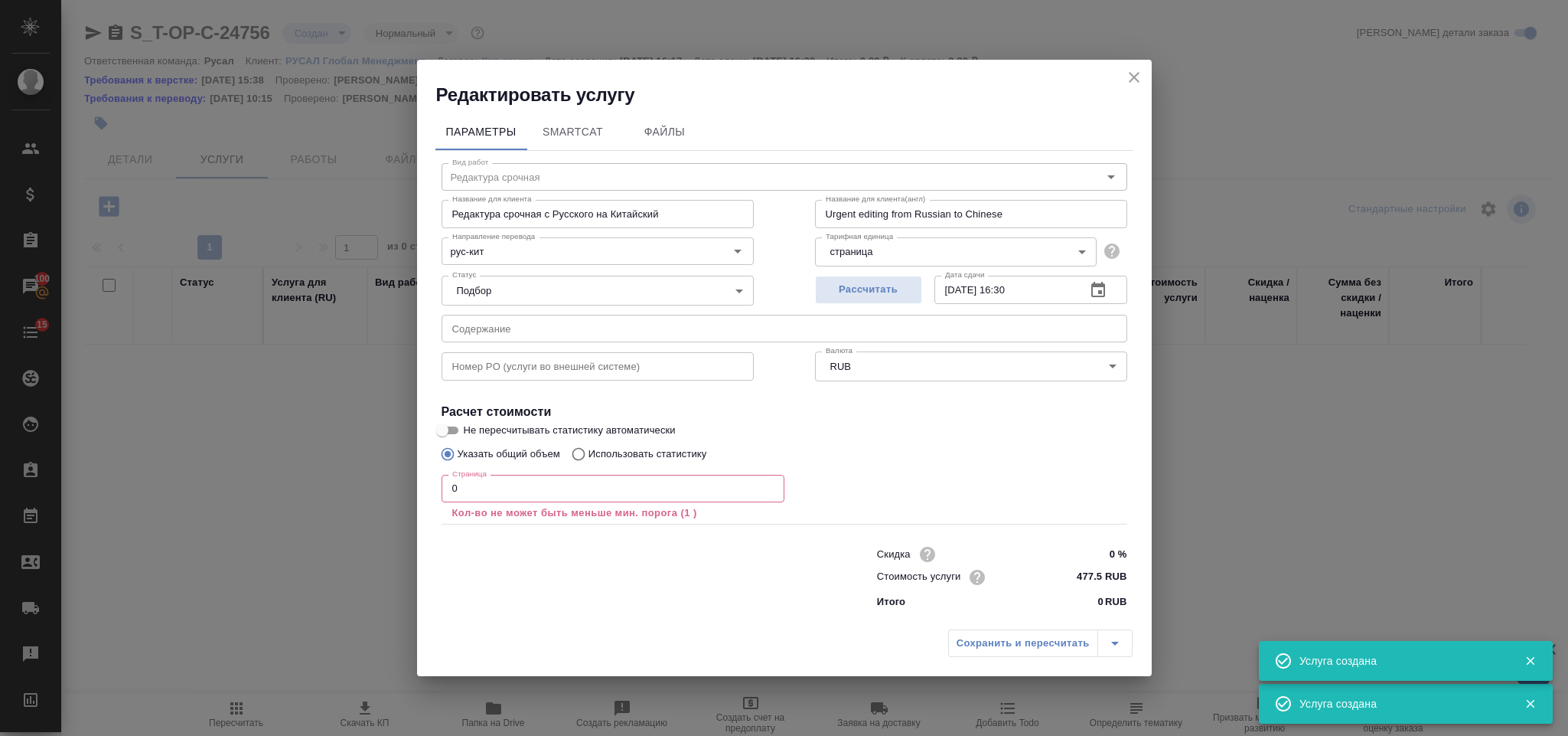
type input "Перевод срочный"
type input "Перевод срочный с Русского на Китайский"
type input "Urgent translation from Russian to Chinese"
type input "955 RUB"
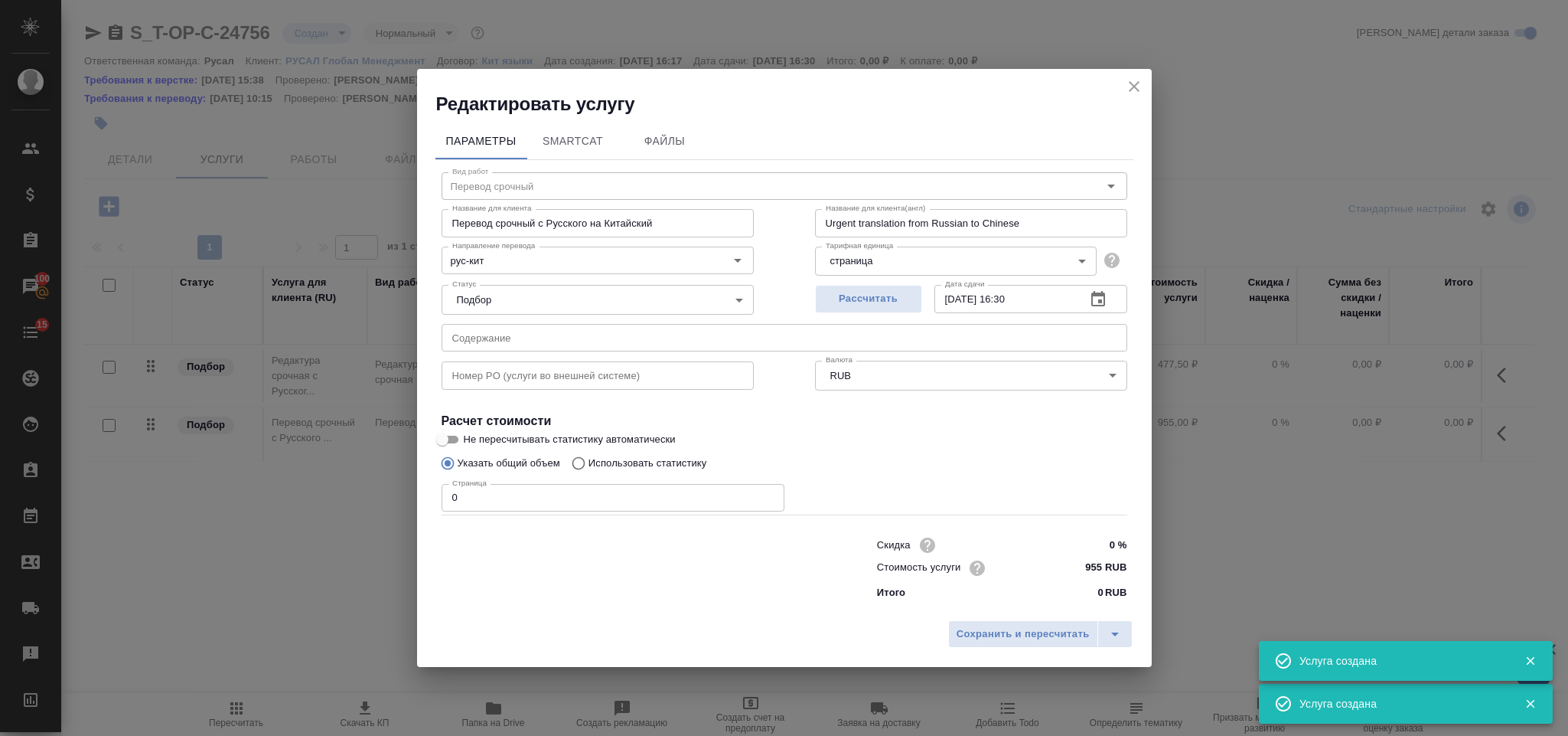
click at [563, 336] on input "text" at bounding box center [784, 337] width 686 height 28
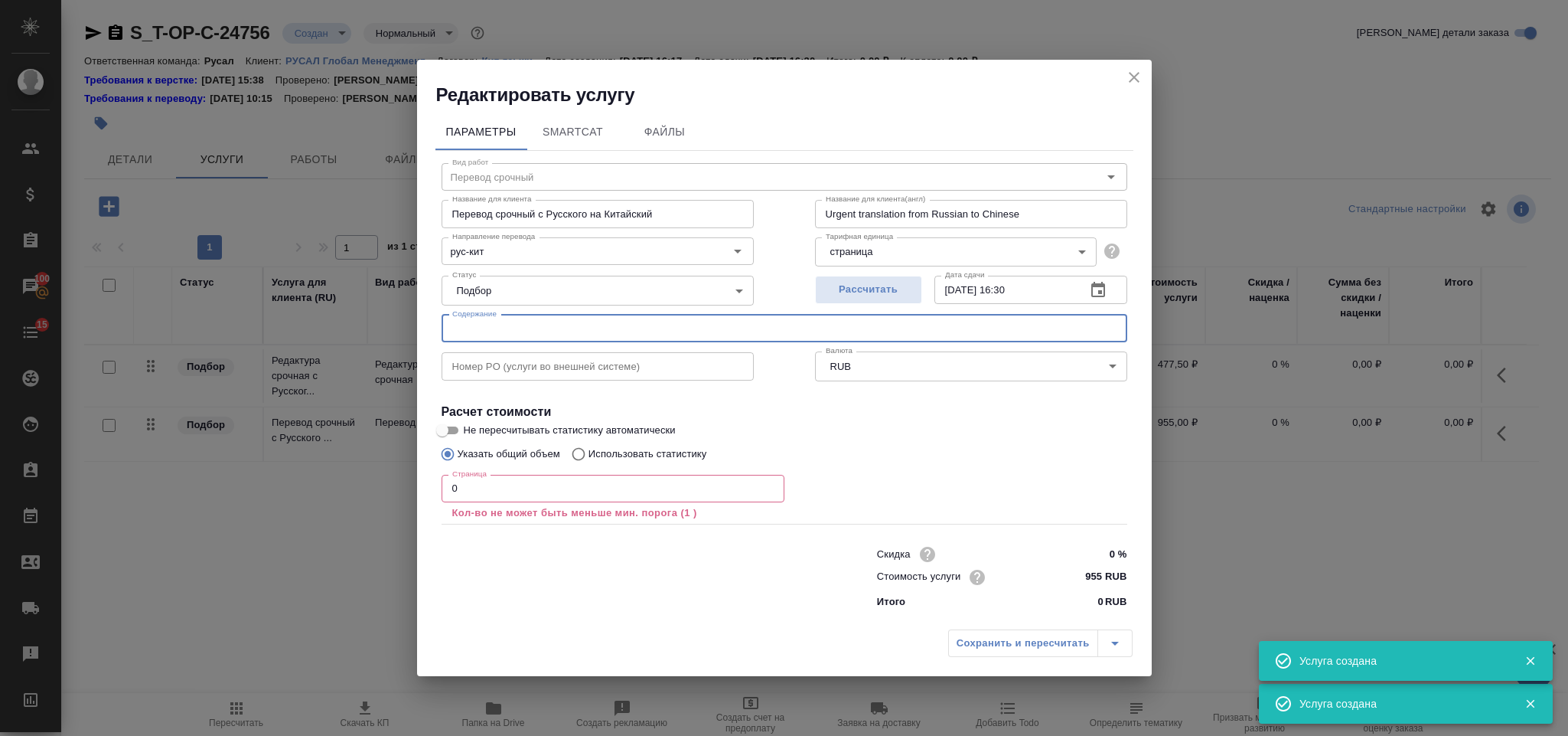
paste input "РУСАЛ объявляет результаты за 1 п 2025_V2_сlean"
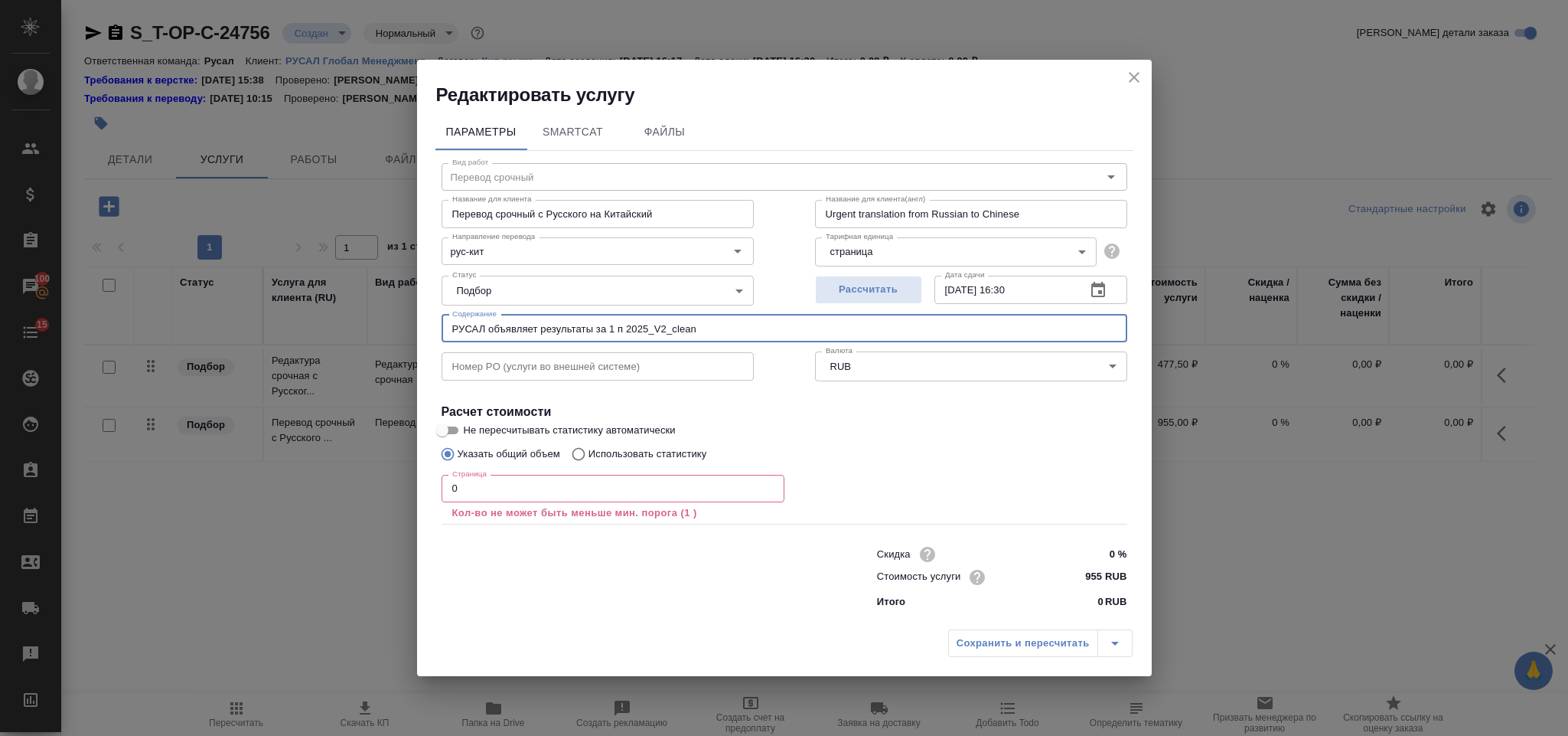
type input "РУСАЛ объявляет результаты за 1 п 2025_V2_сlean"
click at [489, 488] on input "0" at bounding box center [613, 488] width 343 height 28
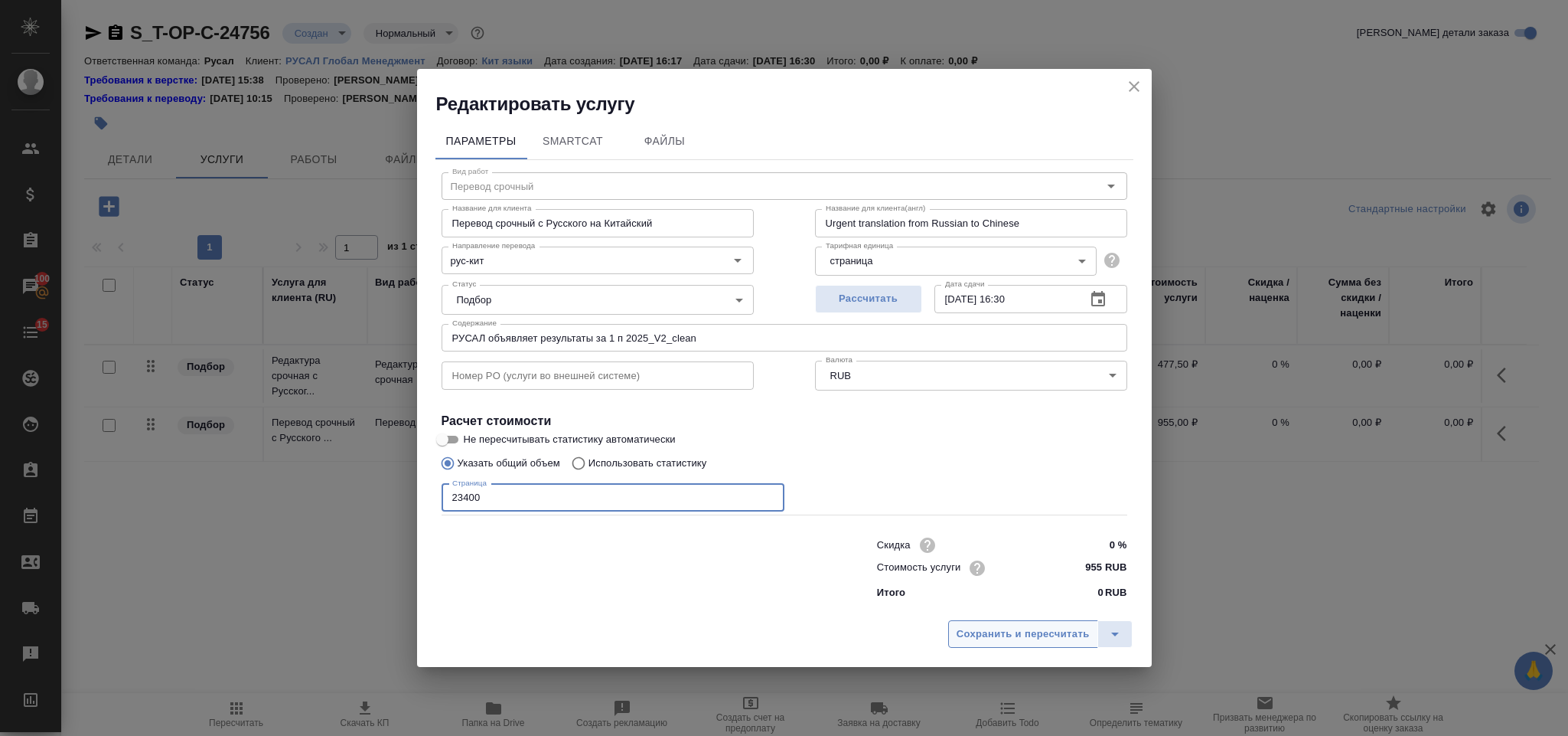
type input "23400"
click at [1046, 627] on span "Сохранить и пересчитать" at bounding box center [1023, 634] width 133 height 18
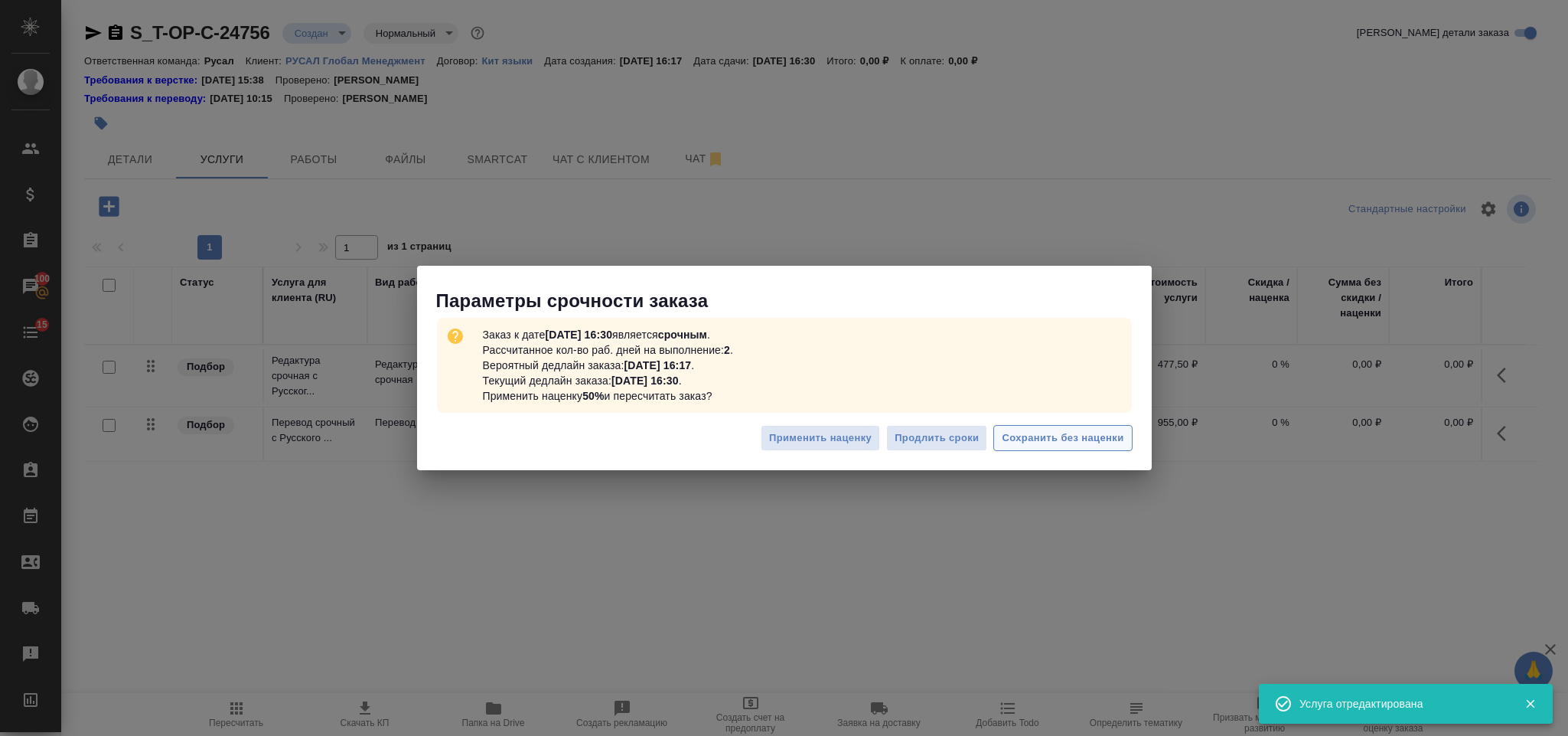
click at [1074, 434] on span "Сохранить без наценки" at bounding box center [1063, 438] width 122 height 18
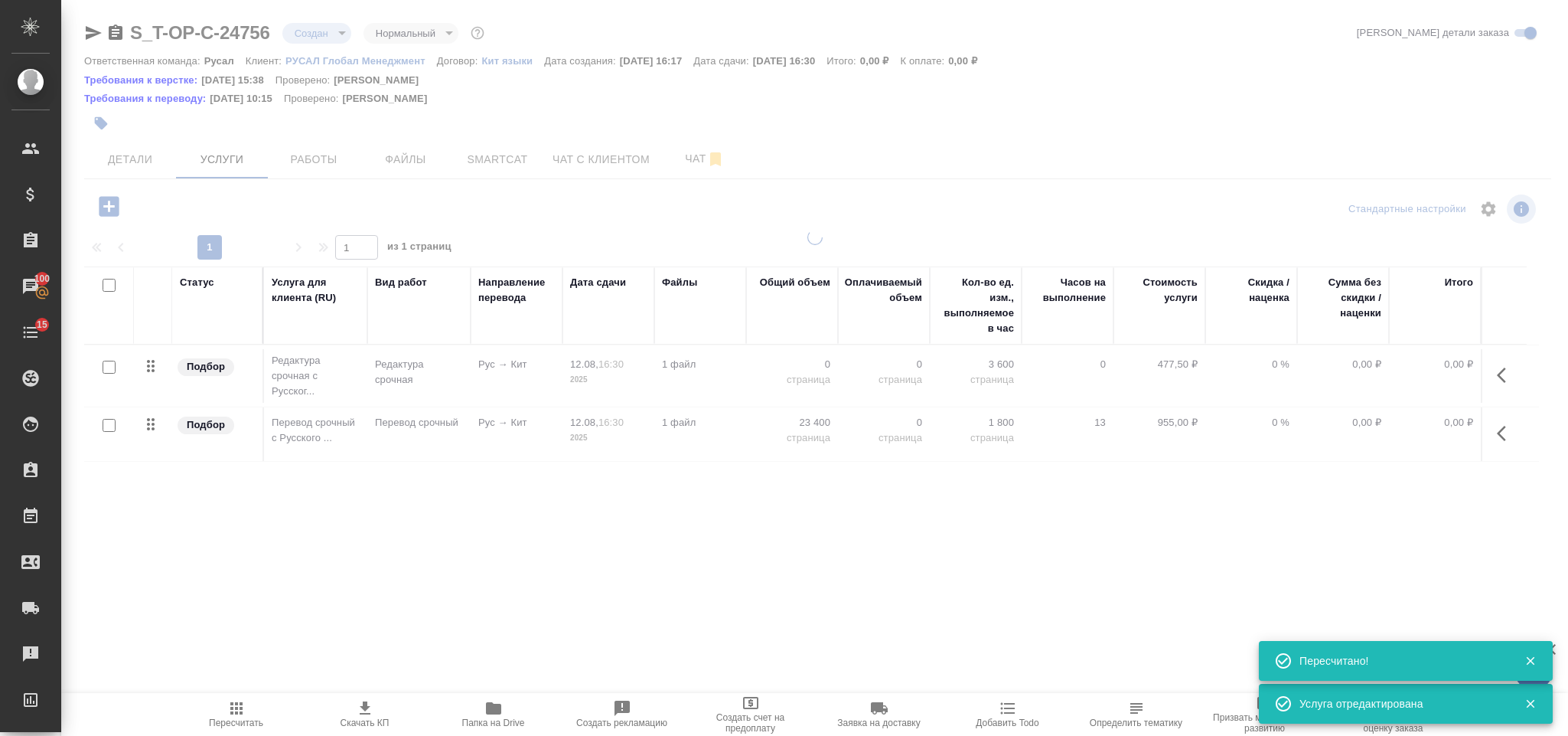
type input "urgent"
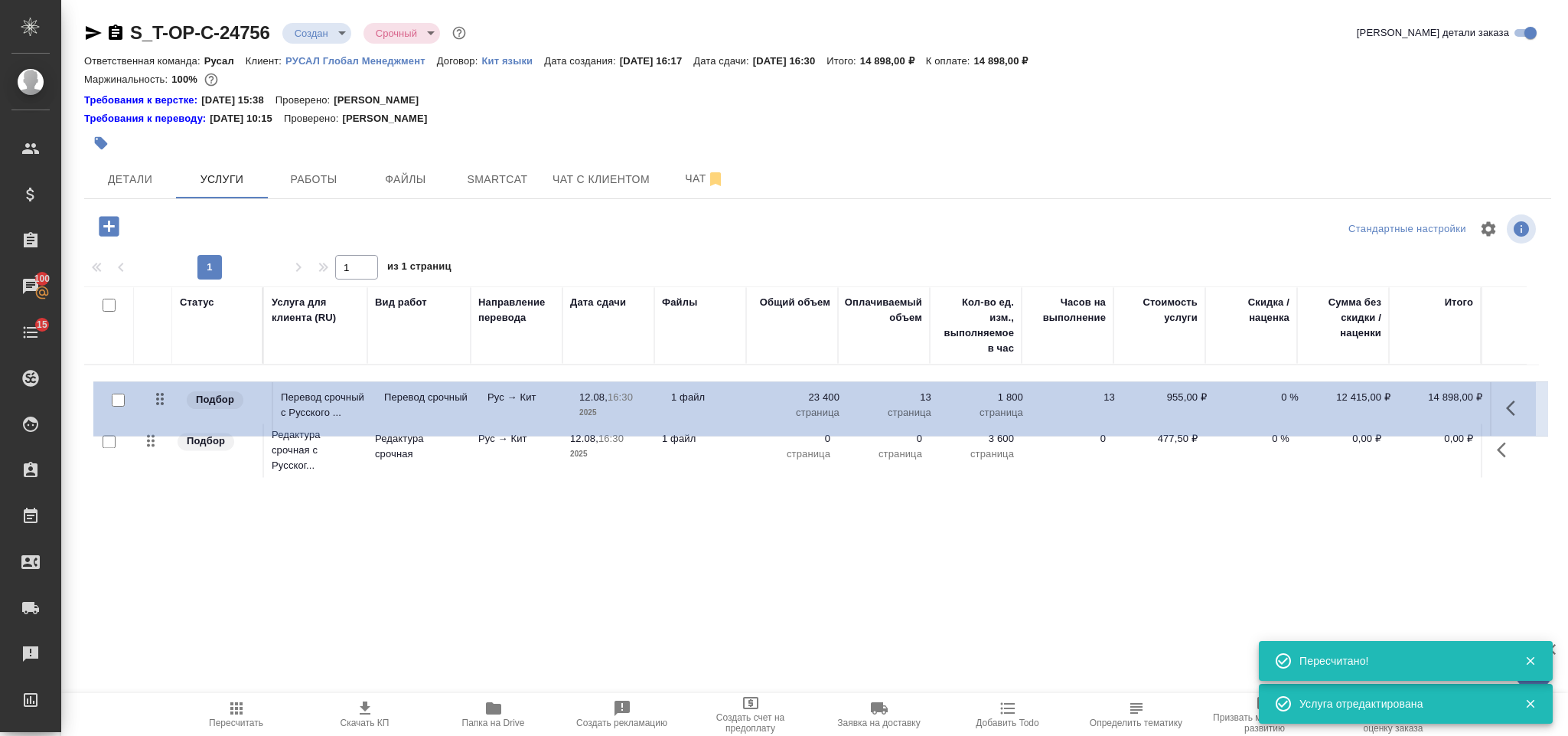
drag, startPoint x: 150, startPoint y: 450, endPoint x: 158, endPoint y: 398, distance: 52.6
click at [158, 398] on table "Статус Услуга для клиента (RU) Вид работ Направление перевода Дата сдачи Файлы …" at bounding box center [811, 384] width 1455 height 195
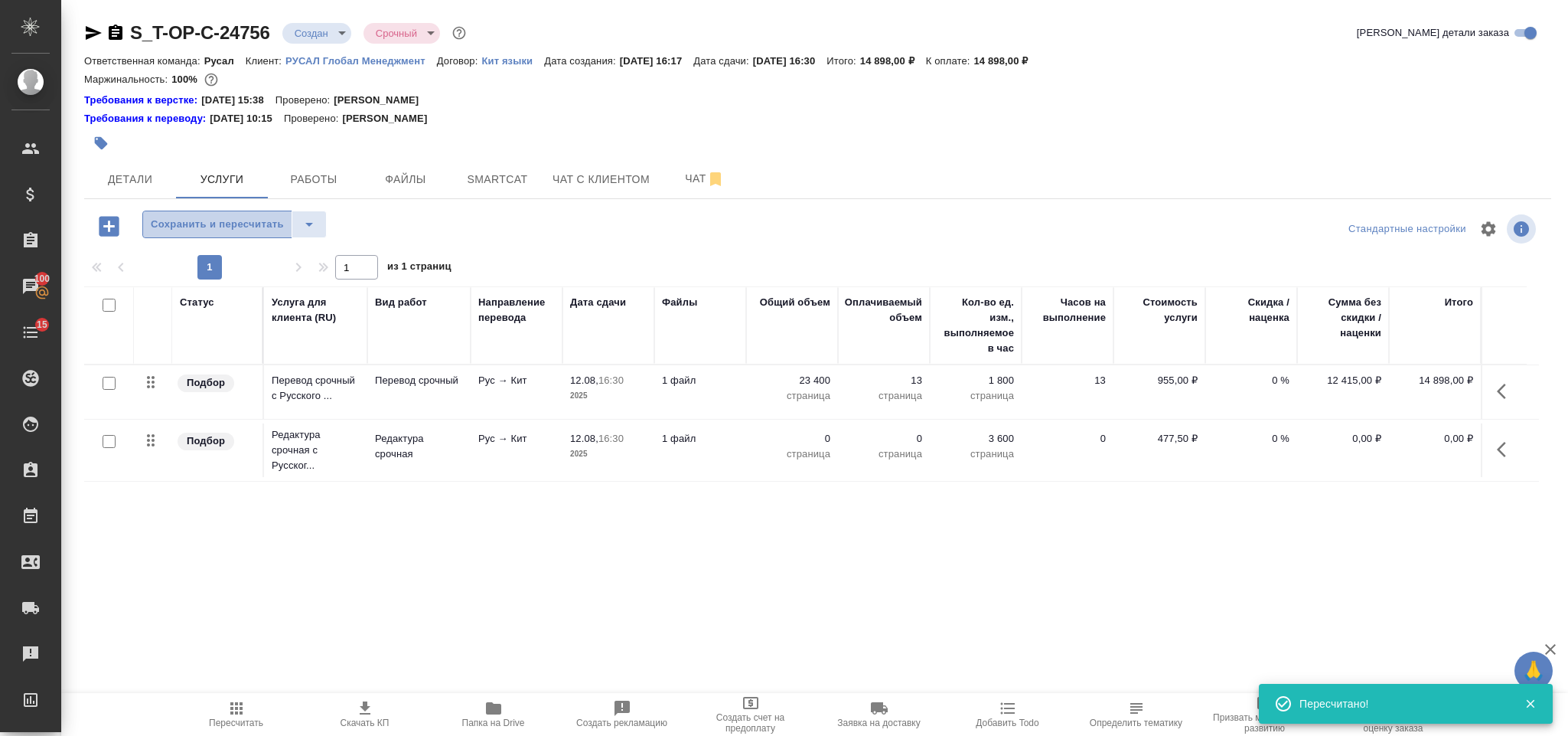
click at [227, 230] on span "Сохранить и пересчитать" at bounding box center [217, 225] width 133 height 18
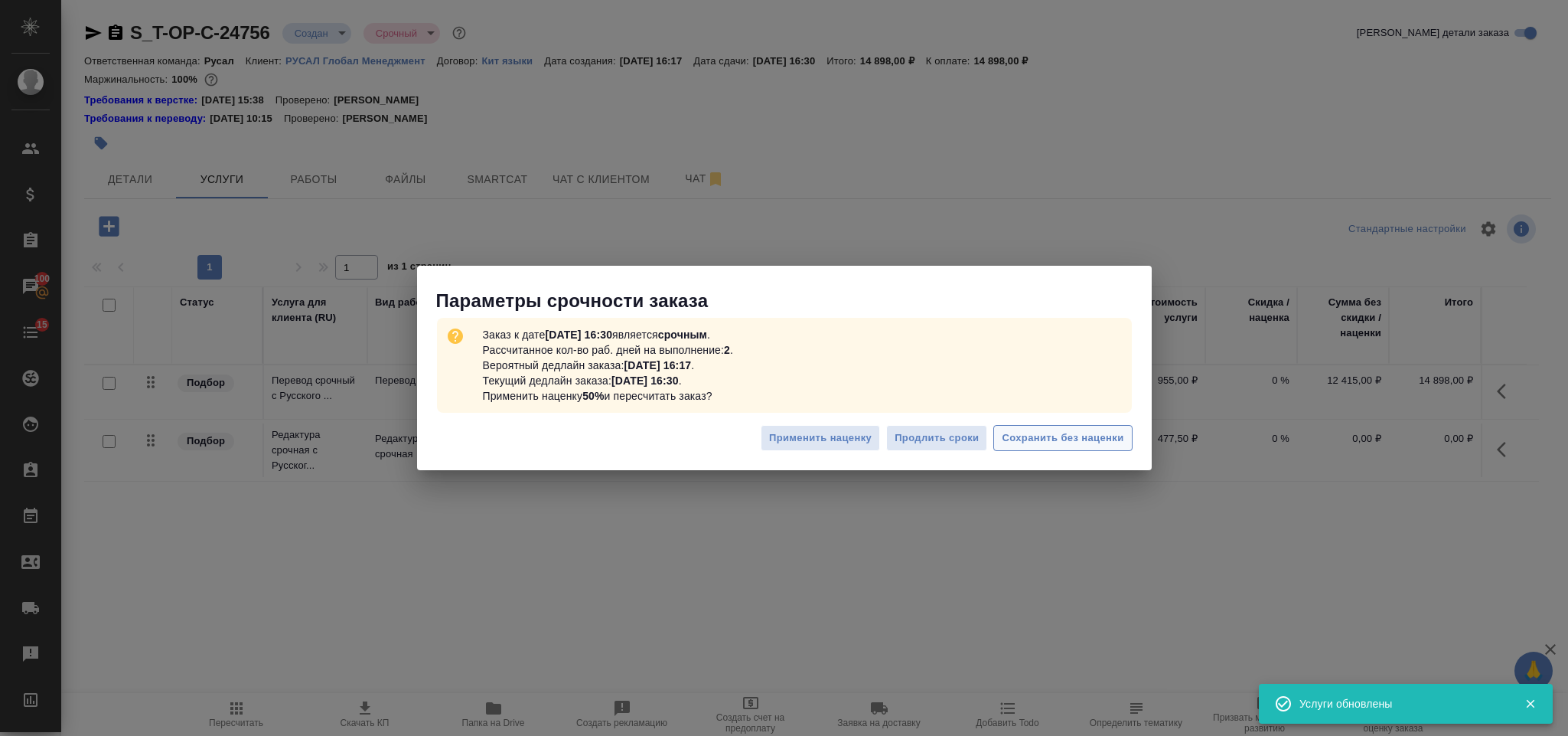
click at [1053, 439] on span "Сохранить без наценки" at bounding box center [1063, 438] width 122 height 18
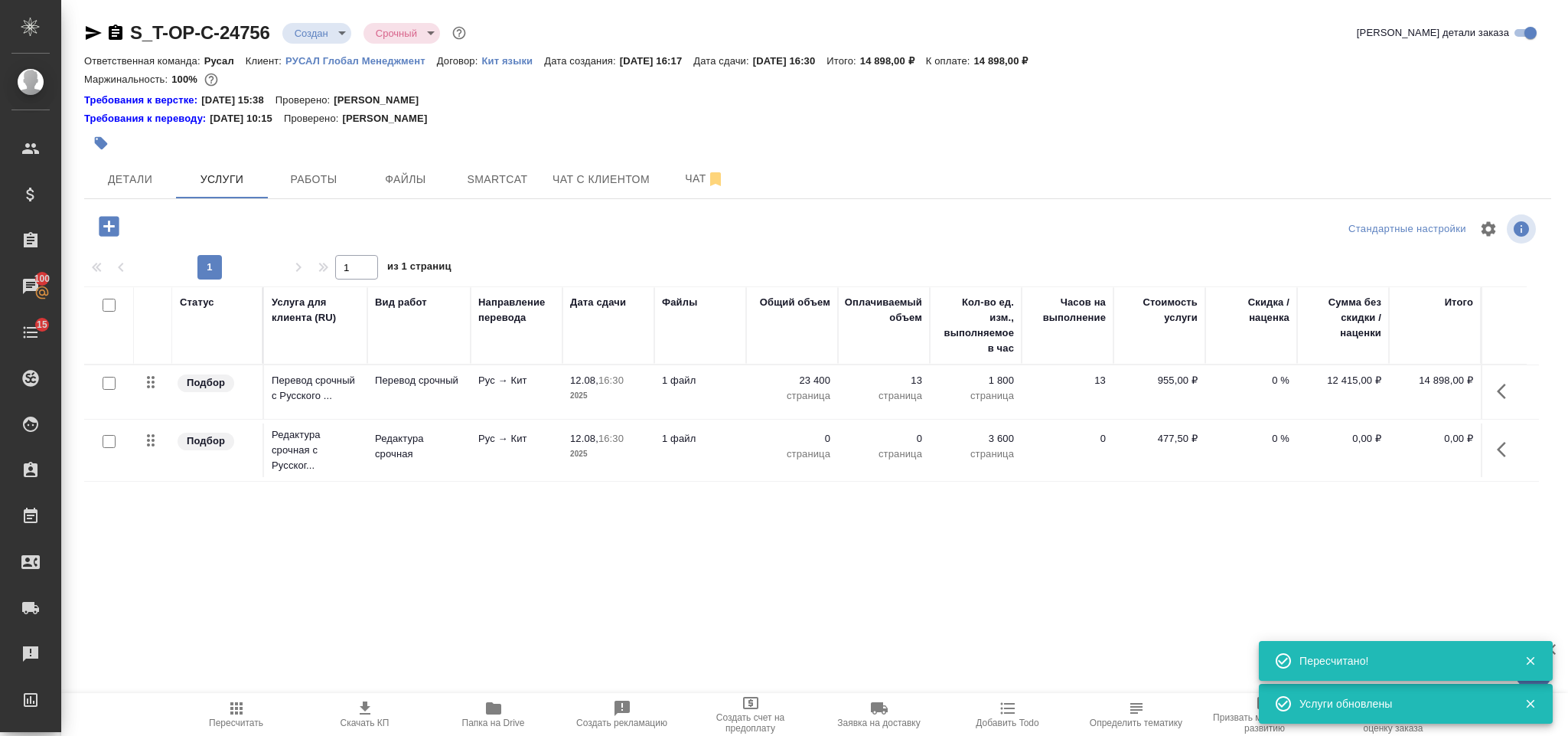
click at [1509, 453] on icon "button" at bounding box center [1507, 449] width 18 height 19
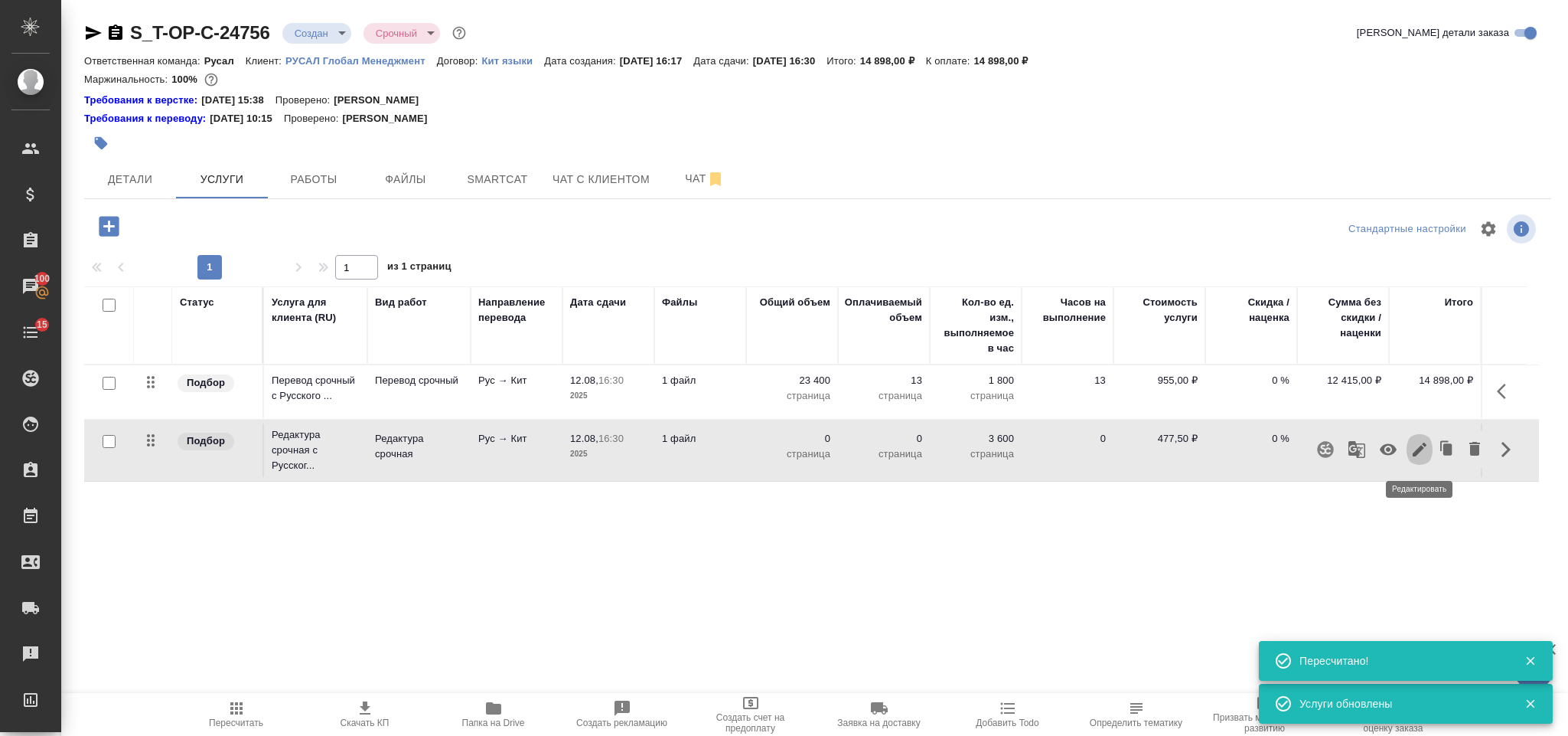
click at [1417, 448] on icon "button" at bounding box center [1420, 449] width 18 height 19
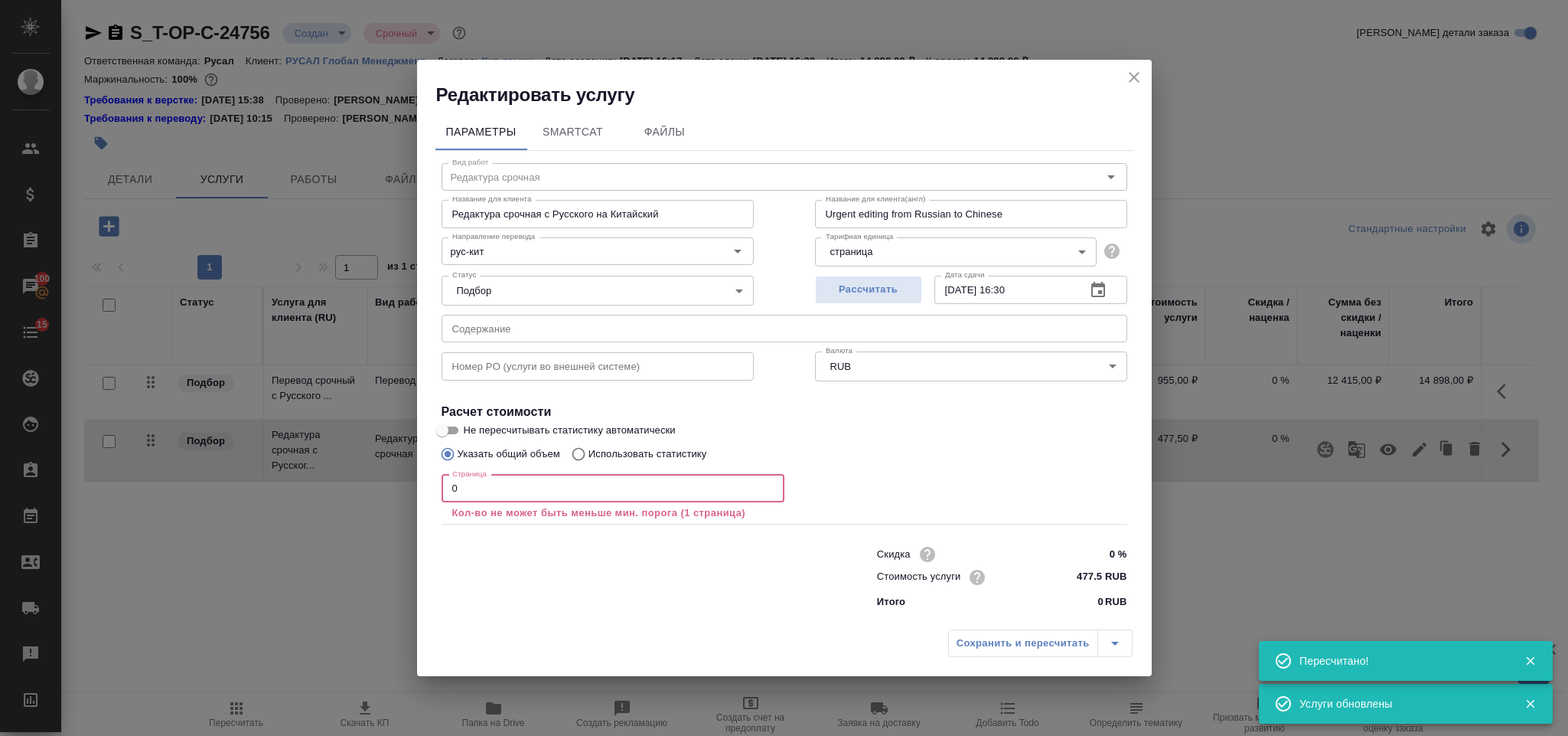
click at [586, 479] on input "0" at bounding box center [613, 488] width 343 height 28
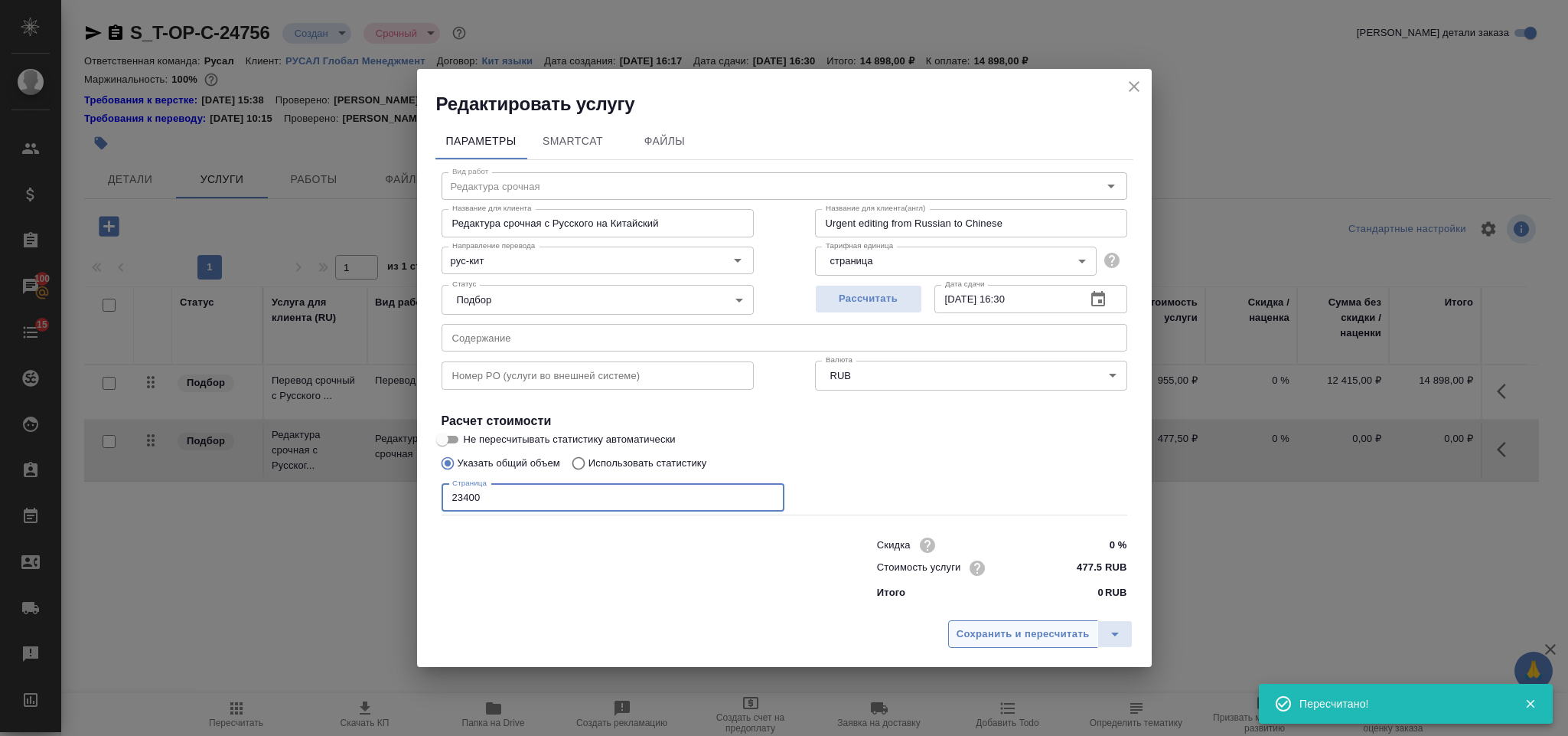
type input "23400"
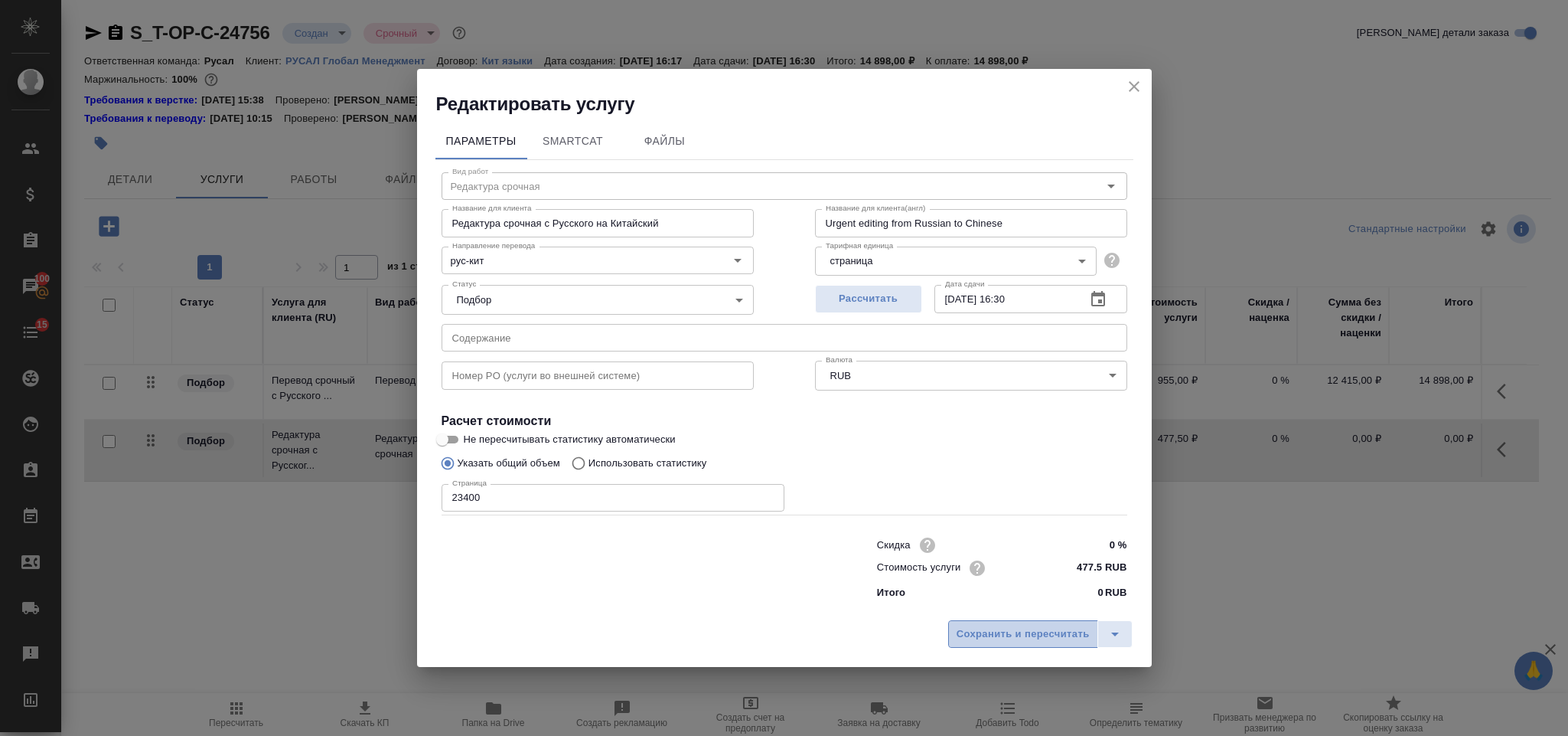
click at [999, 633] on span "Сохранить и пересчитать" at bounding box center [1023, 634] width 133 height 18
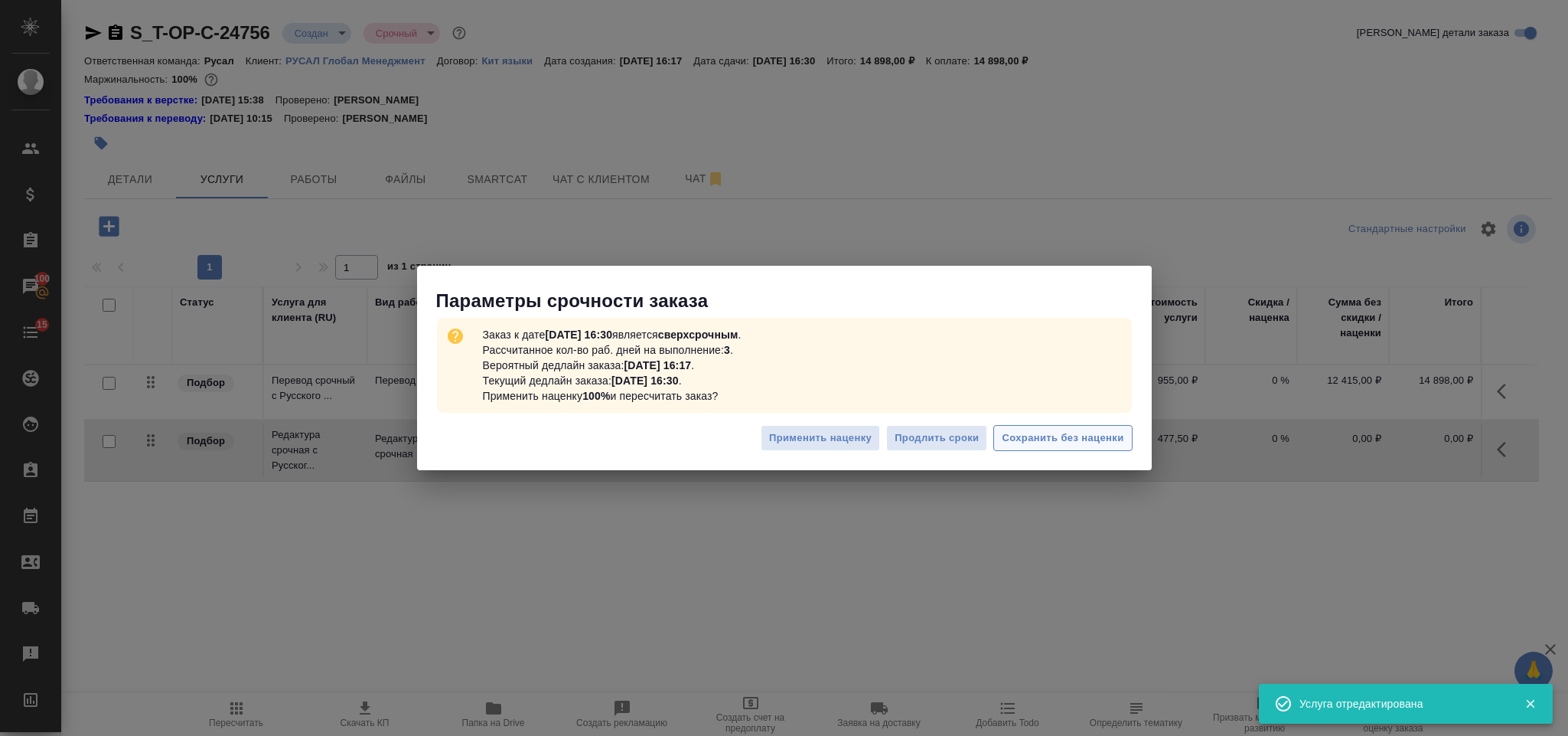
click at [1071, 427] on button "Сохранить без наценки" at bounding box center [1063, 438] width 139 height 27
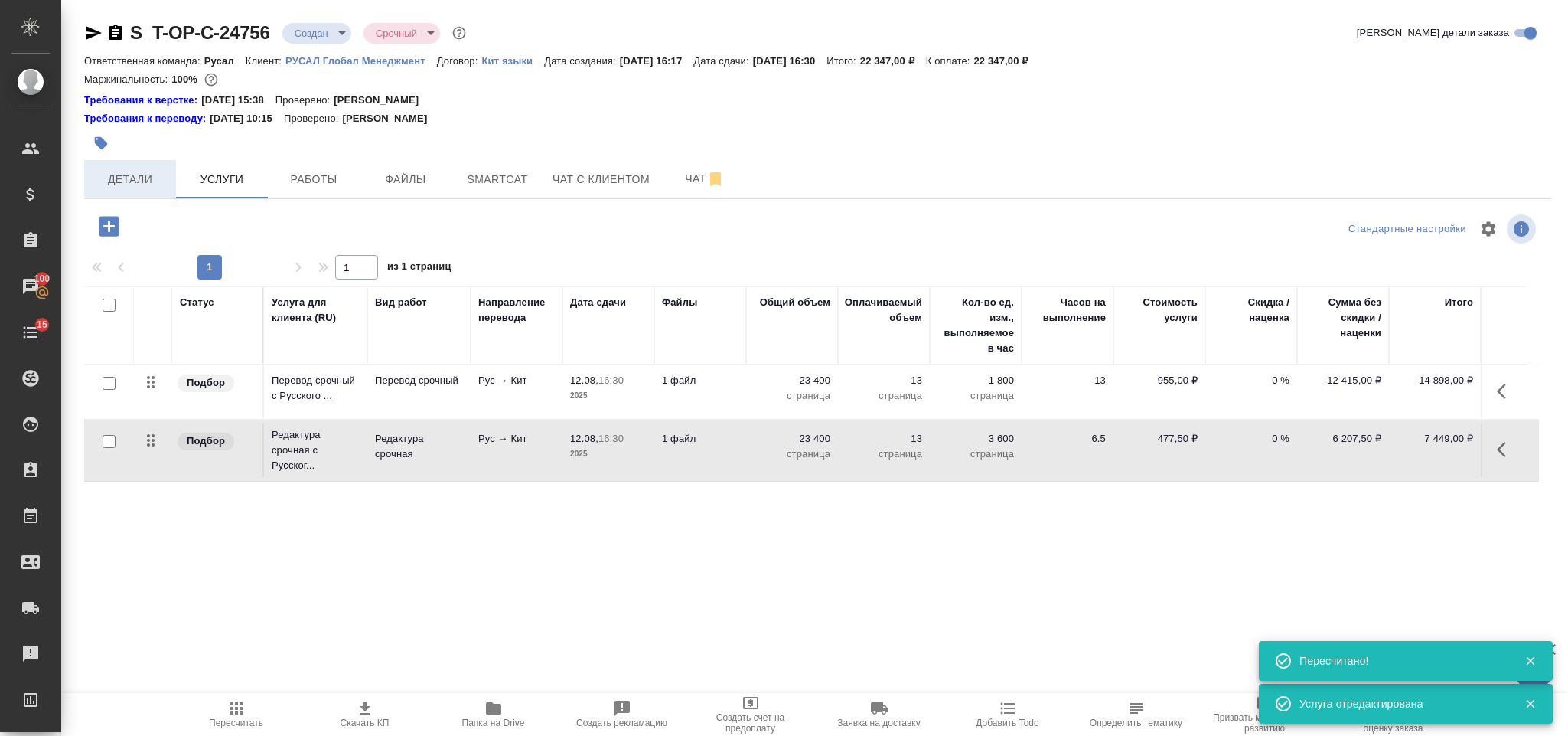
click at [114, 187] on span "Детали" at bounding box center [129, 179] width 73 height 19
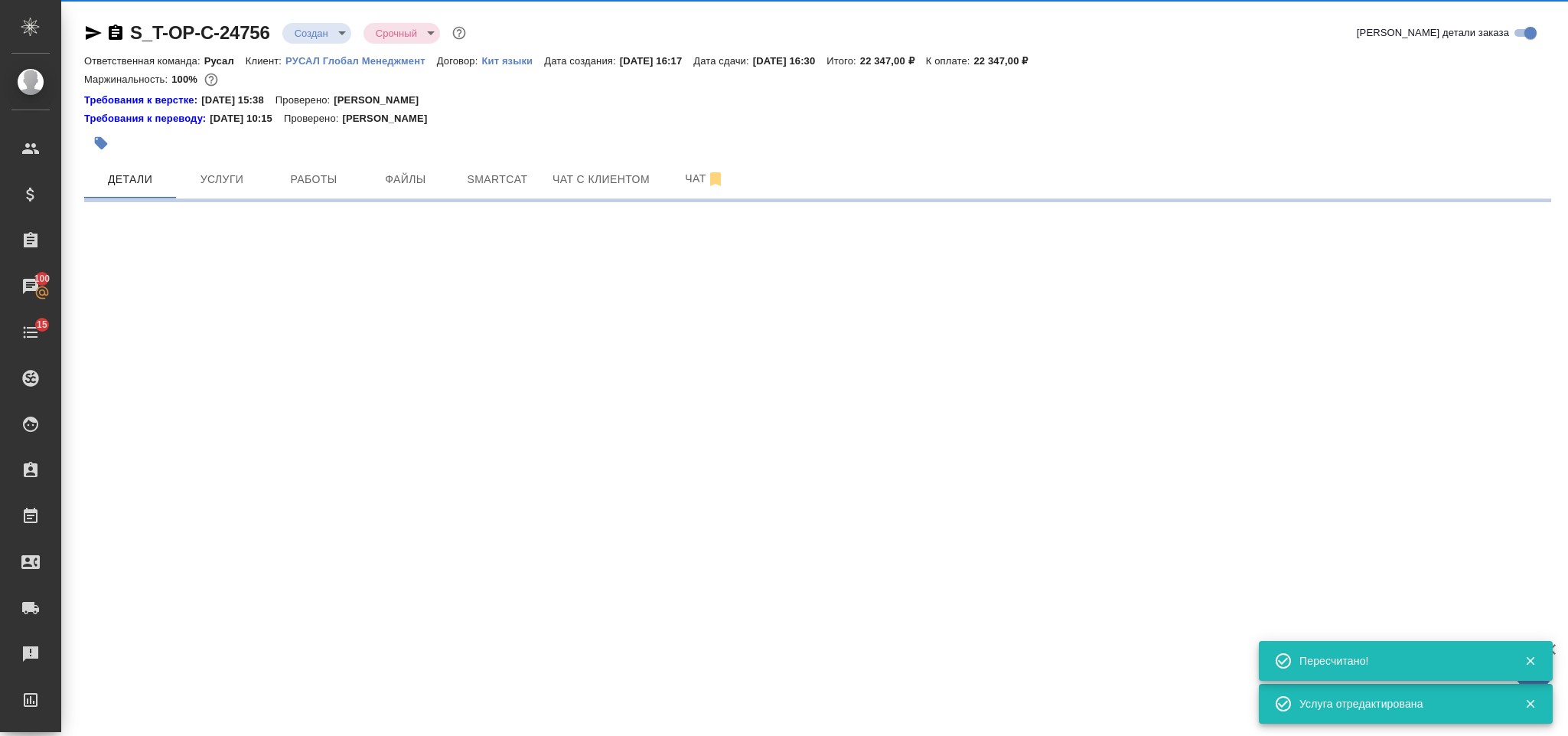
select select "RU"
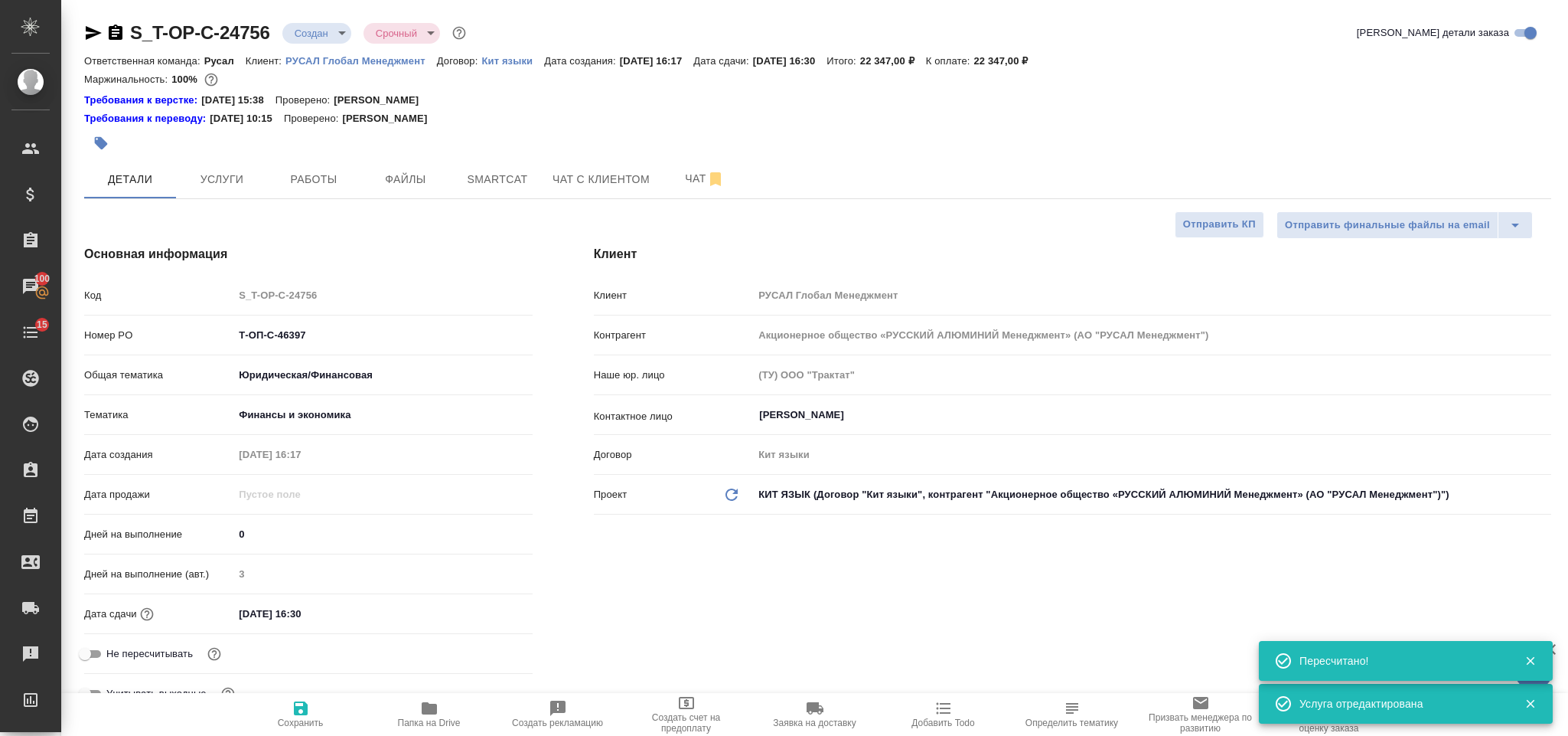
click at [114, 32] on icon "button" at bounding box center [116, 33] width 18 height 19
type textarea "x"
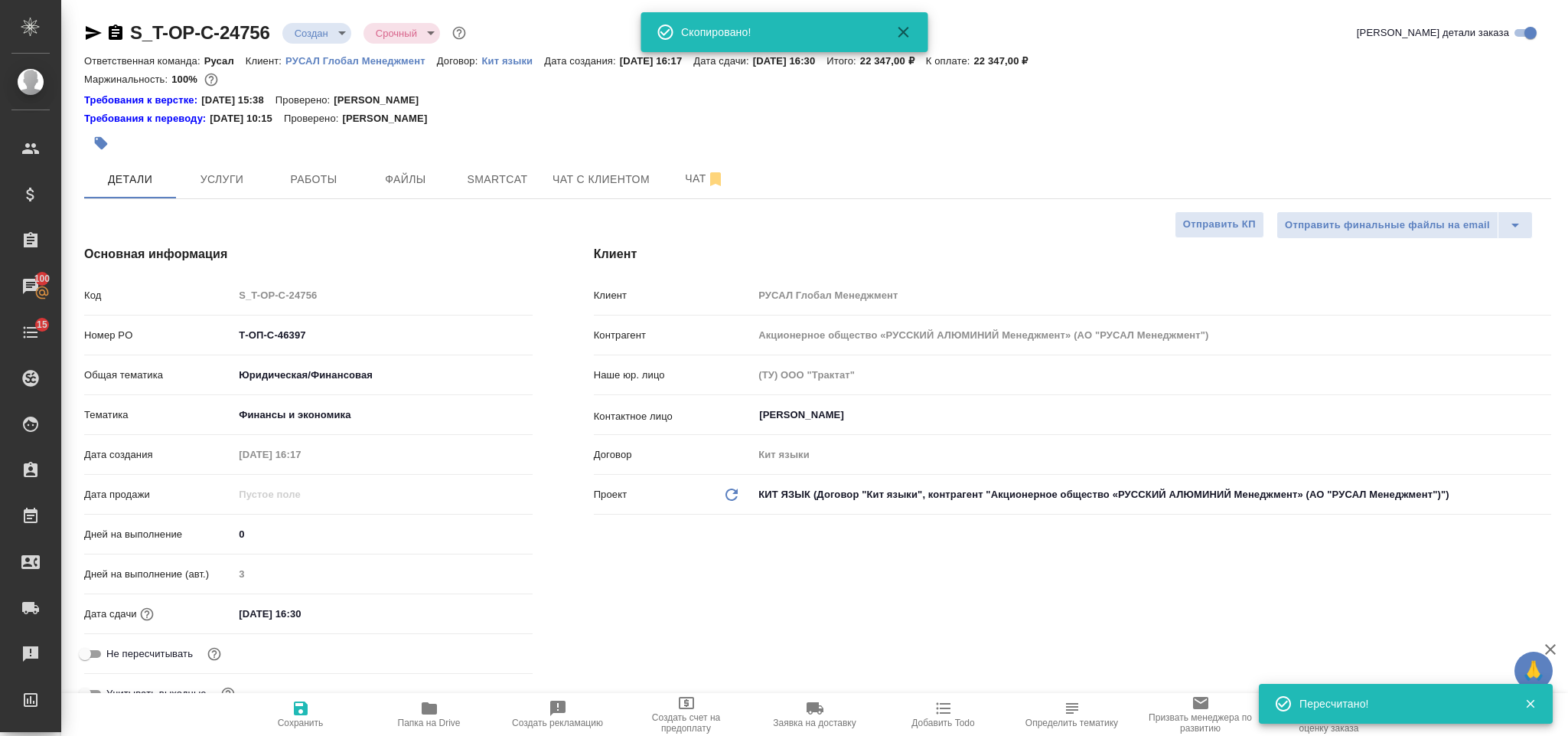
type textarea "x"
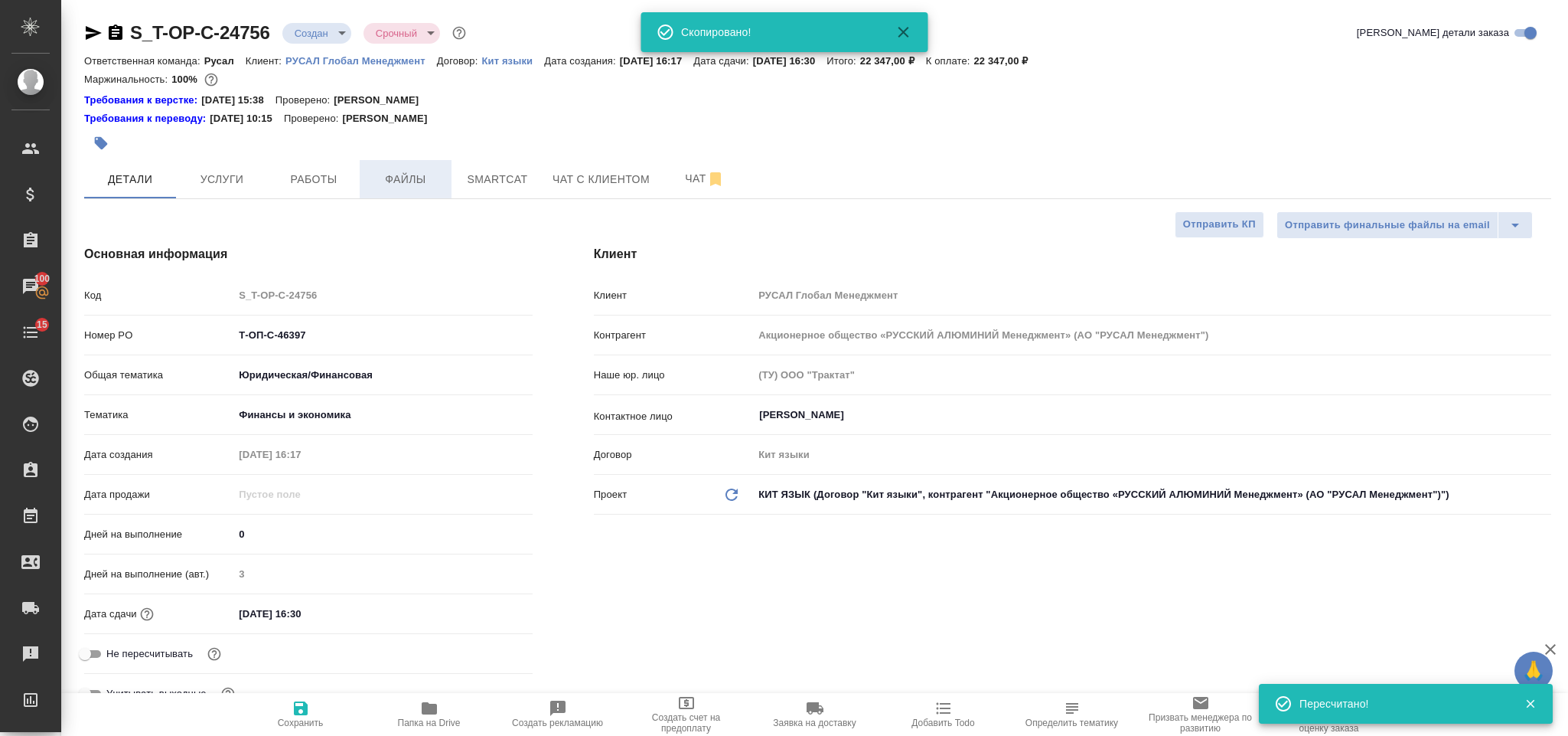
type textarea "x"
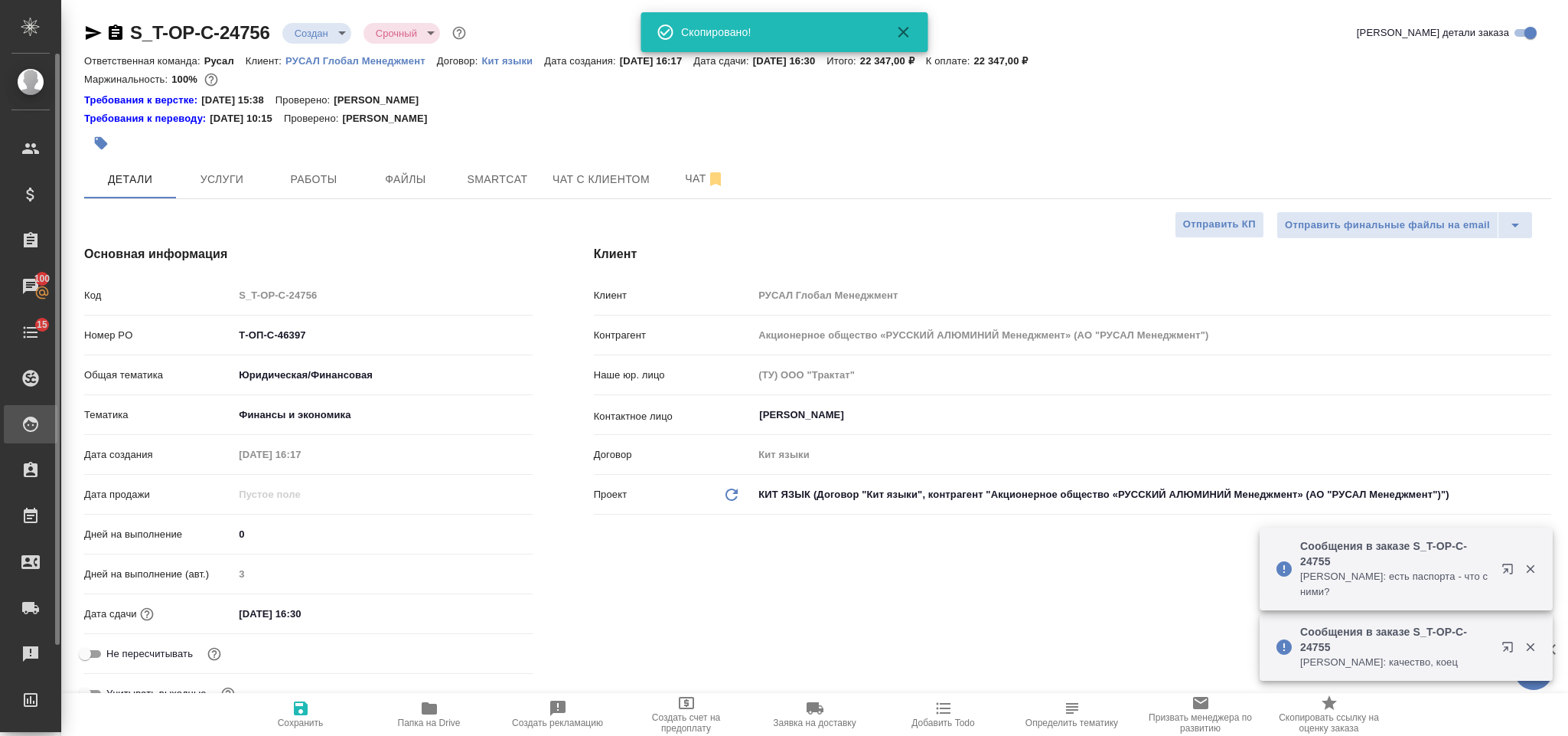
type textarea "x"
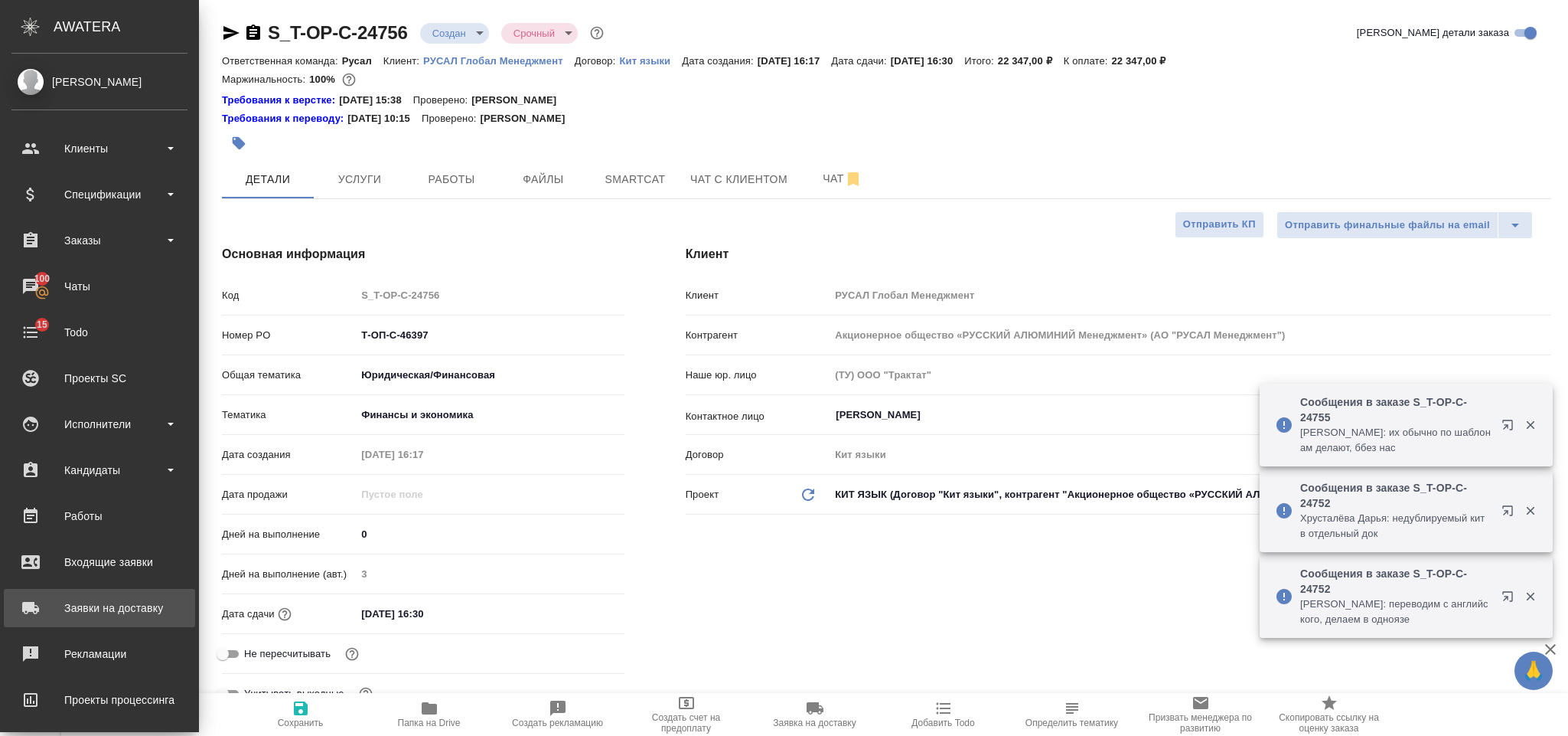
click at [139, 605] on div "Заявки на доставку" at bounding box center [99, 607] width 176 height 23
type textarea "x"
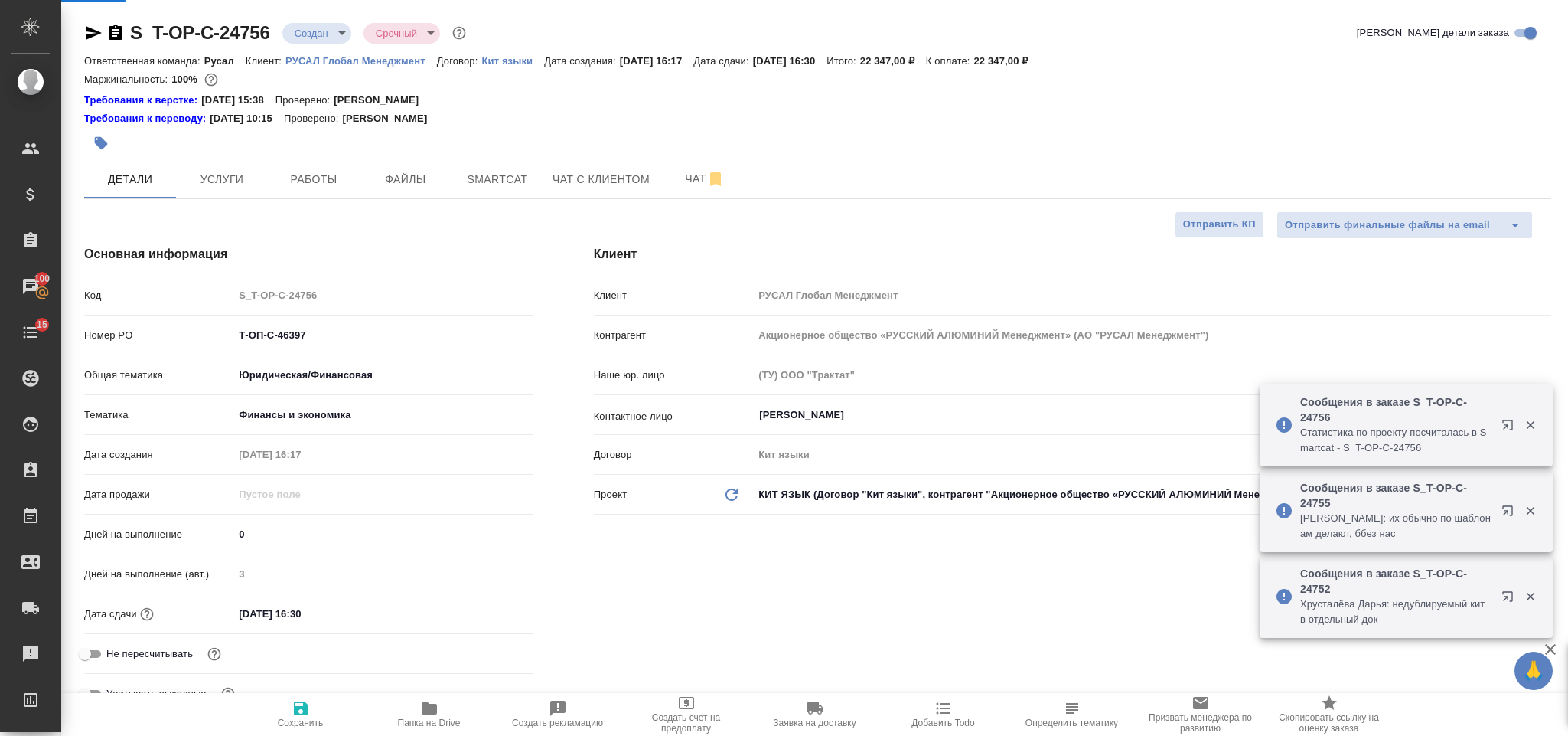
type textarea "x"
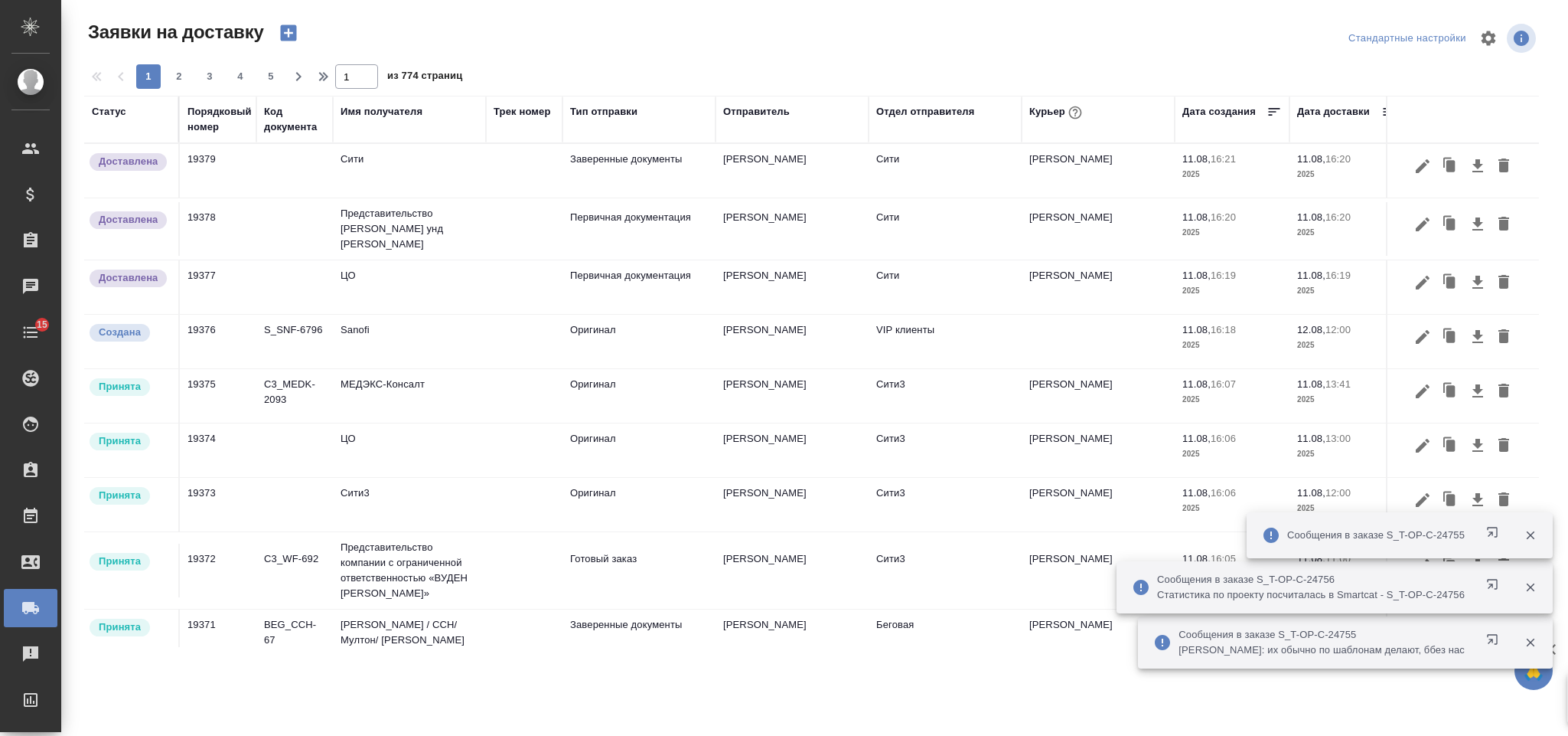
click at [286, 30] on icon "button" at bounding box center [288, 33] width 16 height 16
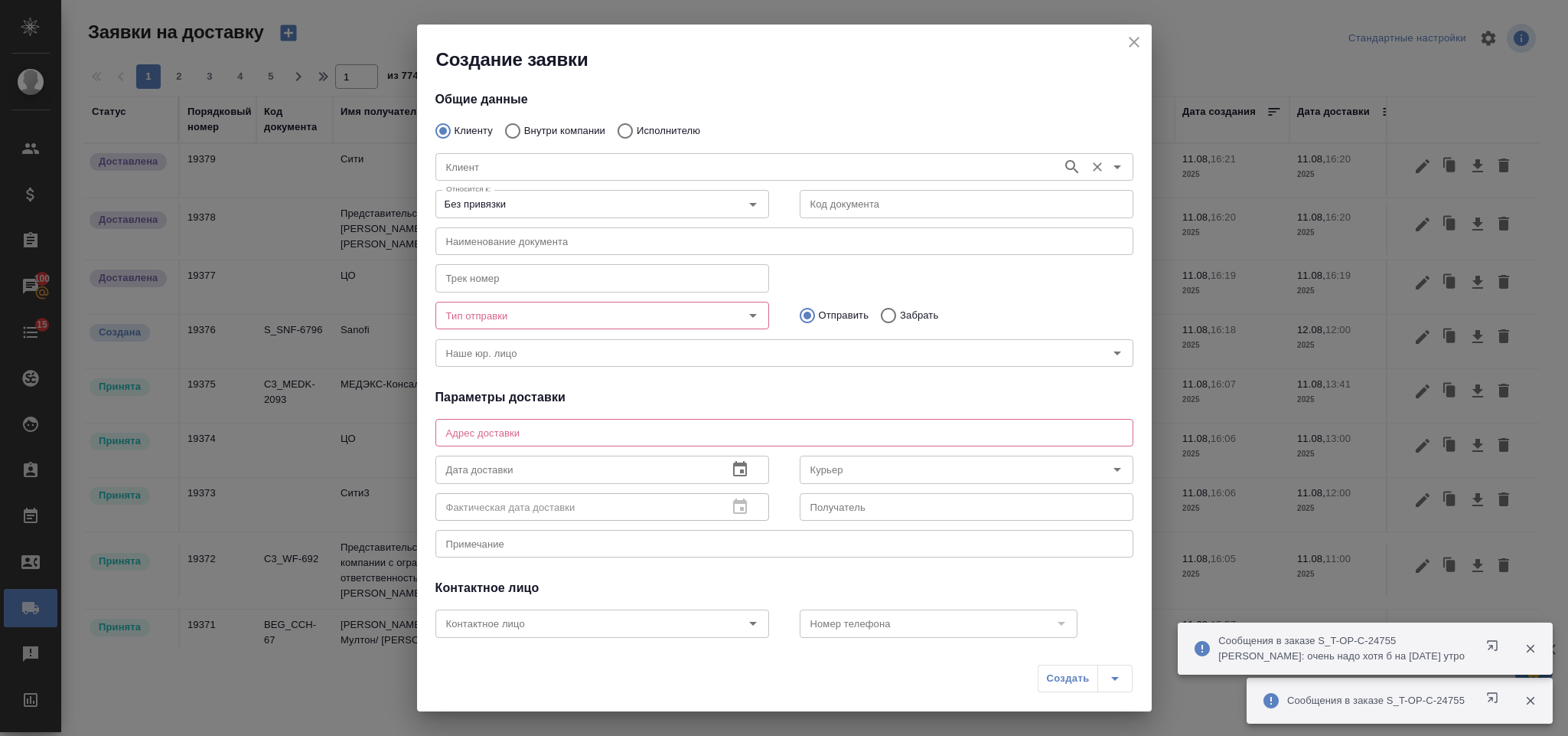
click at [471, 177] on div "Клиент" at bounding box center [784, 167] width 698 height 28
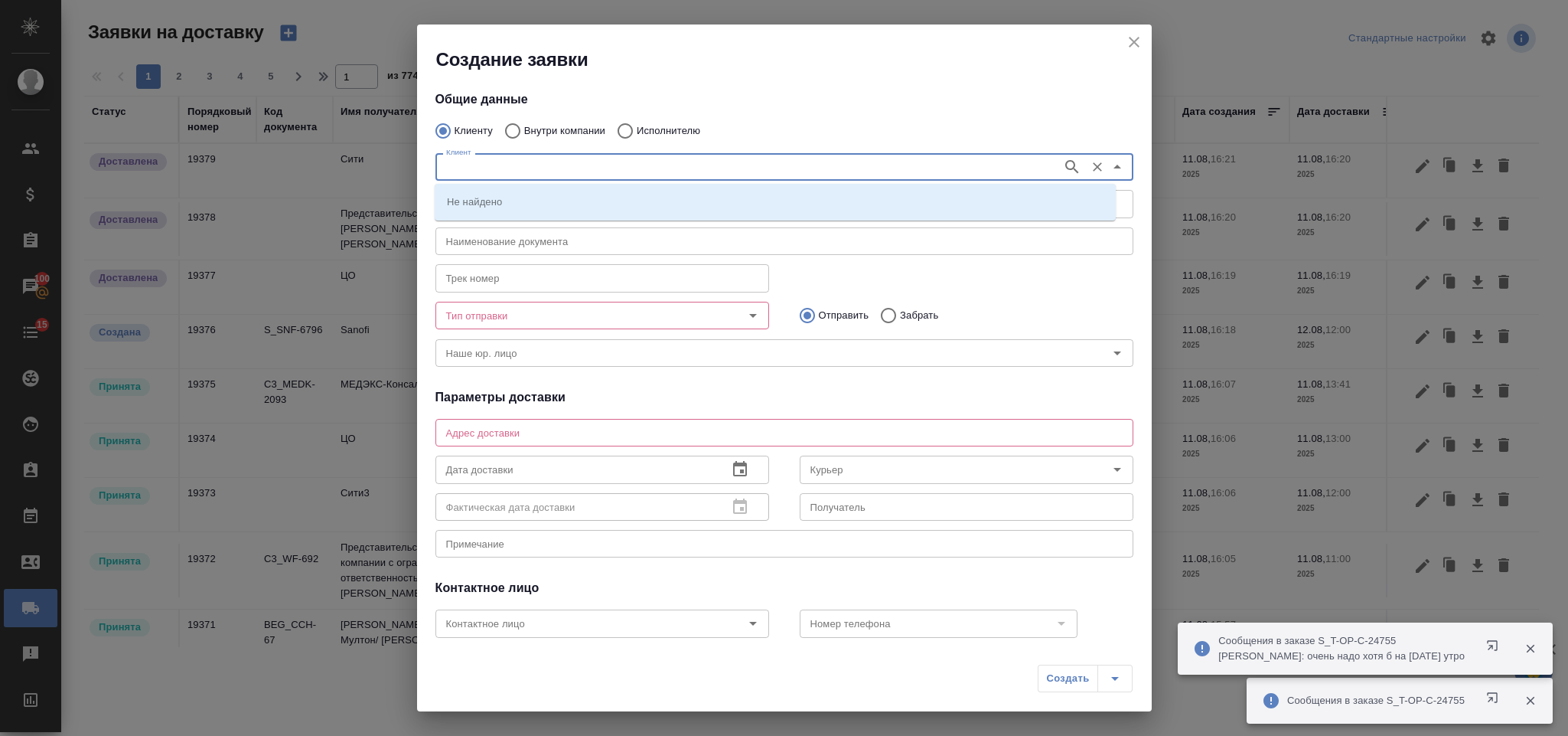
click at [484, 167] on input "Клиент" at bounding box center [747, 167] width 615 height 19
type input "русал"
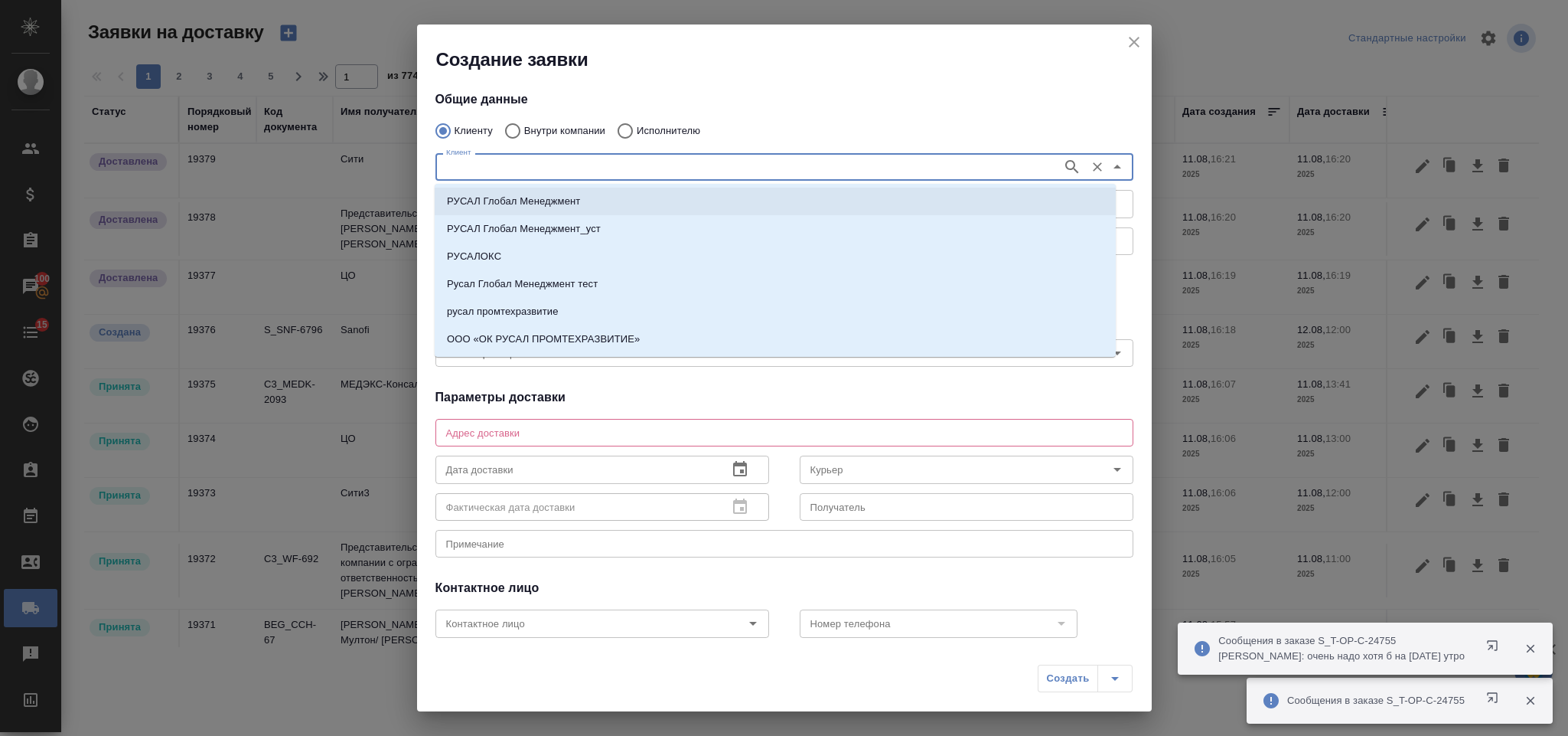
click at [519, 196] on p "РУСАЛ Глобал Менеджмент" at bounding box center [514, 201] width 133 height 15
type input "РУСАЛ Глобал Менеджмент"
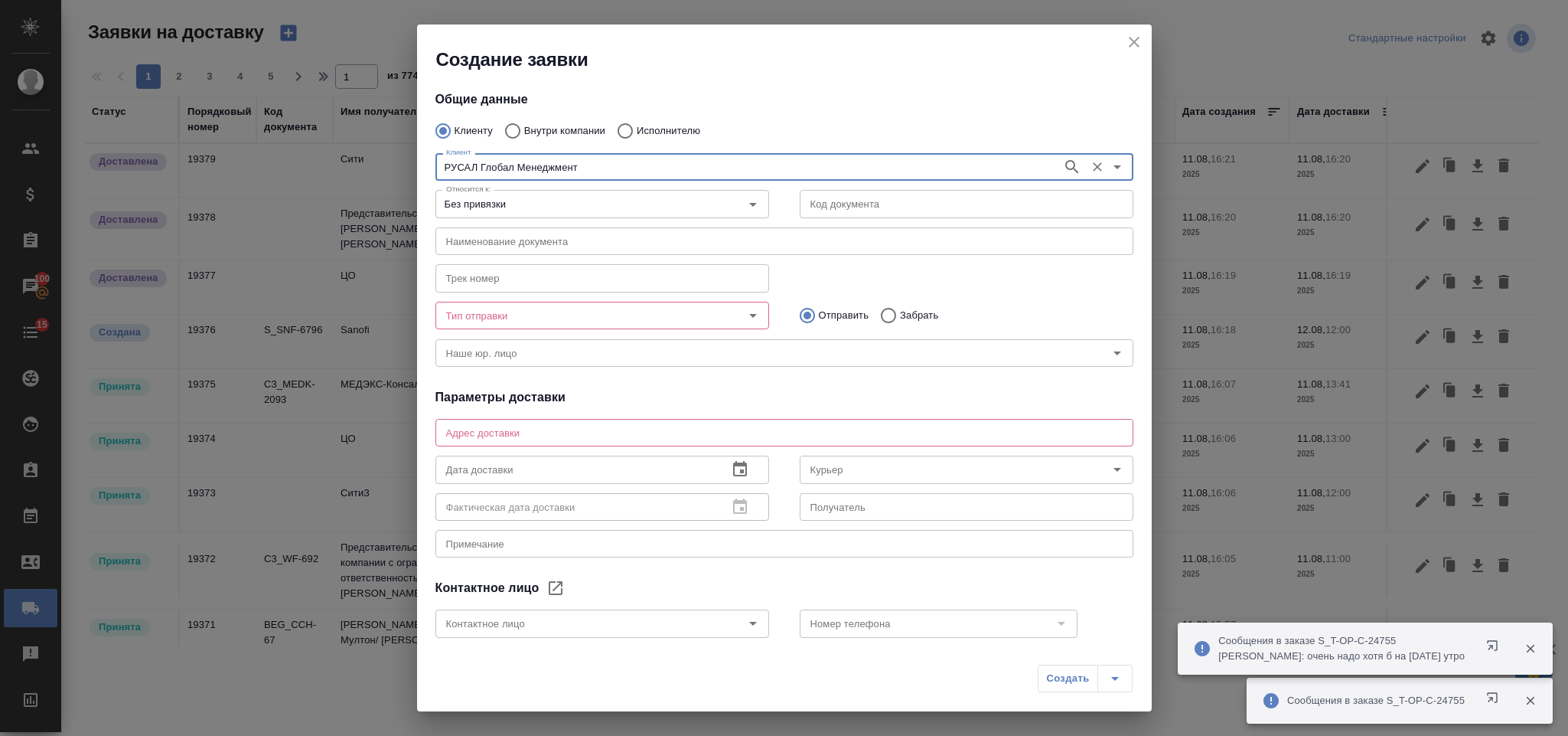
click at [554, 304] on div "Тип отправки" at bounding box center [602, 315] width 334 height 28
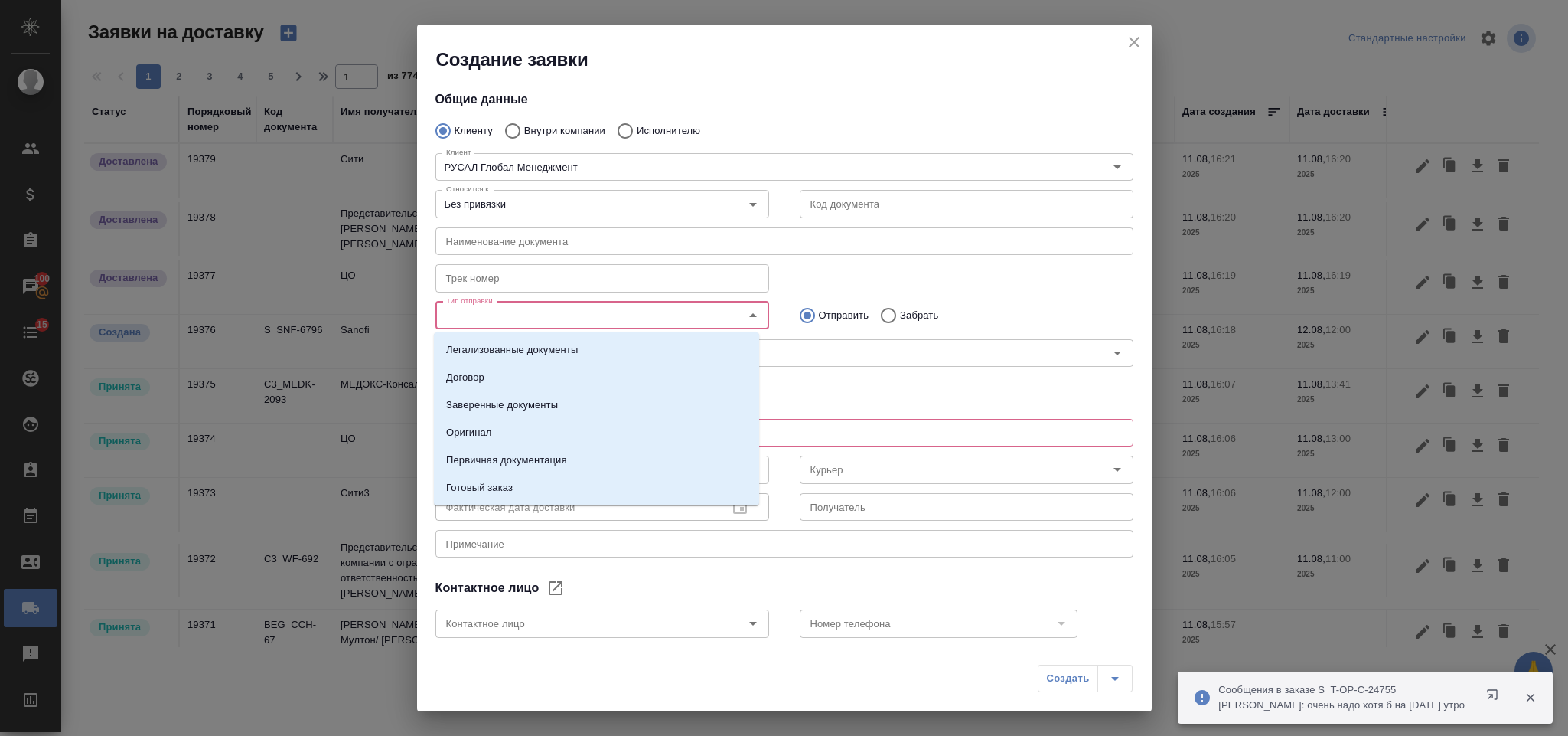
click at [560, 313] on input "Тип отправки" at bounding box center [576, 315] width 273 height 19
click at [569, 346] on p "Легализованные документы" at bounding box center [512, 350] width 132 height 15
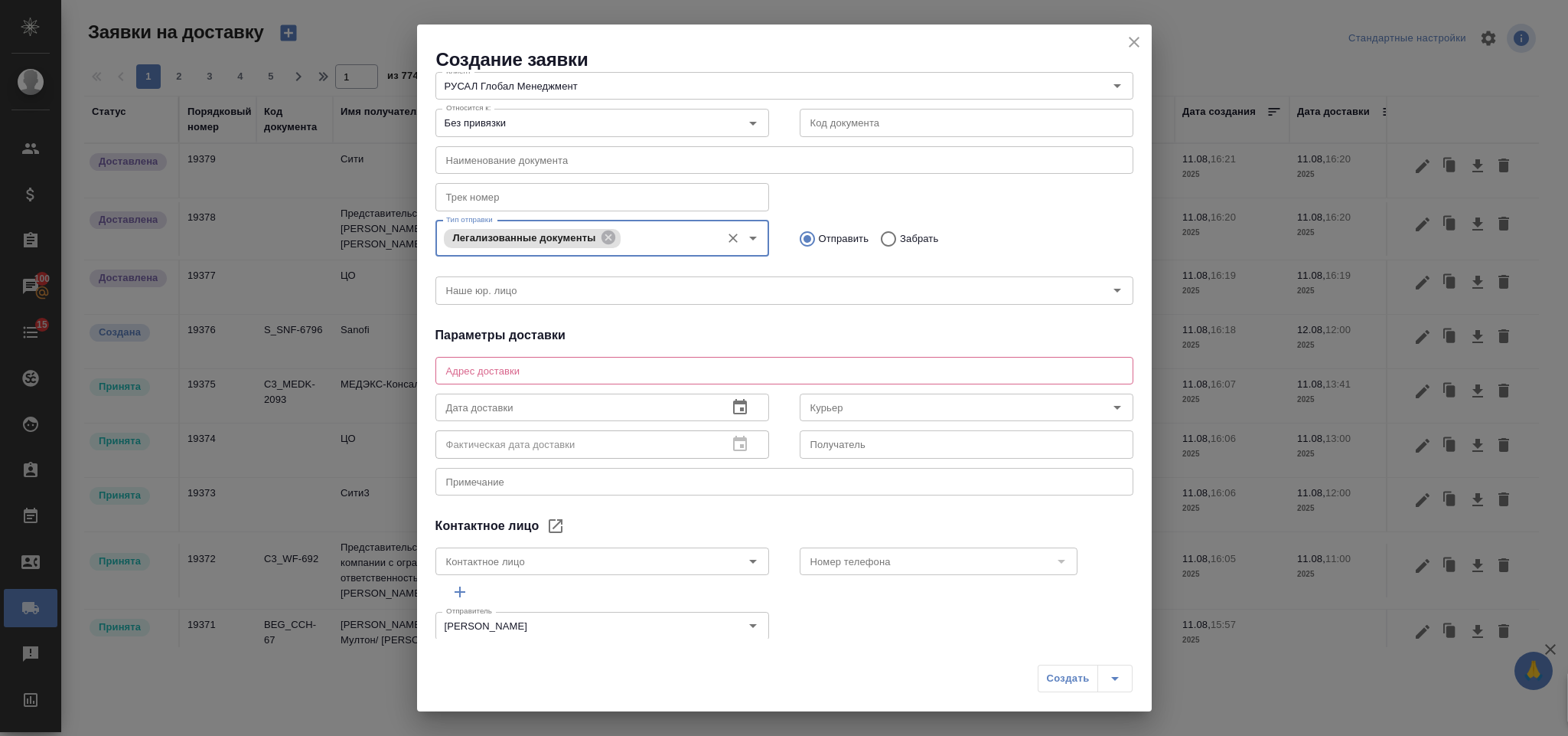
scroll to position [99, 0]
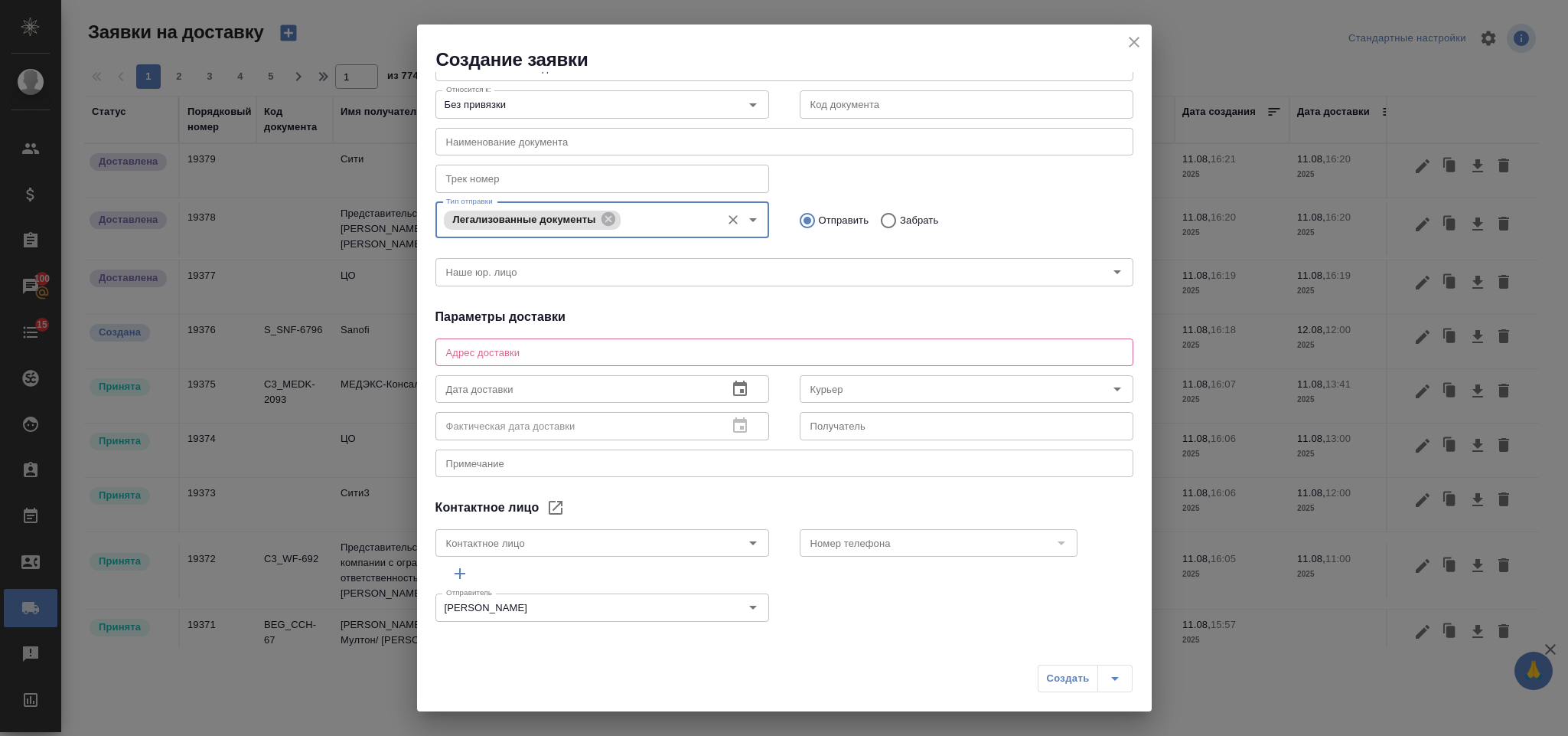
click at [560, 340] on div "x Адрес доставки" at bounding box center [784, 352] width 698 height 28
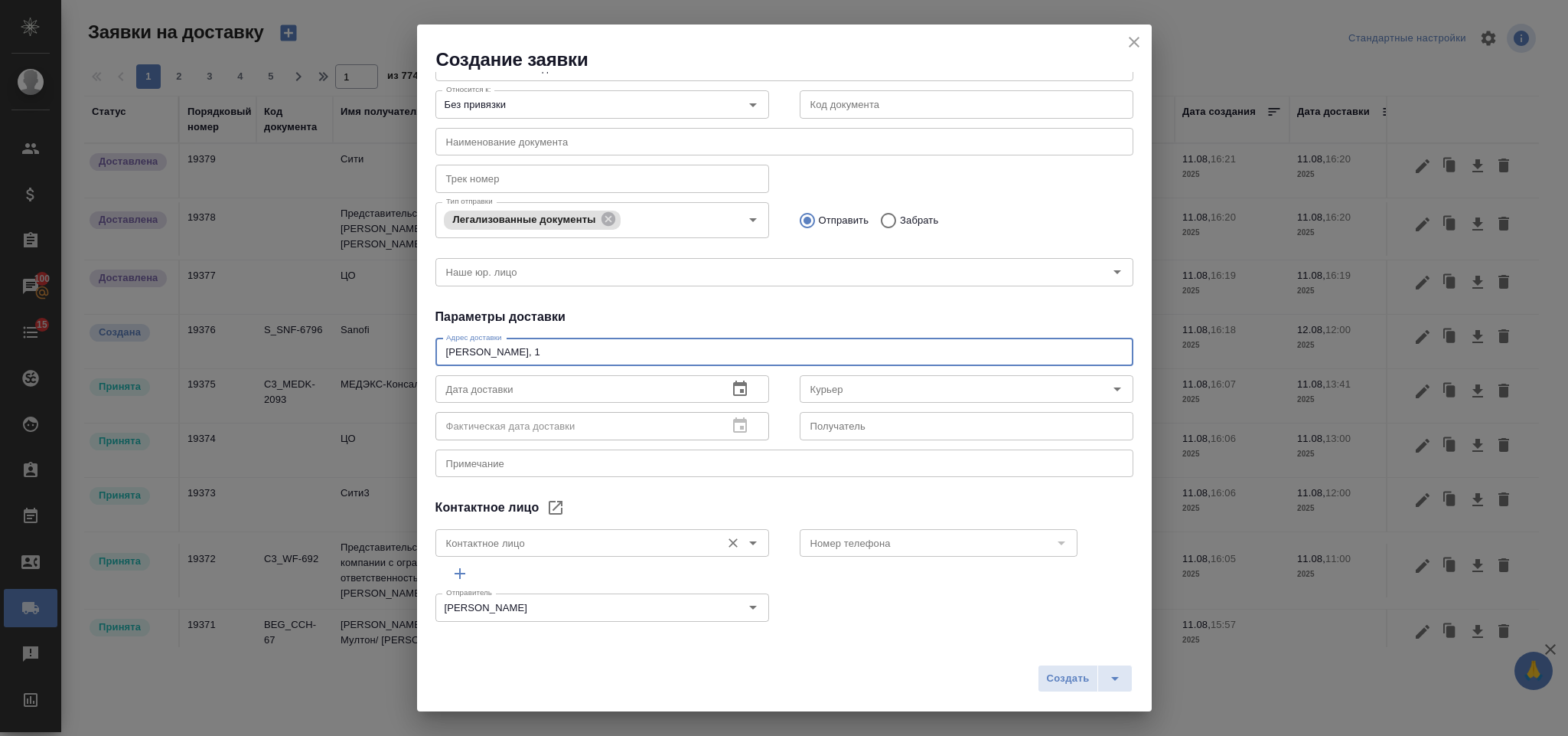
click at [630, 529] on div "Контактное лицо" at bounding box center [602, 543] width 334 height 28
type textarea "Василисы Кожиной, 1"
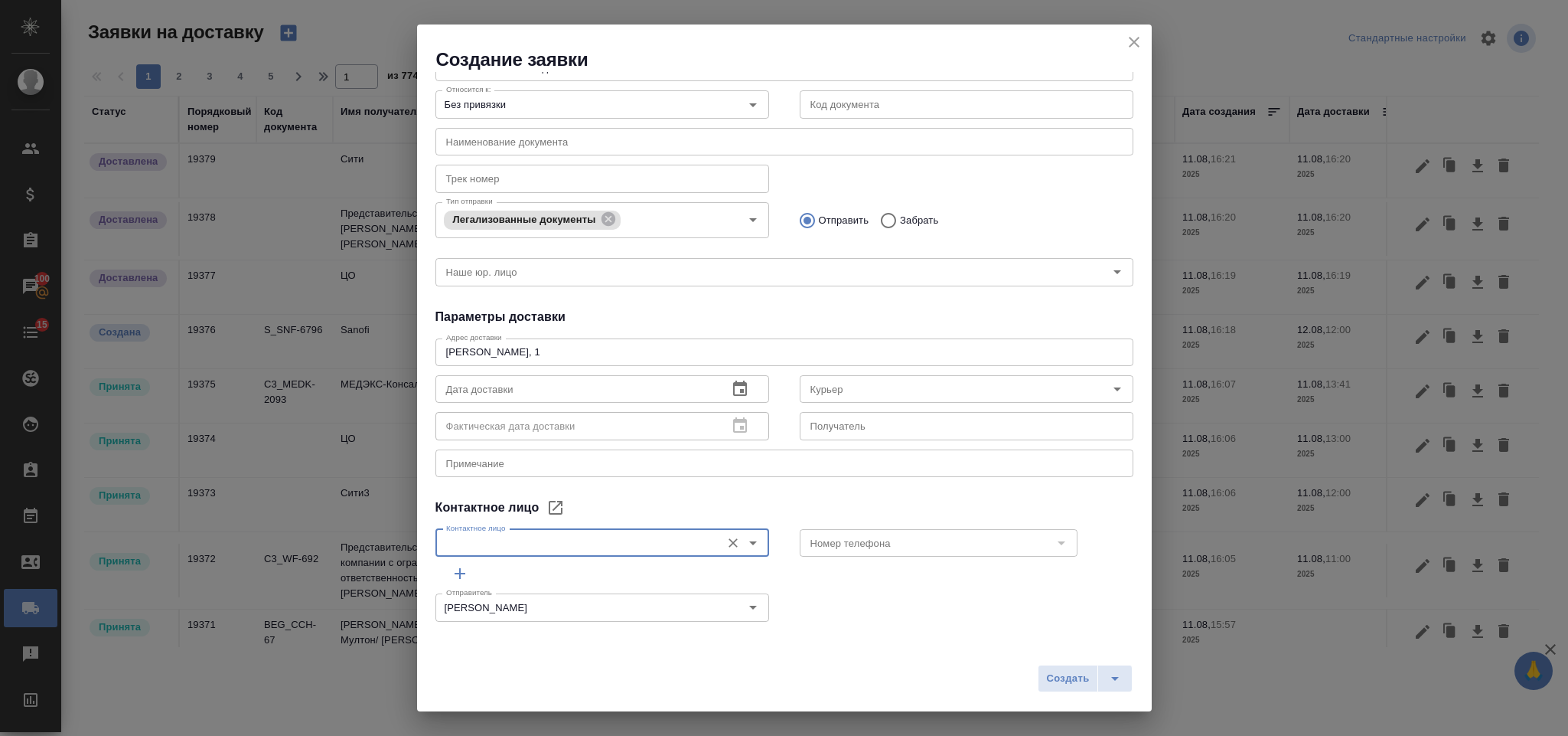
click at [568, 543] on input "Контактное лицо" at bounding box center [576, 543] width 273 height 19
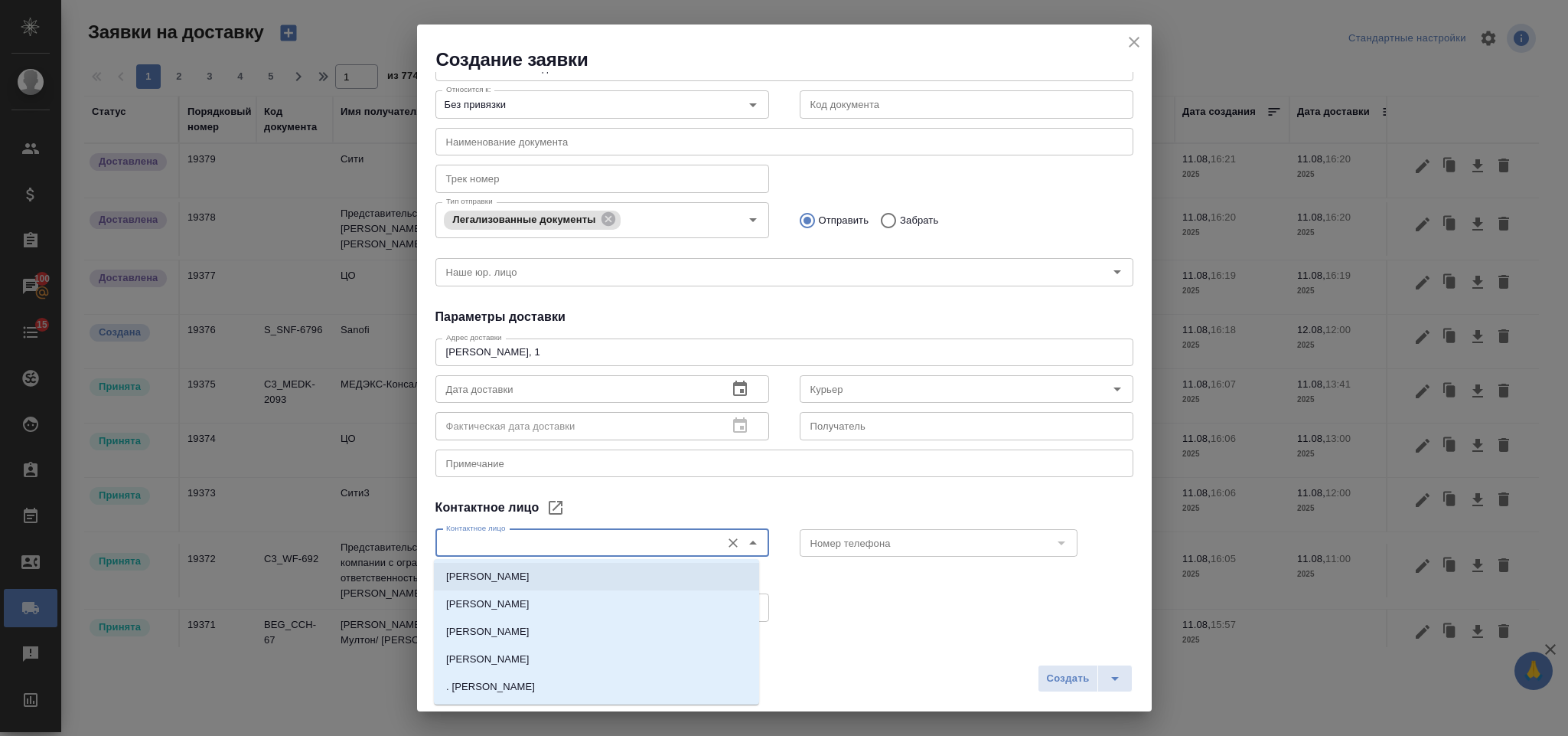
click at [506, 590] on li "Исаев Максим" at bounding box center [596, 604] width 325 height 28
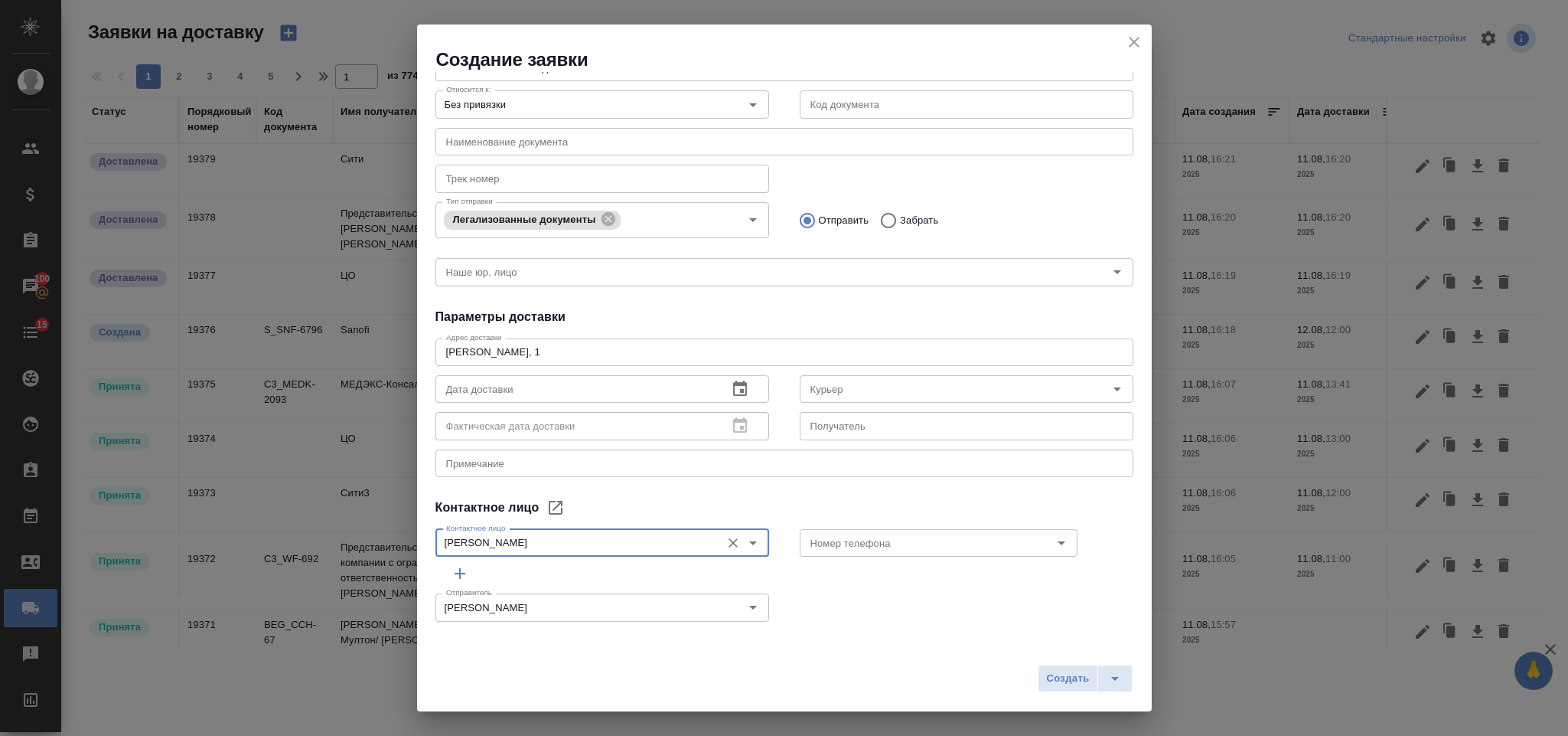
click at [540, 533] on input "Исаев Максим" at bounding box center [576, 543] width 273 height 19
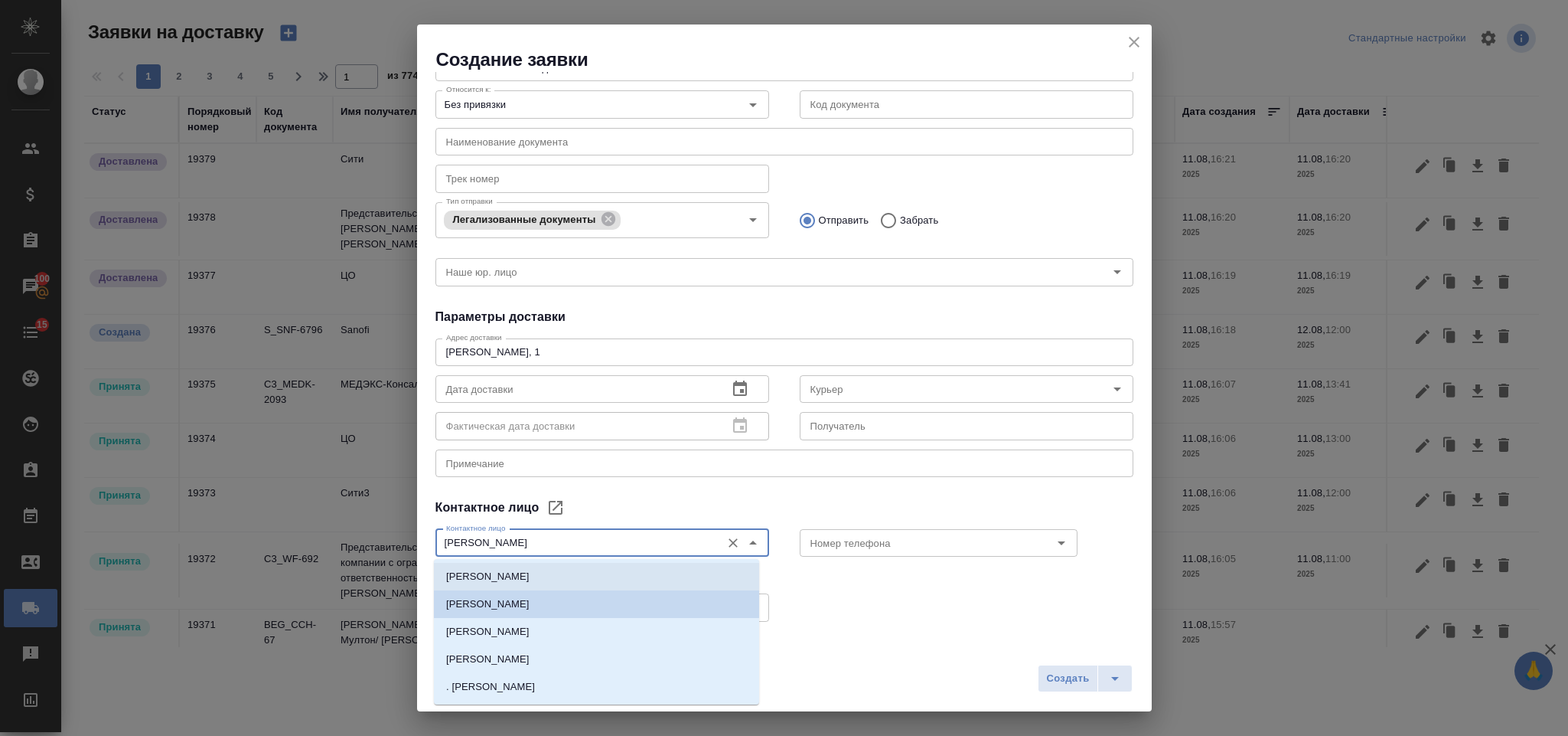
click at [602, 565] on li "[PERSON_NAME]" at bounding box center [596, 576] width 325 height 28
type input "[PERSON_NAME]"
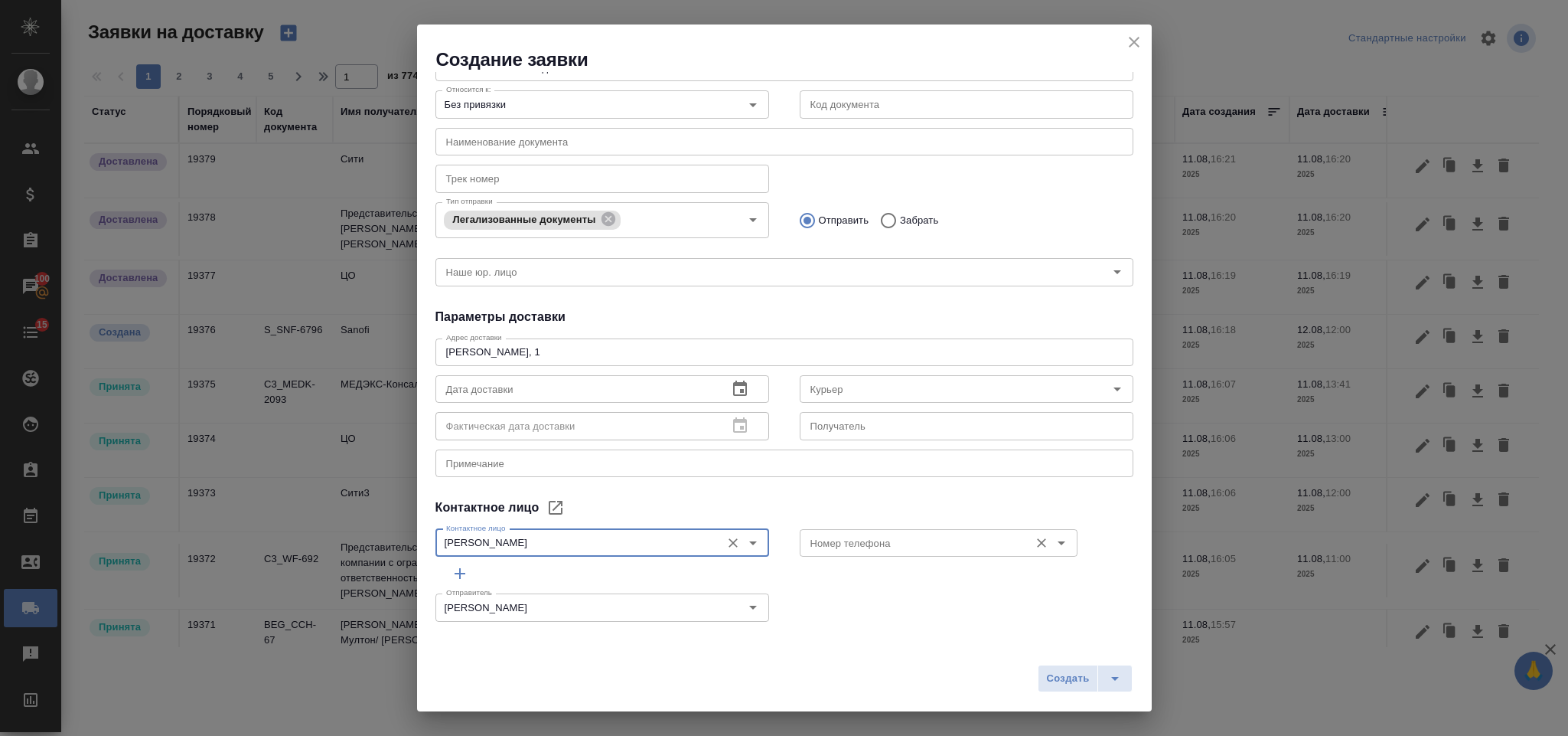
click at [847, 554] on div "Номер телефона" at bounding box center [938, 543] width 277 height 28
click at [842, 543] on input "Номер телефона" at bounding box center [913, 543] width 218 height 19
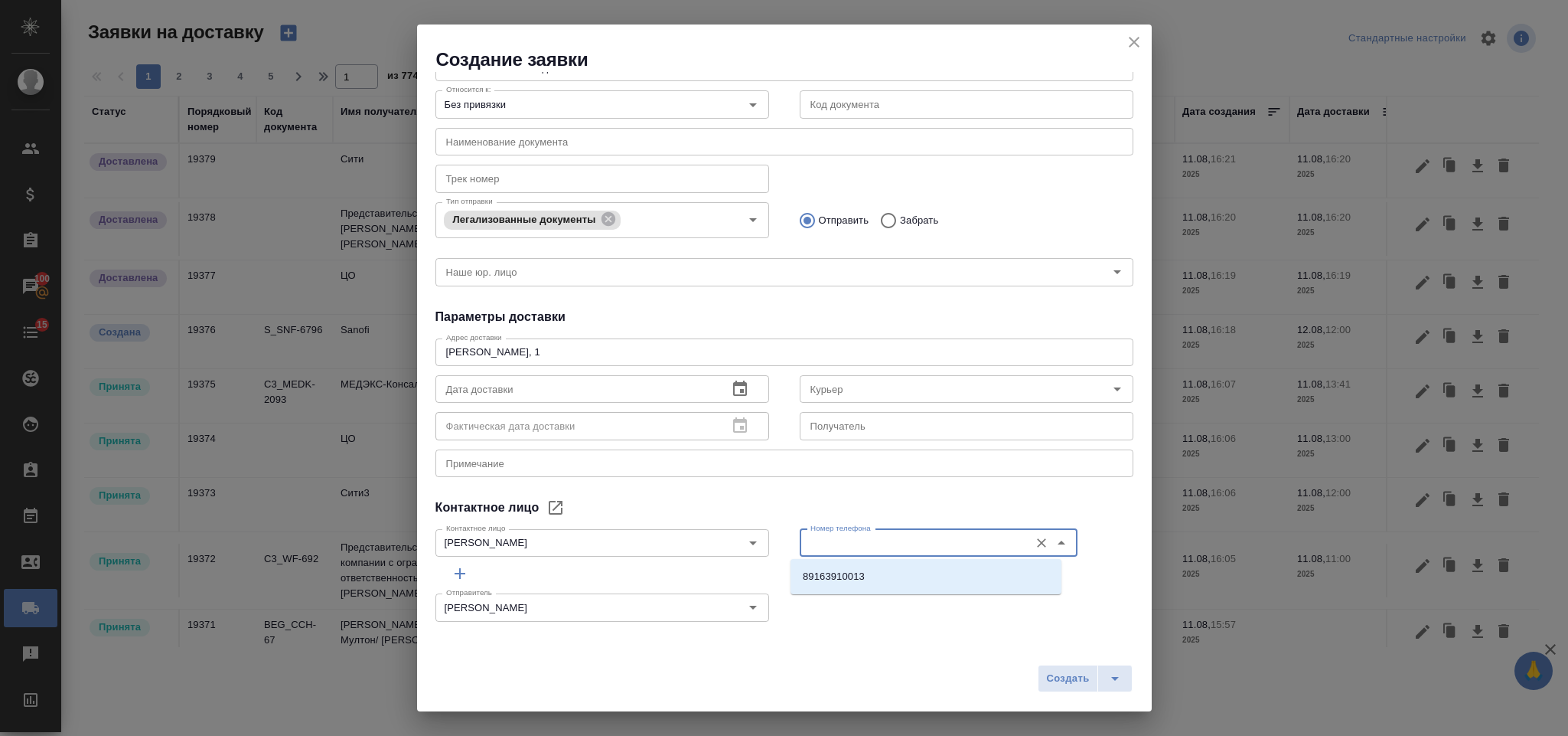
click at [841, 563] on li "89163910013" at bounding box center [926, 576] width 271 height 28
type input "89163910013"
click at [1072, 673] on span "Создать" at bounding box center [1067, 679] width 43 height 18
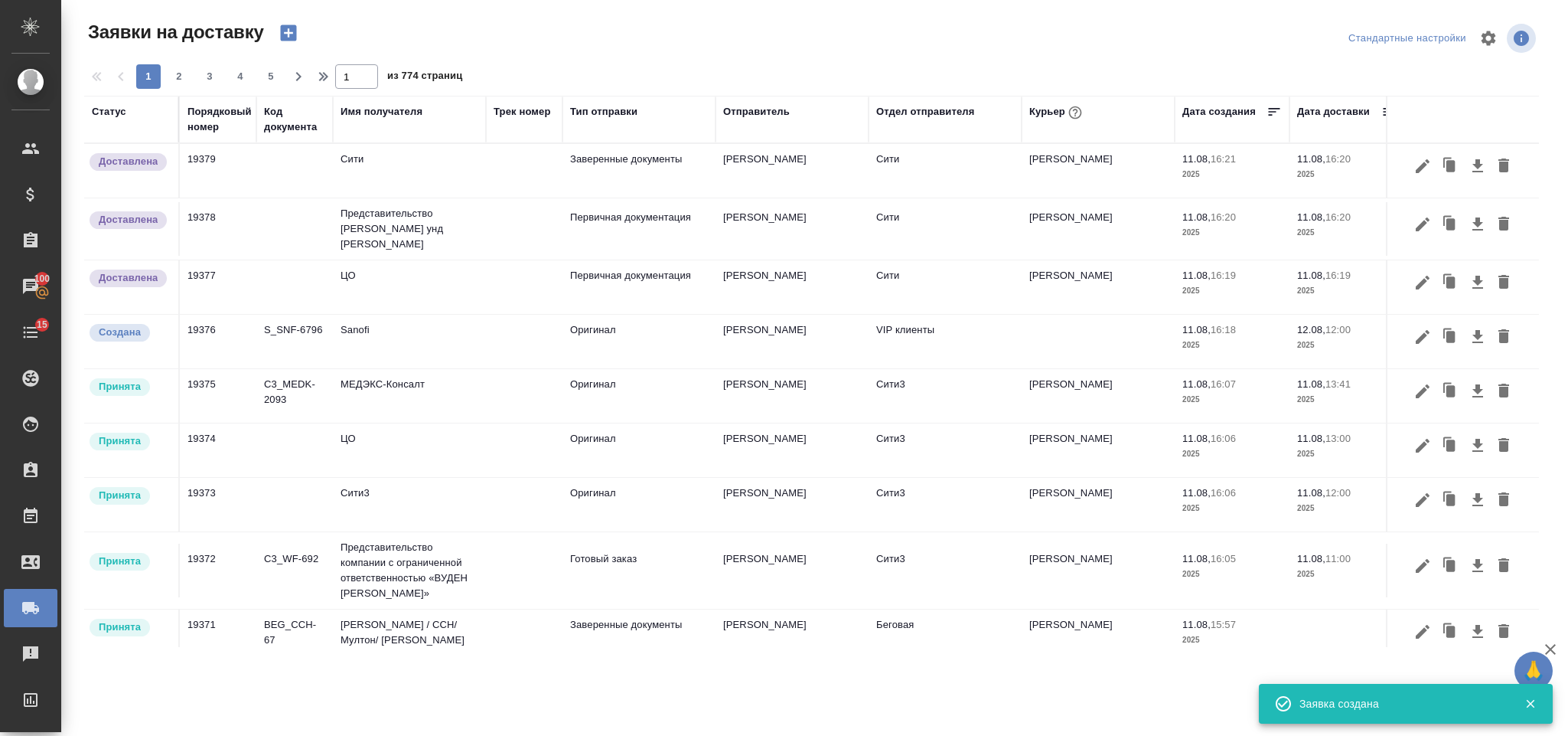
scroll to position [0, 0]
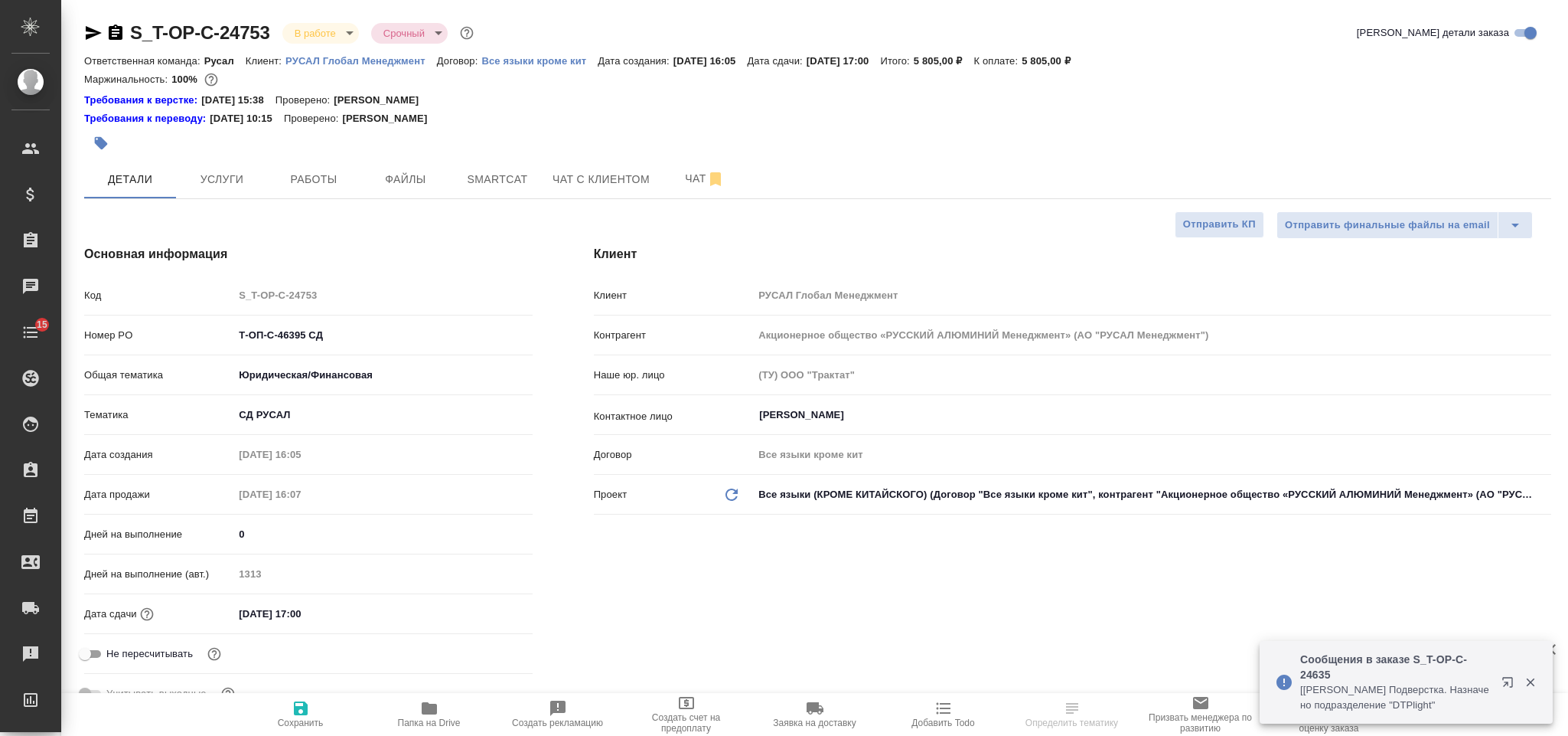
select select "RU"
click at [343, 612] on input "[DATE] 17:00" at bounding box center [300, 613] width 134 height 22
click at [490, 602] on div "[DATE] 17:00" at bounding box center [383, 614] width 298 height 24
click at [483, 618] on icon "button" at bounding box center [488, 612] width 13 height 15
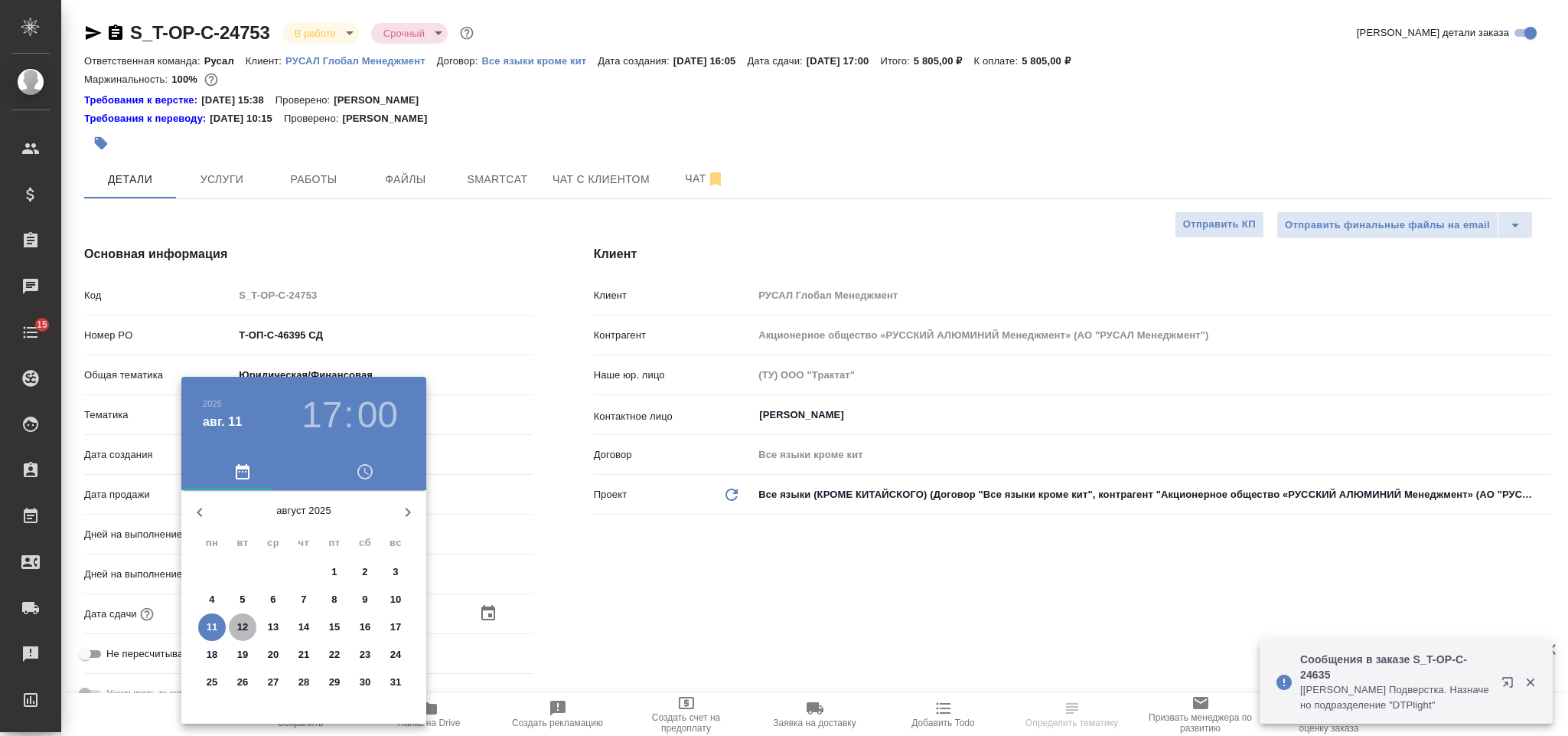
click at [246, 619] on p "12" at bounding box center [243, 627] width 12 height 15
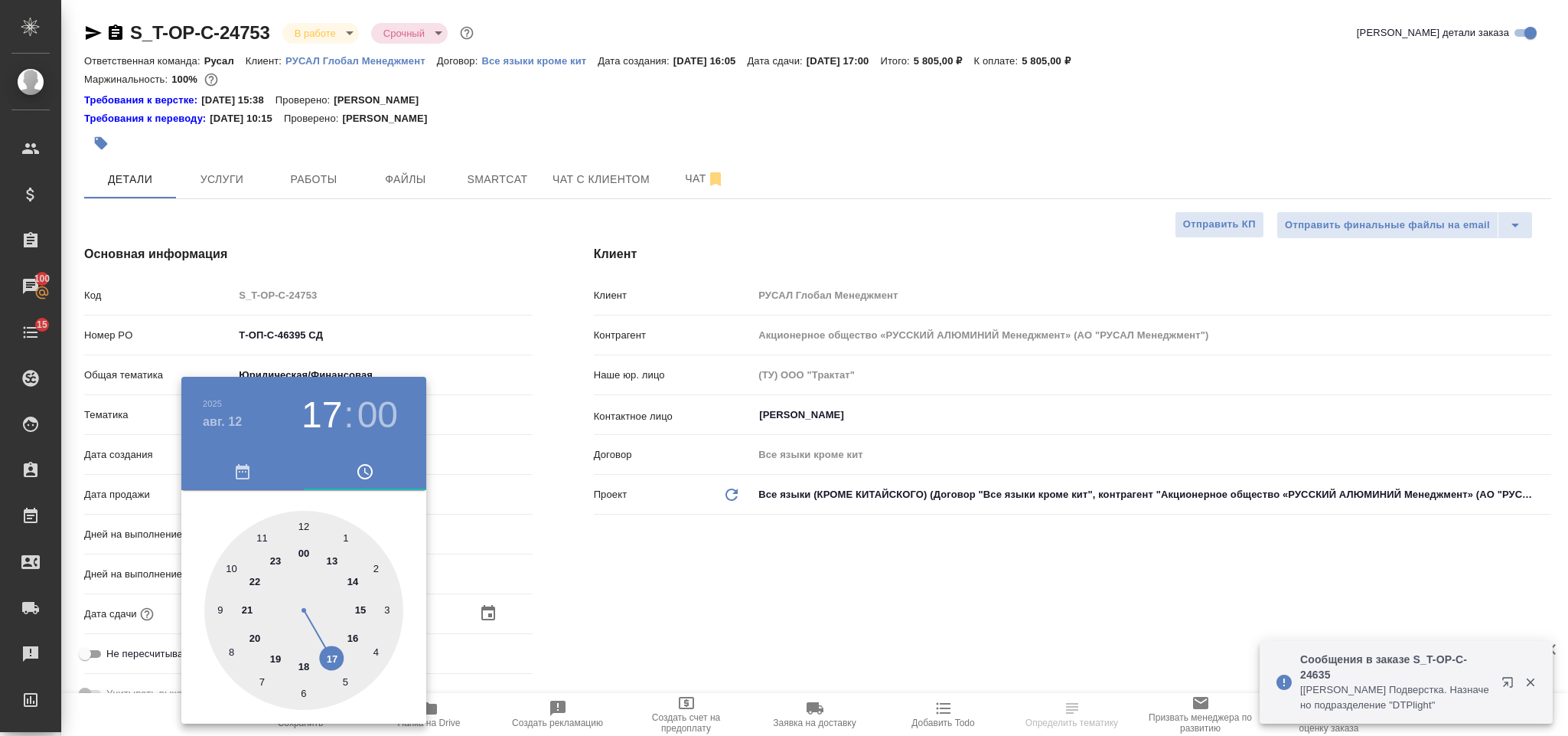
click at [265, 531] on div at bounding box center [304, 610] width 199 height 199
type input "[DATE] 11:00"
click at [660, 596] on div at bounding box center [784, 368] width 1568 height 736
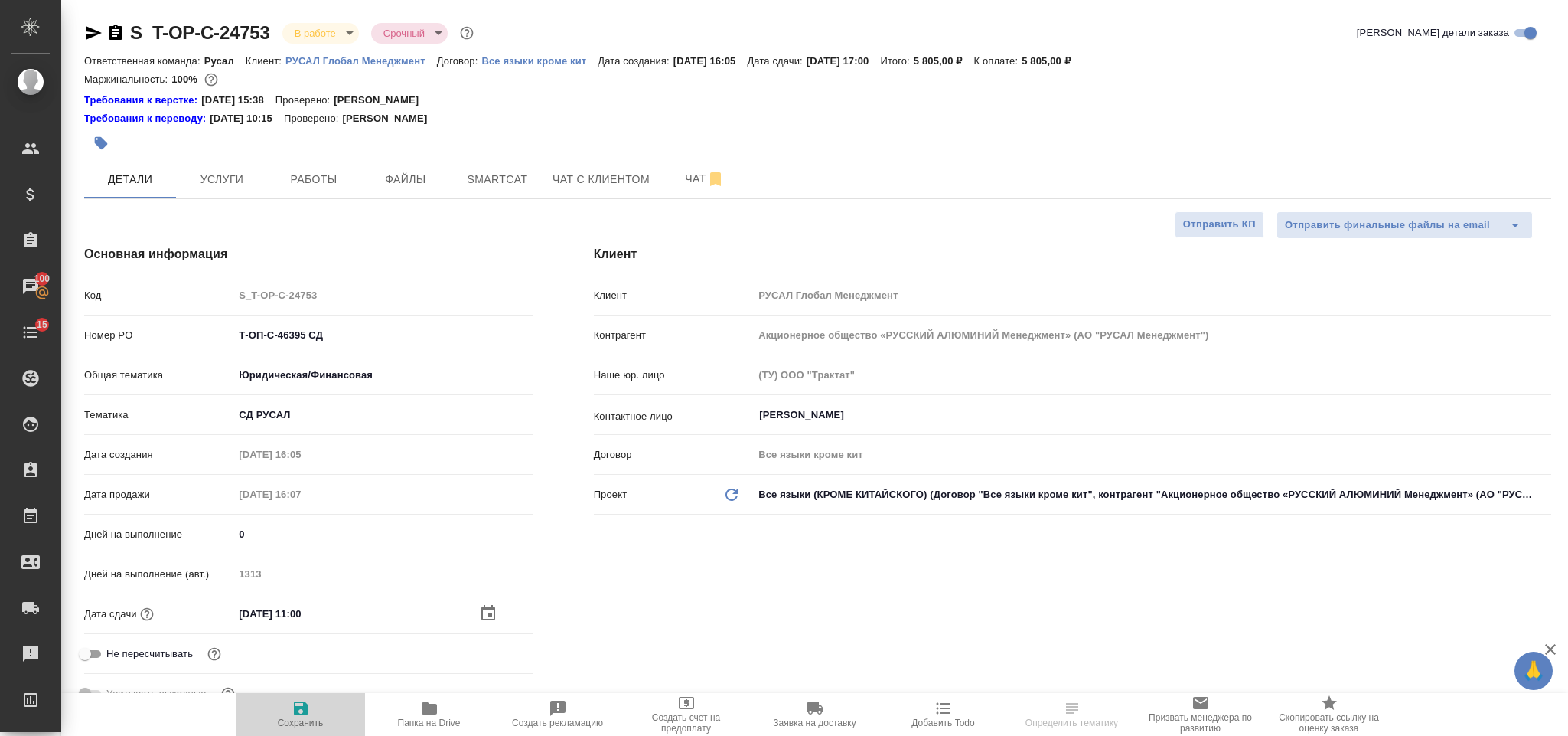
click at [302, 717] on icon "button" at bounding box center [301, 708] width 18 height 19
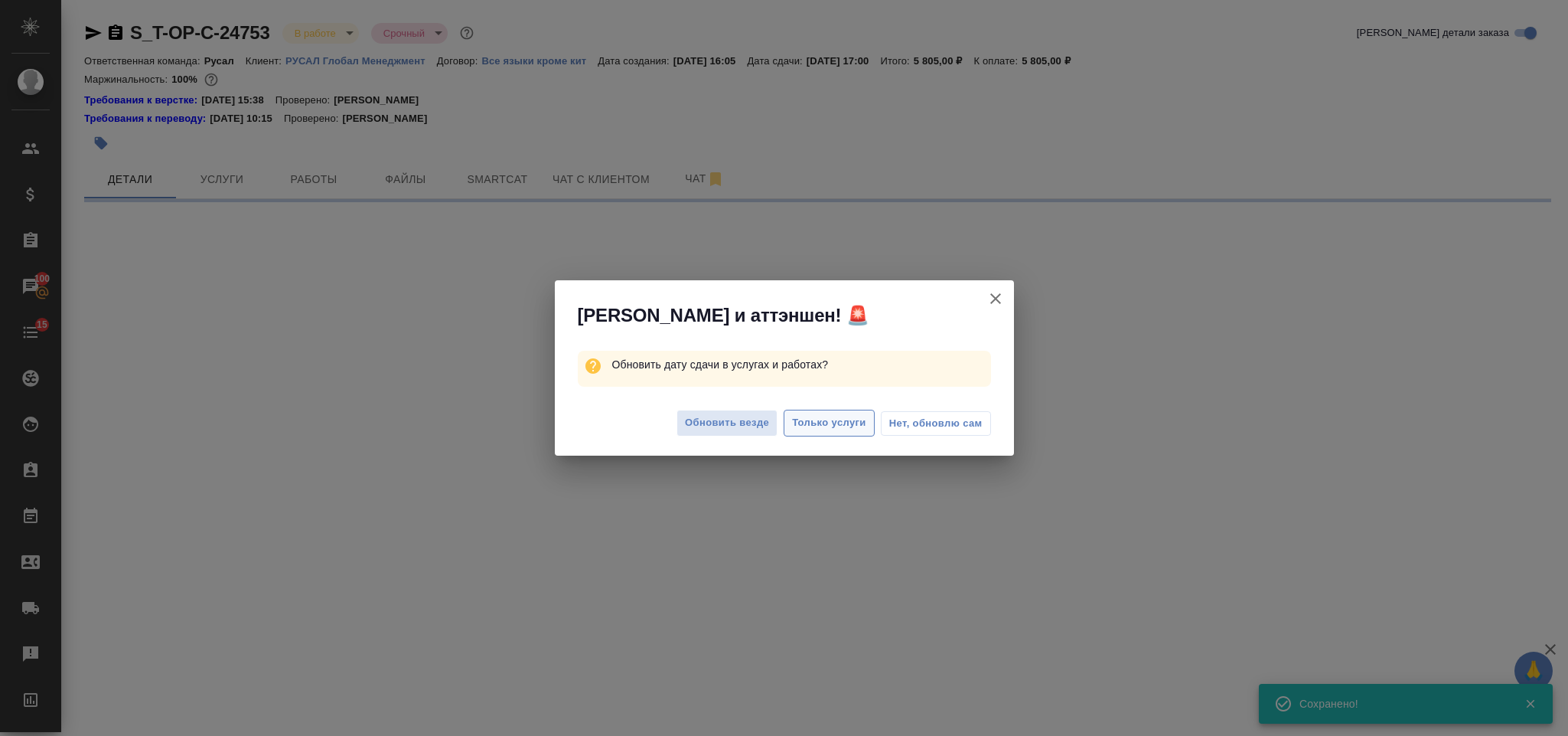
select select "RU"
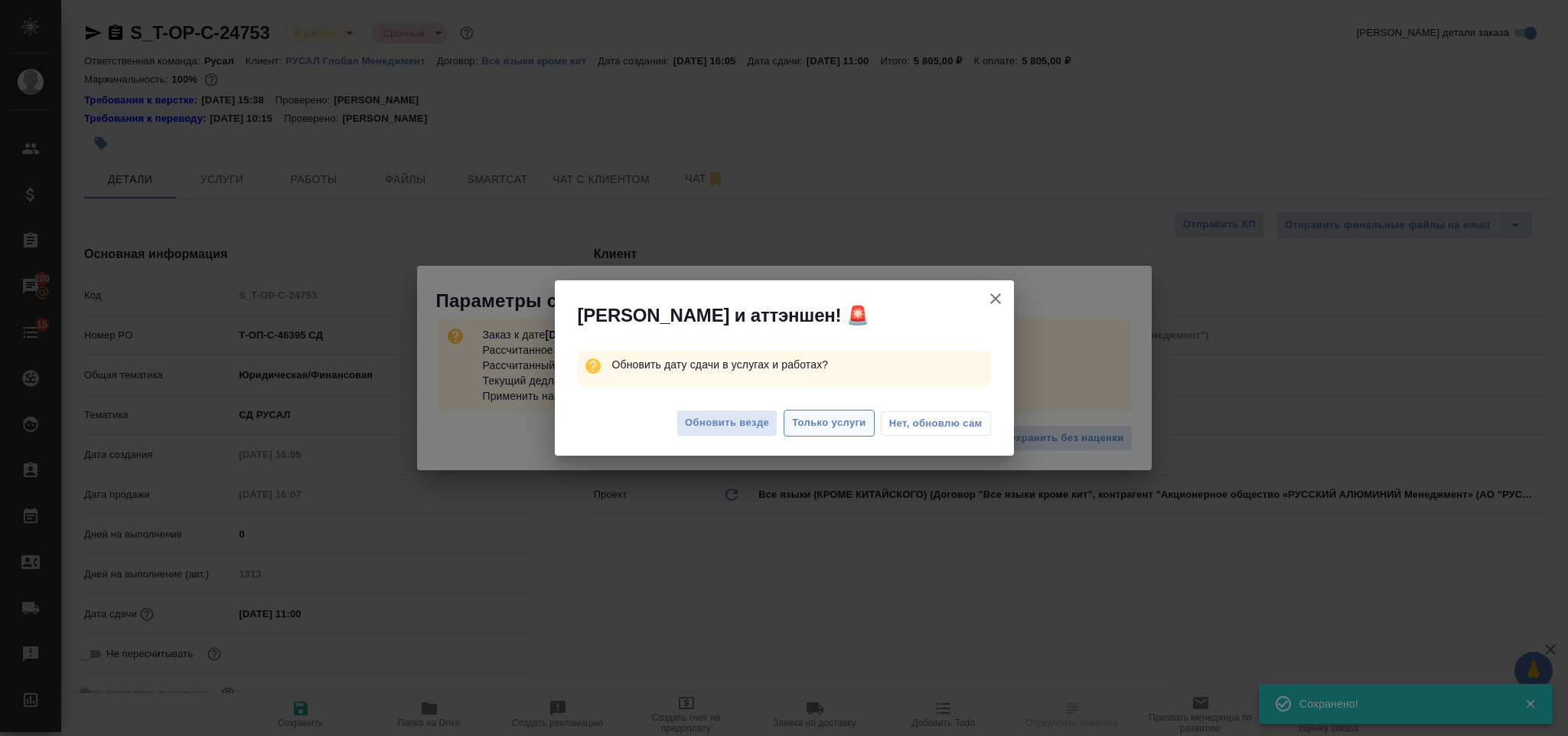
click at [816, 423] on span "Только услуги" at bounding box center [829, 422] width 74 height 18
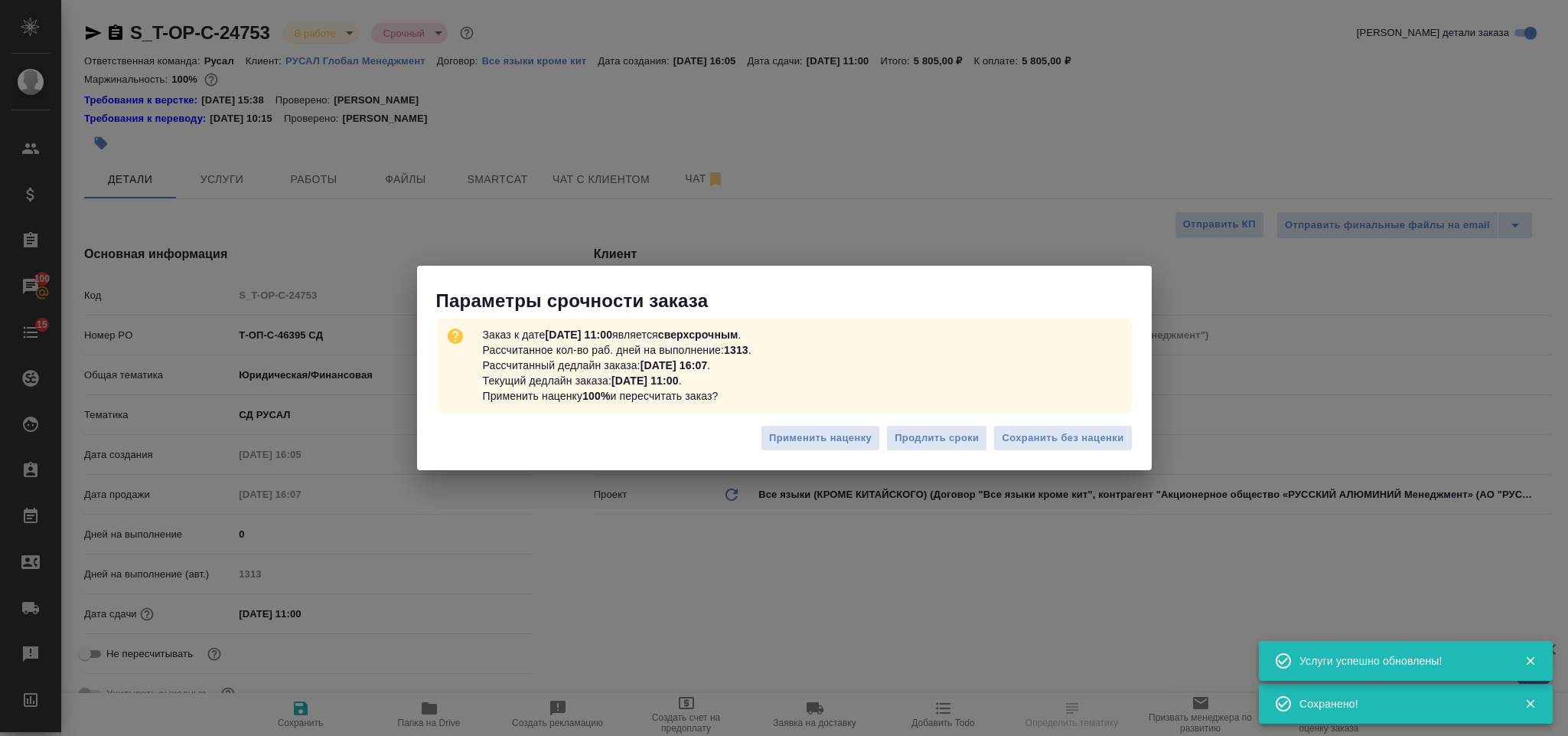
click at [1018, 439] on div at bounding box center [784, 368] width 1568 height 736
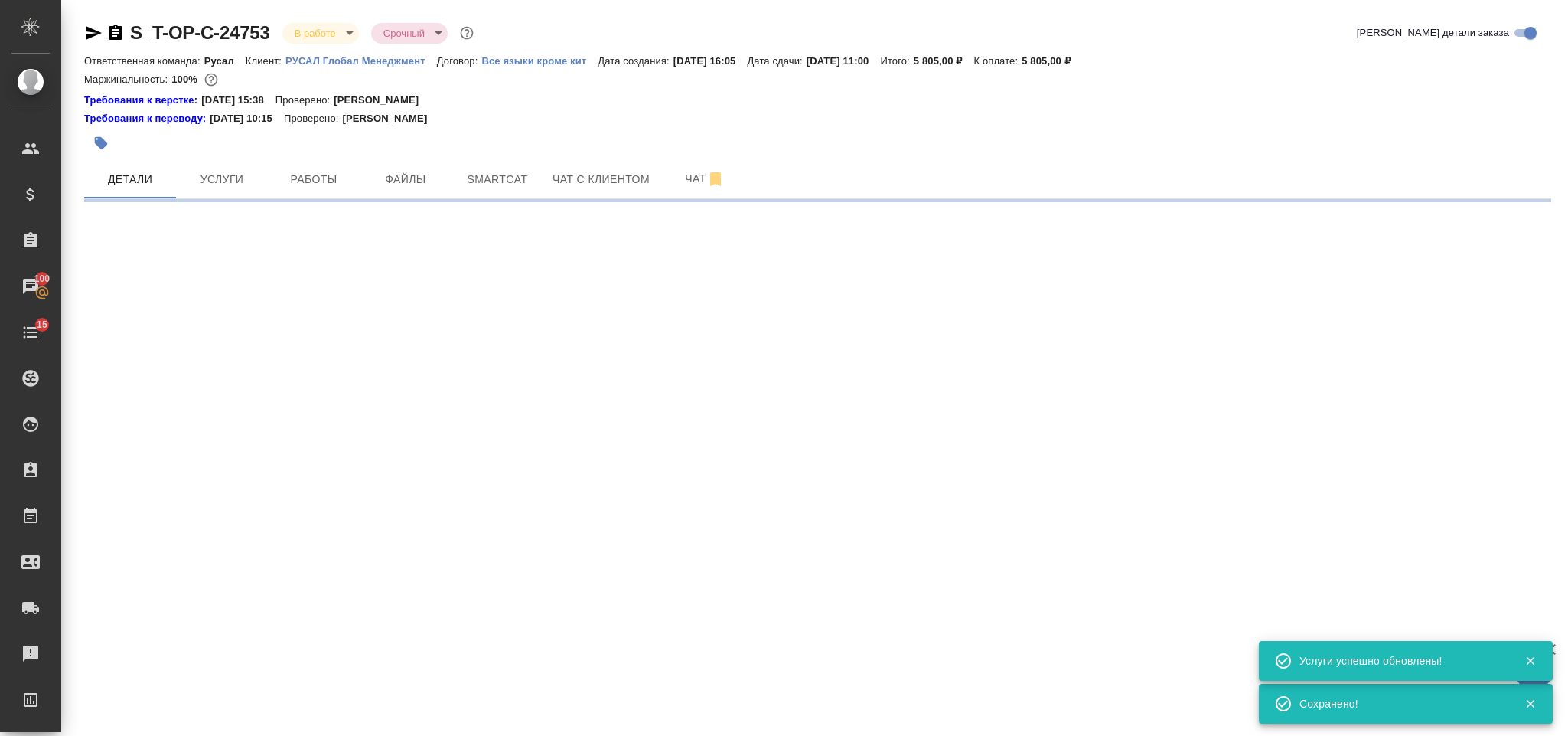
select select "RU"
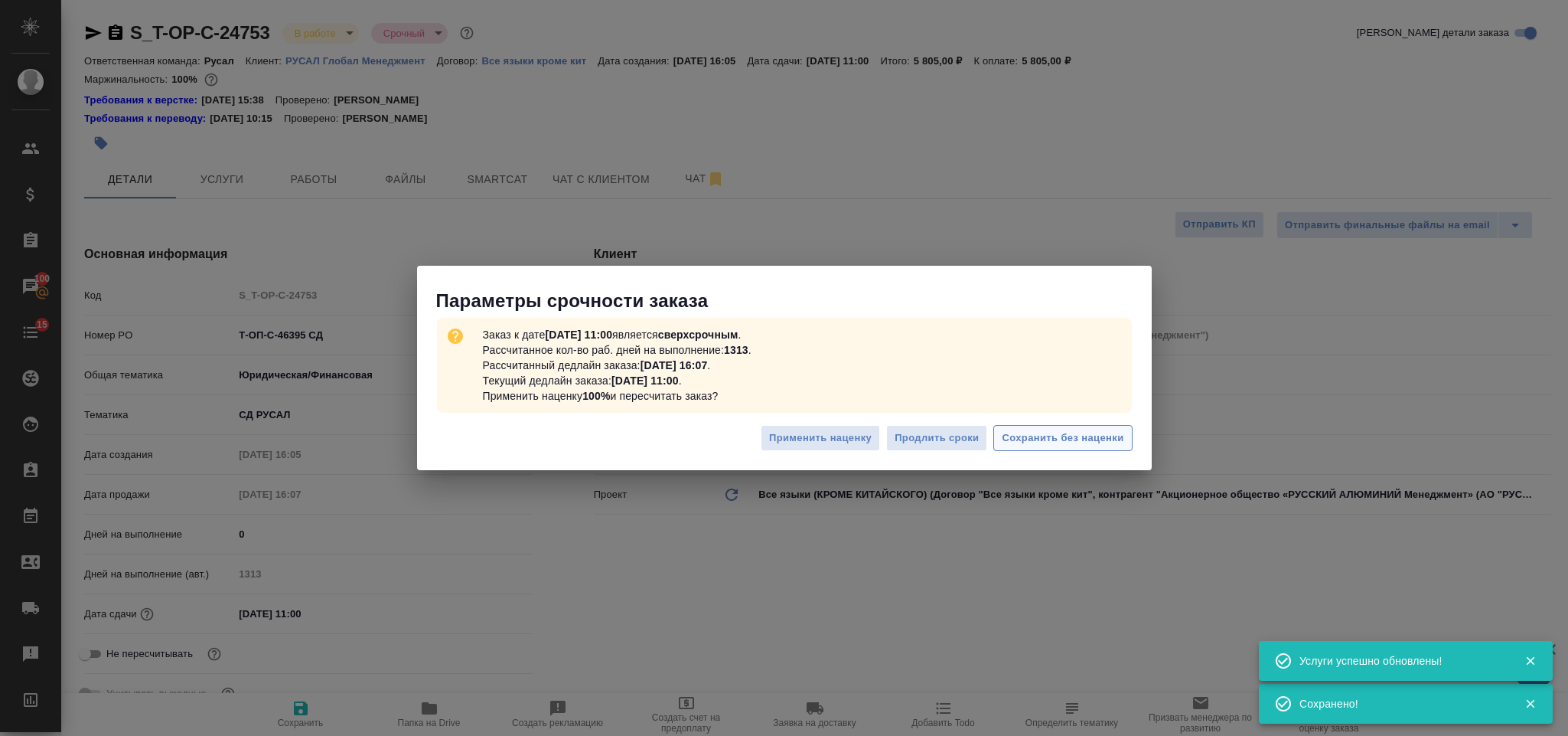
type textarea "x"
click at [1036, 440] on span "Сохранить без наценки" at bounding box center [1063, 438] width 122 height 18
type textarea "x"
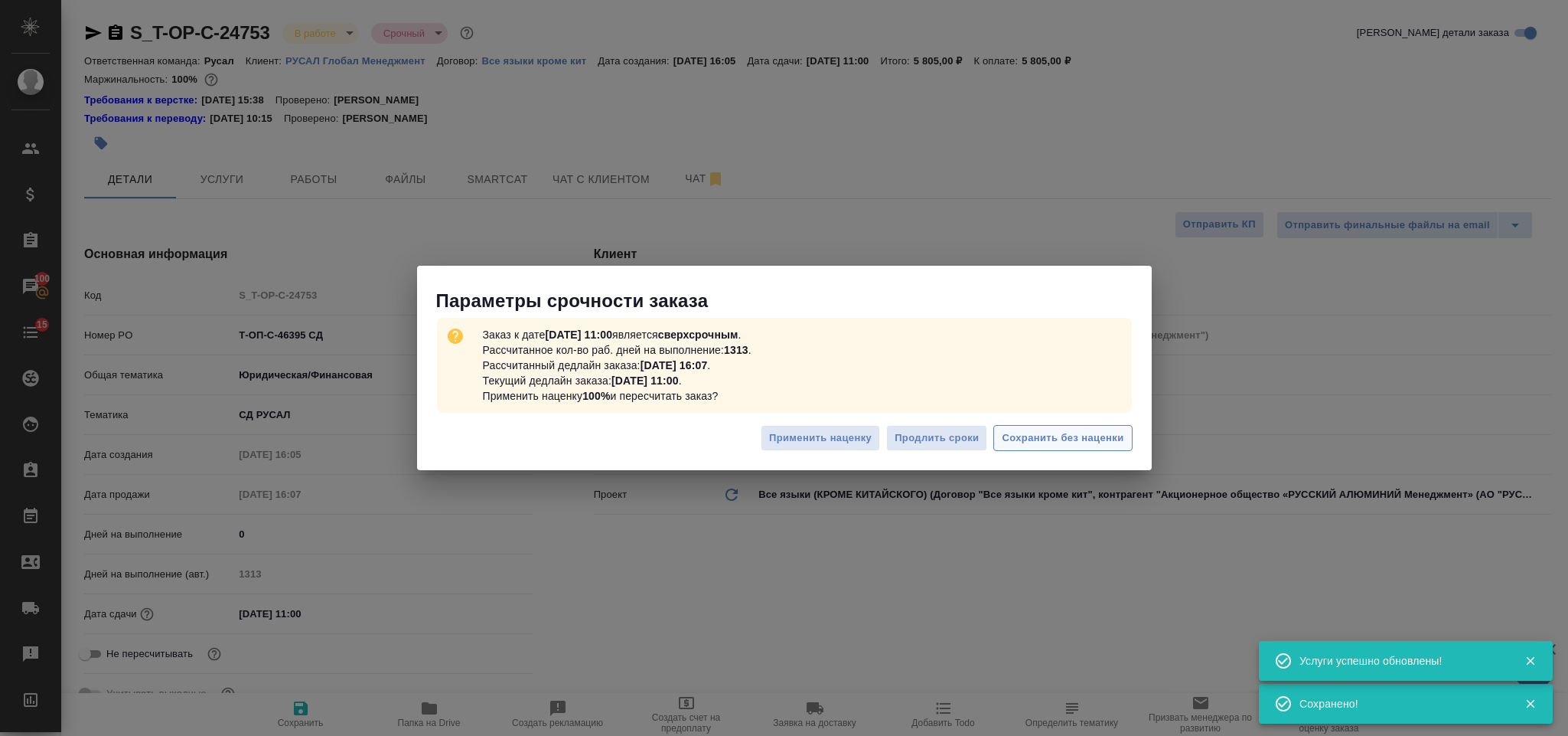
type textarea "x"
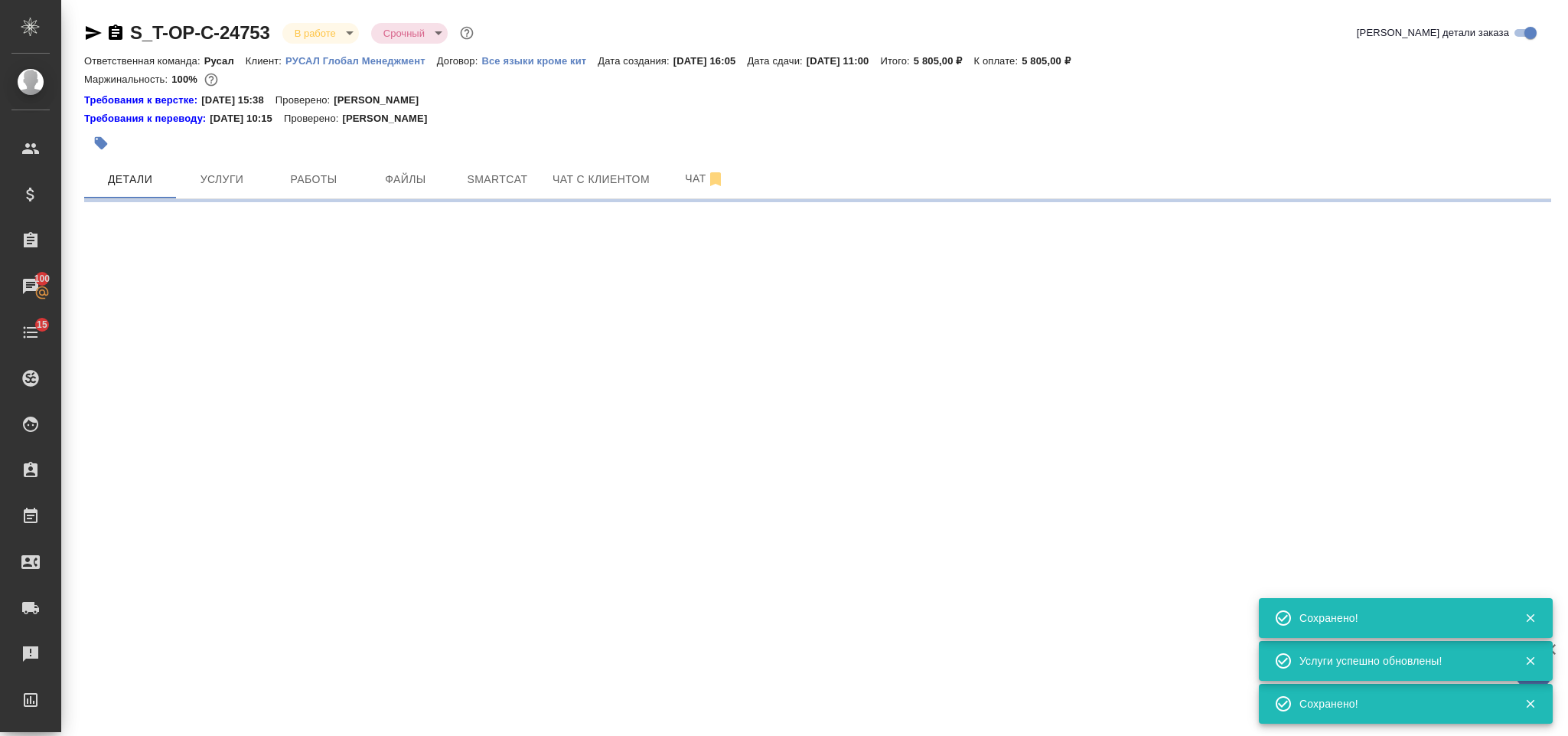
select select "RU"
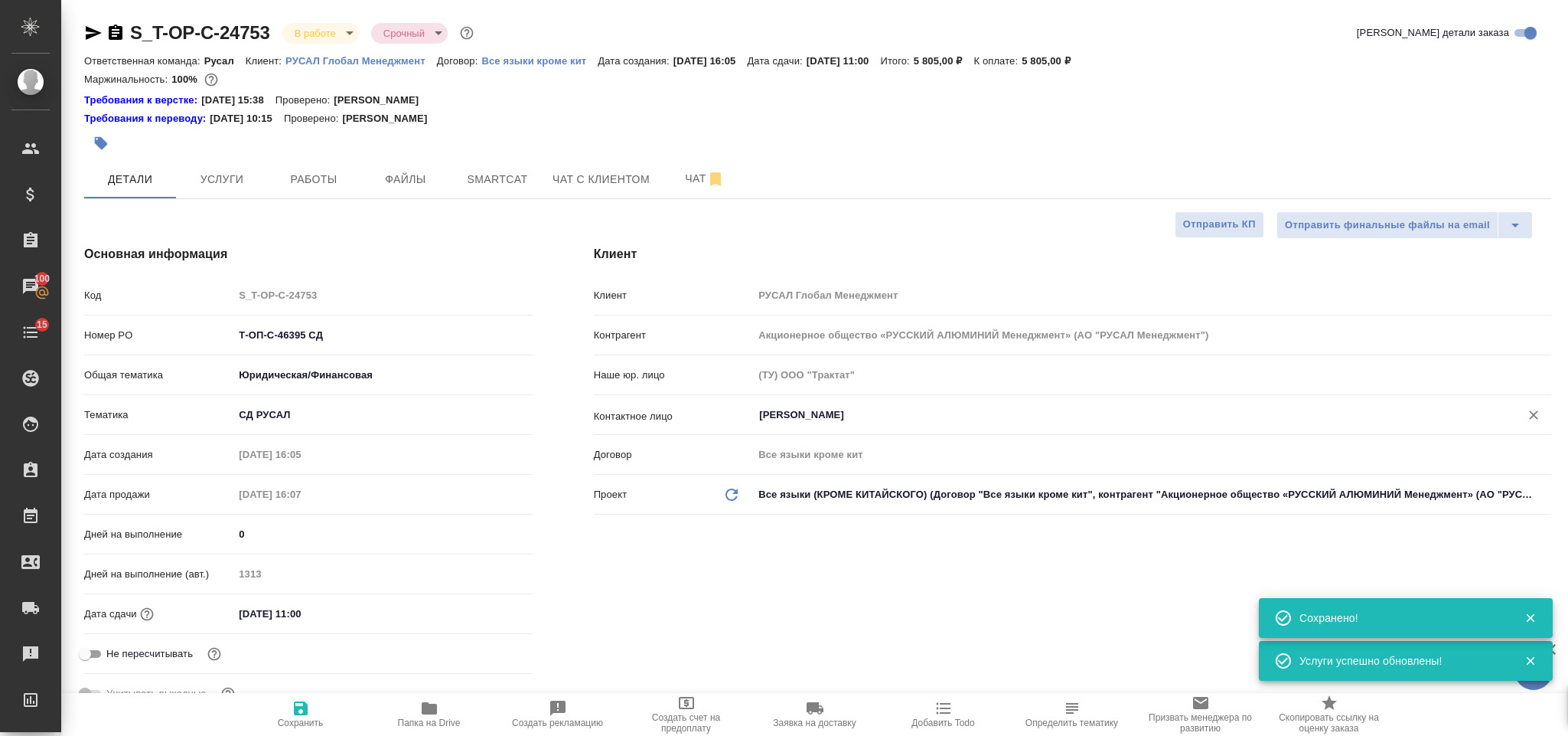
type textarea "x"
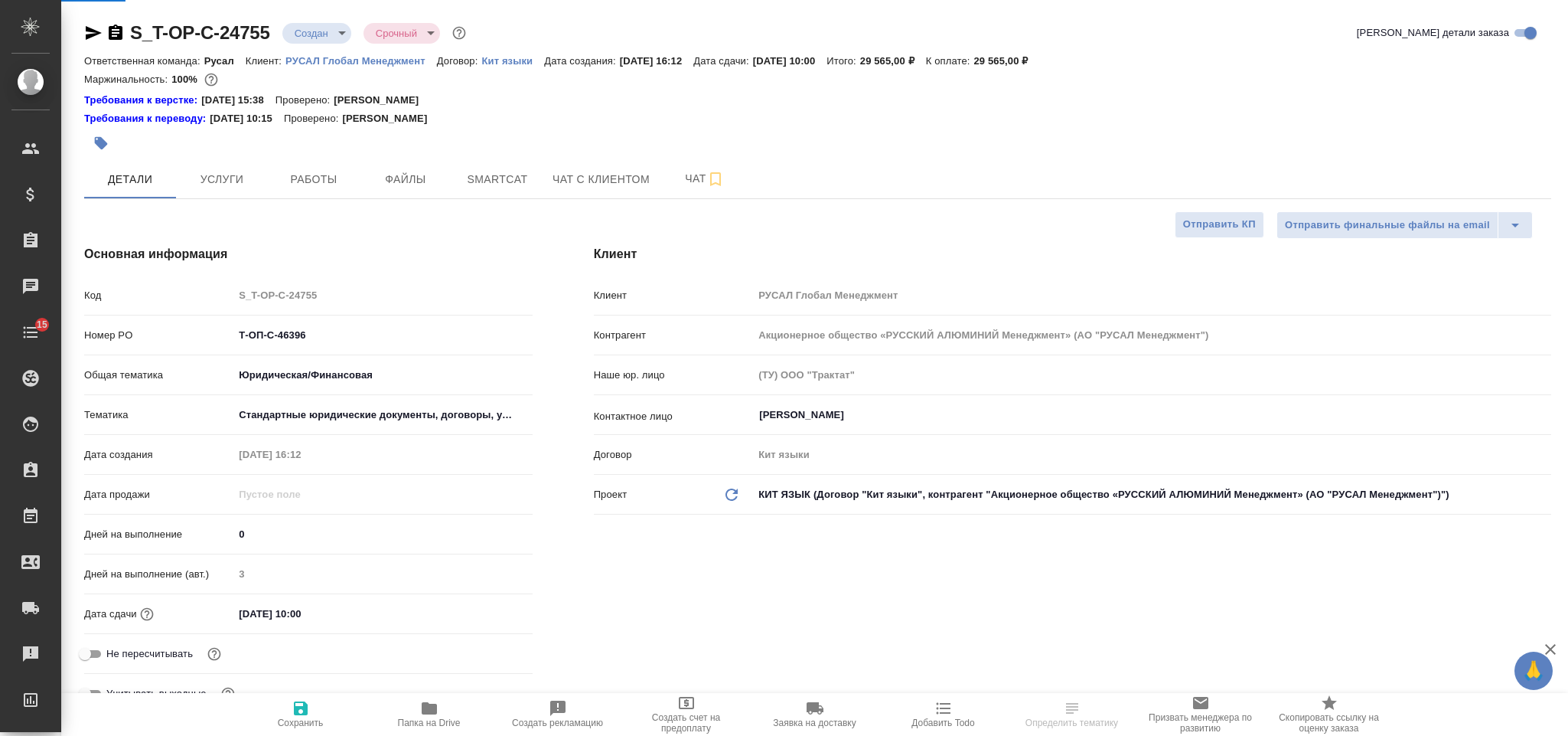
select select "RU"
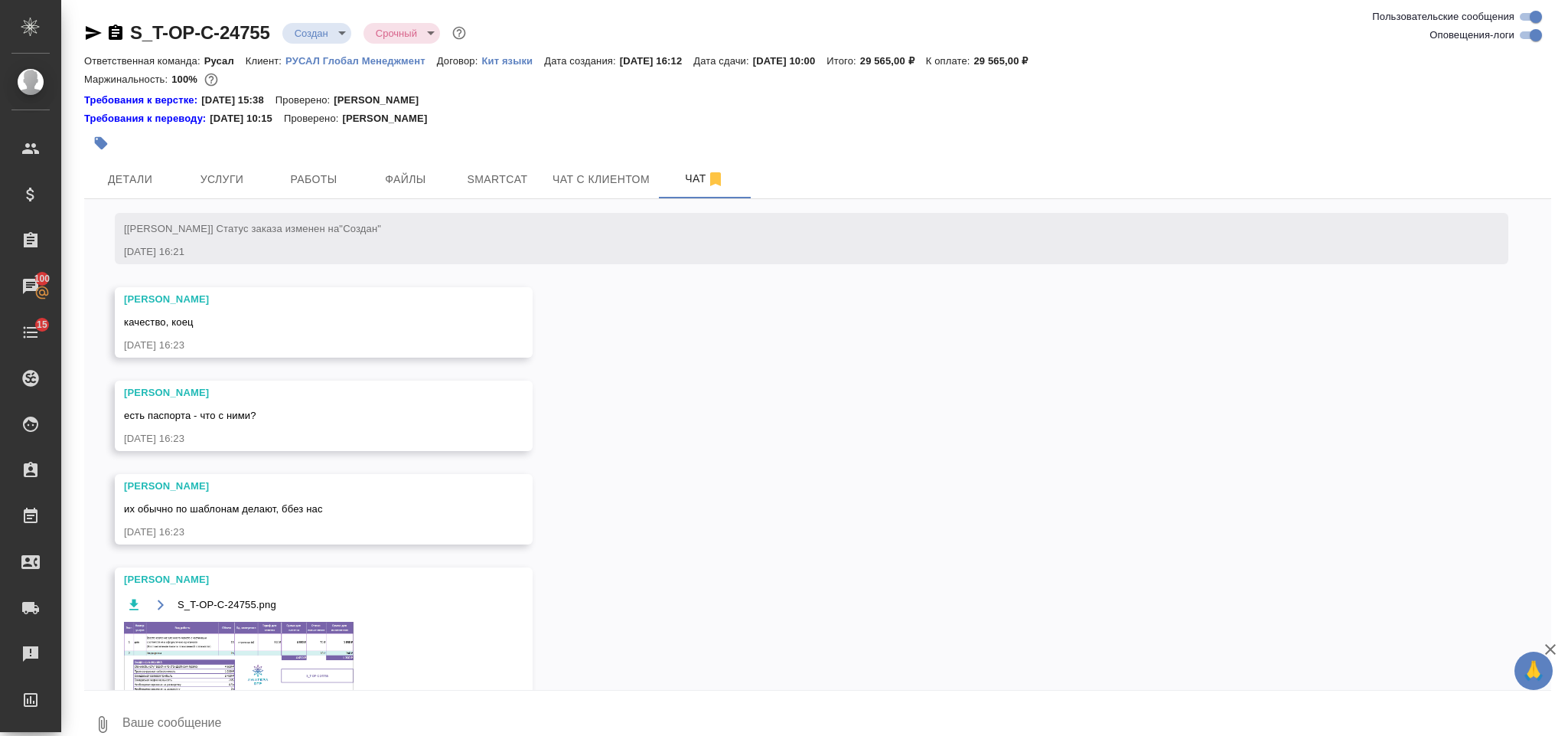
scroll to position [685, 0]
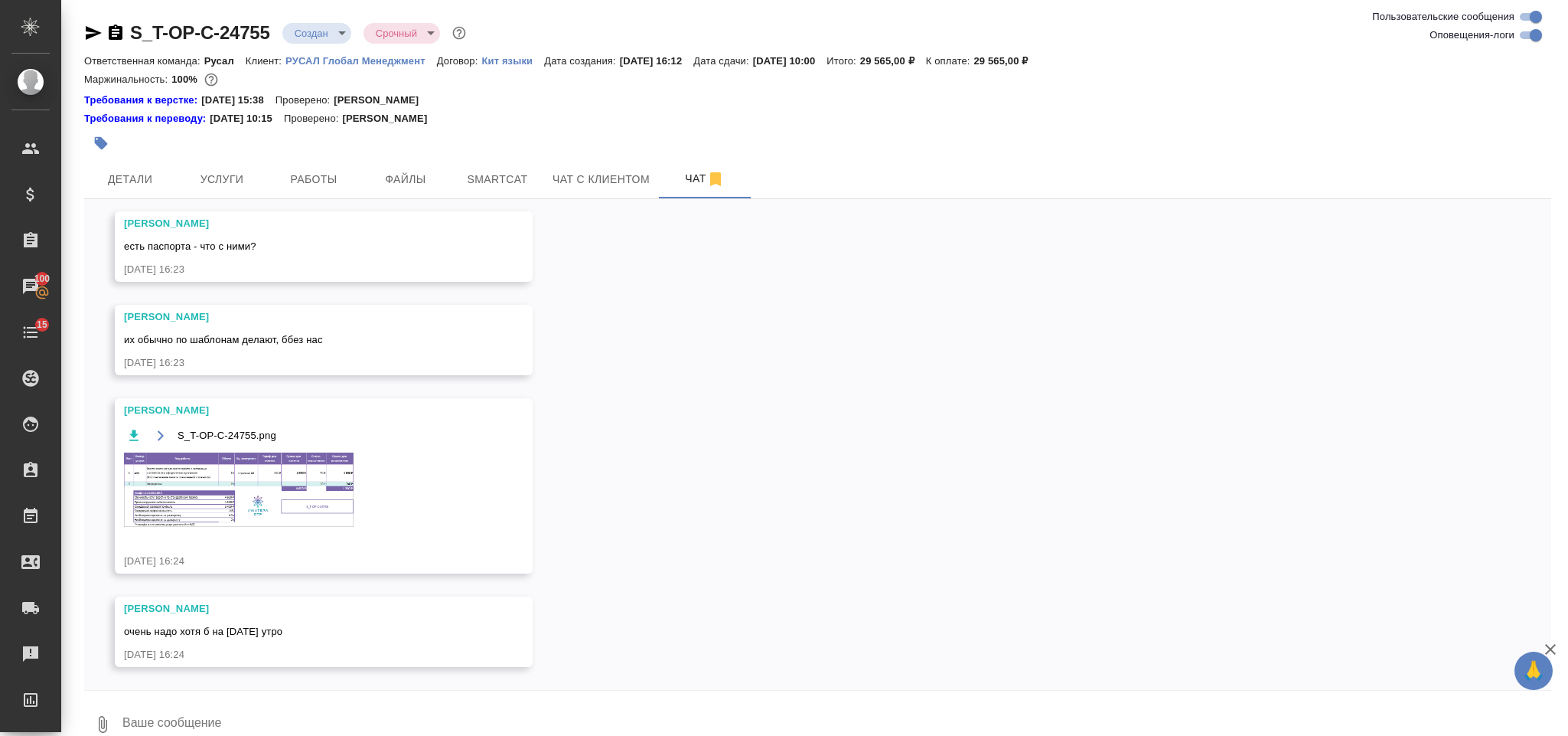
click at [311, 496] on img at bounding box center [238, 490] width 230 height 74
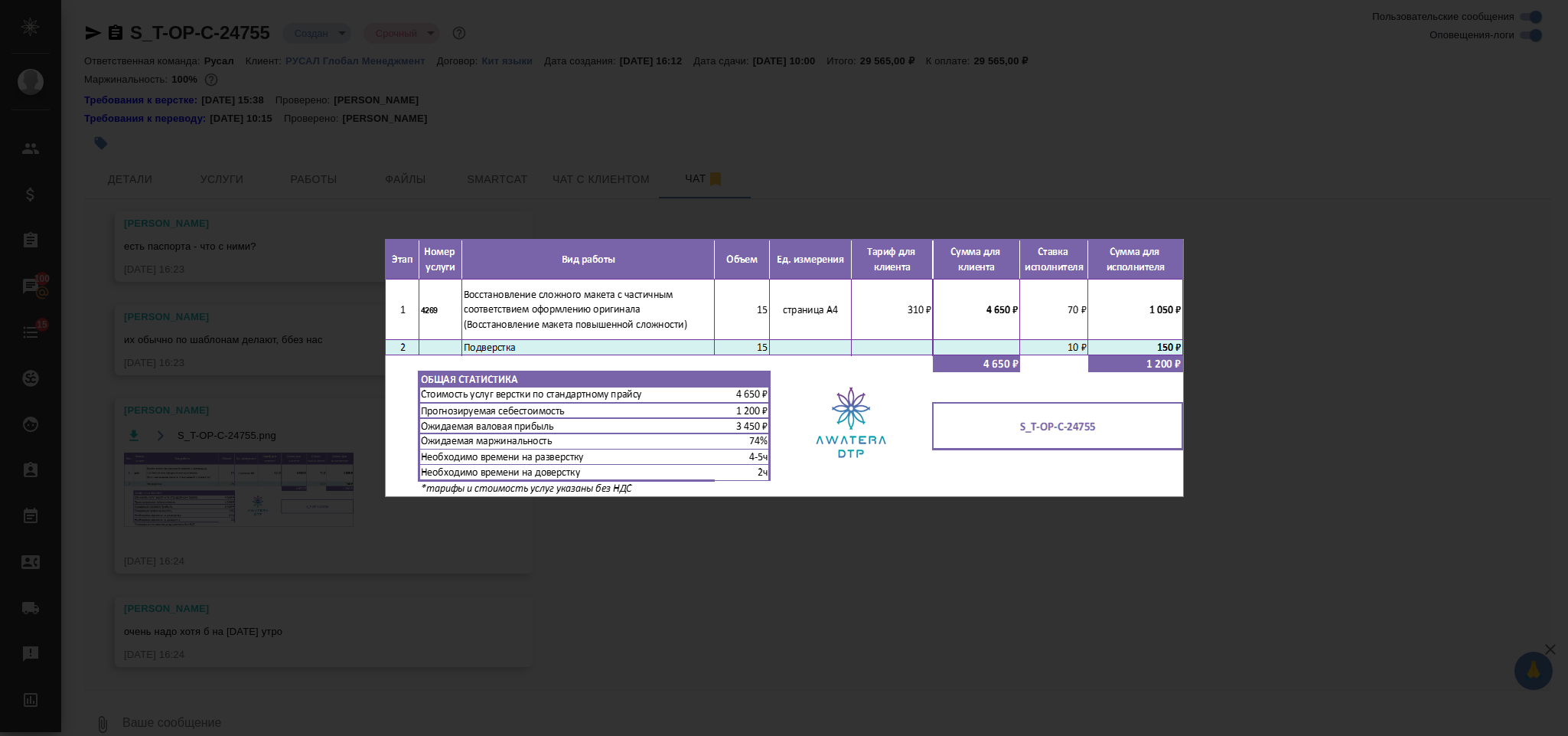
click at [1054, 138] on div "S_T-OP-C-24755.png 1 of 1" at bounding box center [784, 368] width 1568 height 736
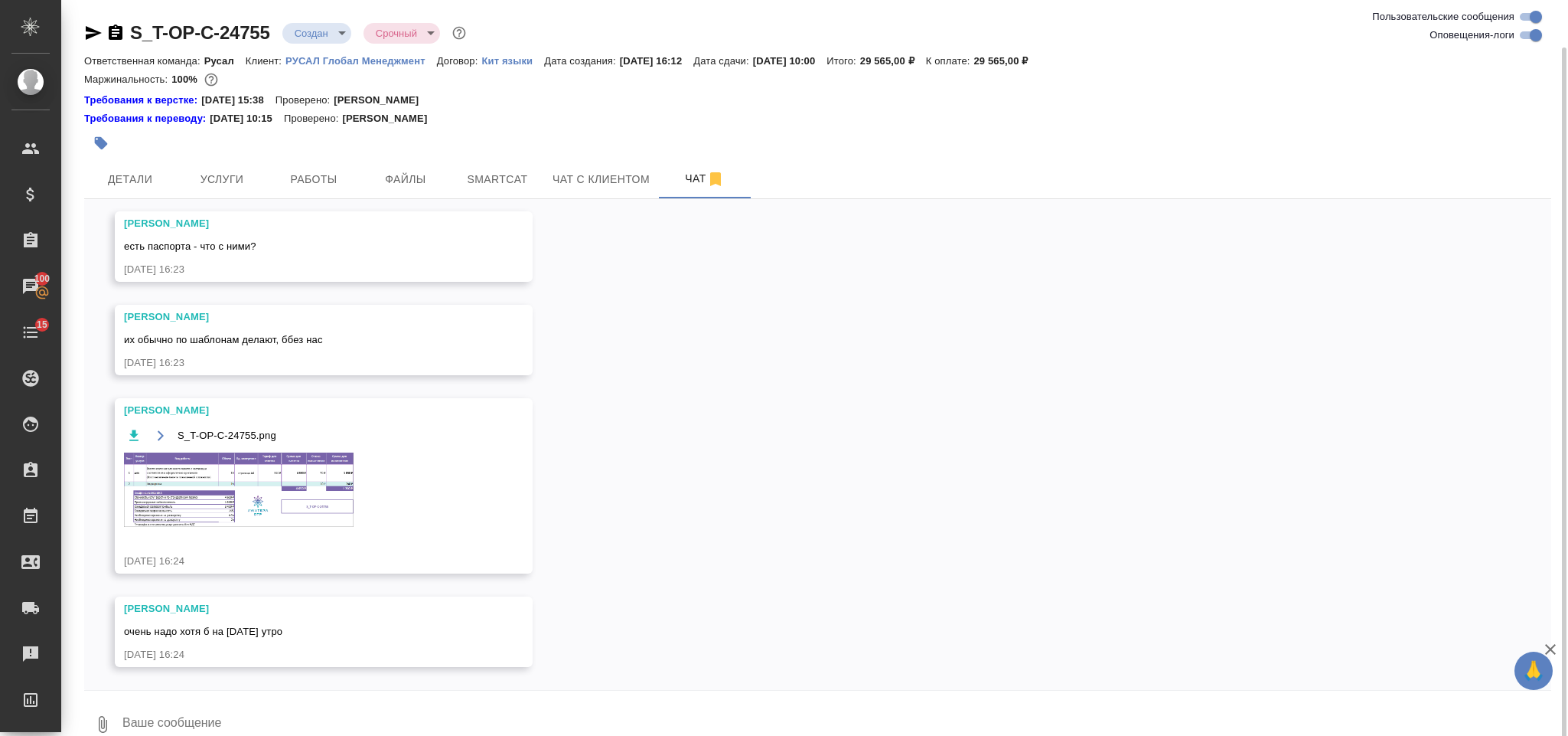
scroll to position [24, 0]
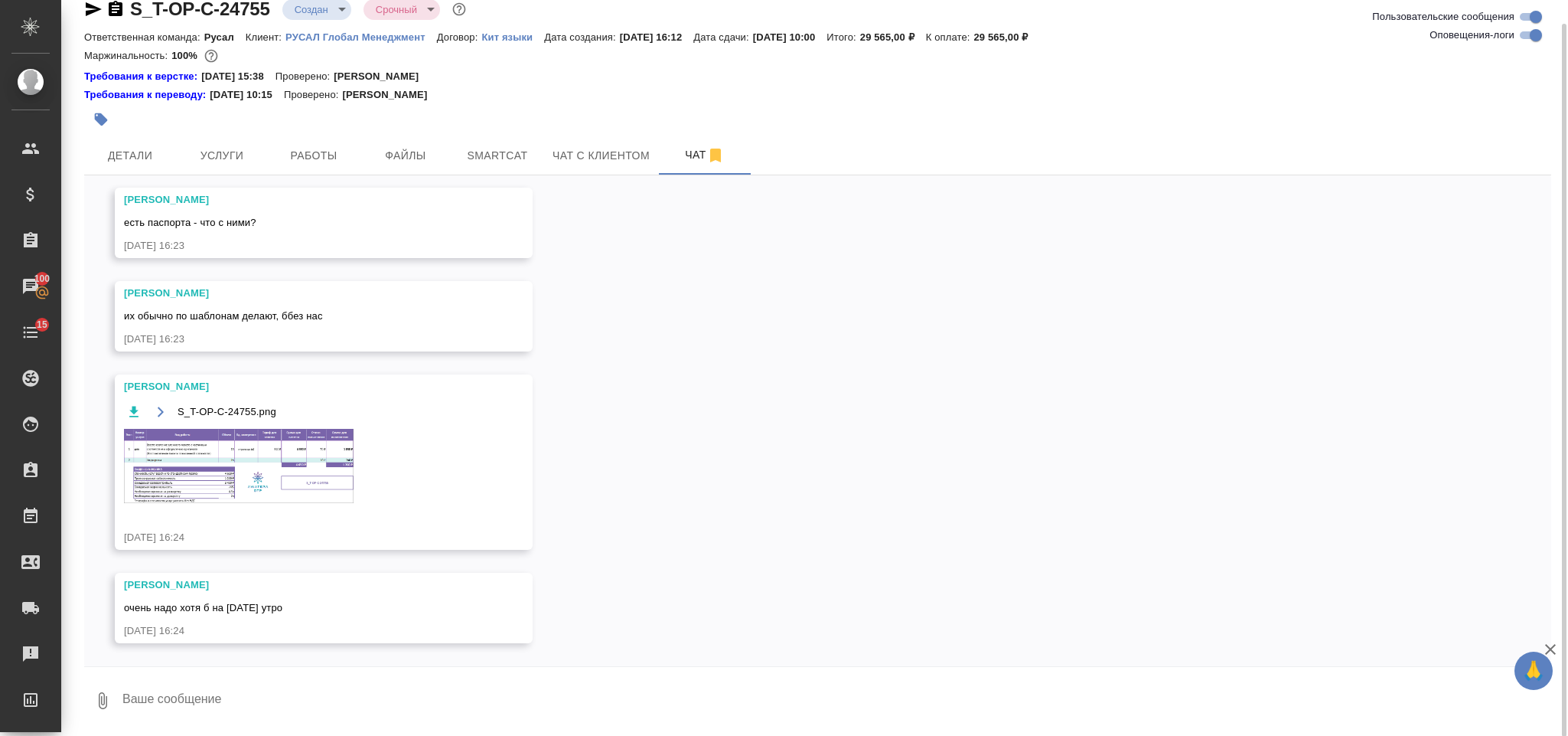
click at [298, 469] on img at bounding box center [238, 466] width 230 height 74
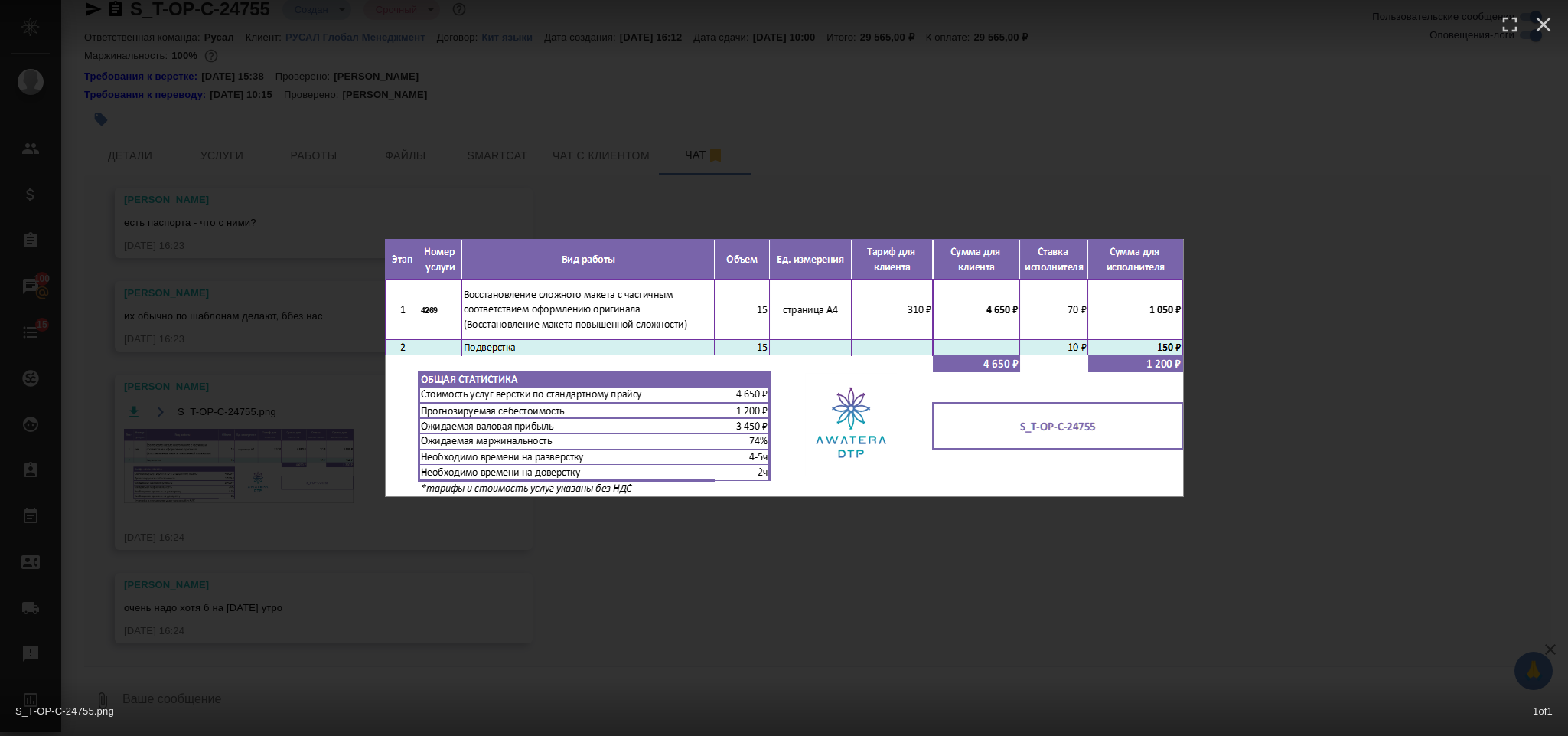
click at [1049, 152] on div "S_T-OP-C-24755.png 1 of 1" at bounding box center [784, 368] width 1568 height 736
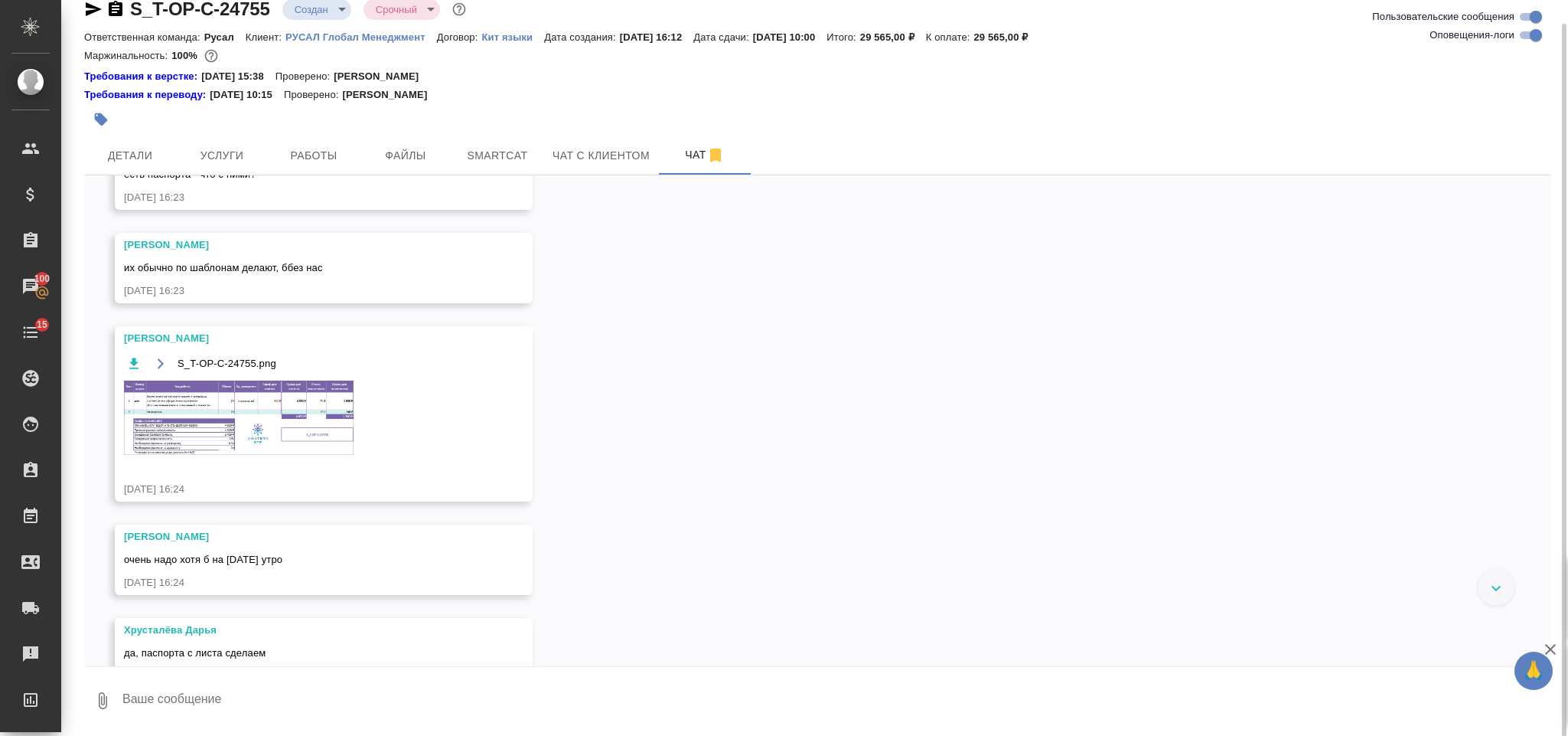
scroll to position [813, 0]
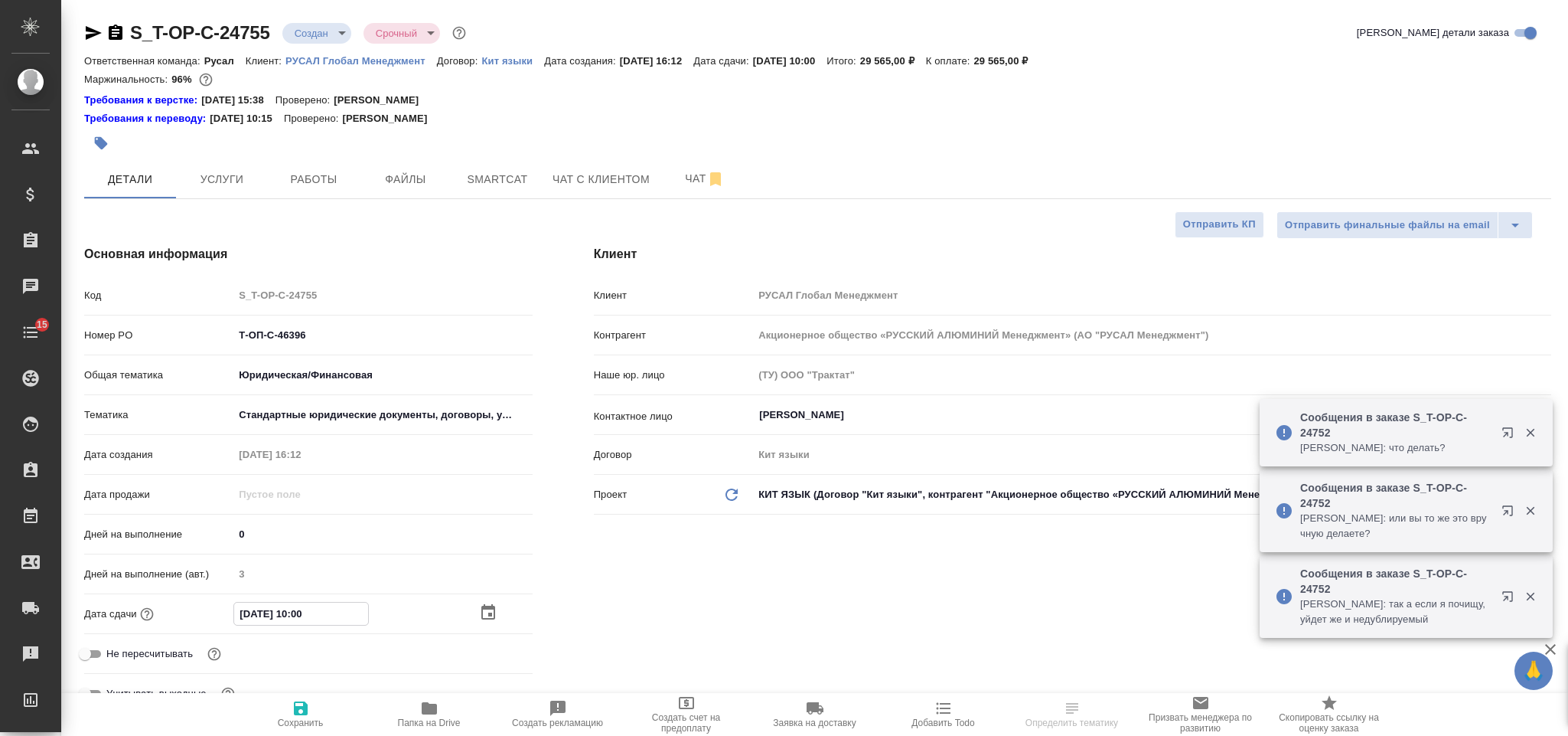
select select "RU"
click at [490, 612] on icon "button" at bounding box center [488, 612] width 18 height 19
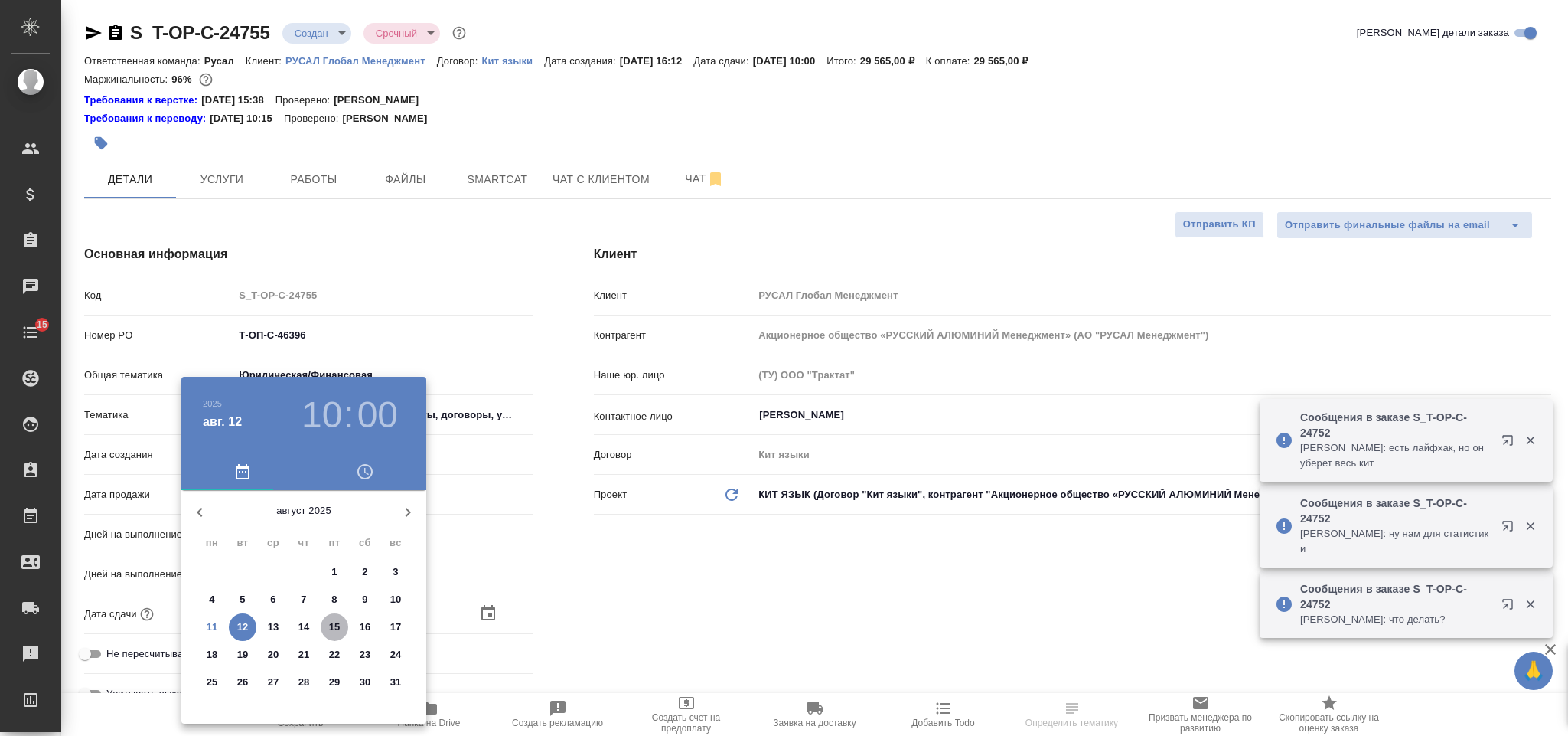
click at [333, 625] on p "15" at bounding box center [335, 627] width 12 height 15
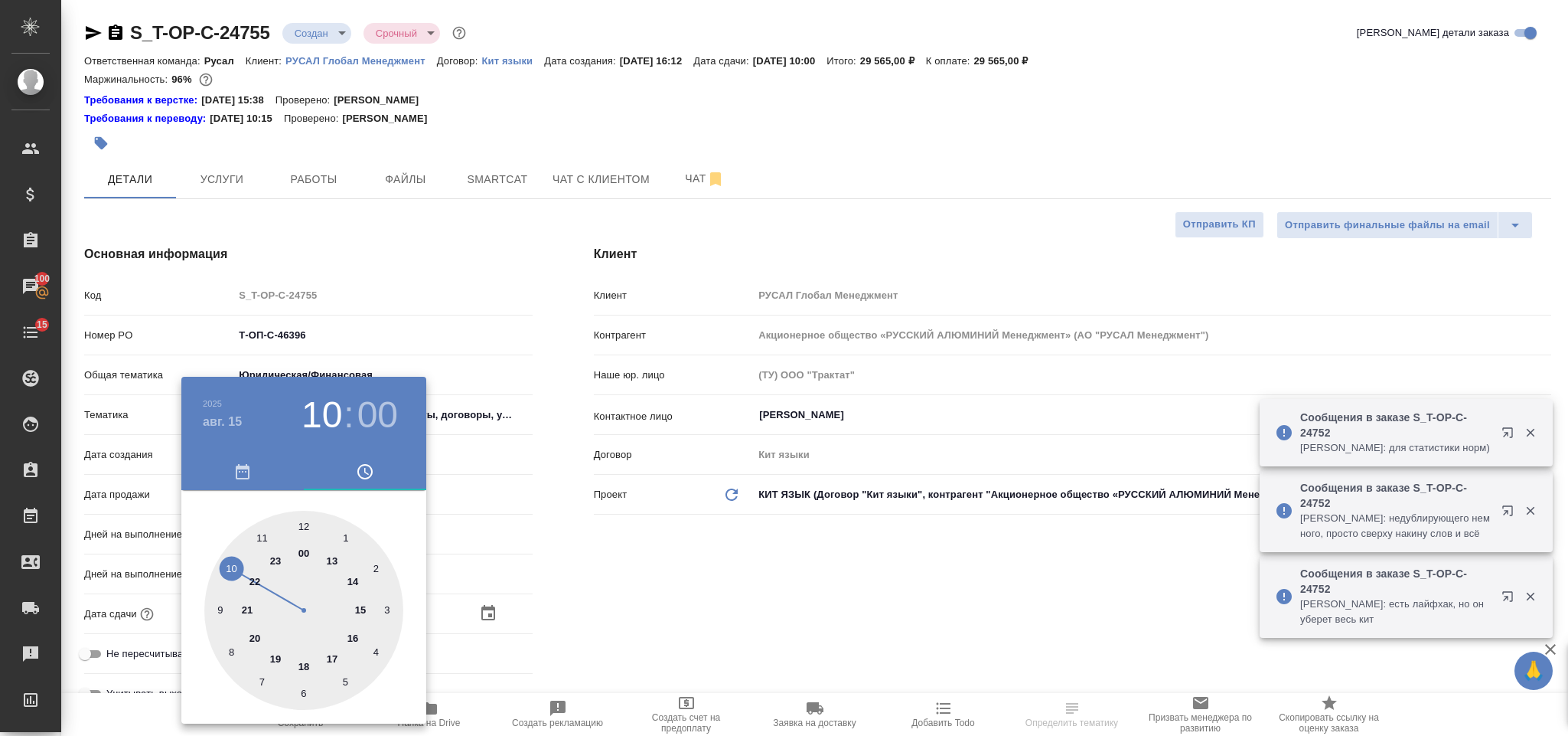
click at [260, 536] on div at bounding box center [304, 610] width 199 height 199
type input "15.08.2025 11:00"
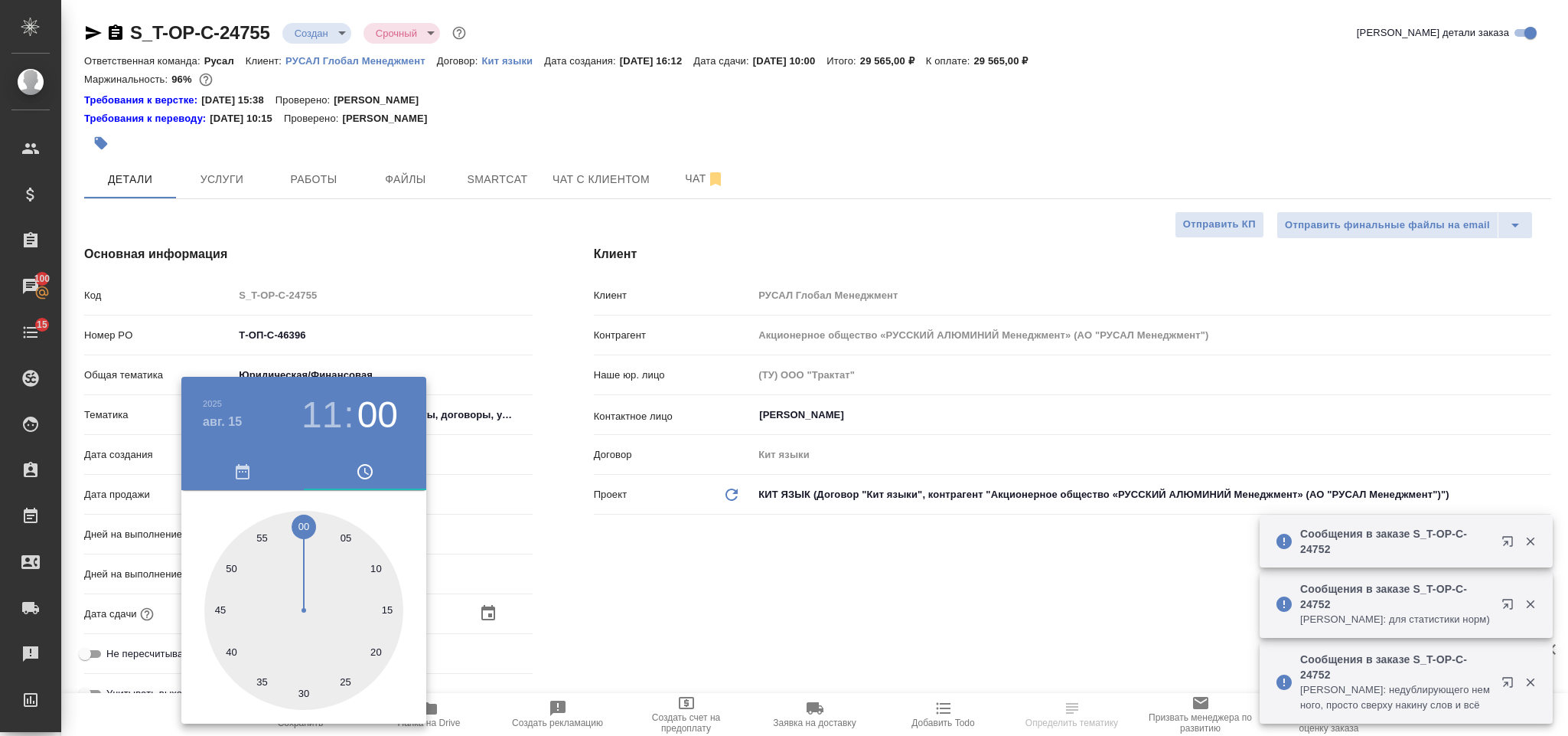
click at [663, 565] on div at bounding box center [784, 368] width 1568 height 736
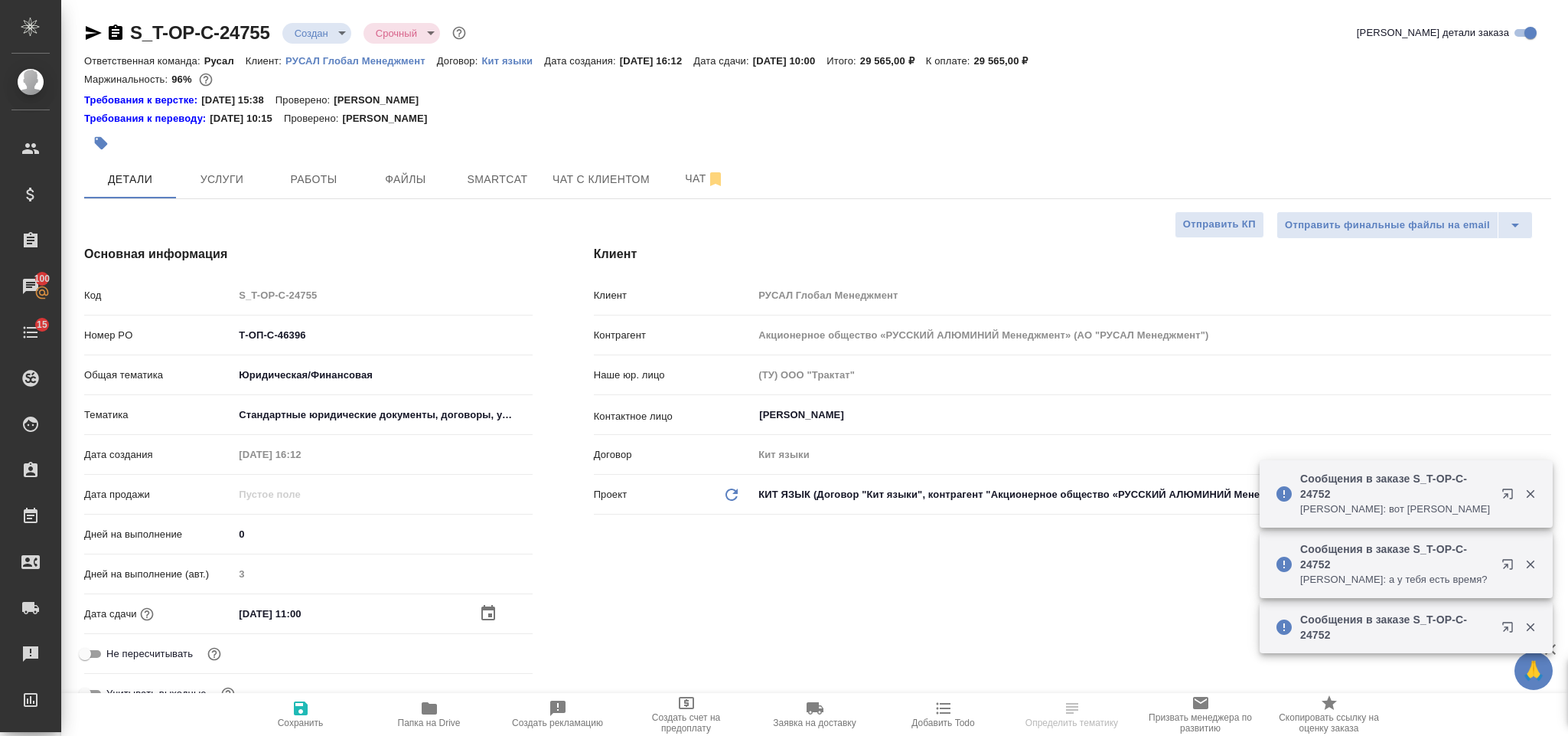
click at [303, 699] on icon "button" at bounding box center [301, 708] width 18 height 19
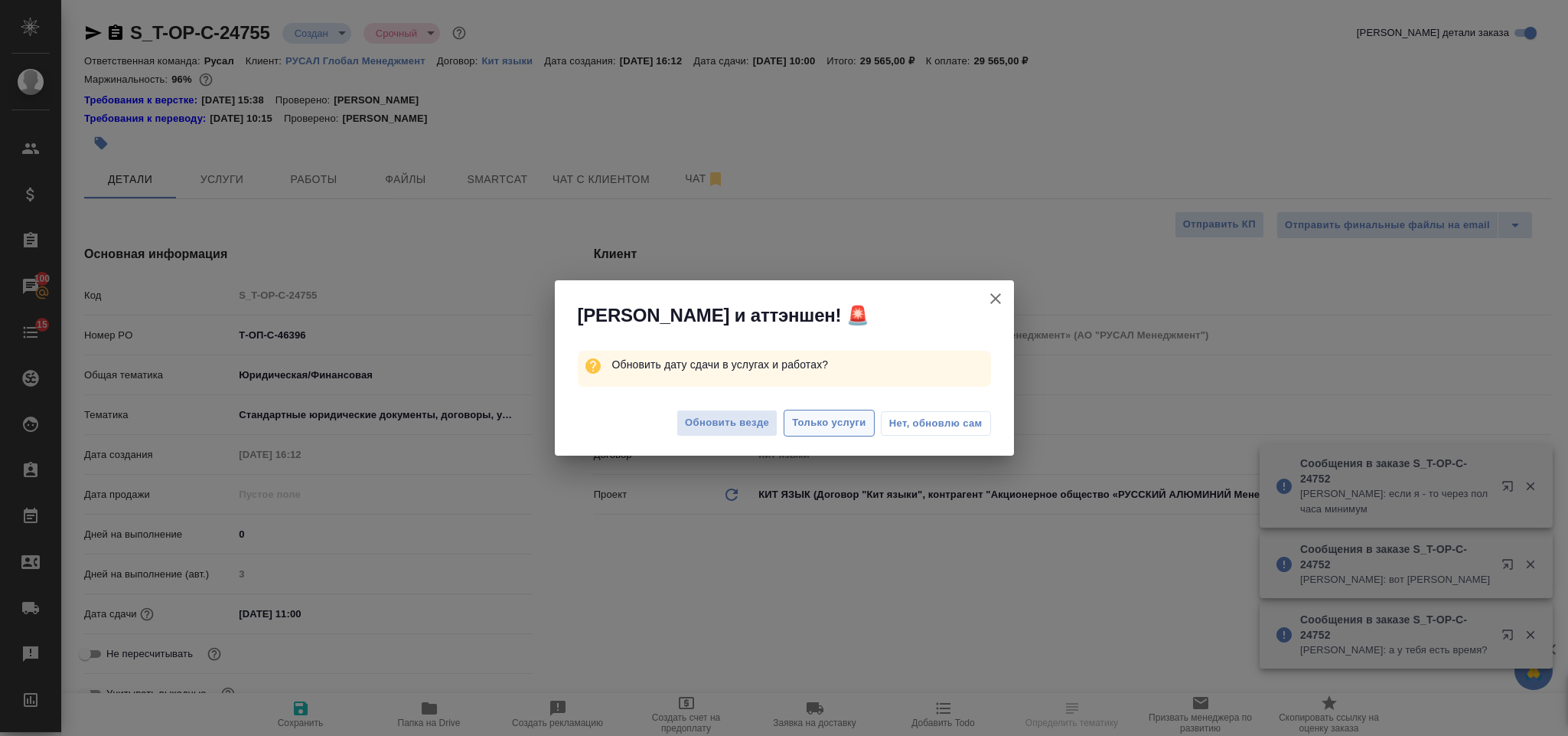
click at [838, 416] on span "Только услуги" at bounding box center [829, 422] width 74 height 18
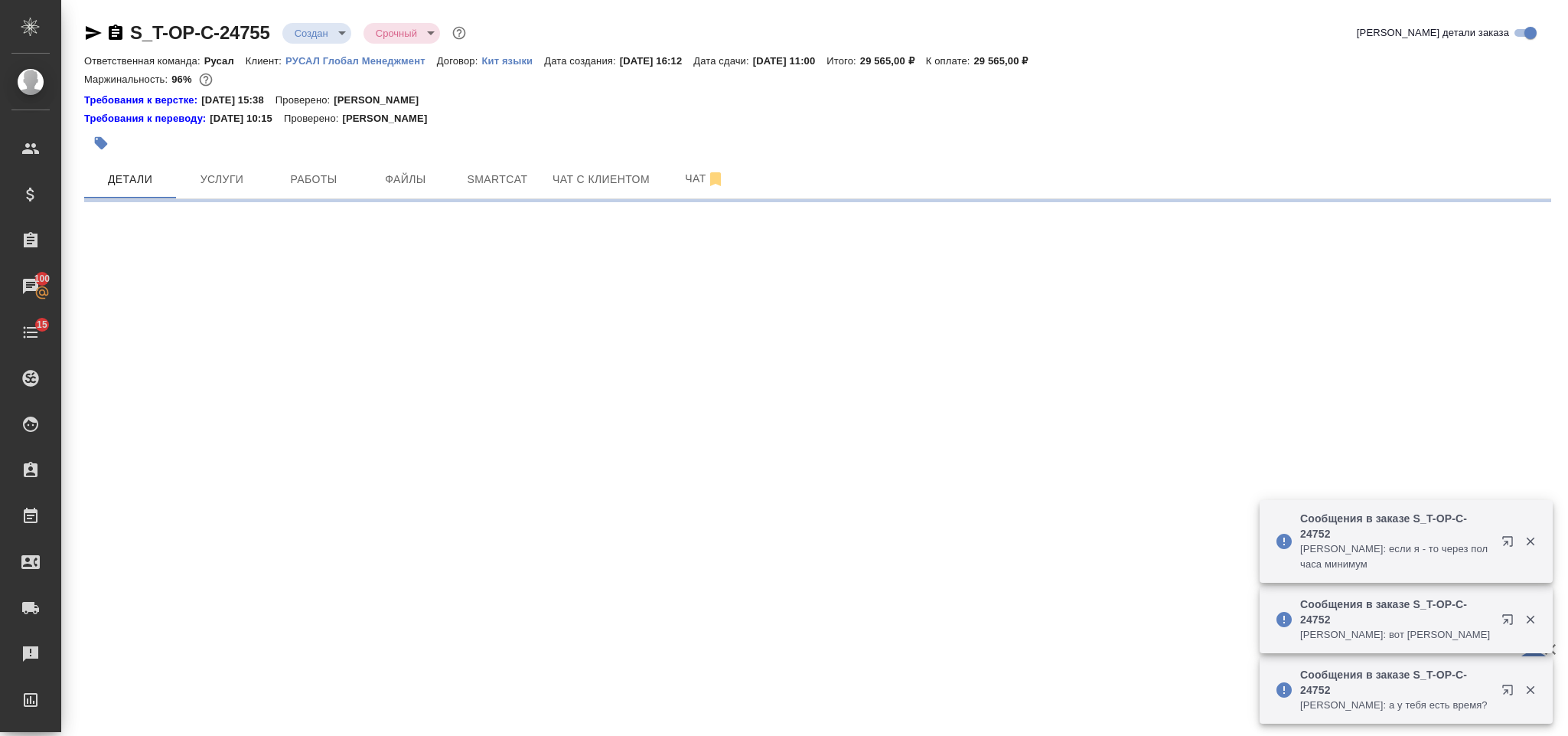
select select "RU"
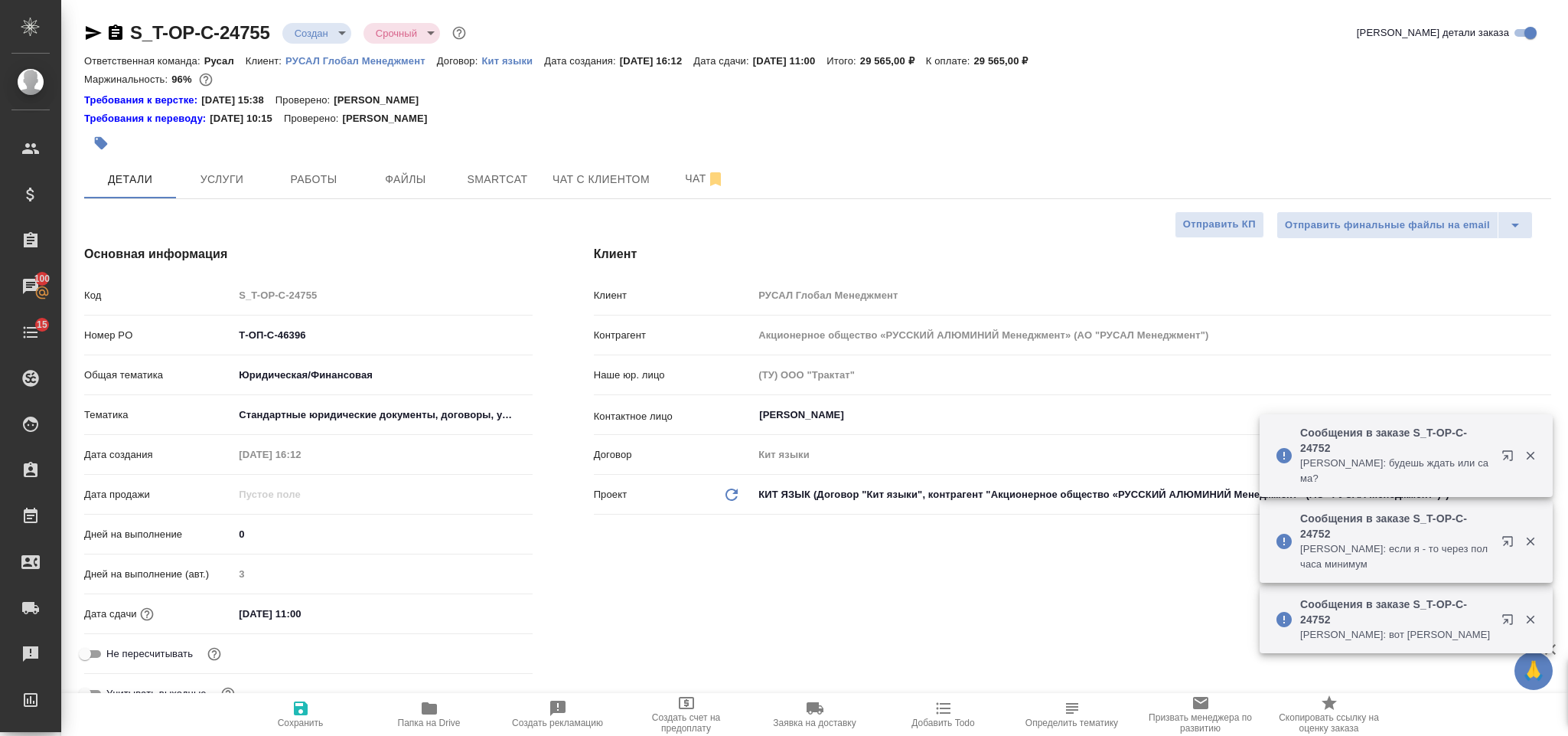
type textarea "x"
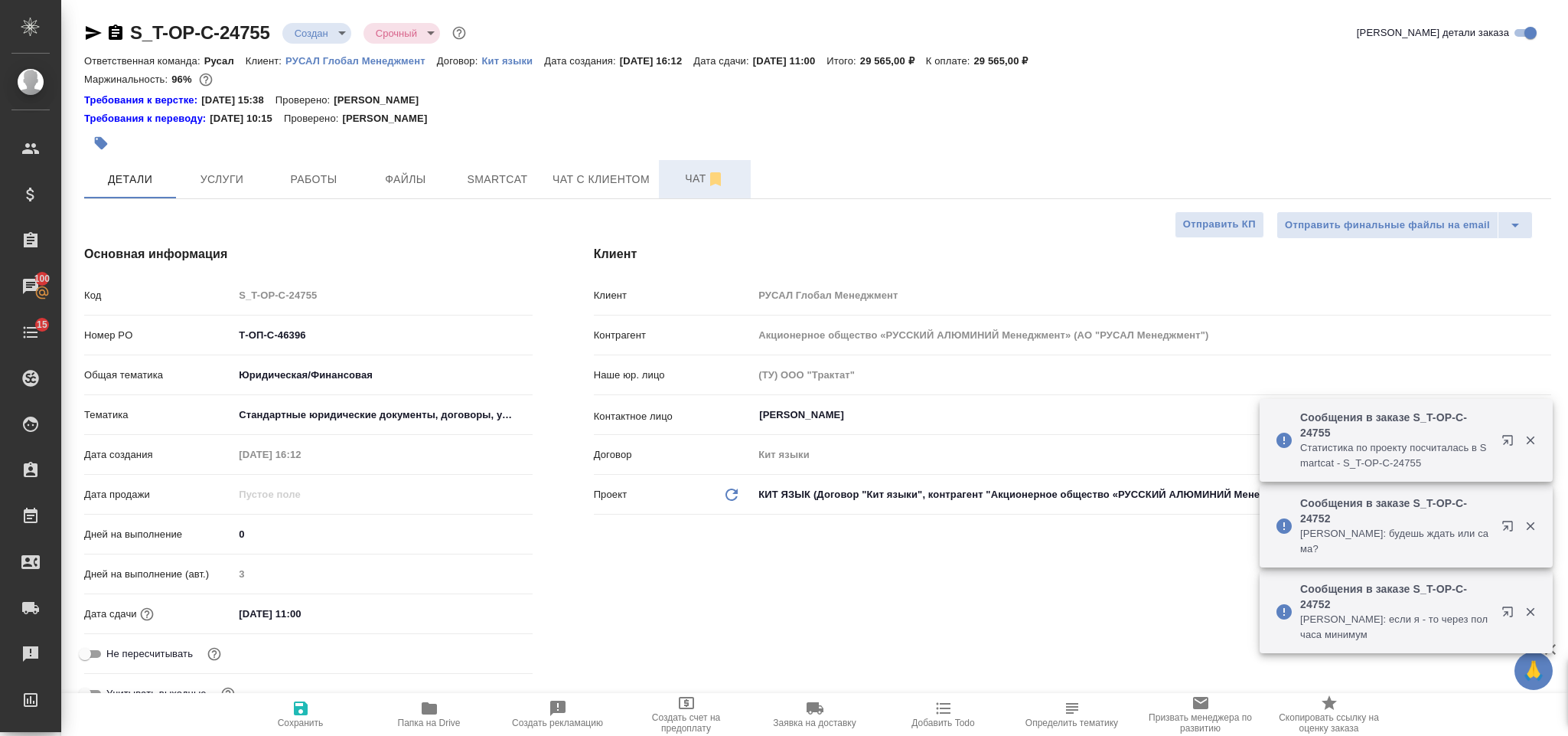
click at [691, 172] on span "Чат" at bounding box center [705, 178] width 73 height 19
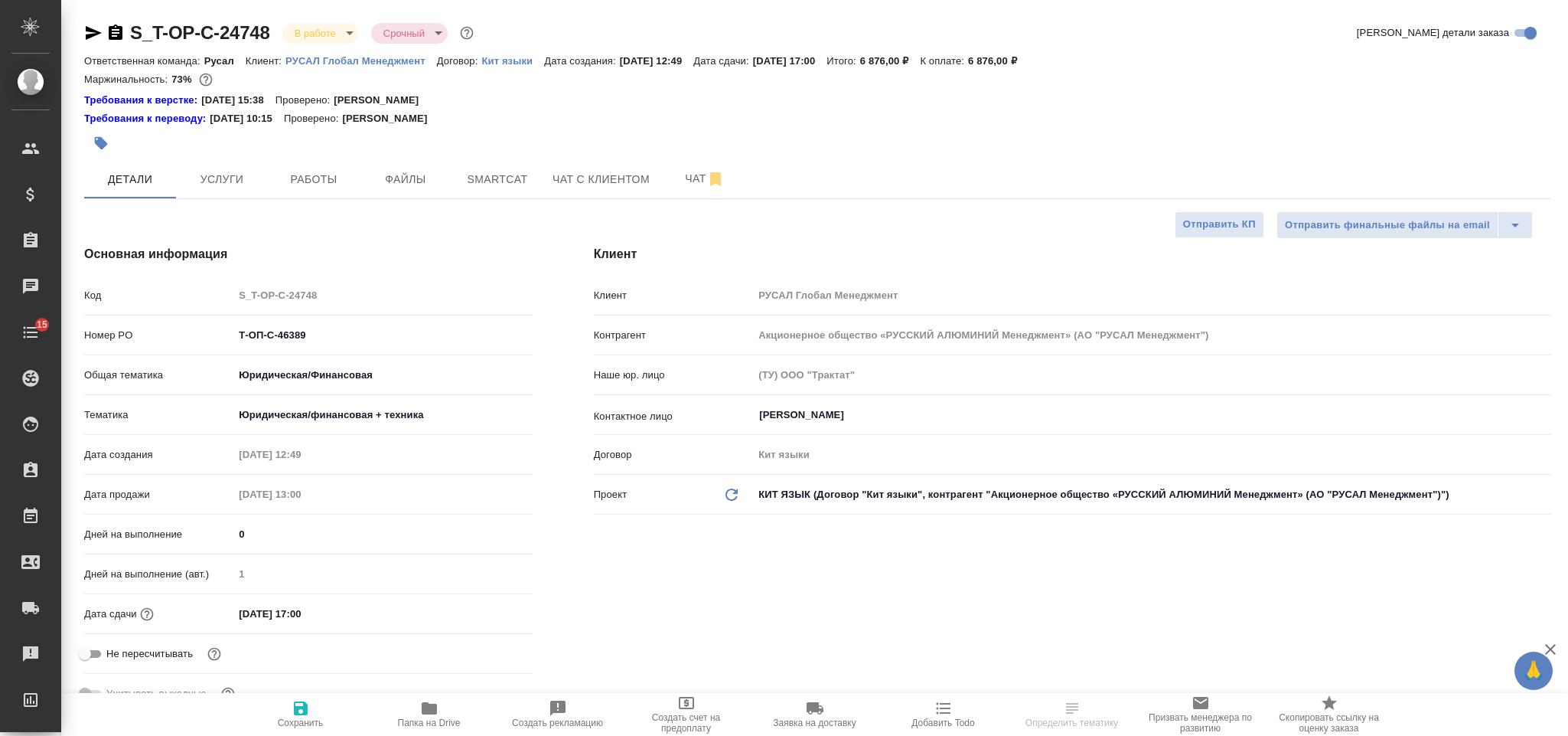
select select "RU"
click at [497, 188] on span "Smartcat" at bounding box center [497, 179] width 73 height 19
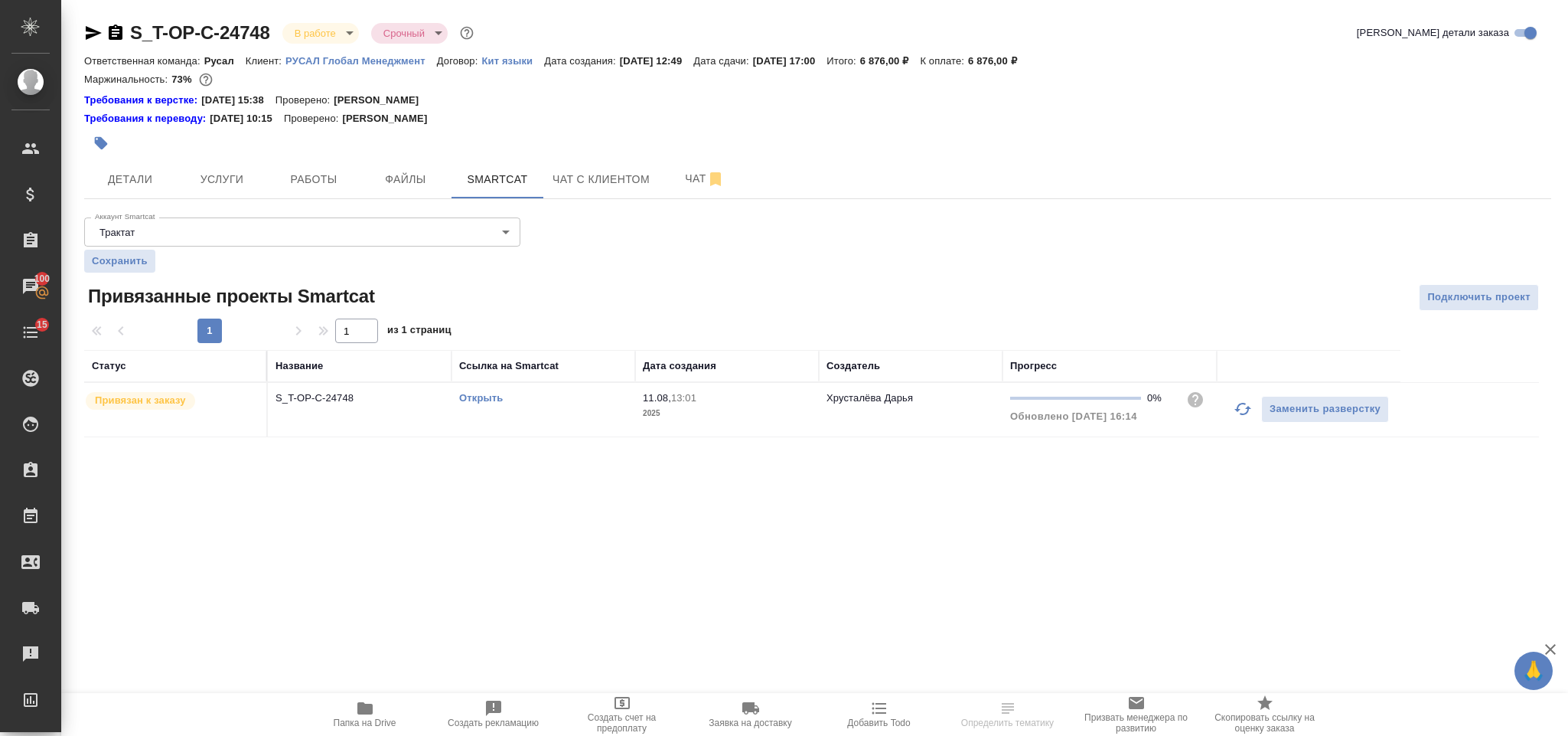
click at [1235, 416] on icon "button" at bounding box center [1243, 409] width 18 height 19
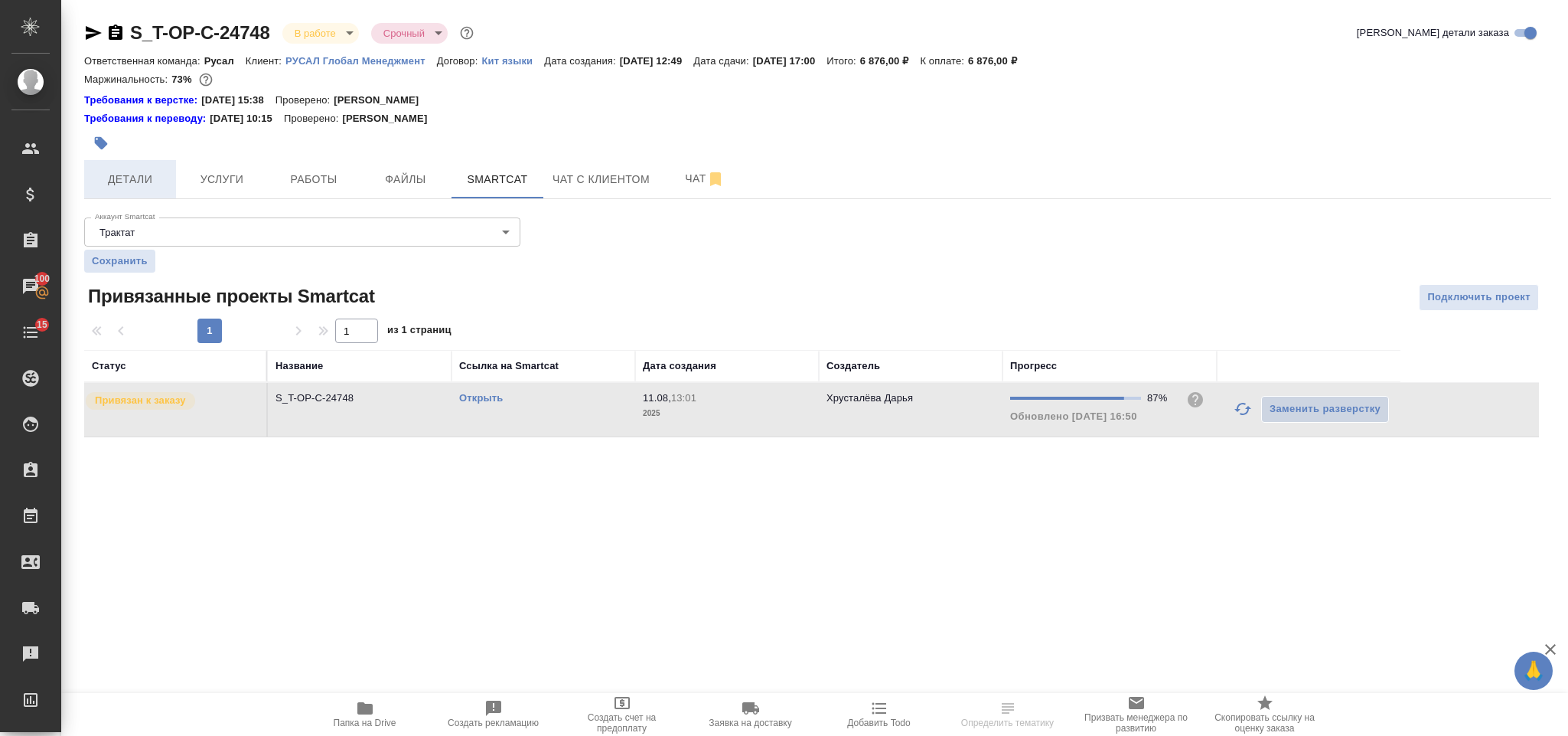
click at [150, 171] on span "Детали" at bounding box center [129, 179] width 73 height 19
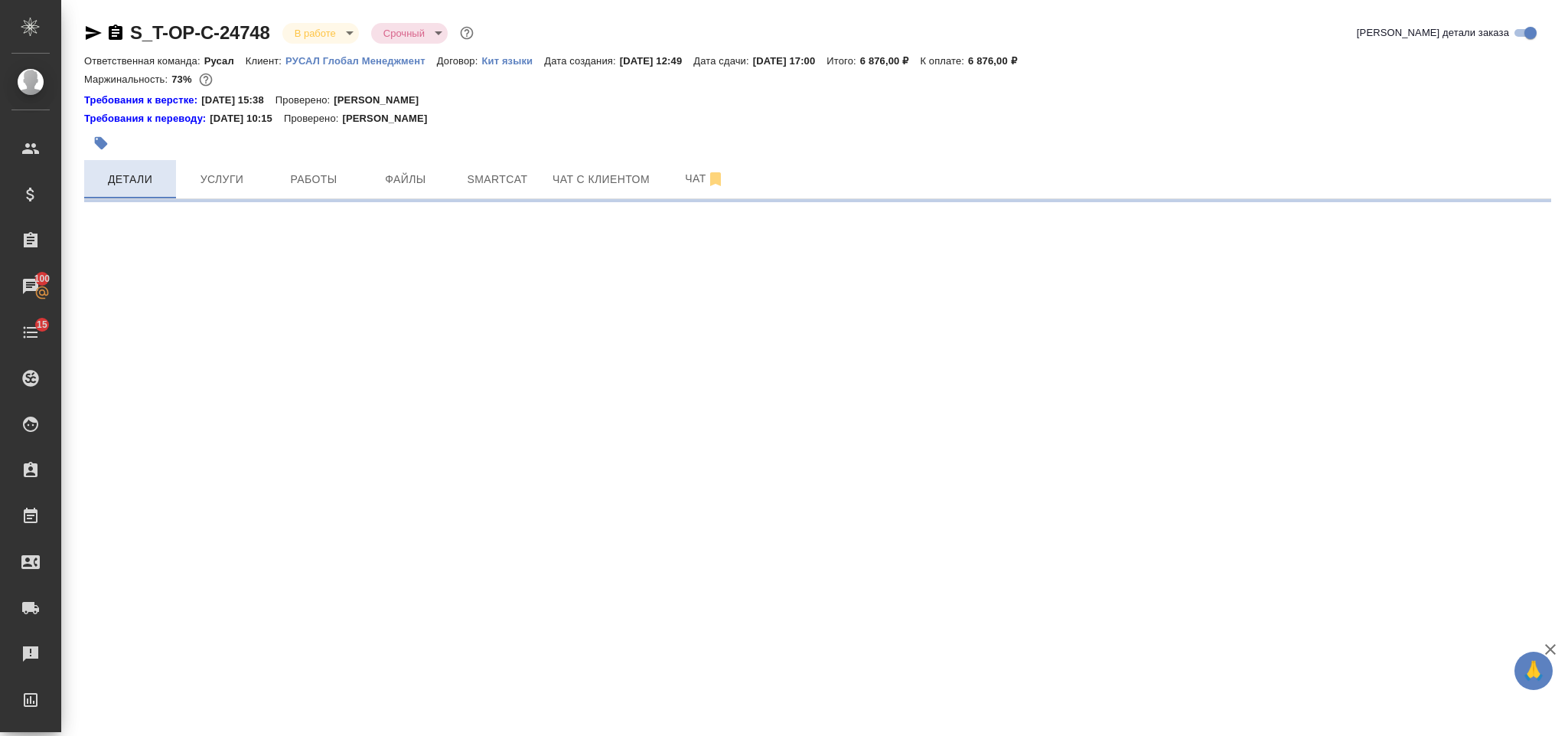
select select "RU"
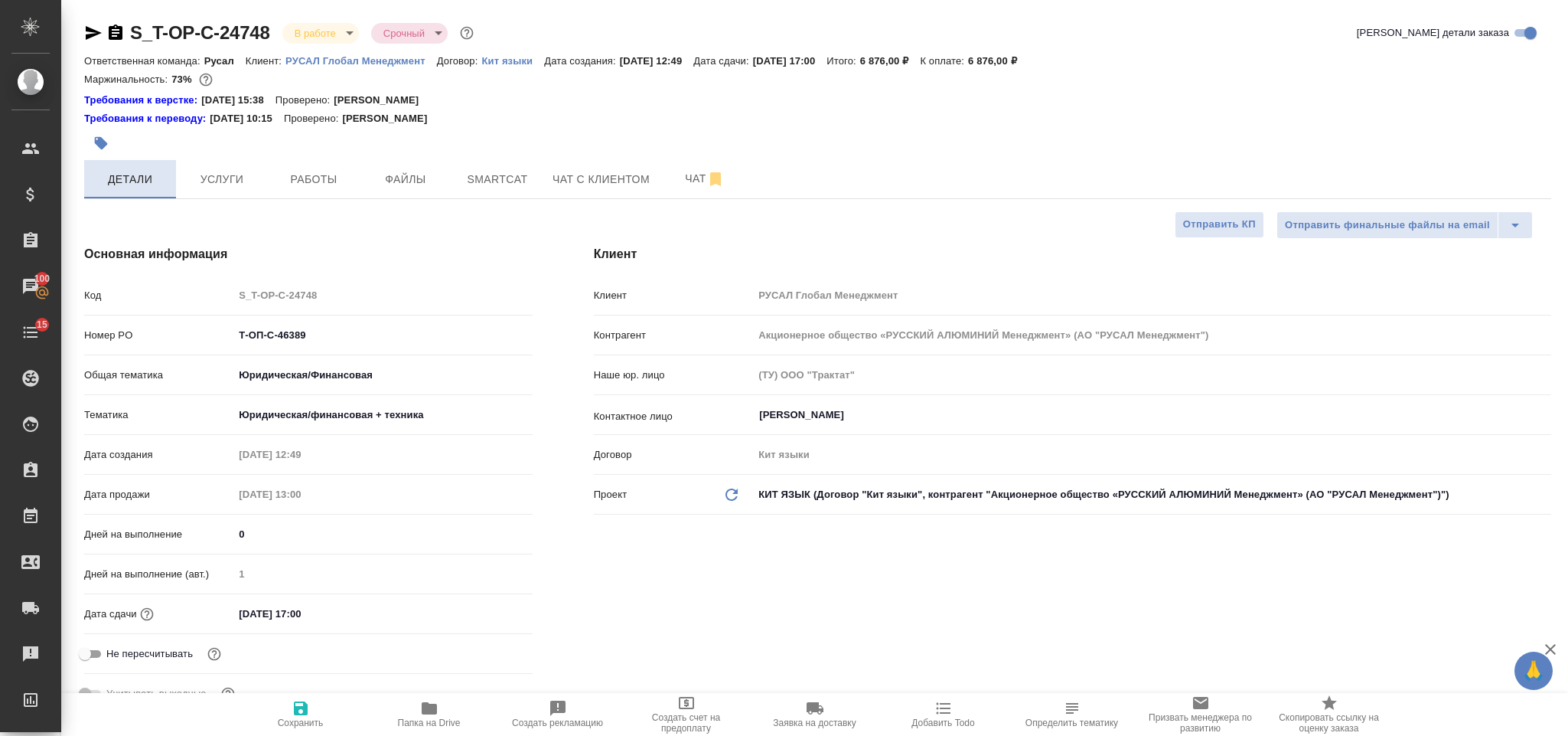
type textarea "x"
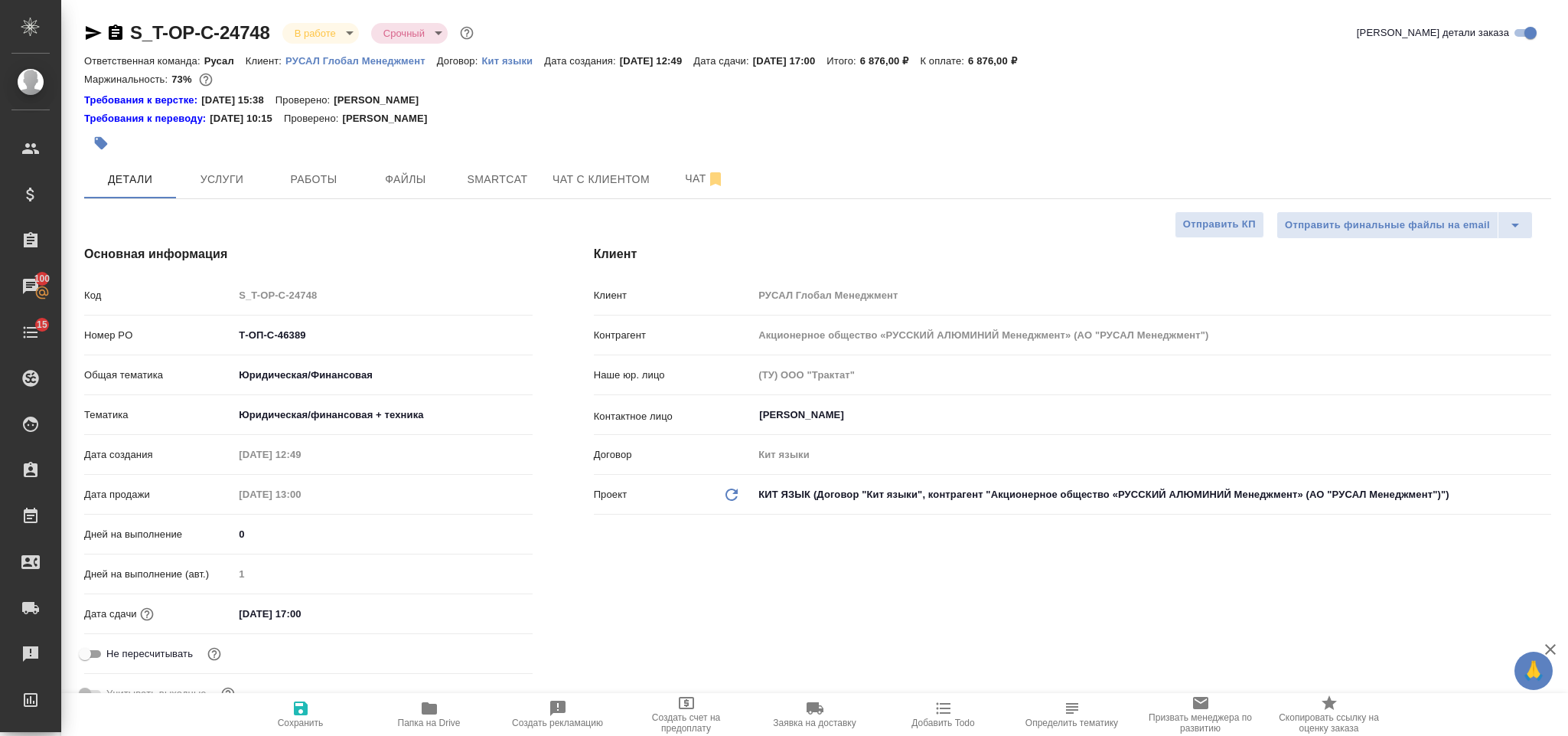
type textarea "x"
